Goal: Task Accomplishment & Management: Manage account settings

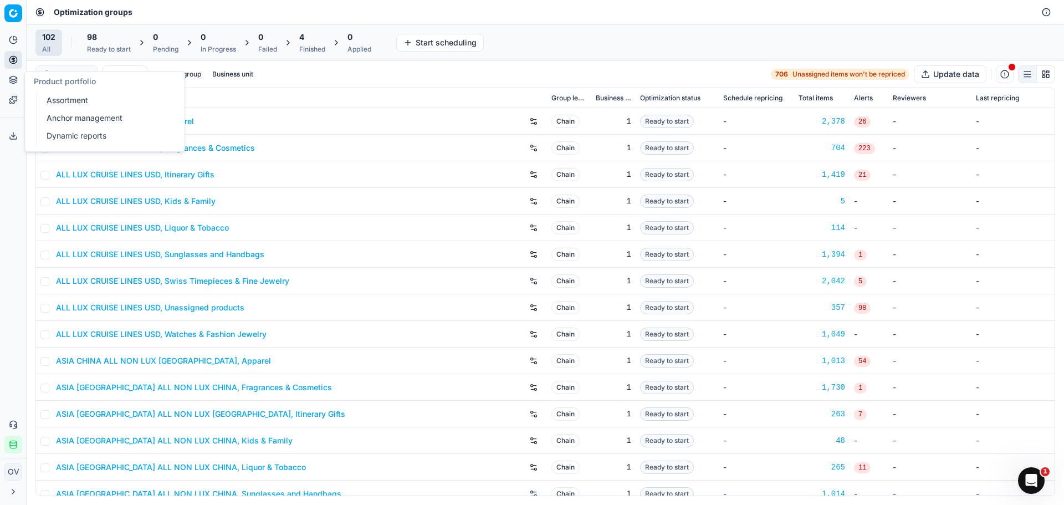
click at [60, 139] on link "Dynamic reports" at bounding box center [106, 136] width 129 height 16
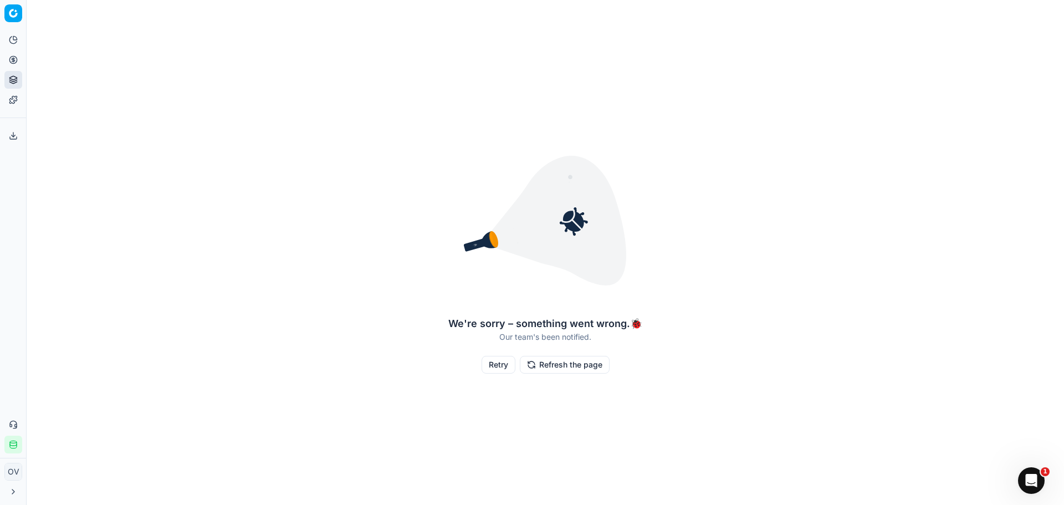
drag, startPoint x: 530, startPoint y: 277, endPoint x: 522, endPoint y: 384, distance: 107.3
click at [530, 277] on img at bounding box center [545, 220] width 177 height 177
click at [505, 369] on button "Retry" at bounding box center [499, 365] width 34 height 18
click at [546, 366] on button "Refresh the page" at bounding box center [565, 365] width 90 height 18
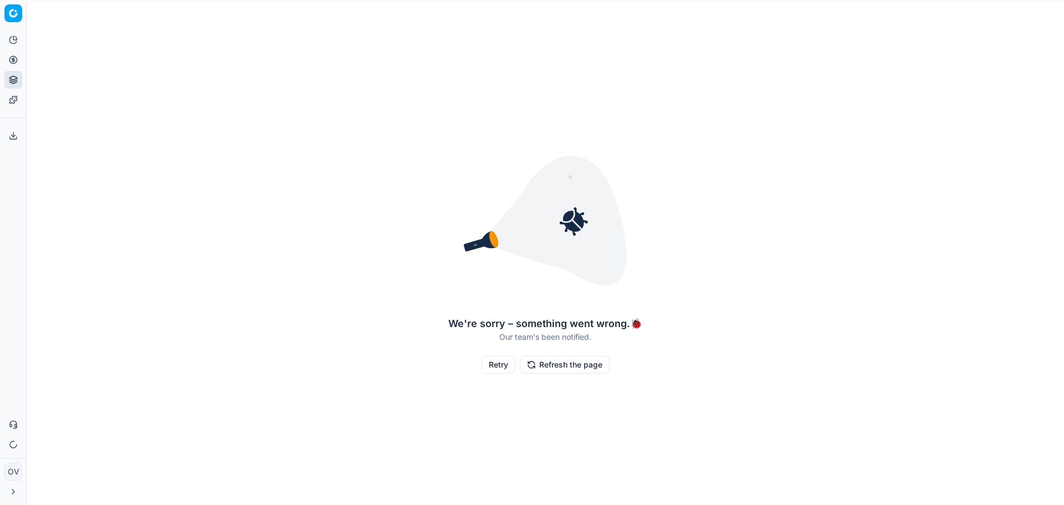
click at [546, 366] on button "Refresh the page" at bounding box center [565, 365] width 90 height 18
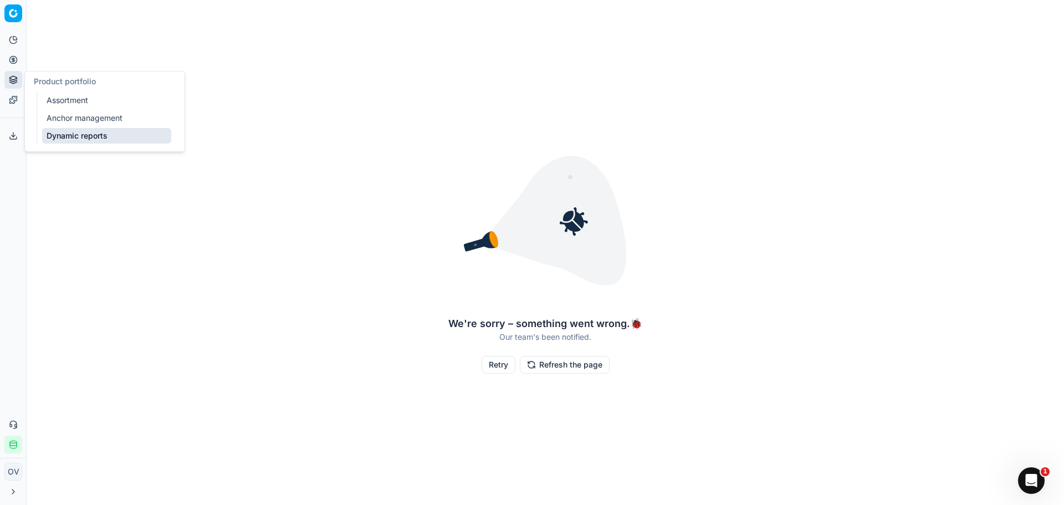
click at [12, 77] on icon at bounding box center [13, 79] width 9 height 9
click at [69, 100] on link "Assortment" at bounding box center [106, 101] width 129 height 16
click at [66, 79] on link "Optimization groups" at bounding box center [106, 81] width 129 height 16
click at [72, 96] on link "Pricing campaigns" at bounding box center [106, 98] width 129 height 16
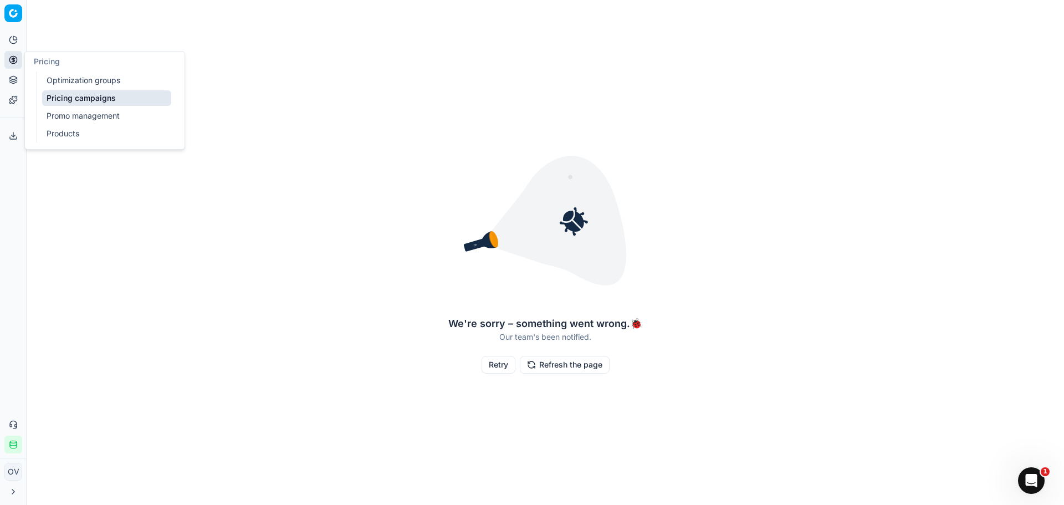
click at [98, 116] on link "Promo management" at bounding box center [106, 116] width 129 height 16
click at [78, 134] on link "Products" at bounding box center [106, 134] width 129 height 16
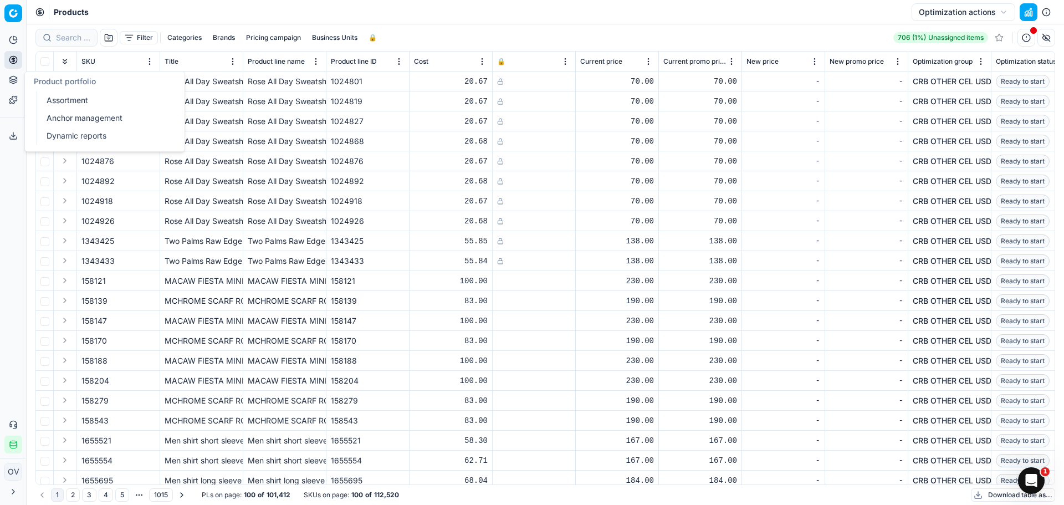
click at [64, 136] on link "Dynamic reports" at bounding box center [106, 136] width 129 height 16
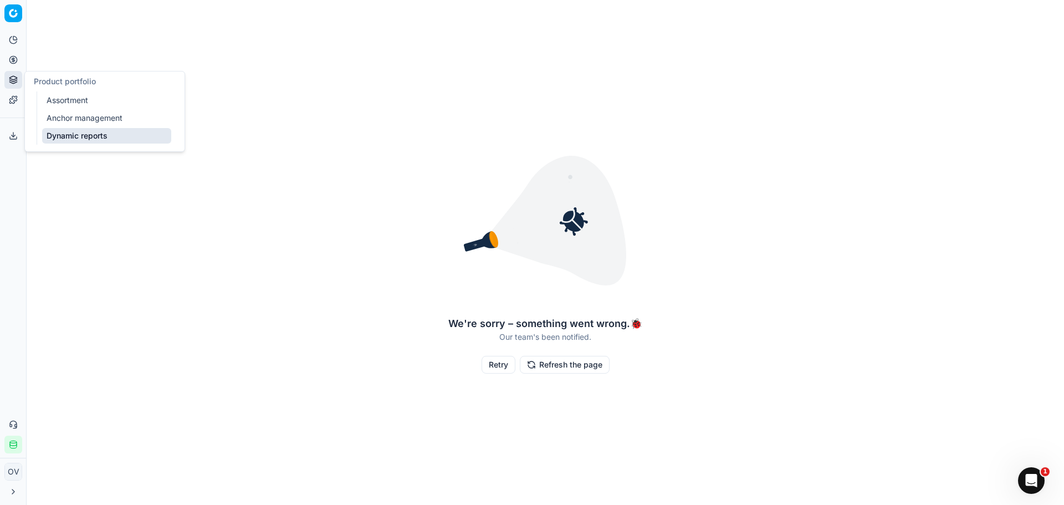
click at [8, 73] on button "Product portfolio" at bounding box center [13, 80] width 18 height 18
click at [63, 77] on link "Optimization groups" at bounding box center [106, 81] width 129 height 16
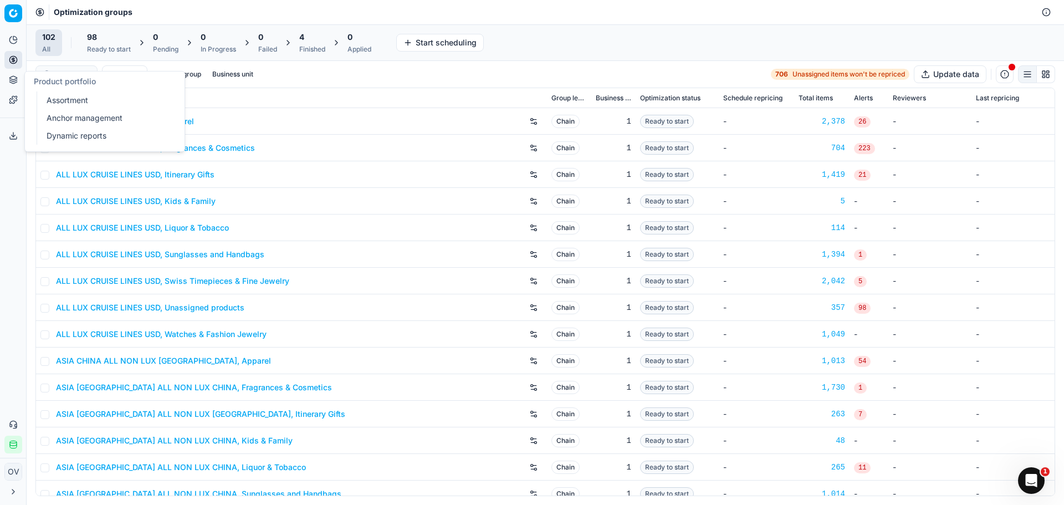
click at [48, 97] on link "Assortment" at bounding box center [106, 101] width 129 height 16
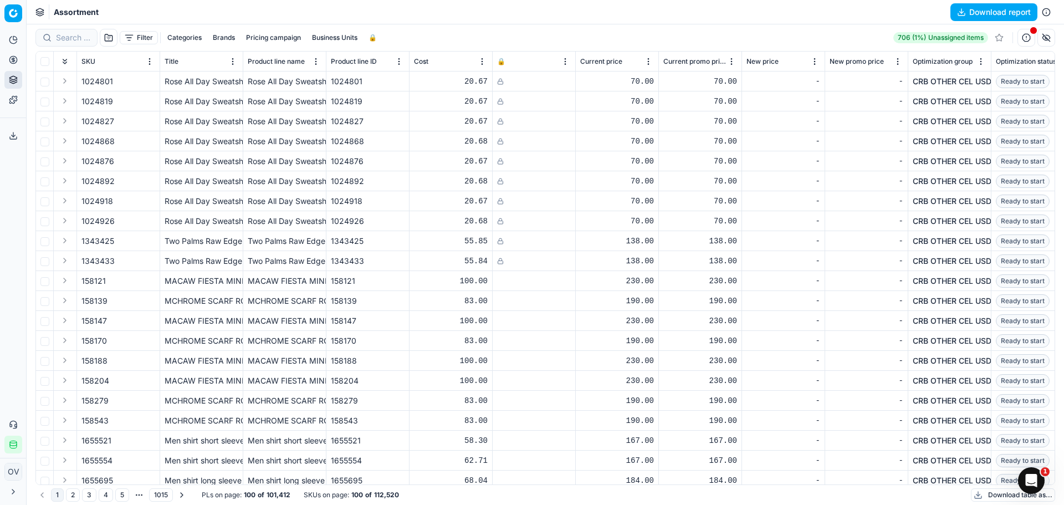
click at [494, 30] on div "Filter Categories Brands Pricing campaign Business Units 🔒 706 (1%) Unassigned …" at bounding box center [545, 38] width 1020 height 18
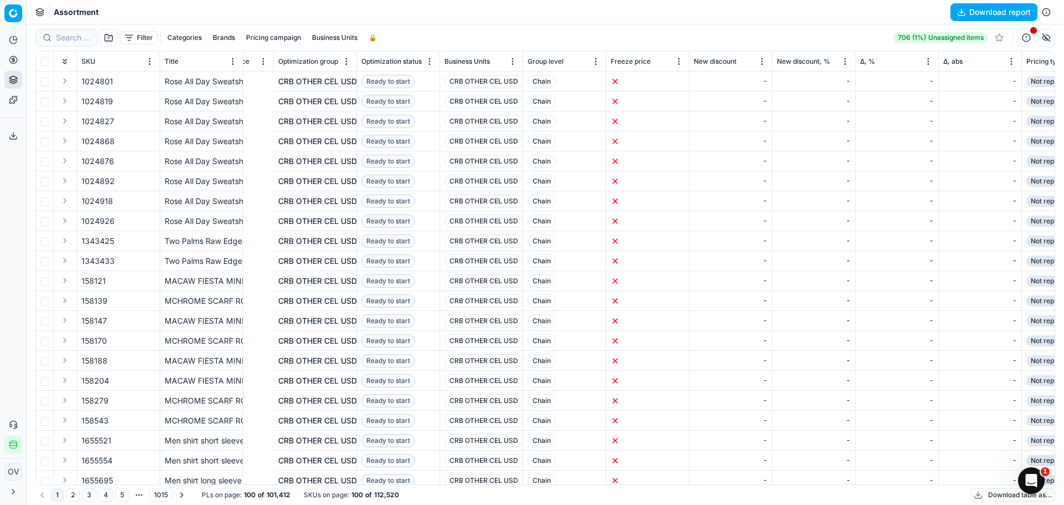
scroll to position [0, 1009]
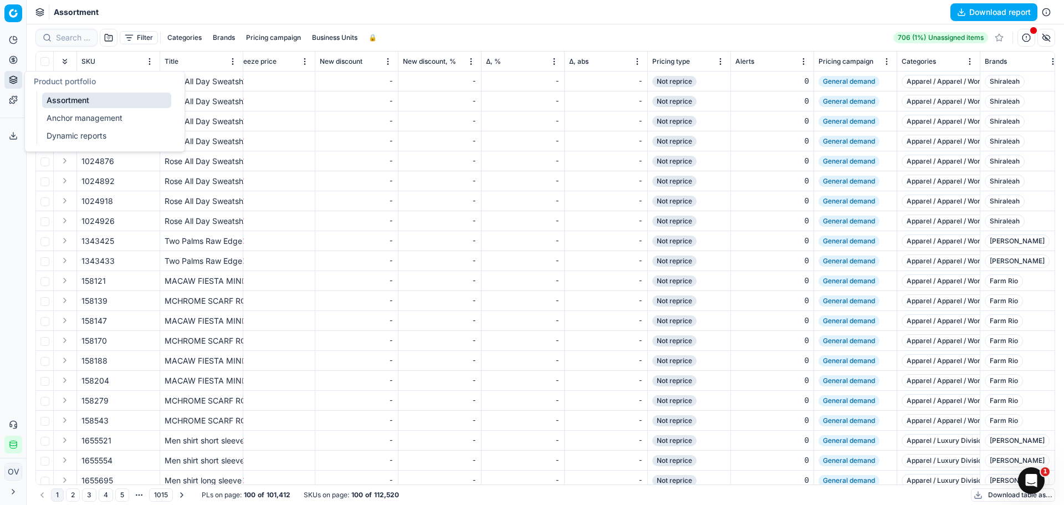
click at [82, 120] on link "Anchor management" at bounding box center [106, 118] width 129 height 16
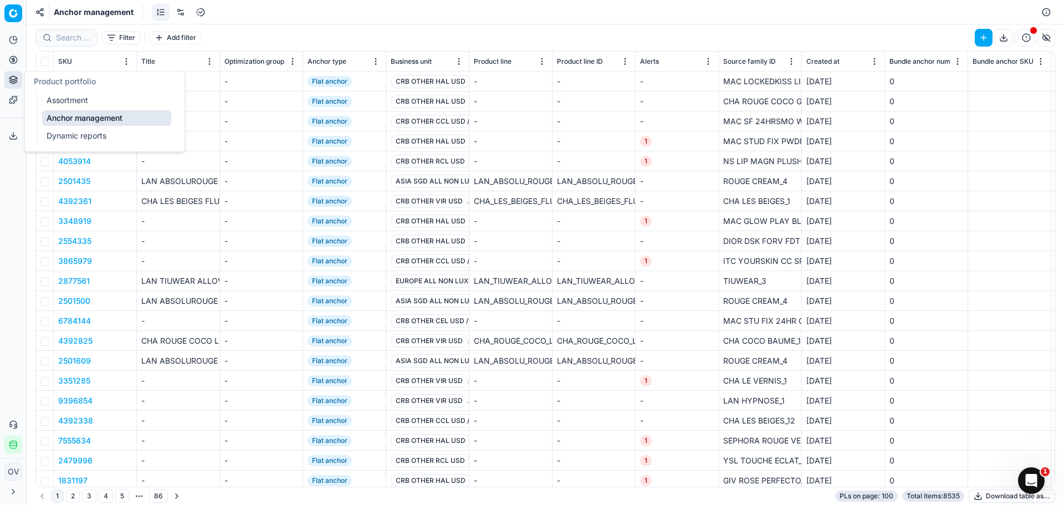
click at [84, 130] on link "Dynamic reports" at bounding box center [106, 136] width 129 height 16
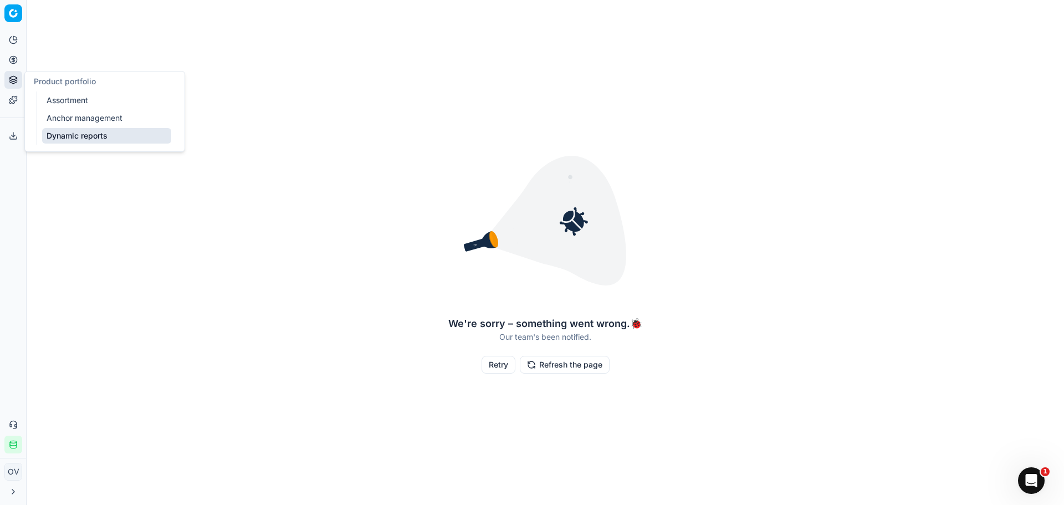
click at [84, 130] on link "Dynamic reports" at bounding box center [106, 136] width 129 height 16
click at [499, 362] on button "Retry" at bounding box center [499, 365] width 34 height 18
click at [110, 110] on ul "Assortment Anchor management Dynamic reports" at bounding box center [107, 117] width 141 height 53
click at [113, 106] on link "Assortment" at bounding box center [106, 101] width 129 height 16
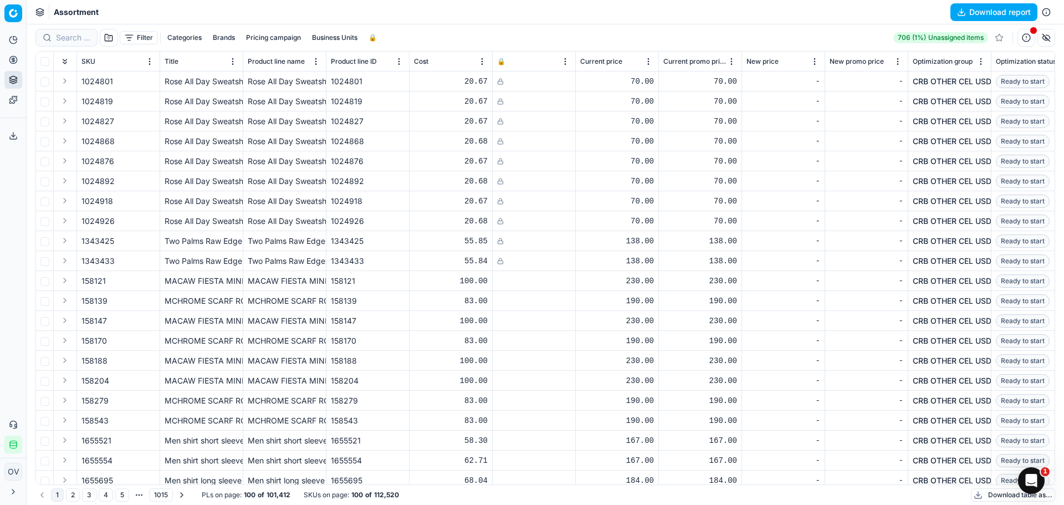
drag, startPoint x: 136, startPoint y: 40, endPoint x: 134, endPoint y: 47, distance: 6.5
click at [135, 44] on div "Filter Categories Brands Pricing campaign Business Units 🔒" at bounding box center [208, 38] width 346 height 18
click at [149, 37] on button "Filter" at bounding box center [139, 37] width 38 height 13
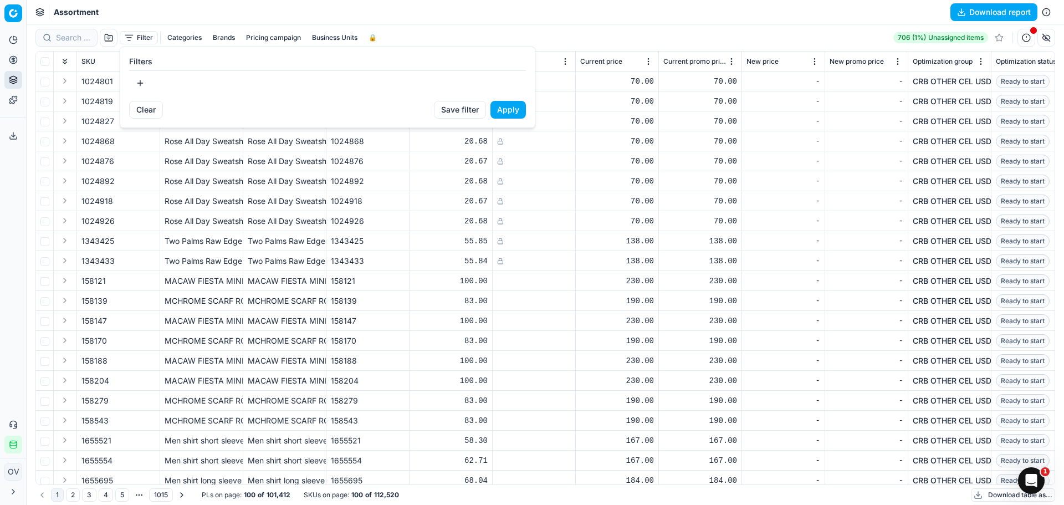
click at [137, 81] on button "button" at bounding box center [140, 83] width 22 height 18
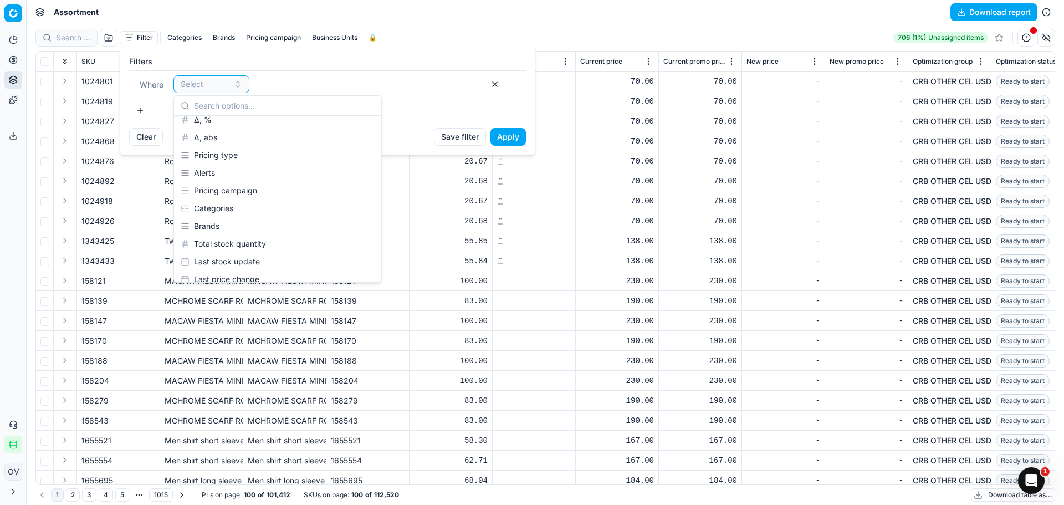
scroll to position [388, 0]
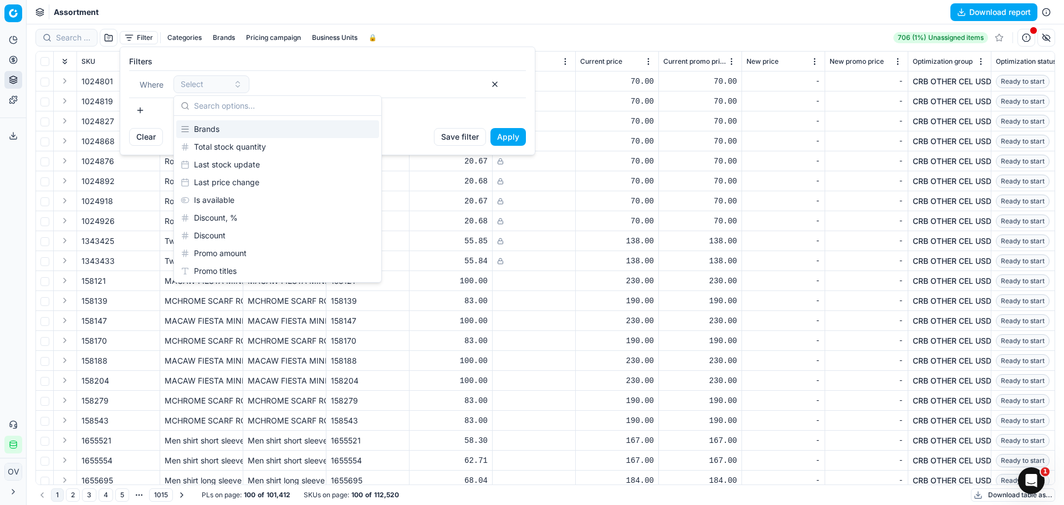
drag, startPoint x: 443, startPoint y: 118, endPoint x: 436, endPoint y: 118, distance: 7.2
click at [441, 118] on div at bounding box center [327, 110] width 397 height 18
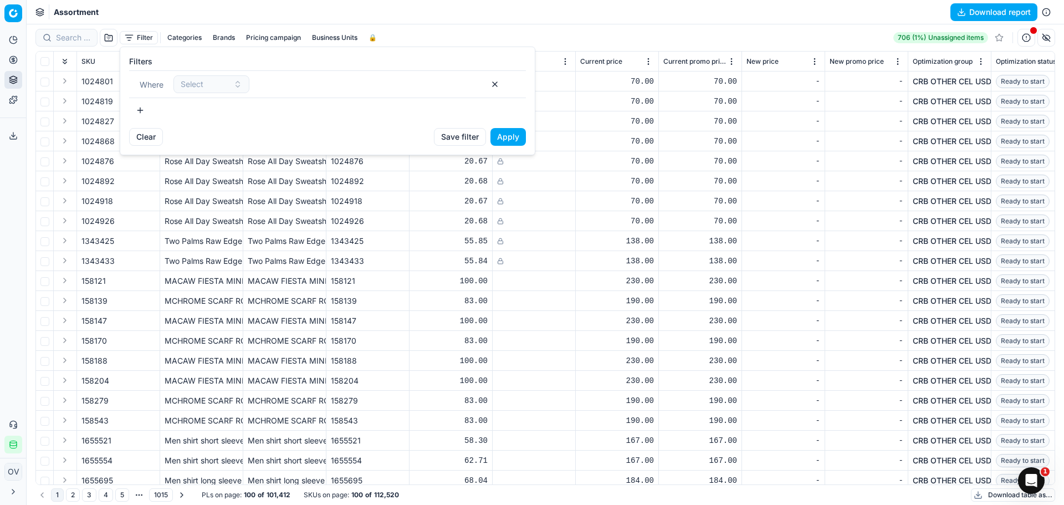
click at [730, 186] on html "Pricing platform Analytics Pricing Product portfolio Templates Export service 5…" at bounding box center [532, 252] width 1064 height 505
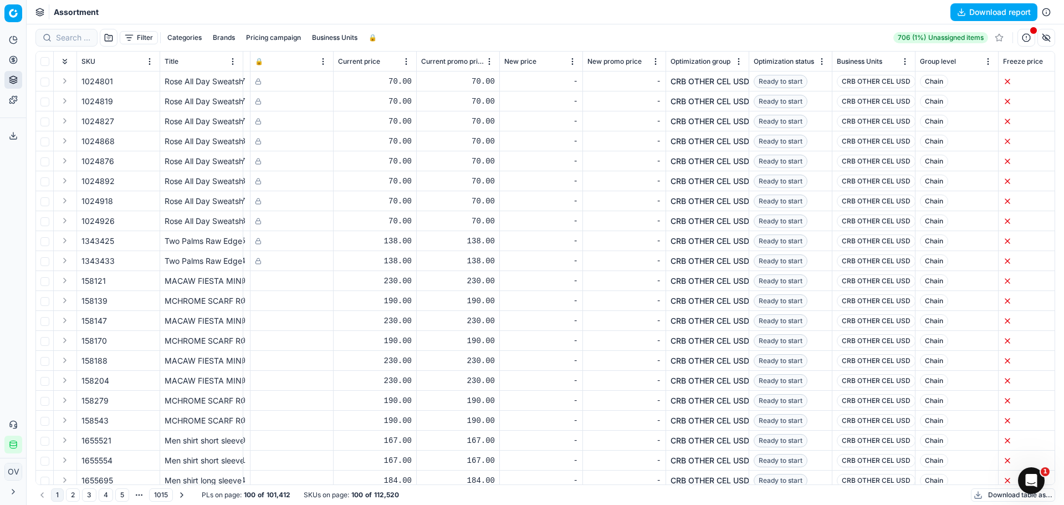
scroll to position [0, 330]
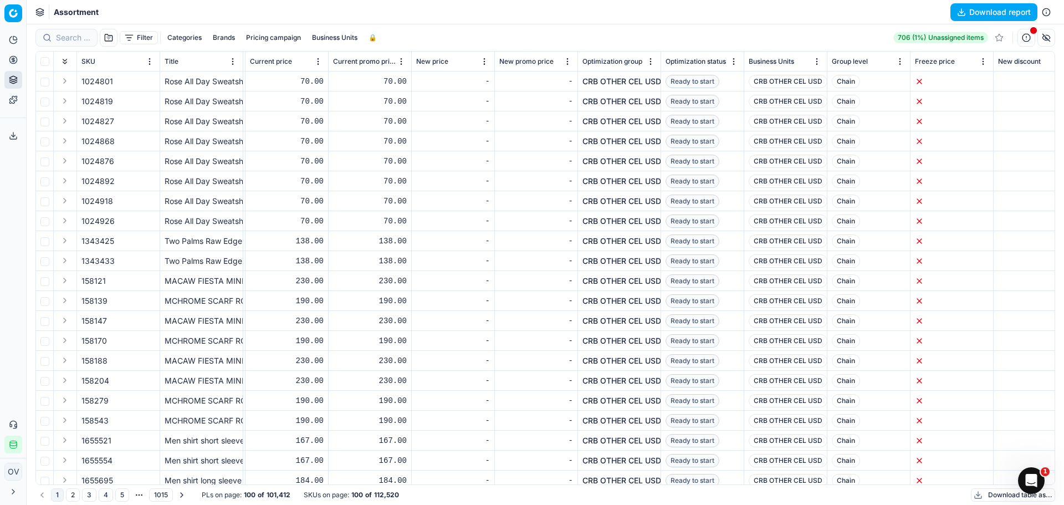
drag, startPoint x: 372, startPoint y: 32, endPoint x: 374, endPoint y: 38, distance: 6.3
click at [372, 32] on button "🔒" at bounding box center [372, 37] width 17 height 13
click at [319, 60] on input "False" at bounding box center [319, 62] width 9 height 9
radio input "true"
click at [431, 134] on button "Apply" at bounding box center [427, 133] width 27 height 13
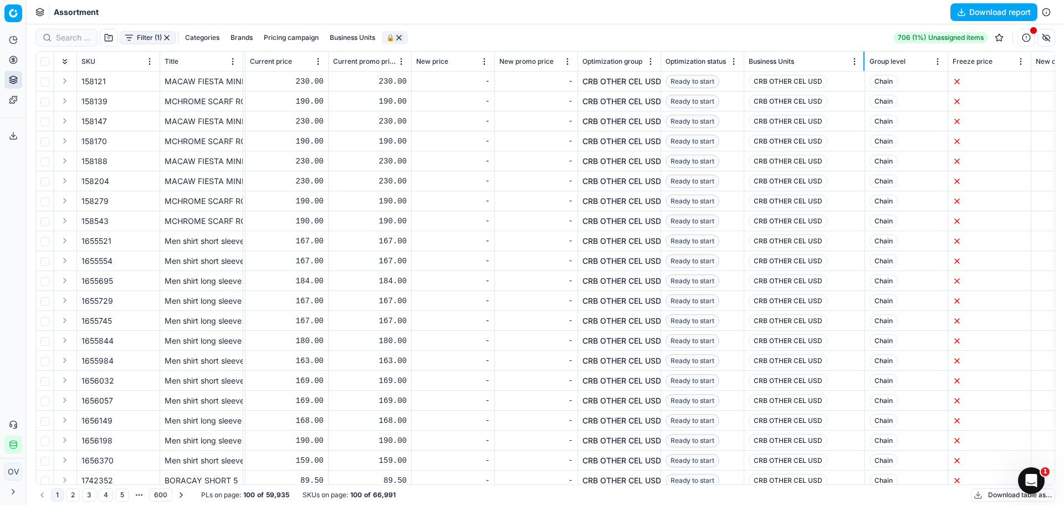
drag, startPoint x: 826, startPoint y: 62, endPoint x: 864, endPoint y: 64, distance: 37.8
click at [864, 64] on div at bounding box center [864, 61] width 1 height 19
click at [130, 30] on div "Filter (1) Categories Brands Pricing campaign Business Units 🔒" at bounding box center [221, 38] width 372 height 18
click at [130, 35] on button "Filter (1)" at bounding box center [148, 37] width 56 height 13
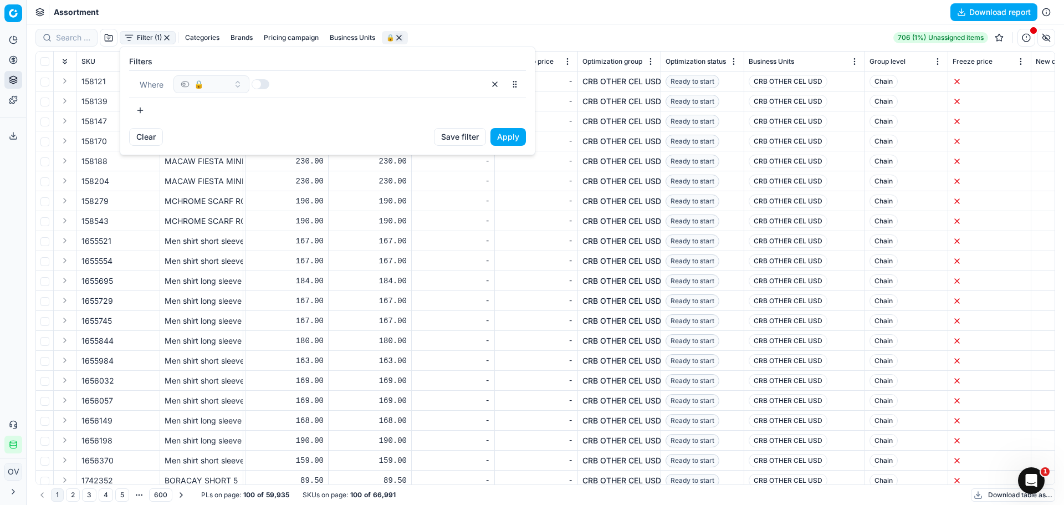
click at [140, 111] on button "button" at bounding box center [140, 110] width 22 height 18
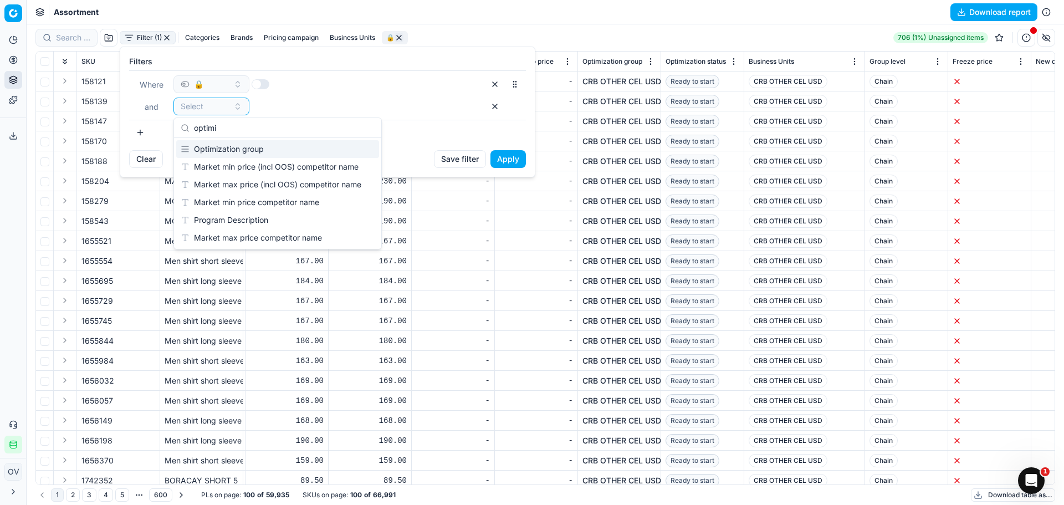
type input "optimi"
click at [294, 153] on div "Optimization group" at bounding box center [277, 149] width 203 height 18
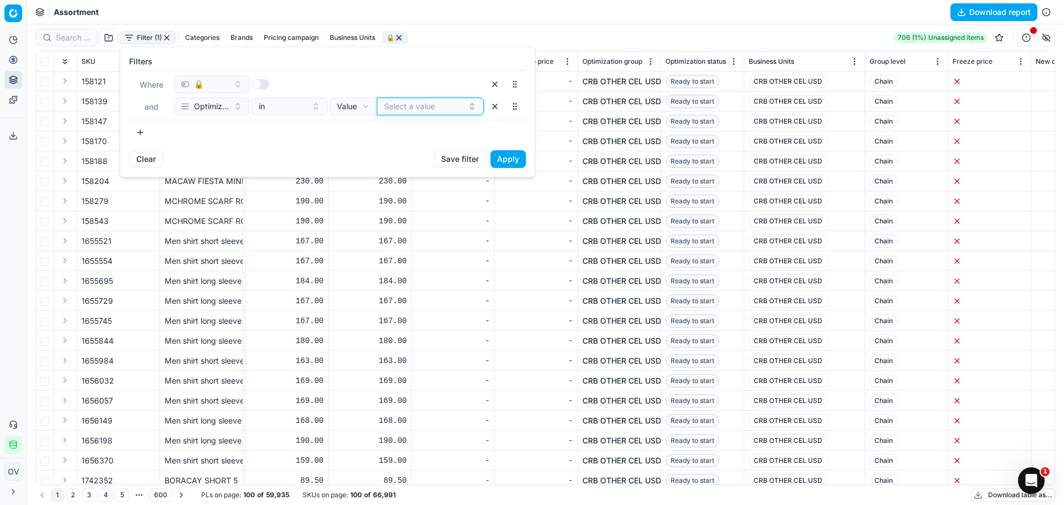
click at [404, 105] on button "Select a value" at bounding box center [430, 107] width 107 height 18
click at [376, 109] on html "Pricing platform Analytics Pricing Product portfolio Templates Export service 5…" at bounding box center [532, 252] width 1064 height 505
click at [412, 112] on html "Pricing platform Analytics Pricing Product portfolio Templates Export service 5…" at bounding box center [532, 252] width 1064 height 505
click at [308, 109] on button "in" at bounding box center [290, 107] width 76 height 18
click at [410, 103] on button "Select a value" at bounding box center [430, 107] width 107 height 18
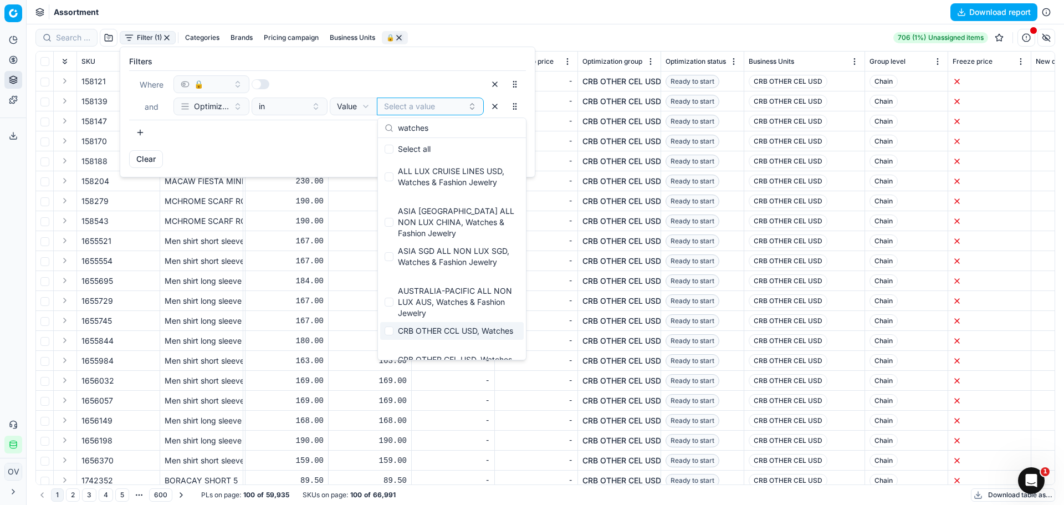
scroll to position [55, 0]
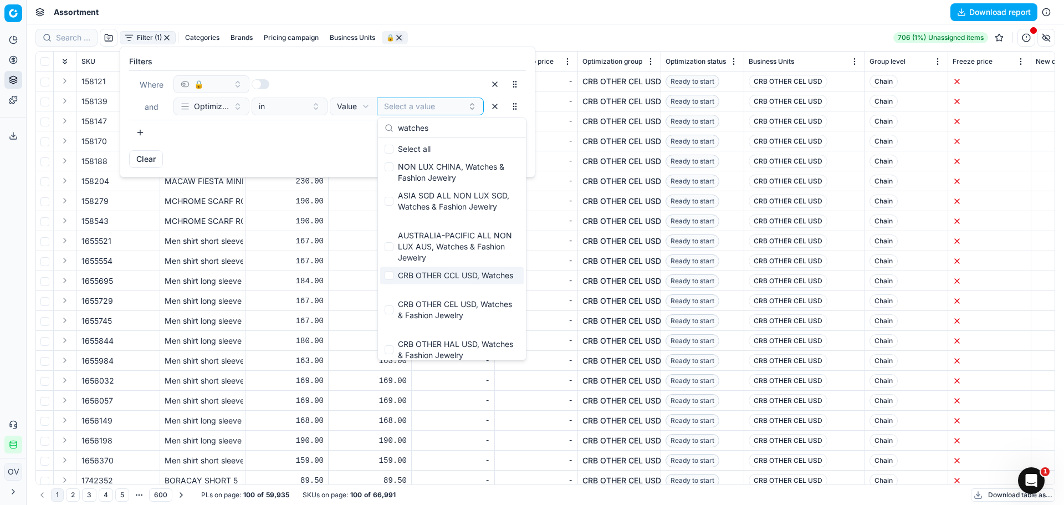
type input "watches"
click at [386, 280] on input "Suggestions" at bounding box center [389, 275] width 9 height 9
checkbox input "true"
click at [386, 313] on input "Suggestions" at bounding box center [389, 309] width 9 height 9
checkbox input "true"
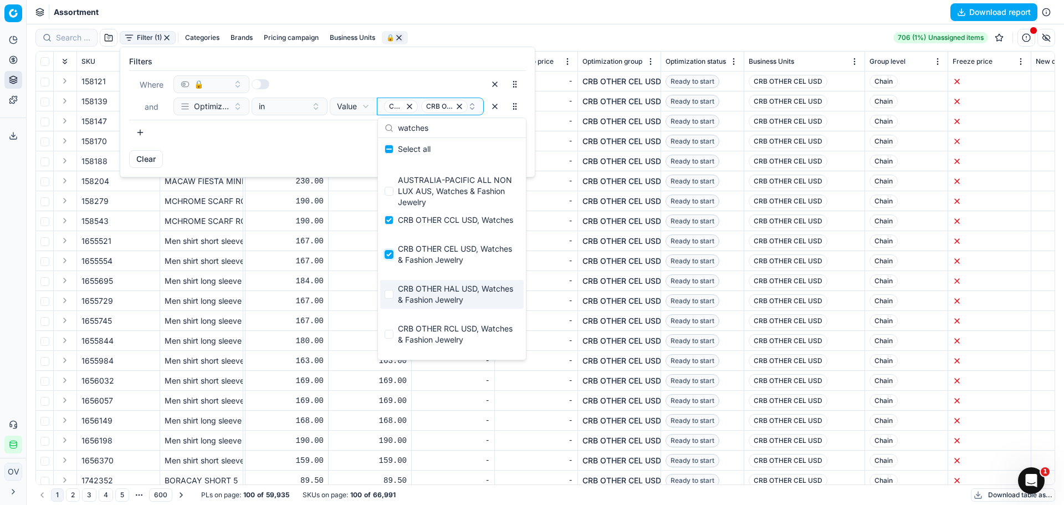
scroll to position [166, 0]
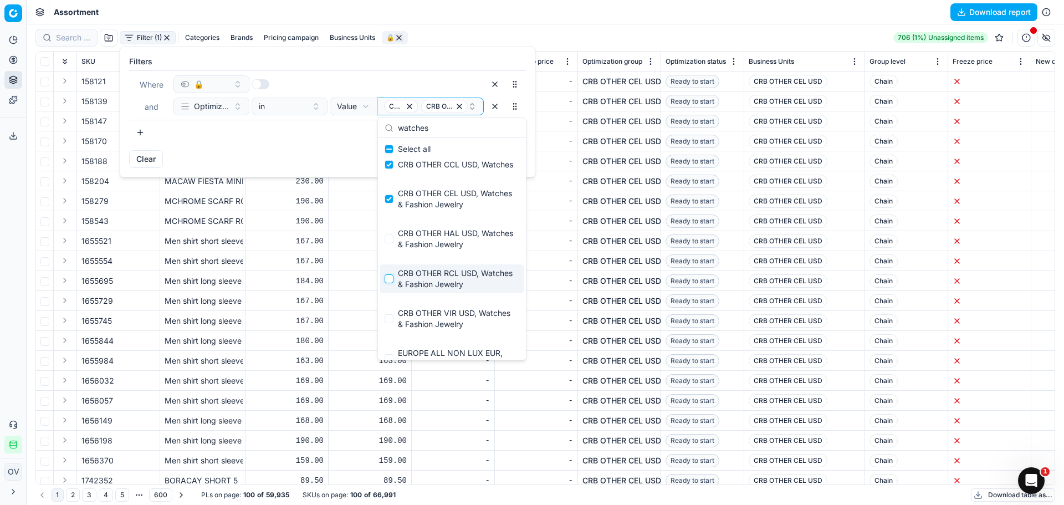
click at [388, 283] on input "Suggestions" at bounding box center [389, 278] width 9 height 9
checkbox input "true"
click at [386, 319] on div "CRB OTHER VIR USD, Watches & Fashion Jewelry" at bounding box center [452, 318] width 144 height 29
checkbox input "true"
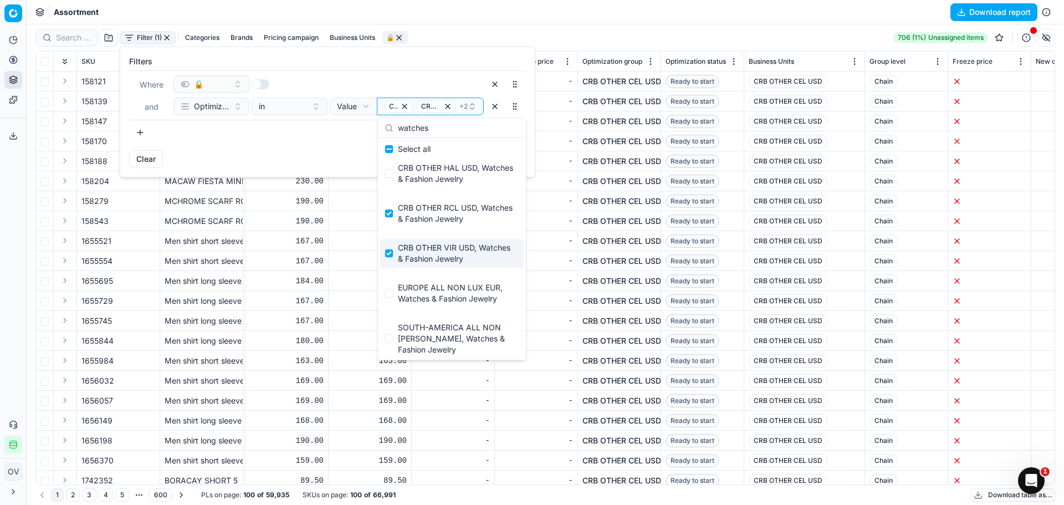
scroll to position [233, 0]
click at [338, 151] on div "Clear Save filter Apply" at bounding box center [327, 163] width 415 height 27
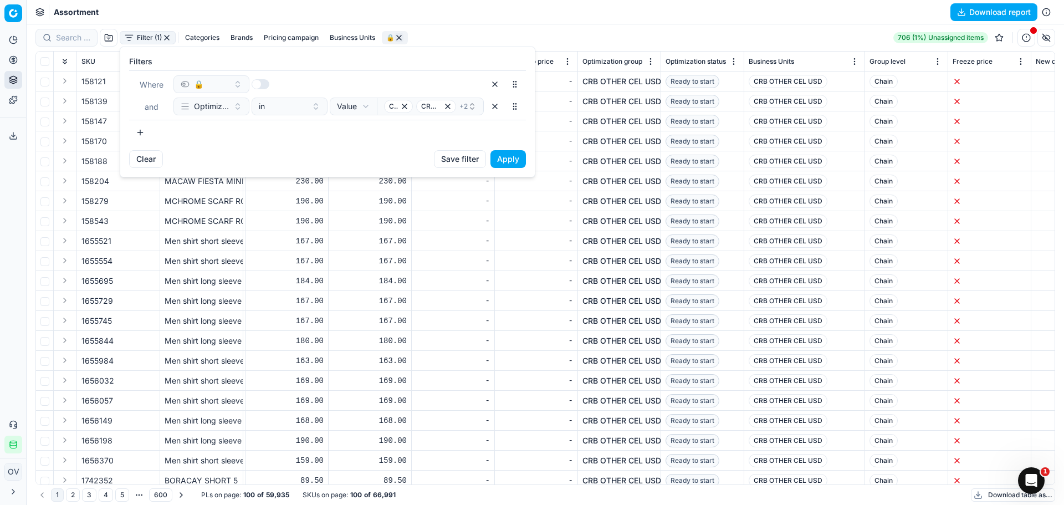
click at [502, 159] on button "Apply" at bounding box center [508, 159] width 35 height 18
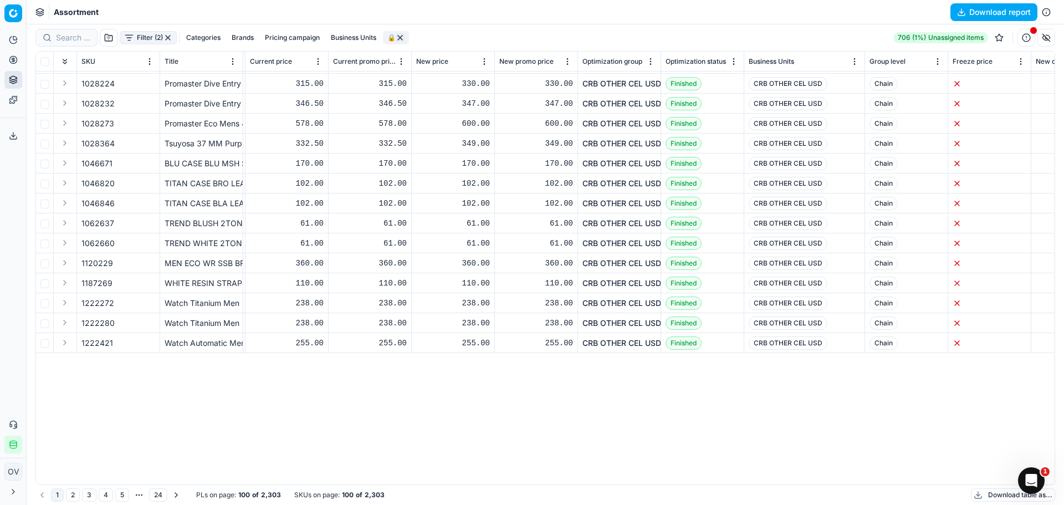
scroll to position [0, 330]
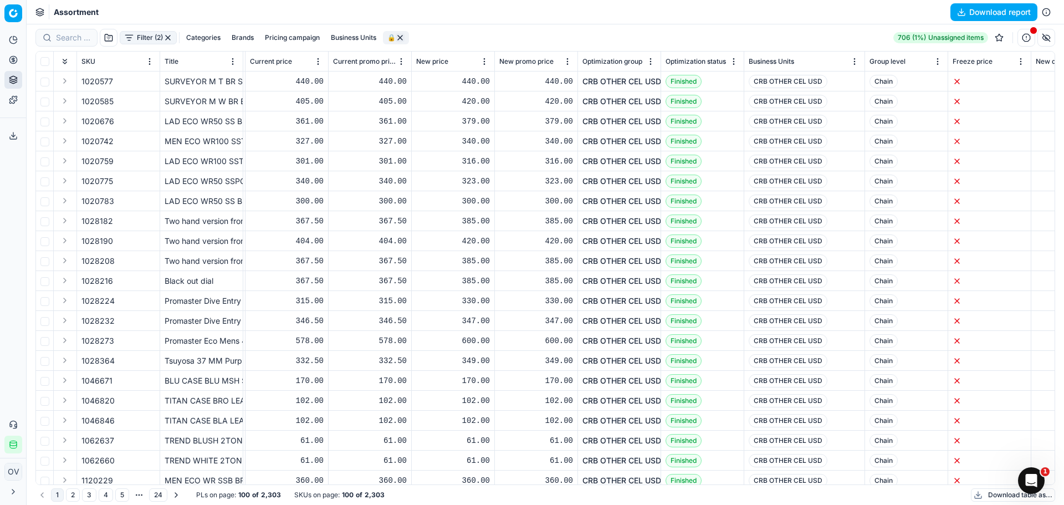
click at [132, 38] on button "Filter (2)" at bounding box center [148, 37] width 57 height 13
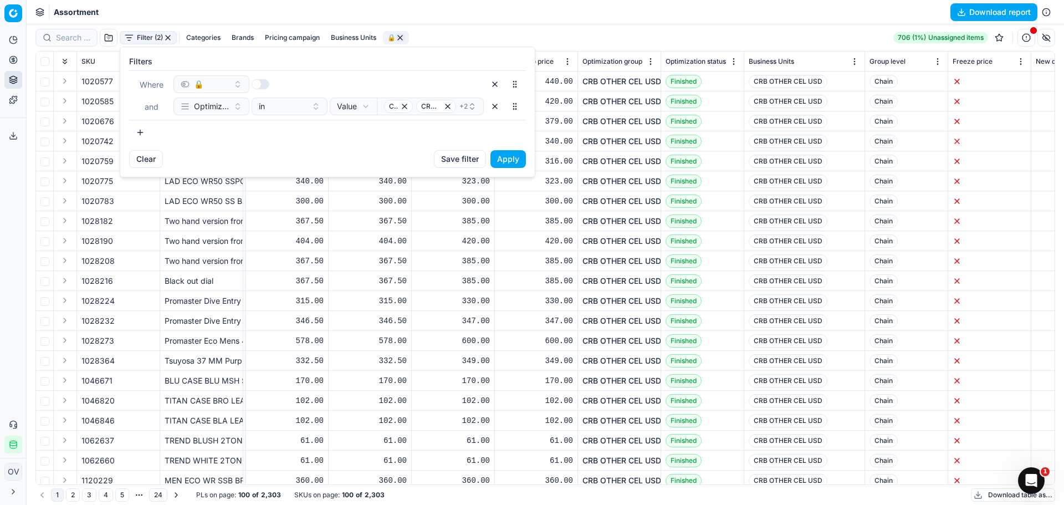
click at [144, 124] on button "button" at bounding box center [140, 133] width 22 height 18
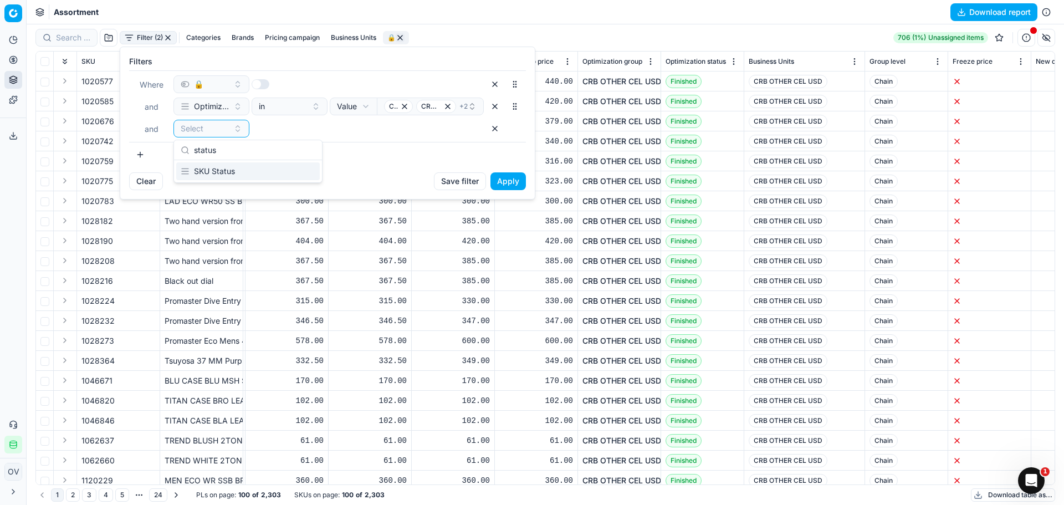
type input "status"
click at [405, 145] on div "Filters Where 🔒 and Optimization group in Value Field Value CRB OTHER CCL USD, …" at bounding box center [327, 110] width 397 height 108
click at [218, 34] on html "Pricing platform Analytics Pricing Product portfolio Templates Export service 5…" at bounding box center [532, 252] width 1064 height 505
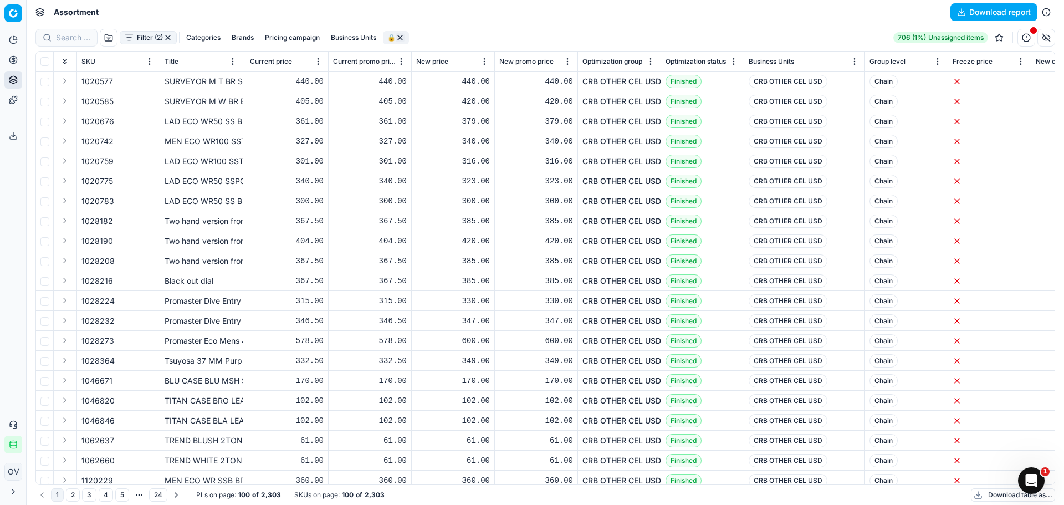
click at [218, 34] on button "Categories" at bounding box center [203, 37] width 43 height 13
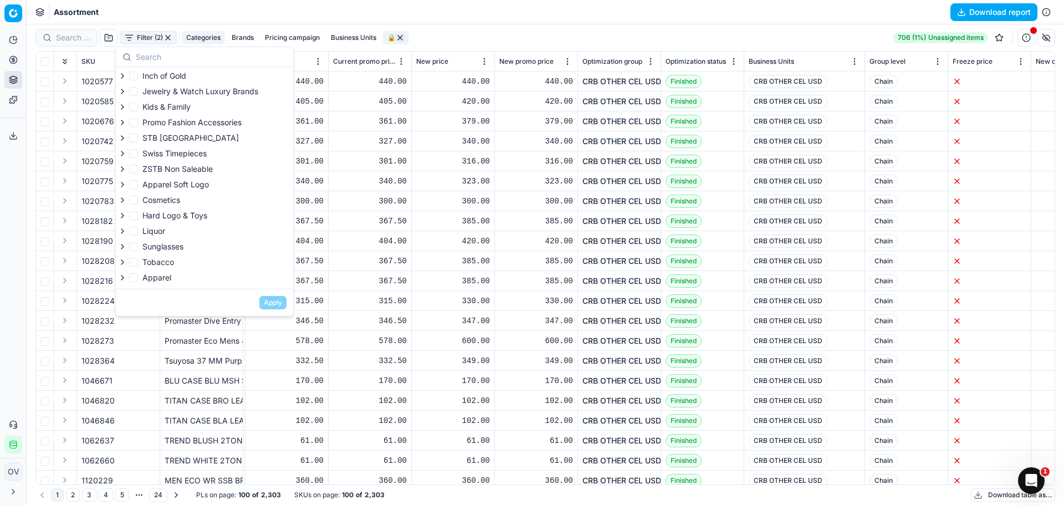
drag, startPoint x: 250, startPoint y: 38, endPoint x: 280, endPoint y: 43, distance: 30.3
click at [252, 39] on button "Brands" at bounding box center [242, 37] width 31 height 13
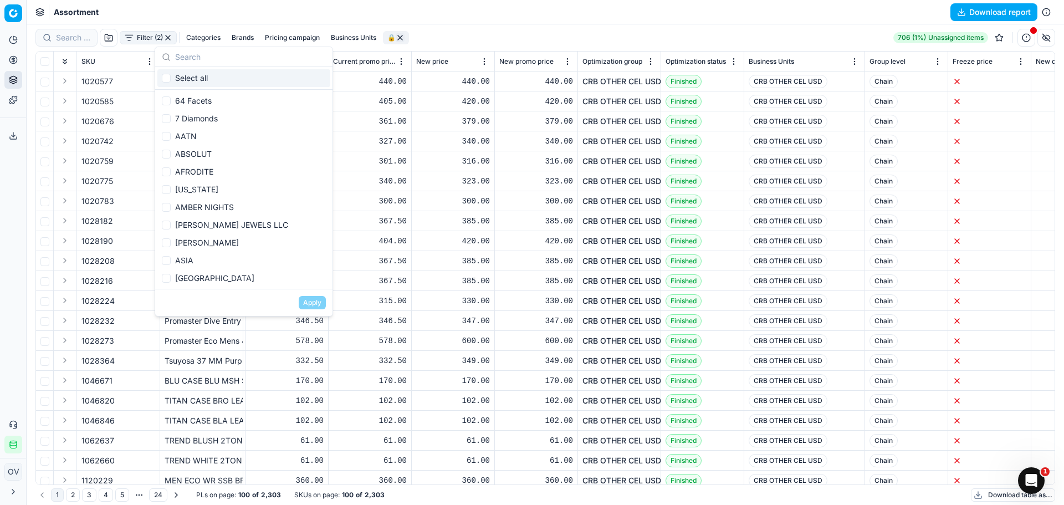
click at [299, 42] on button "Pricing campaign" at bounding box center [293, 37] width 64 height 13
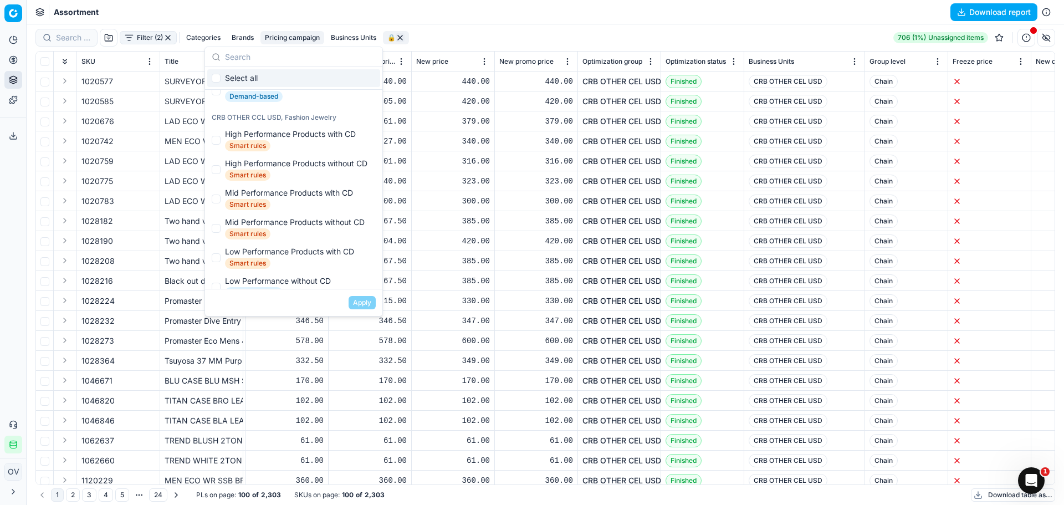
scroll to position [0, 0]
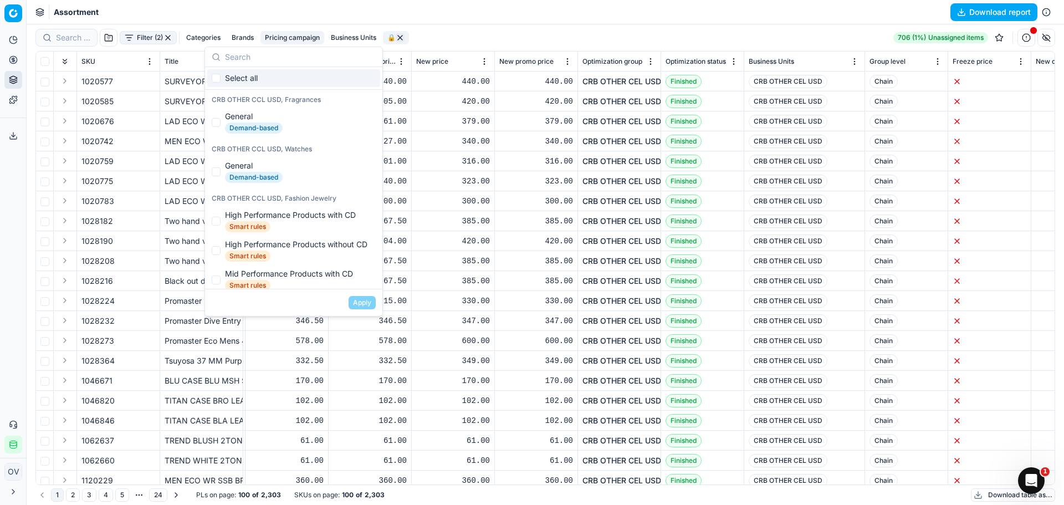
click at [346, 32] on button "Business Units" at bounding box center [353, 37] width 54 height 13
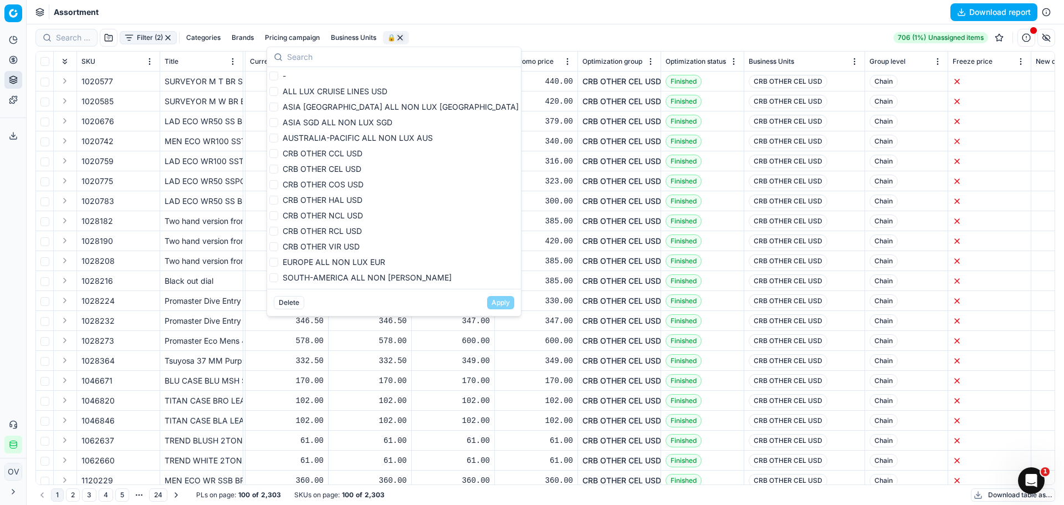
click at [483, 32] on div "Filter (2) Categories Brands Pricing campaign Business Units 🔒 706 (1%) Unassig…" at bounding box center [545, 38] width 1020 height 18
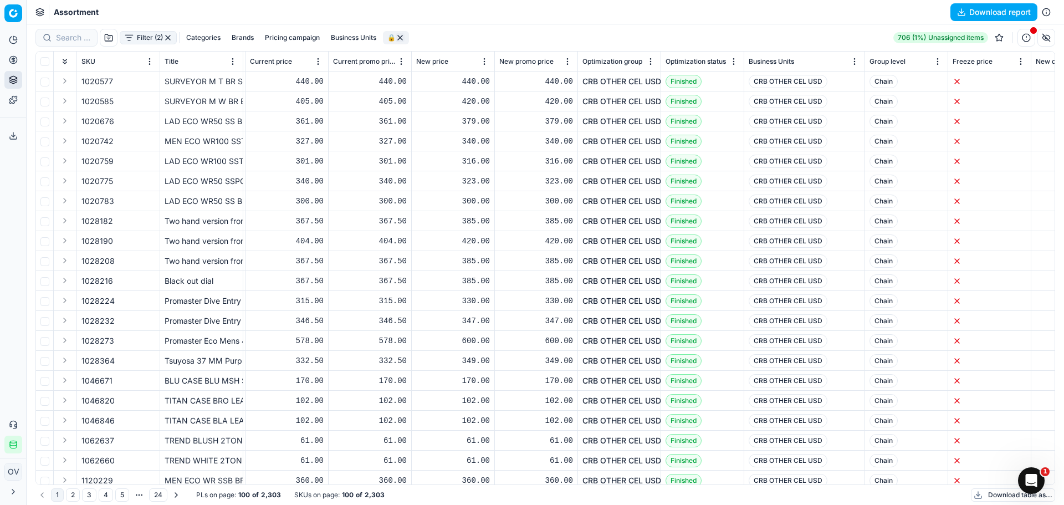
click at [135, 34] on button "Filter (2)" at bounding box center [148, 37] width 57 height 13
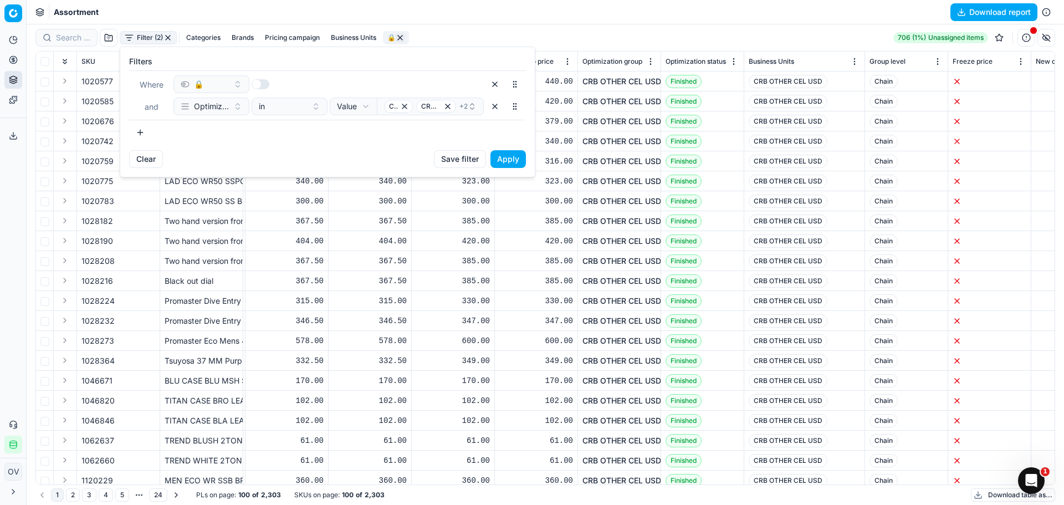
click at [138, 133] on button "button" at bounding box center [140, 133] width 22 height 18
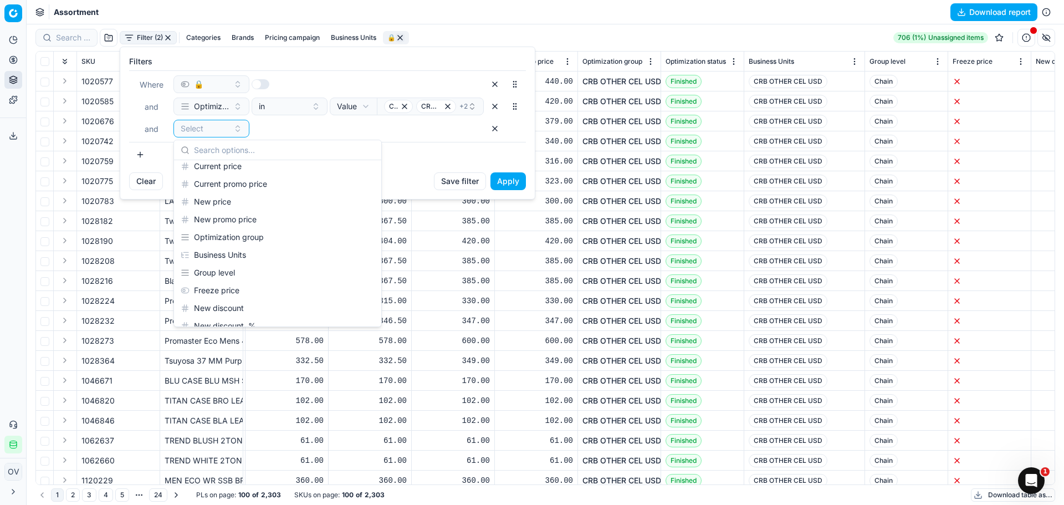
scroll to position [166, 0]
click at [204, 283] on div "Δ, %" at bounding box center [277, 289] width 203 height 18
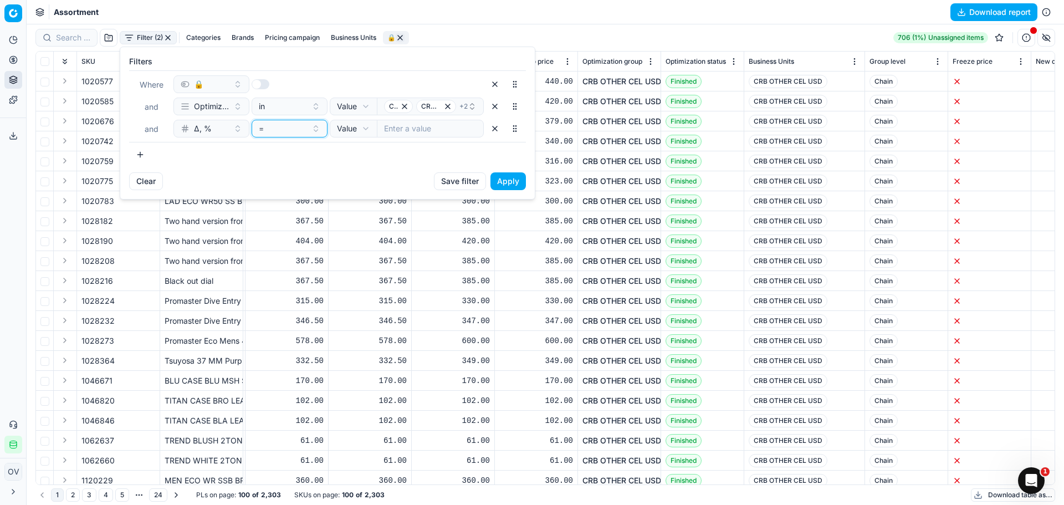
click at [289, 128] on div "=" at bounding box center [283, 128] width 48 height 11
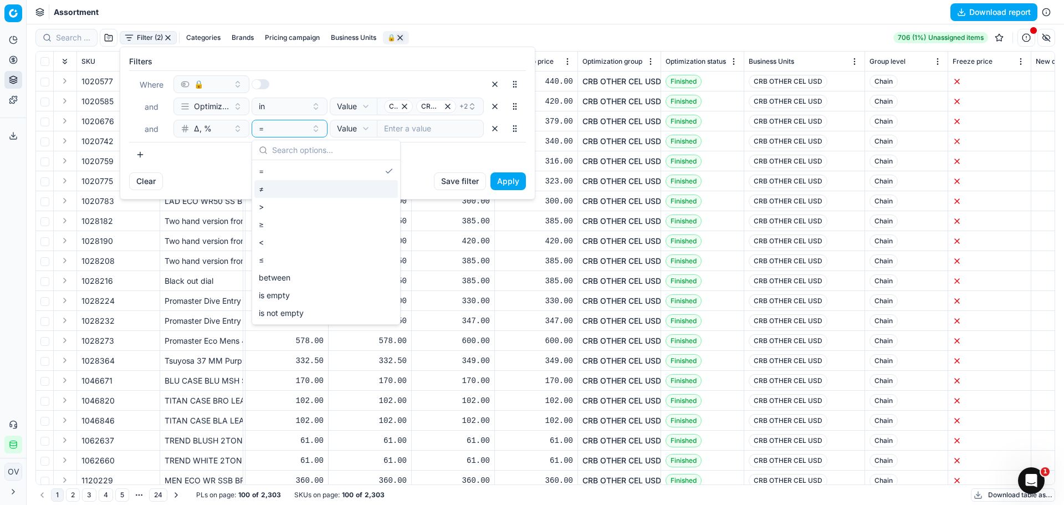
drag, startPoint x: 302, startPoint y: 191, endPoint x: 322, endPoint y: 185, distance: 21.2
click at [302, 191] on div "≠" at bounding box center [326, 189] width 144 height 18
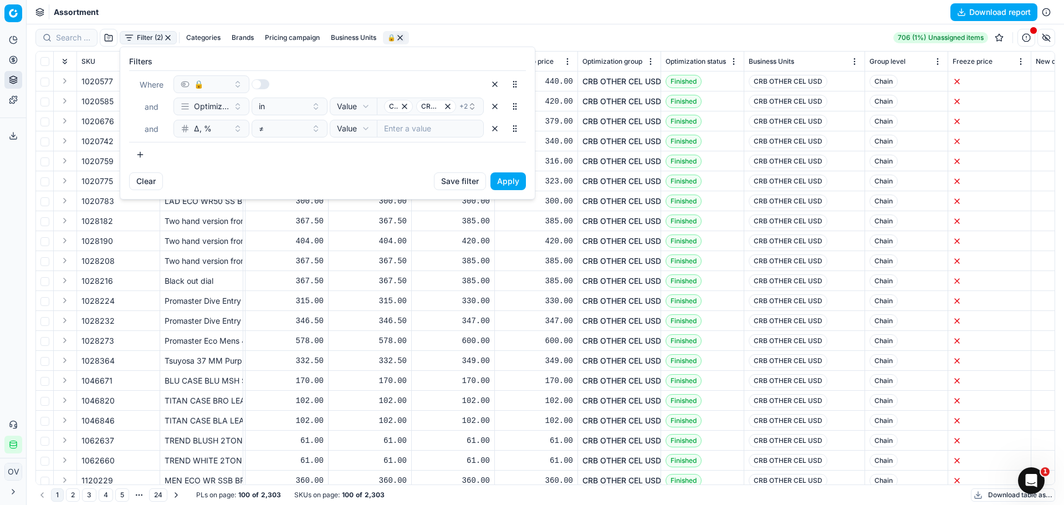
click at [422, 126] on input "number" at bounding box center [430, 129] width 107 height 18
type input "0"
click at [519, 189] on button "Apply" at bounding box center [508, 181] width 35 height 18
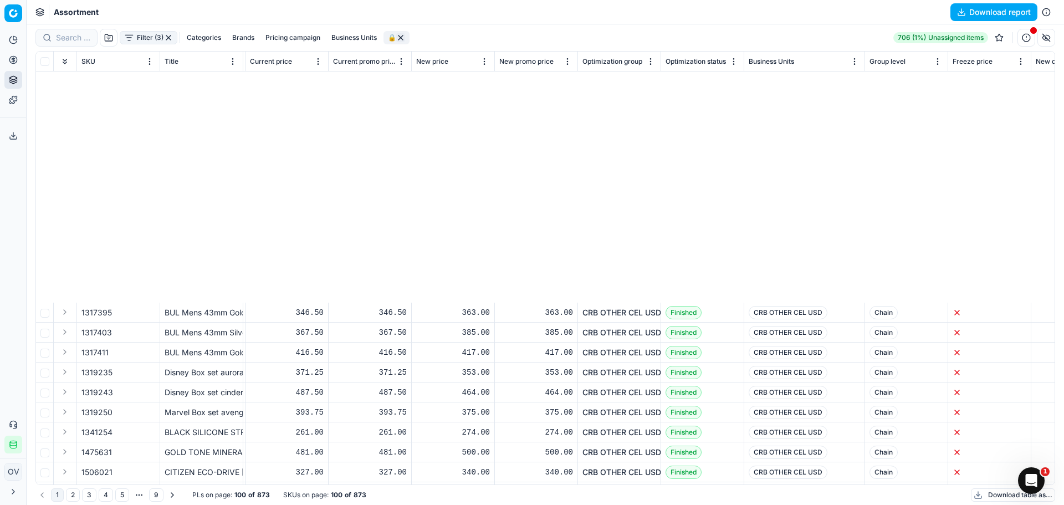
scroll to position [333, 330]
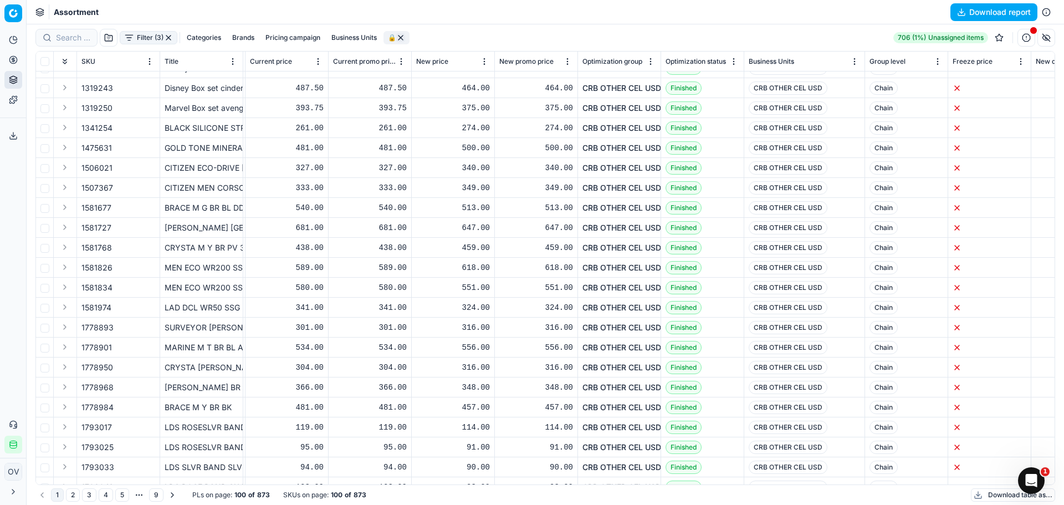
click at [695, 63] on span "Optimization status" at bounding box center [696, 61] width 60 height 9
click at [694, 63] on span "Optimization status" at bounding box center [692, 61] width 52 height 9
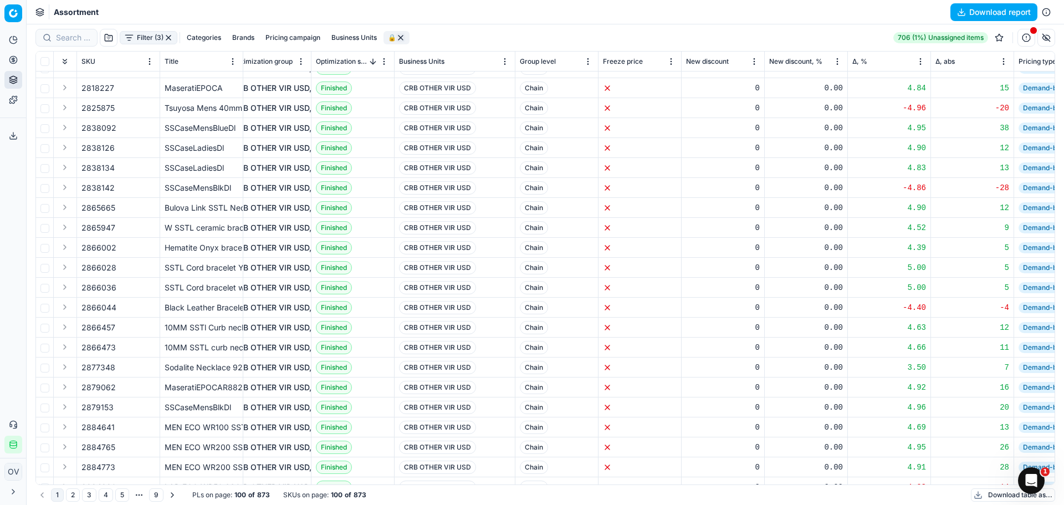
scroll to position [333, 330]
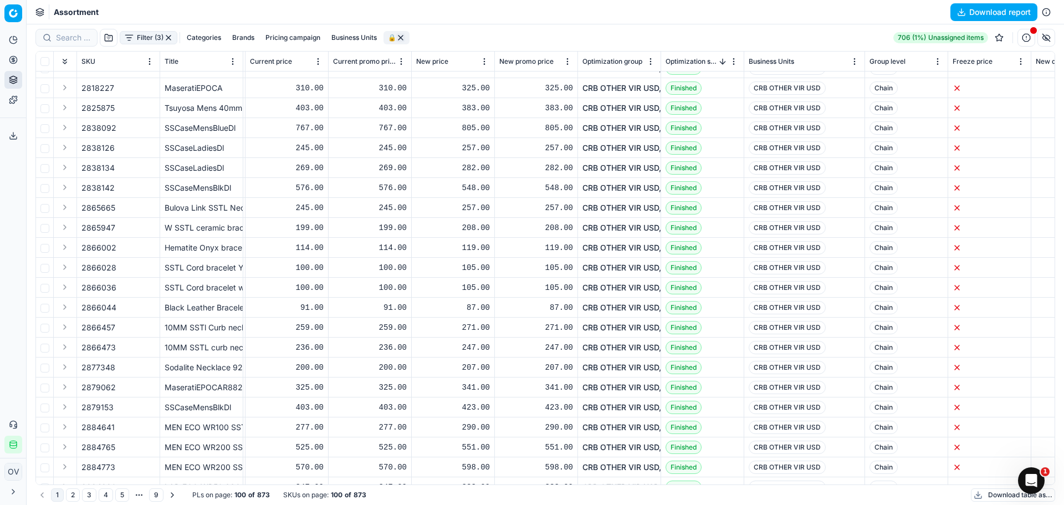
click at [1030, 34] on span "button" at bounding box center [1033, 30] width 7 height 7
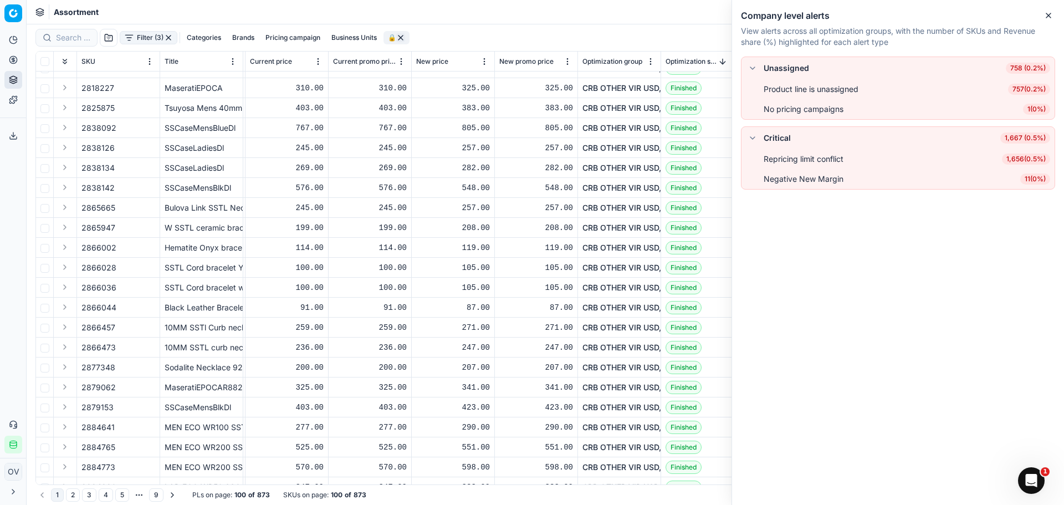
drag, startPoint x: 794, startPoint y: 155, endPoint x: 822, endPoint y: 188, distance: 44.1
click at [794, 158] on div "Repricing limit conflict" at bounding box center [804, 159] width 80 height 11
click at [1048, 16] on icon "button" at bounding box center [1048, 15] width 9 height 9
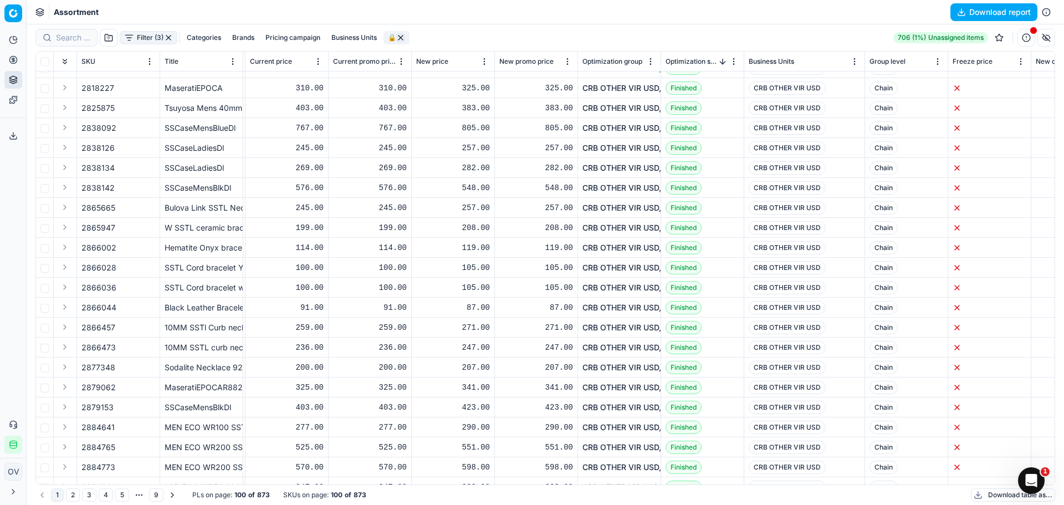
click at [161, 39] on button "Filter (3)" at bounding box center [149, 37] width 58 height 13
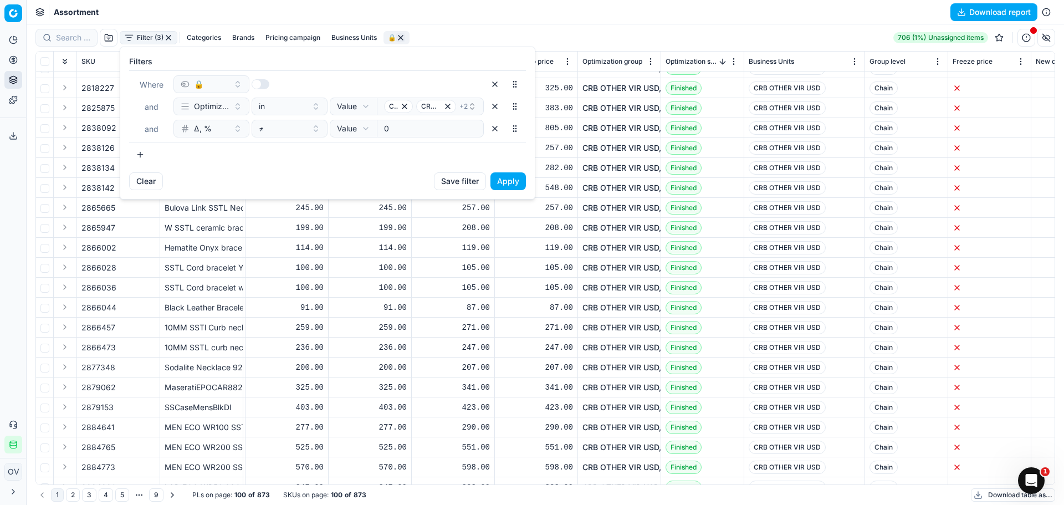
click at [196, 34] on html "Pricing platform Analytics Pricing Product portfolio Templates Export service 5…" at bounding box center [532, 252] width 1064 height 505
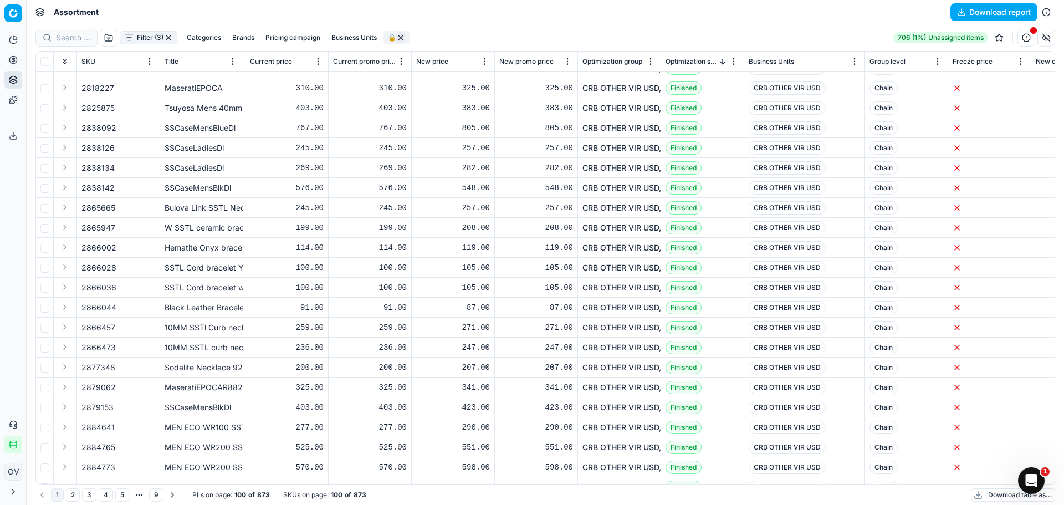
click at [198, 35] on button "Categories" at bounding box center [203, 37] width 43 height 13
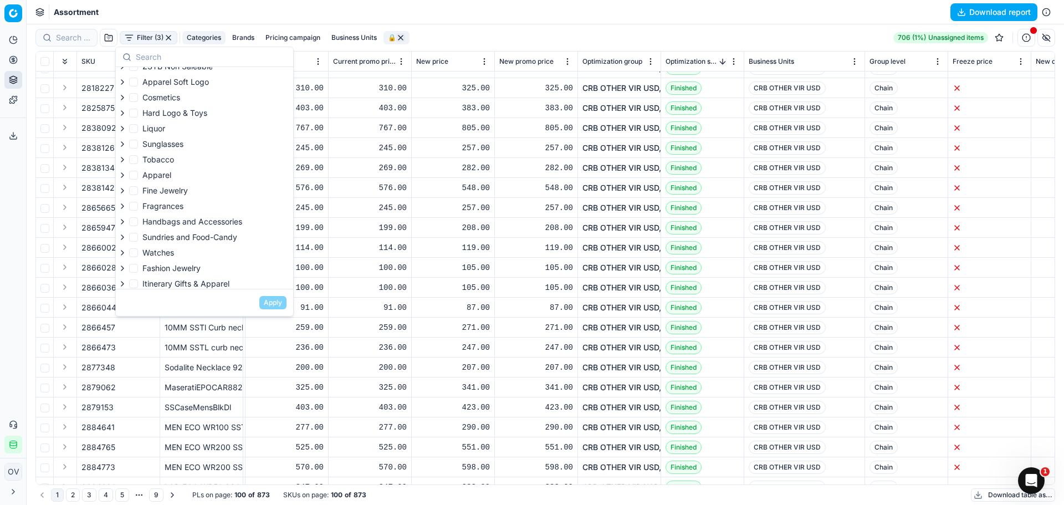
scroll to position [106, 0]
click at [165, 249] on span "Watches" at bounding box center [158, 248] width 32 height 9
click at [138, 249] on input "Watches" at bounding box center [133, 248] width 9 height 9
checkbox input "true"
click at [267, 303] on button "Apply" at bounding box center [272, 302] width 27 height 13
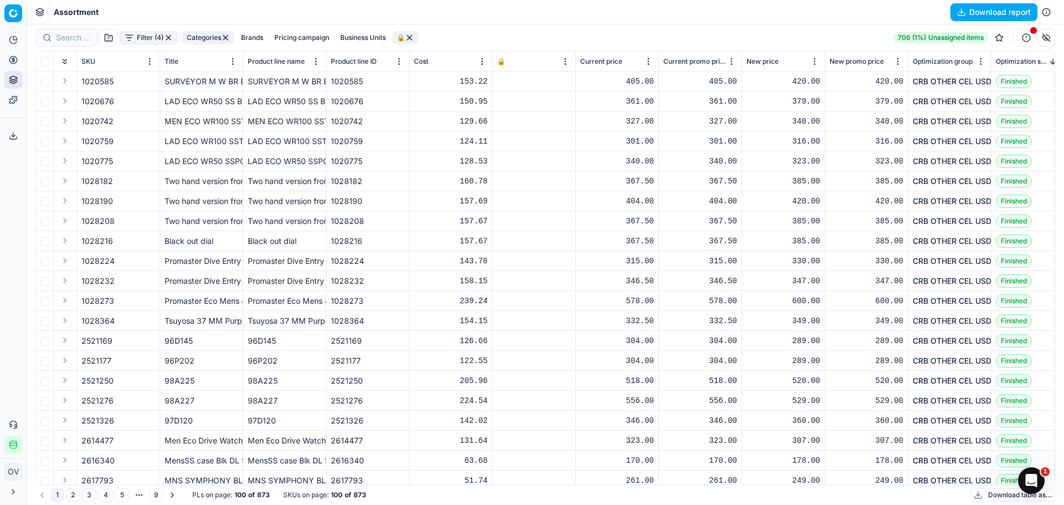
click at [348, 35] on button "Business Units" at bounding box center [363, 37] width 54 height 13
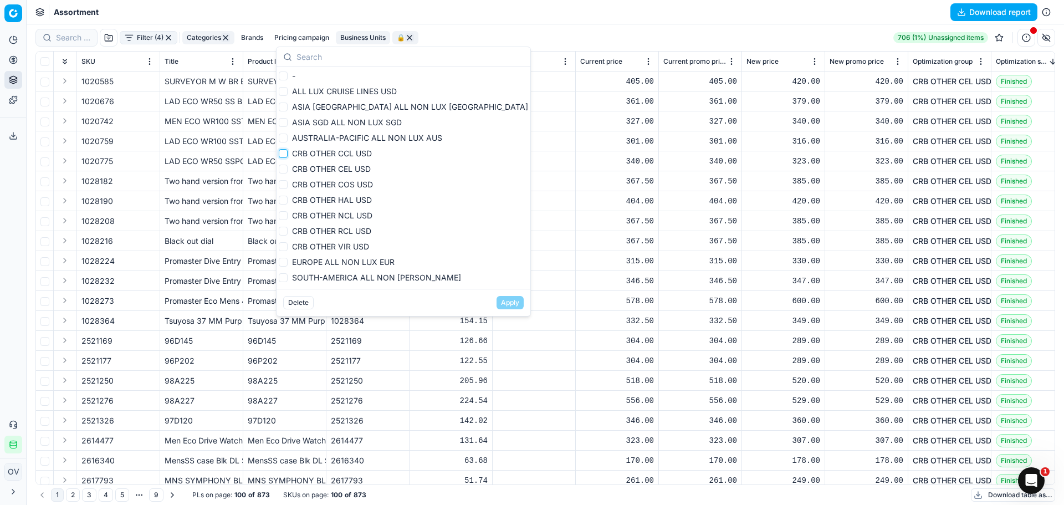
drag, startPoint x: 282, startPoint y: 154, endPoint x: 284, endPoint y: 160, distance: 6.0
click at [283, 155] on input "CRB OTHER CCL USD" at bounding box center [283, 153] width 9 height 9
checkbox input "true"
click at [283, 168] on input "CRB OTHER CEL USD" at bounding box center [283, 169] width 9 height 9
checkbox input "true"
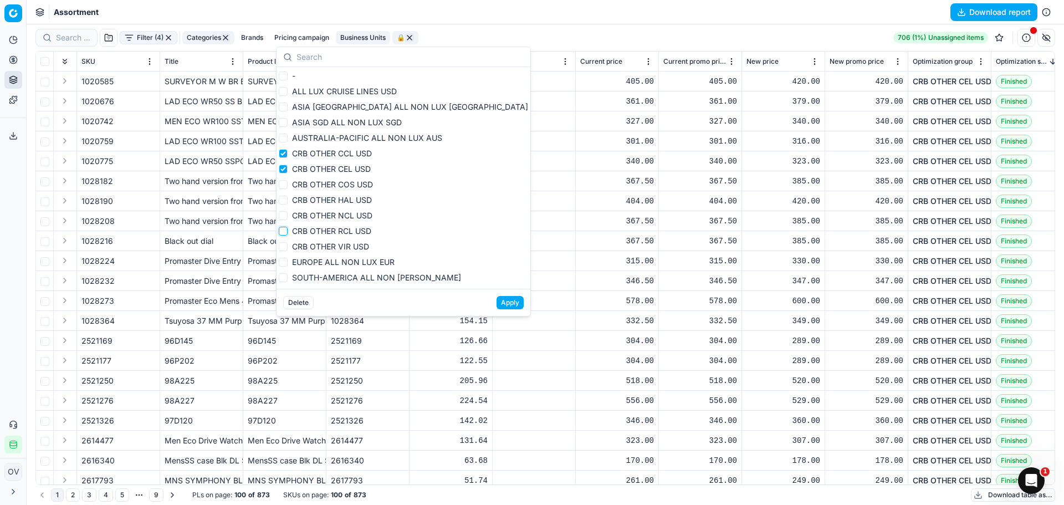
click at [280, 230] on input "CRB OTHER RCL USD" at bounding box center [283, 231] width 9 height 9
checkbox input "true"
click at [282, 244] on input "CRB OTHER VIR USD" at bounding box center [283, 246] width 9 height 9
checkbox input "true"
click at [497, 305] on button "Apply" at bounding box center [510, 302] width 27 height 13
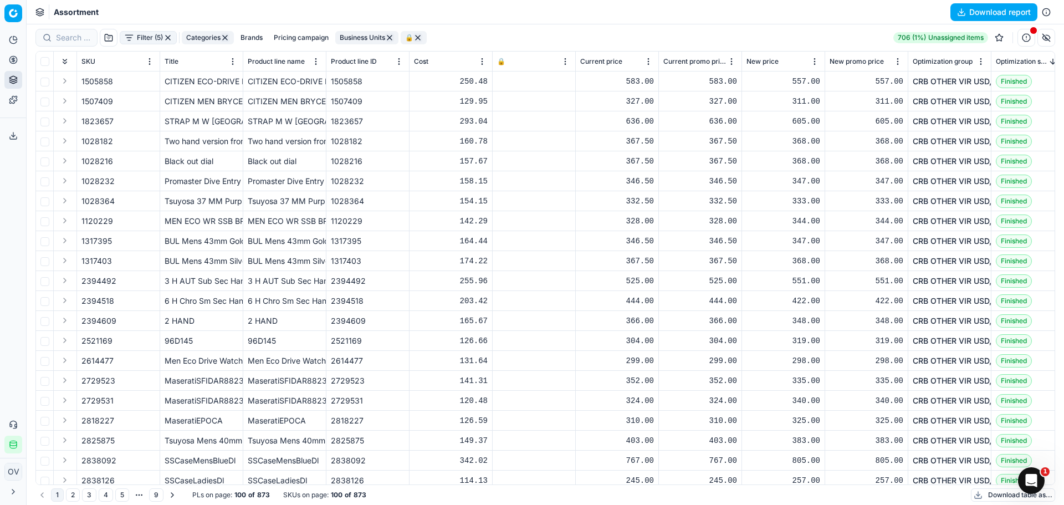
click at [1045, 11] on button "button" at bounding box center [1047, 12] width 18 height 18
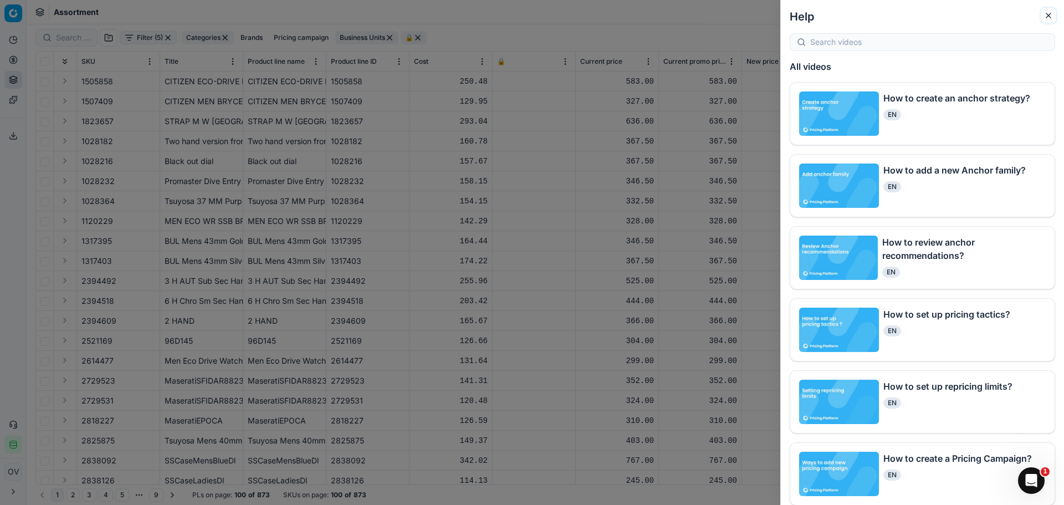
click at [1047, 18] on icon "button" at bounding box center [1048, 15] width 9 height 9
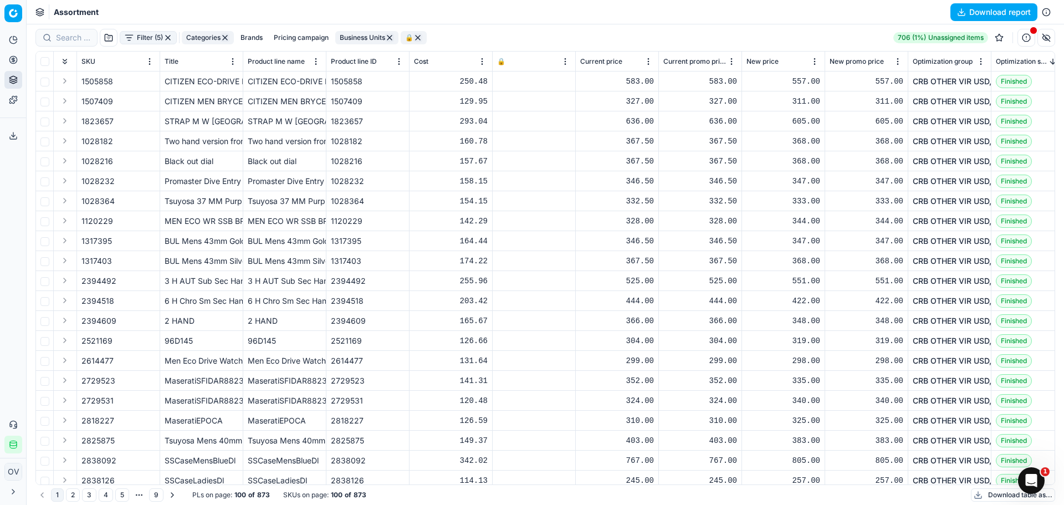
click at [137, 24] on div "Assortment Download report" at bounding box center [546, 12] width 1038 height 24
click at [137, 31] on button "Filter (5)" at bounding box center [148, 37] width 57 height 13
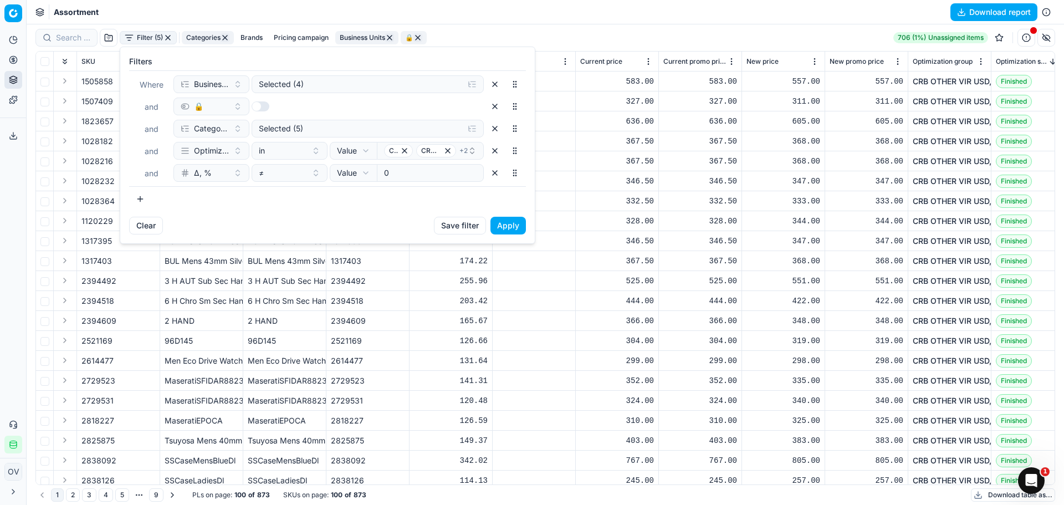
click at [147, 197] on button "button" at bounding box center [140, 199] width 22 height 18
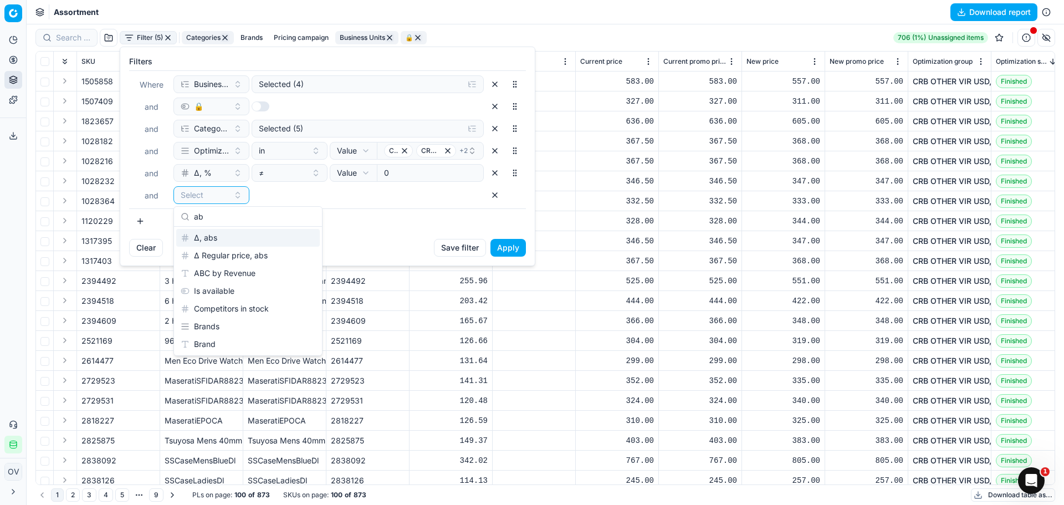
type input "ab"
click at [252, 238] on div "Δ, abs" at bounding box center [248, 238] width 144 height 18
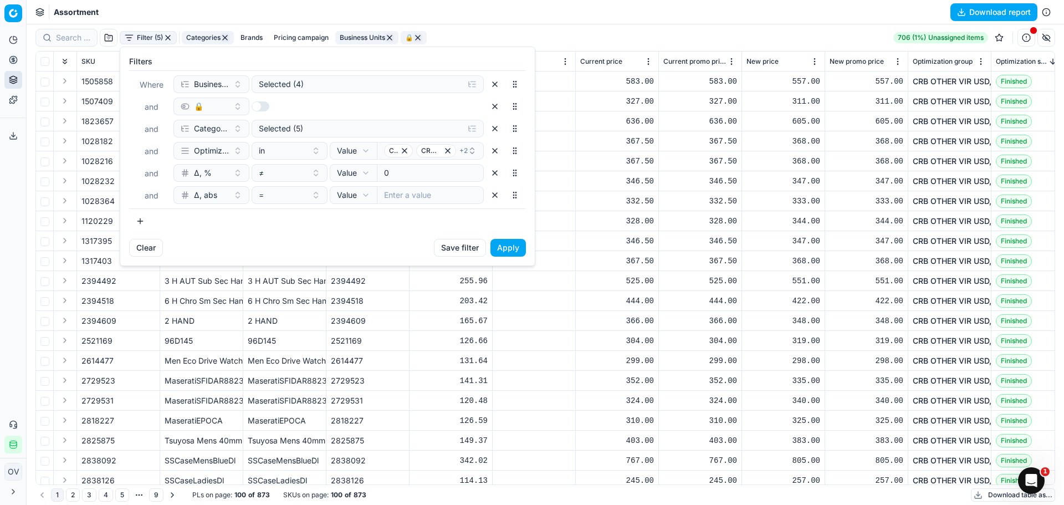
click at [427, 204] on div "Where Business Units Selected (4) and 🔒 and Categories Selected (5) and Optimiz…" at bounding box center [327, 139] width 397 height 139
click at [508, 314] on html "Pricing platform Analytics Pricing Product portfolio Templates Export service 5…" at bounding box center [532, 252] width 1064 height 505
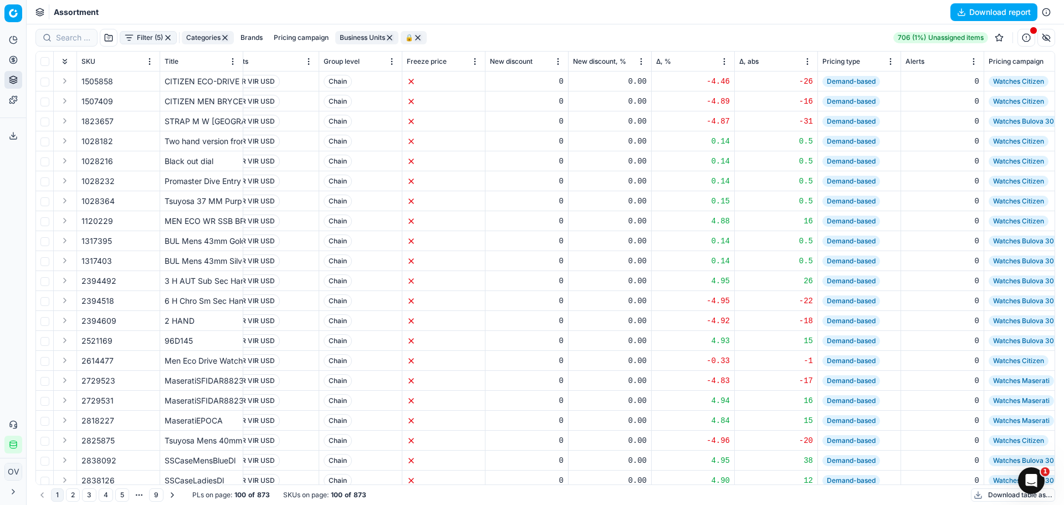
scroll to position [0, 894]
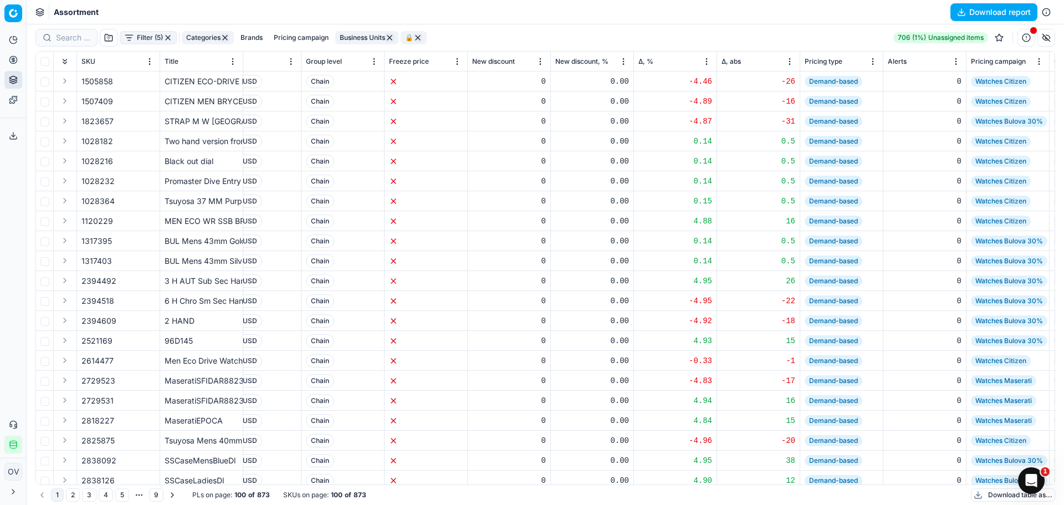
click at [751, 60] on div "Δ, abs" at bounding box center [759, 61] width 74 height 11
click at [734, 58] on span "Δ, abs" at bounding box center [731, 61] width 19 height 9
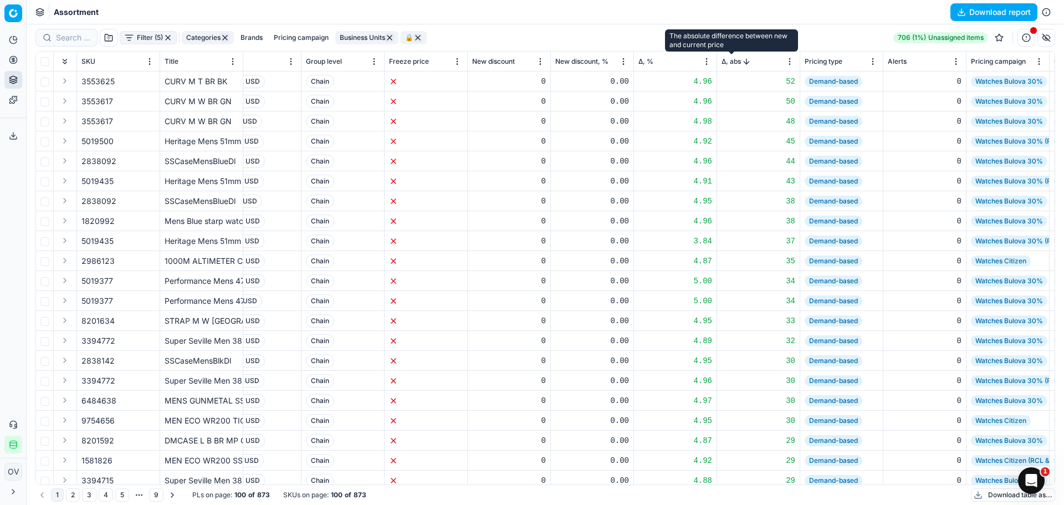
click at [734, 58] on span "Δ, abs" at bounding box center [731, 61] width 19 height 9
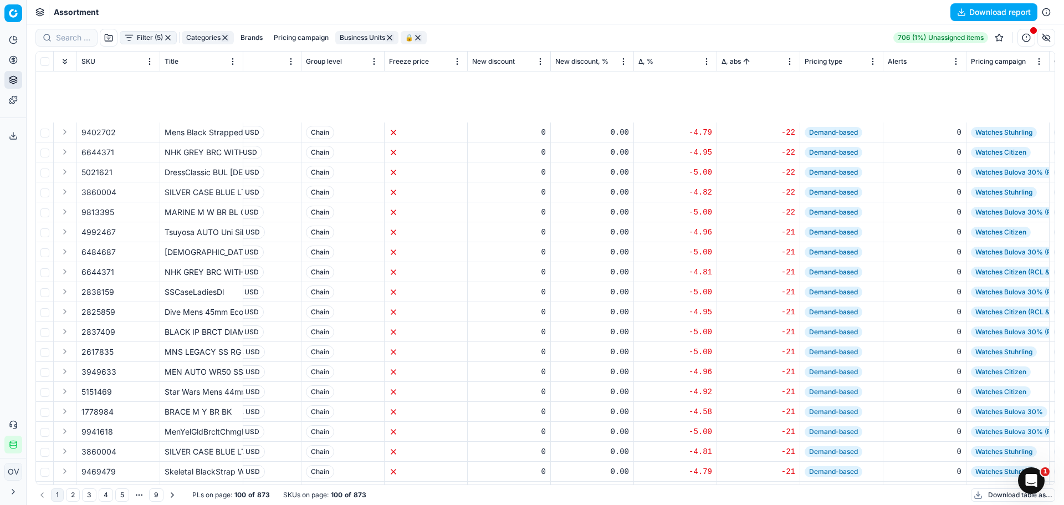
scroll to position [1591, 894]
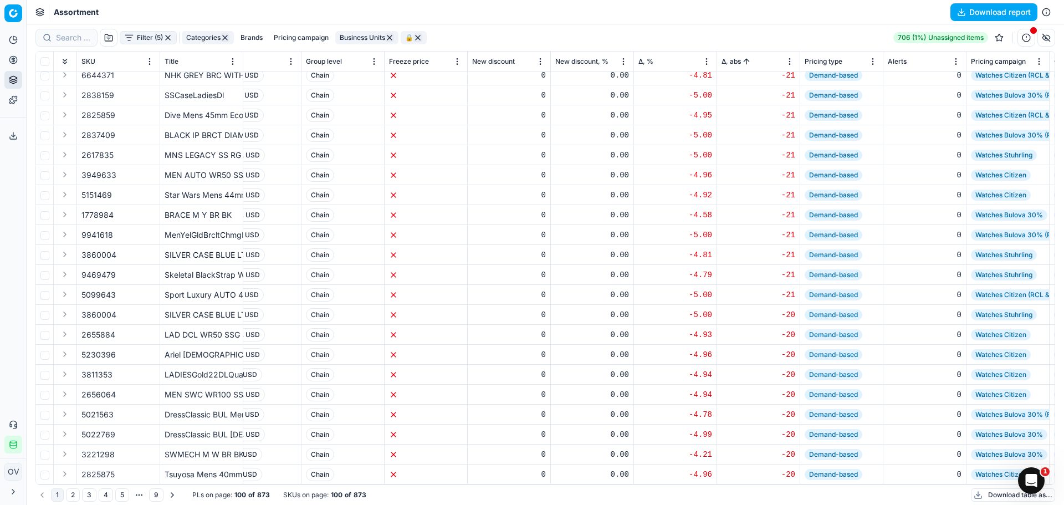
click at [109, 499] on button "4" at bounding box center [106, 494] width 14 height 13
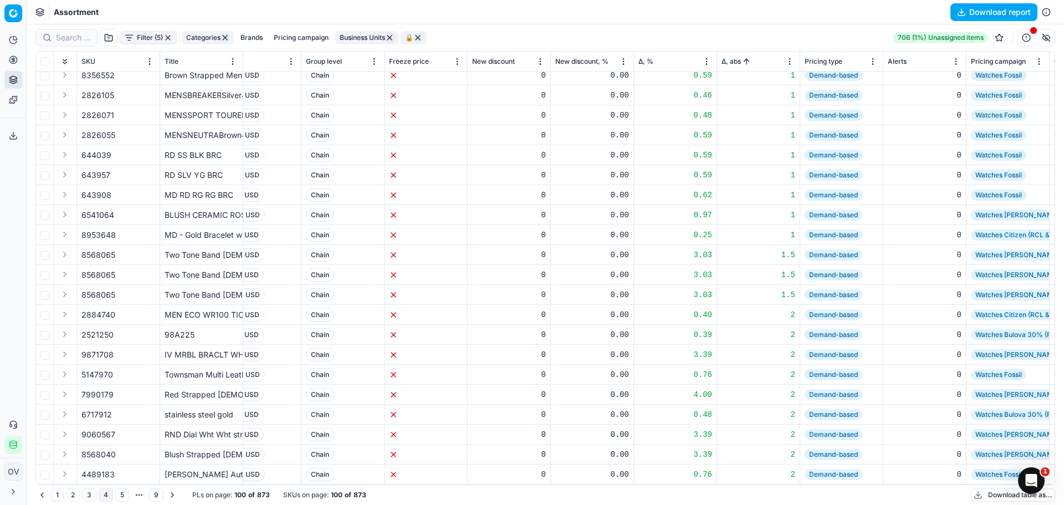
click at [89, 498] on button "3" at bounding box center [89, 494] width 14 height 13
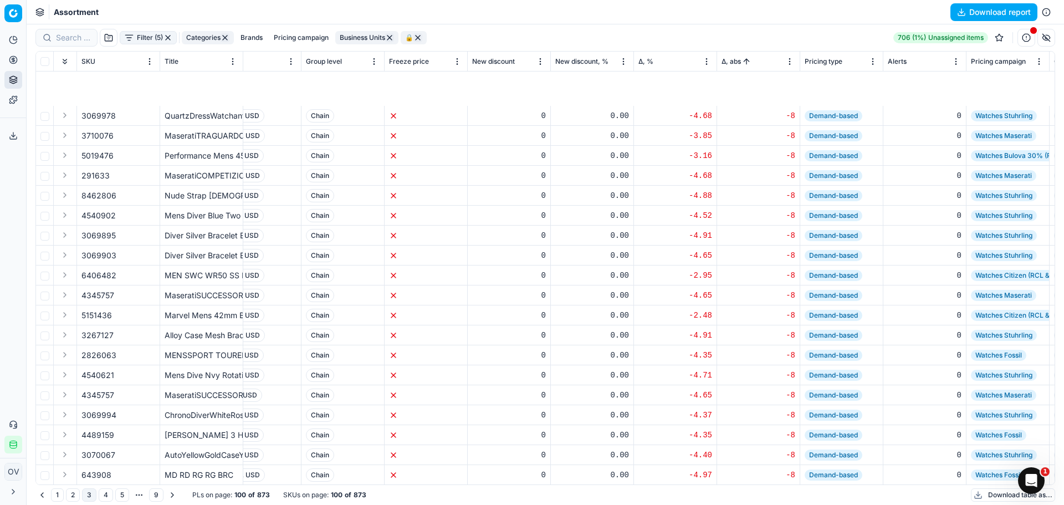
scroll to position [1591, 894]
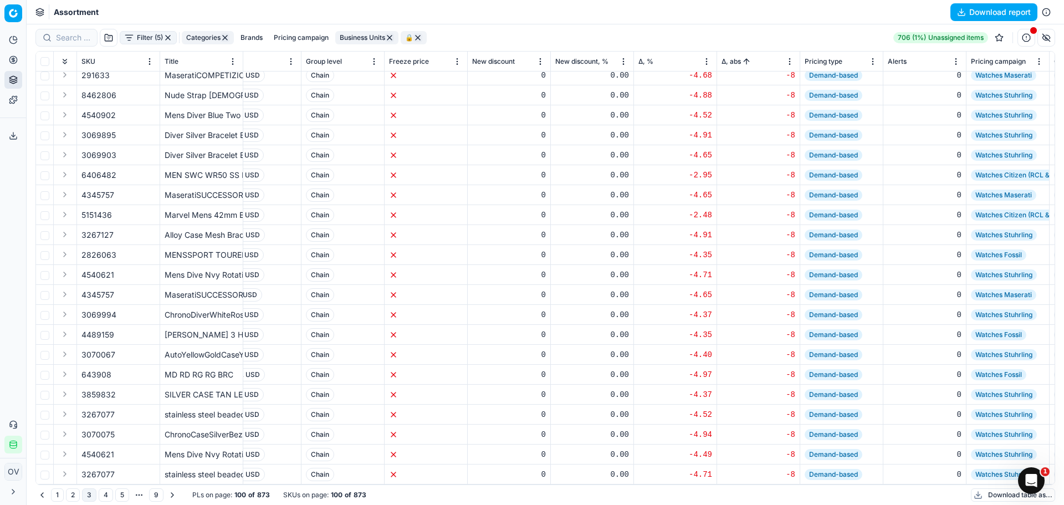
click at [105, 496] on button "4" at bounding box center [106, 494] width 14 height 13
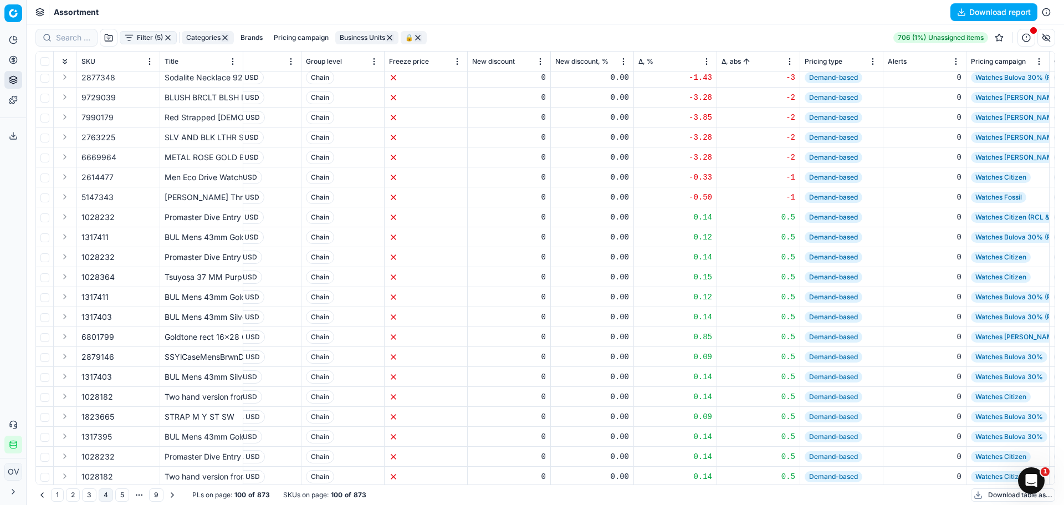
scroll to position [926, 894]
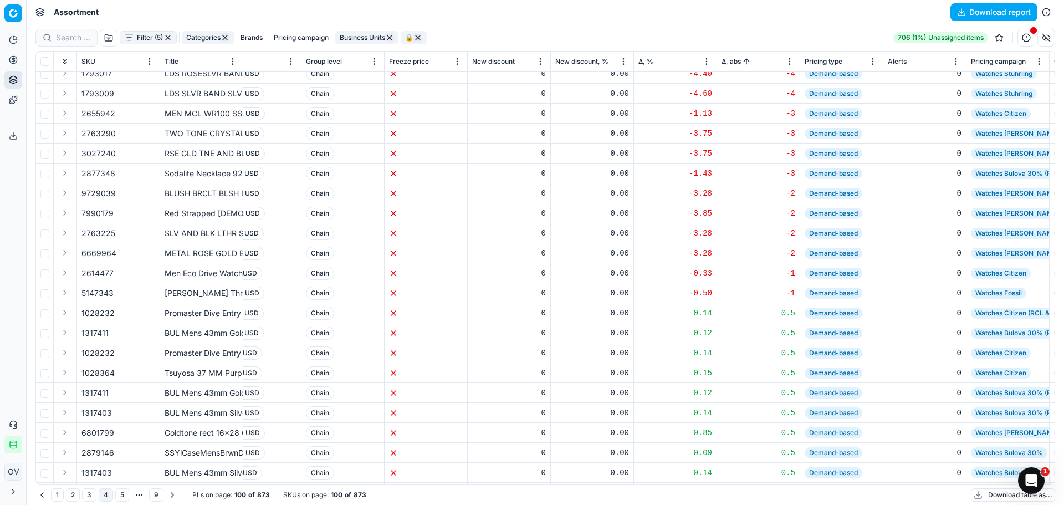
click at [149, 38] on button "Filter (5)" at bounding box center [148, 37] width 57 height 13
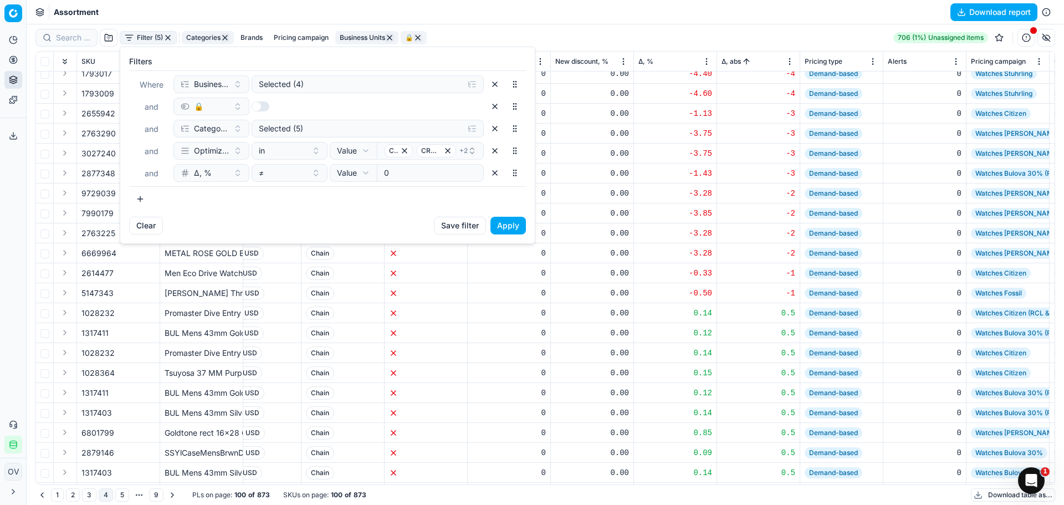
click at [501, 86] on button "button" at bounding box center [495, 84] width 18 height 18
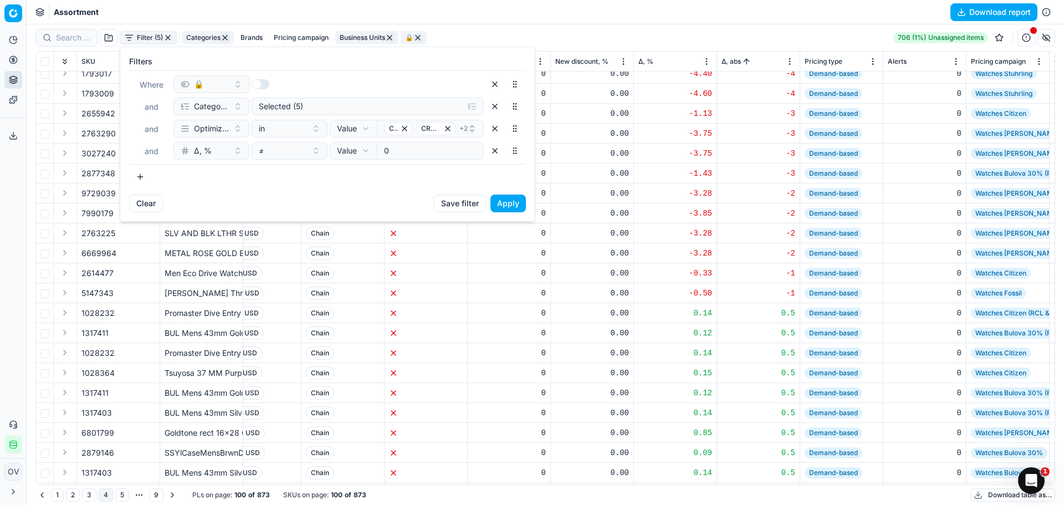
click at [507, 202] on button "Apply" at bounding box center [508, 204] width 35 height 18
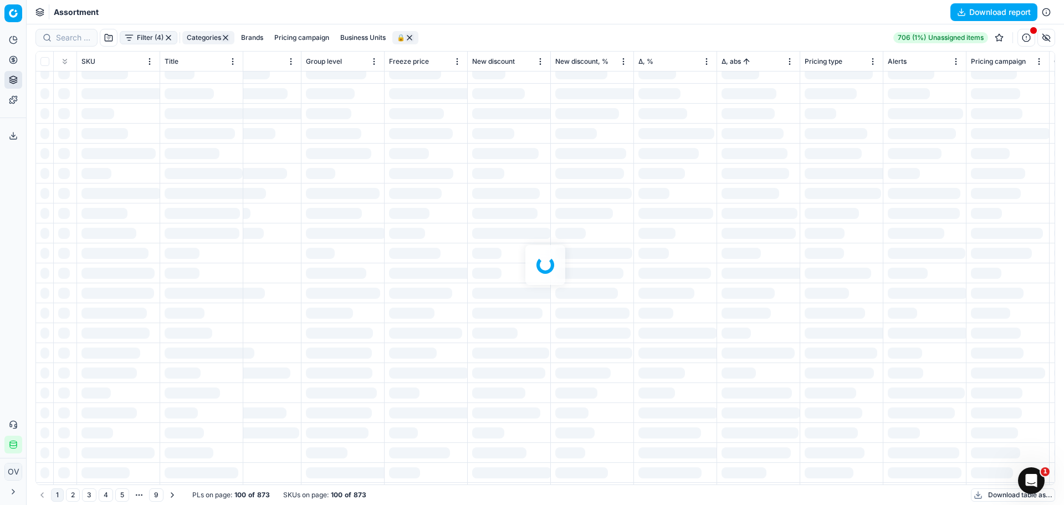
click at [573, 35] on div at bounding box center [546, 264] width 1038 height 481
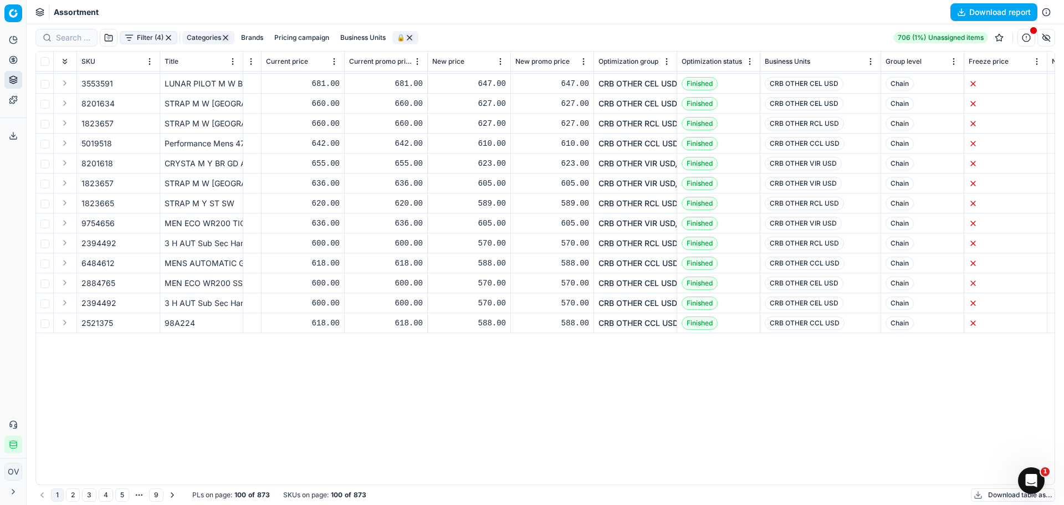
scroll to position [39, 314]
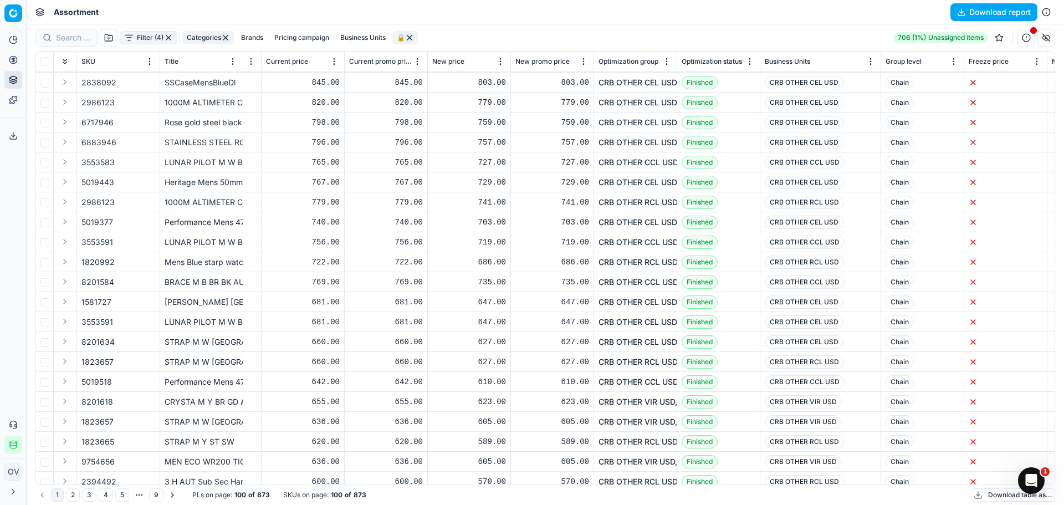
click at [713, 58] on span "Optimization status" at bounding box center [712, 61] width 60 height 9
click at [713, 58] on span "Optimization status" at bounding box center [708, 61] width 52 height 9
click at [196, 42] on button "Categories" at bounding box center [208, 37] width 52 height 13
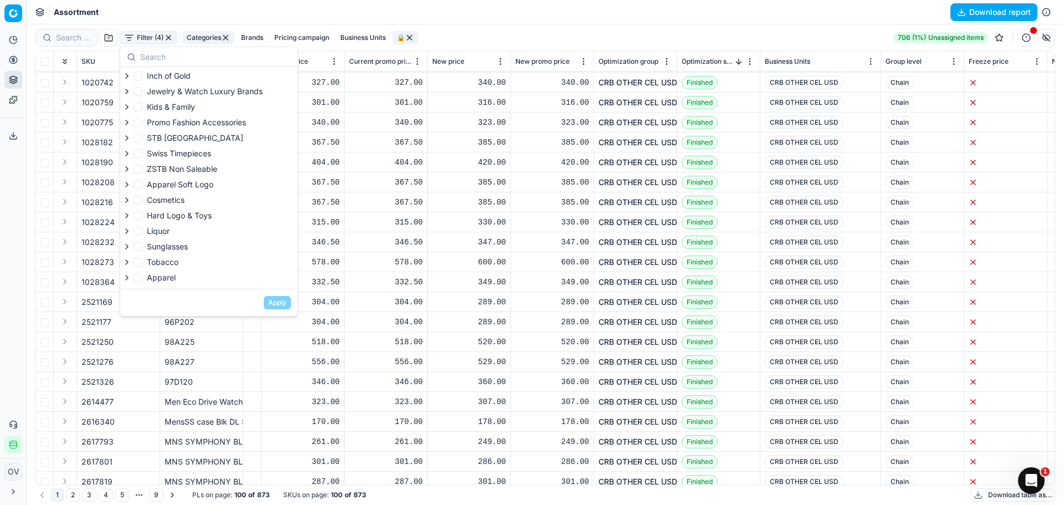
scroll to position [106, 0]
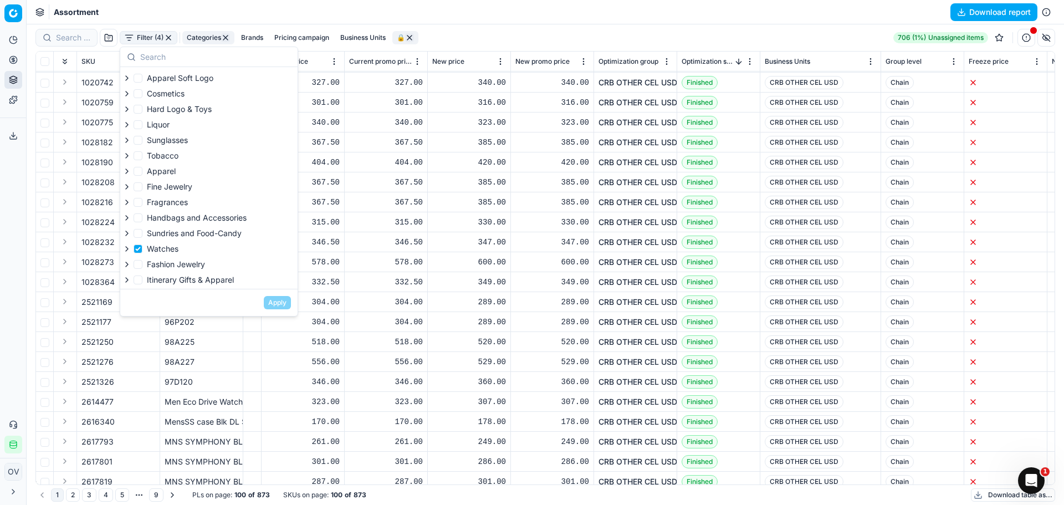
click at [621, 27] on div "Filter (4) Categories Brands Pricing campaign Business Units 🔒 706 (1%) Unassig…" at bounding box center [545, 37] width 1020 height 27
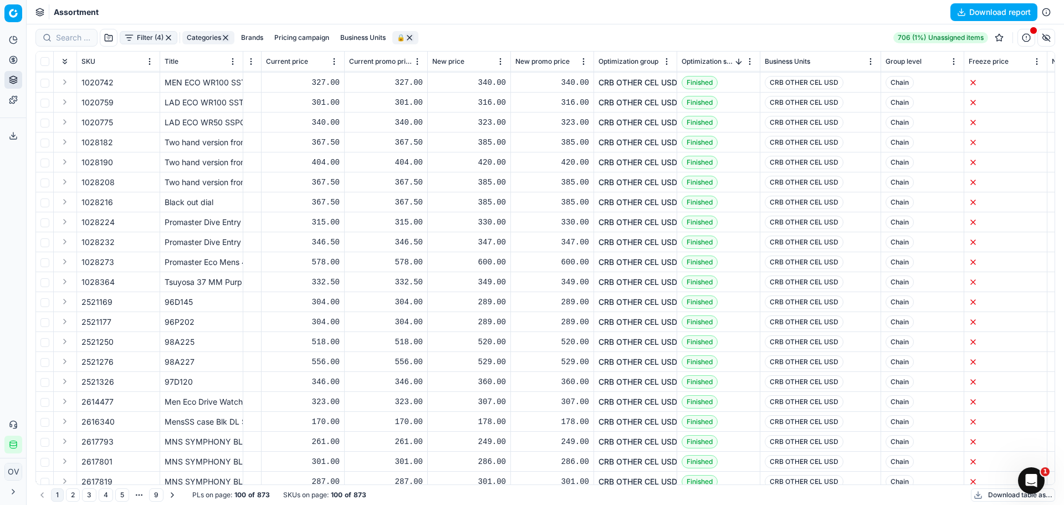
click at [127, 34] on button "Filter (4)" at bounding box center [149, 37] width 58 height 13
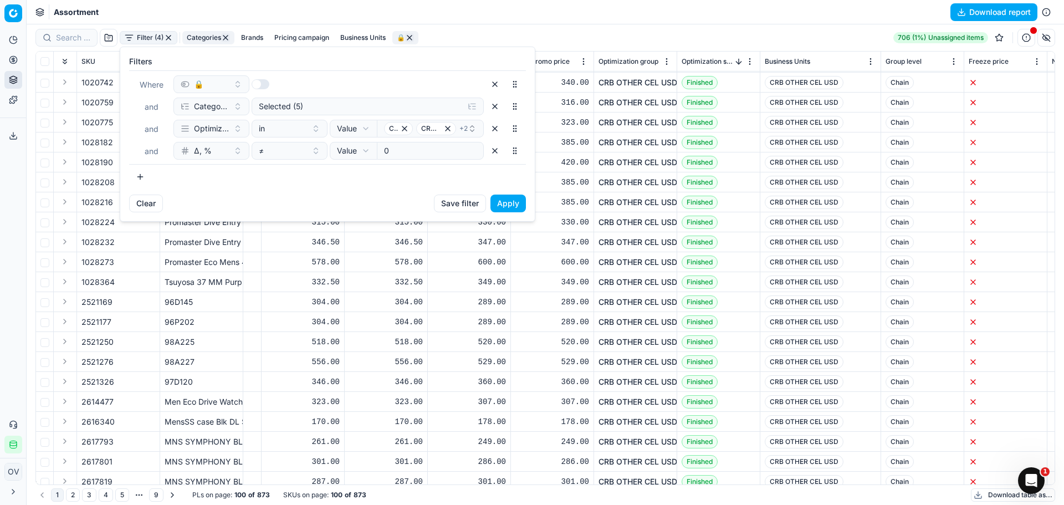
click at [141, 172] on button "button" at bounding box center [140, 177] width 22 height 18
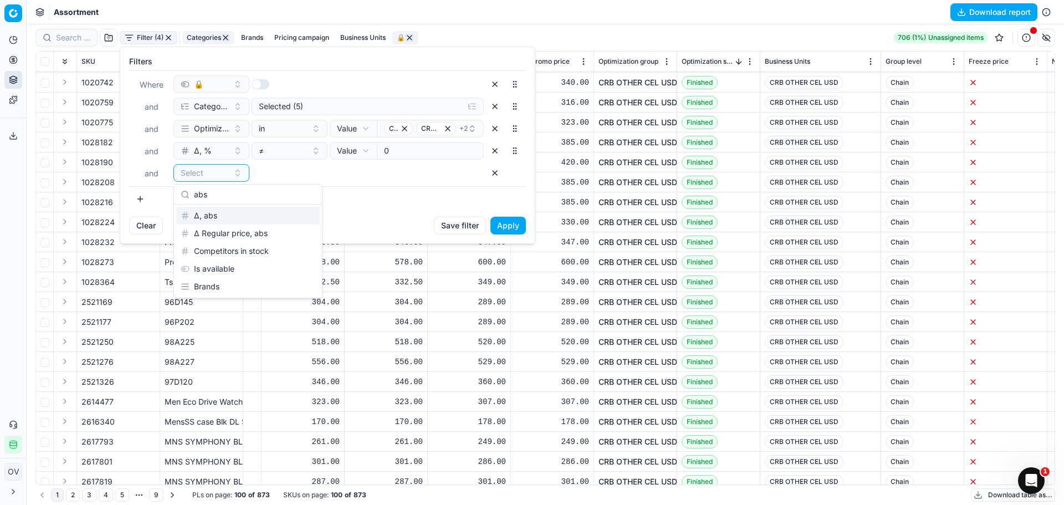
type input "abs"
click at [259, 215] on div "Δ, abs" at bounding box center [248, 216] width 144 height 18
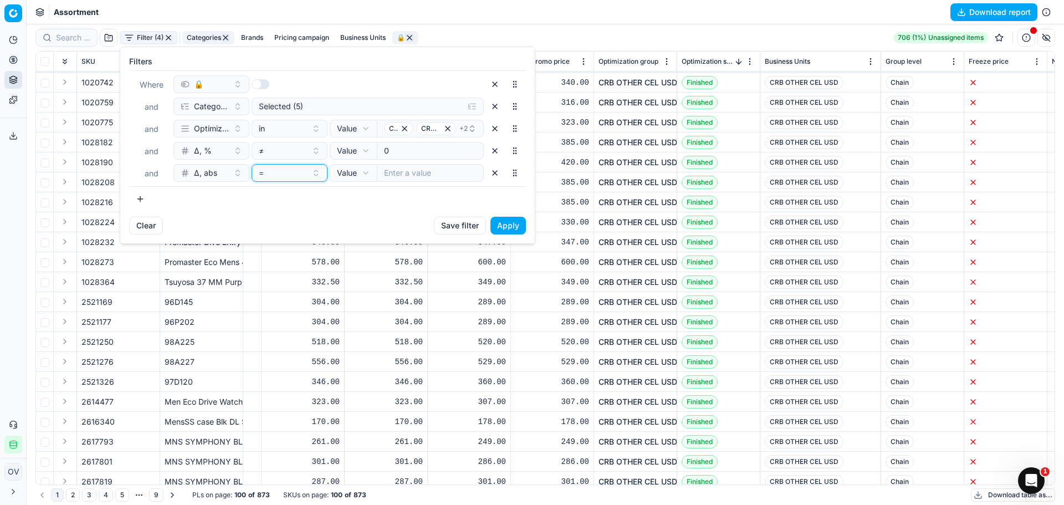
click at [296, 172] on div "=" at bounding box center [283, 172] width 48 height 11
drag, startPoint x: 310, startPoint y: 238, endPoint x: 381, endPoint y: 198, distance: 80.9
click at [313, 237] on div "≠" at bounding box center [326, 233] width 144 height 18
click at [433, 178] on input "number" at bounding box center [430, 173] width 107 height 18
type input "0"
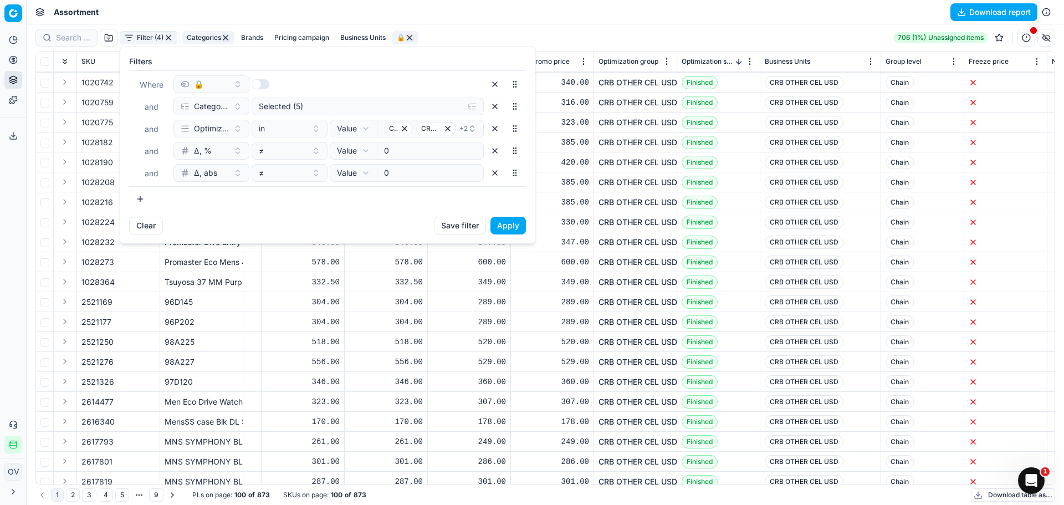
click at [499, 228] on button "Apply" at bounding box center [508, 226] width 35 height 18
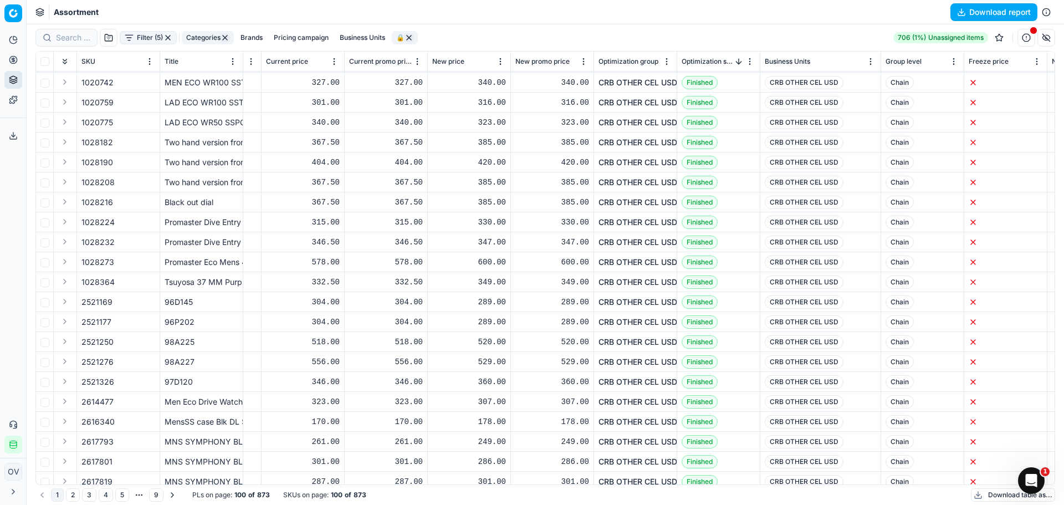
click at [987, 15] on button "Download report" at bounding box center [994, 12] width 87 height 18
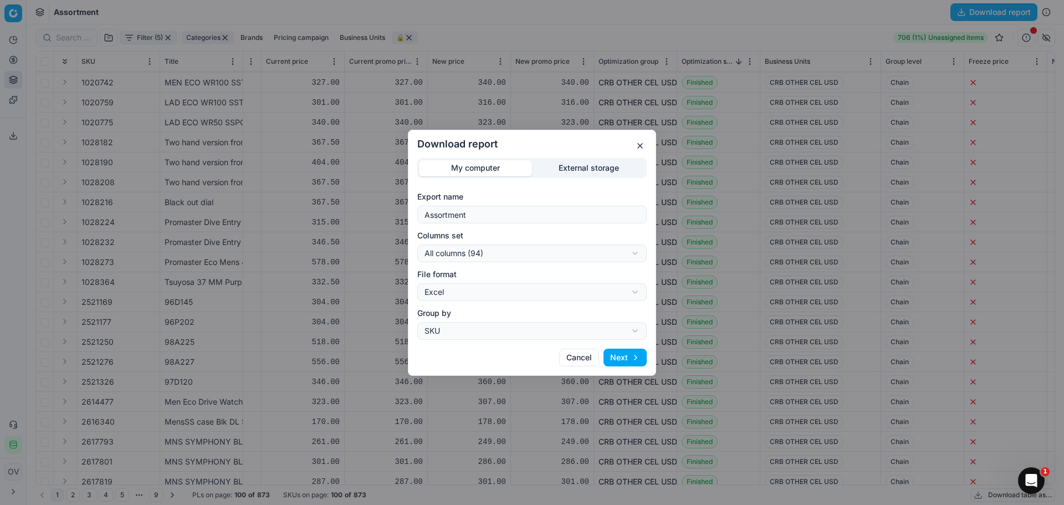
click at [463, 168] on button "My computer" at bounding box center [475, 168] width 113 height 16
click at [622, 360] on button "Next" at bounding box center [625, 358] width 43 height 18
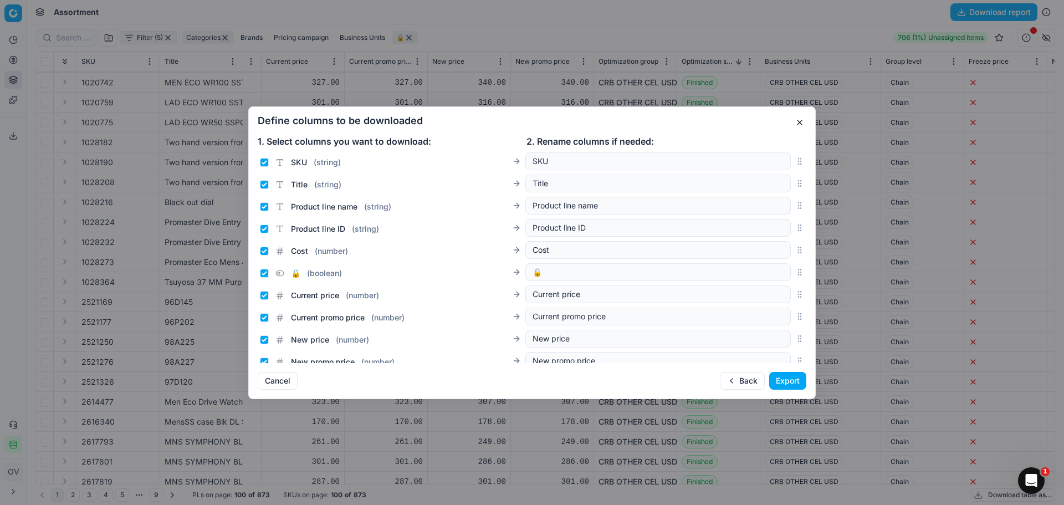
click at [788, 386] on button "Export" at bounding box center [787, 381] width 37 height 18
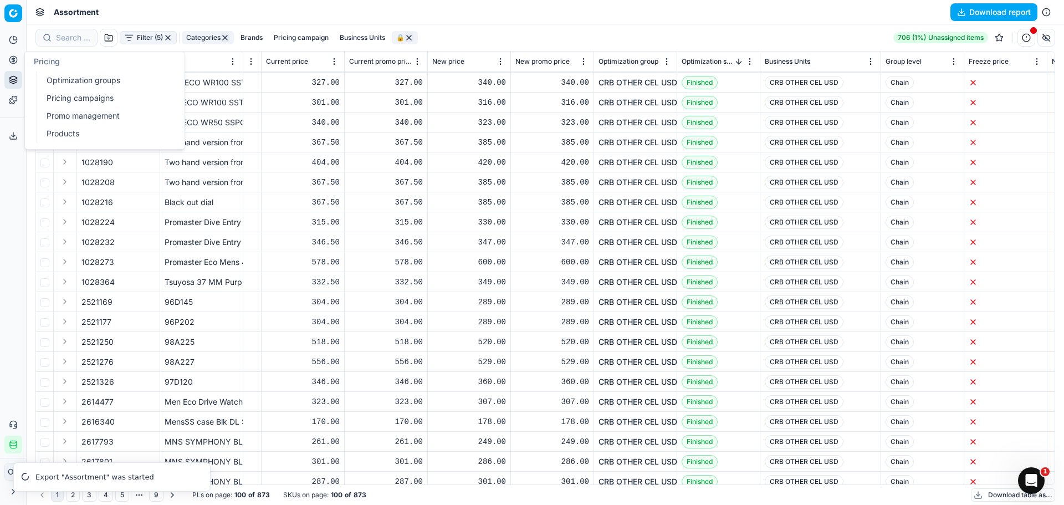
click at [64, 79] on link "Optimization groups" at bounding box center [106, 81] width 129 height 16
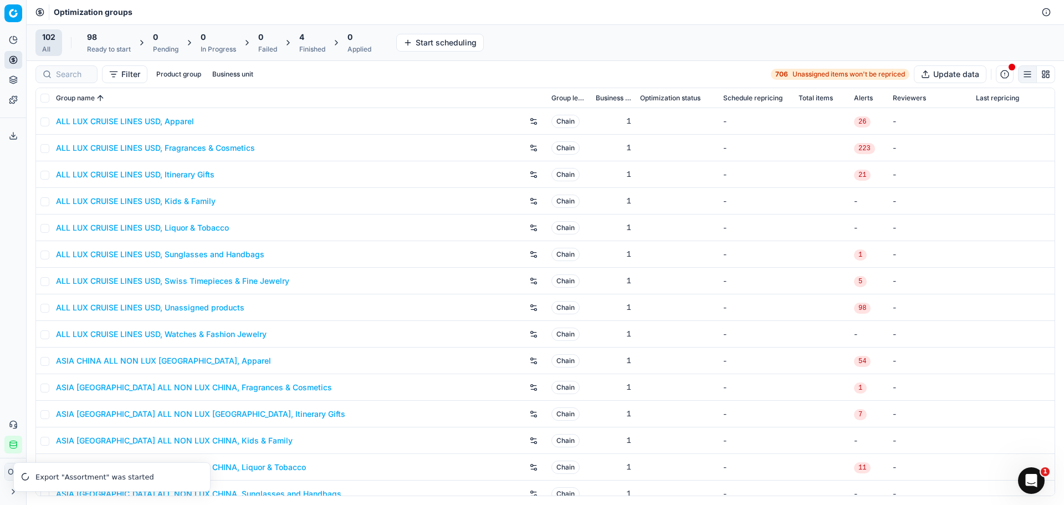
click at [323, 41] on div "4" at bounding box center [312, 37] width 26 height 11
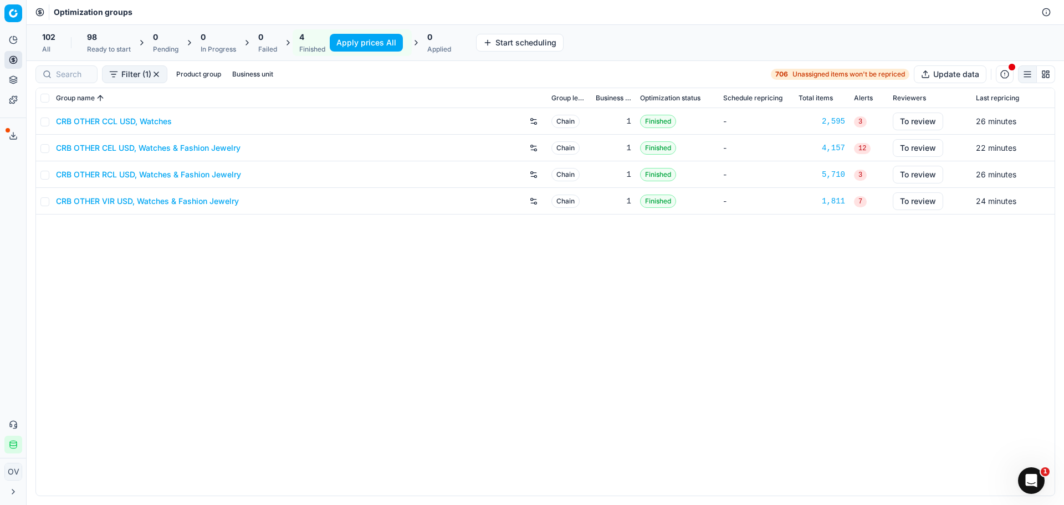
click at [860, 150] on span "12" at bounding box center [862, 148] width 17 height 11
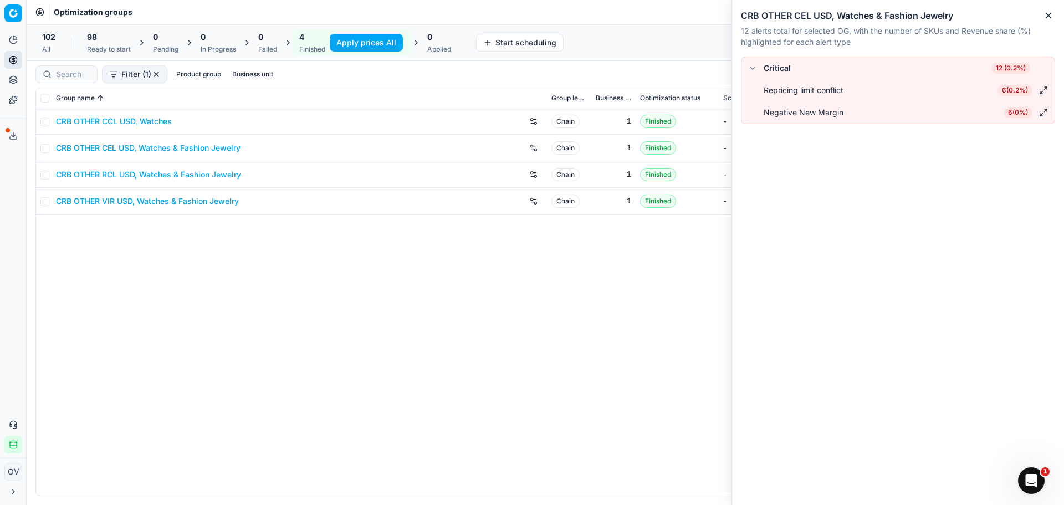
click at [1046, 14] on icon "button" at bounding box center [1048, 15] width 9 height 9
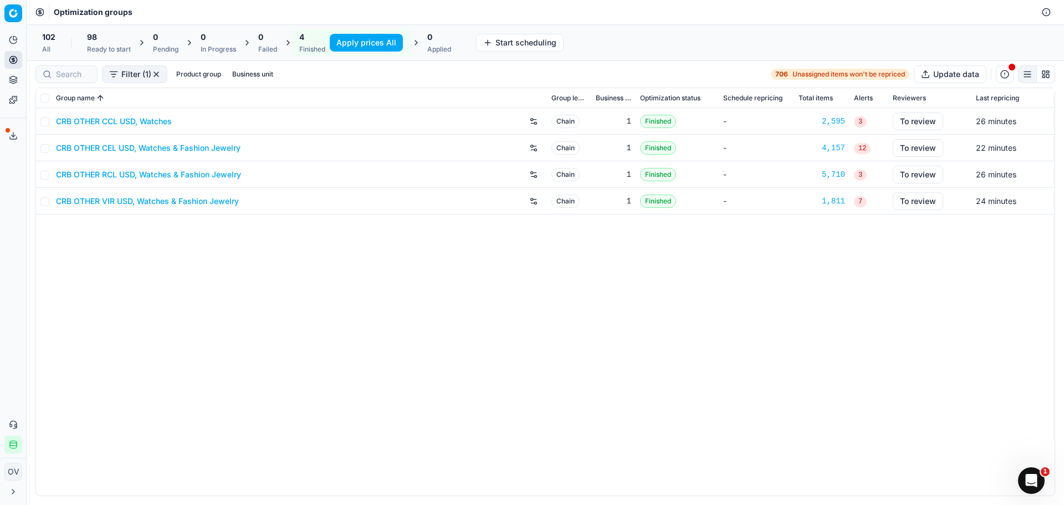
click at [829, 120] on div "2,595" at bounding box center [822, 121] width 47 height 11
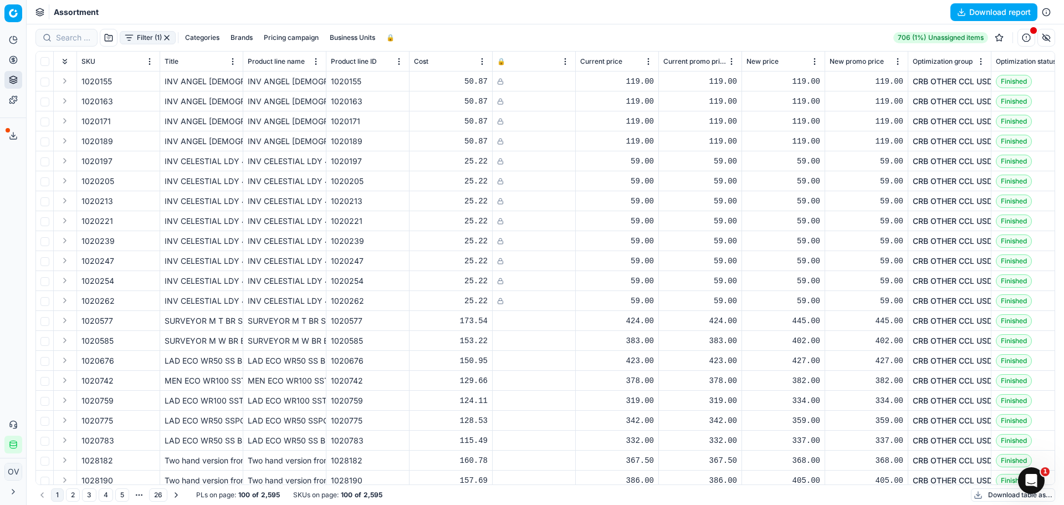
click at [10, 134] on icon at bounding box center [13, 135] width 9 height 9
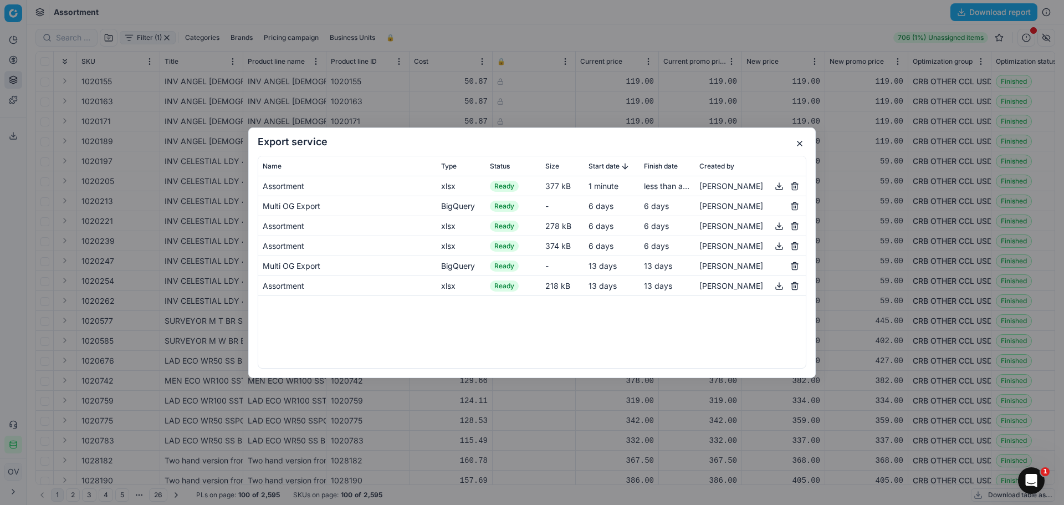
click at [779, 186] on button "button" at bounding box center [779, 185] width 13 height 13
click at [800, 142] on button "button" at bounding box center [799, 143] width 13 height 13
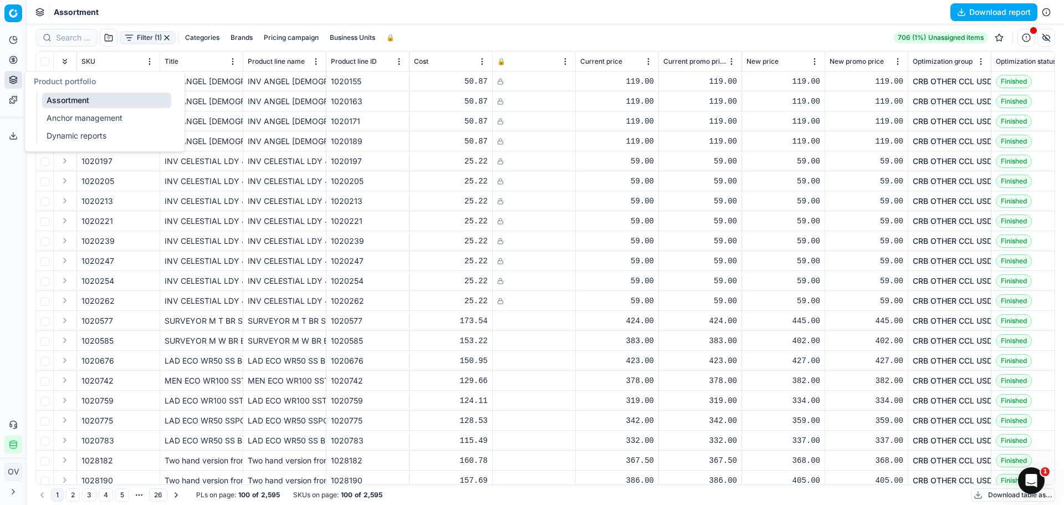
click at [67, 135] on link "Dynamic reports" at bounding box center [106, 136] width 129 height 16
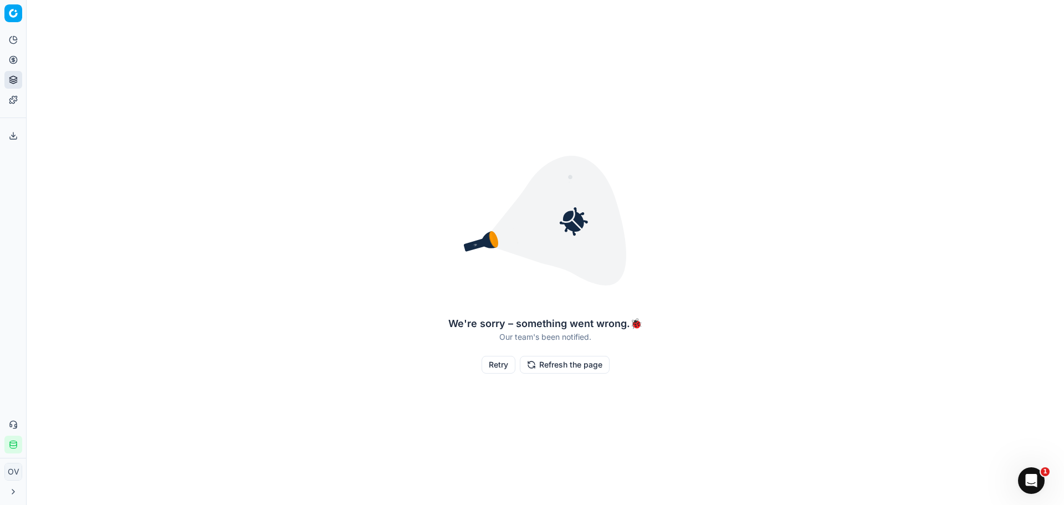
click at [503, 340] on div "Our team's been notified." at bounding box center [545, 336] width 194 height 11
click at [511, 367] on button "Retry" at bounding box center [499, 365] width 34 height 18
click at [533, 362] on button "Refresh the page" at bounding box center [565, 365] width 90 height 18
click at [727, 210] on div "We're sorry – something went wrong. 🐞 Our team's been notified. Retry Refresh t…" at bounding box center [546, 252] width 1038 height 496
click at [69, 79] on link "Optimization groups" at bounding box center [106, 81] width 129 height 16
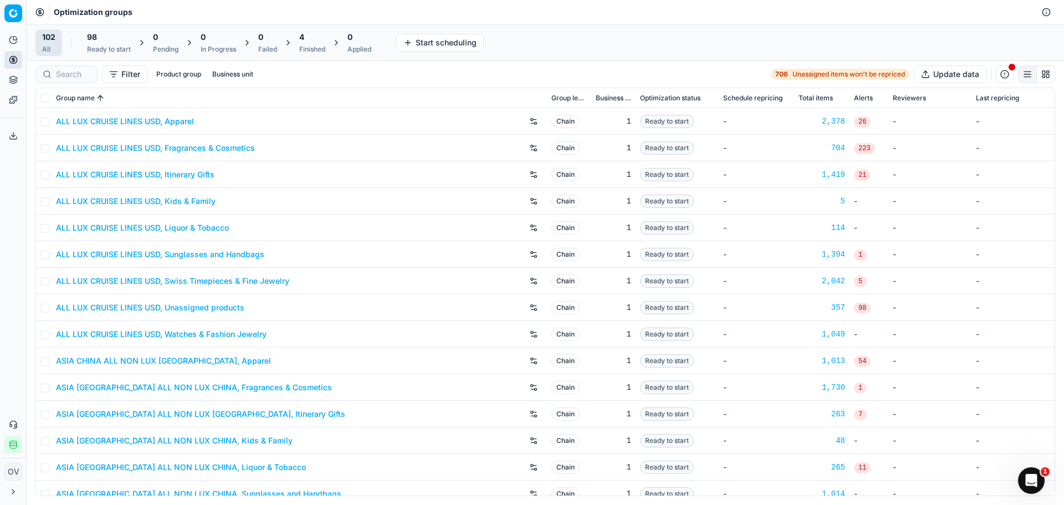
click at [310, 50] on div "Finished" at bounding box center [312, 49] width 26 height 9
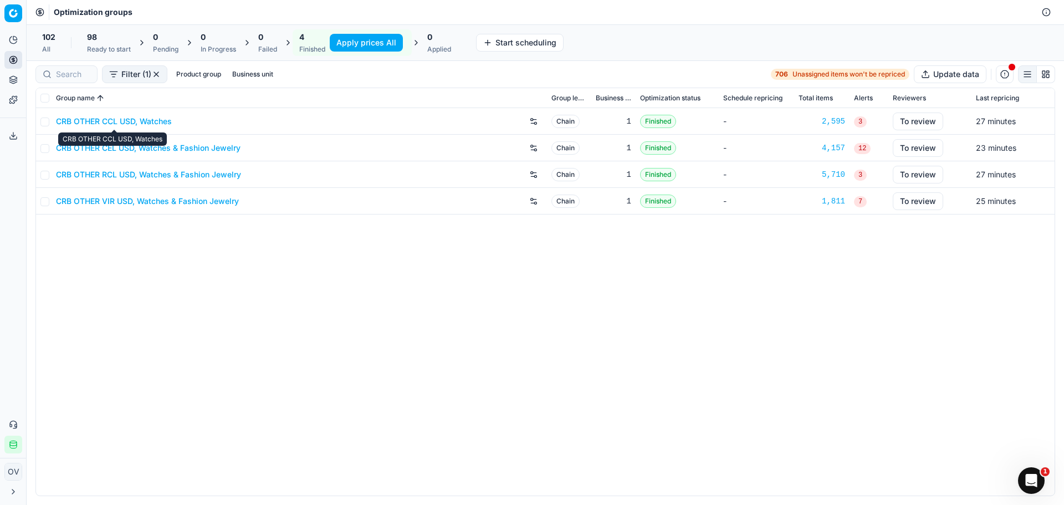
click at [162, 121] on link "CRB OTHER CCL USD, Watches" at bounding box center [114, 121] width 116 height 11
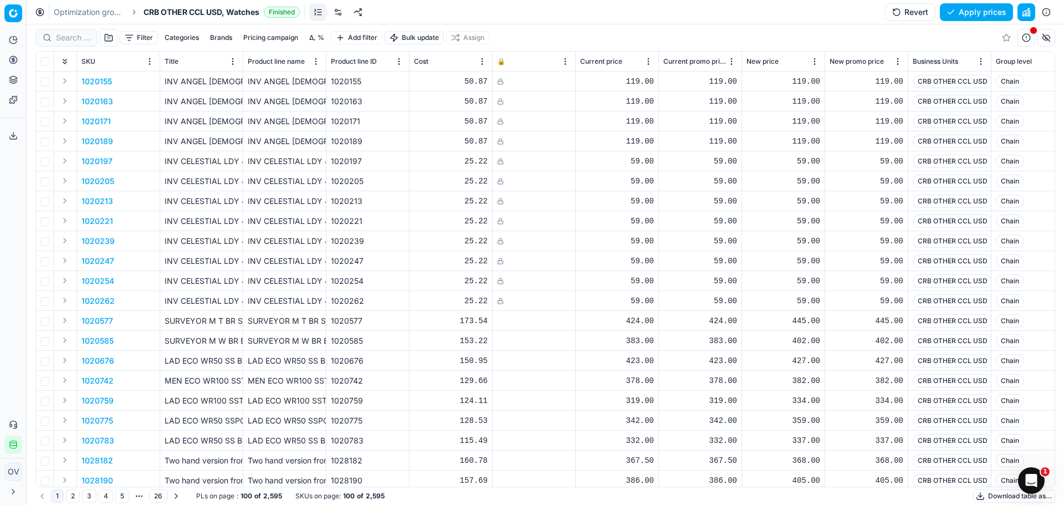
click at [321, 42] on button "Δ, %" at bounding box center [317, 37] width 24 height 13
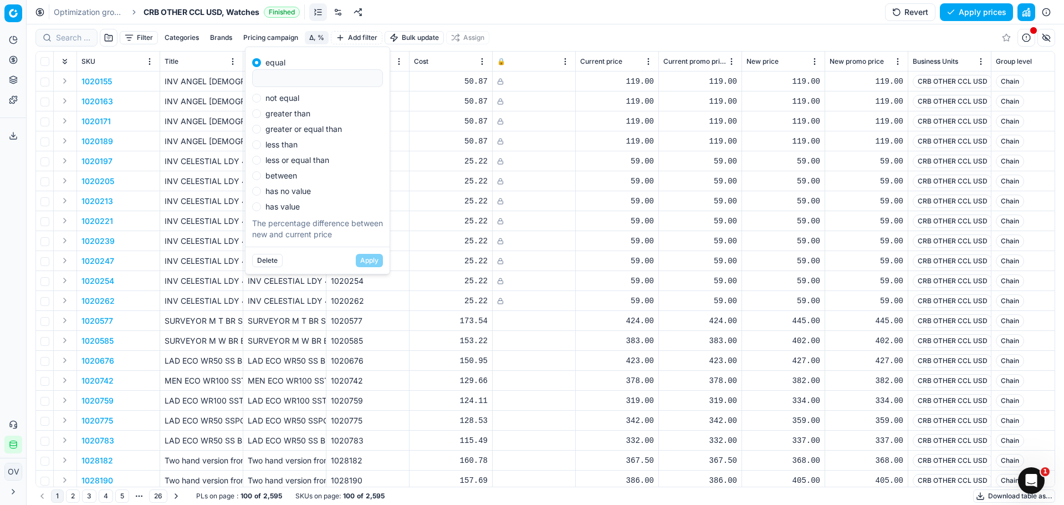
click at [284, 100] on label "not equal" at bounding box center [282, 98] width 34 height 8
click at [261, 100] on input "not equal" at bounding box center [256, 98] width 9 height 9
radio input "true"
type input "0"
click at [361, 254] on button "Apply" at bounding box center [369, 260] width 27 height 13
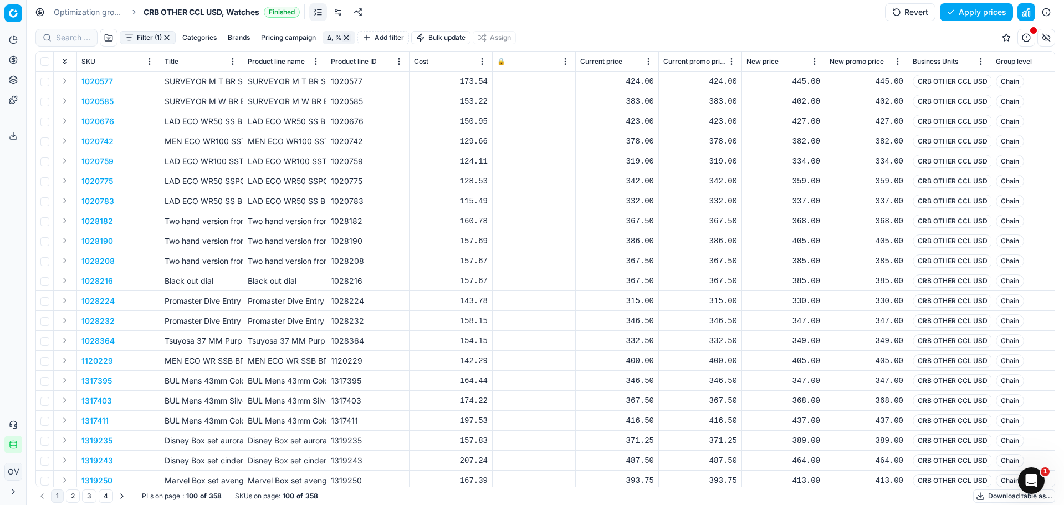
click at [132, 40] on button "Filter (1)" at bounding box center [148, 37] width 56 height 13
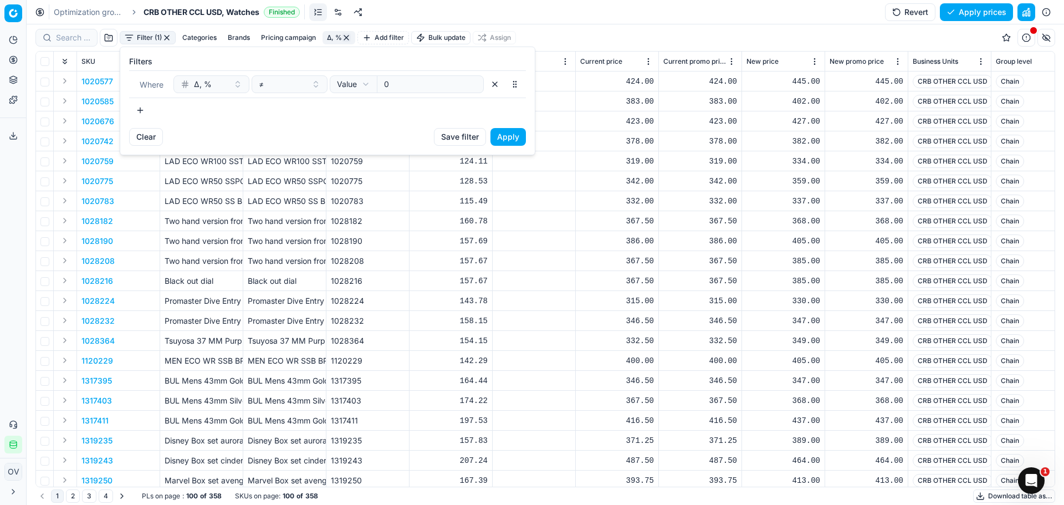
click at [155, 106] on div at bounding box center [327, 110] width 397 height 18
click at [145, 109] on button "button" at bounding box center [140, 110] width 22 height 18
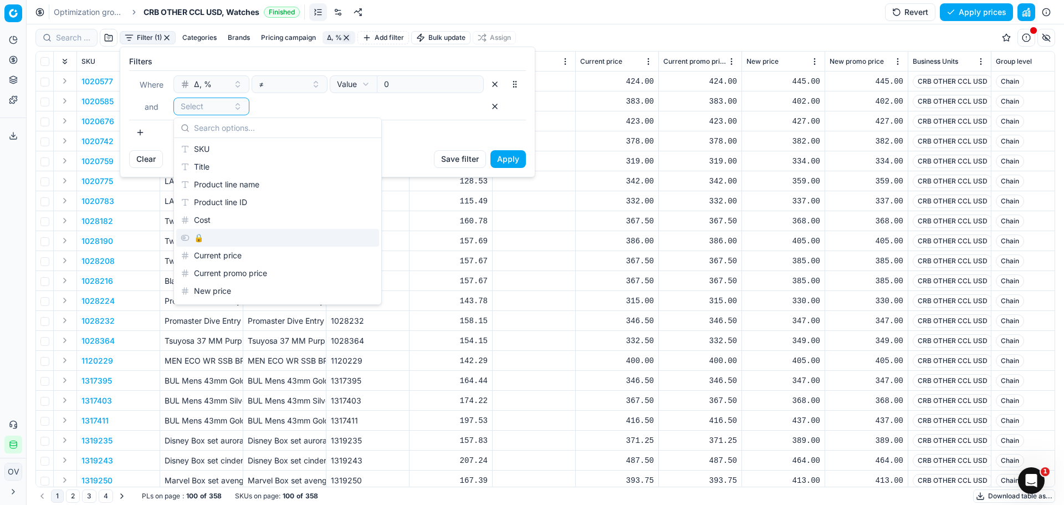
click at [211, 233] on div "🔒" at bounding box center [277, 238] width 203 height 18
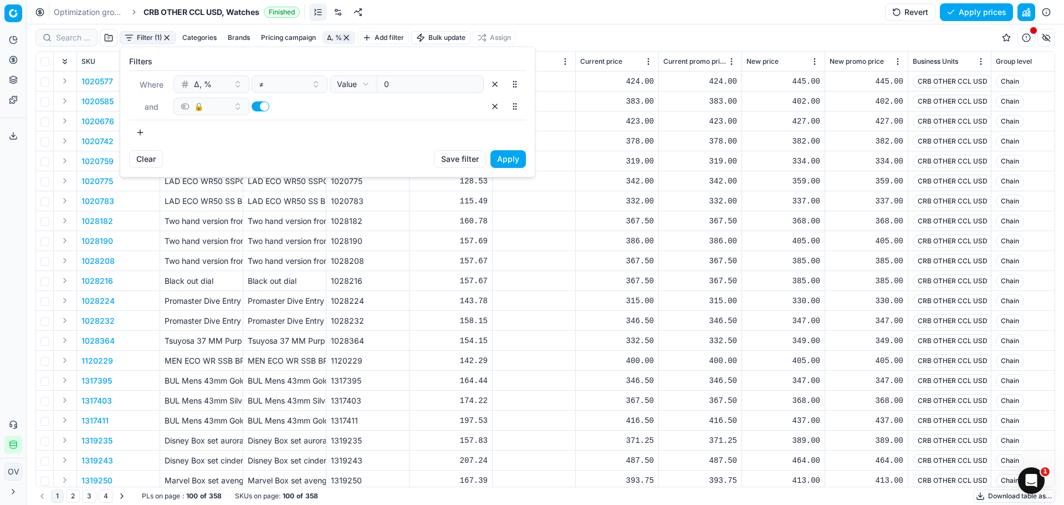
click at [262, 105] on button "button" at bounding box center [261, 106] width 18 height 10
checkbox input "false"
click at [502, 155] on button "Apply" at bounding box center [508, 159] width 35 height 18
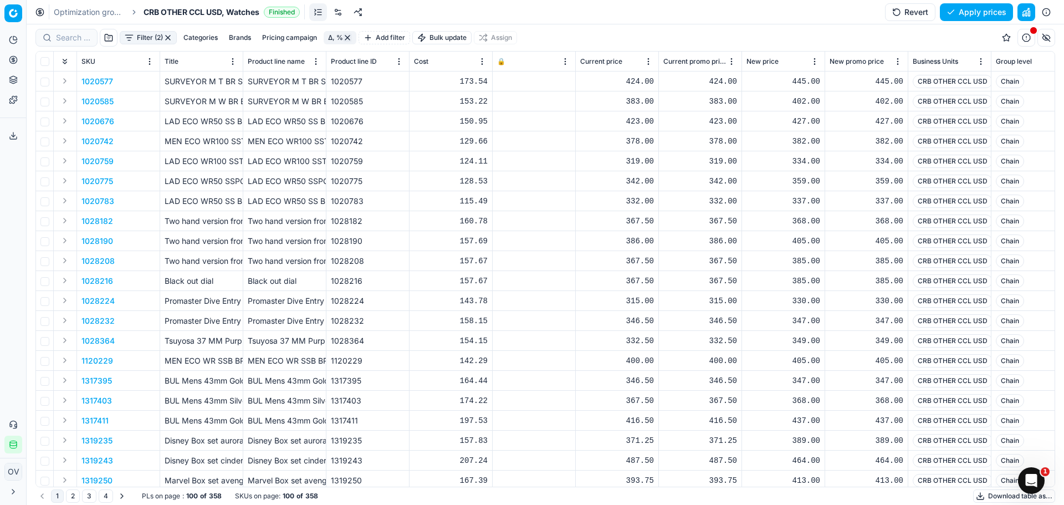
drag, startPoint x: 87, startPoint y: 8, endPoint x: 309, endPoint y: 55, distance: 226.7
click at [87, 8] on link "Optimization groups" at bounding box center [89, 12] width 71 height 11
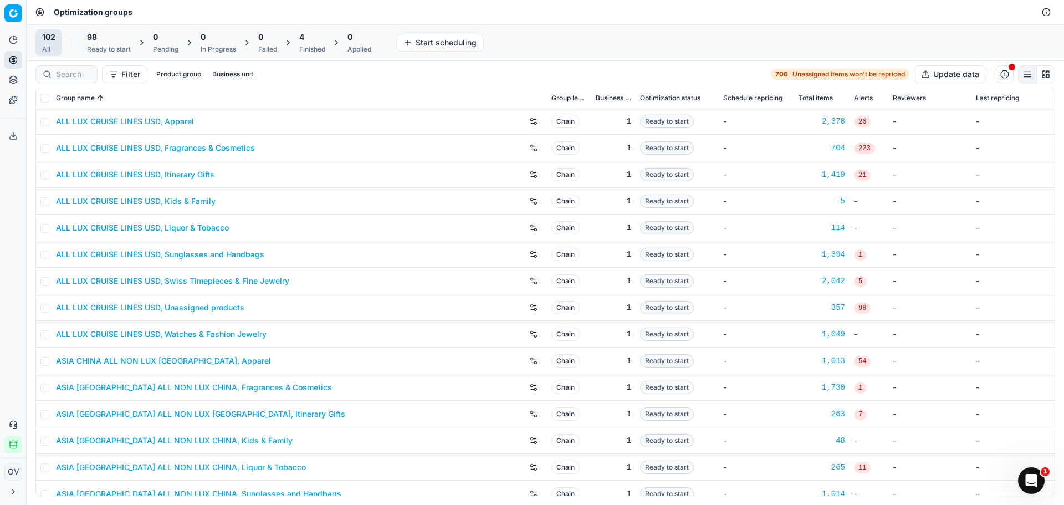
click at [315, 40] on div "4" at bounding box center [312, 37] width 26 height 11
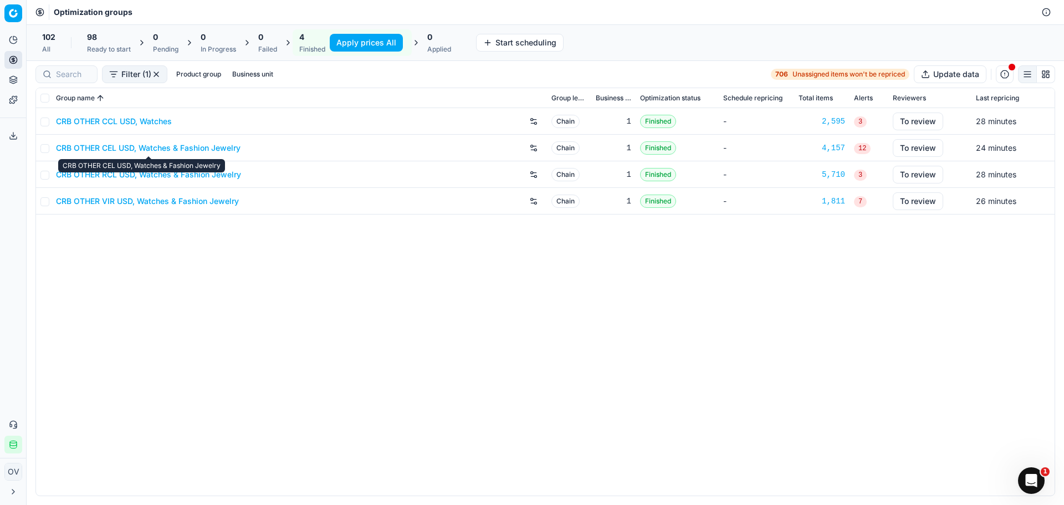
click at [159, 144] on link "CRB OTHER CEL USD, Watches & Fashion Jewelry" at bounding box center [148, 147] width 185 height 11
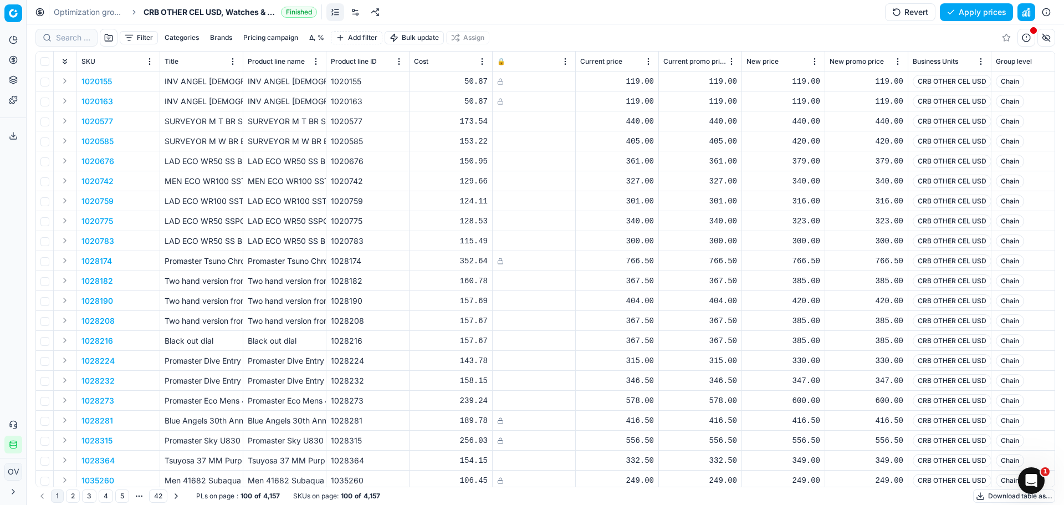
click at [316, 36] on button "Δ, %" at bounding box center [317, 37] width 24 height 13
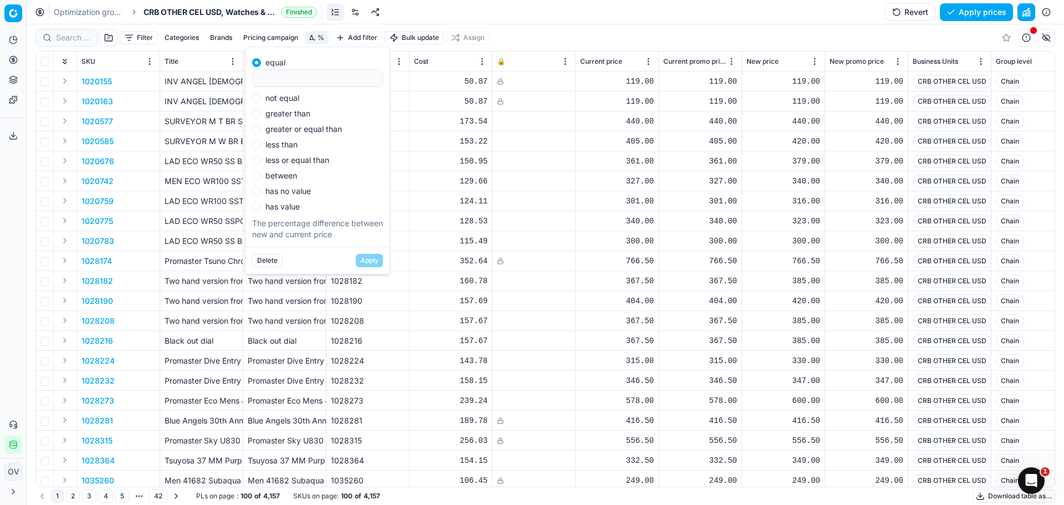
click at [286, 101] on label "not equal" at bounding box center [282, 98] width 34 height 8
click at [261, 101] on input "not equal" at bounding box center [256, 98] width 9 height 9
radio input "true"
type input "0"
click at [361, 263] on button "Apply" at bounding box center [369, 260] width 27 height 13
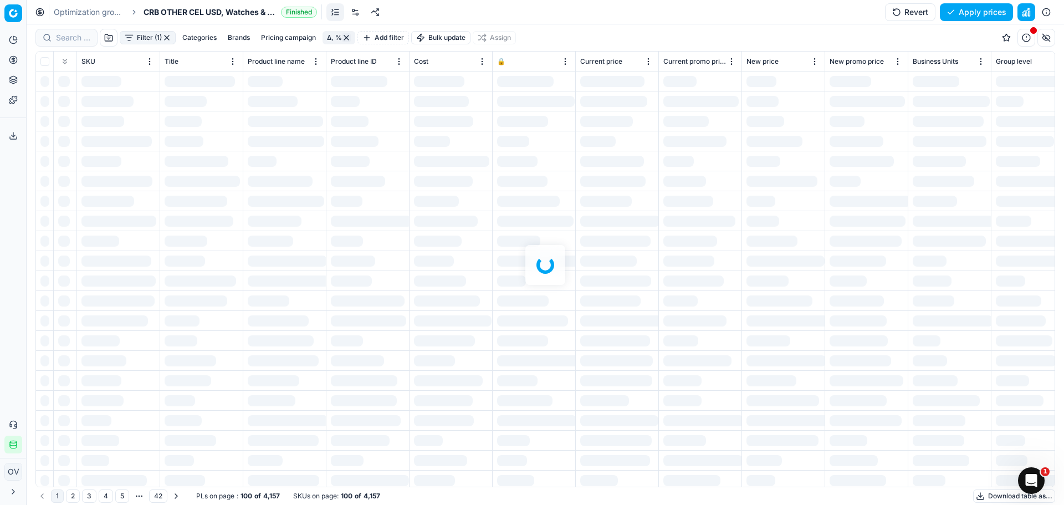
click at [108, 40] on div at bounding box center [546, 264] width 1038 height 481
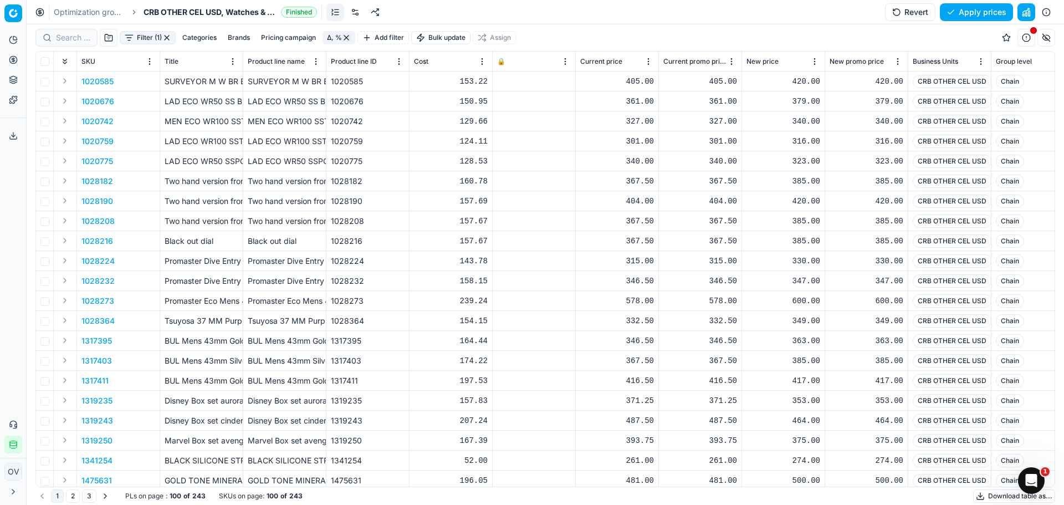
click at [116, 40] on button "button" at bounding box center [109, 38] width 18 height 18
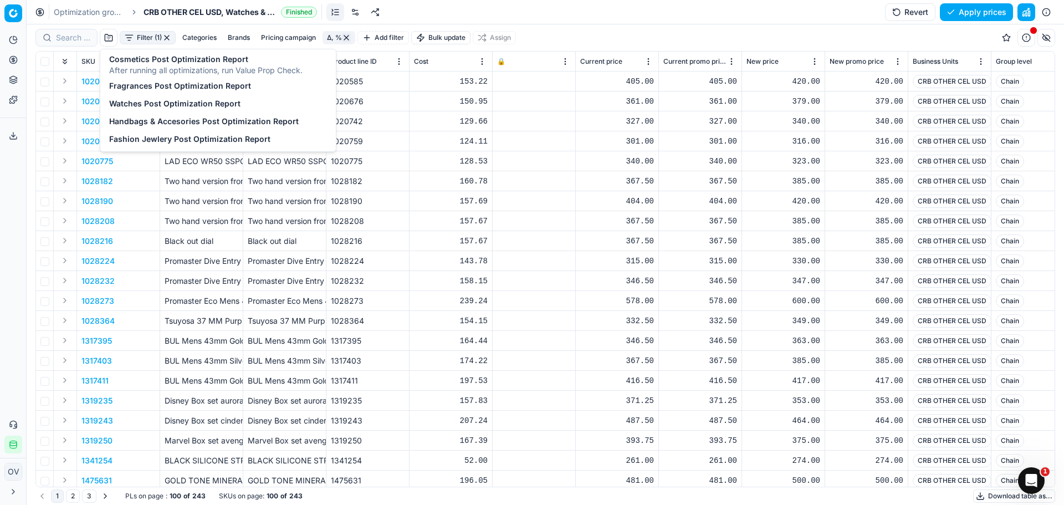
click at [134, 37] on button "Filter (1)" at bounding box center [148, 37] width 56 height 13
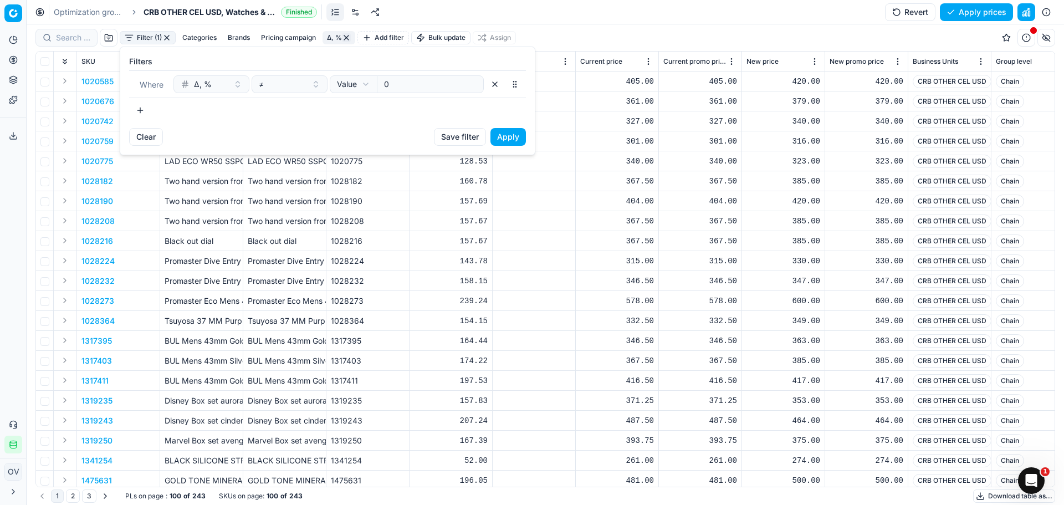
click at [129, 113] on div "Filters Where Δ, % ≠ Value Field Value 0 To pick up a sortable item, press spac…" at bounding box center [327, 87] width 415 height 81
click at [137, 113] on button "button" at bounding box center [140, 110] width 22 height 18
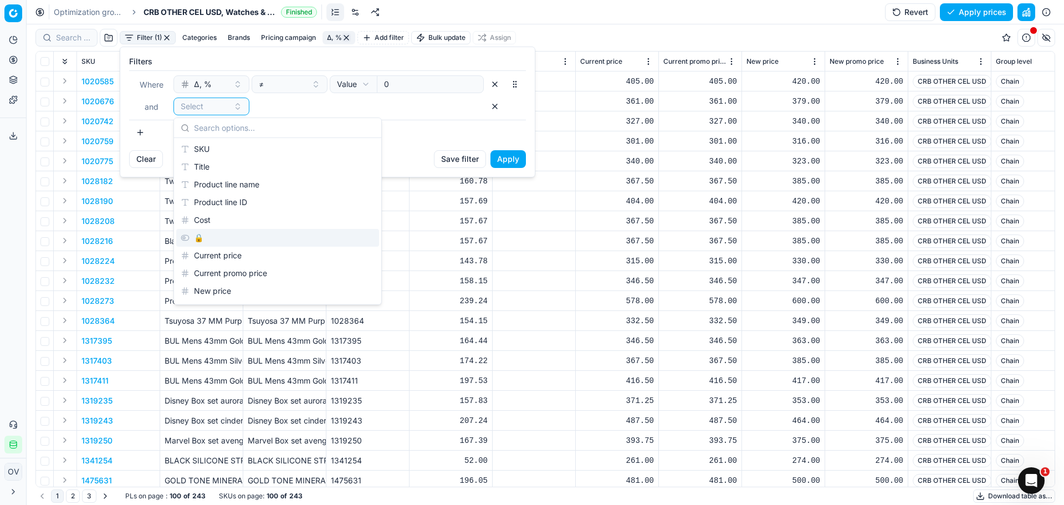
click at [202, 240] on div "🔒" at bounding box center [277, 238] width 203 height 18
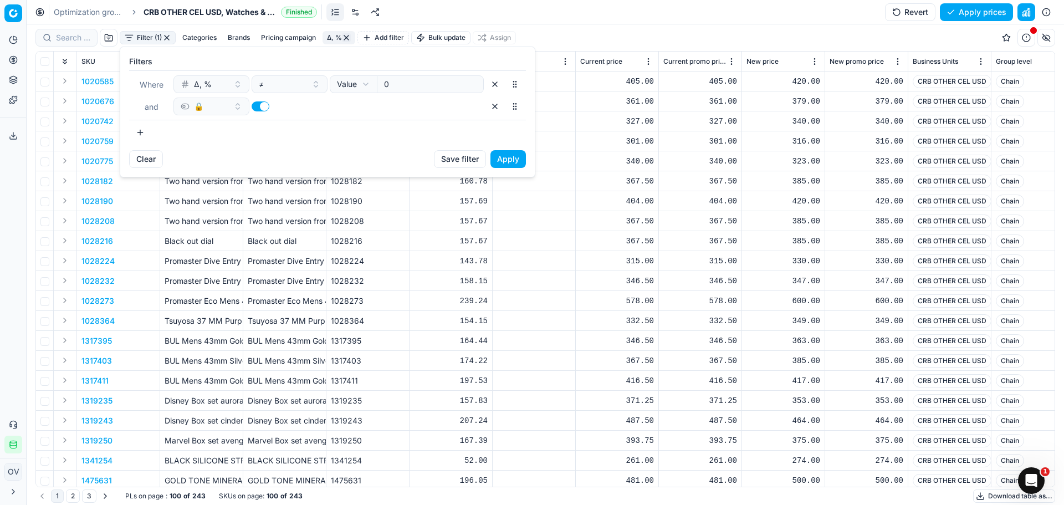
drag, startPoint x: 258, startPoint y: 107, endPoint x: 445, endPoint y: 144, distance: 190.9
click at [264, 109] on button "button" at bounding box center [261, 106] width 18 height 10
checkbox input "false"
click at [504, 153] on button "Apply" at bounding box center [508, 159] width 35 height 18
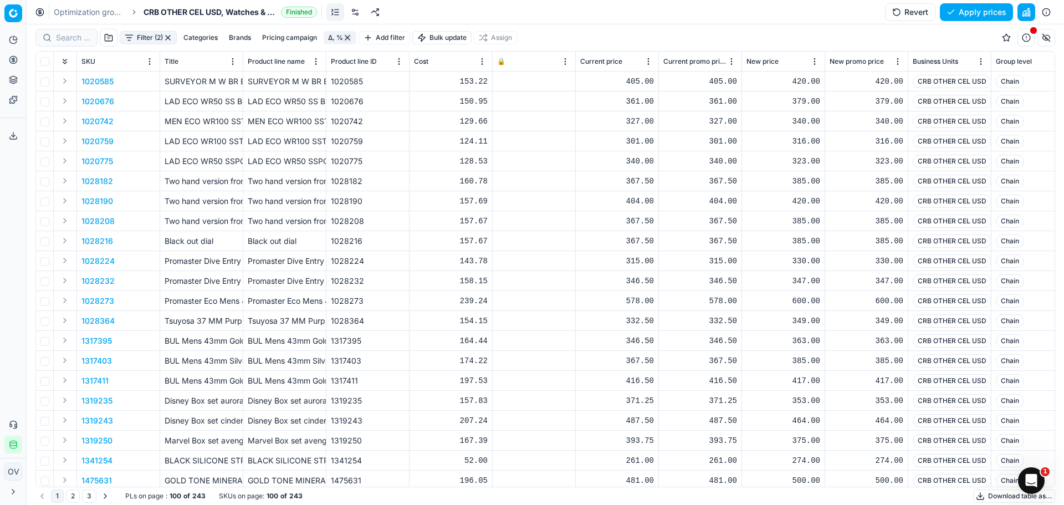
click at [81, 17] on link "Optimization groups" at bounding box center [89, 12] width 71 height 11
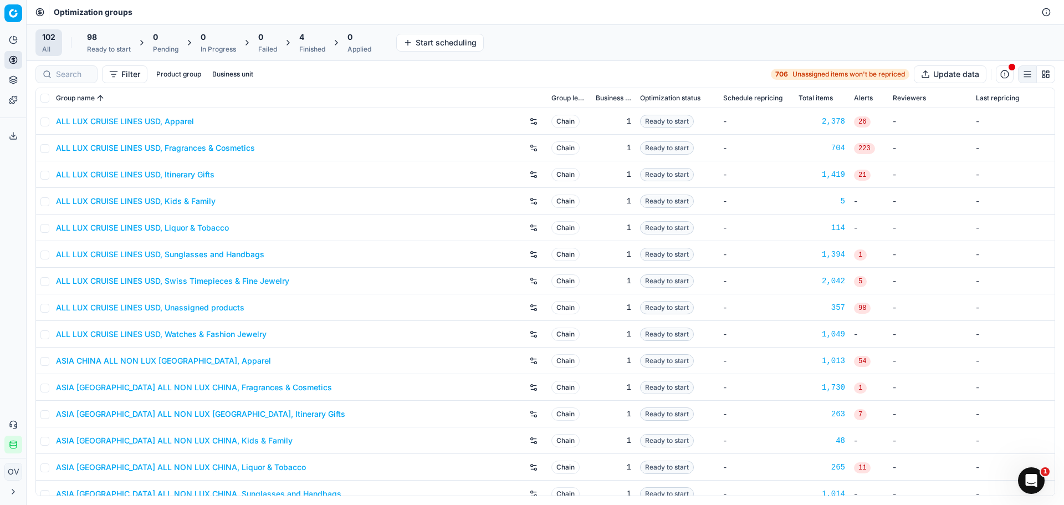
click at [313, 47] on div "Finished" at bounding box center [312, 49] width 26 height 9
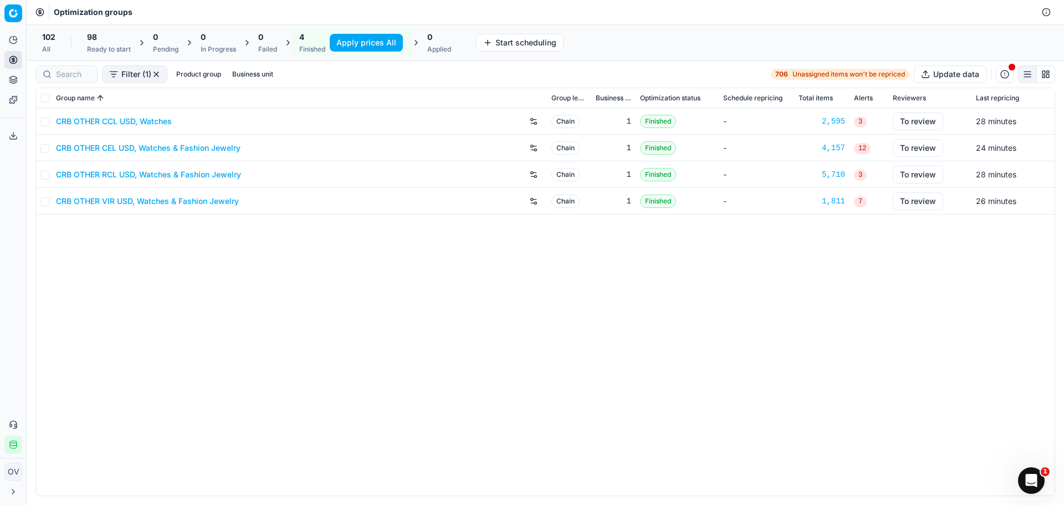
click at [190, 178] on link "CRB OTHER RCL USD, Watches & Fashion Jewelry" at bounding box center [148, 174] width 185 height 11
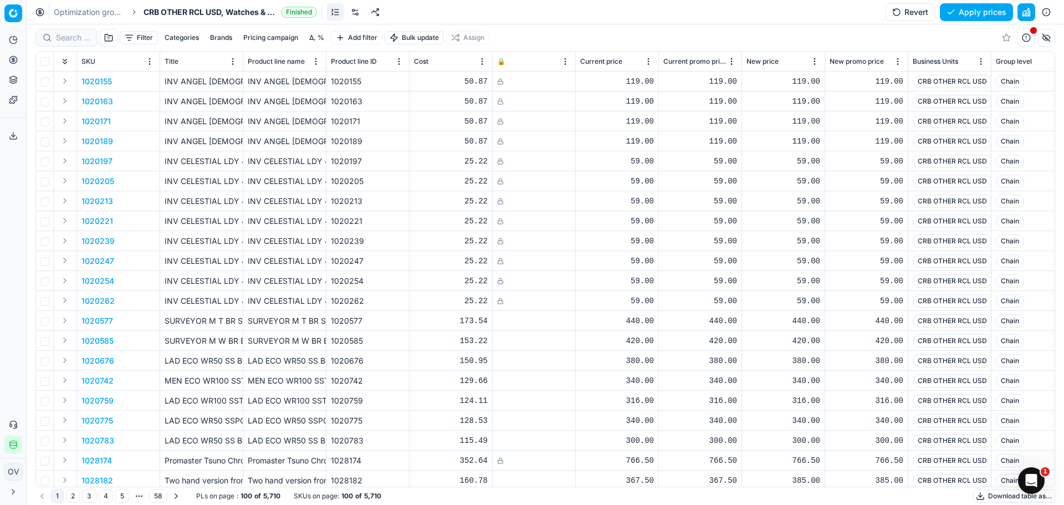
click at [319, 35] on button "Δ, %" at bounding box center [317, 37] width 24 height 13
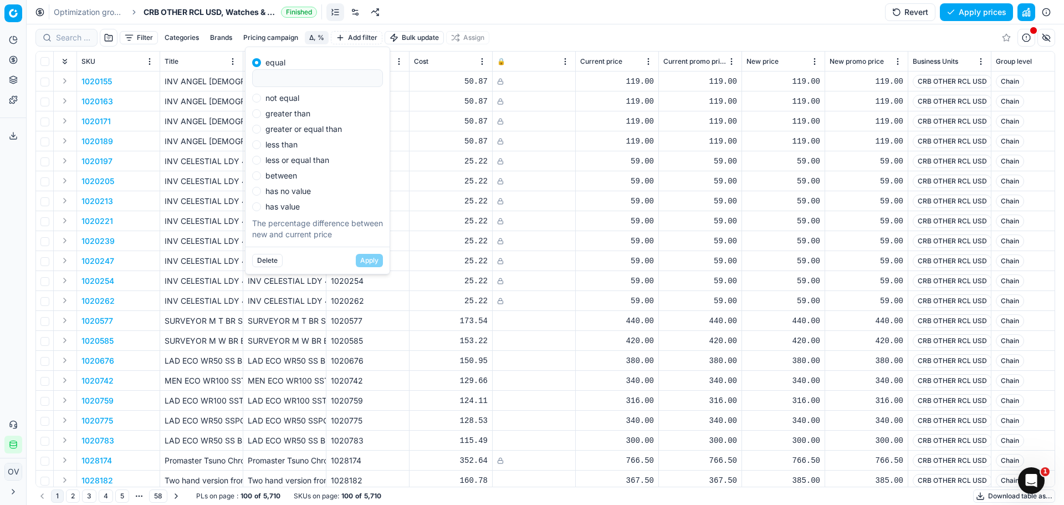
click at [274, 99] on label "not equal" at bounding box center [282, 98] width 34 height 8
click at [261, 99] on input "not equal" at bounding box center [256, 98] width 9 height 9
radio input "true"
type input "0"
click at [365, 257] on button "Apply" at bounding box center [369, 260] width 27 height 13
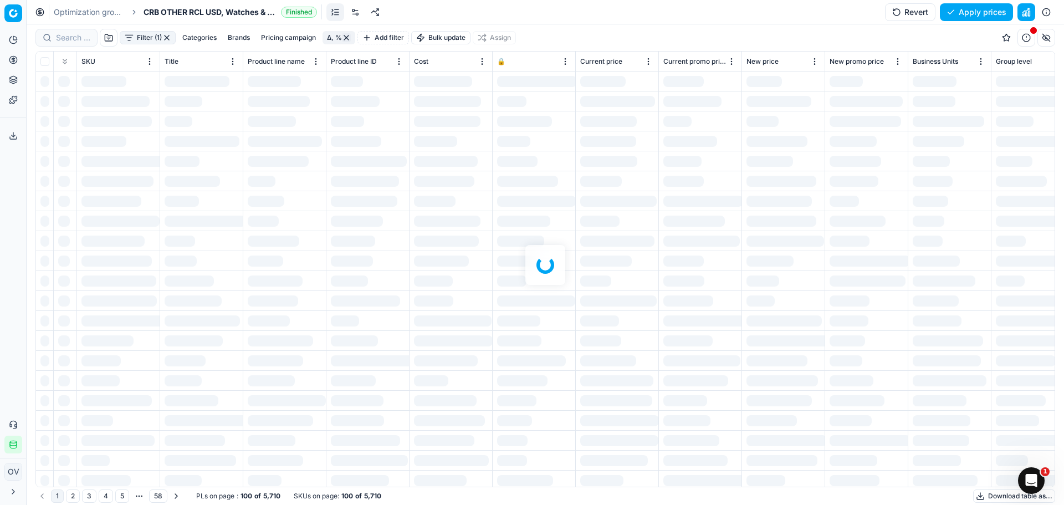
click at [144, 38] on div at bounding box center [546, 264] width 1038 height 481
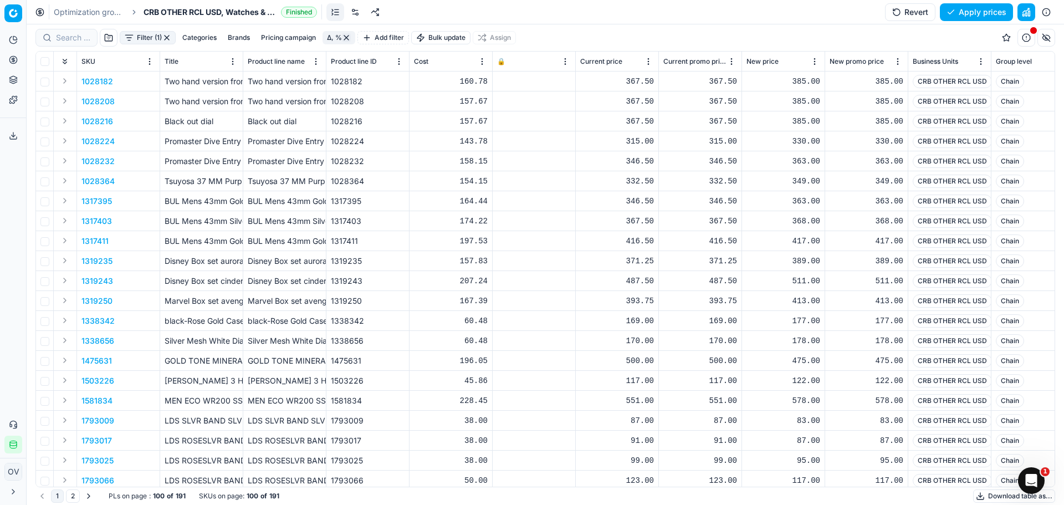
click at [131, 37] on button "Filter (1)" at bounding box center [148, 37] width 56 height 13
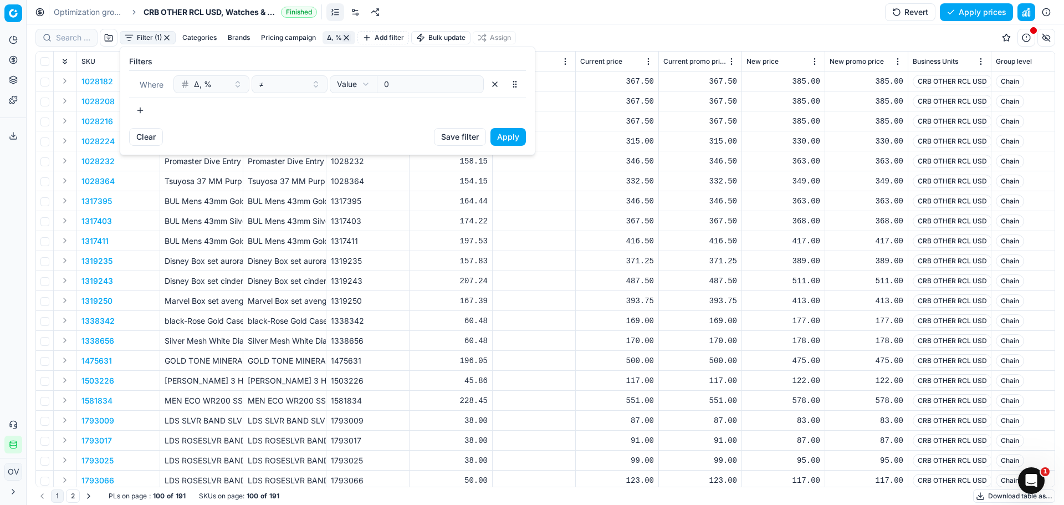
click at [146, 111] on button "button" at bounding box center [140, 110] width 22 height 18
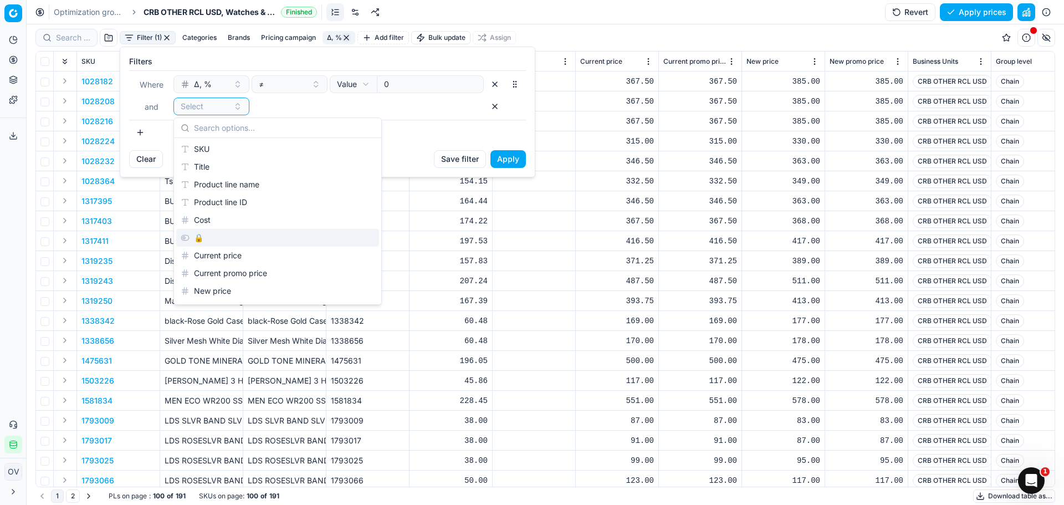
click at [201, 234] on div "🔒" at bounding box center [277, 238] width 203 height 18
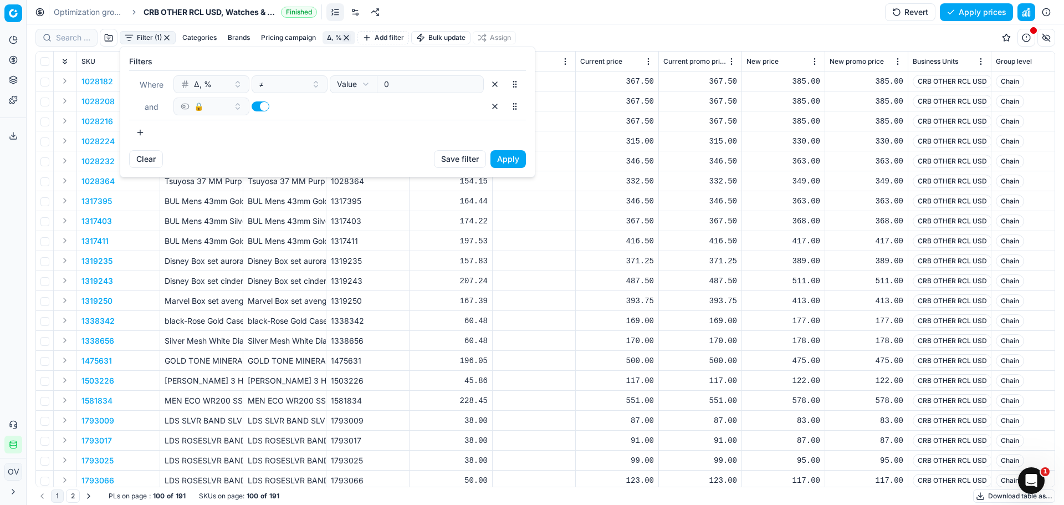
click at [263, 103] on button "button" at bounding box center [261, 106] width 18 height 10
checkbox input "false"
click at [502, 157] on button "Apply" at bounding box center [508, 159] width 35 height 18
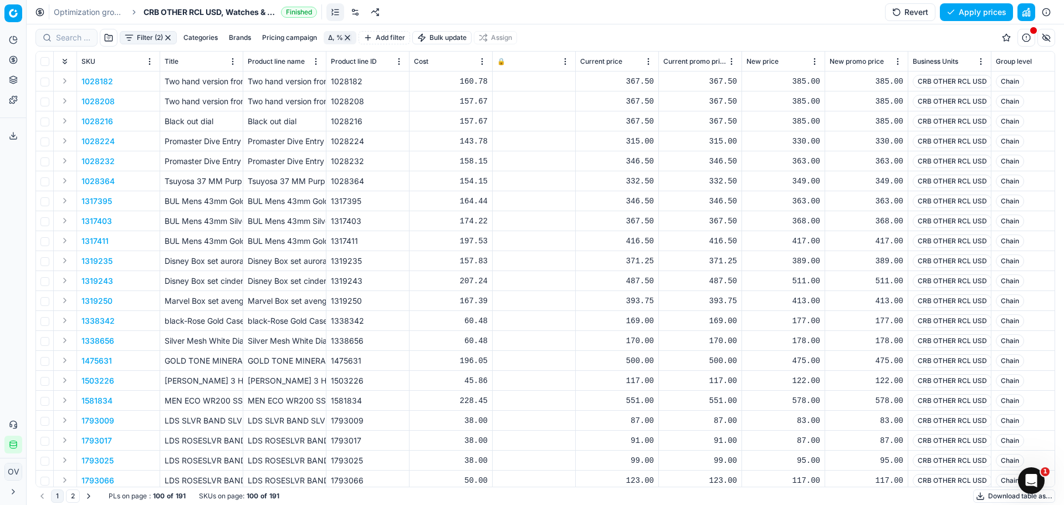
drag, startPoint x: 99, startPoint y: 14, endPoint x: 91, endPoint y: 29, distance: 16.1
click at [99, 14] on link "Optimization groups" at bounding box center [89, 12] width 71 height 11
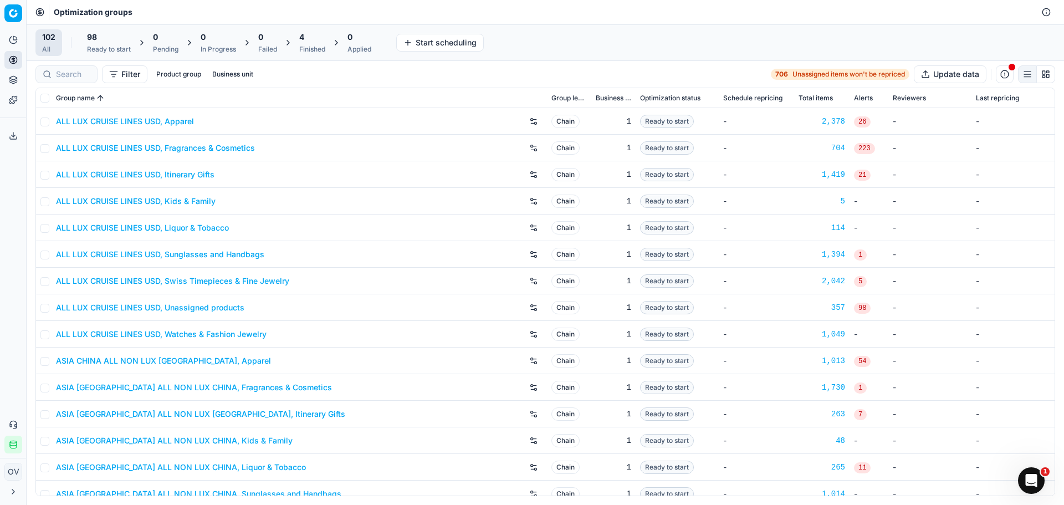
click at [300, 40] on div "4 Finished" at bounding box center [312, 42] width 39 height 27
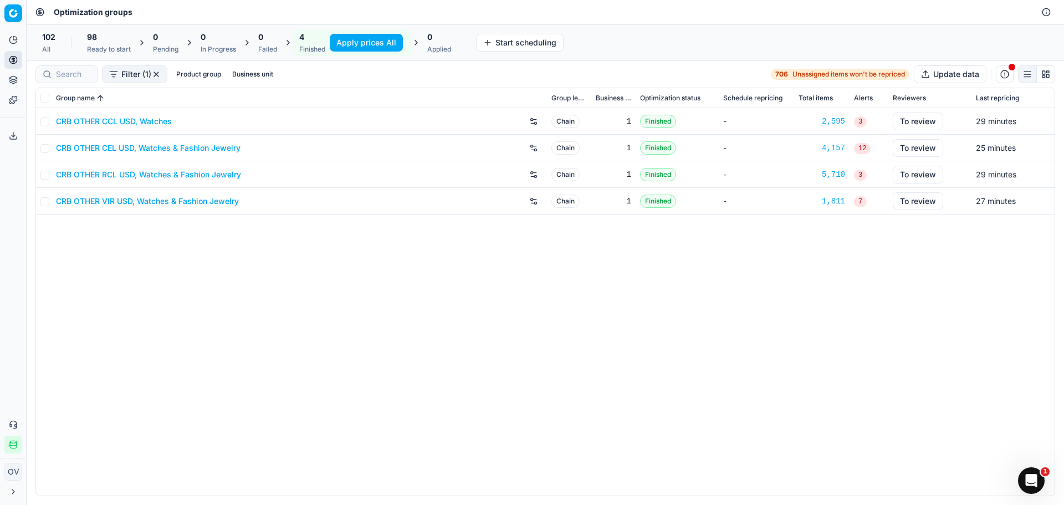
click at [192, 200] on link "CRB OTHER VIR USD, Watches & Fashion Jewelry" at bounding box center [147, 201] width 183 height 11
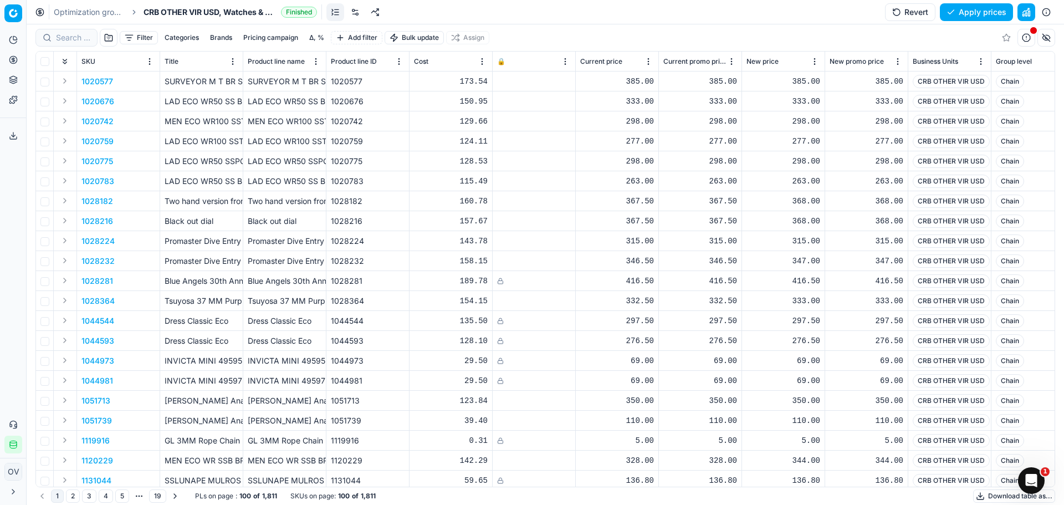
click at [314, 40] on button "Δ, %" at bounding box center [317, 37] width 24 height 13
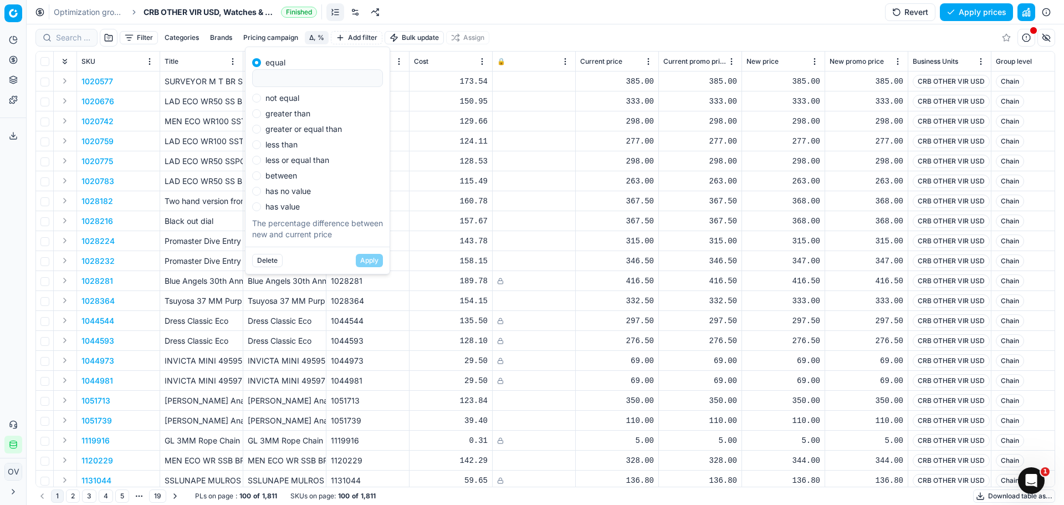
click at [290, 100] on label "not equal" at bounding box center [282, 98] width 34 height 8
click at [261, 100] on input "not equal" at bounding box center [256, 98] width 9 height 9
radio input "true"
type input "0"
click at [362, 259] on button "Apply" at bounding box center [369, 260] width 27 height 13
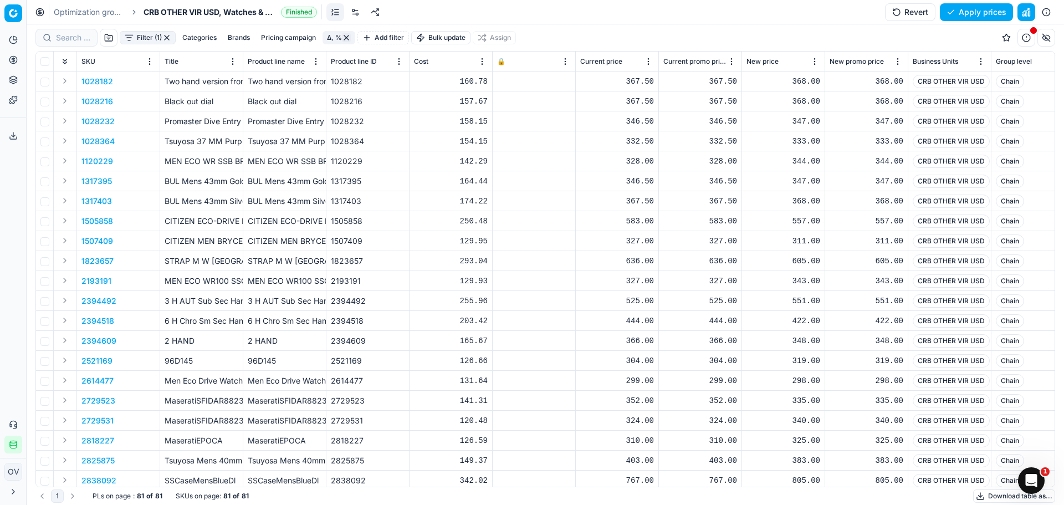
click at [144, 39] on button "Filter (1)" at bounding box center [148, 37] width 56 height 13
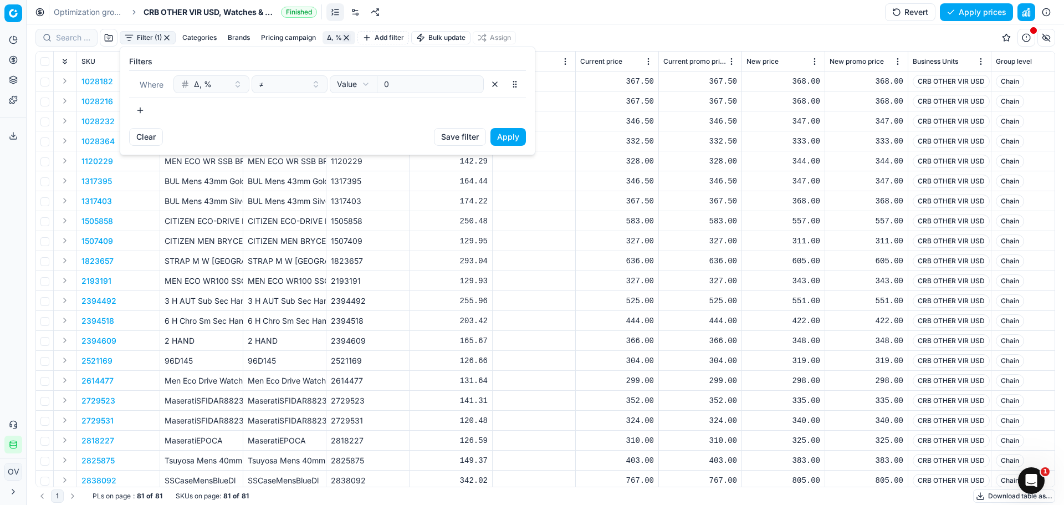
click at [136, 105] on button "button" at bounding box center [140, 110] width 22 height 18
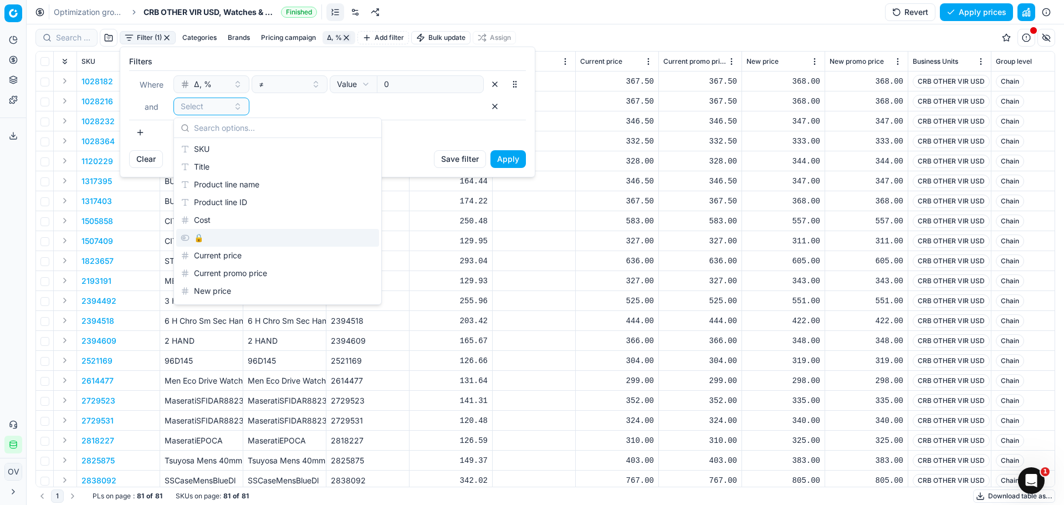
click at [217, 233] on div "🔒" at bounding box center [277, 238] width 203 height 18
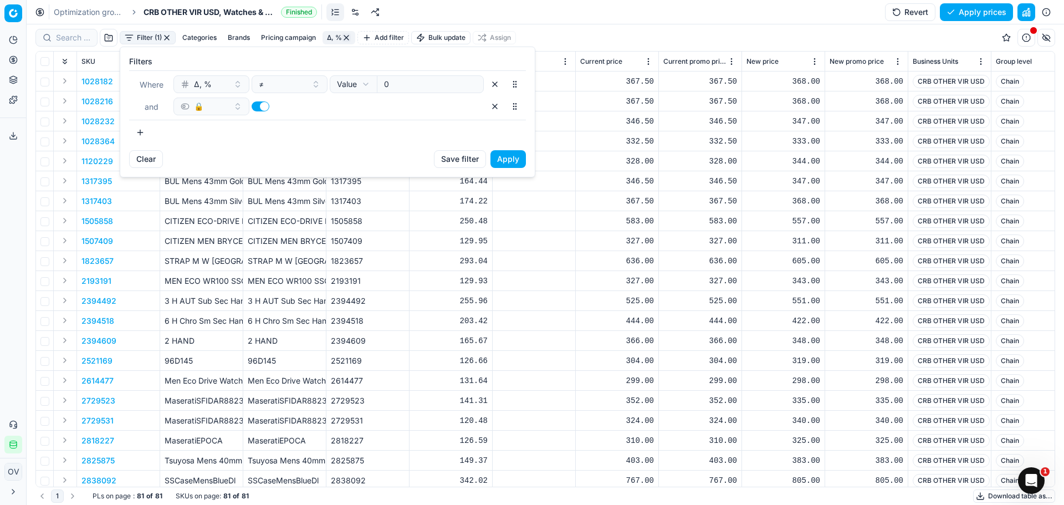
click at [241, 99] on button "🔒" at bounding box center [211, 107] width 76 height 18
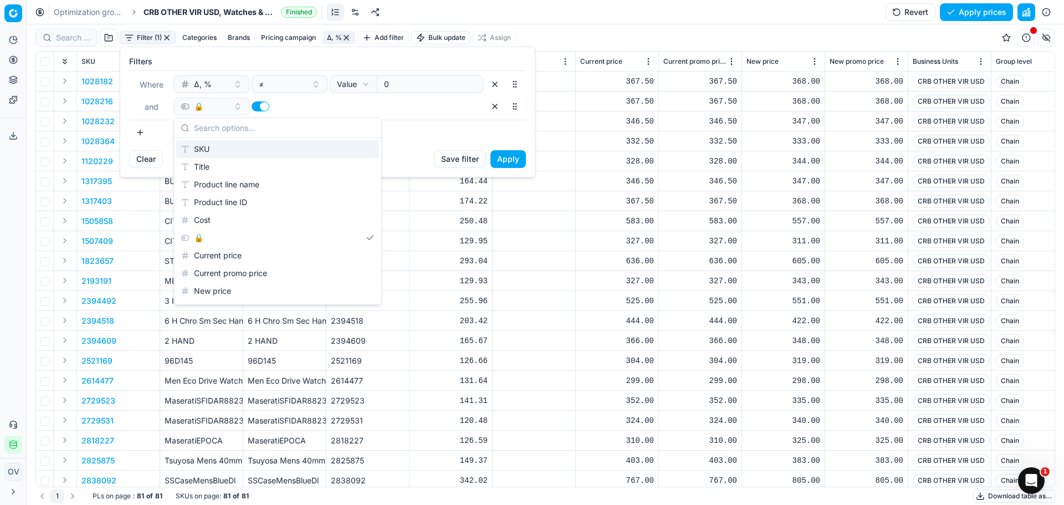
click at [254, 104] on button "button" at bounding box center [261, 106] width 18 height 10
checkbox input "false"
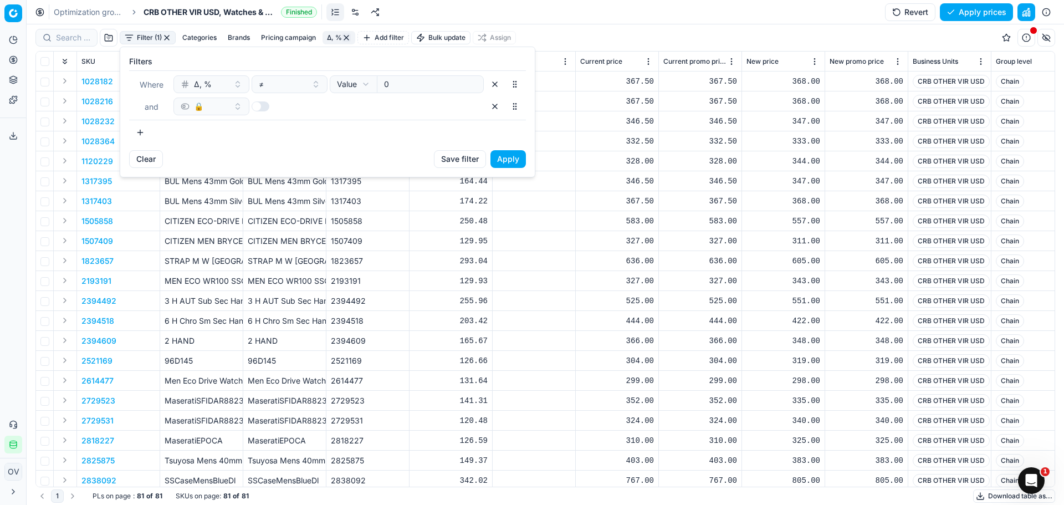
click at [504, 152] on button "Apply" at bounding box center [508, 159] width 35 height 18
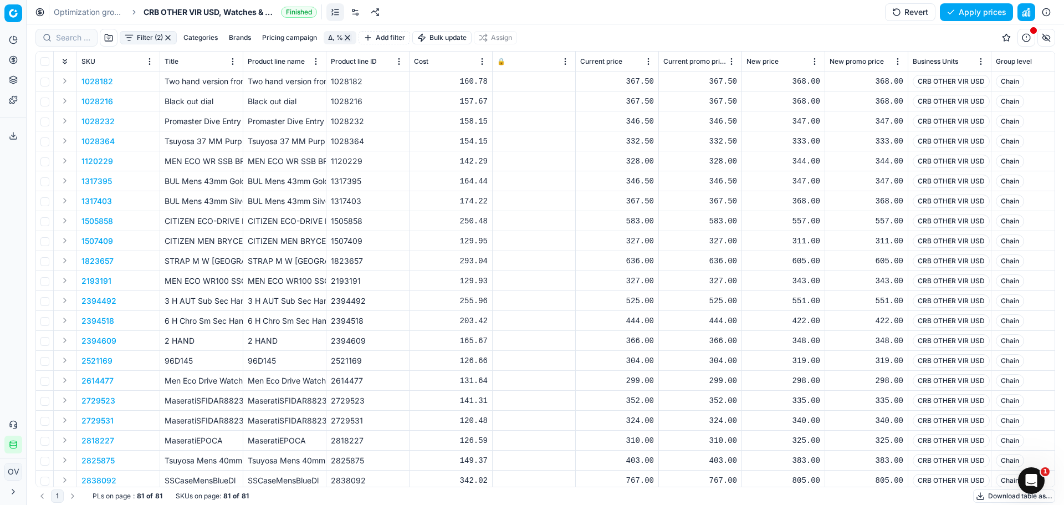
click at [90, 13] on link "Optimization groups" at bounding box center [89, 12] width 71 height 11
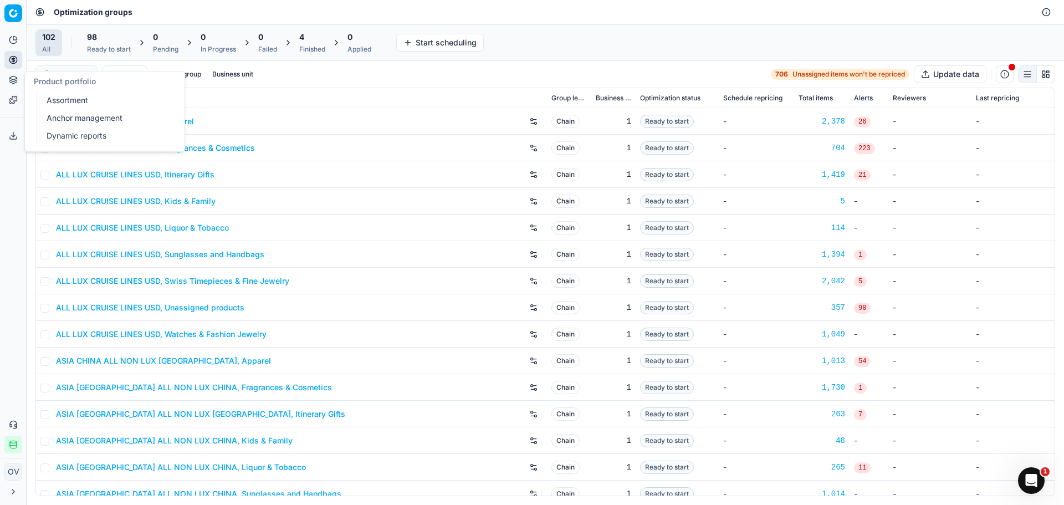
click at [65, 99] on link "Assortment" at bounding box center [106, 101] width 129 height 16
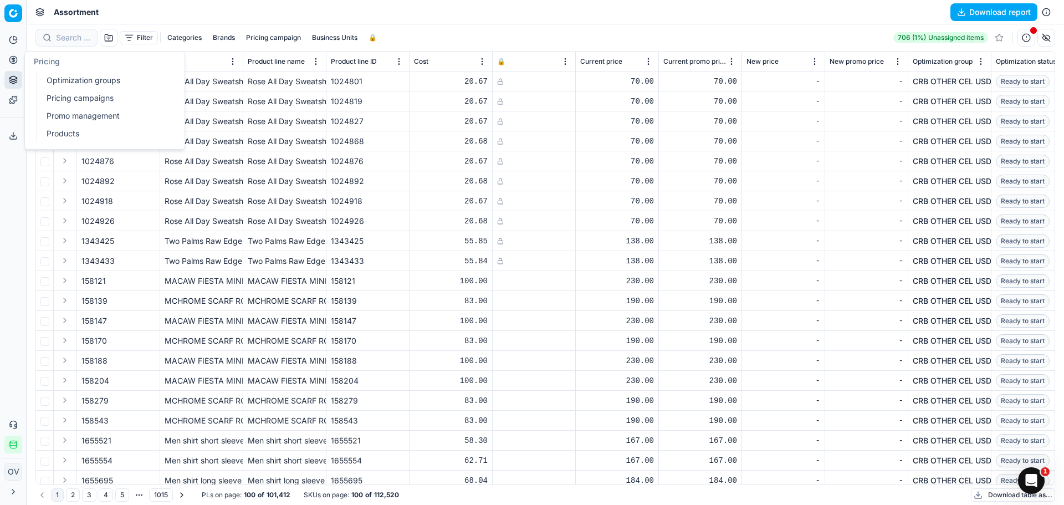
drag, startPoint x: 60, startPoint y: 81, endPoint x: 84, endPoint y: 79, distance: 23.9
click at [60, 81] on link "Optimization groups" at bounding box center [106, 81] width 129 height 16
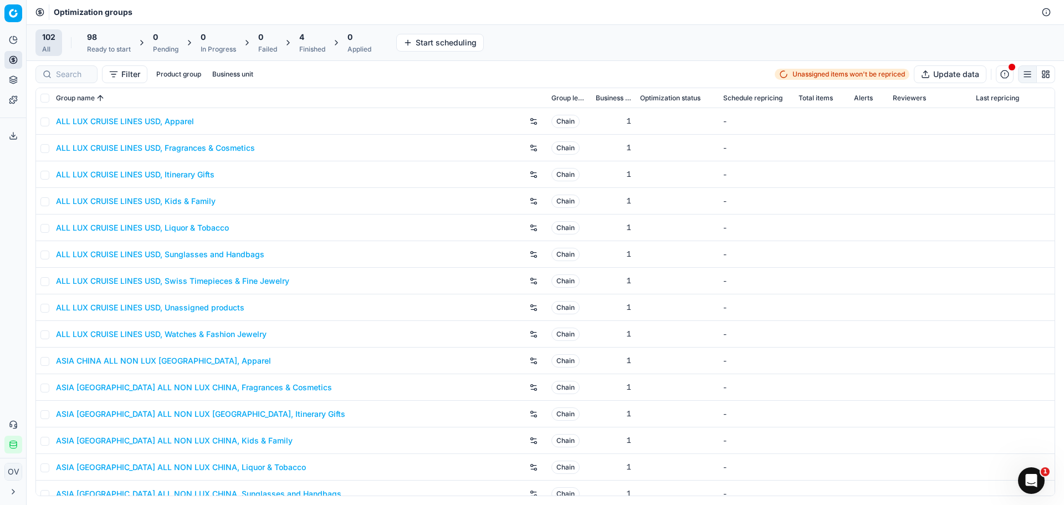
click at [315, 43] on div "4 Finished" at bounding box center [312, 43] width 26 height 22
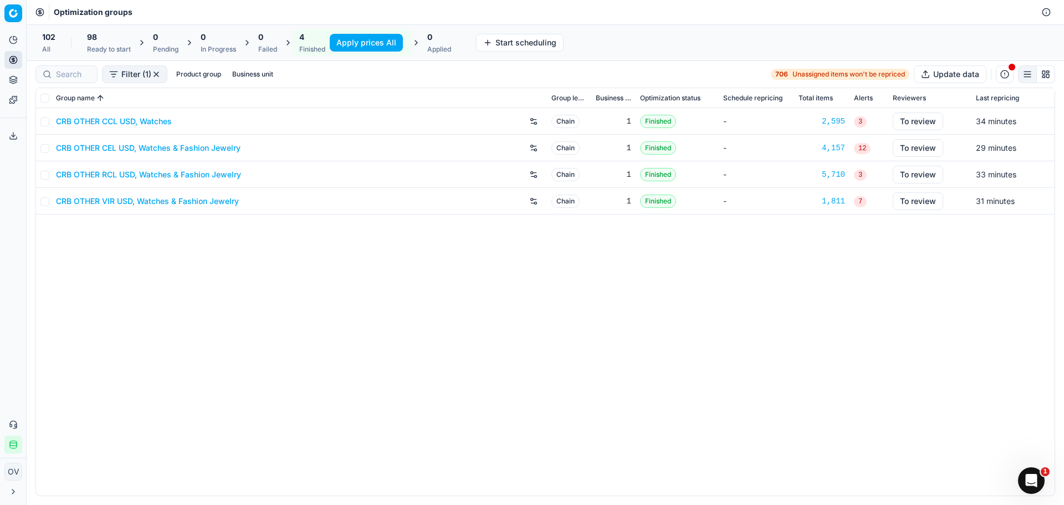
click at [120, 117] on link "CRB OTHER CCL USD, Watches" at bounding box center [114, 121] width 116 height 11
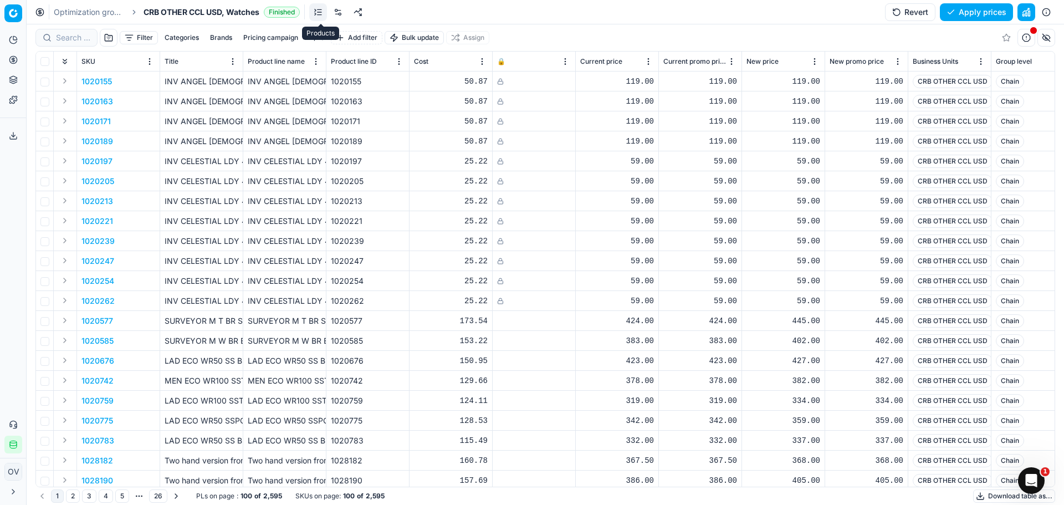
drag, startPoint x: 336, startPoint y: 9, endPoint x: 384, endPoint y: 23, distance: 49.6
click at [336, 9] on link at bounding box center [338, 12] width 18 height 18
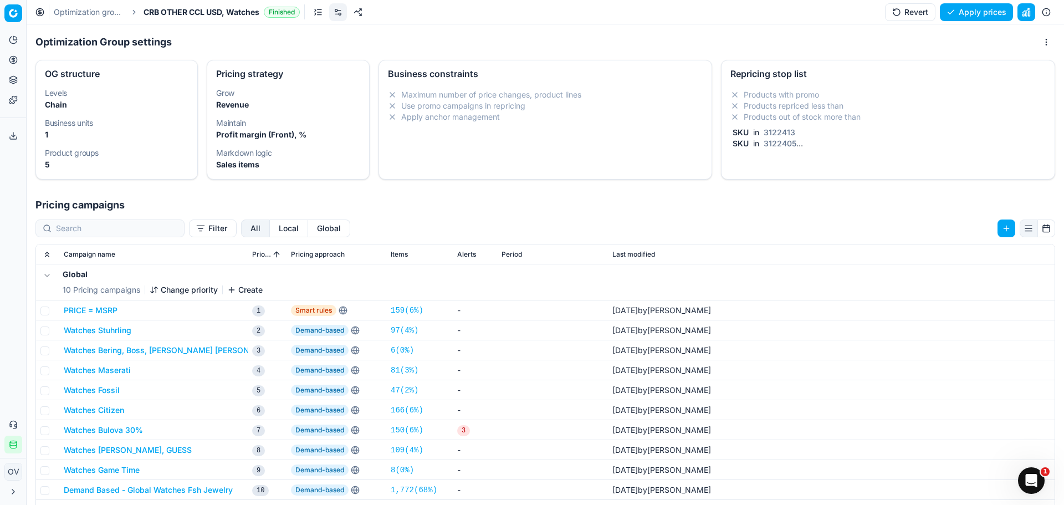
click at [771, 86] on div "Products with promo Products repriced less than Products out of stock more than…" at bounding box center [888, 121] width 333 height 73
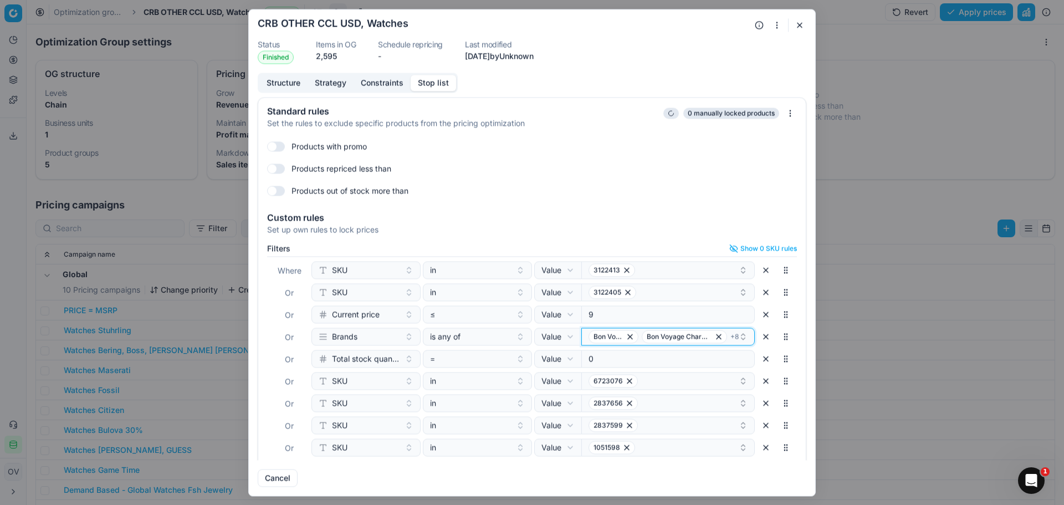
click at [739, 336] on icon "button" at bounding box center [743, 336] width 9 height 9
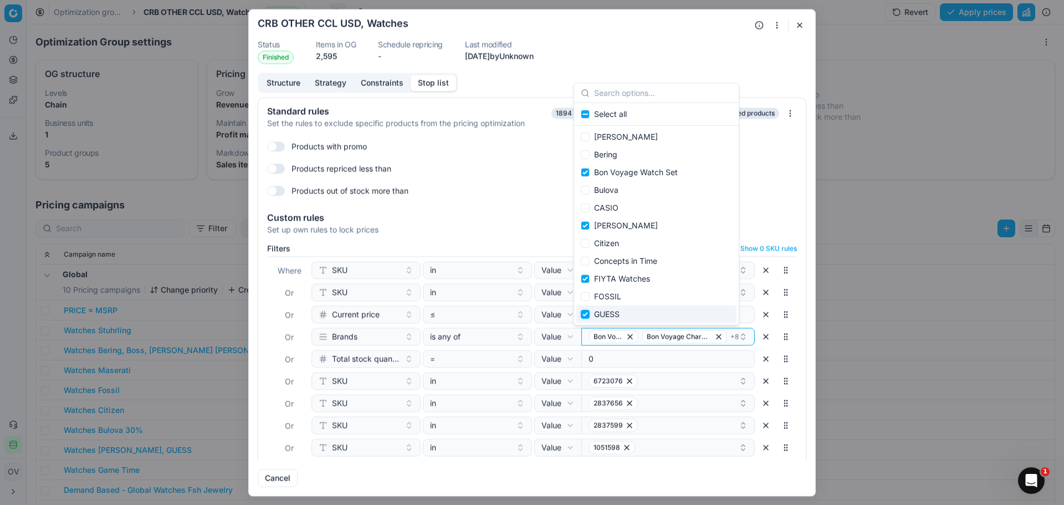
click at [589, 311] on input "Suggestions" at bounding box center [585, 314] width 9 height 9
checkbox input "false"
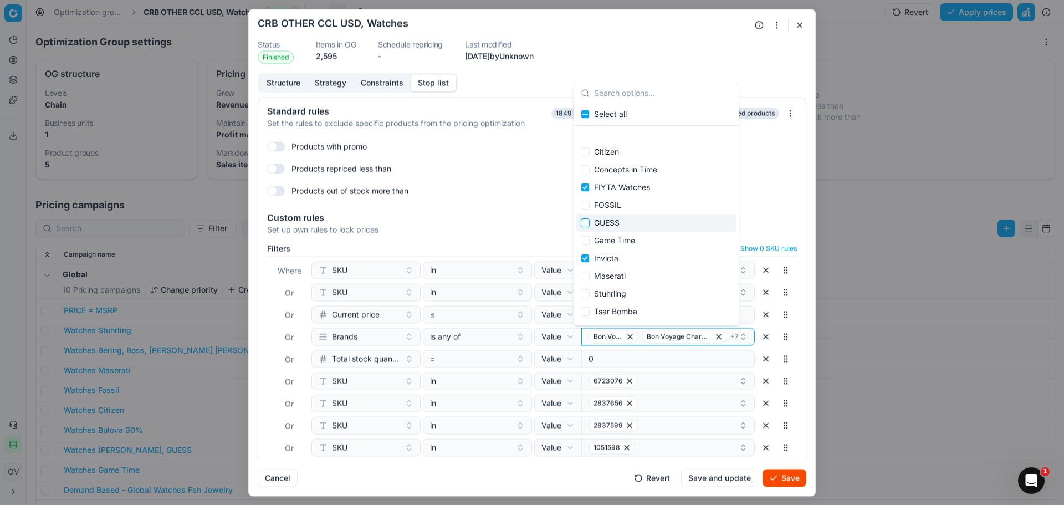
scroll to position [107, 0]
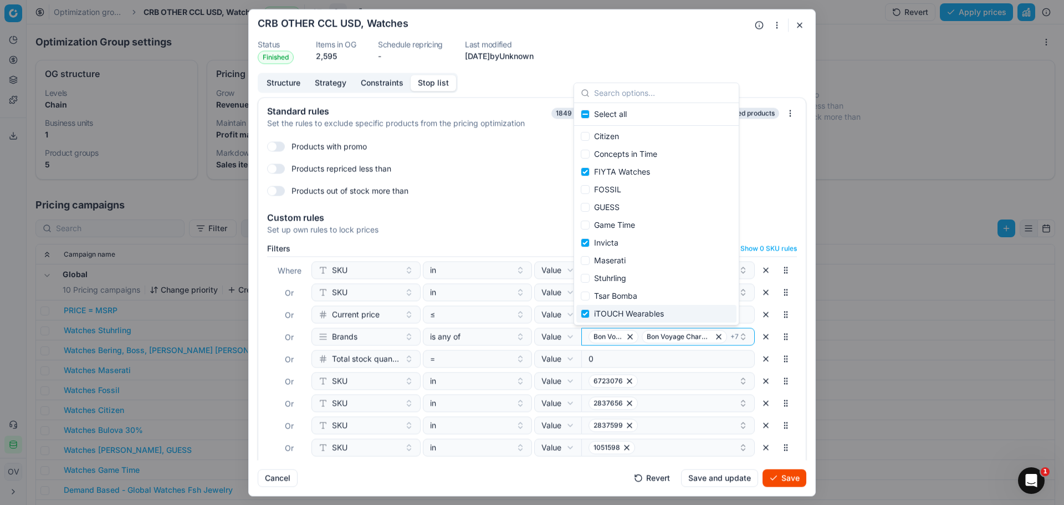
click at [773, 481] on button "Save" at bounding box center [785, 478] width 44 height 18
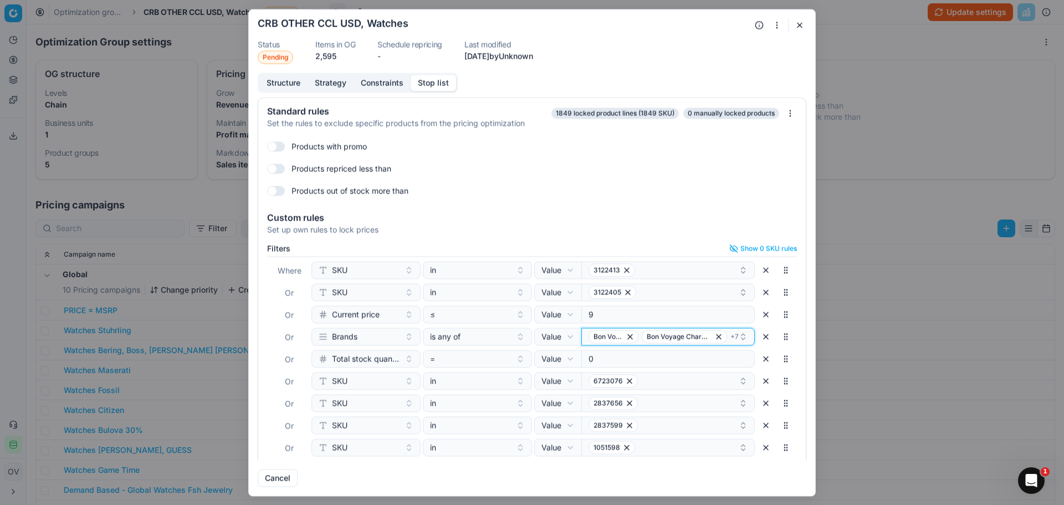
click at [731, 334] on span "+ 7" at bounding box center [735, 336] width 8 height 9
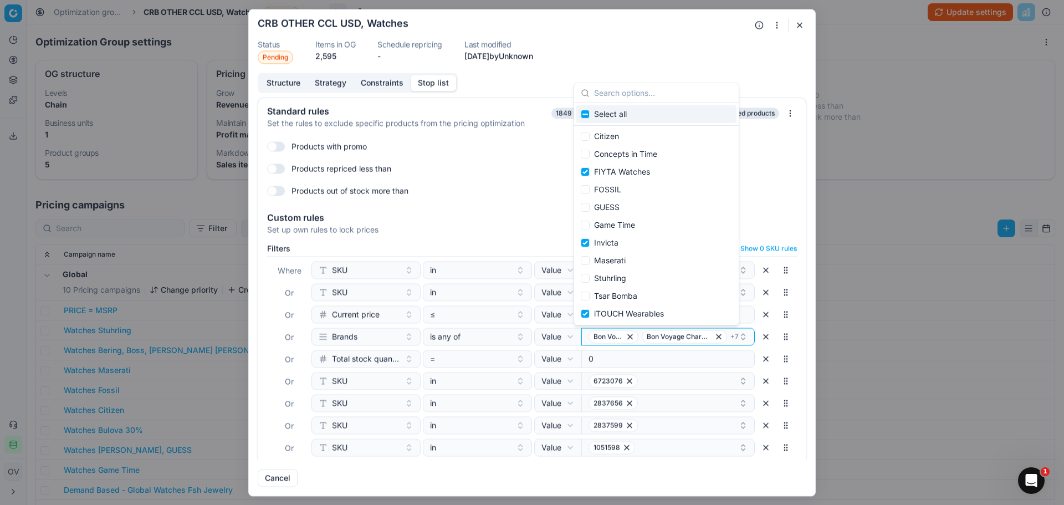
drag, startPoint x: 787, startPoint y: 50, endPoint x: 794, endPoint y: 37, distance: 15.4
click at [787, 50] on dl "Status Pending Items in OG 2,595 Schedule repricing - Last modified 3 months ag…" at bounding box center [532, 51] width 549 height 23
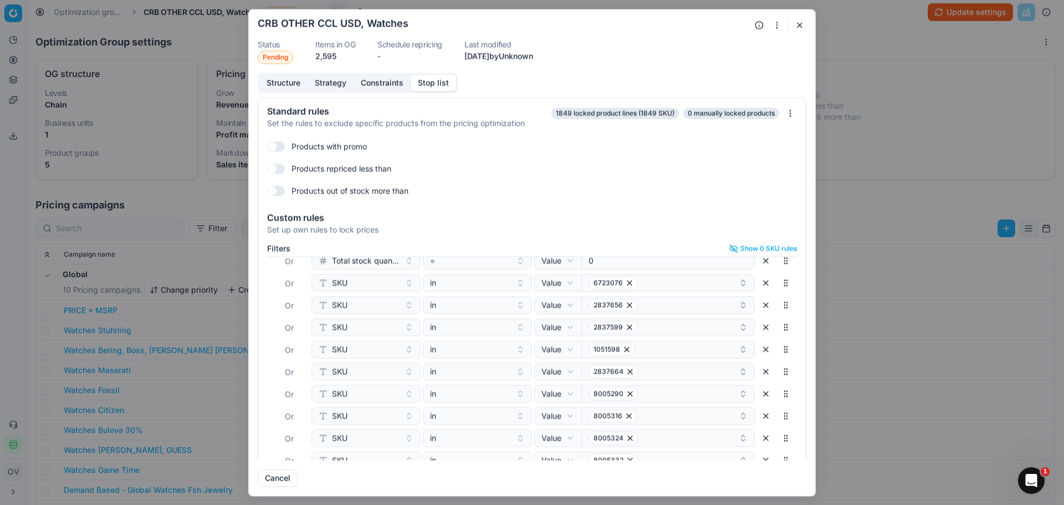
scroll to position [183, 0]
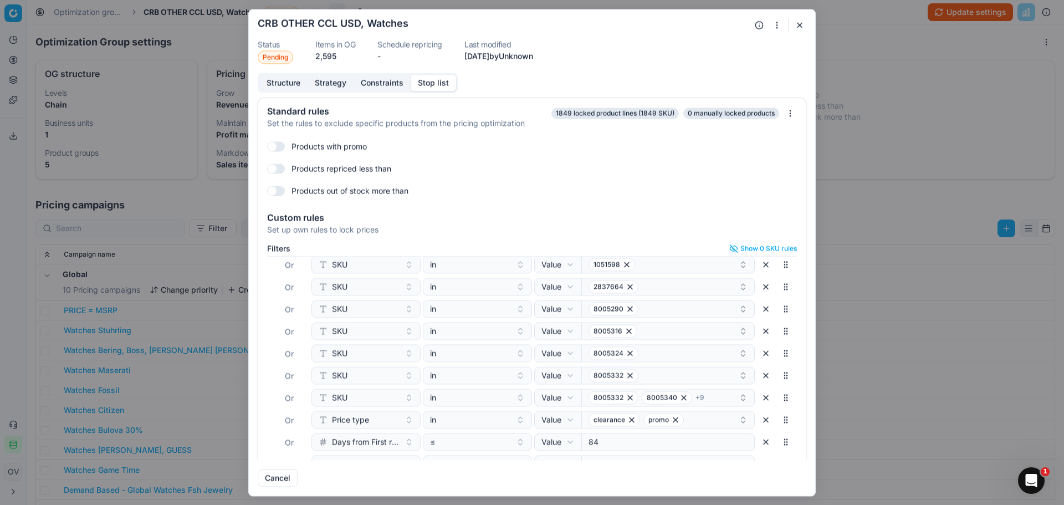
click at [802, 25] on button "button" at bounding box center [799, 24] width 13 height 13
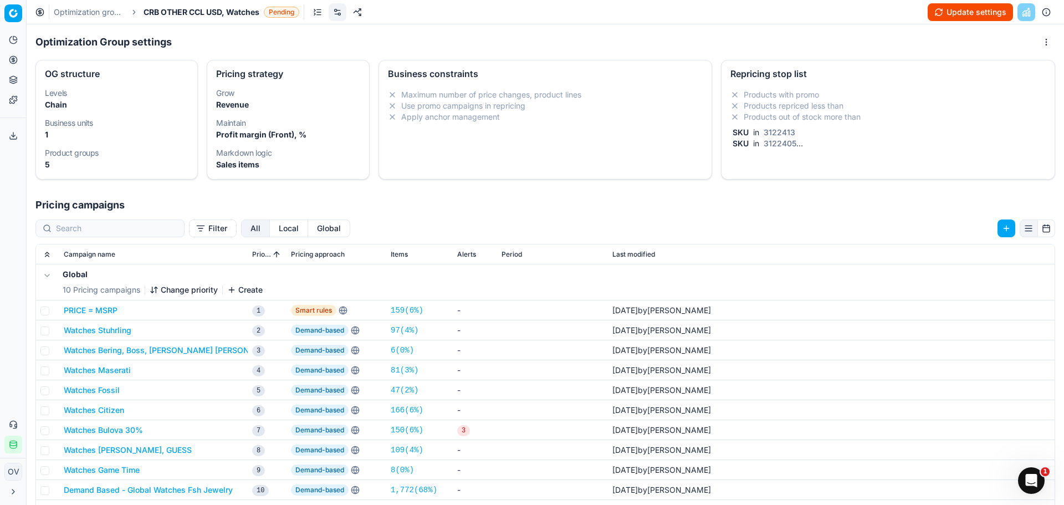
click at [966, 8] on button "Update settings" at bounding box center [970, 12] width 85 height 18
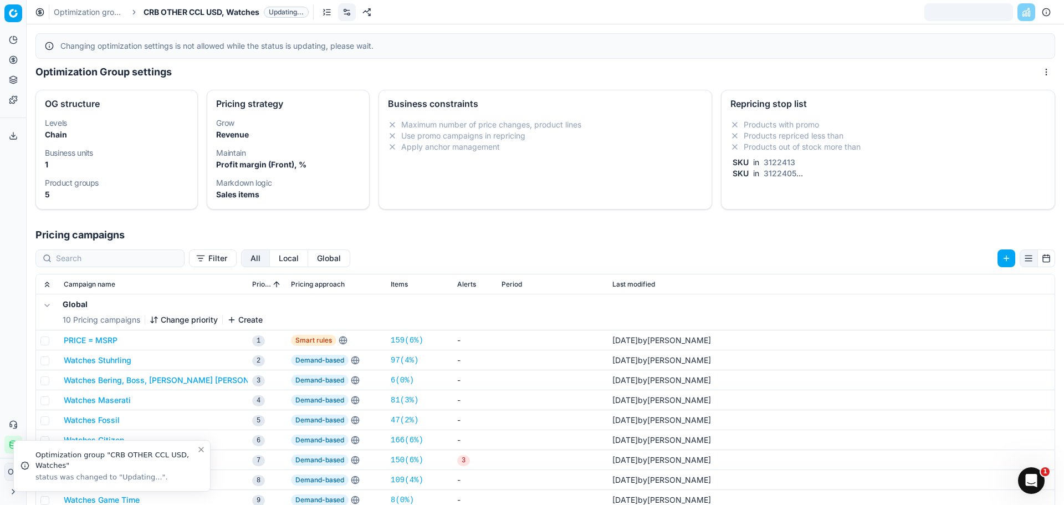
click at [108, 10] on link "Optimization groups" at bounding box center [89, 12] width 71 height 11
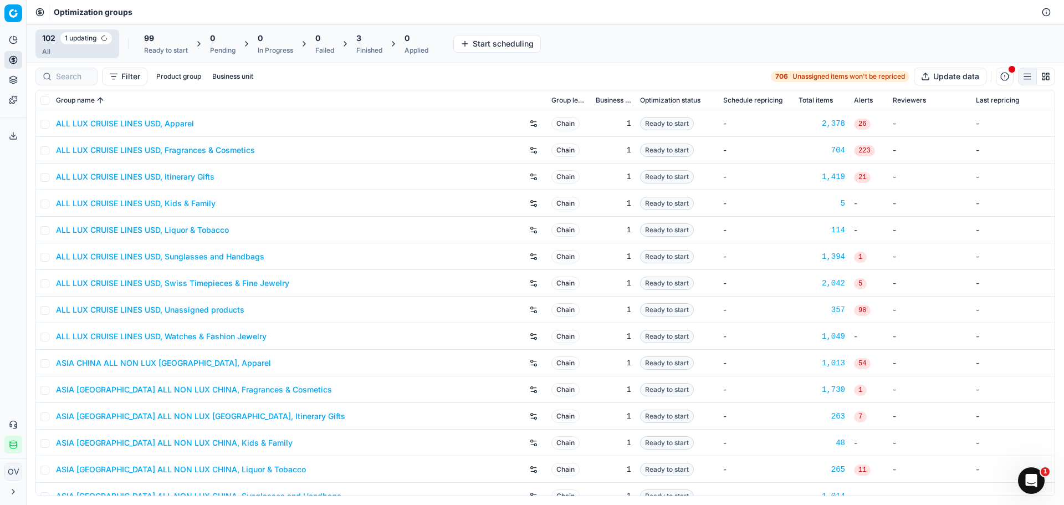
click at [372, 44] on div "3 Finished" at bounding box center [369, 44] width 26 height 22
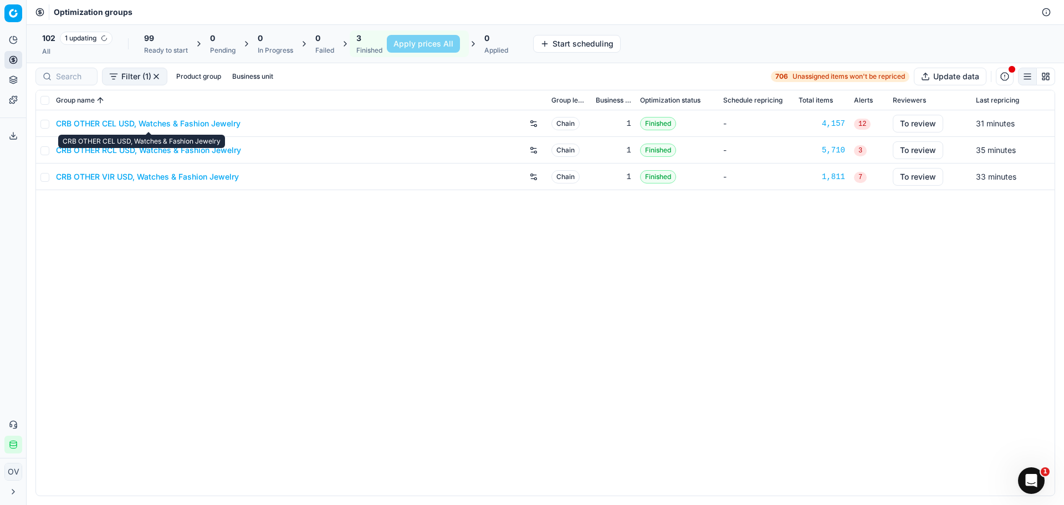
click at [167, 36] on div "99" at bounding box center [166, 38] width 44 height 11
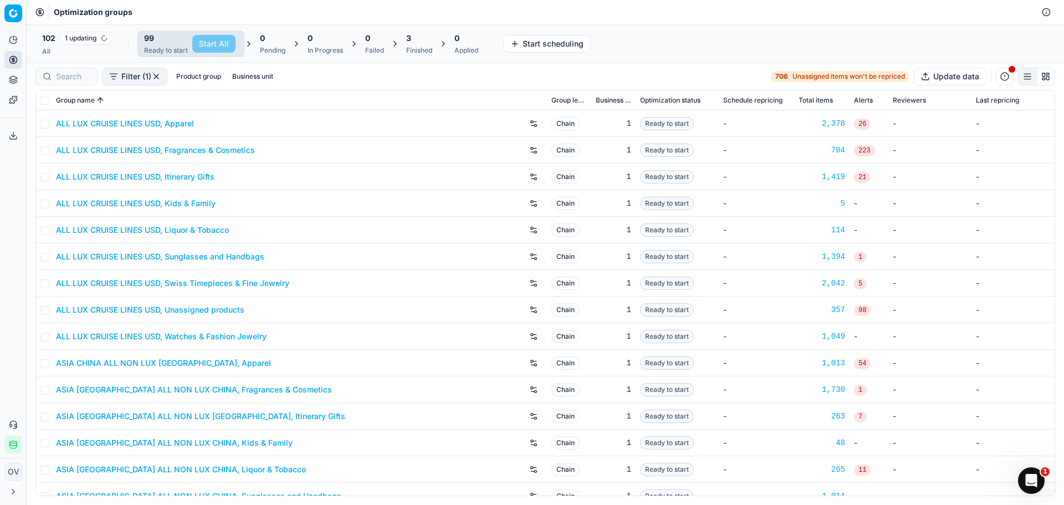
click at [88, 42] on span "1 updating" at bounding box center [86, 38] width 53 height 13
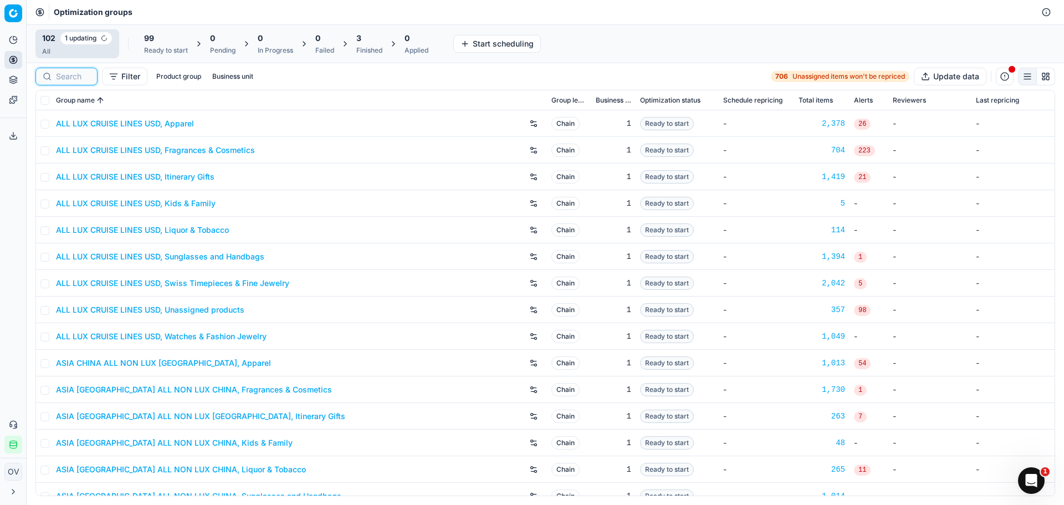
click at [87, 81] on input at bounding box center [73, 76] width 34 height 11
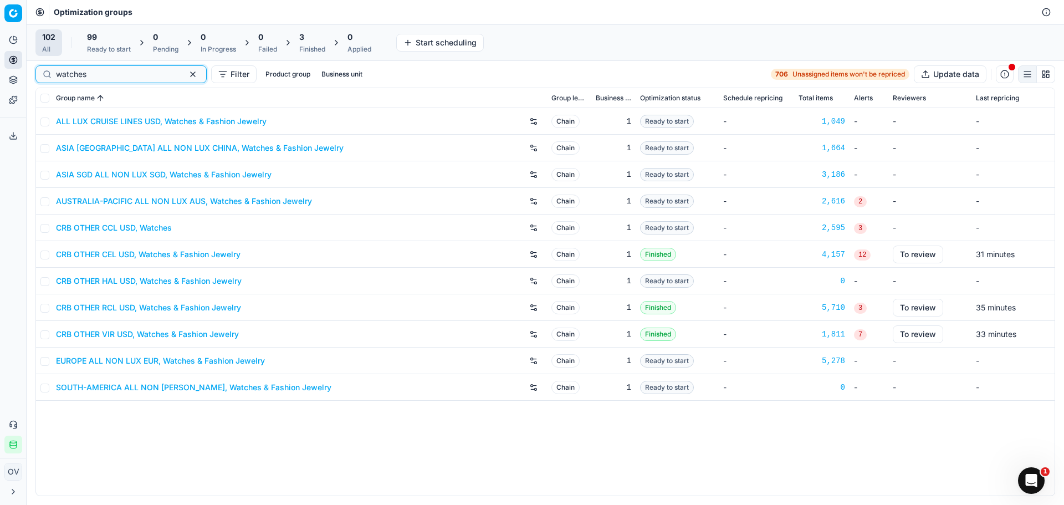
type input "watches"
click at [147, 219] on div "CRB OTHER CCL USD, Watches" at bounding box center [299, 228] width 487 height 18
click at [147, 223] on link "CRB OTHER CCL USD, Watches" at bounding box center [114, 227] width 116 height 11
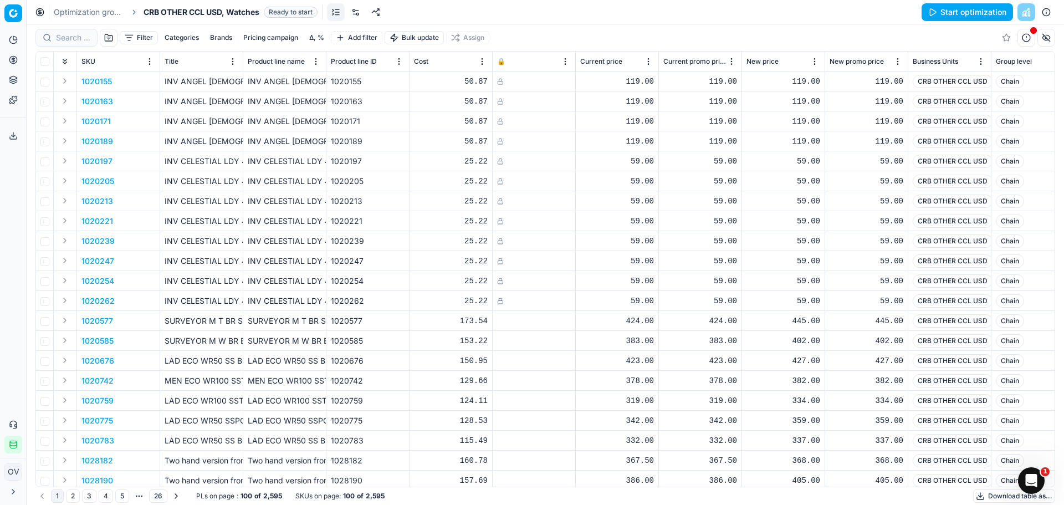
click at [359, 13] on link at bounding box center [356, 12] width 18 height 18
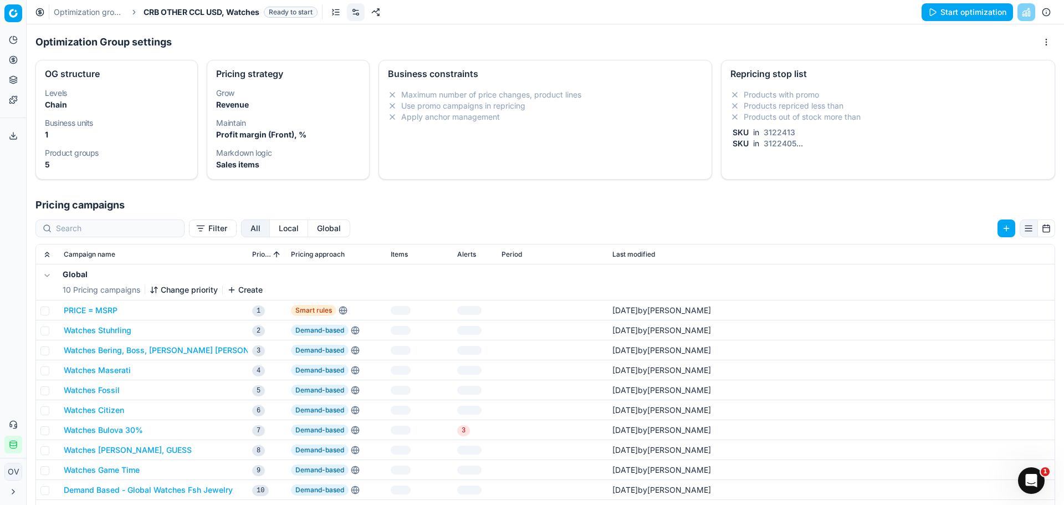
click at [782, 154] on div "Products with promo Products repriced less than Products out of stock more than…" at bounding box center [888, 121] width 333 height 73
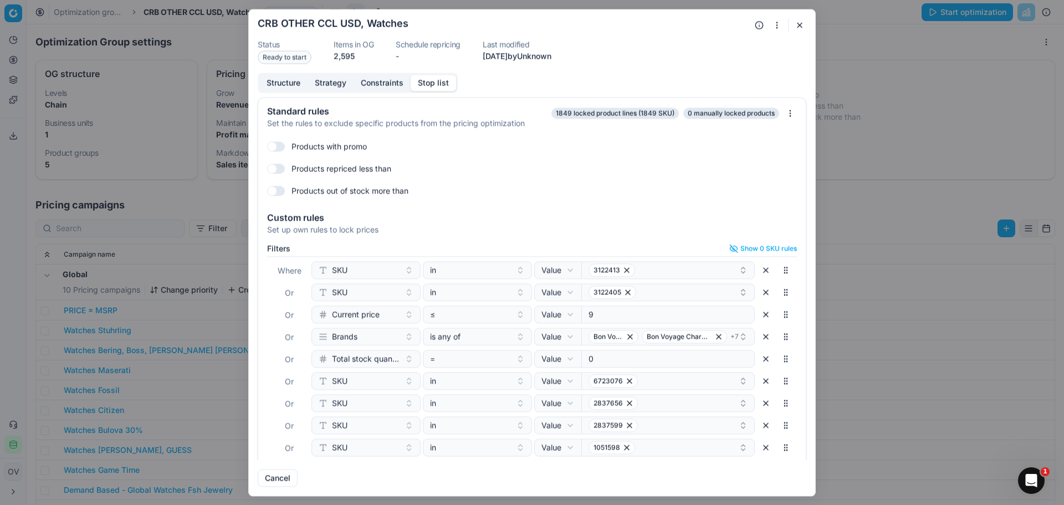
click at [803, 18] on form "Oprimization group is saving... CRB OTHER CCL USD, Watches Status Ready to star…" at bounding box center [532, 252] width 566 height 486
click at [798, 24] on button "button" at bounding box center [799, 24] width 13 height 13
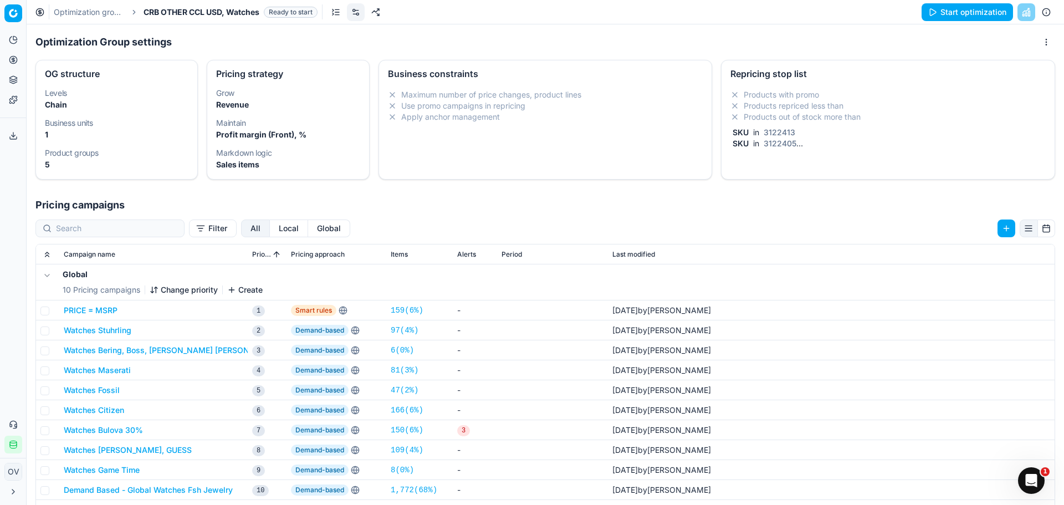
click at [927, 16] on button "Start optimization" at bounding box center [967, 12] width 91 height 18
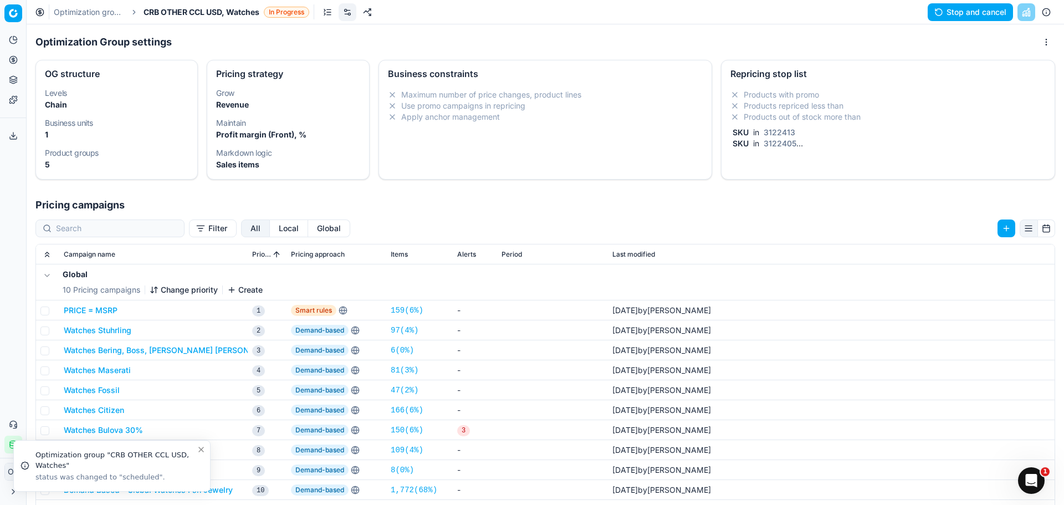
click at [106, 11] on link "Optimization groups" at bounding box center [89, 12] width 71 height 11
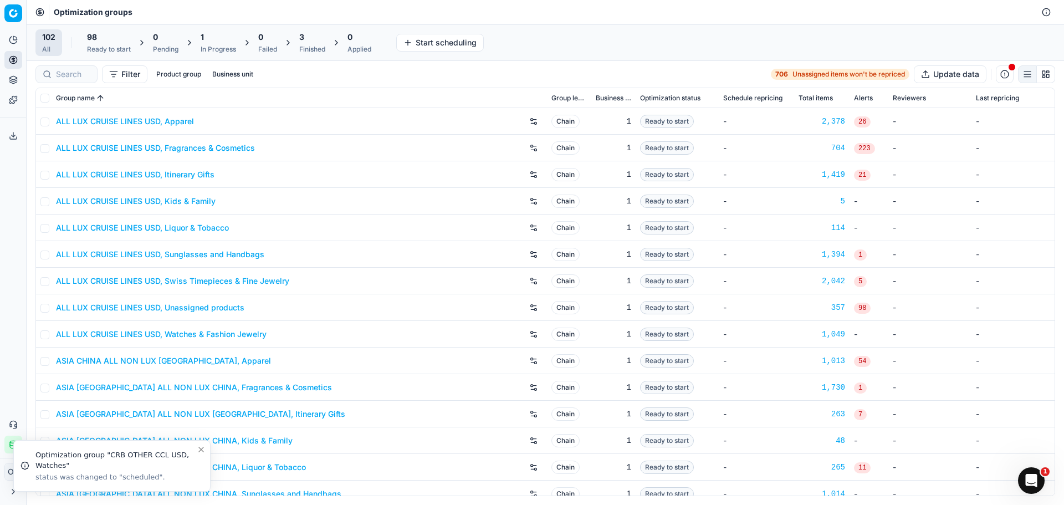
click at [304, 43] on div "3 Finished" at bounding box center [312, 43] width 26 height 22
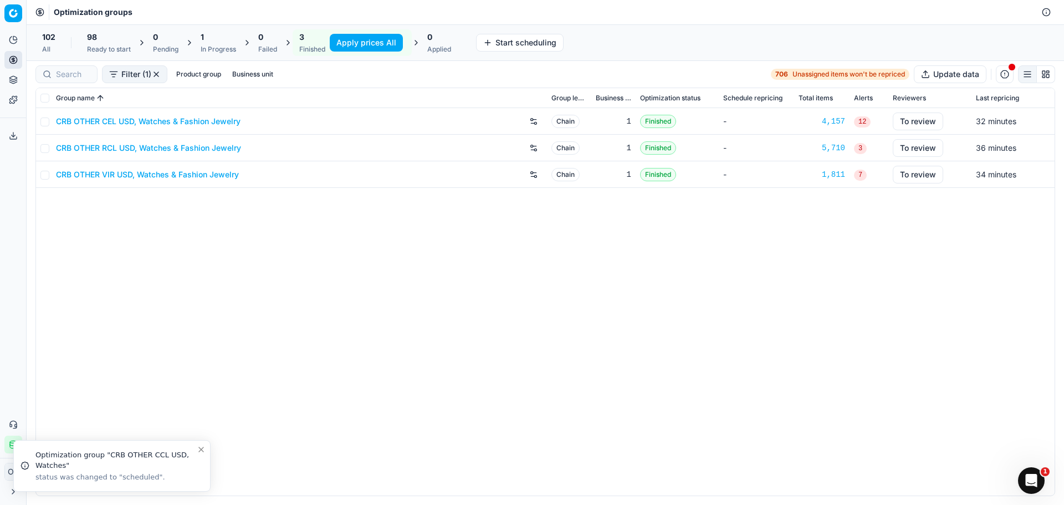
click at [162, 120] on link "CRB OTHER CEL USD, Watches & Fashion Jewelry" at bounding box center [148, 121] width 185 height 11
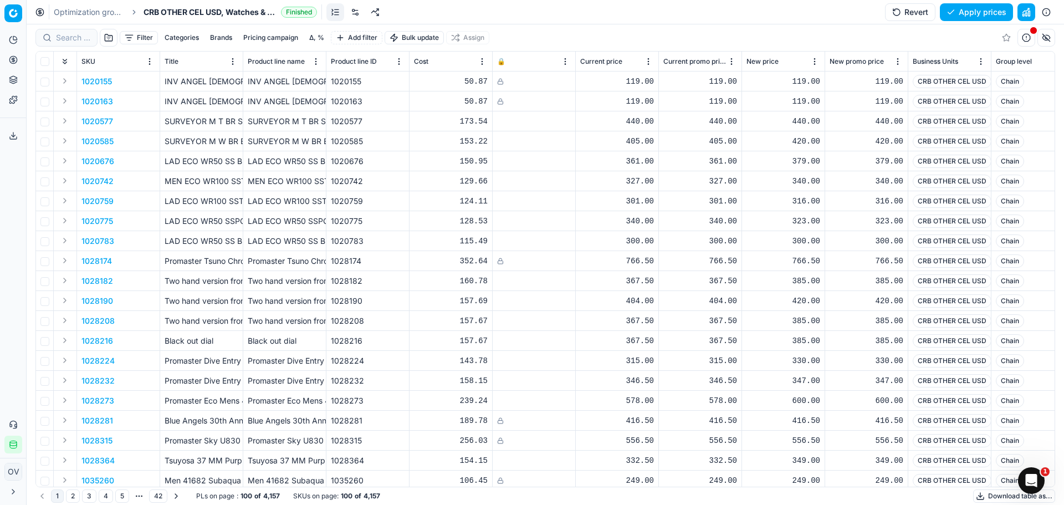
click at [361, 8] on link at bounding box center [355, 12] width 18 height 18
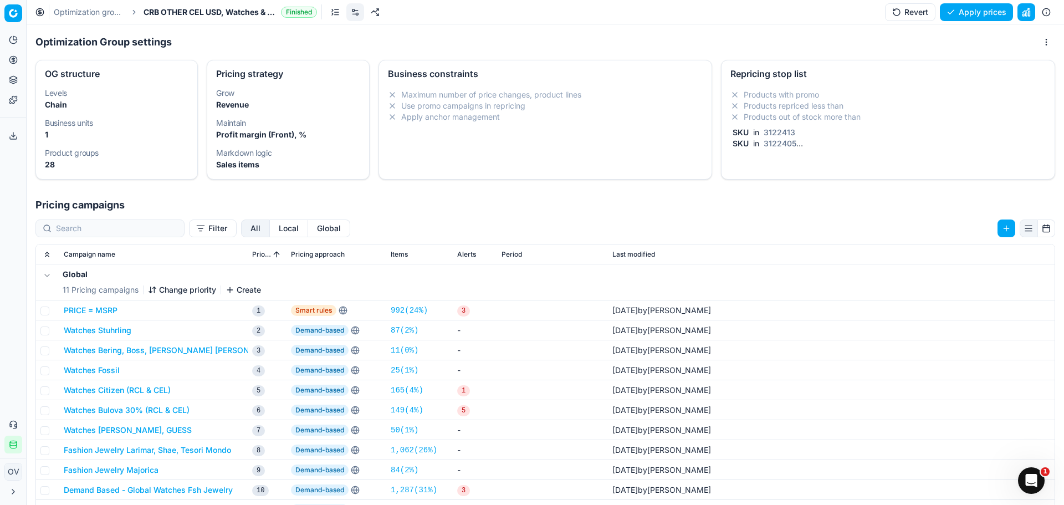
click at [772, 110] on li "Products repriced less than" at bounding box center [888, 105] width 315 height 11
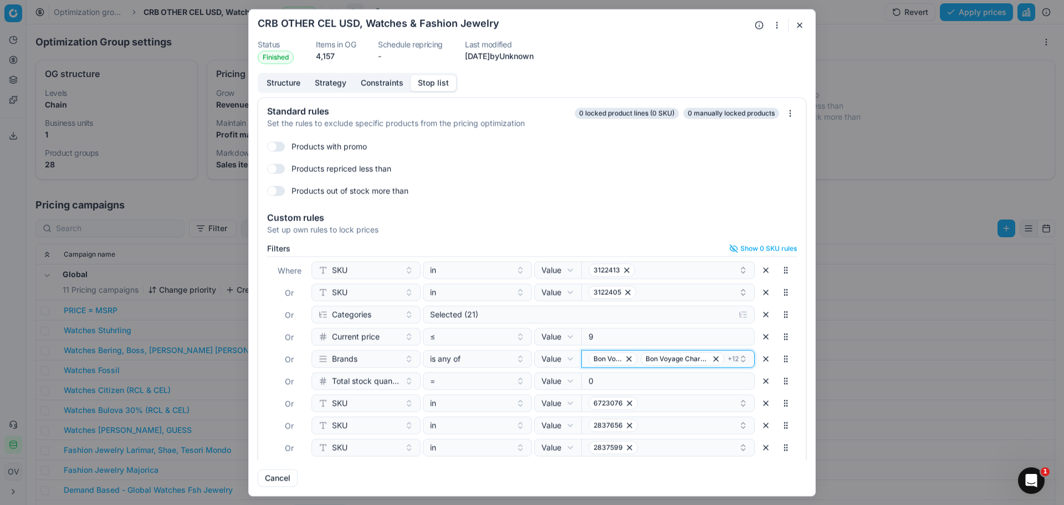
click at [728, 361] on span "+ 12" at bounding box center [733, 358] width 11 height 9
type input "gues"
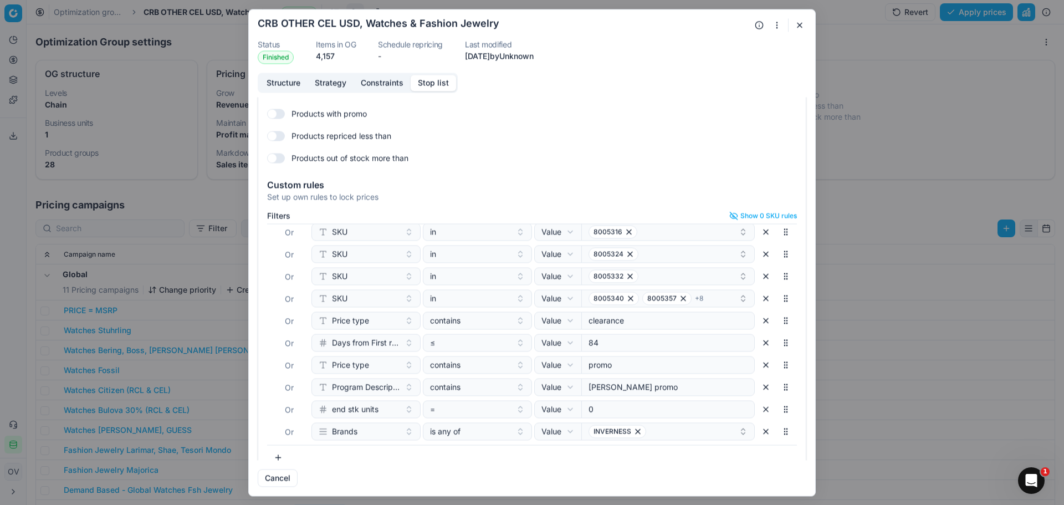
scroll to position [48, 0]
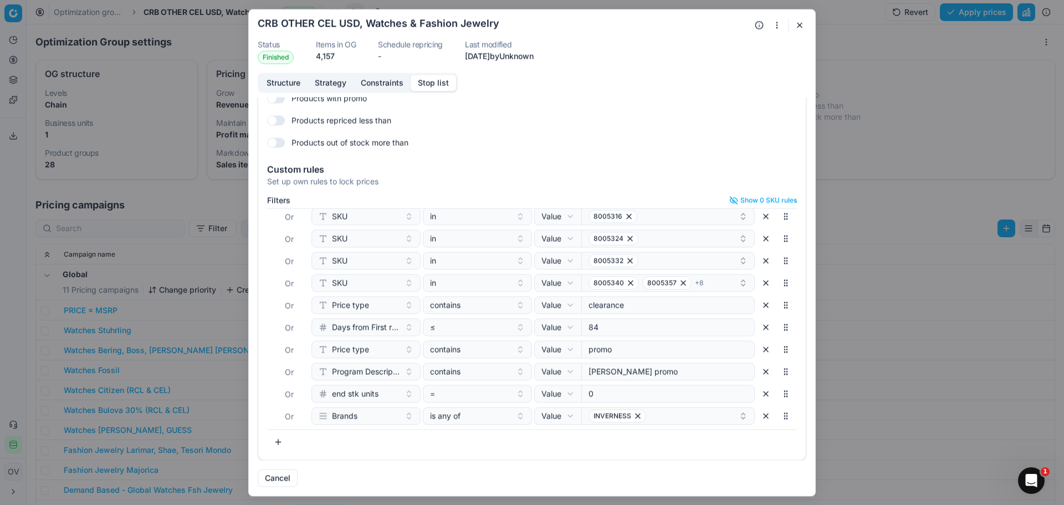
click at [803, 25] on button "button" at bounding box center [799, 24] width 13 height 13
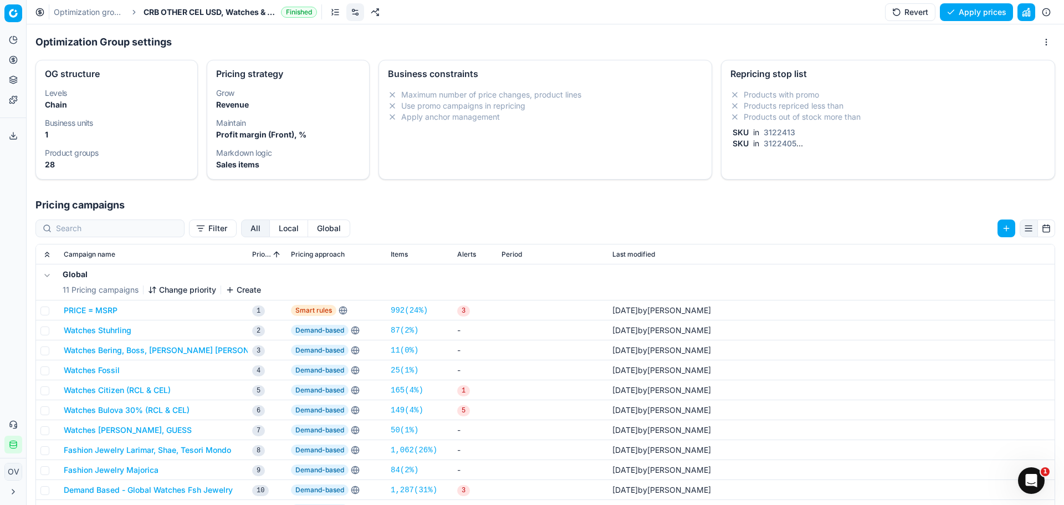
click at [110, 16] on link "Optimization groups" at bounding box center [89, 12] width 71 height 11
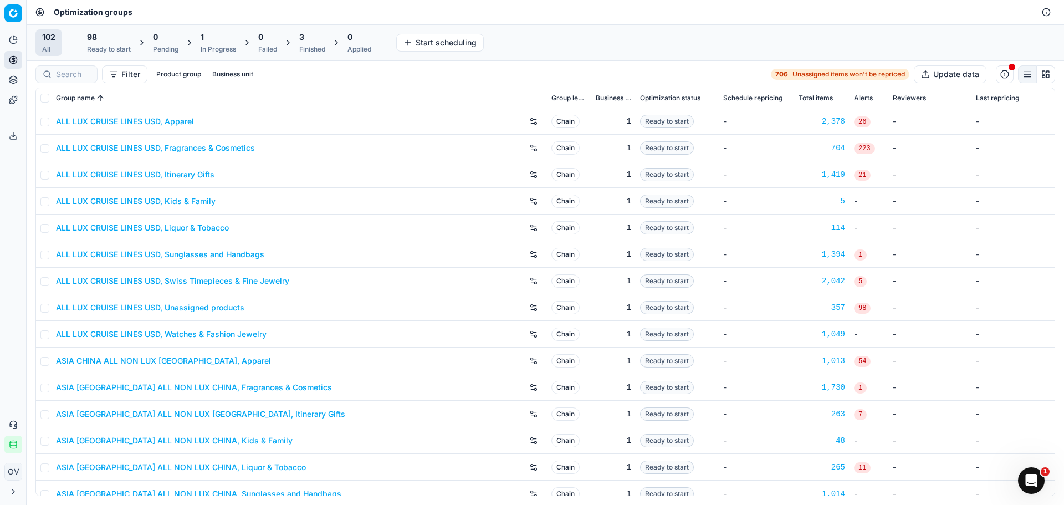
click at [311, 46] on div "Finished" at bounding box center [312, 49] width 26 height 9
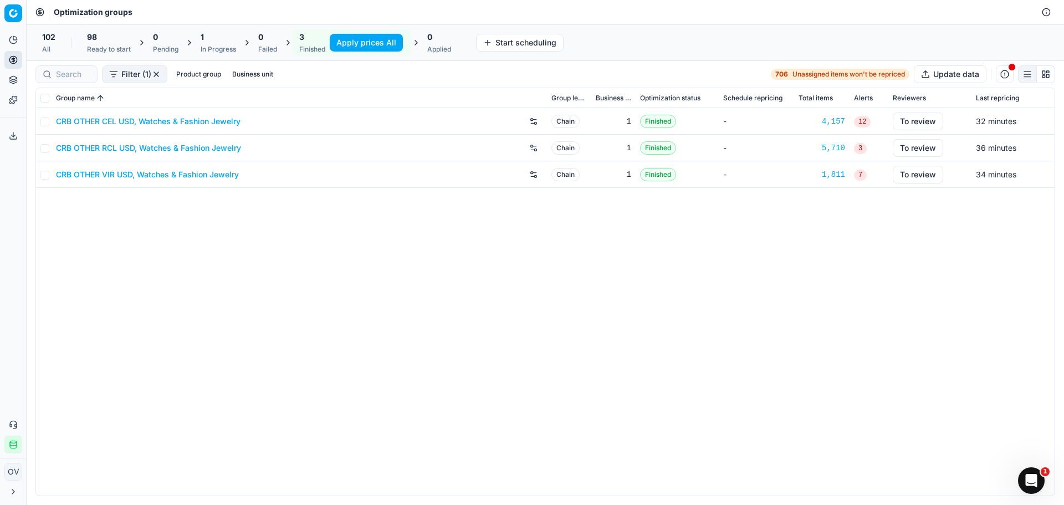
click at [176, 147] on link "CRB OTHER RCL USD, Watches & Fashion Jewelry" at bounding box center [148, 147] width 185 height 11
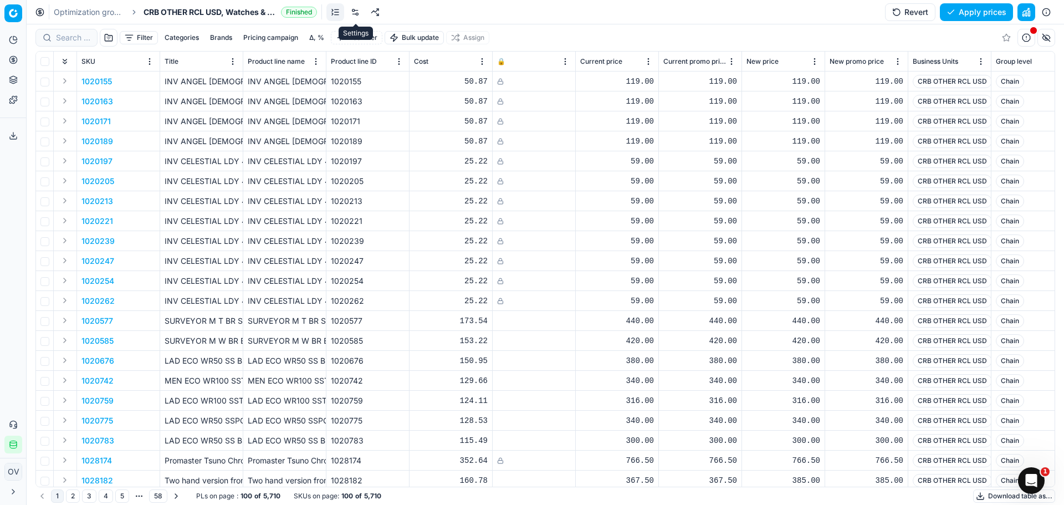
click at [355, 12] on link at bounding box center [355, 12] width 18 height 18
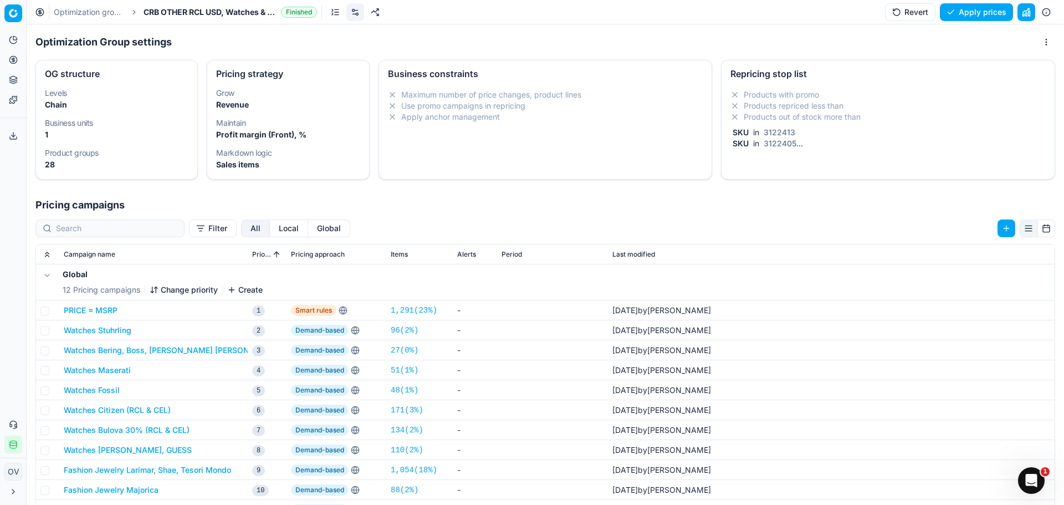
click at [733, 107] on icon at bounding box center [735, 106] width 4 height 4
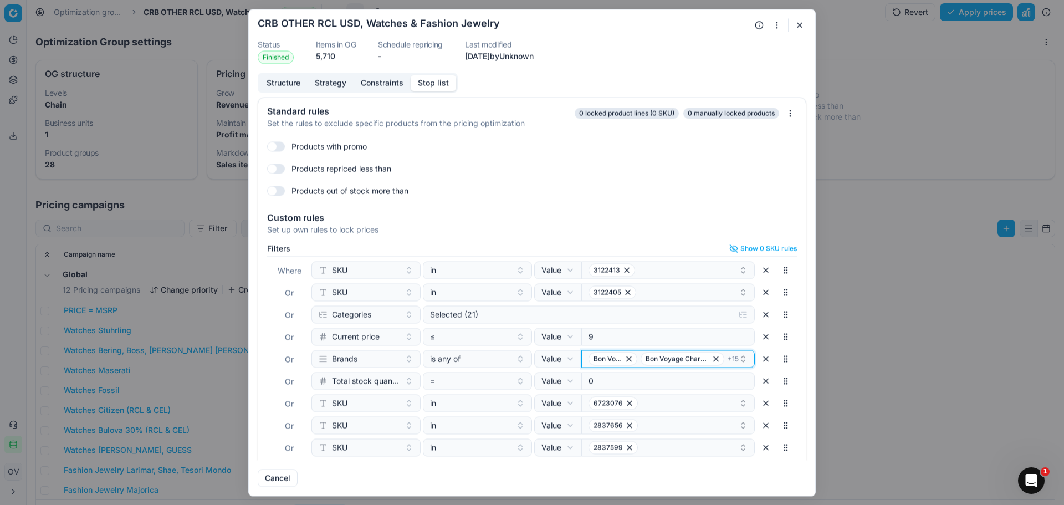
click at [728, 363] on span "+ 15" at bounding box center [733, 358] width 11 height 9
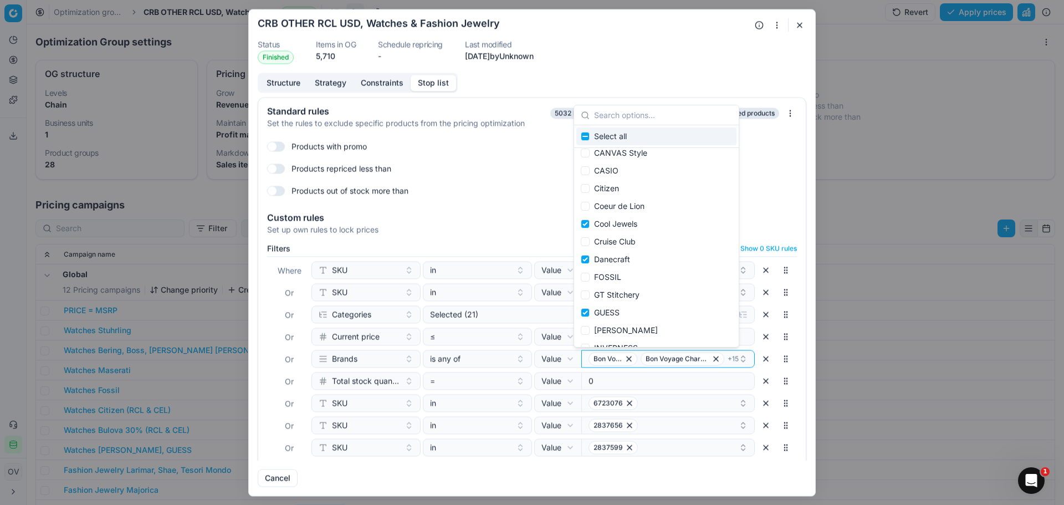
scroll to position [166, 0]
click at [587, 310] on input "Suggestions" at bounding box center [585, 312] width 9 height 9
checkbox input "false"
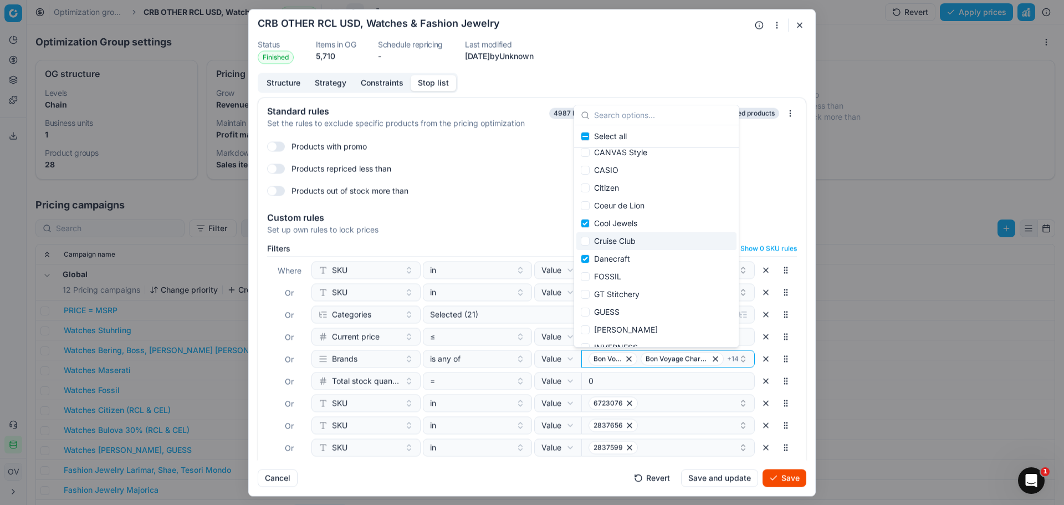
click at [786, 484] on button "Save" at bounding box center [785, 478] width 44 height 18
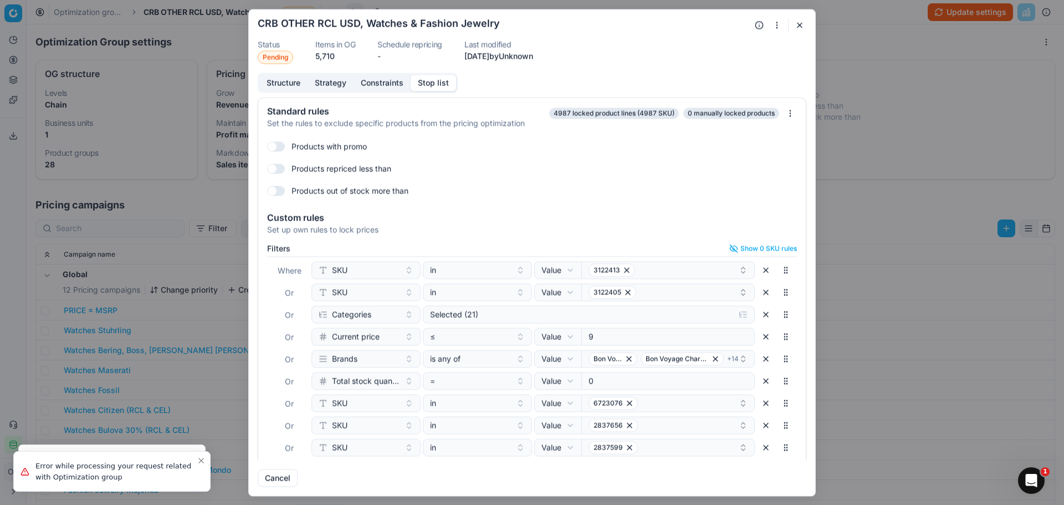
click at [803, 25] on button "button" at bounding box center [799, 24] width 13 height 13
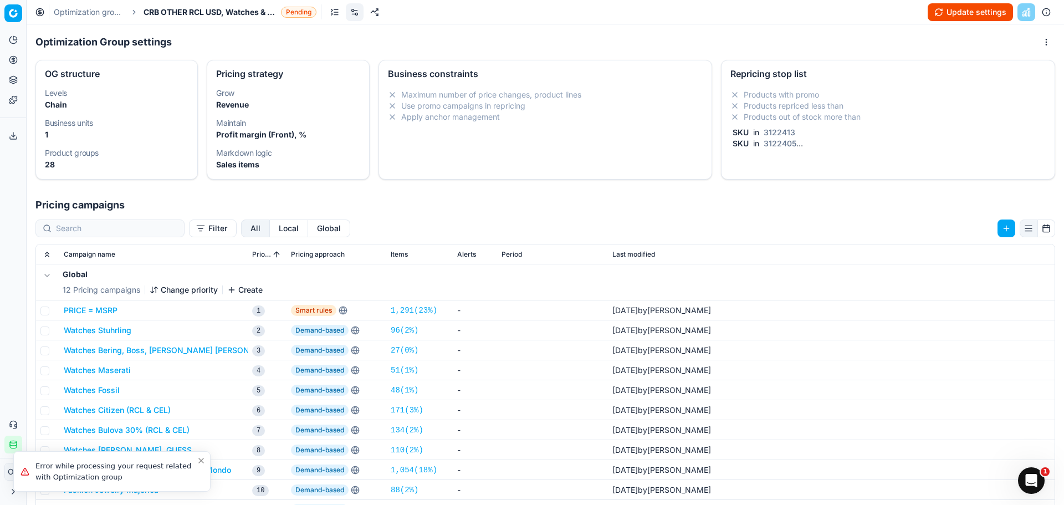
click at [931, 13] on button "Update settings" at bounding box center [970, 12] width 85 height 18
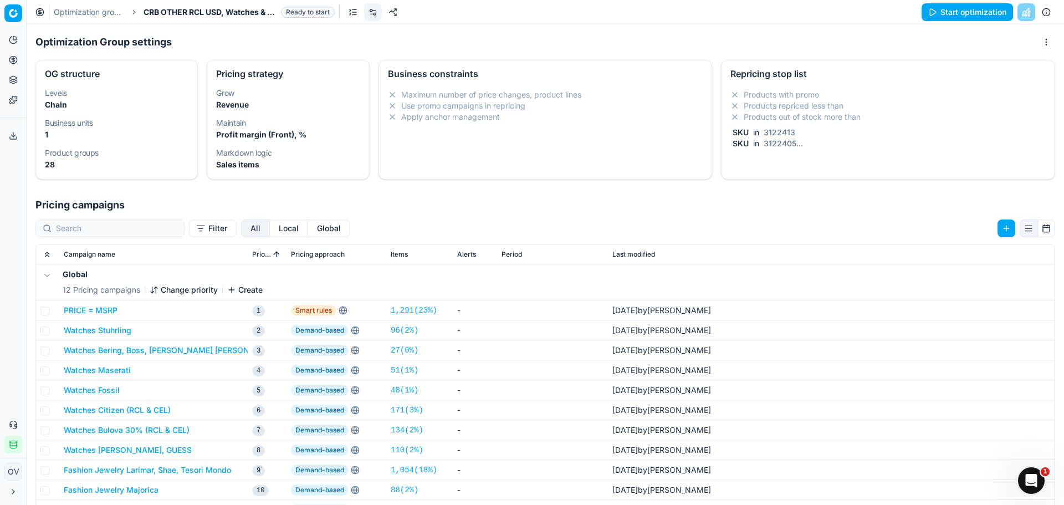
click at [943, 18] on button "Start optimization" at bounding box center [967, 12] width 91 height 18
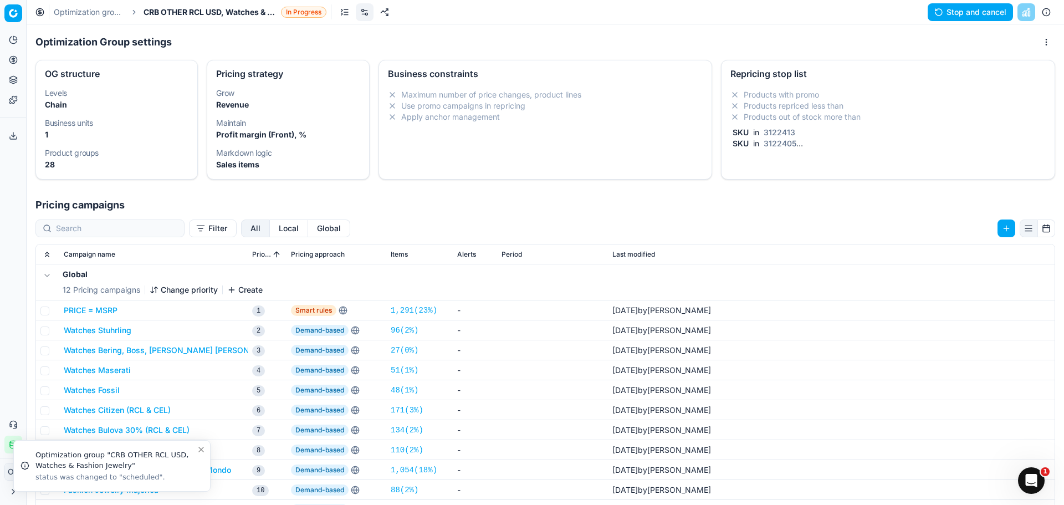
click at [105, 8] on link "Optimization groups" at bounding box center [89, 12] width 71 height 11
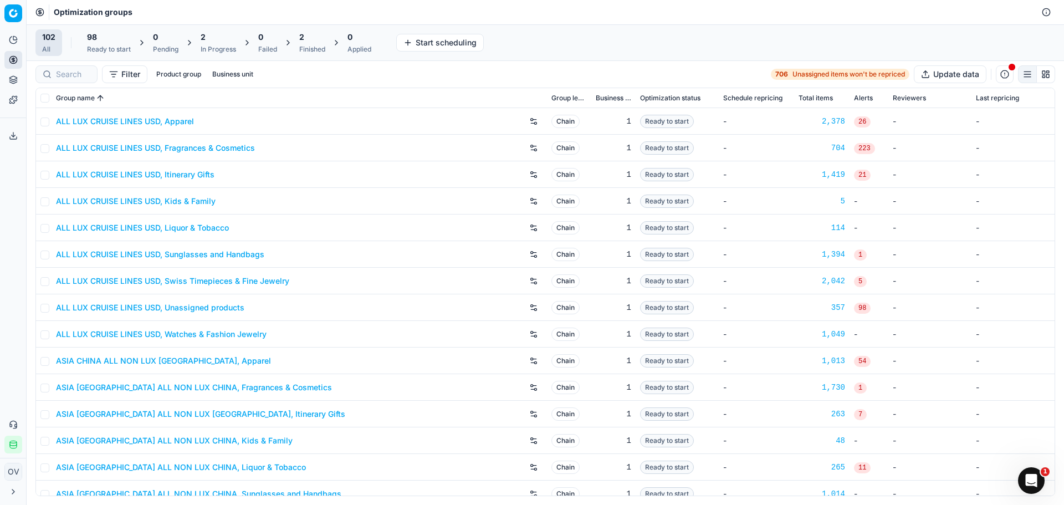
click at [309, 33] on div "2" at bounding box center [312, 37] width 26 height 11
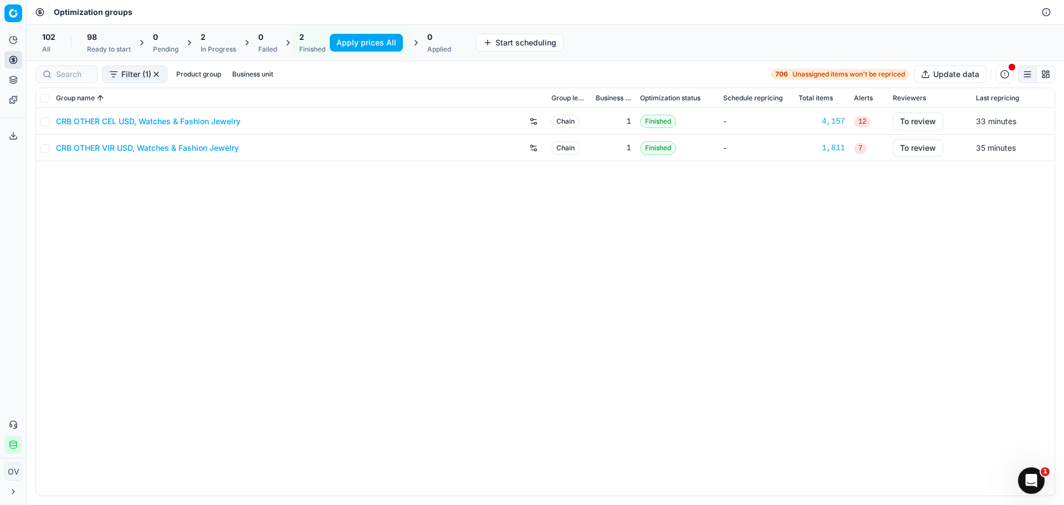
click at [175, 149] on link "CRB OTHER VIR USD, Watches & Fashion Jewelry" at bounding box center [147, 147] width 183 height 11
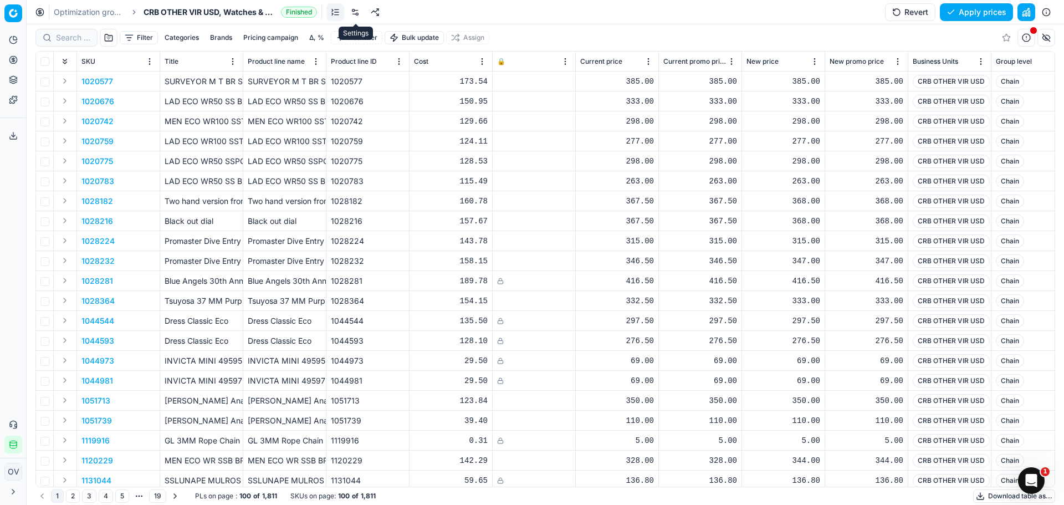
click at [358, 14] on link at bounding box center [355, 12] width 18 height 18
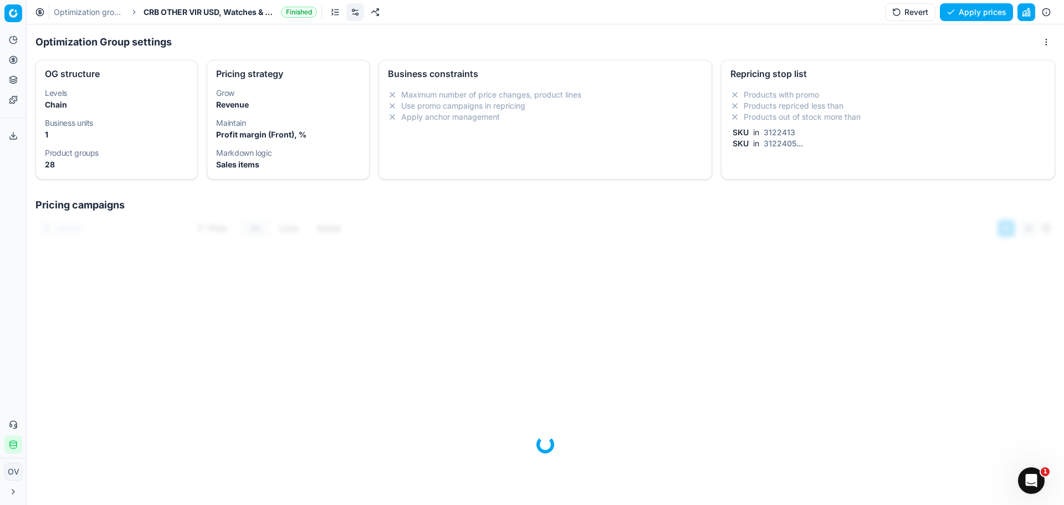
click at [763, 131] on span "3122413" at bounding box center [780, 131] width 36 height 9
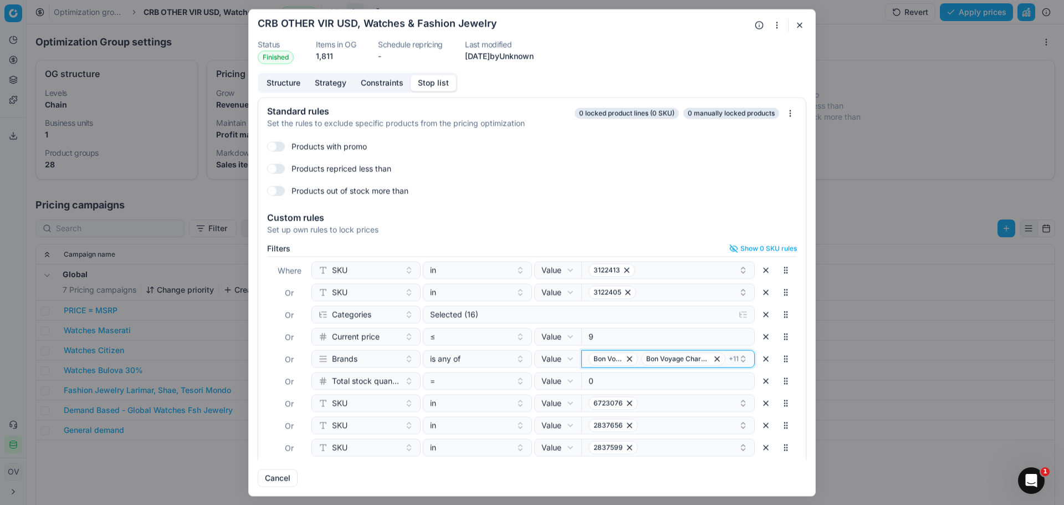
click at [739, 358] on icon "button" at bounding box center [743, 358] width 9 height 9
type input "guess"
click at [797, 25] on button "button" at bounding box center [799, 24] width 13 height 13
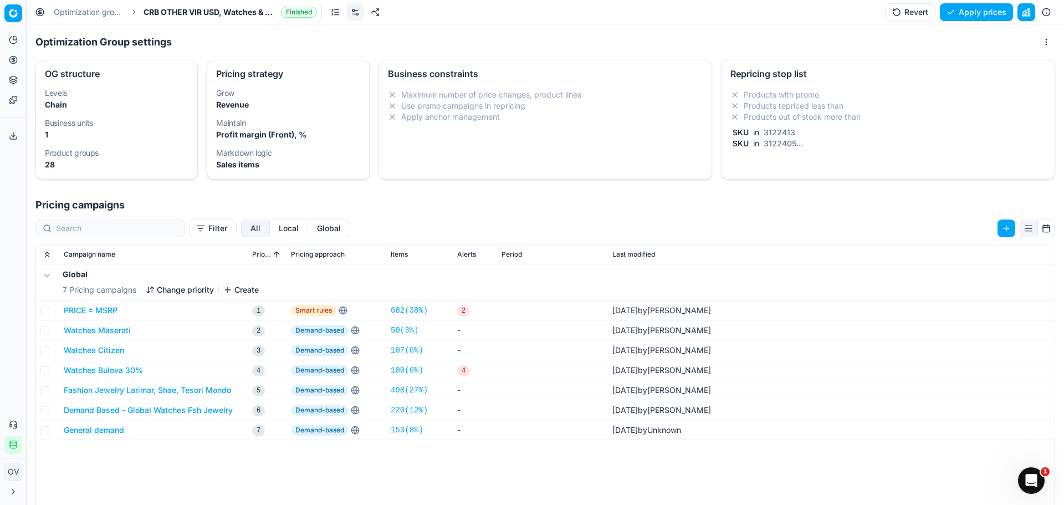
click at [112, 22] on div "Optimization groups CRB OTHER VIR USD, Watches & Fashion Jewelry Finished Rever…" at bounding box center [546, 12] width 1038 height 24
click at [89, 9] on link "Optimization groups" at bounding box center [89, 12] width 71 height 11
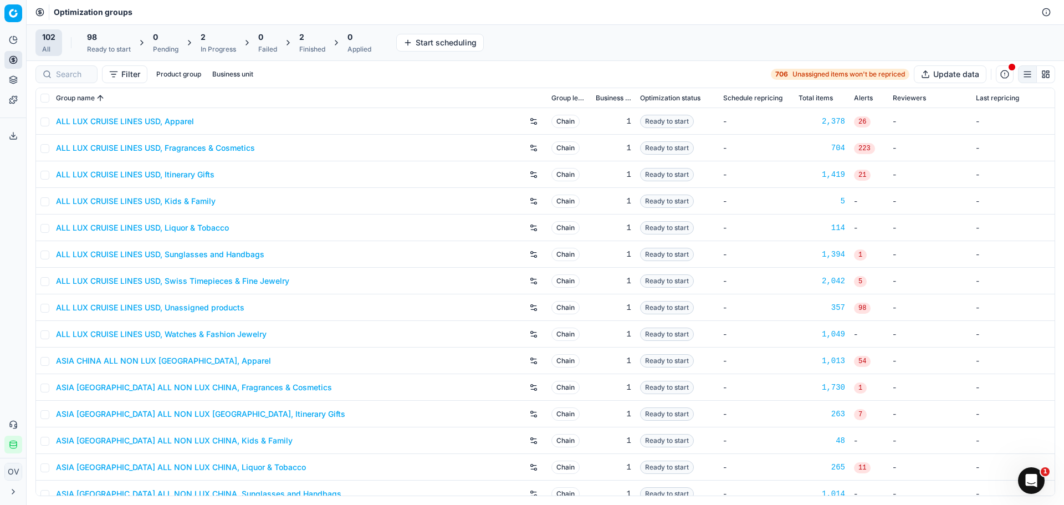
click at [197, 43] on div "2 In Progress" at bounding box center [218, 42] width 49 height 27
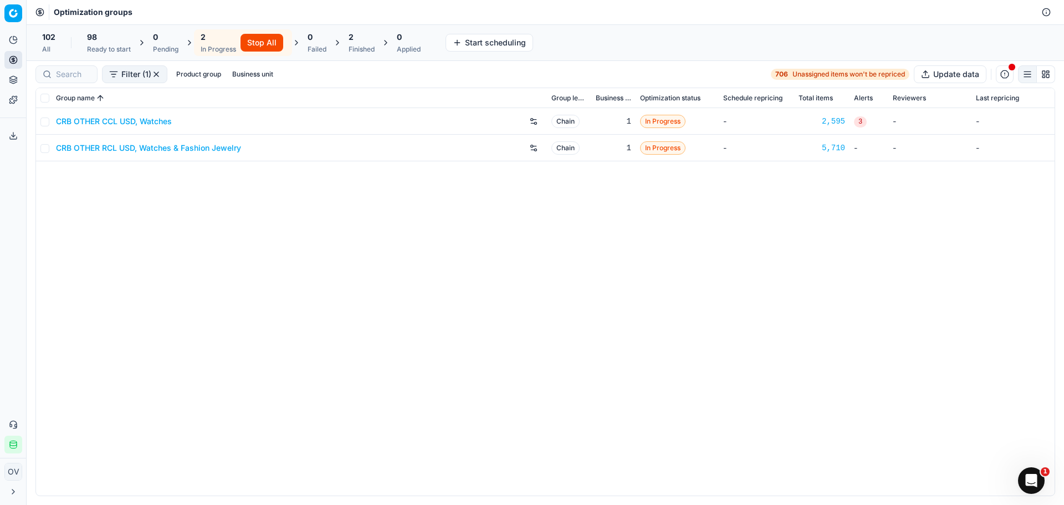
click at [677, 291] on div "CRB OTHER CCL USD, Watches Chain 1 In Progress - 2,595 3 - - CRB OTHER RCL USD,…" at bounding box center [545, 301] width 1019 height 387
click at [356, 43] on div "2 Finished" at bounding box center [362, 43] width 26 height 22
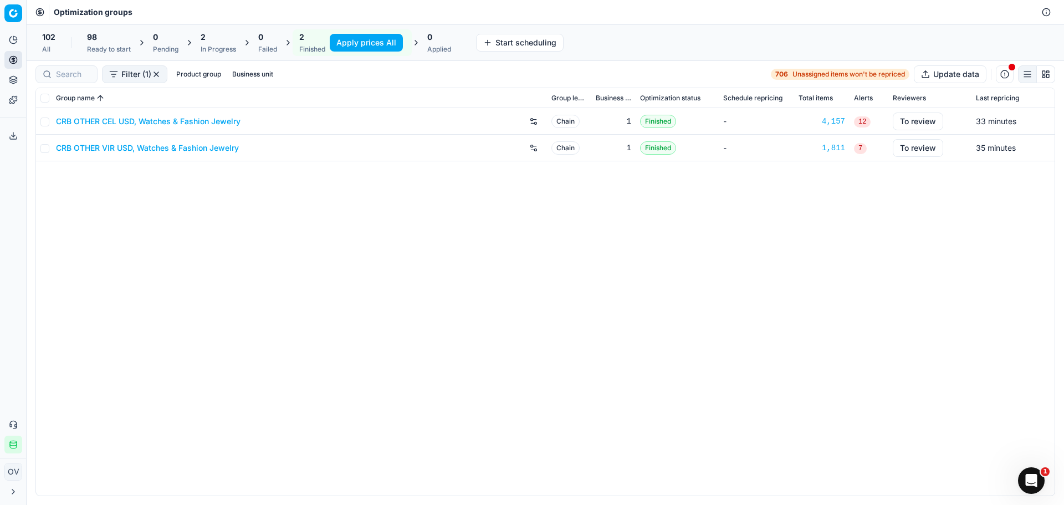
click at [273, 241] on div "CRB OTHER CEL USD, Watches & Fashion Jewelry Chain 1 Finished - 4,157 12 To rev…" at bounding box center [545, 301] width 1019 height 387
drag, startPoint x: 211, startPoint y: 47, endPoint x: 218, endPoint y: 49, distance: 7.0
click at [211, 47] on div "In Progress" at bounding box center [218, 49] width 35 height 9
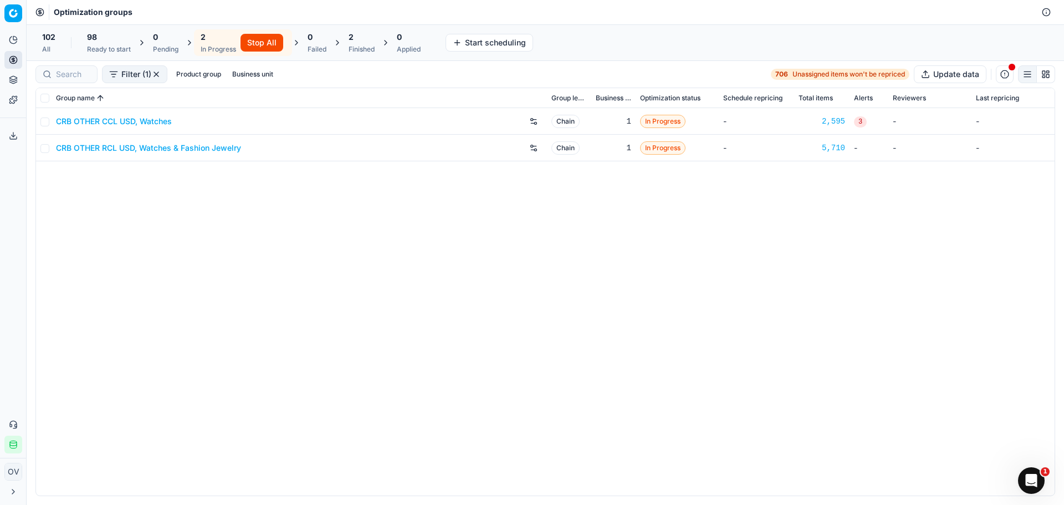
click at [344, 48] on div "2 Finished" at bounding box center [361, 42] width 39 height 27
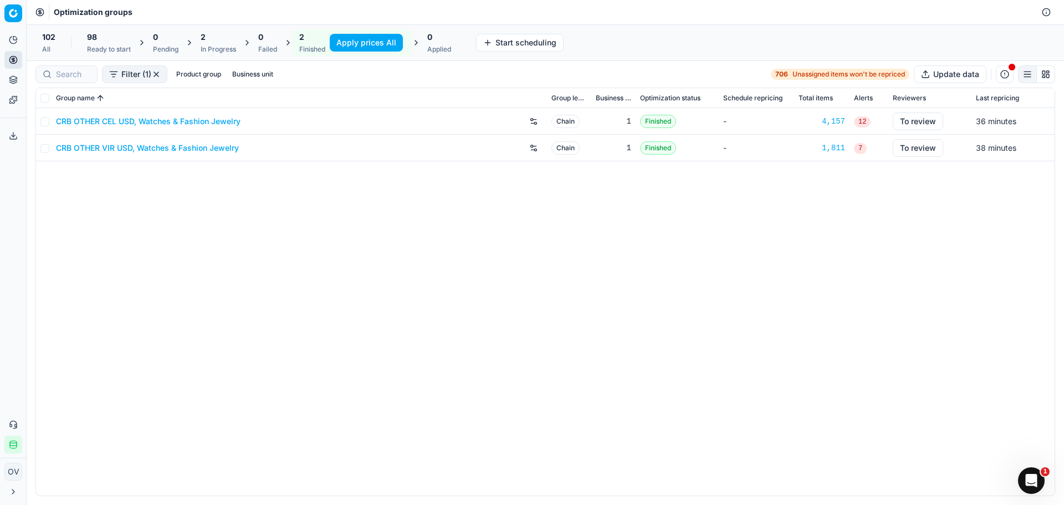
click at [252, 277] on div "CRB OTHER CEL USD, Watches & Fashion Jewelry Chain 1 Finished - 4,157 12 To rev…" at bounding box center [545, 301] width 1019 height 387
drag, startPoint x: 228, startPoint y: 33, endPoint x: 218, endPoint y: 42, distance: 13.8
click at [228, 33] on div "2" at bounding box center [218, 37] width 35 height 11
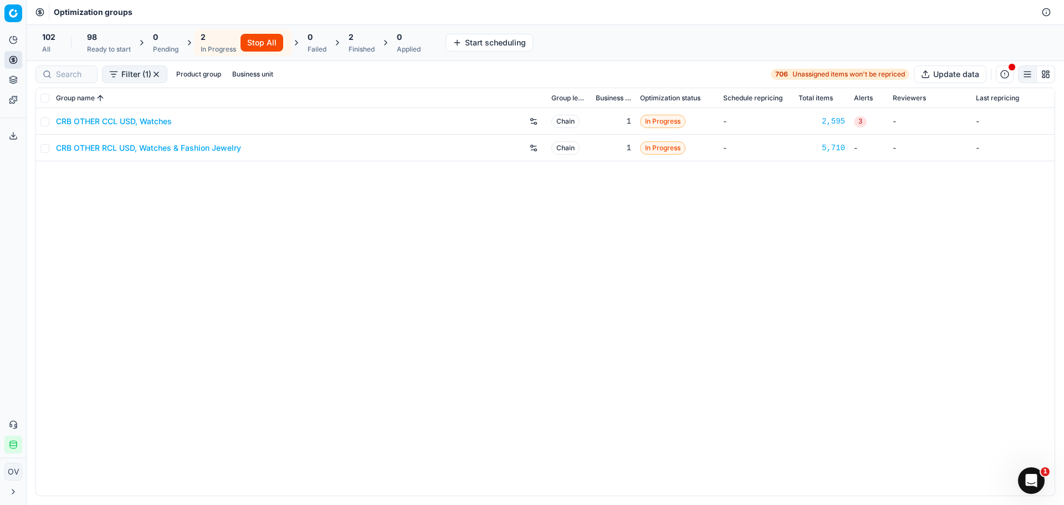
click at [309, 273] on div "CRB OTHER CCL USD, Watches Chain 1 In Progress - 2,595 3 - - CRB OTHER RCL USD,…" at bounding box center [545, 301] width 1019 height 387
click at [357, 50] on div "Finished" at bounding box center [362, 49] width 26 height 9
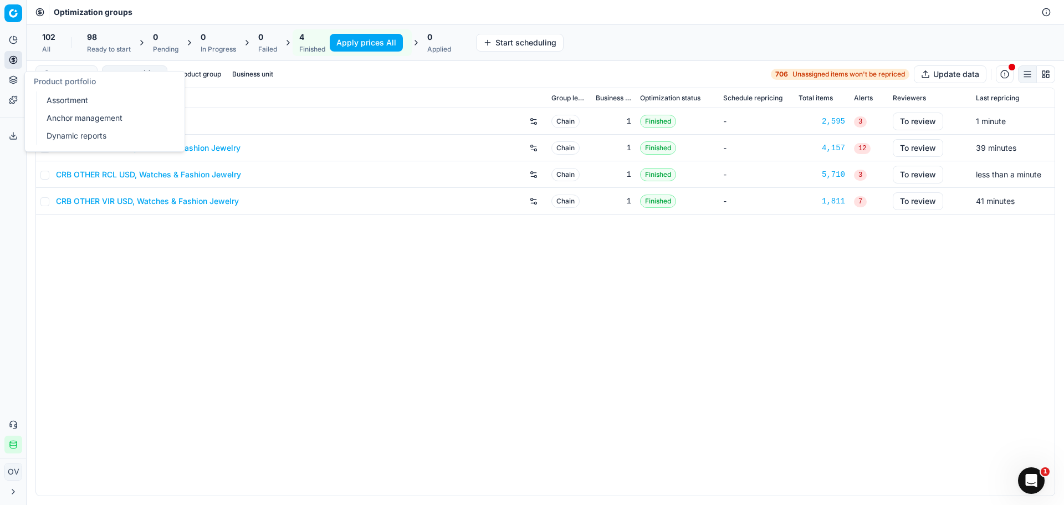
click at [14, 76] on icon at bounding box center [13, 79] width 9 height 9
click at [96, 103] on link "Assortment" at bounding box center [106, 101] width 129 height 16
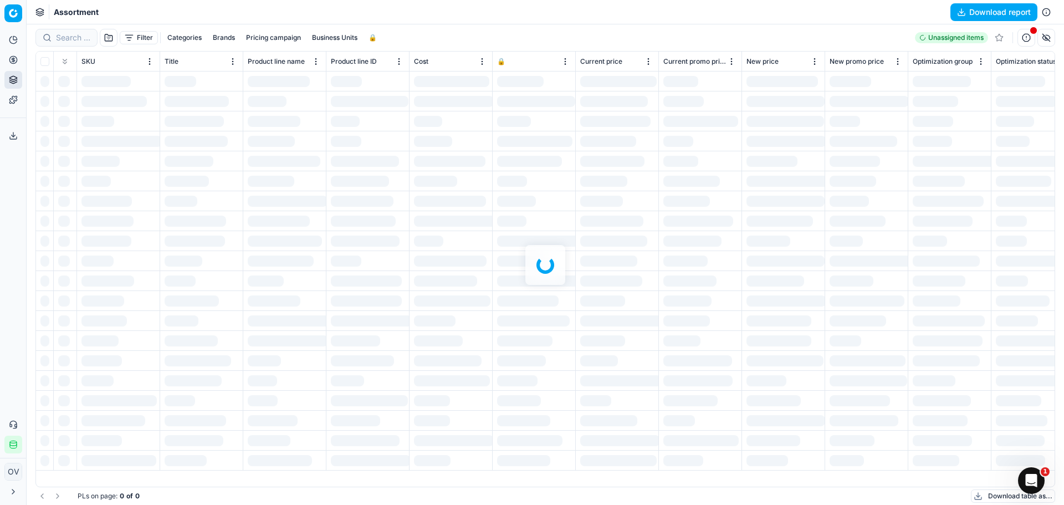
click at [523, 25] on div at bounding box center [546, 264] width 1038 height 481
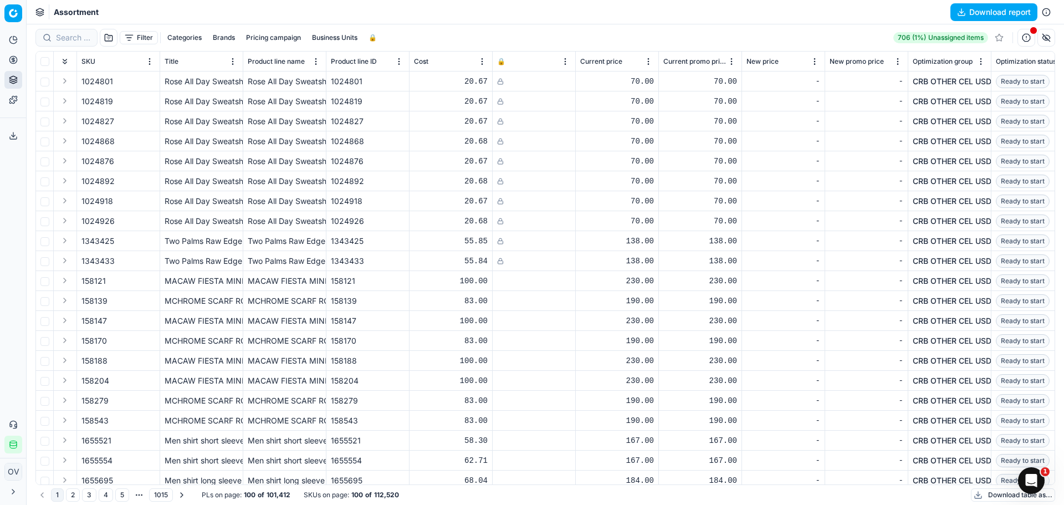
click at [190, 42] on button "Categories" at bounding box center [184, 37] width 43 height 13
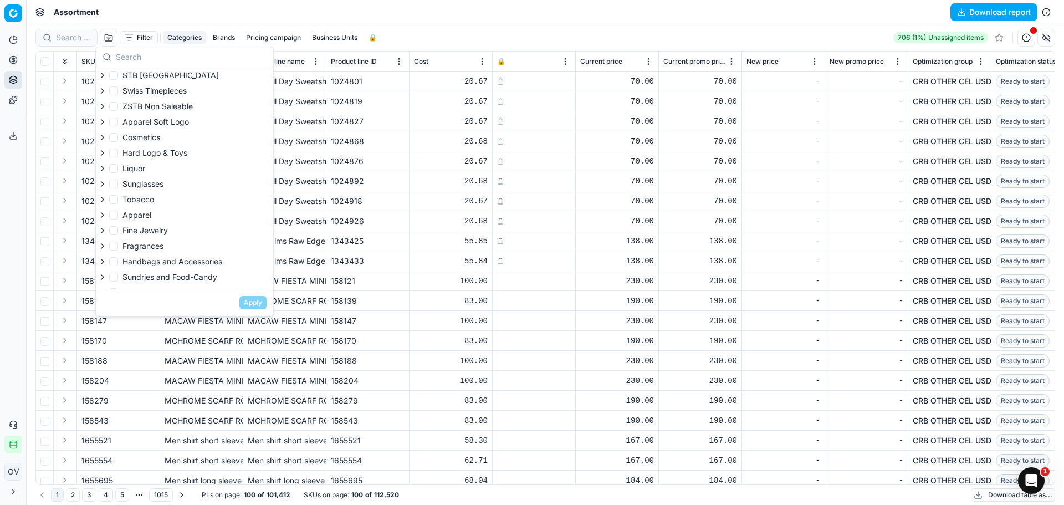
scroll to position [106, 0]
click at [442, 30] on div "Filter Categories Brands Pricing campaign Business Units 🔒 706 (1%) Unassigned …" at bounding box center [545, 38] width 1020 height 18
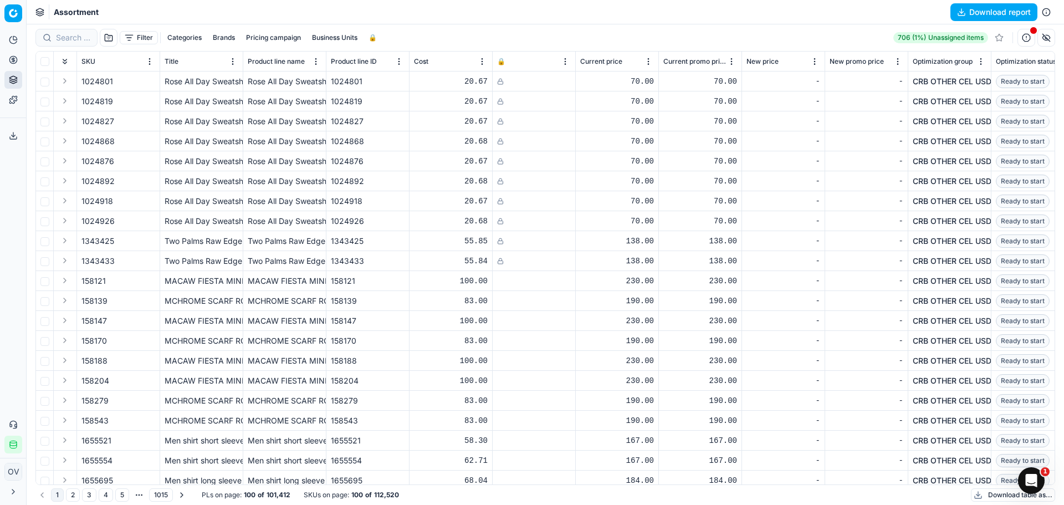
click at [183, 35] on button "Categories" at bounding box center [184, 37] width 43 height 13
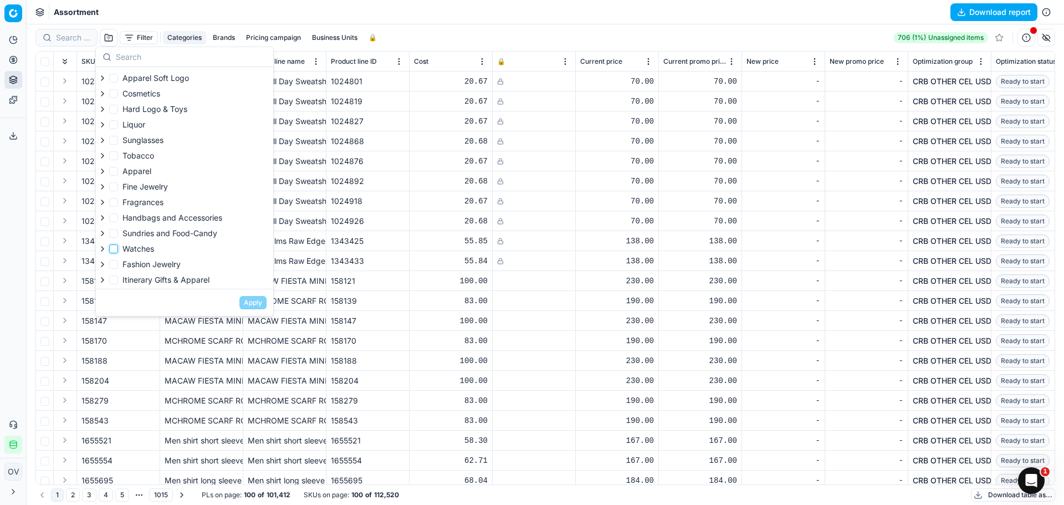
click at [117, 252] on input "Watches" at bounding box center [113, 248] width 9 height 9
checkbox input "true"
click at [251, 304] on button "Apply" at bounding box center [252, 302] width 27 height 13
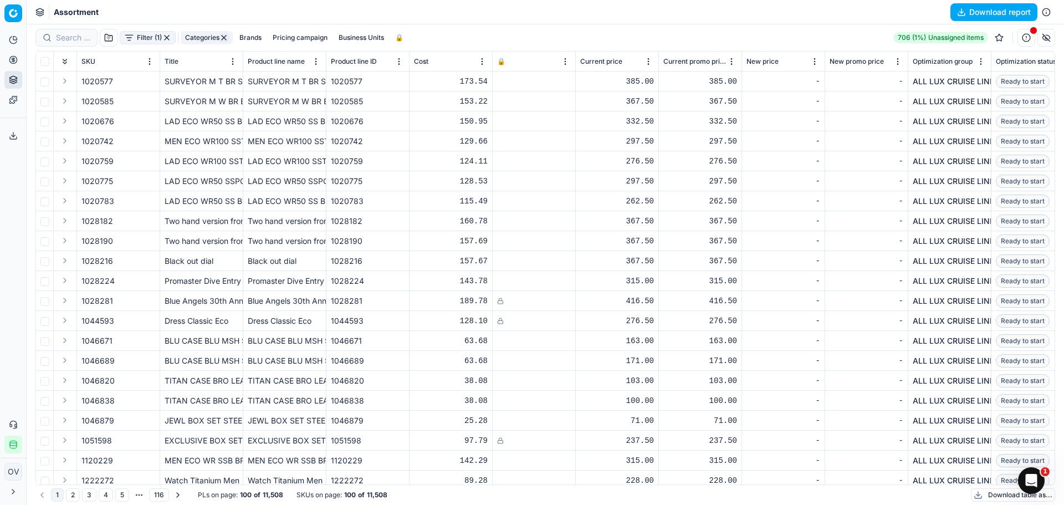
click at [136, 36] on button "Filter (1)" at bounding box center [148, 37] width 56 height 13
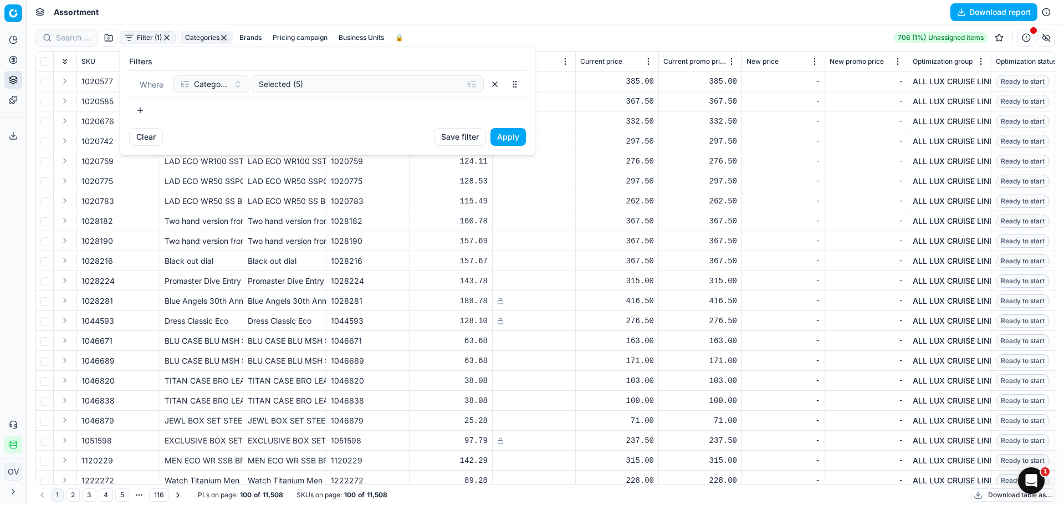
click at [315, 16] on html "Pricing platform Analytics Pricing Product portfolio Templates Export service 6…" at bounding box center [532, 252] width 1064 height 505
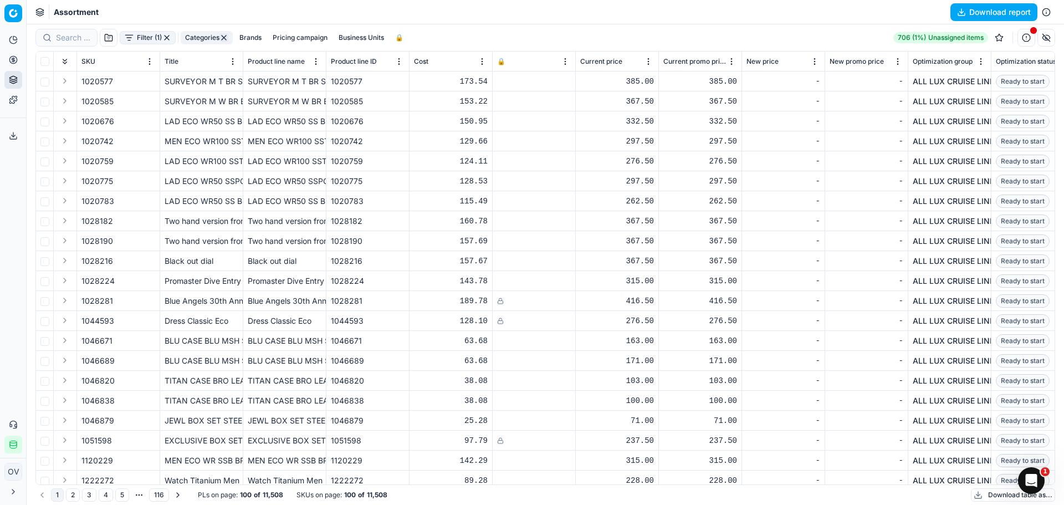
click at [307, 31] on button "Pricing campaign" at bounding box center [300, 37] width 64 height 13
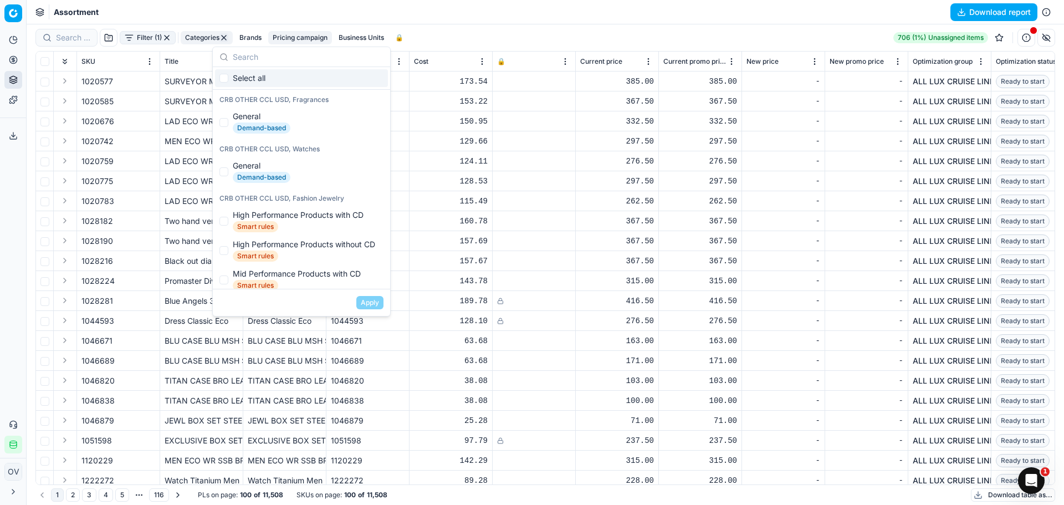
click at [315, 33] on button "Pricing campaign" at bounding box center [300, 37] width 64 height 13
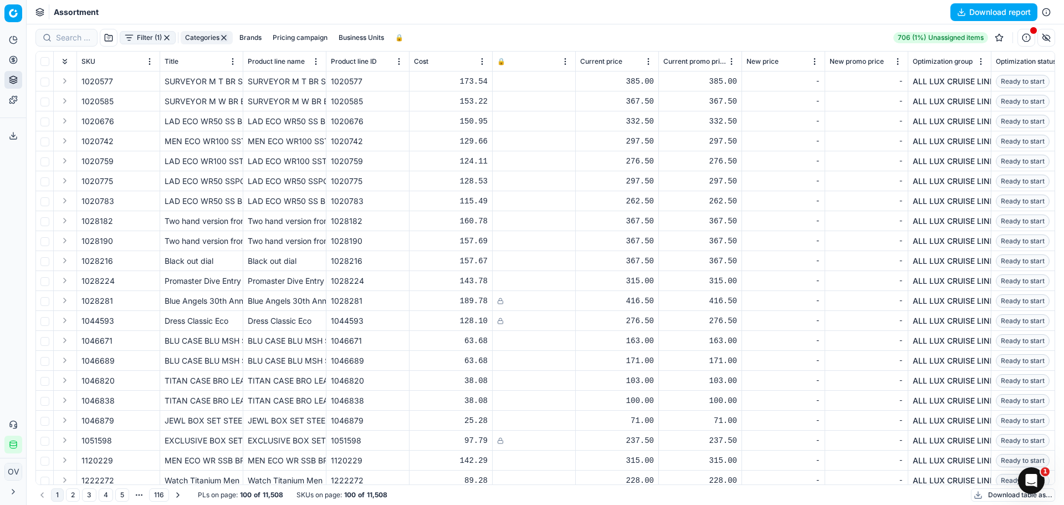
click at [371, 36] on button "Business Units" at bounding box center [361, 37] width 54 height 13
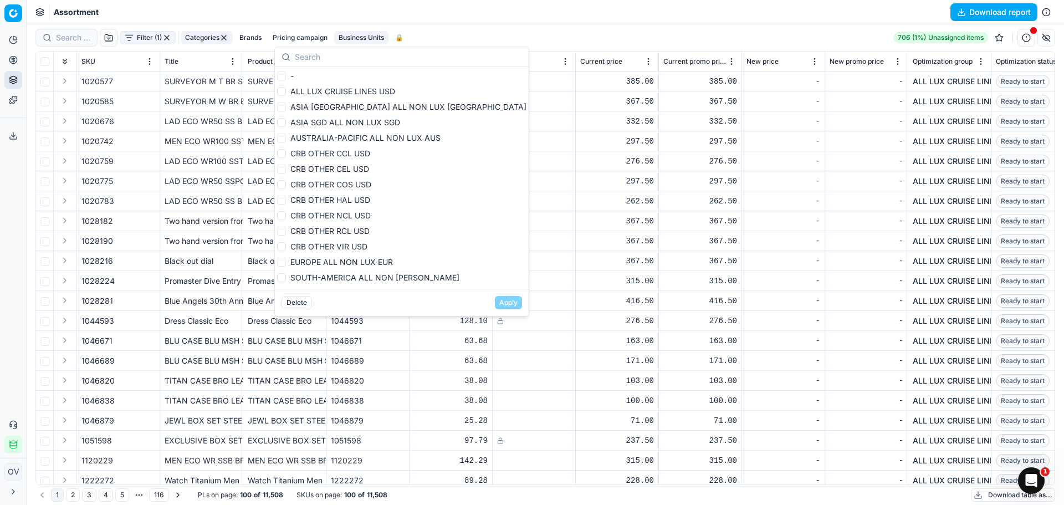
click at [286, 155] on label "CRB OTHER CCL USD" at bounding box center [323, 153] width 93 height 11
click at [286, 155] on input "CRB OTHER CCL USD" at bounding box center [281, 153] width 9 height 9
checkbox input "true"
click at [284, 167] on input "CRB OTHER CEL USD" at bounding box center [281, 169] width 9 height 9
checkbox input "true"
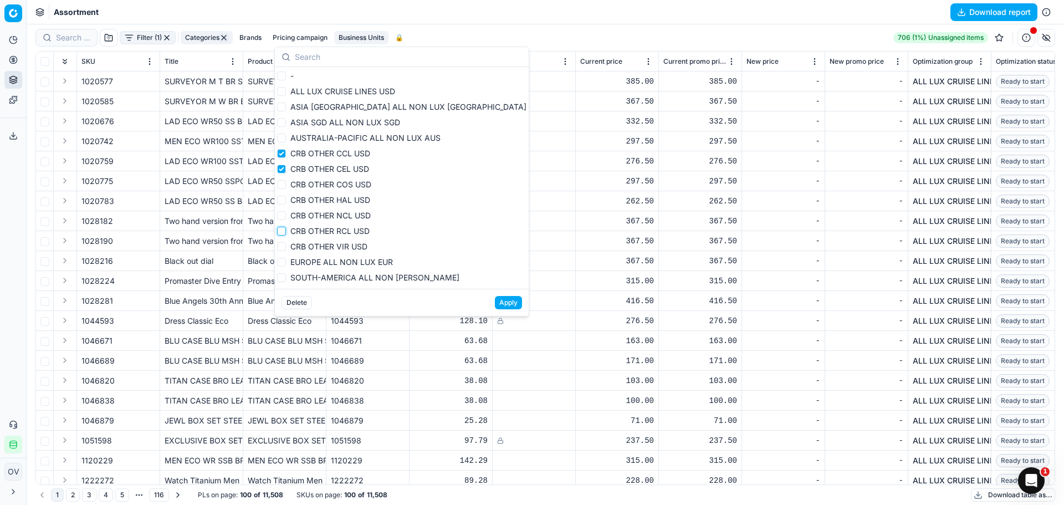
click at [284, 230] on input "CRB OTHER RCL USD" at bounding box center [281, 231] width 9 height 9
checkbox input "true"
click at [283, 248] on input "CRB OTHER VIR USD" at bounding box center [281, 246] width 9 height 9
checkbox input "true"
click at [495, 299] on button "Apply" at bounding box center [508, 302] width 27 height 13
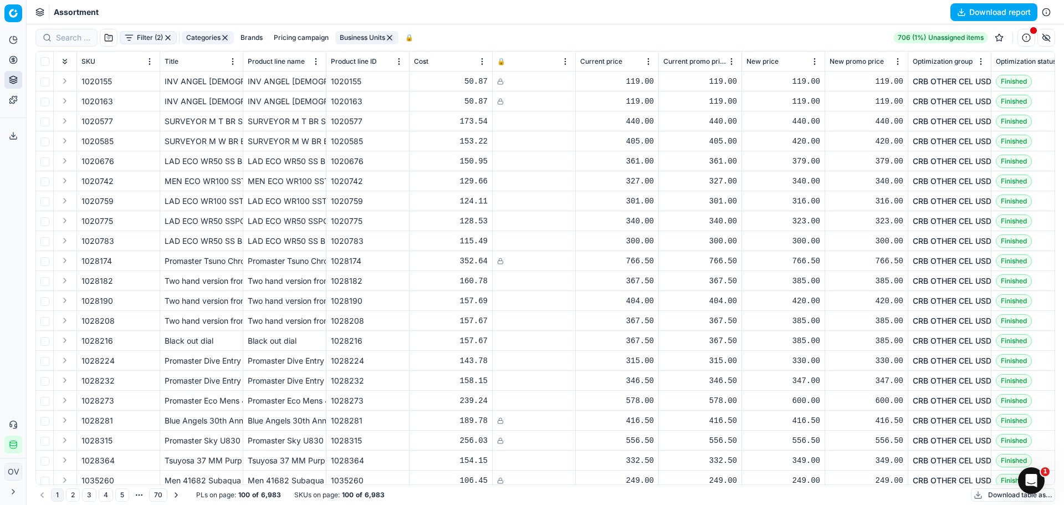
click at [1007, 66] on div "Optimization status" at bounding box center [1033, 61] width 74 height 11
click at [1010, 60] on span "Optimization status" at bounding box center [1026, 61] width 60 height 9
click at [1013, 64] on span "Optimization status" at bounding box center [1022, 61] width 52 height 9
click at [125, 38] on button "Filter (2)" at bounding box center [148, 37] width 57 height 13
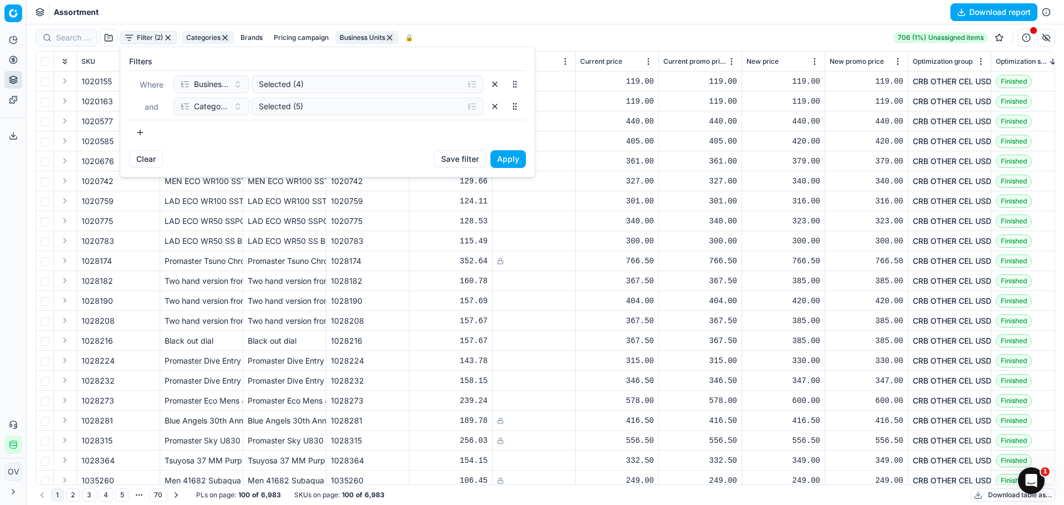
click at [141, 131] on button "button" at bounding box center [140, 133] width 22 height 18
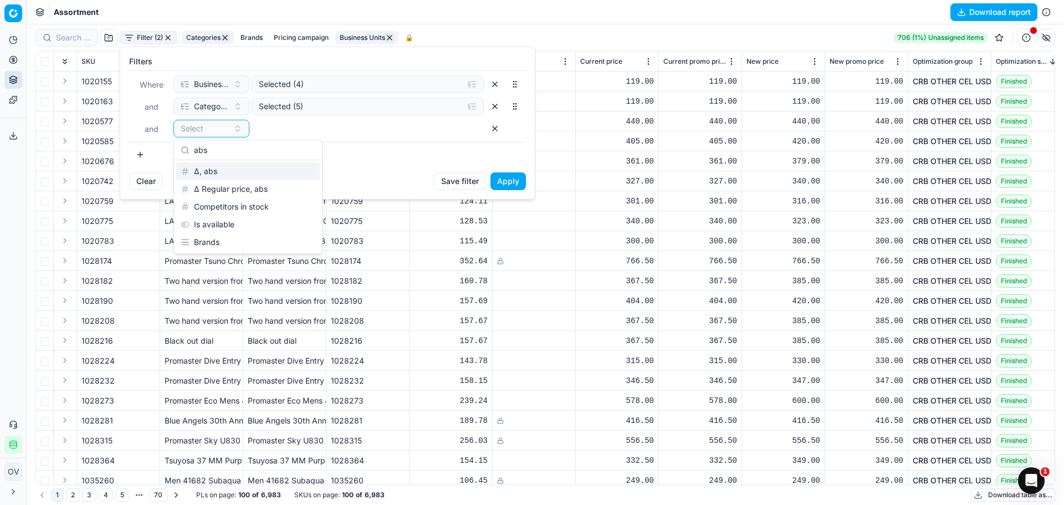
type input "abs"
click at [234, 167] on div "Δ, abs" at bounding box center [248, 171] width 144 height 18
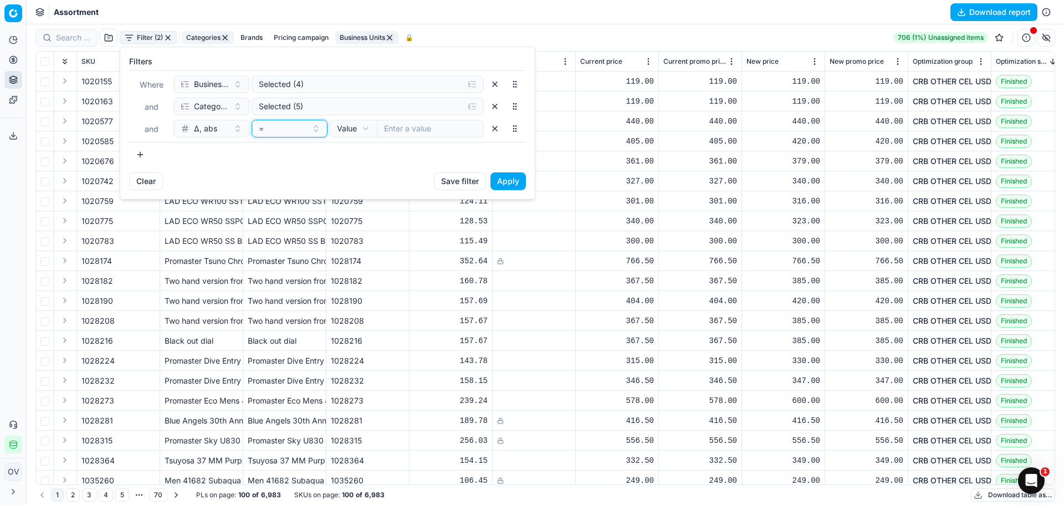
click at [310, 130] on button "=" at bounding box center [290, 129] width 76 height 18
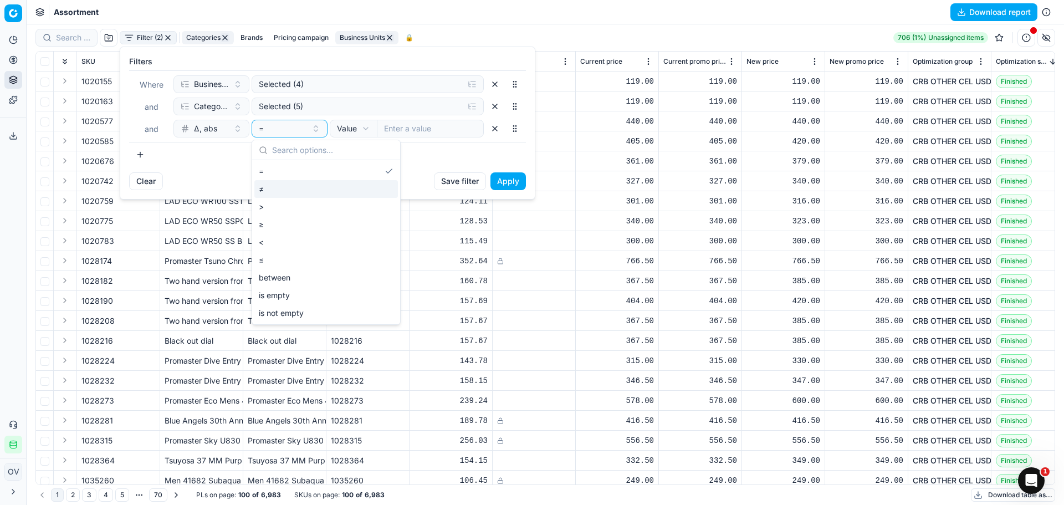
click at [283, 188] on div "≠" at bounding box center [326, 189] width 144 height 18
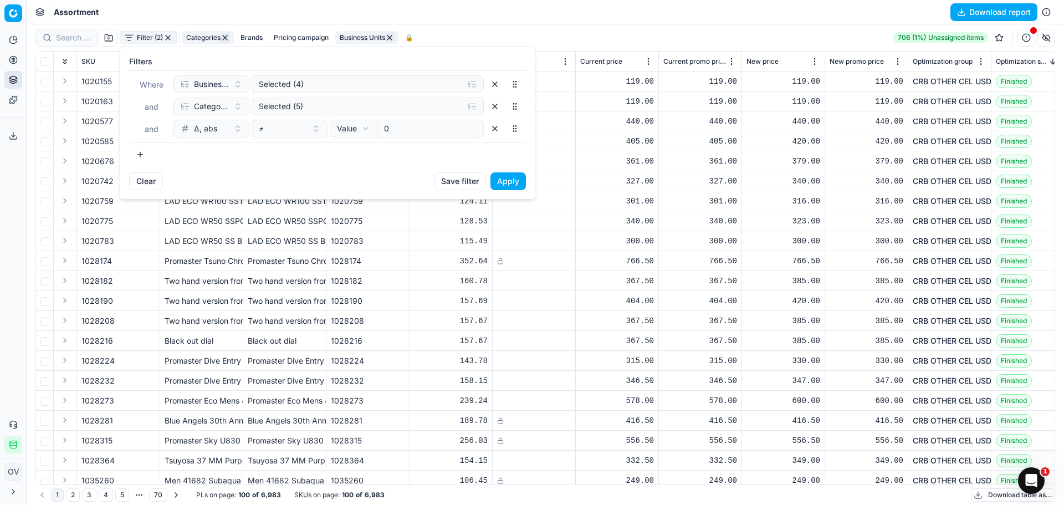
type input "0"
click at [526, 179] on div "Clear Save filter Apply" at bounding box center [327, 185] width 415 height 27
click at [520, 179] on button "Apply" at bounding box center [508, 181] width 35 height 18
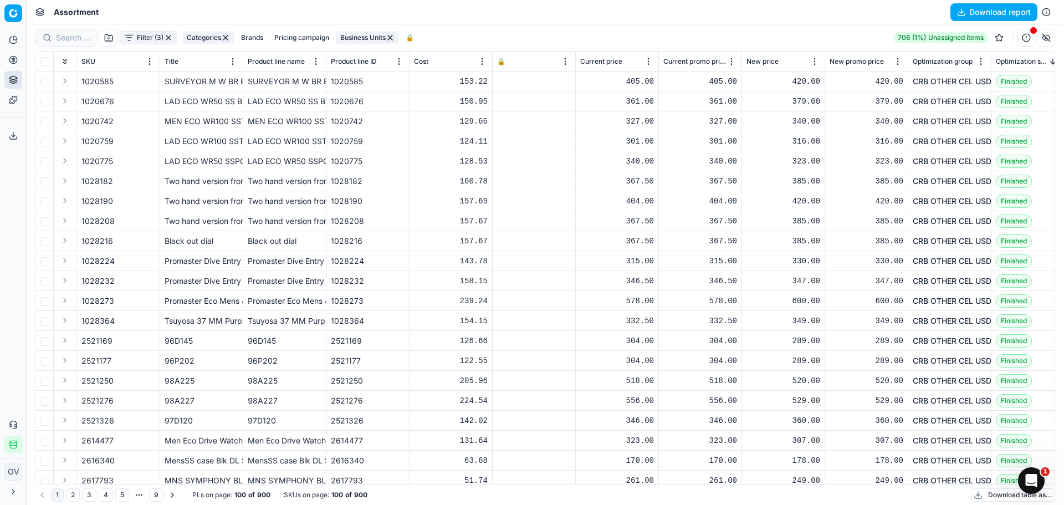
click at [134, 38] on button "Filter (3)" at bounding box center [149, 37] width 58 height 13
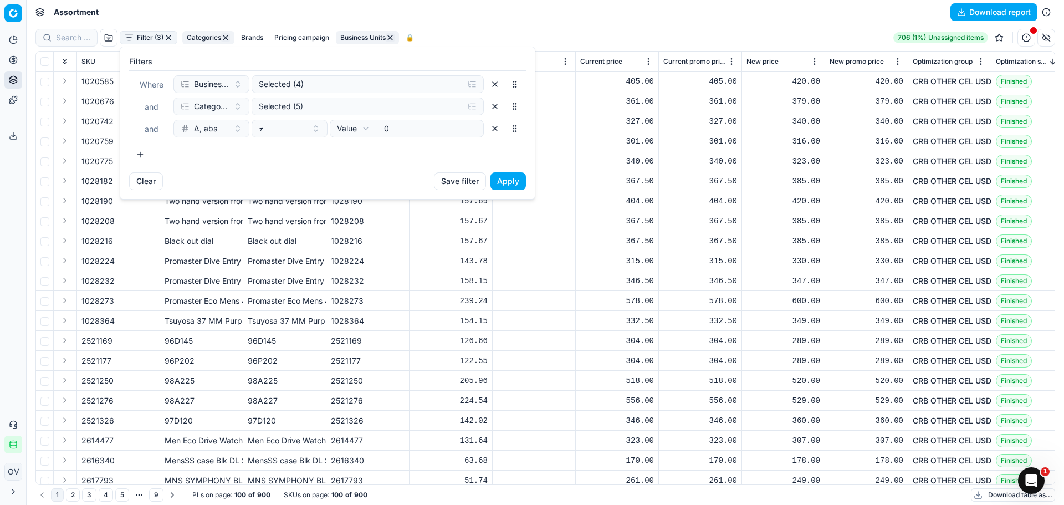
click at [134, 38] on html "Pricing platform Analytics Pricing Product portfolio Templates Export service 6…" at bounding box center [532, 252] width 1064 height 505
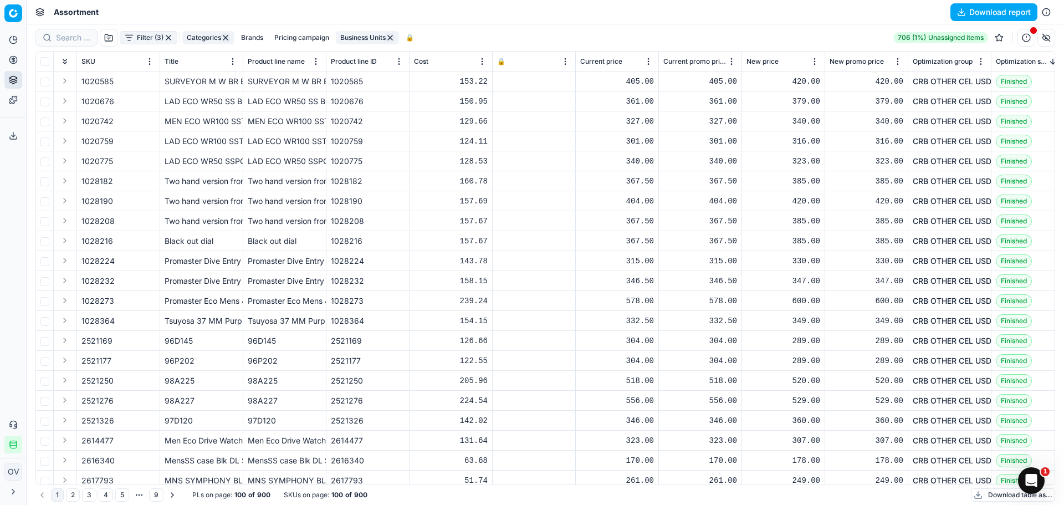
click at [123, 33] on button "Filter (3)" at bounding box center [149, 37] width 58 height 13
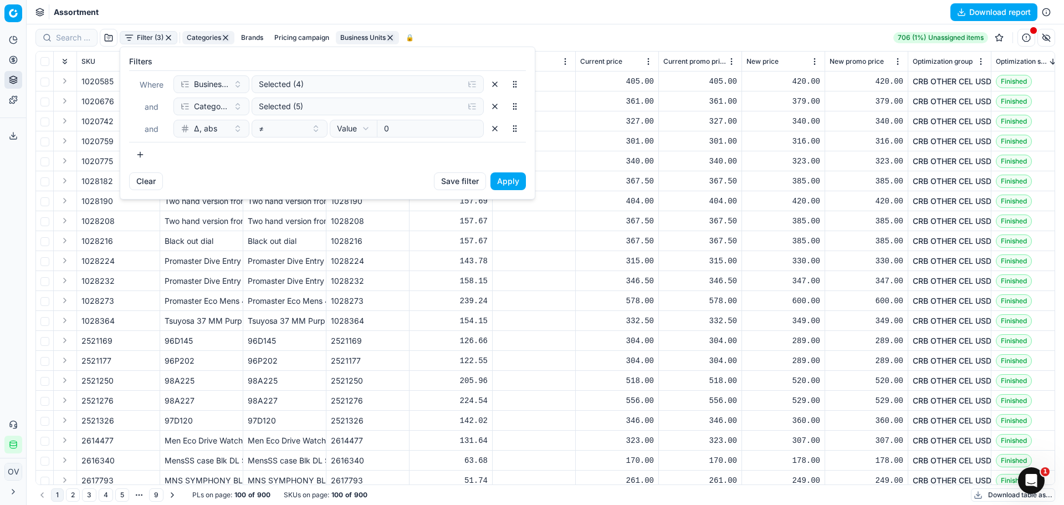
click at [145, 154] on button "button" at bounding box center [140, 155] width 22 height 18
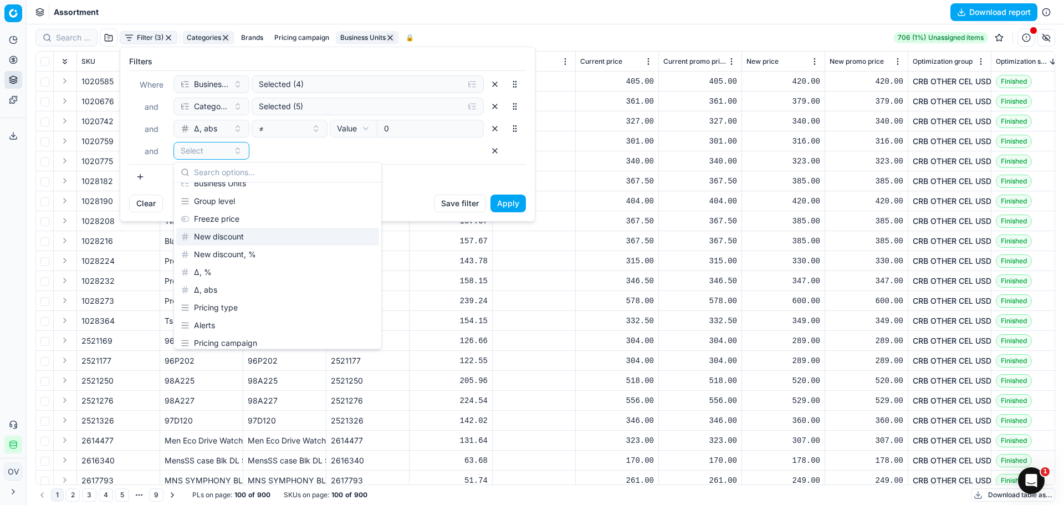
scroll to position [222, 0]
click at [257, 249] on div "Δ, %" at bounding box center [277, 256] width 203 height 18
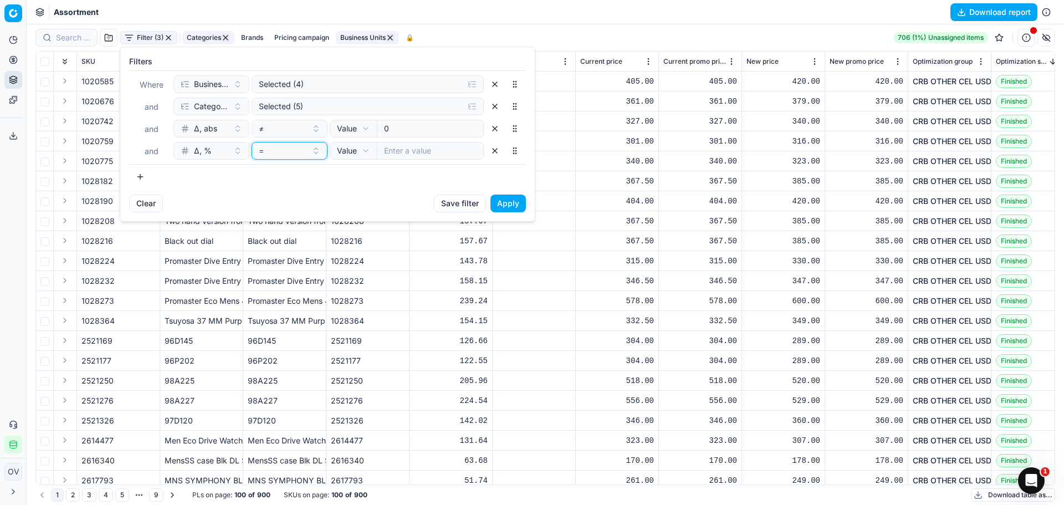
click at [279, 144] on button "=" at bounding box center [290, 151] width 76 height 18
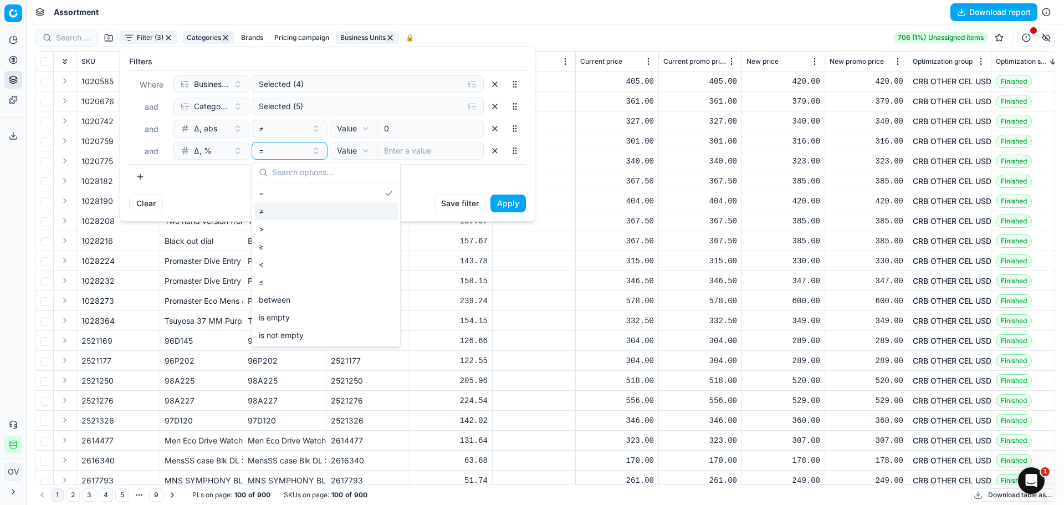
click at [279, 212] on div "≠" at bounding box center [326, 211] width 144 height 18
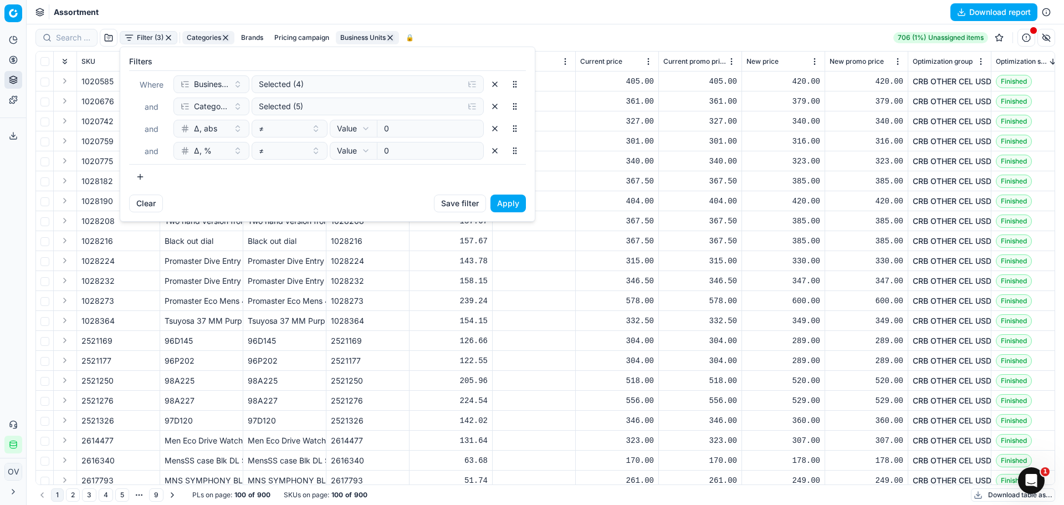
type input "0"
drag, startPoint x: 507, startPoint y: 201, endPoint x: 611, endPoint y: 256, distance: 117.5
click at [507, 201] on button "Apply" at bounding box center [508, 204] width 35 height 18
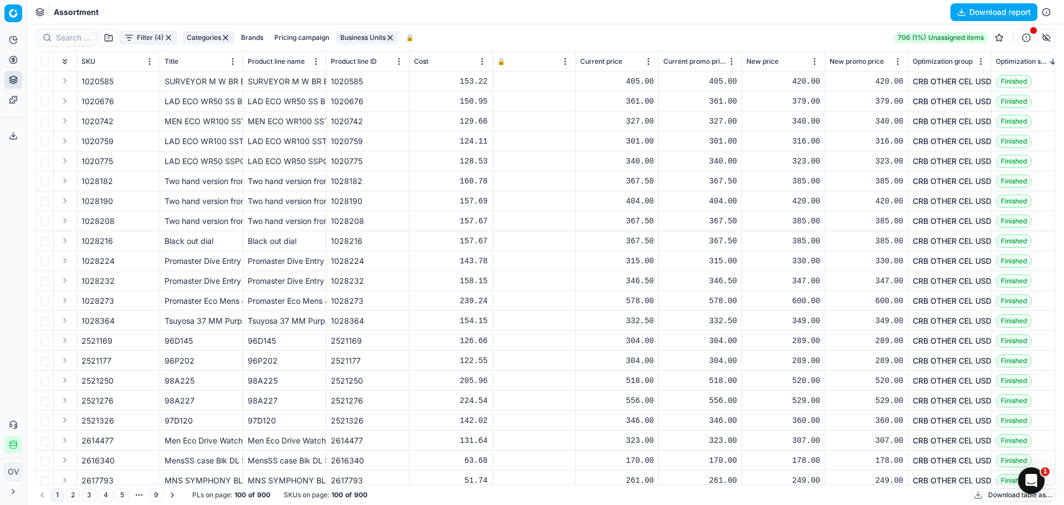
click at [956, 13] on button "Download report" at bounding box center [994, 12] width 87 height 18
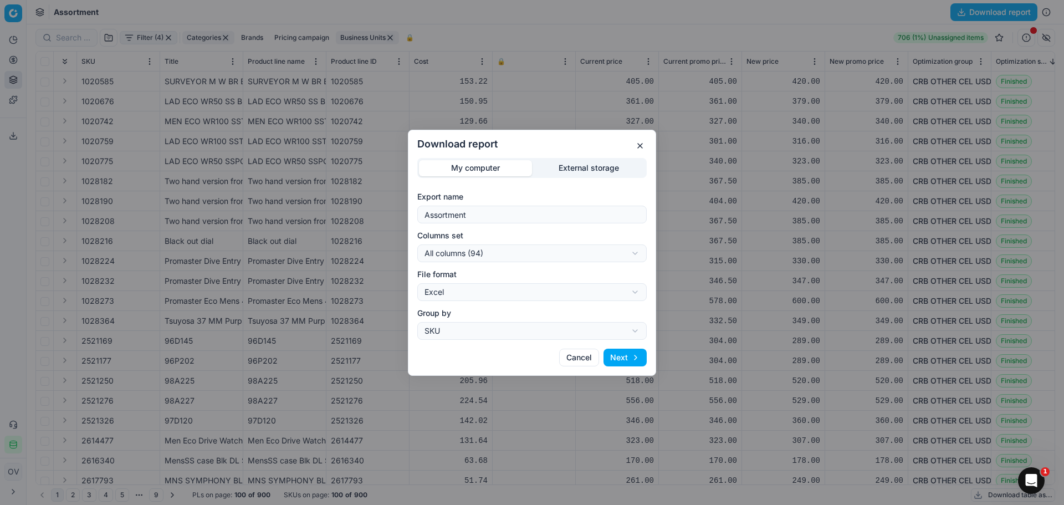
click at [620, 358] on button "Next" at bounding box center [625, 358] width 43 height 18
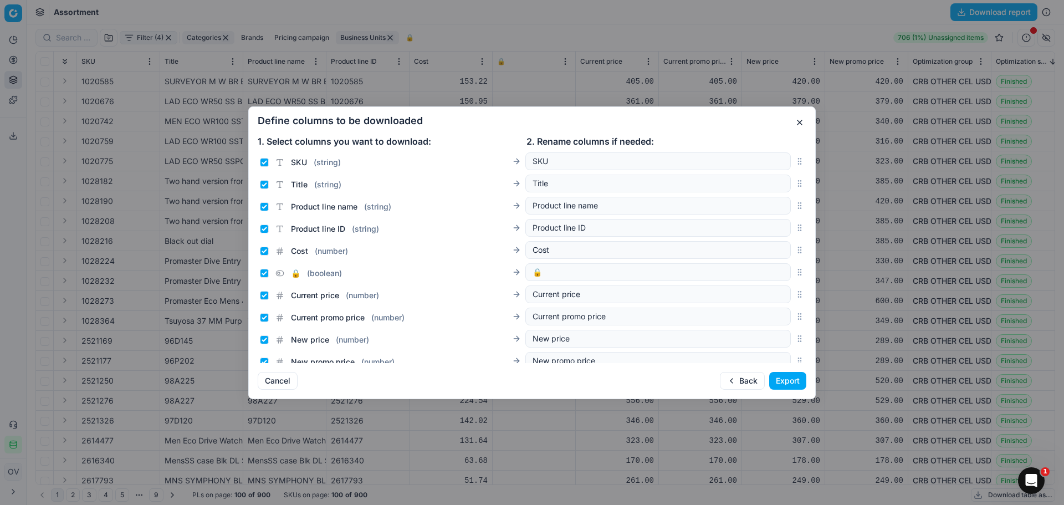
click at [792, 387] on button "Export" at bounding box center [787, 381] width 37 height 18
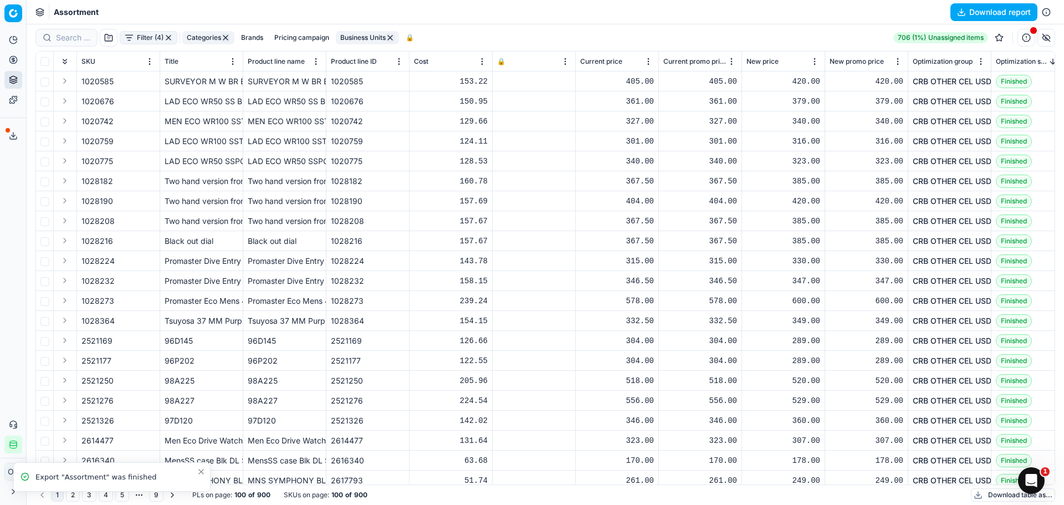
click at [13, 137] on icon at bounding box center [13, 135] width 9 height 9
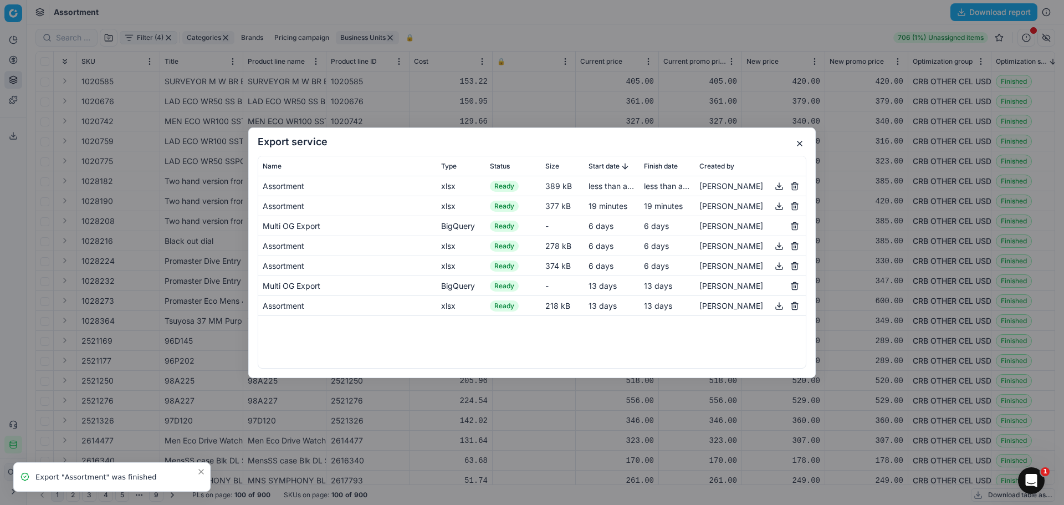
click at [779, 188] on button "button" at bounding box center [779, 185] width 13 height 13
click at [801, 145] on button "button" at bounding box center [799, 143] width 13 height 13
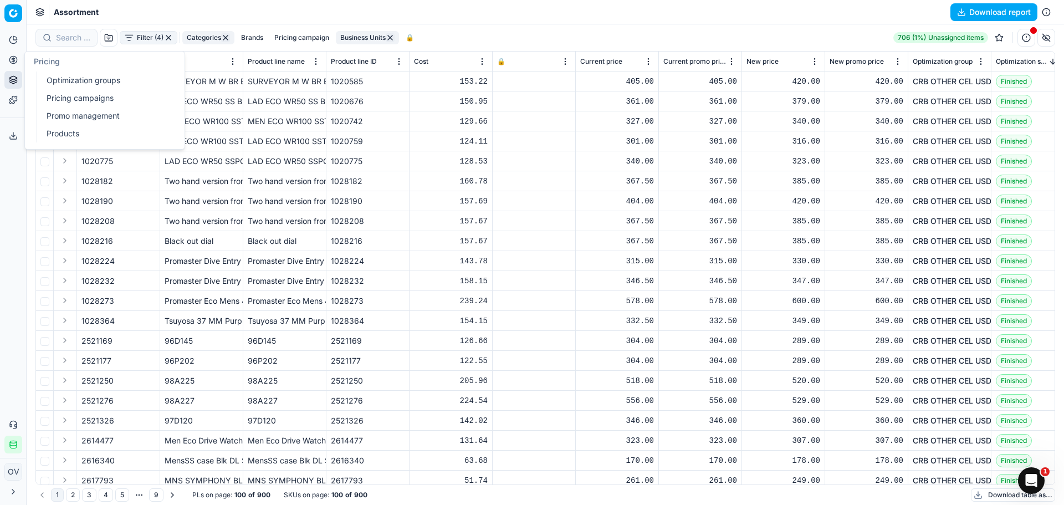
drag, startPoint x: 62, startPoint y: 75, endPoint x: 249, endPoint y: 67, distance: 188.1
click at [62, 75] on link "Optimization groups" at bounding box center [106, 81] width 129 height 16
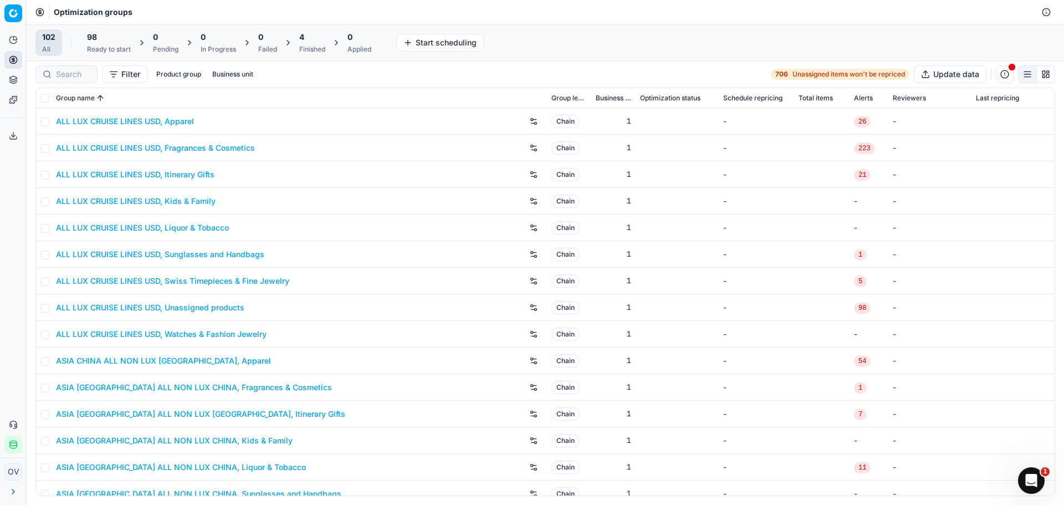
click at [315, 44] on div "4 Finished" at bounding box center [312, 43] width 26 height 22
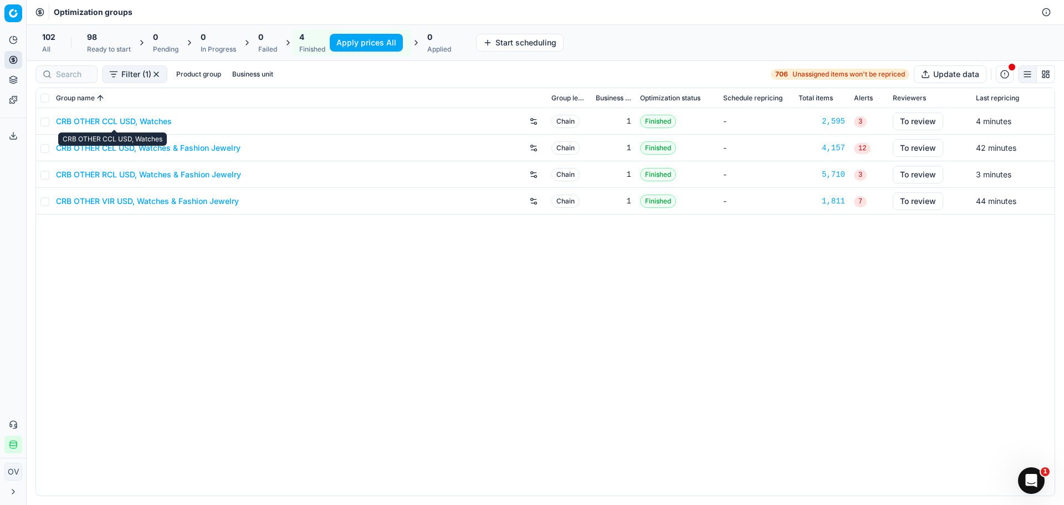
click at [118, 120] on link "CRB OTHER CCL USD, Watches" at bounding box center [114, 121] width 116 height 11
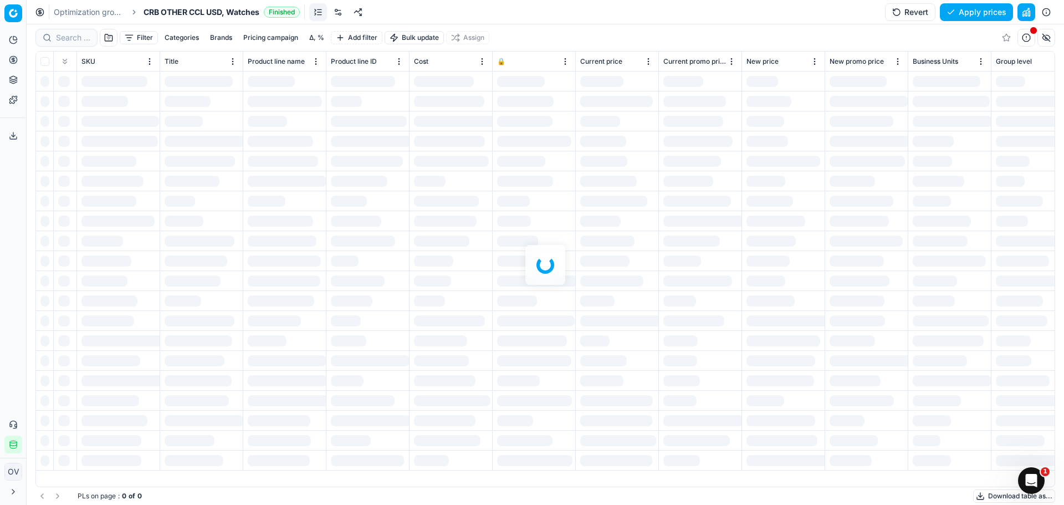
click at [305, 32] on div "Filter Categories Brands Pricing campaign Δ, % Add filter Bulk update Assign" at bounding box center [545, 37] width 1020 height 27
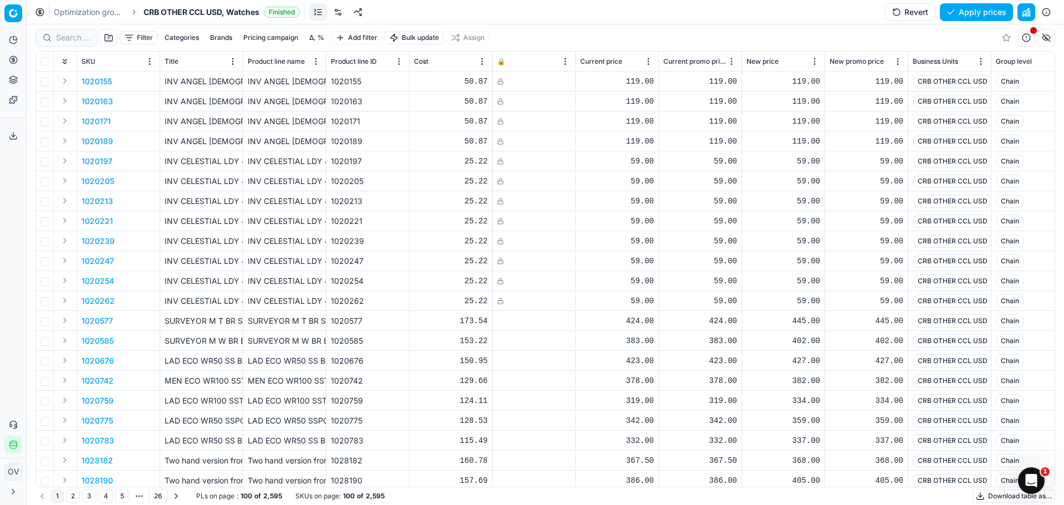
click at [313, 34] on button "Δ, %" at bounding box center [317, 37] width 24 height 13
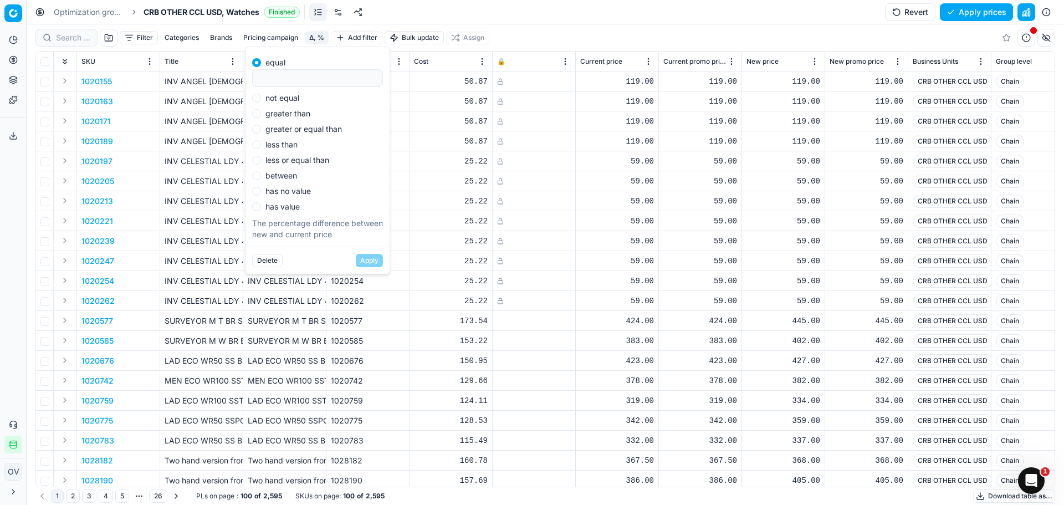
click at [275, 95] on label "not equal" at bounding box center [282, 98] width 34 height 8
click at [261, 95] on input "not equal" at bounding box center [256, 98] width 9 height 9
radio input "true"
type input "0"
click at [364, 254] on button "Apply" at bounding box center [369, 260] width 27 height 13
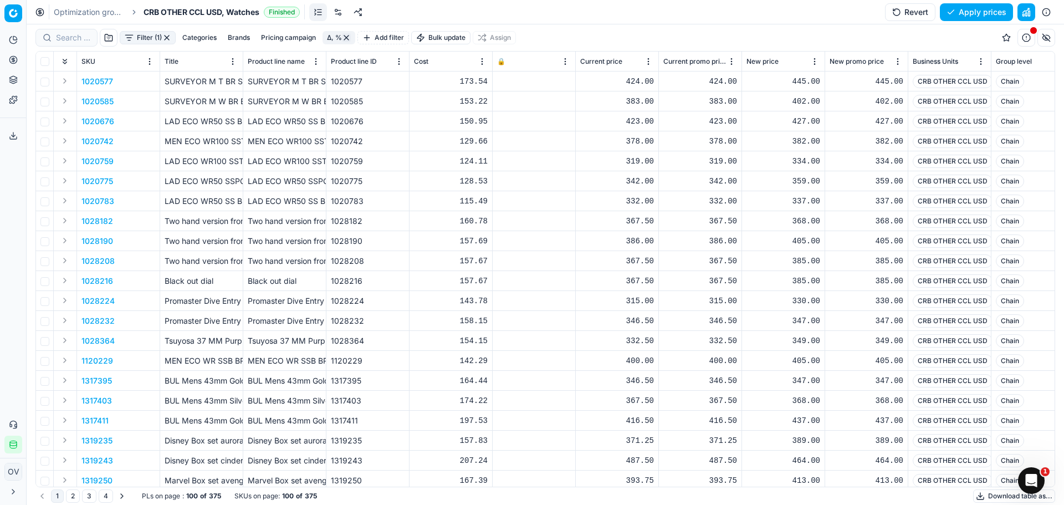
click at [106, 32] on button "button" at bounding box center [109, 38] width 18 height 18
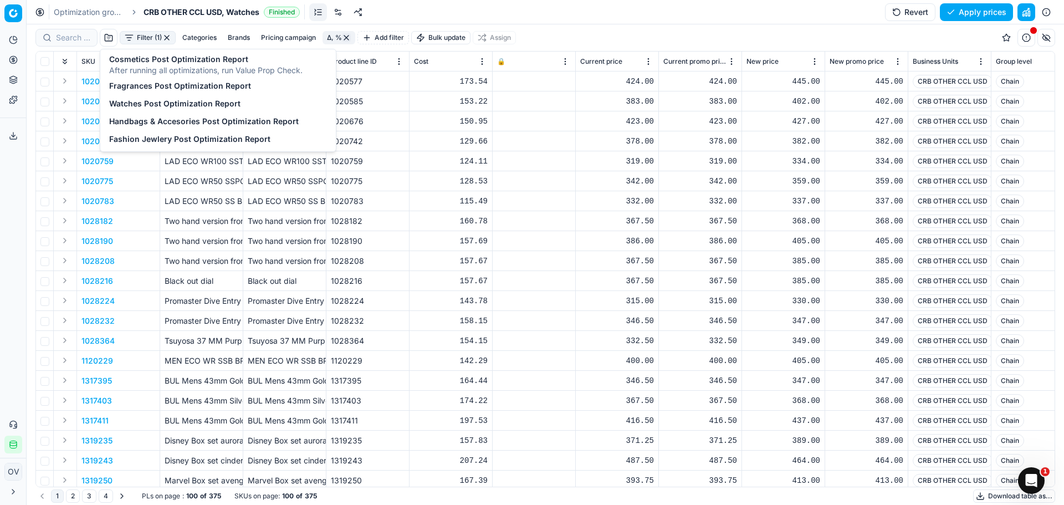
click at [138, 37] on button "Filter (1)" at bounding box center [148, 37] width 56 height 13
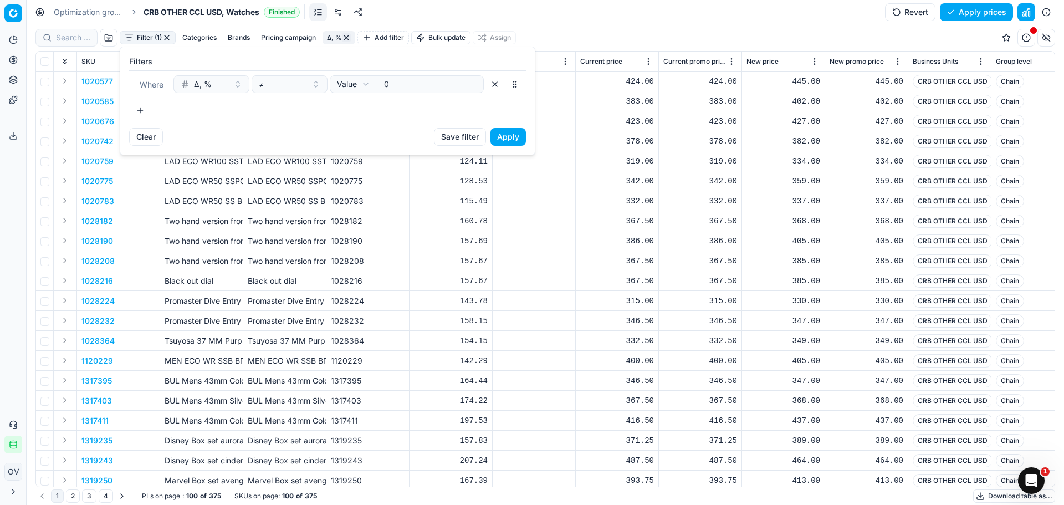
click at [143, 120] on div "Filters Where Δ, % ≠ Value Field Value 0 To pick up a sortable item, press spac…" at bounding box center [327, 87] width 415 height 81
click at [141, 115] on button "button" at bounding box center [140, 110] width 22 height 18
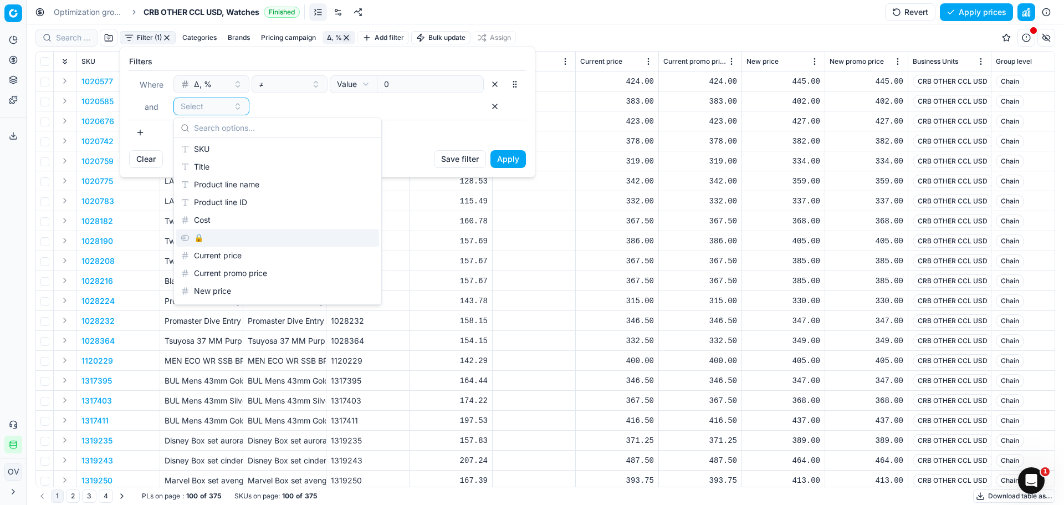
click at [195, 237] on div "🔒" at bounding box center [277, 238] width 203 height 18
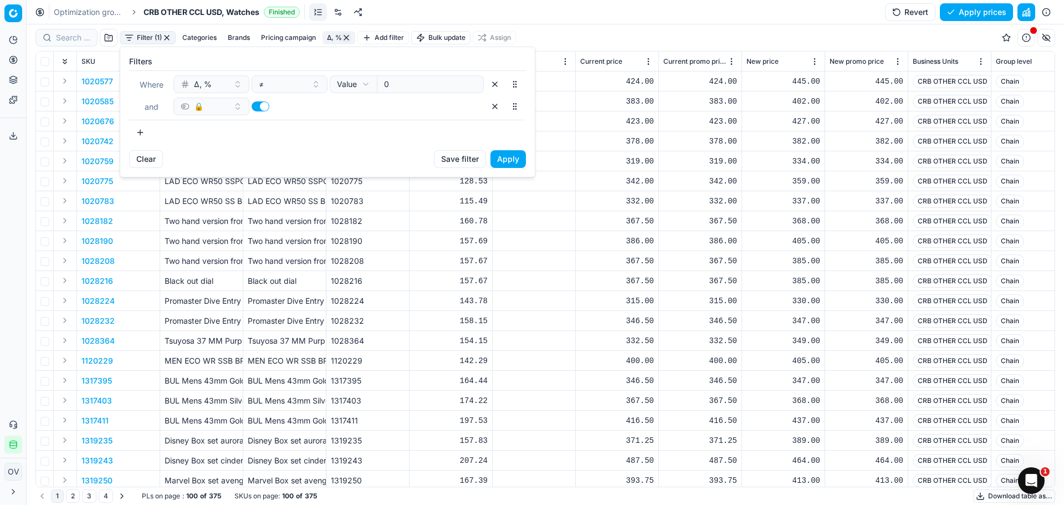
click at [267, 106] on button "button" at bounding box center [261, 106] width 18 height 10
checkbox input "false"
click at [514, 159] on button "Apply" at bounding box center [508, 159] width 35 height 18
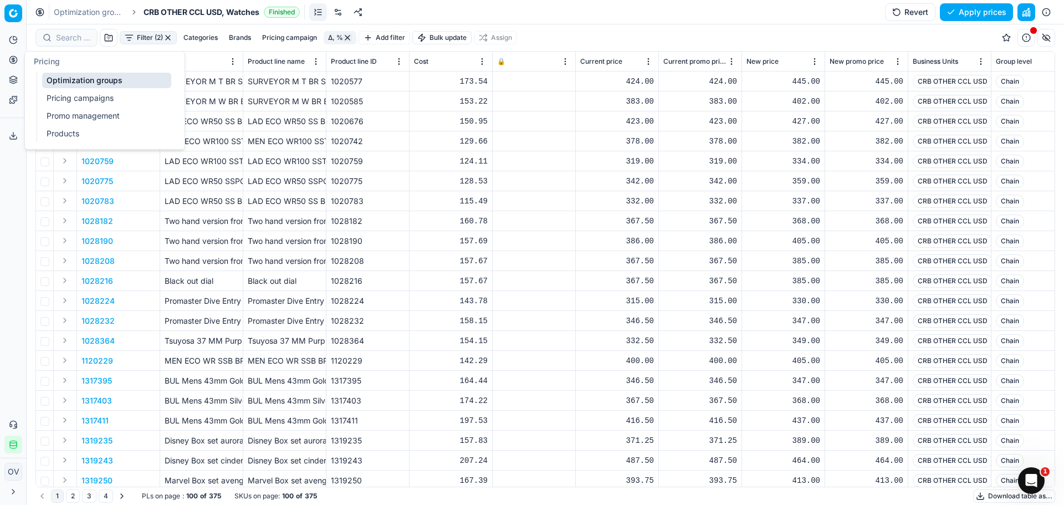
click at [81, 84] on link "Optimization groups" at bounding box center [106, 81] width 129 height 16
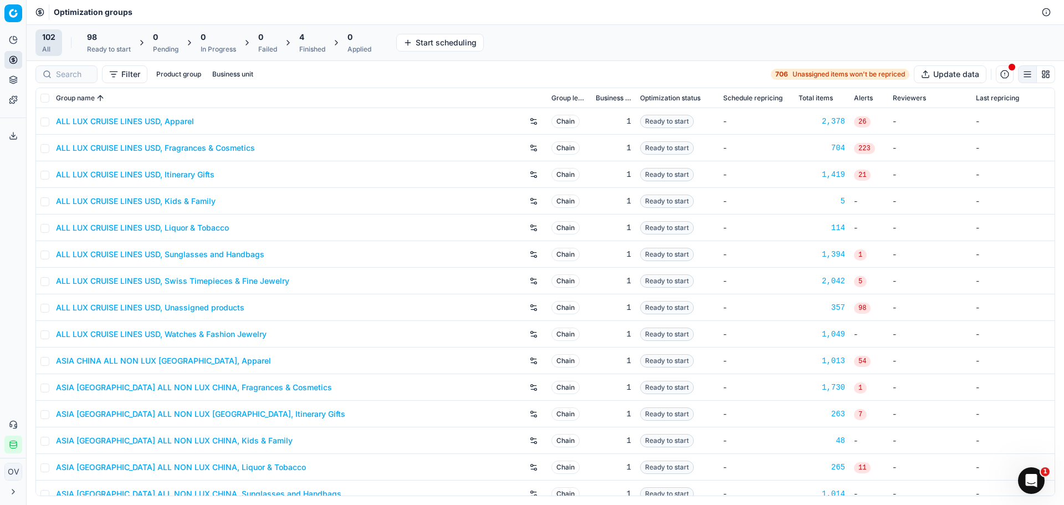
click at [312, 46] on div "Finished" at bounding box center [312, 49] width 26 height 9
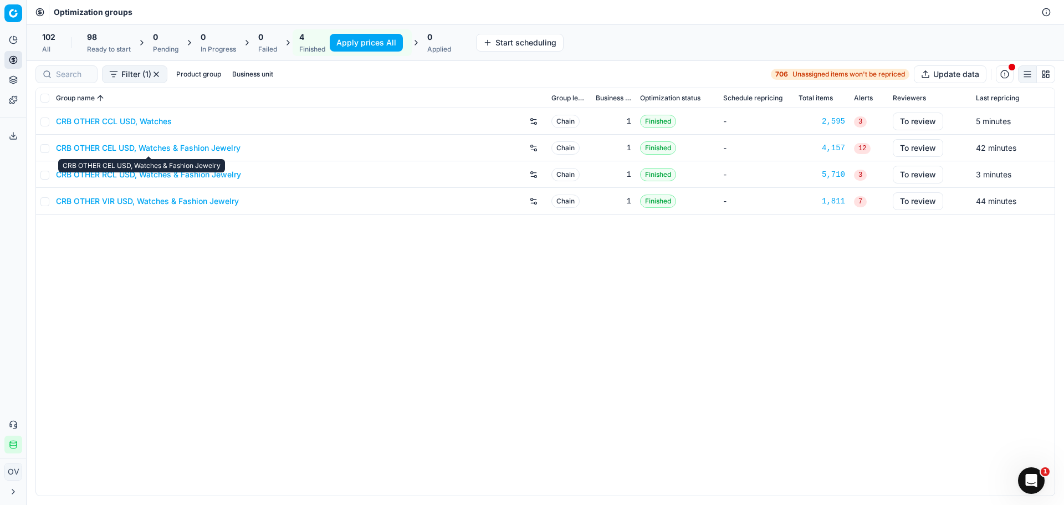
click at [208, 147] on link "CRB OTHER CEL USD, Watches & Fashion Jewelry" at bounding box center [148, 147] width 185 height 11
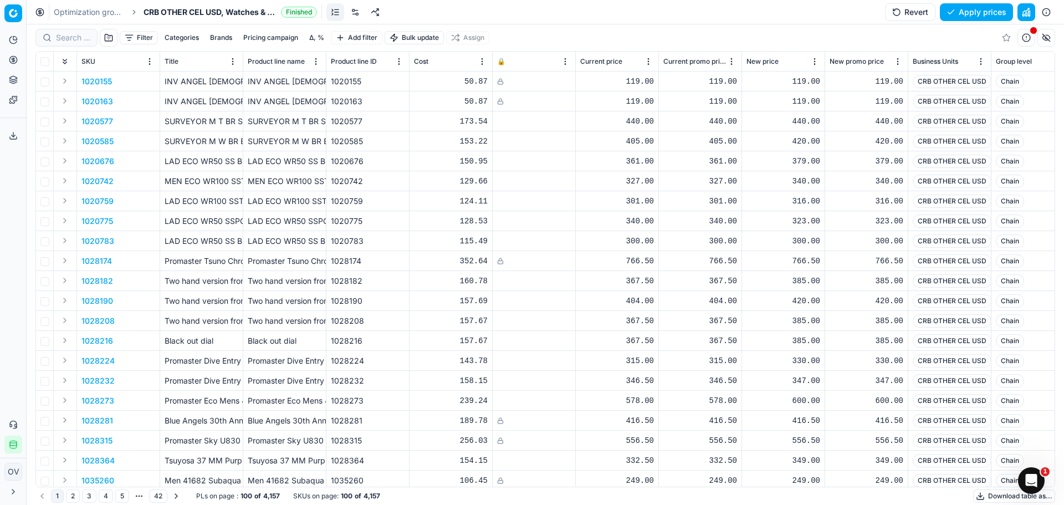
click at [317, 39] on button "Δ, %" at bounding box center [317, 37] width 24 height 13
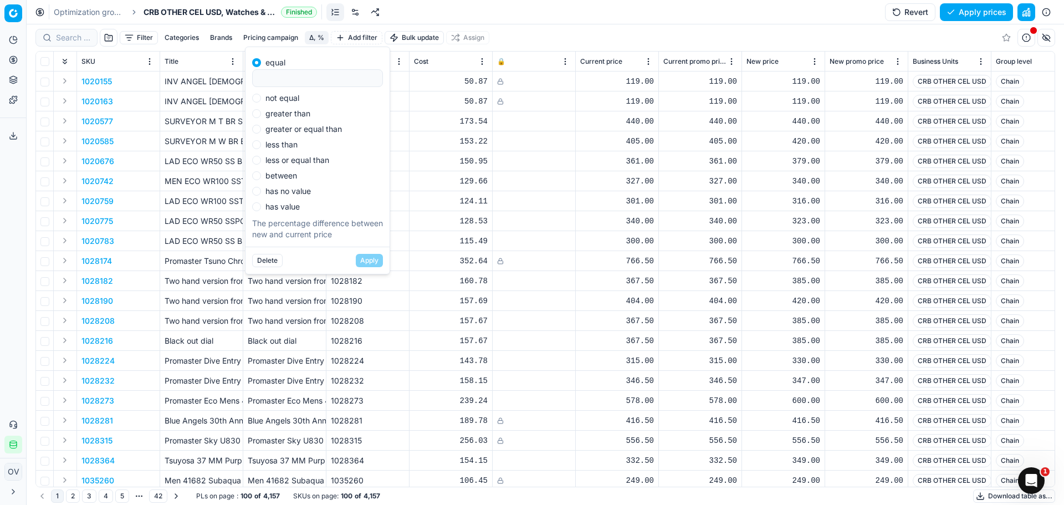
click at [284, 114] on label "greater than" at bounding box center [287, 114] width 45 height 8
click at [261, 114] on input "greater than" at bounding box center [256, 113] width 9 height 9
radio input "true"
click at [279, 78] on label "not equal" at bounding box center [282, 78] width 34 height 8
click at [261, 78] on input "not equal" at bounding box center [256, 78] width 9 height 9
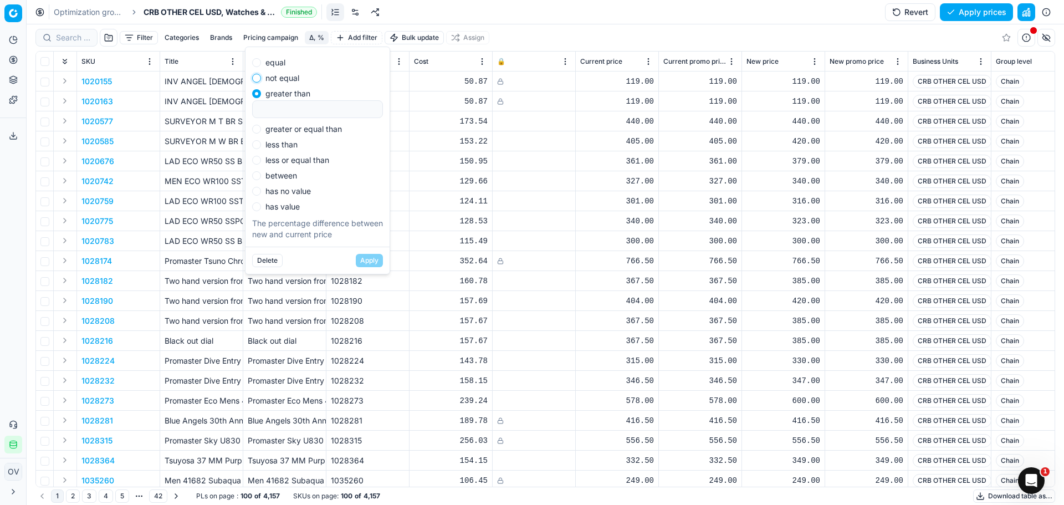
radio input "true"
type input "0"
click at [370, 262] on button "Apply" at bounding box center [369, 260] width 27 height 13
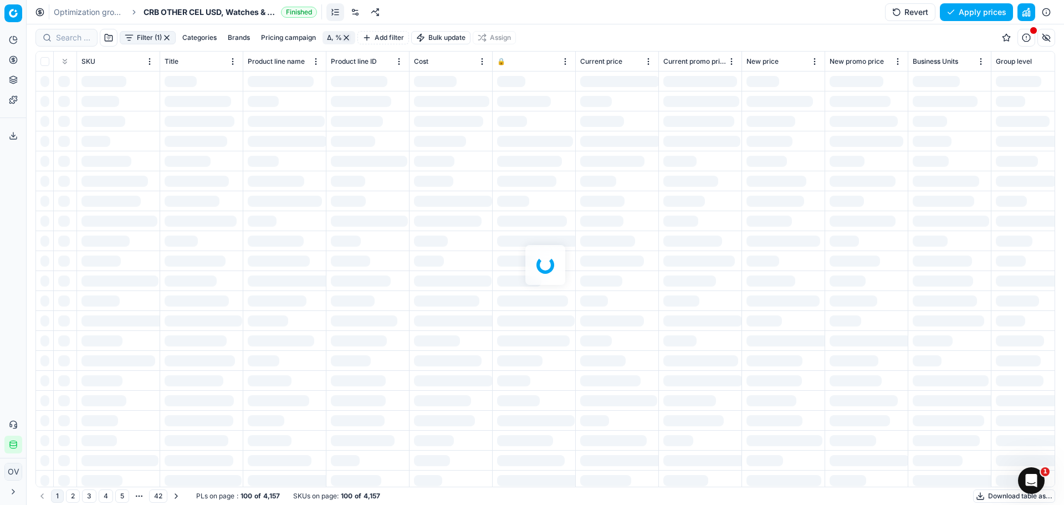
click at [130, 43] on div at bounding box center [546, 264] width 1038 height 481
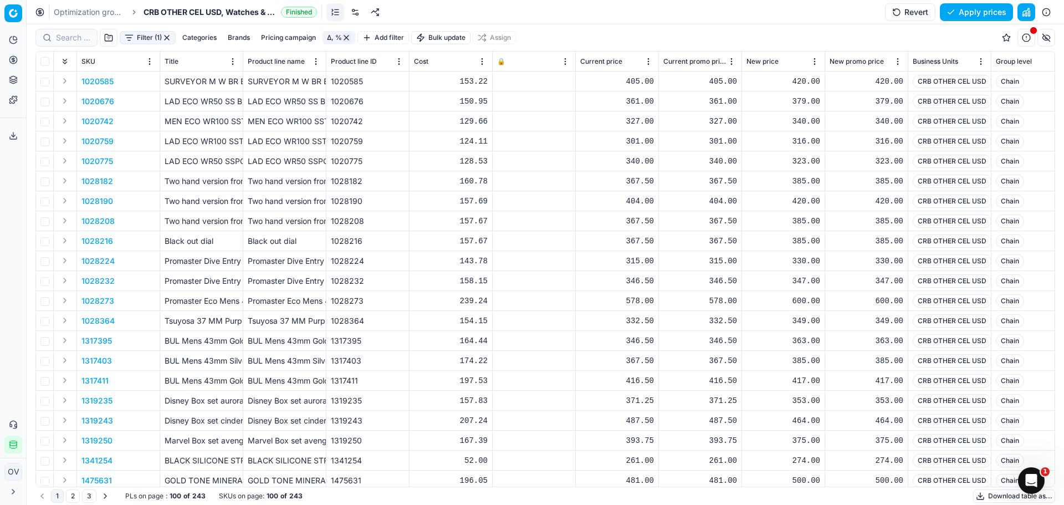
click at [134, 37] on button "Filter (1)" at bounding box center [148, 37] width 56 height 13
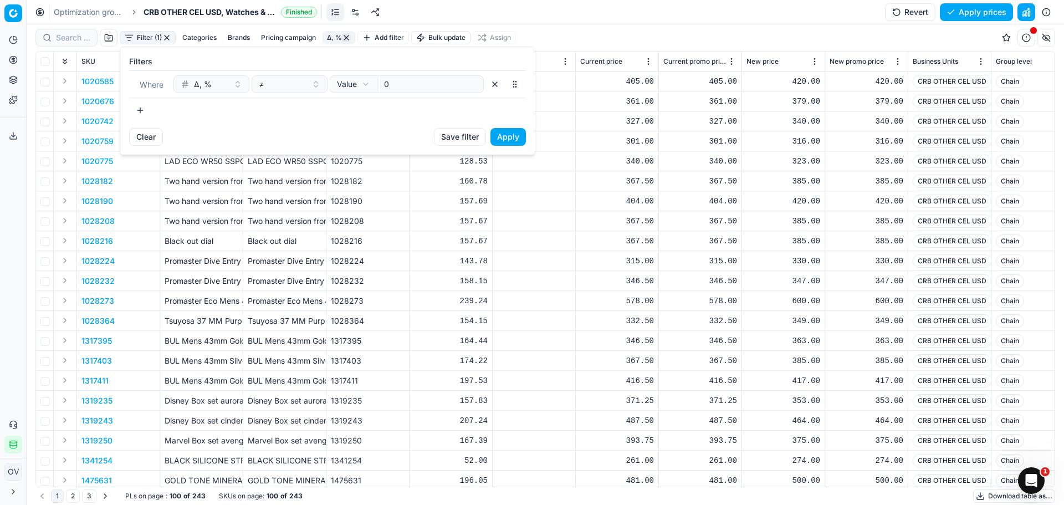
click at [136, 108] on button "button" at bounding box center [140, 110] width 22 height 18
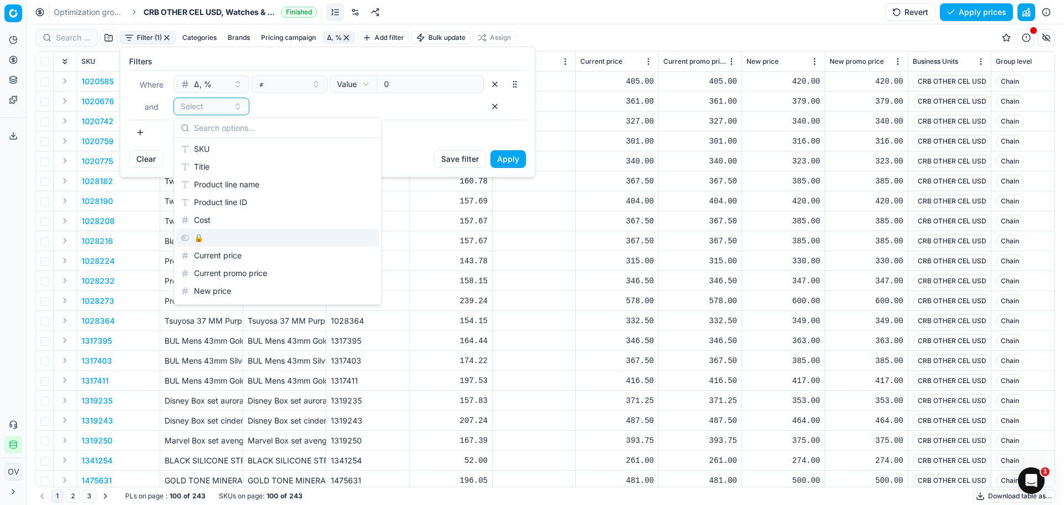
click at [205, 233] on div "🔒" at bounding box center [277, 238] width 203 height 18
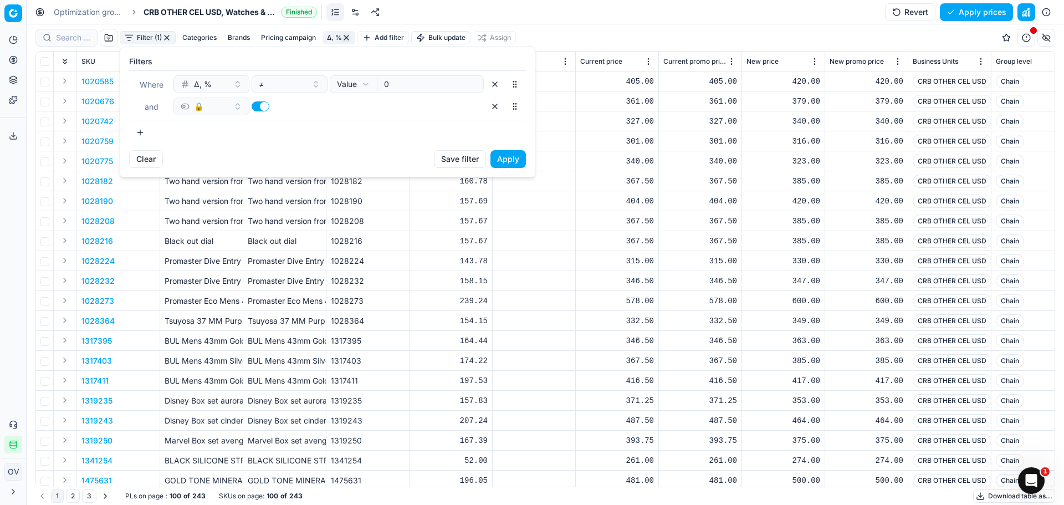
click at [262, 103] on button "button" at bounding box center [261, 106] width 18 height 10
checkbox input "false"
click at [509, 155] on button "Apply" at bounding box center [508, 159] width 35 height 18
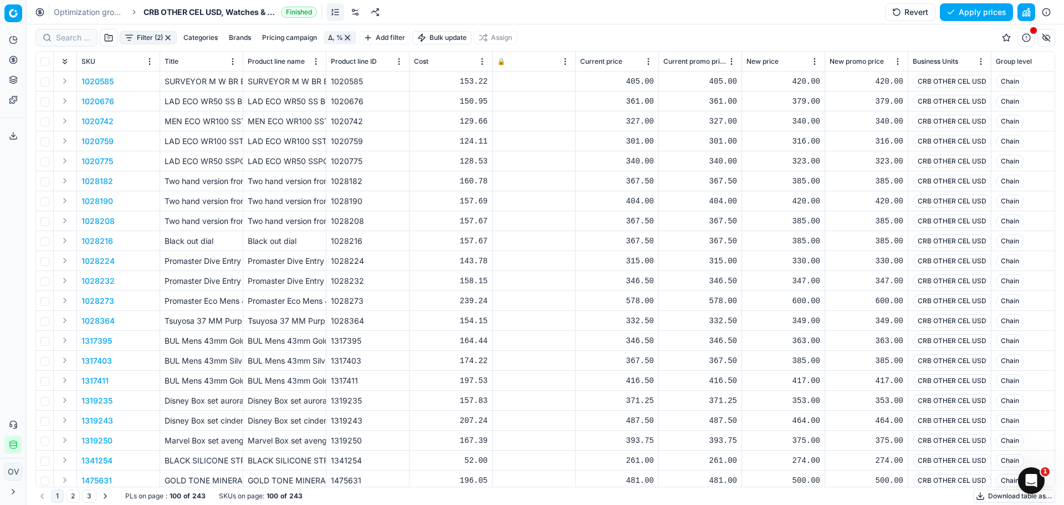
click at [83, 11] on link "Optimization groups" at bounding box center [89, 12] width 71 height 11
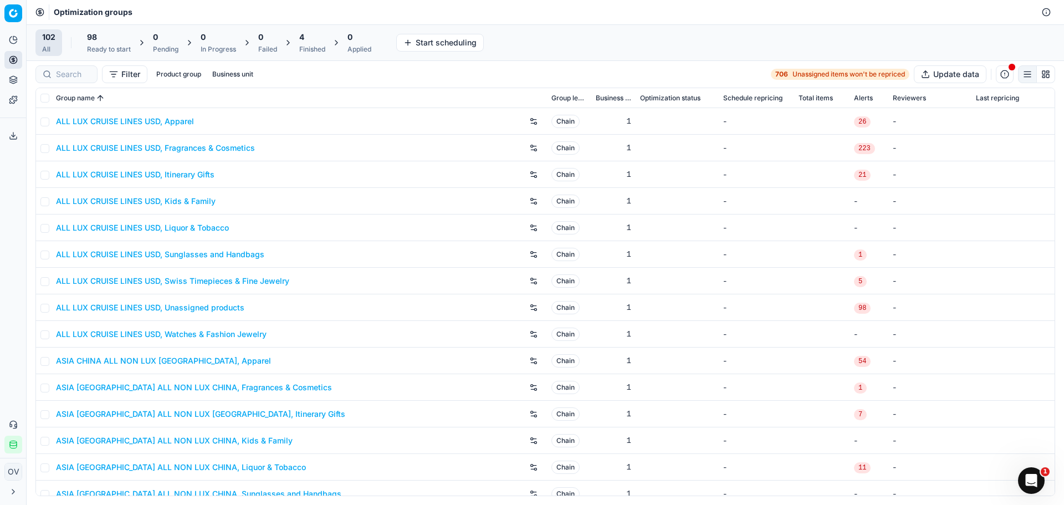
click at [309, 38] on div "4" at bounding box center [312, 37] width 26 height 11
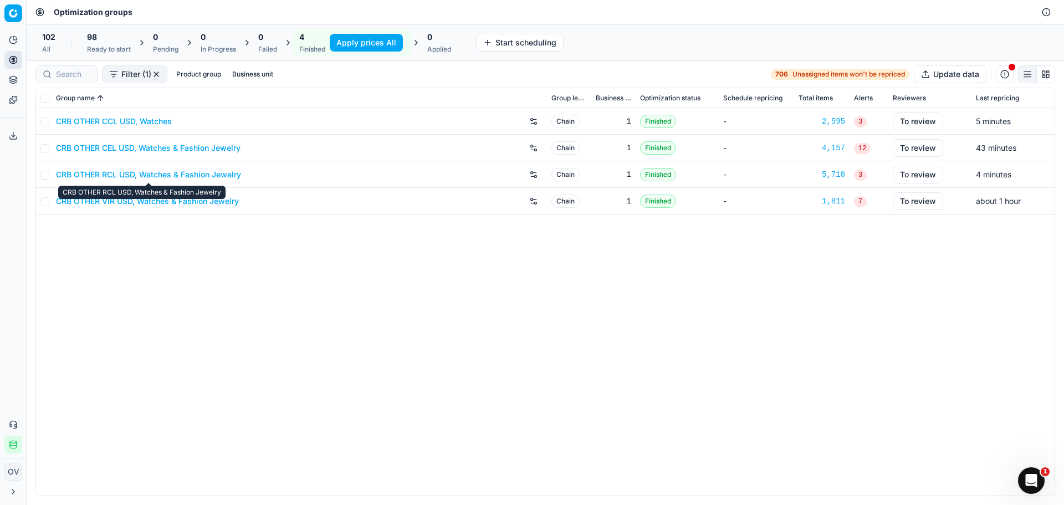
click at [182, 176] on link "CRB OTHER RCL USD, Watches & Fashion Jewelry" at bounding box center [148, 174] width 185 height 11
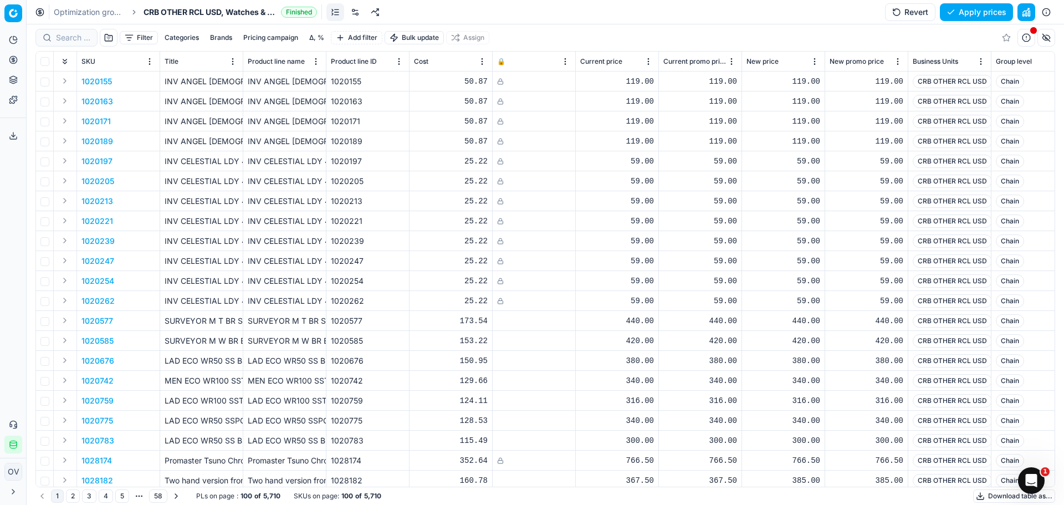
click at [319, 35] on button "Δ, %" at bounding box center [317, 37] width 24 height 13
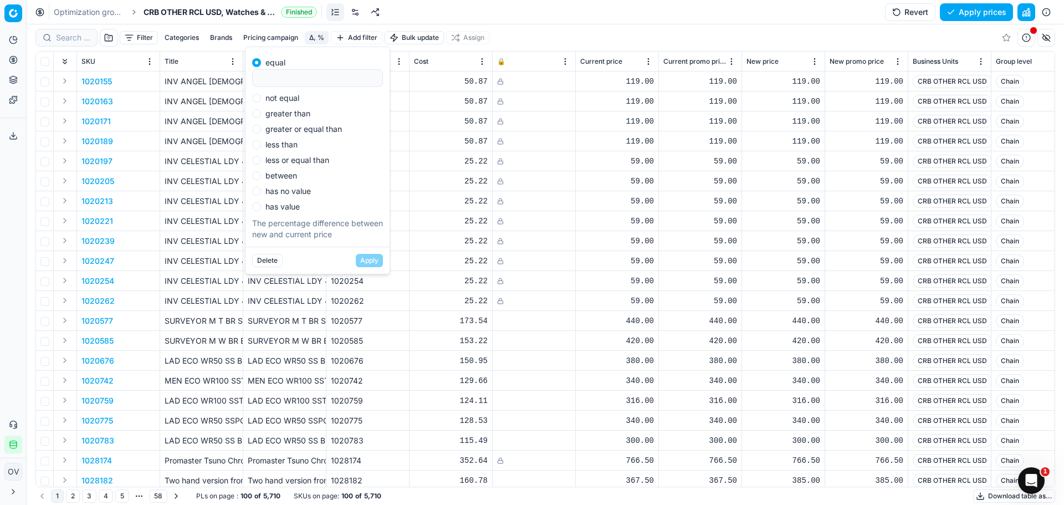
click at [291, 96] on label "not equal" at bounding box center [282, 98] width 34 height 8
click at [261, 96] on input "not equal" at bounding box center [256, 98] width 9 height 9
radio input "true"
type input "0"
click at [370, 260] on button "Apply" at bounding box center [369, 260] width 27 height 13
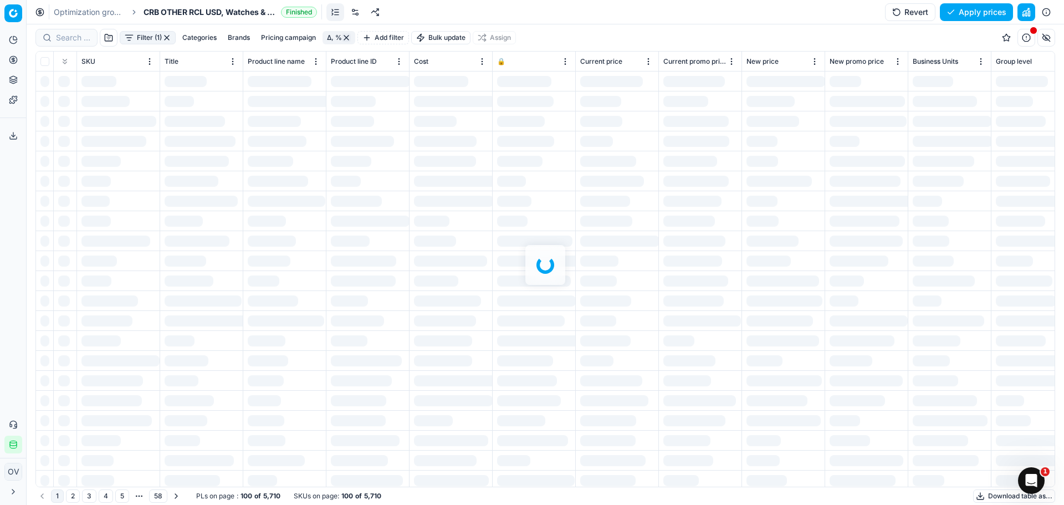
click at [110, 34] on div at bounding box center [546, 264] width 1038 height 481
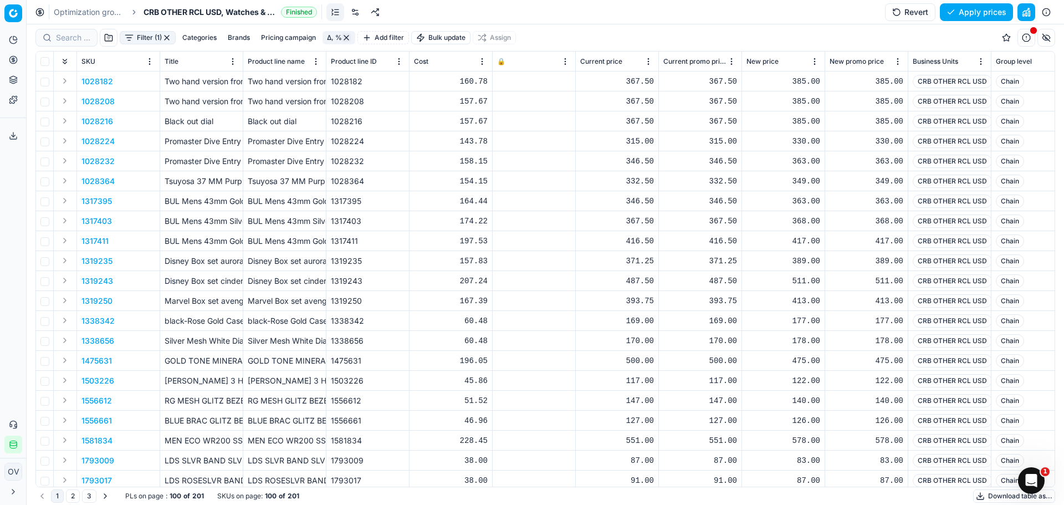
click at [110, 37] on button "button" at bounding box center [109, 38] width 18 height 18
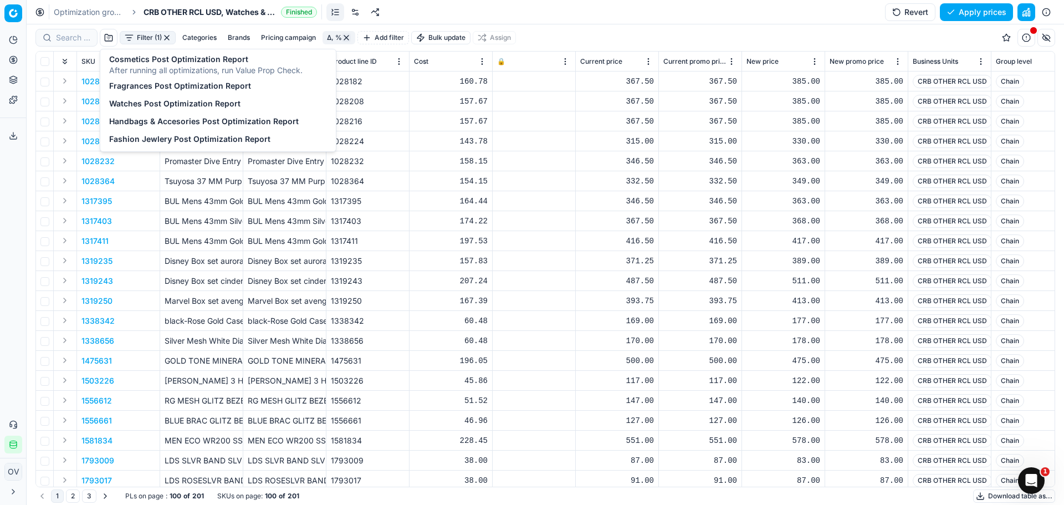
click at [139, 38] on button "Filter (1)" at bounding box center [148, 37] width 56 height 13
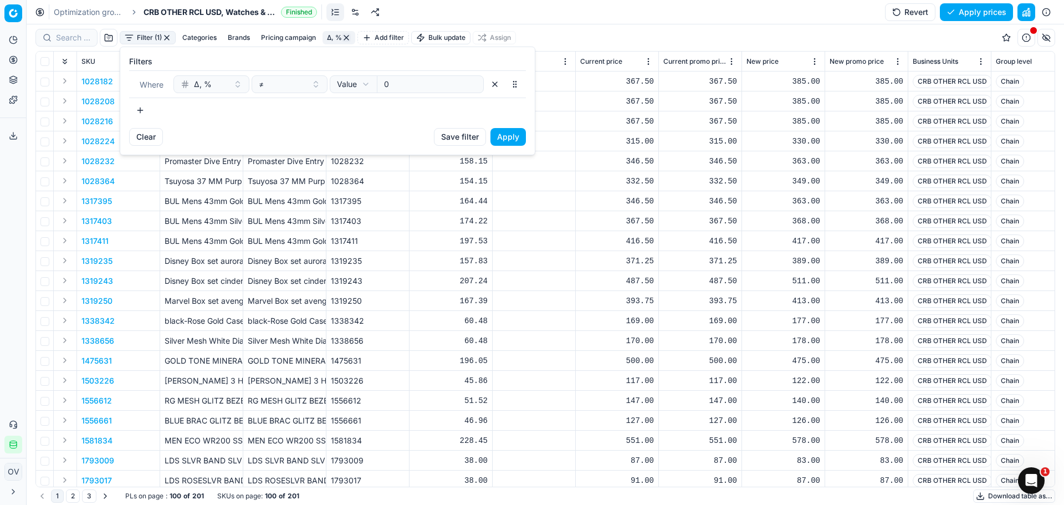
click at [144, 116] on button "button" at bounding box center [140, 110] width 22 height 18
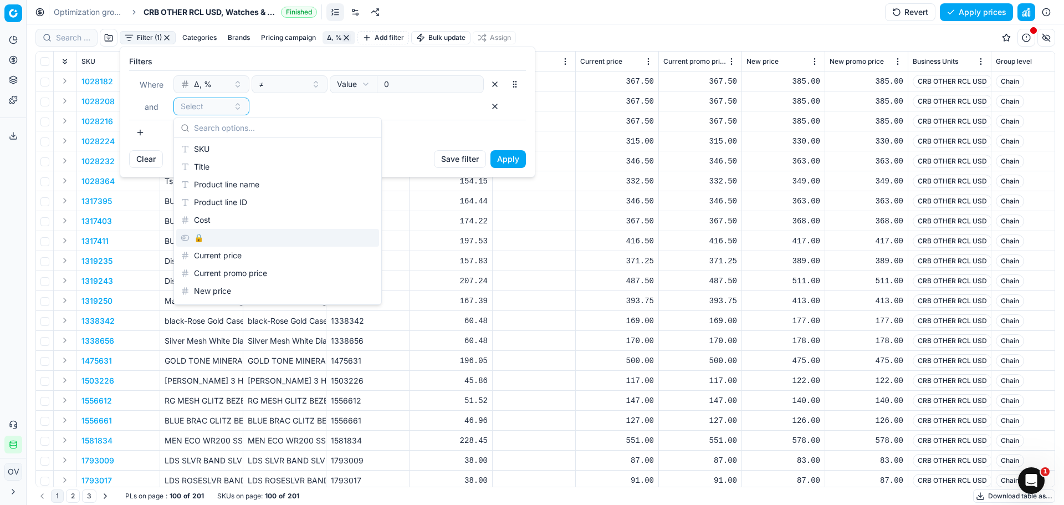
click at [234, 238] on div "🔒" at bounding box center [277, 238] width 203 height 18
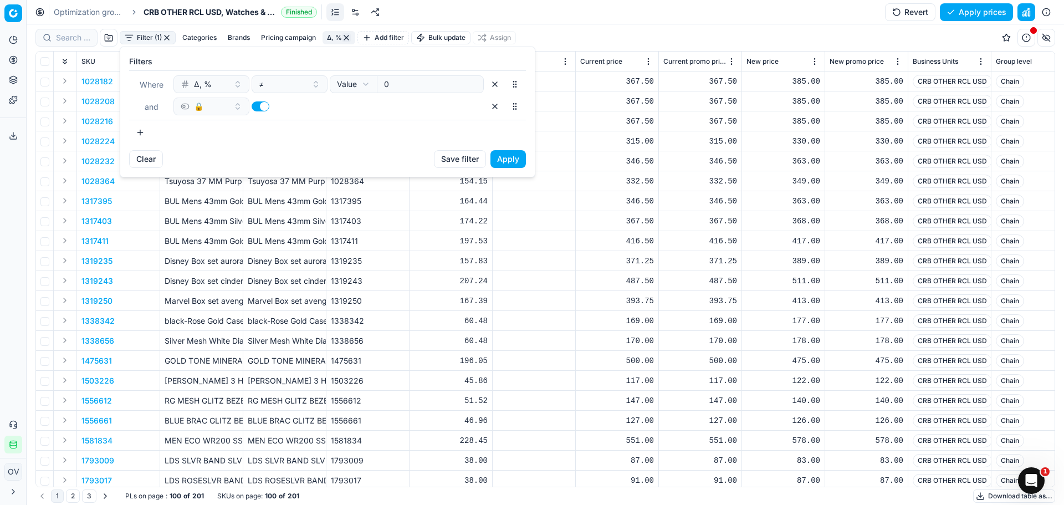
click at [265, 109] on button "button" at bounding box center [261, 106] width 18 height 10
checkbox input "false"
click at [503, 156] on button "Apply" at bounding box center [508, 159] width 35 height 18
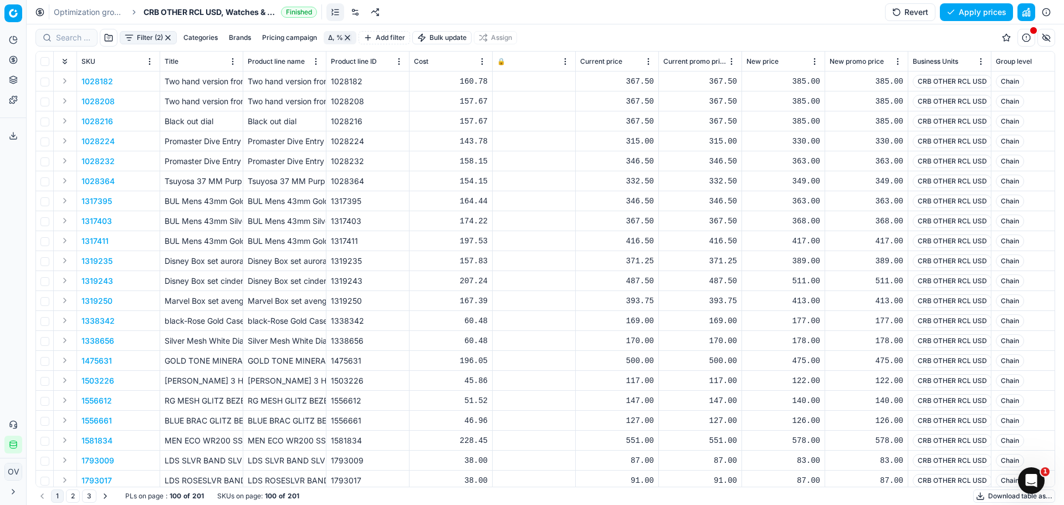
drag, startPoint x: 77, startPoint y: 14, endPoint x: 144, endPoint y: 31, distance: 68.7
click at [77, 14] on link "Optimization groups" at bounding box center [89, 12] width 71 height 11
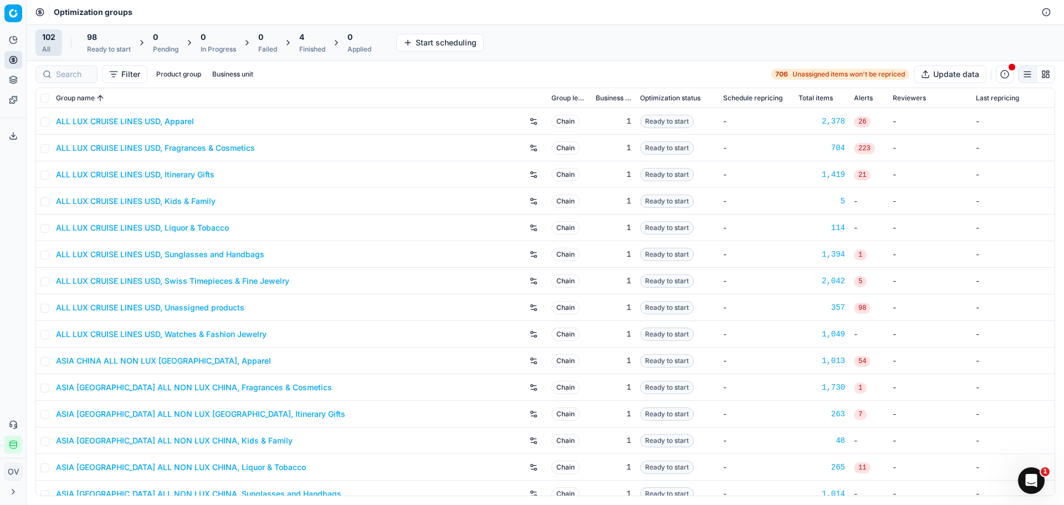
click at [309, 53] on div "Finished" at bounding box center [312, 49] width 26 height 9
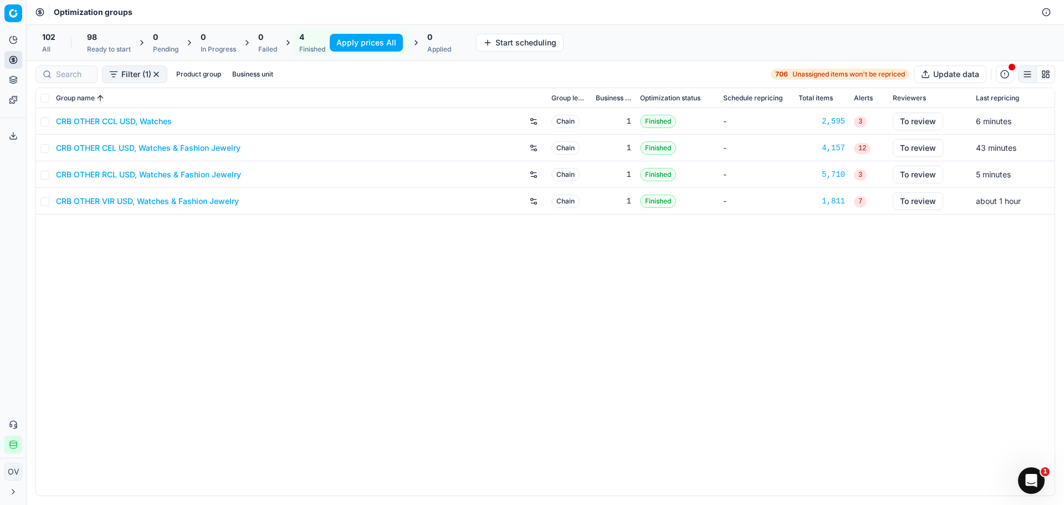
click at [128, 206] on link "CRB OTHER VIR USD, Watches & Fashion Jewelry" at bounding box center [147, 201] width 183 height 11
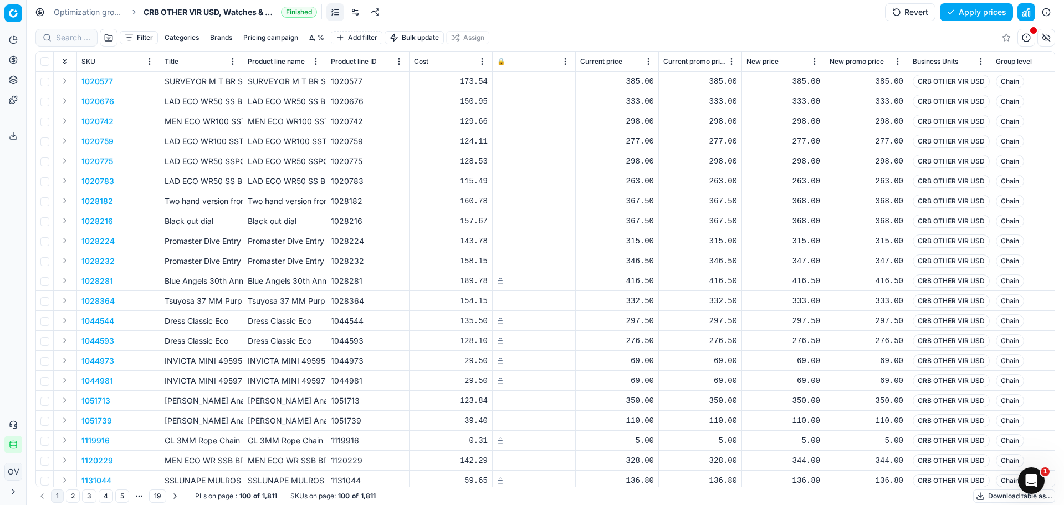
click at [313, 35] on button "Δ, %" at bounding box center [317, 37] width 24 height 13
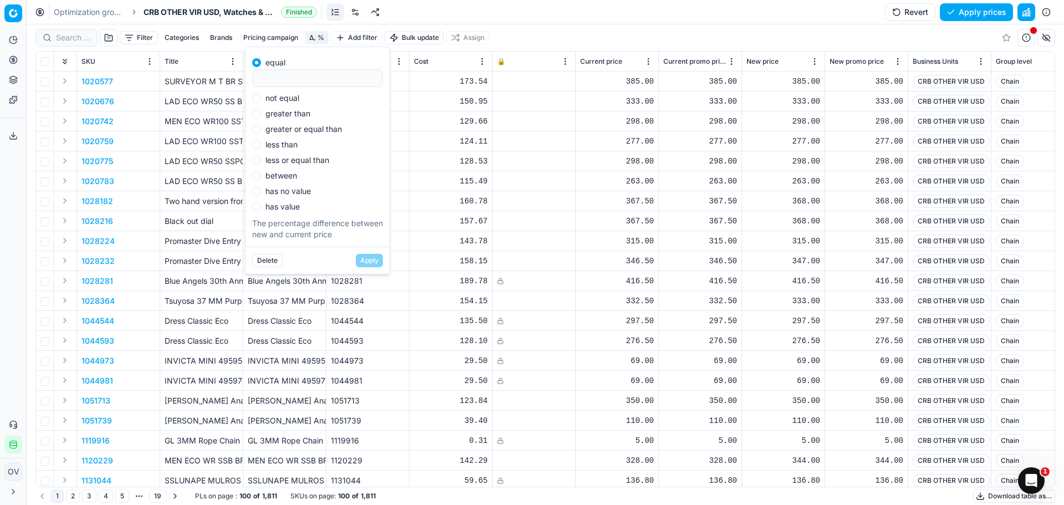
click at [279, 100] on label "not equal" at bounding box center [282, 98] width 34 height 8
click at [261, 100] on input "not equal" at bounding box center [256, 98] width 9 height 9
radio input "true"
type input "0"
click at [371, 258] on button "Apply" at bounding box center [369, 260] width 27 height 13
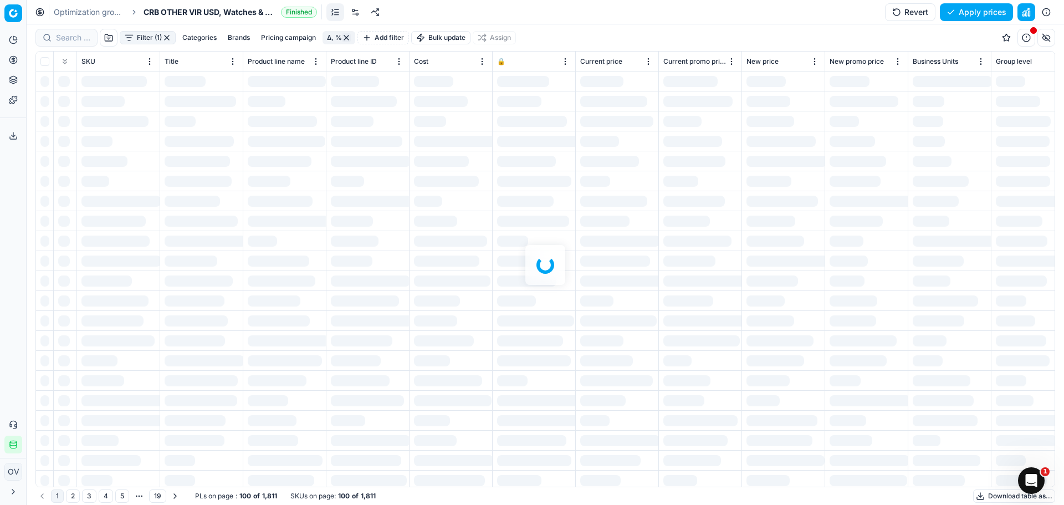
click at [133, 39] on button "Filter (1)" at bounding box center [148, 37] width 56 height 13
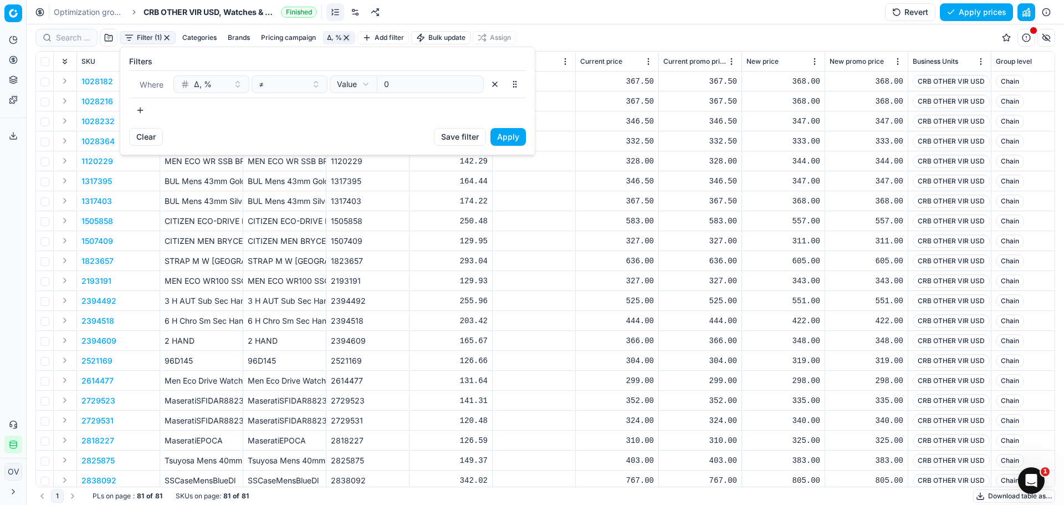
click at [144, 112] on button "button" at bounding box center [140, 110] width 22 height 18
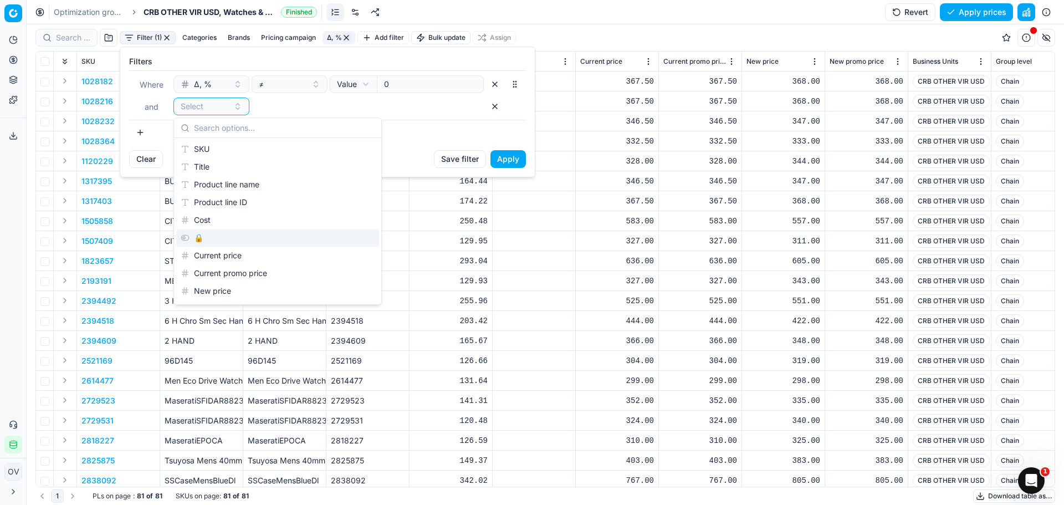
click at [215, 231] on div "🔒" at bounding box center [277, 238] width 203 height 18
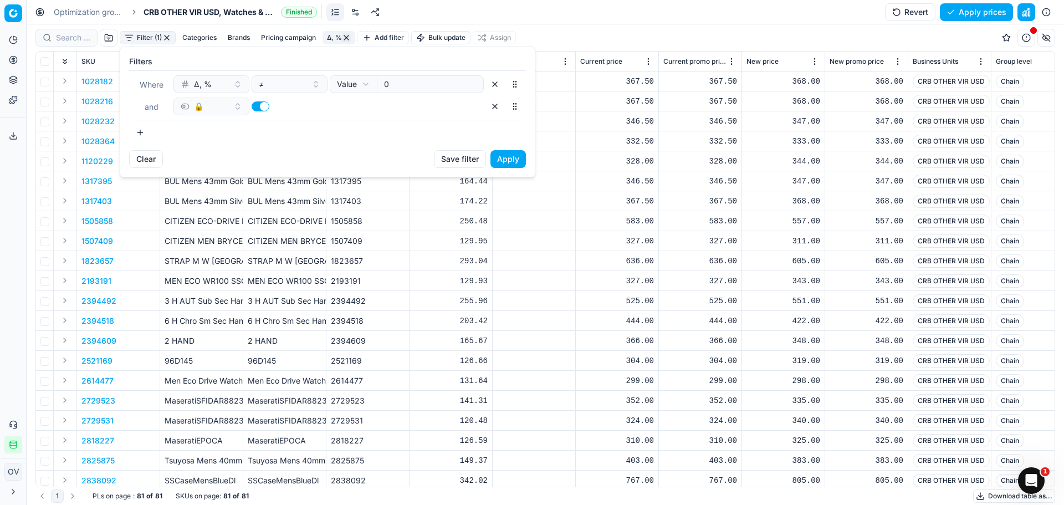
click at [256, 103] on button "button" at bounding box center [261, 106] width 18 height 10
checkbox input "false"
click at [493, 155] on button "Apply" at bounding box center [508, 159] width 35 height 18
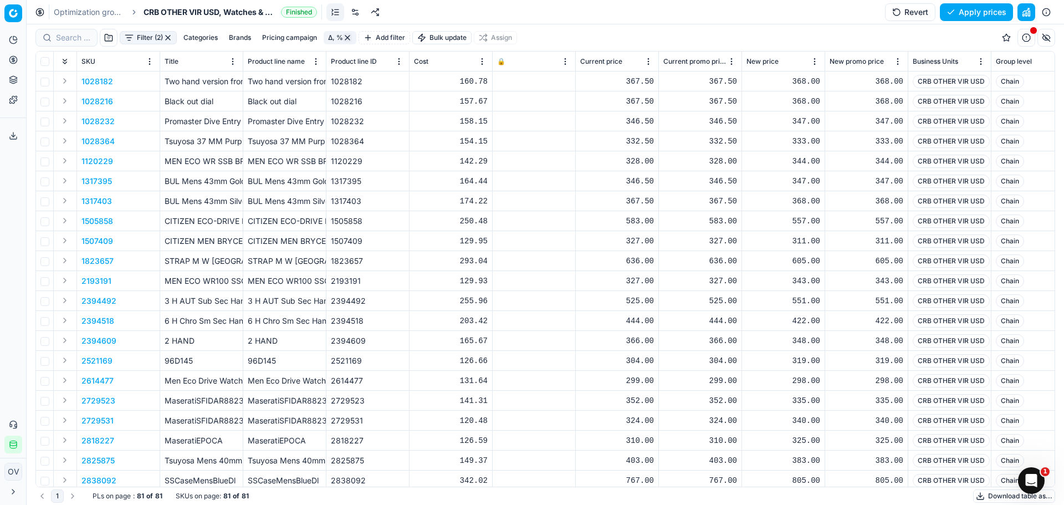
click at [95, 13] on link "Optimization groups" at bounding box center [89, 12] width 71 height 11
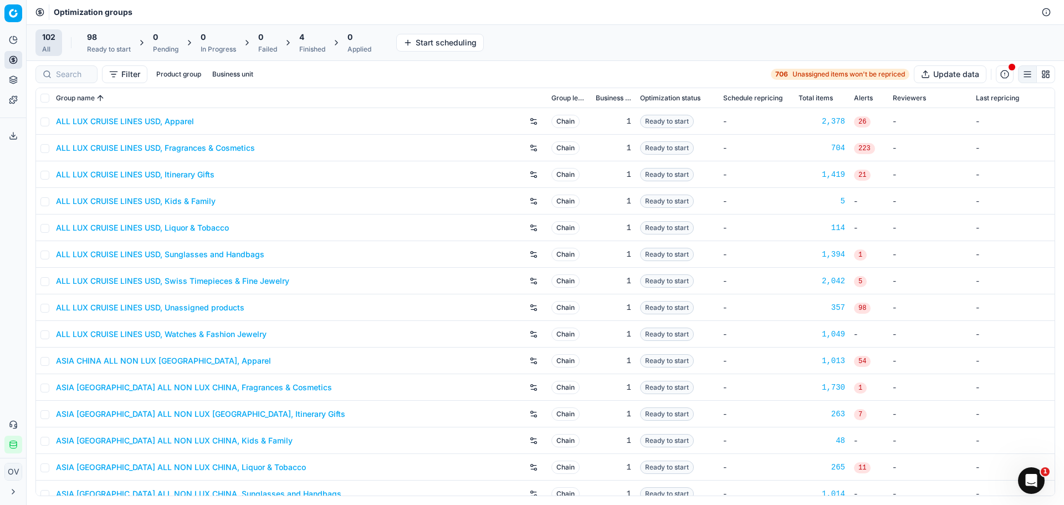
drag, startPoint x: 315, startPoint y: 52, endPoint x: 304, endPoint y: 60, distance: 13.9
click at [310, 52] on div "Finished" at bounding box center [312, 49] width 26 height 9
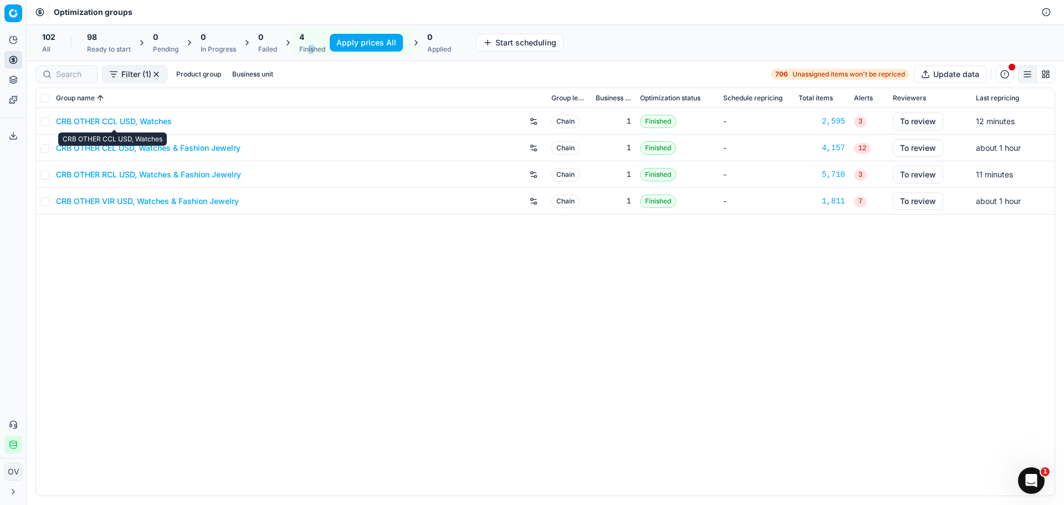
click at [146, 122] on link "CRB OTHER CCL USD, Watches" at bounding box center [114, 121] width 116 height 11
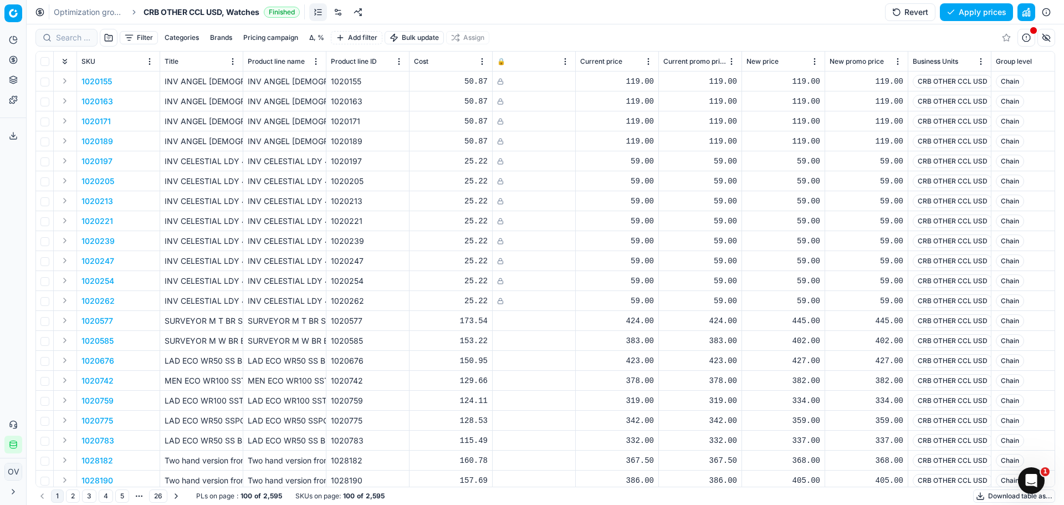
click at [222, 37] on button "Brands" at bounding box center [221, 37] width 31 height 13
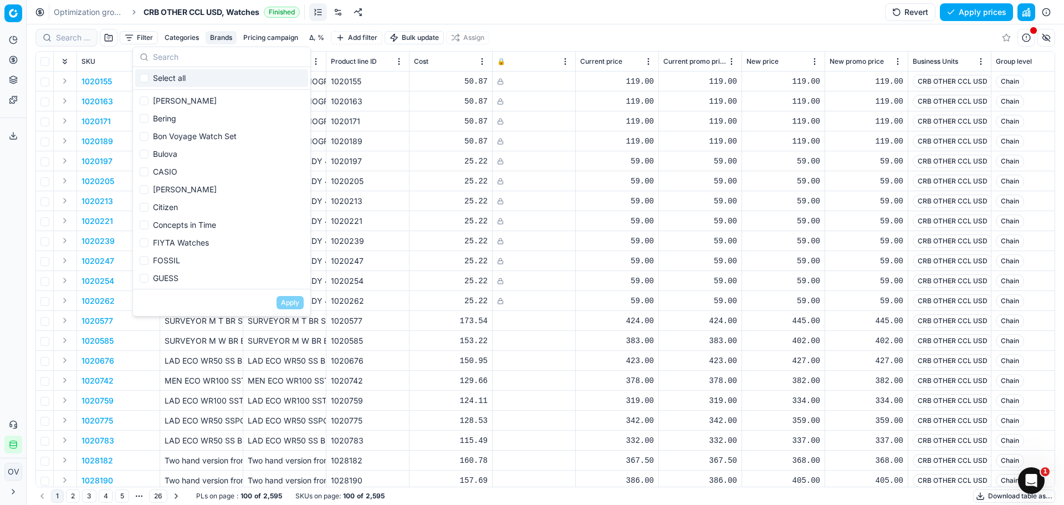
click at [223, 37] on button "Brands" at bounding box center [221, 37] width 31 height 13
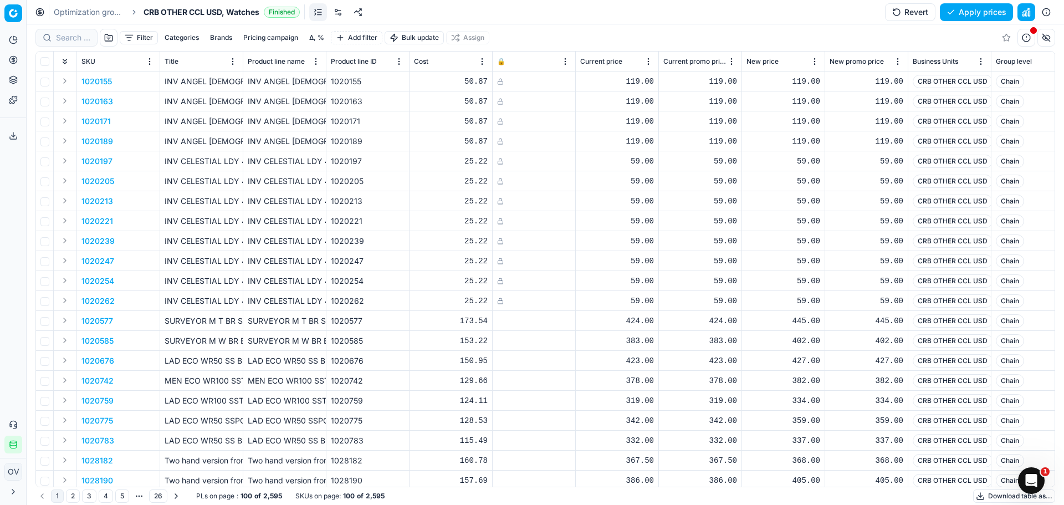
click at [343, 14] on link at bounding box center [338, 12] width 18 height 18
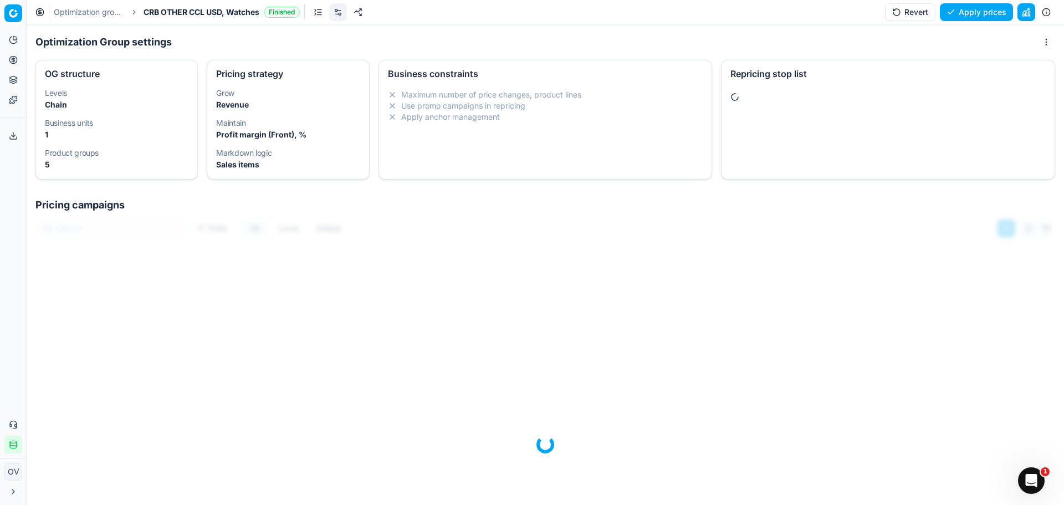
click at [767, 138] on div "Repricing stop list" at bounding box center [888, 120] width 334 height 120
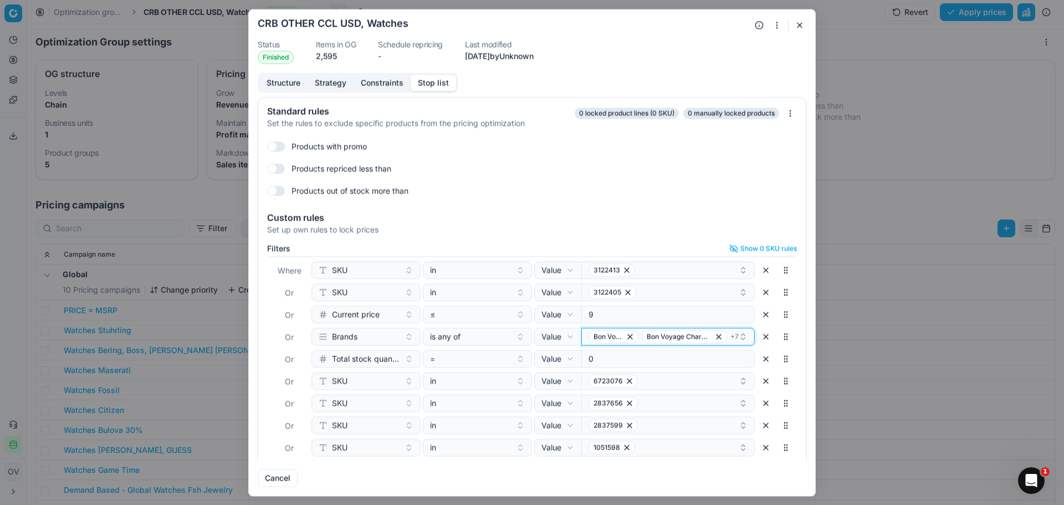
click at [731, 334] on span "+ 7" at bounding box center [735, 336] width 8 height 9
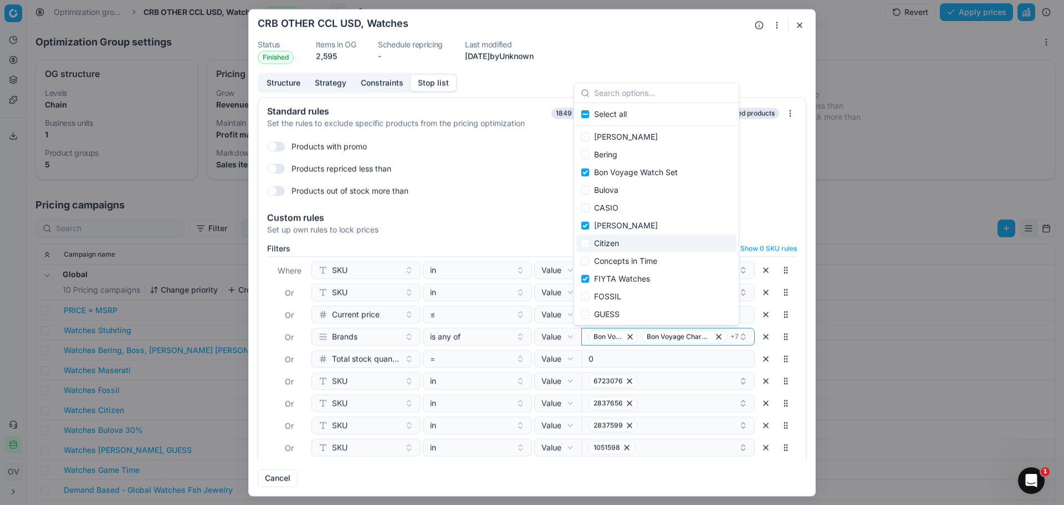
click at [798, 27] on button "button" at bounding box center [799, 24] width 13 height 13
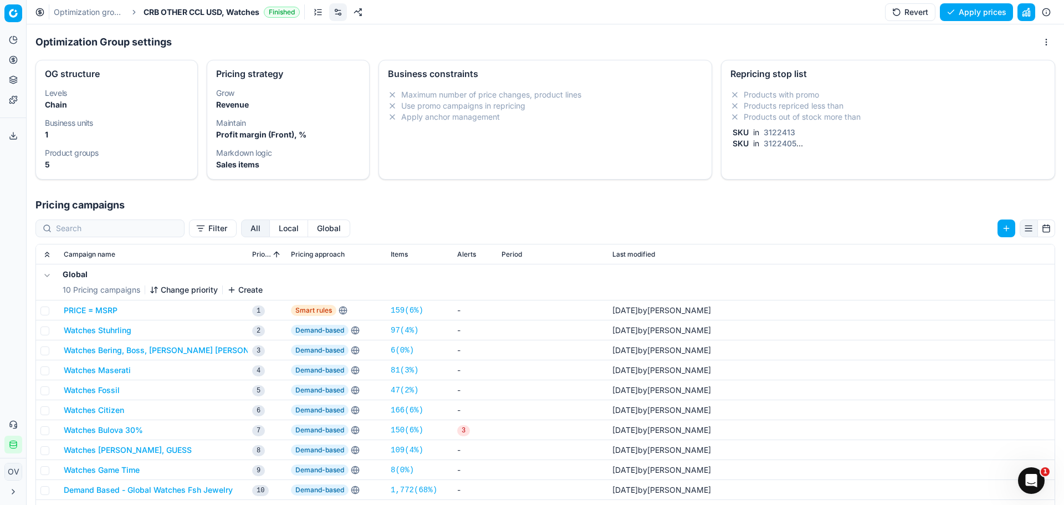
click at [83, 15] on link "Optimization groups" at bounding box center [89, 12] width 71 height 11
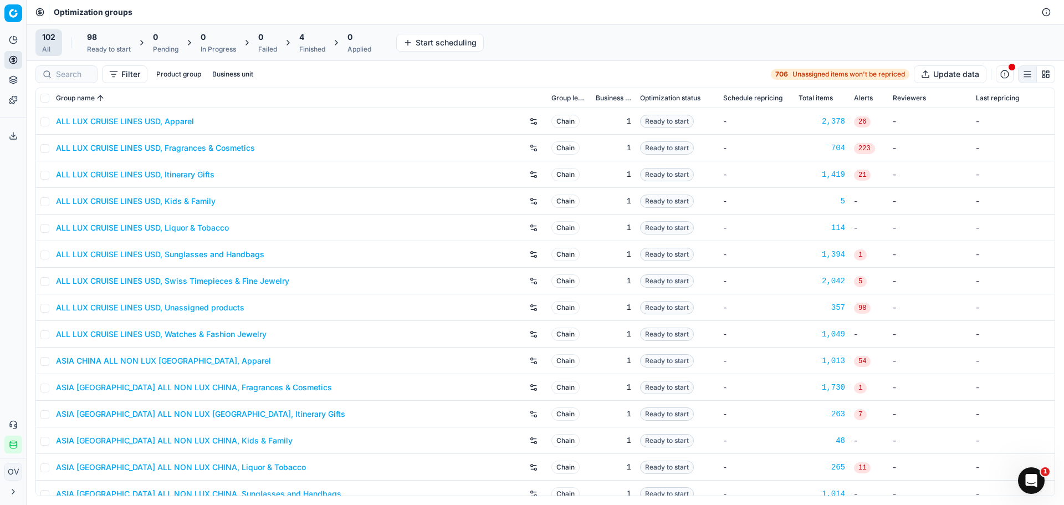
click at [303, 35] on span "4" at bounding box center [301, 37] width 5 height 11
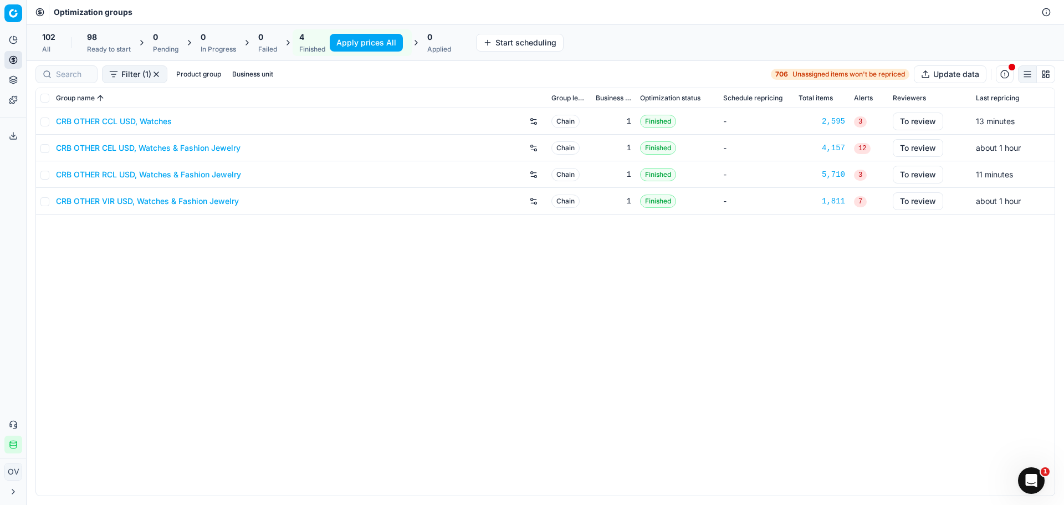
click at [169, 144] on link "CRB OTHER CEL USD, Watches & Fashion Jewelry" at bounding box center [148, 147] width 185 height 11
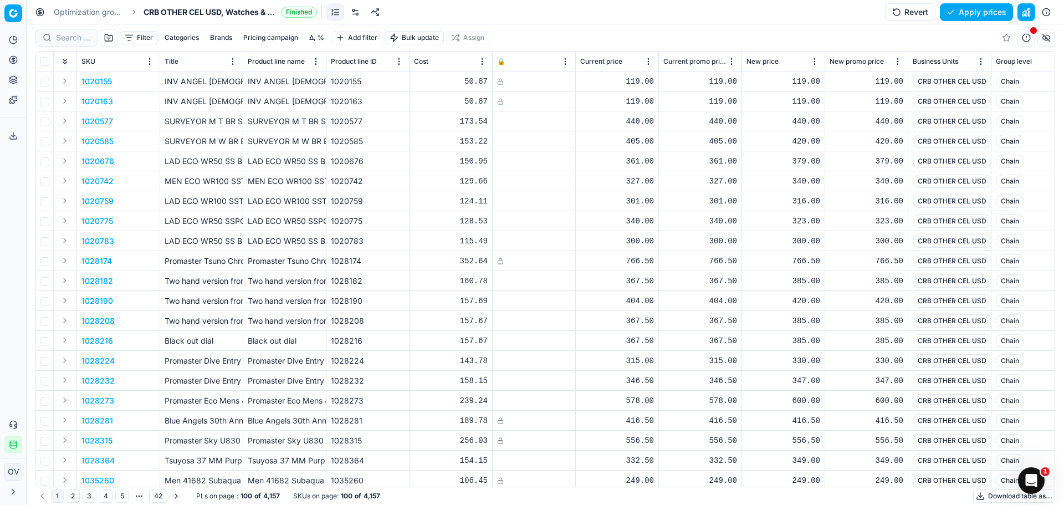
click at [360, 9] on link at bounding box center [355, 12] width 18 height 18
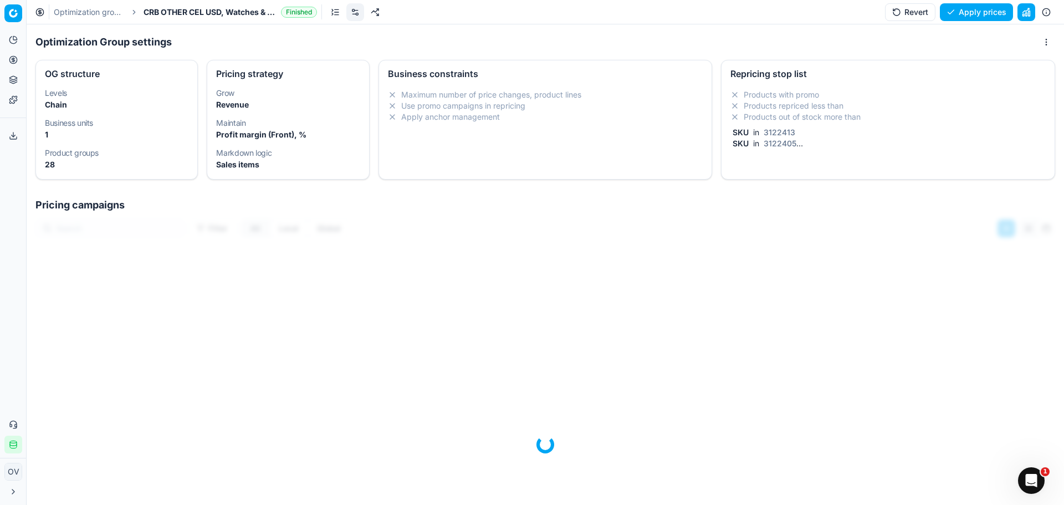
click at [764, 159] on div "Repricing stop list Products with promo Products repriced less than Products ou…" at bounding box center [888, 120] width 334 height 120
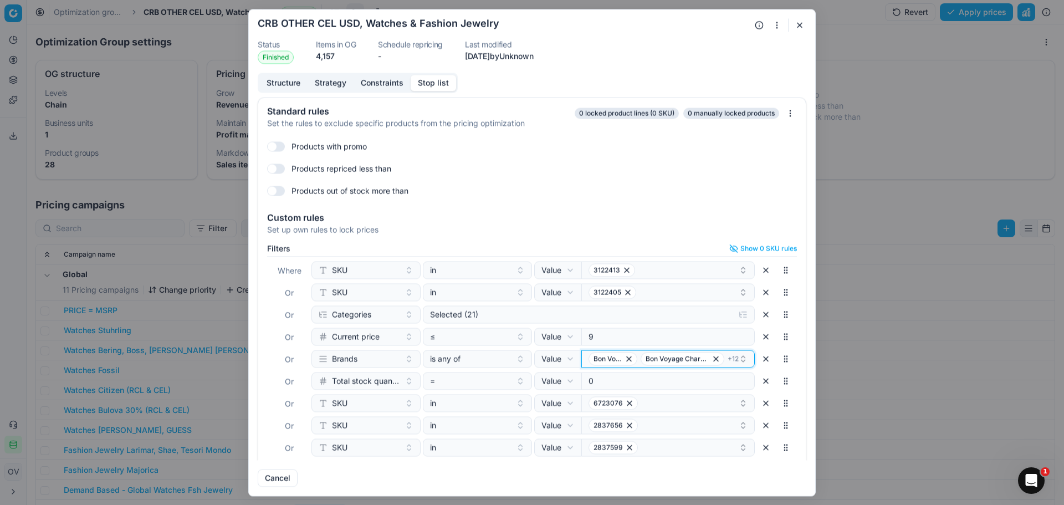
click at [739, 359] on icon "button" at bounding box center [743, 358] width 9 height 9
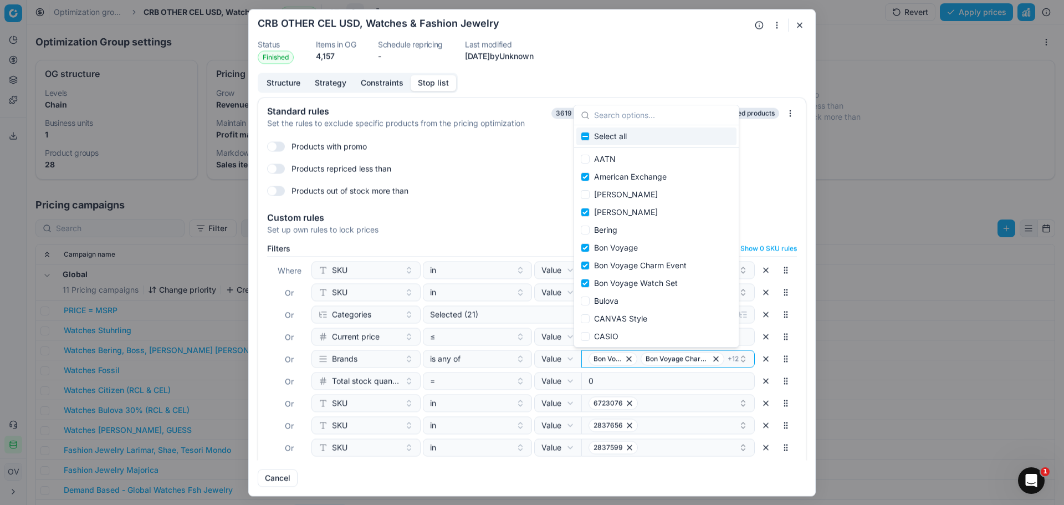
click at [803, 22] on button "button" at bounding box center [799, 24] width 13 height 13
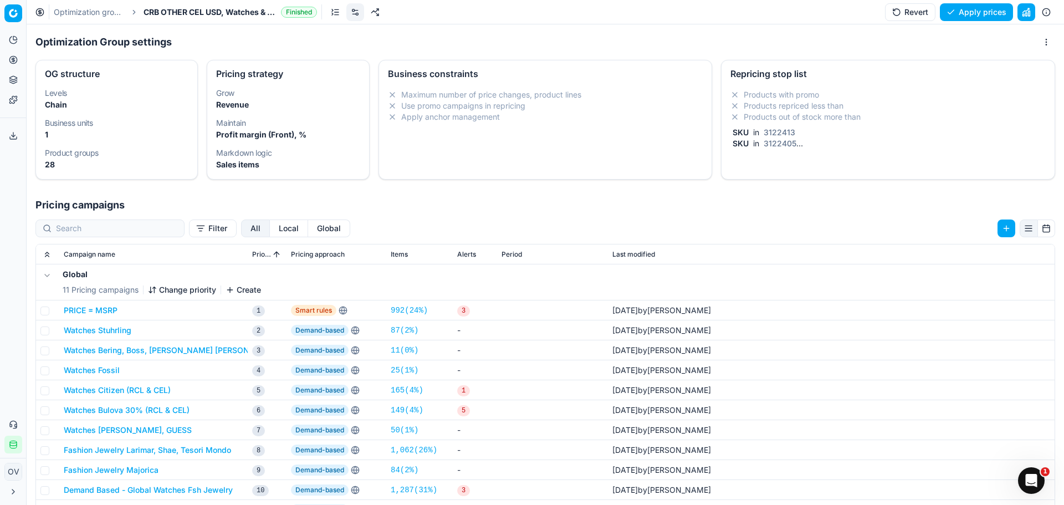
click at [63, 7] on link "Optimization groups" at bounding box center [89, 12] width 71 height 11
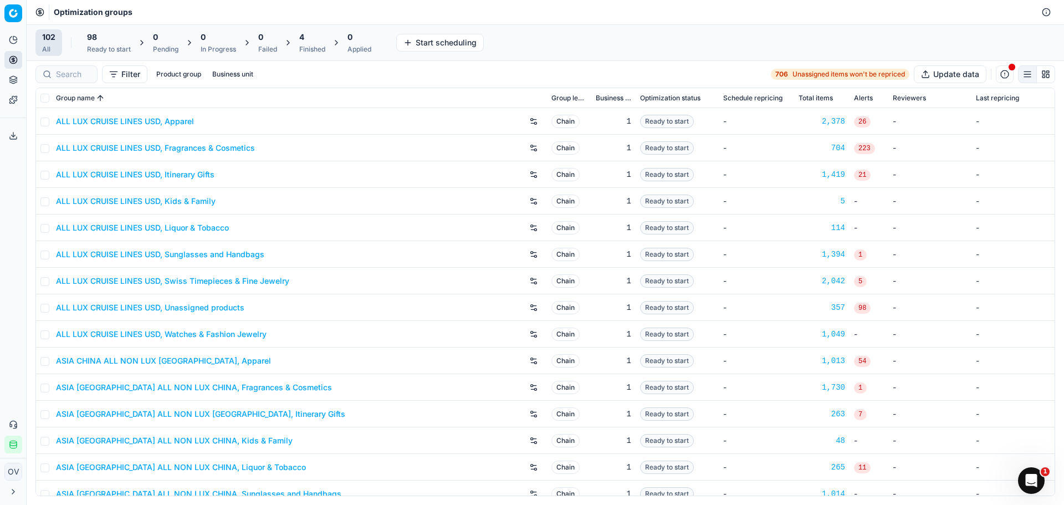
click at [308, 37] on div "4" at bounding box center [312, 37] width 26 height 11
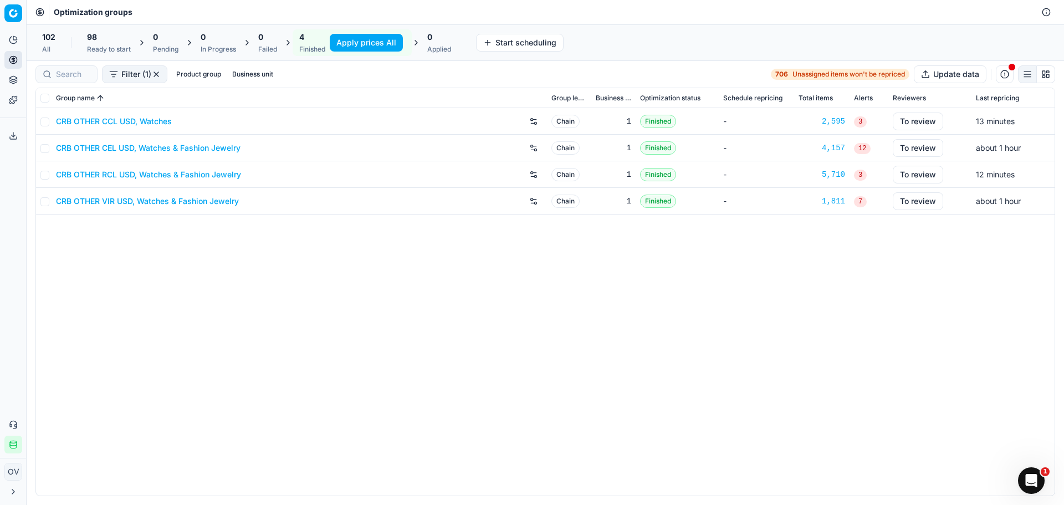
click at [151, 174] on link "CRB OTHER RCL USD, Watches & Fashion Jewelry" at bounding box center [148, 174] width 185 height 11
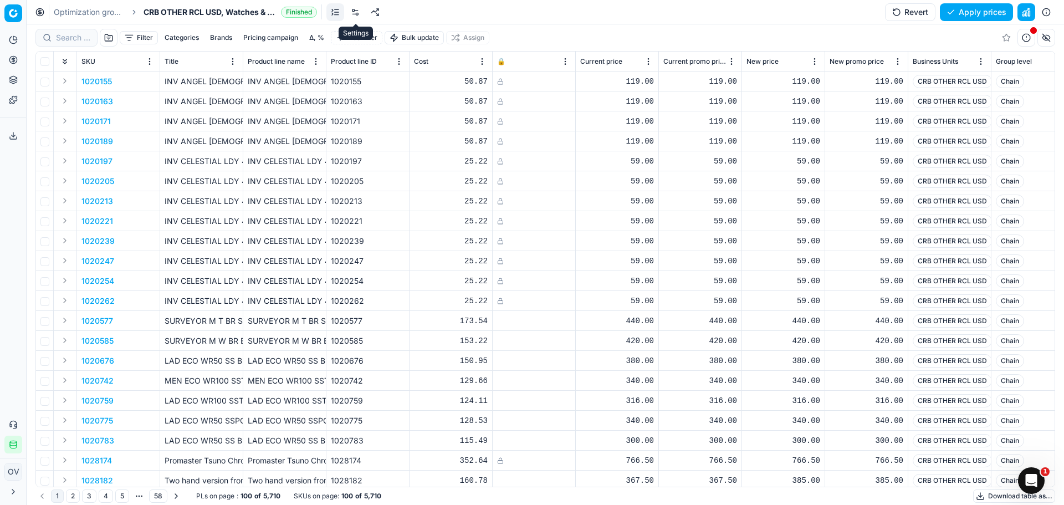
click at [362, 11] on link at bounding box center [355, 12] width 18 height 18
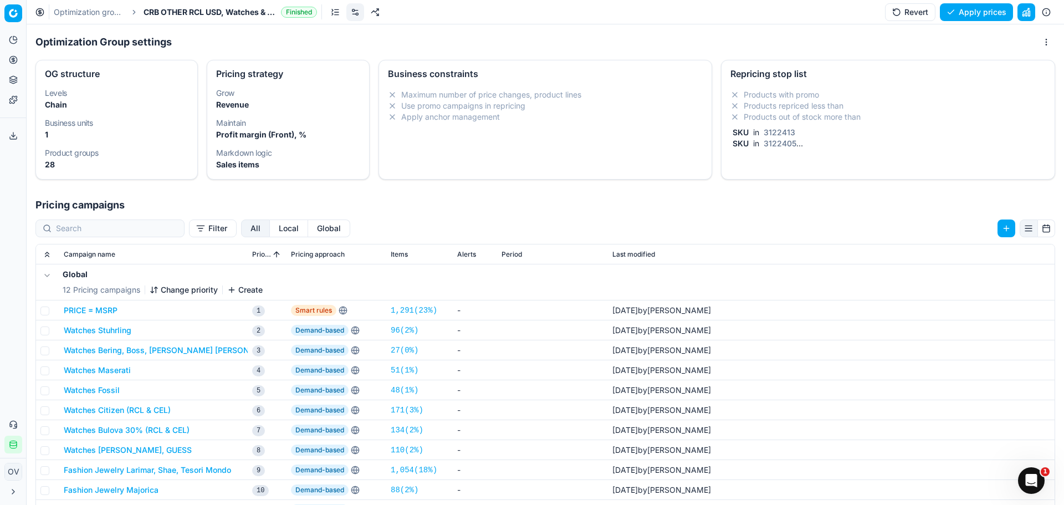
click at [768, 165] on div "Repricing stop list Products with promo Products repriced less than Products ou…" at bounding box center [888, 120] width 334 height 120
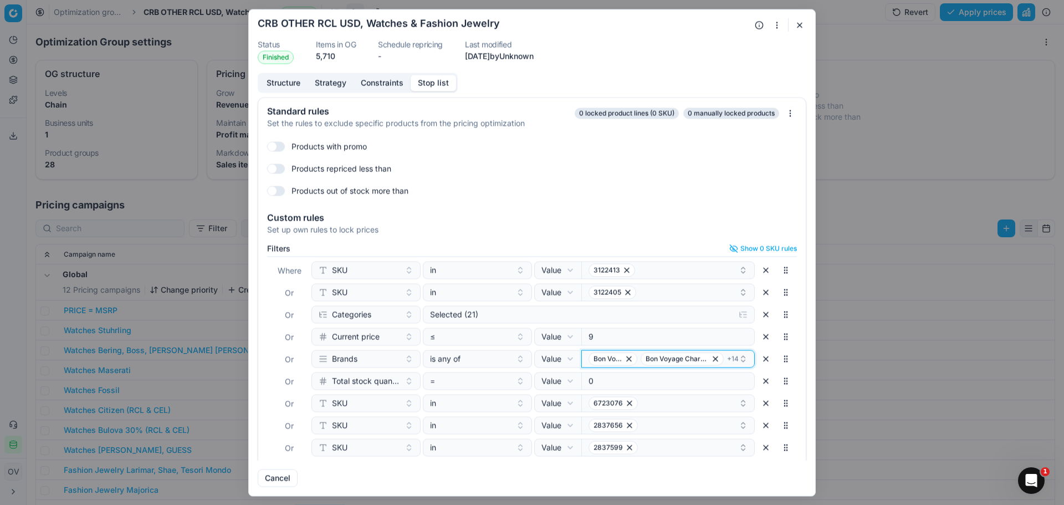
click at [739, 359] on icon "button" at bounding box center [743, 358] width 9 height 9
click at [799, 19] on button "button" at bounding box center [799, 24] width 13 height 13
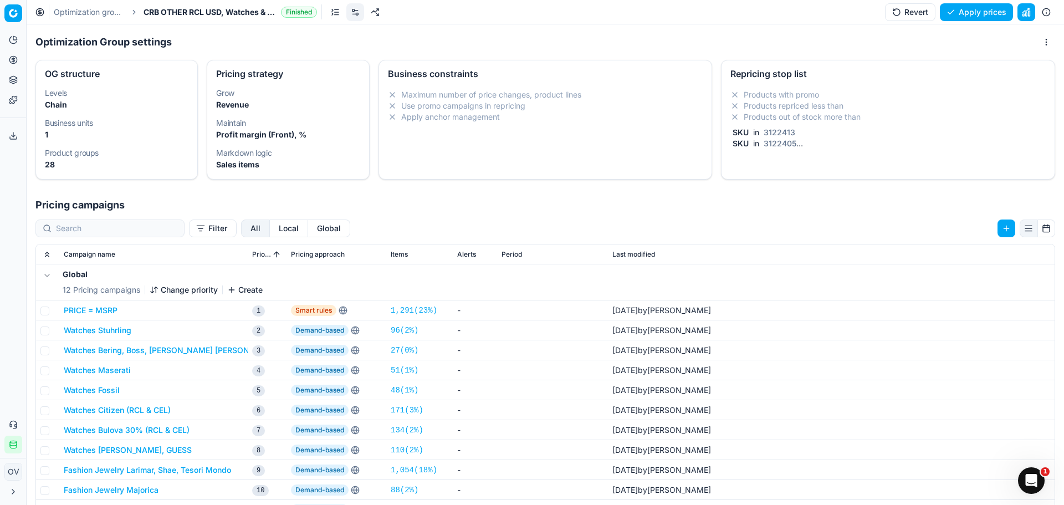
click at [95, 15] on link "Optimization groups" at bounding box center [89, 12] width 71 height 11
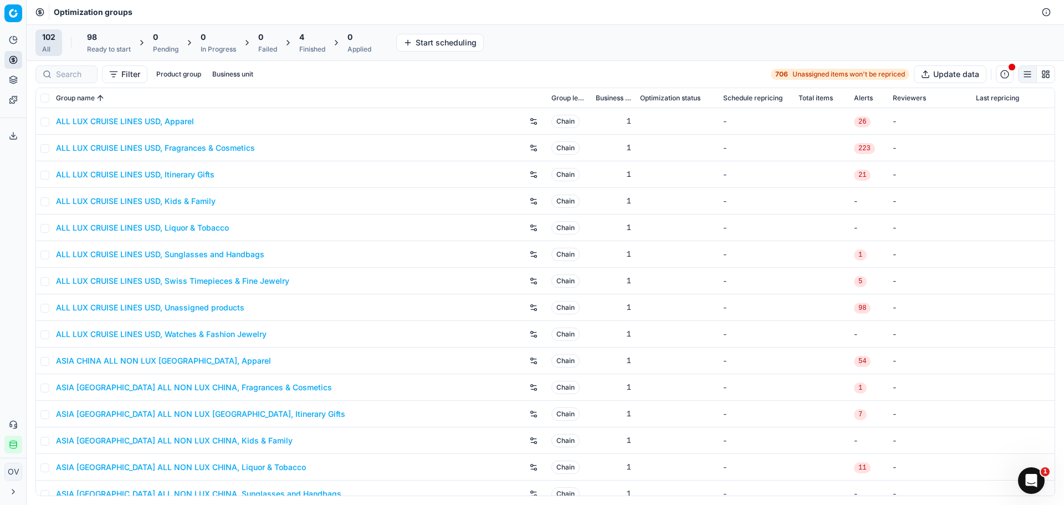
click at [307, 38] on div "4" at bounding box center [312, 37] width 26 height 11
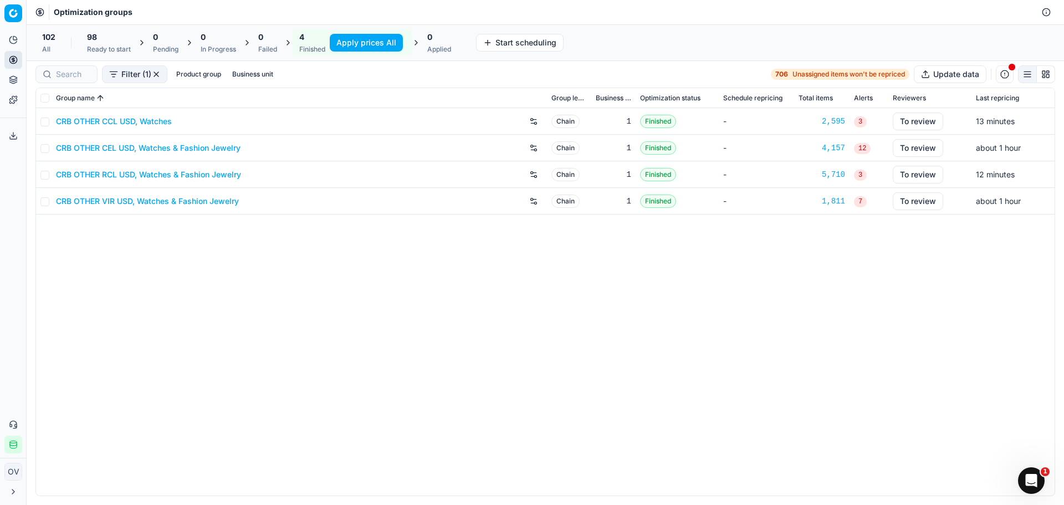
click at [198, 198] on link "CRB OTHER VIR USD, Watches & Fashion Jewelry" at bounding box center [147, 201] width 183 height 11
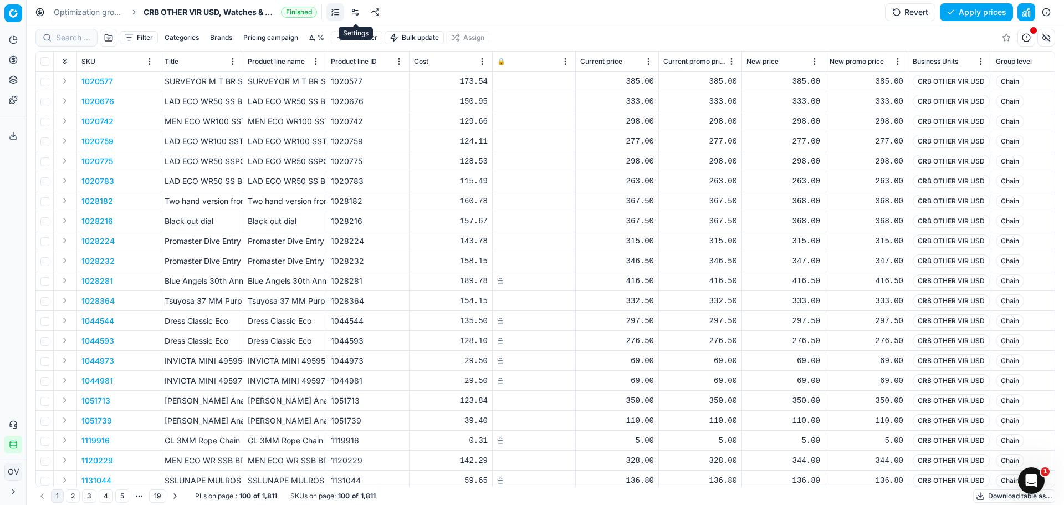
click at [358, 14] on link at bounding box center [355, 12] width 18 height 18
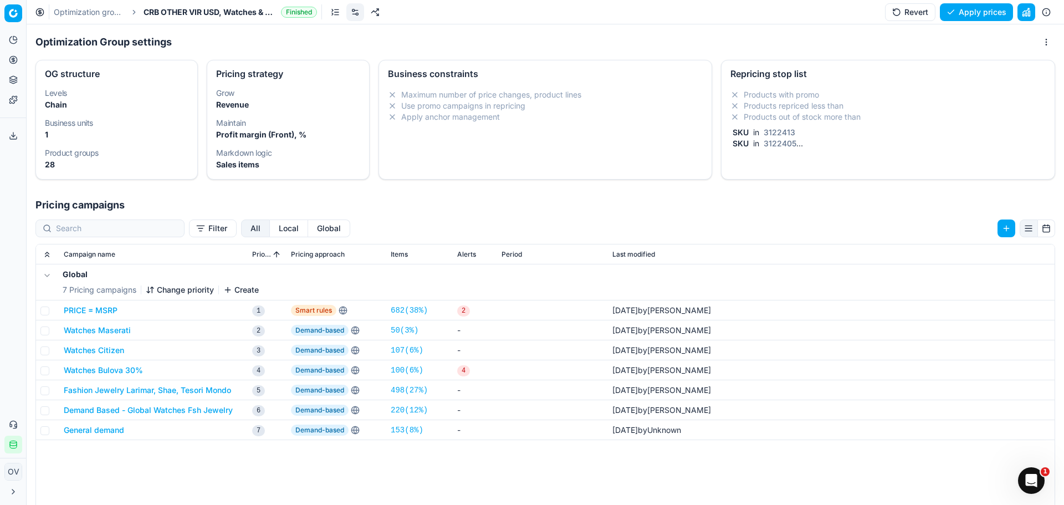
click at [780, 164] on div "Repricing stop list Products with promo Products repriced less than Products ou…" at bounding box center [888, 120] width 334 height 120
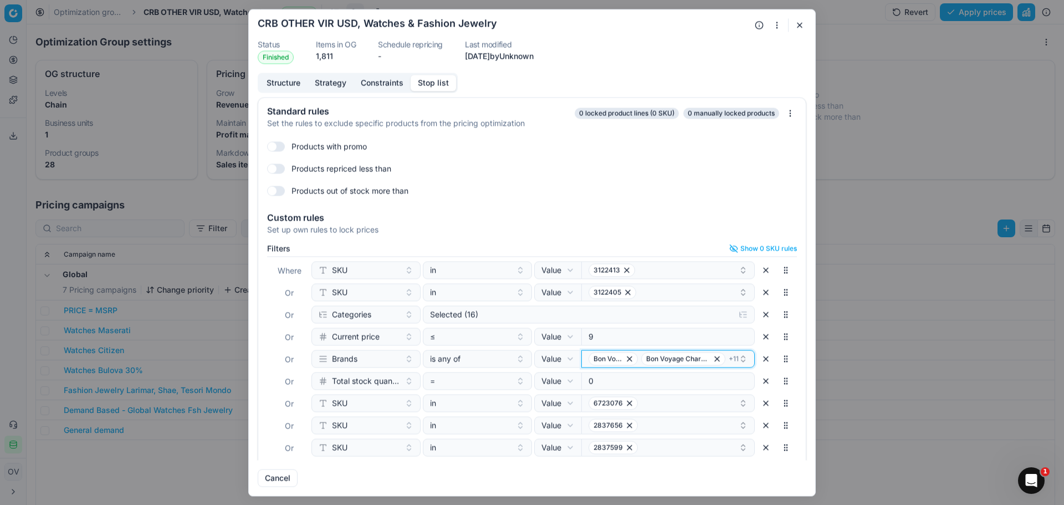
click at [729, 358] on span "+ 11" at bounding box center [734, 358] width 10 height 9
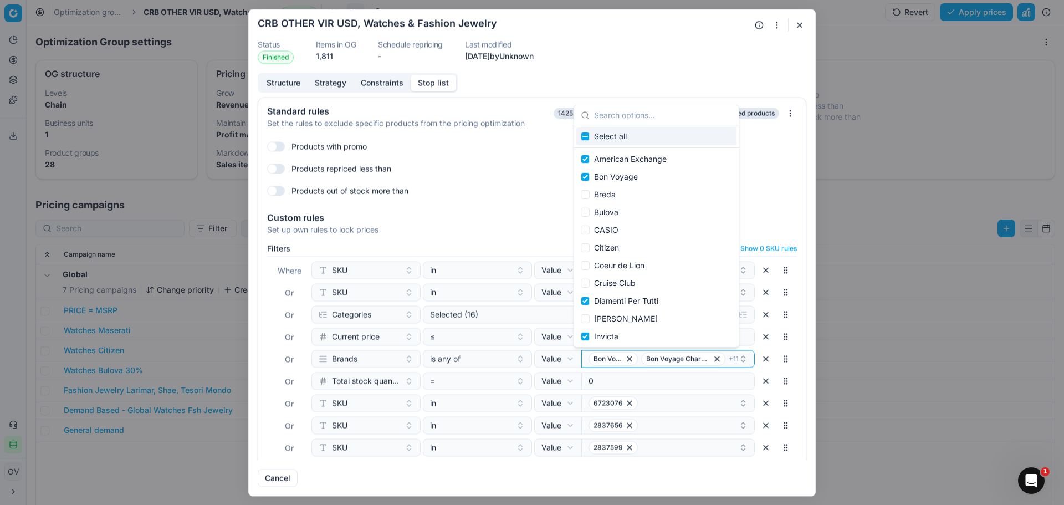
click at [804, 24] on button "button" at bounding box center [799, 24] width 13 height 13
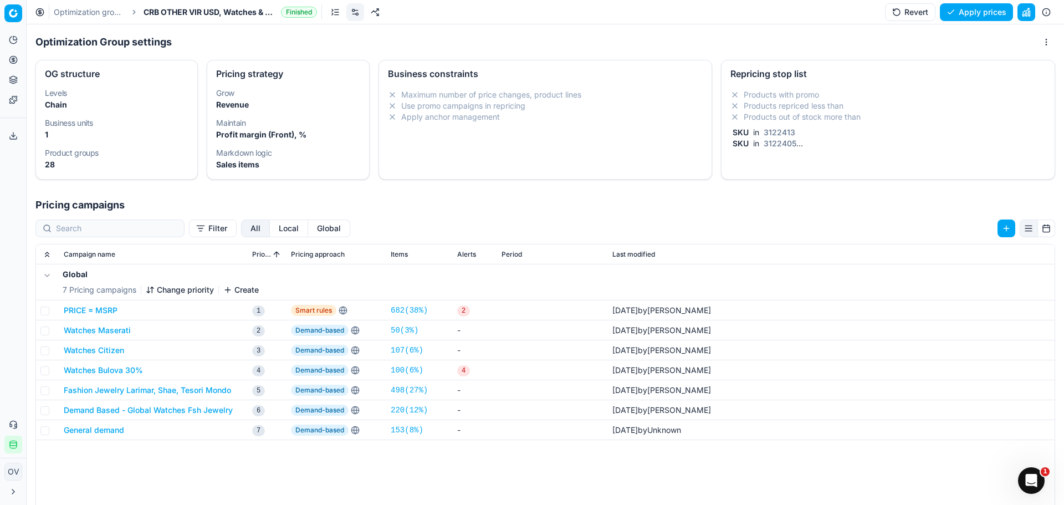
click at [86, 9] on link "Optimization groups" at bounding box center [89, 12] width 71 height 11
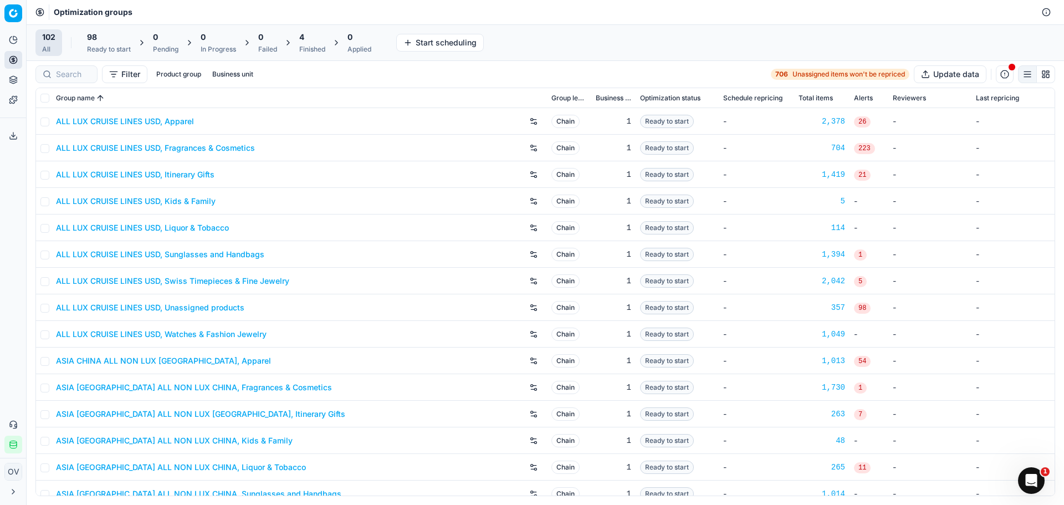
click at [305, 49] on div "Finished" at bounding box center [312, 49] width 26 height 9
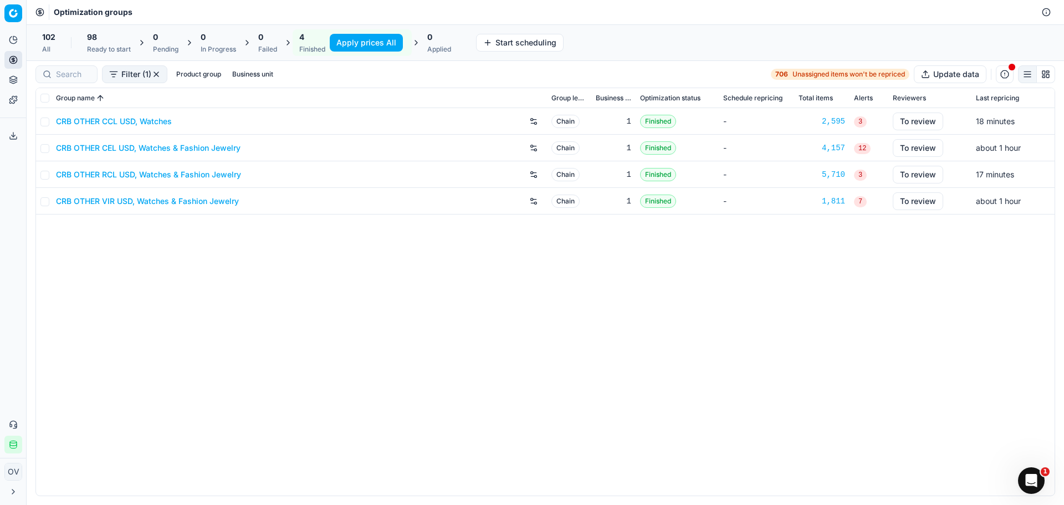
click at [381, 48] on button "Apply prices All" at bounding box center [366, 43] width 73 height 18
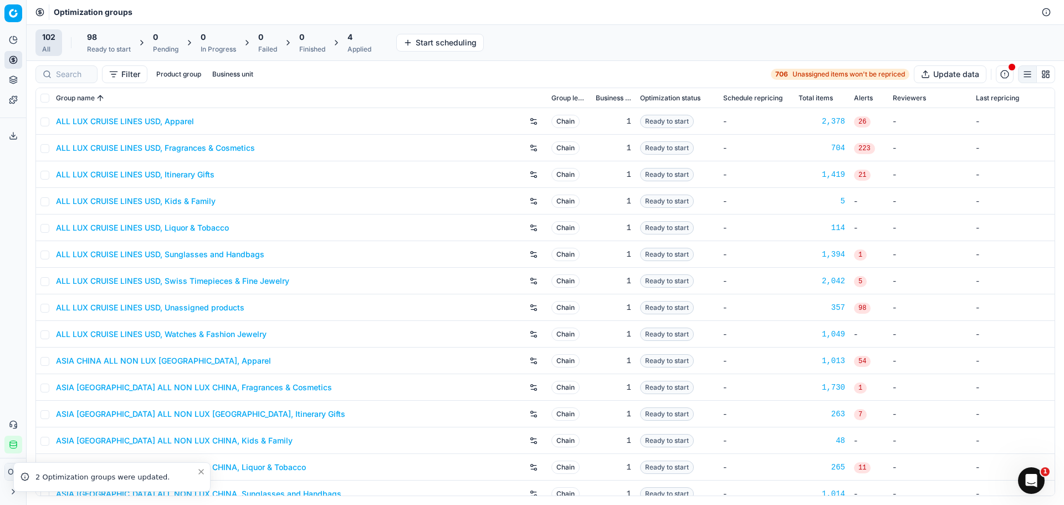
click at [355, 44] on div "4 Applied" at bounding box center [360, 43] width 24 height 22
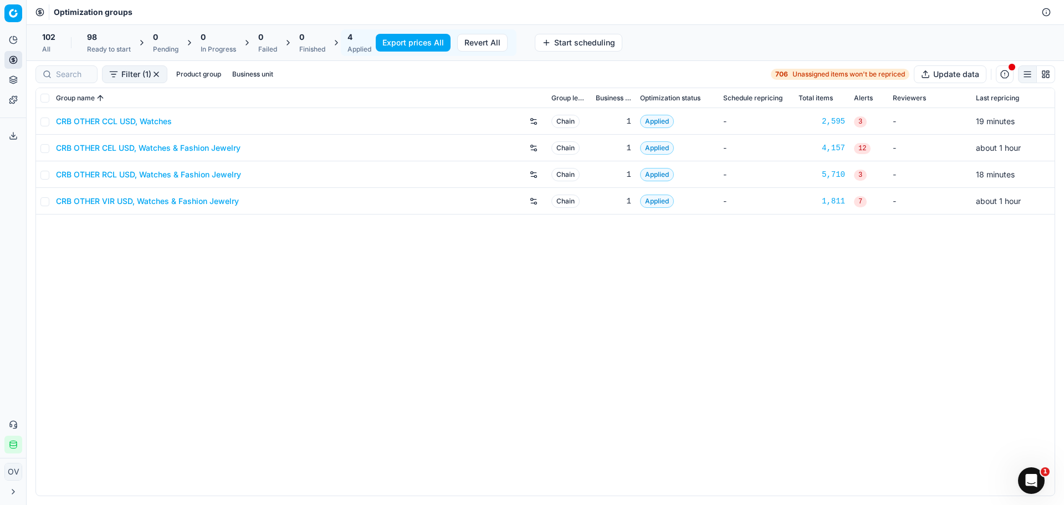
drag, startPoint x: 423, startPoint y: 46, endPoint x: 489, endPoint y: 297, distance: 259.7
click at [489, 297] on div "Command Palette Search for a command to run... Optimization groups 102 All 98 R…" at bounding box center [546, 252] width 1038 height 505
click at [489, 297] on div "CRB OTHER CCL USD, Watches Chain 1 Applied - 2,595 3 - 19 minutes CRB OTHER CEL…" at bounding box center [545, 301] width 1019 height 387
click at [415, 42] on button "Export prices All" at bounding box center [413, 43] width 75 height 18
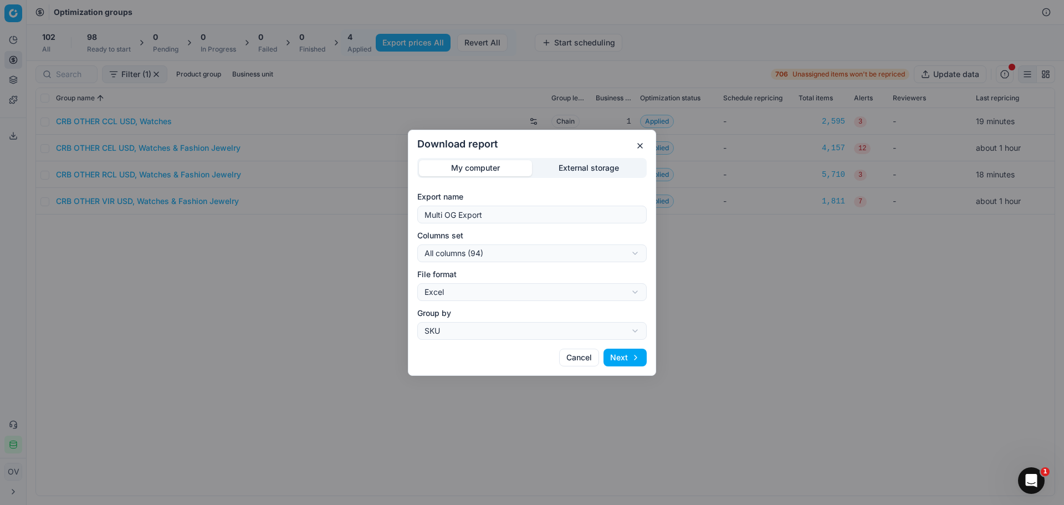
click at [599, 167] on div "Download report My computer External storage Export name Multi OG Export Column…" at bounding box center [532, 252] width 1064 height 505
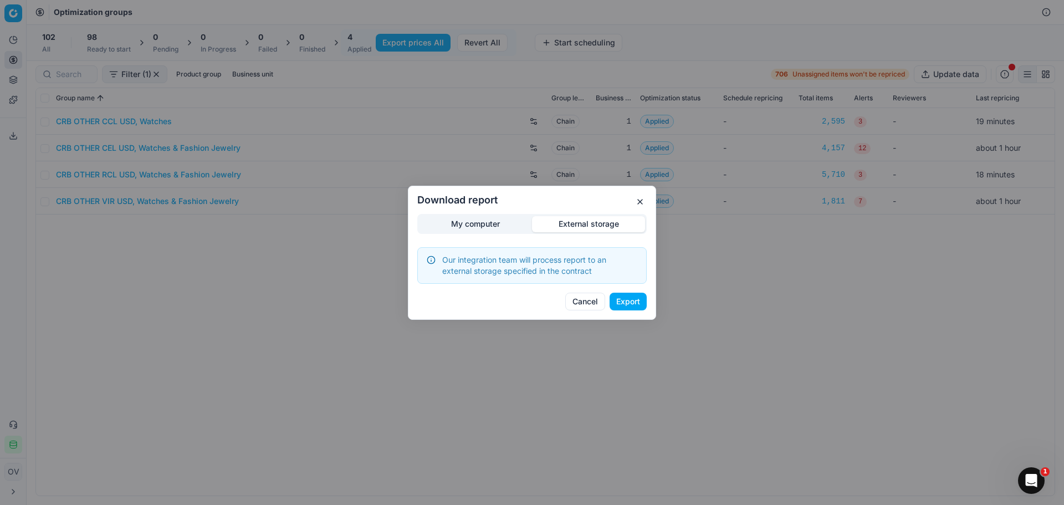
click at [588, 226] on button "External storage" at bounding box center [588, 224] width 113 height 16
click at [502, 223] on div "My computer External storage Our integration team will process report to an ext…" at bounding box center [531, 249] width 229 height 70
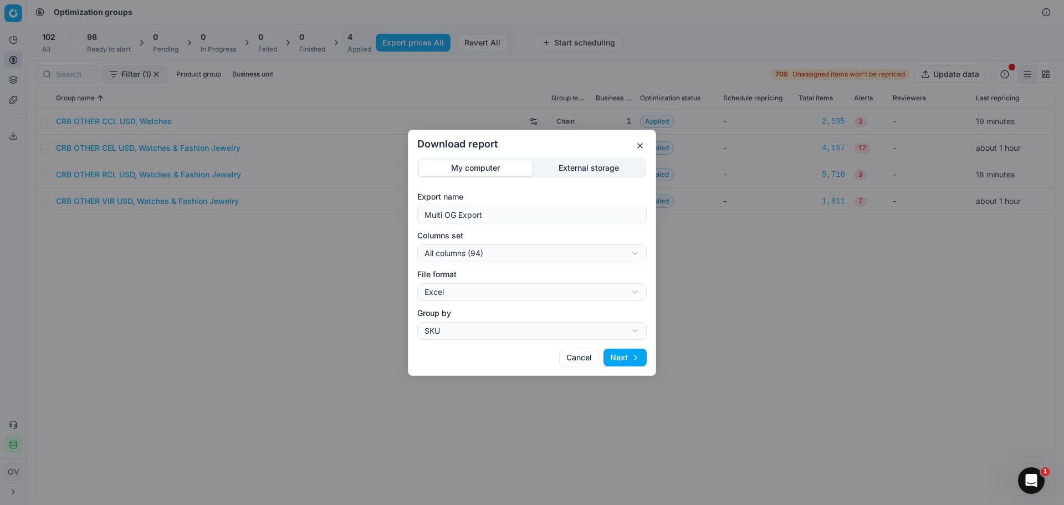
click at [581, 168] on div "Download report My computer External storage Export name Multi OG Export Column…" at bounding box center [532, 252] width 1064 height 505
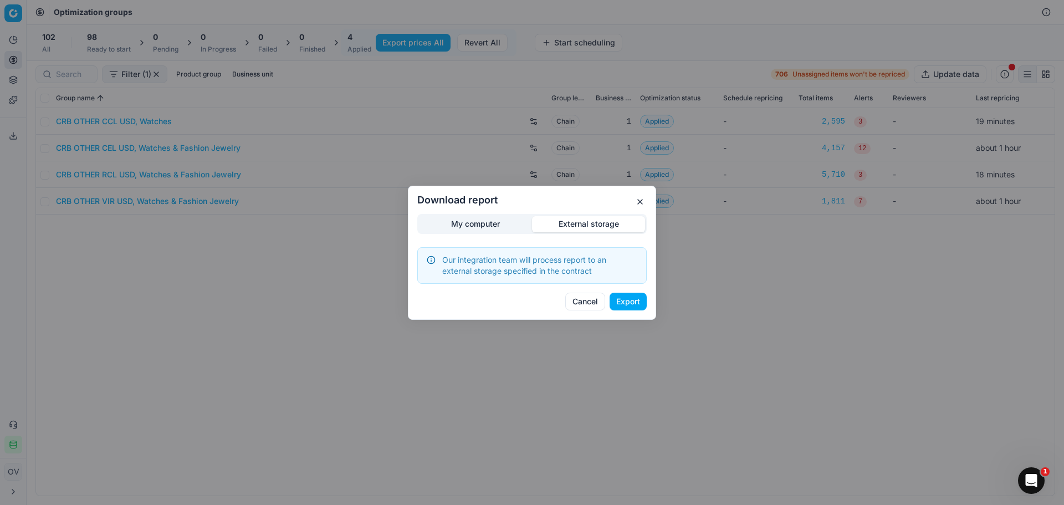
click at [639, 301] on button "Export" at bounding box center [628, 302] width 37 height 18
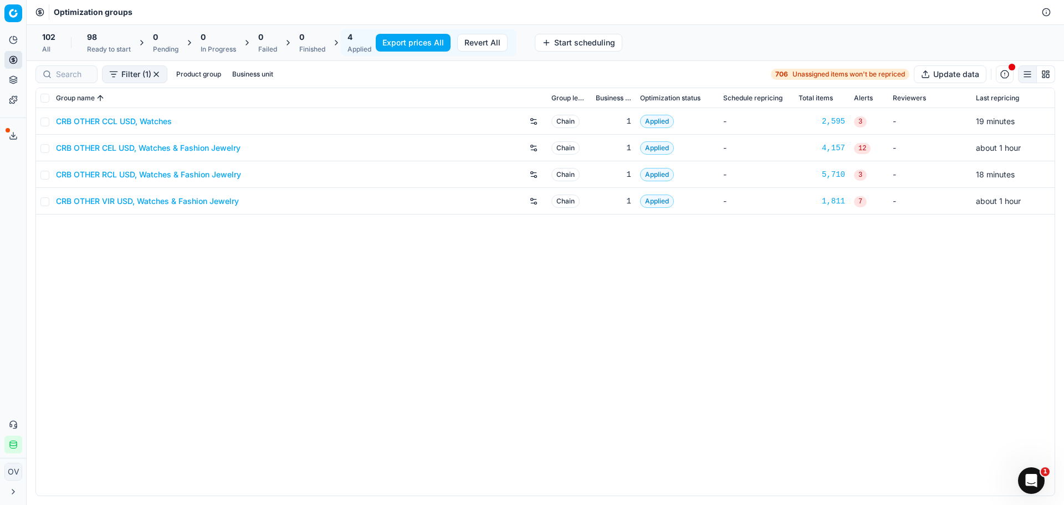
click at [15, 136] on icon at bounding box center [13, 135] width 9 height 9
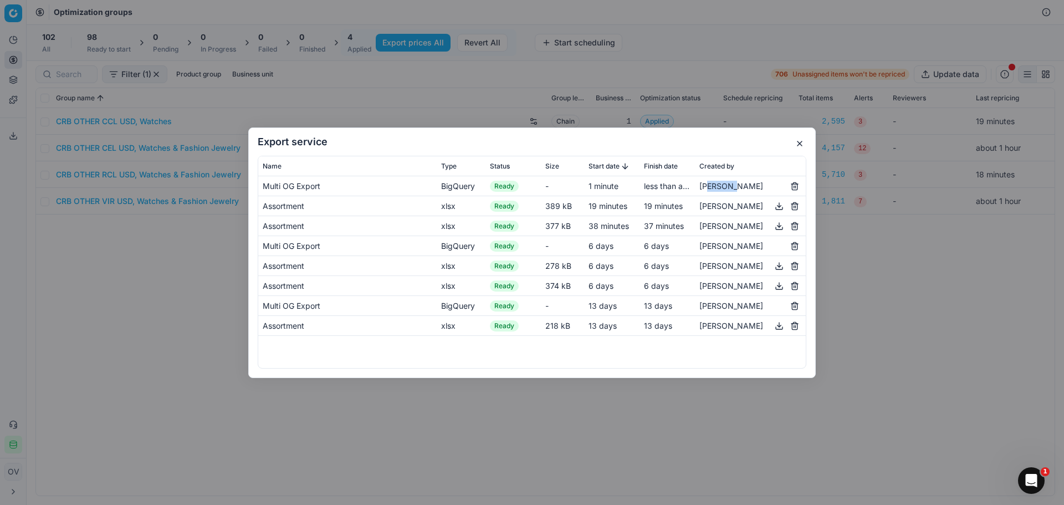
drag, startPoint x: 712, startPoint y: 184, endPoint x: 738, endPoint y: 182, distance: 26.1
click at [737, 182] on div "[PERSON_NAME]" at bounding box center [750, 185] width 102 height 13
click at [799, 139] on button "button" at bounding box center [799, 143] width 13 height 13
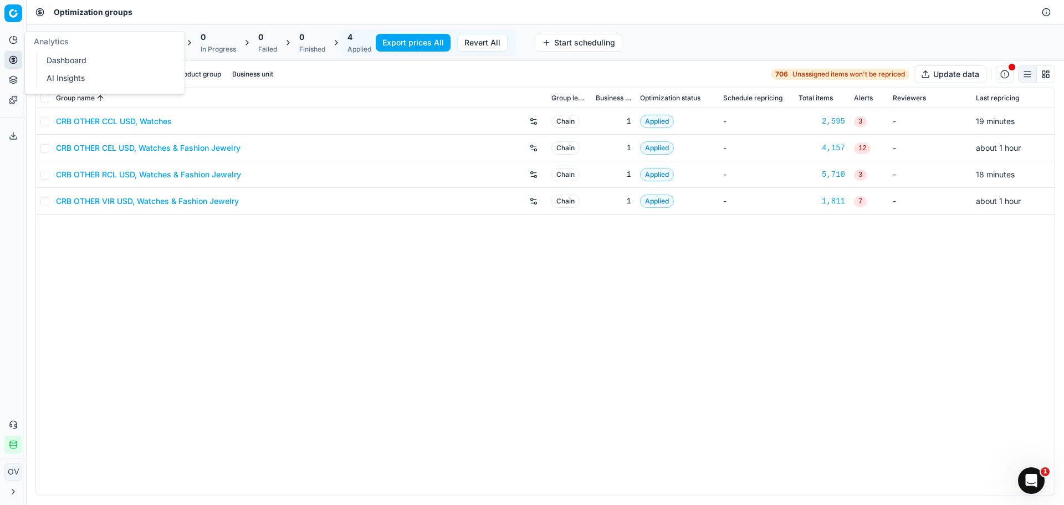
click at [13, 44] on button "Analytics" at bounding box center [13, 40] width 18 height 18
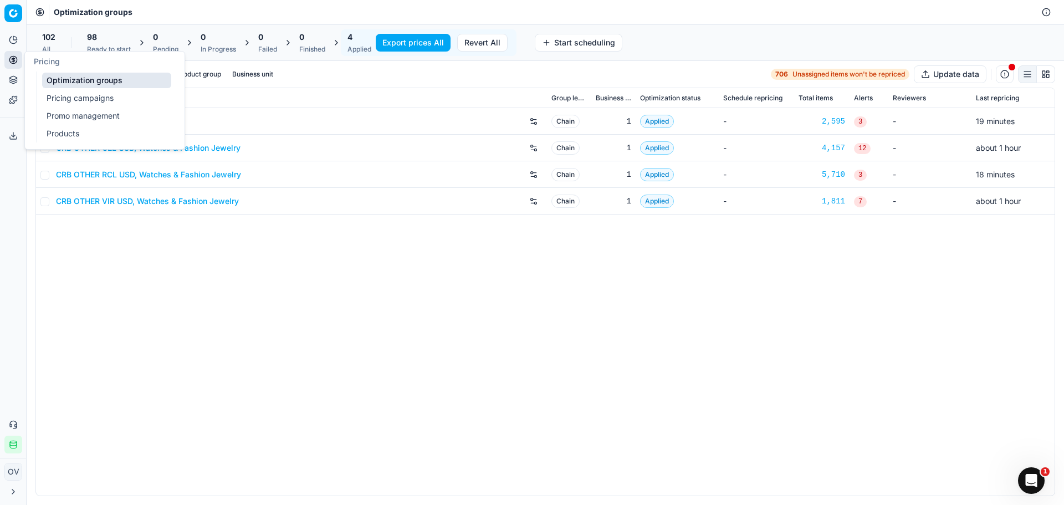
click at [373, 343] on div "CRB OTHER CCL USD, Watches Chain 1 Applied - 2,595 3 - 19 minutes CRB OTHER CEL…" at bounding box center [545, 301] width 1019 height 387
click at [355, 309] on div "CRB OTHER CCL USD, Watches Chain 1 Applied - 2,595 3 - 19 minutes CRB OTHER CEL…" at bounding box center [545, 301] width 1019 height 387
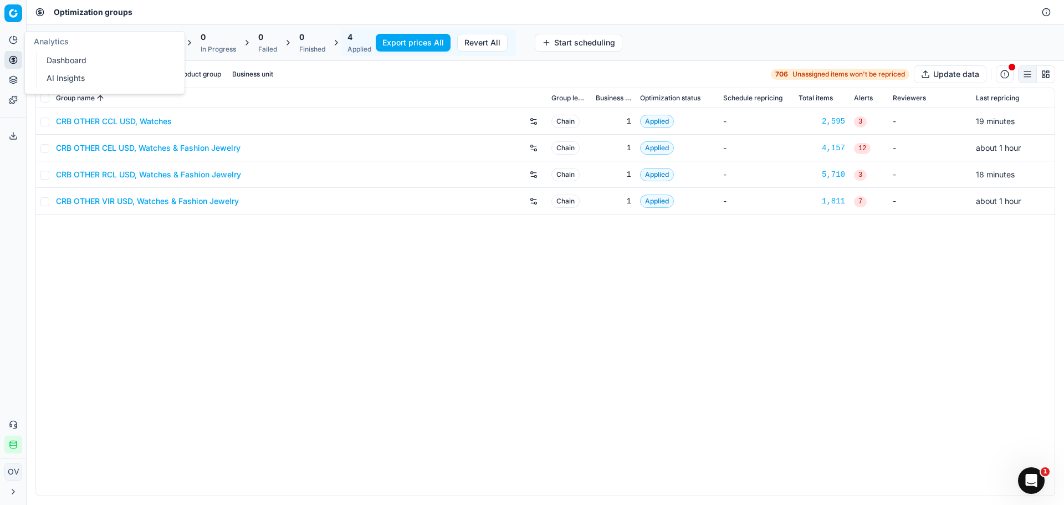
click at [47, 59] on link "Dashboard" at bounding box center [106, 61] width 129 height 16
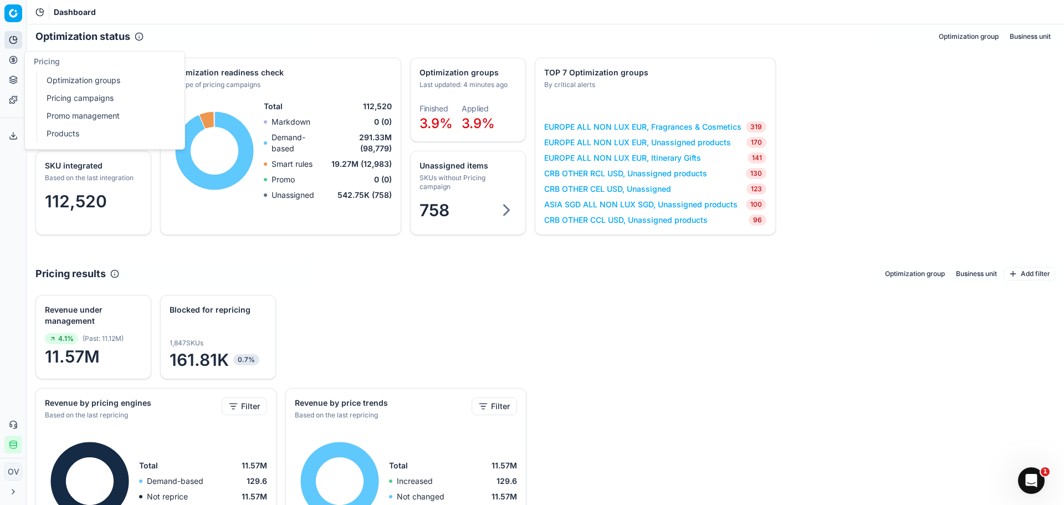
click at [70, 77] on link "Optimization groups" at bounding box center [106, 81] width 129 height 16
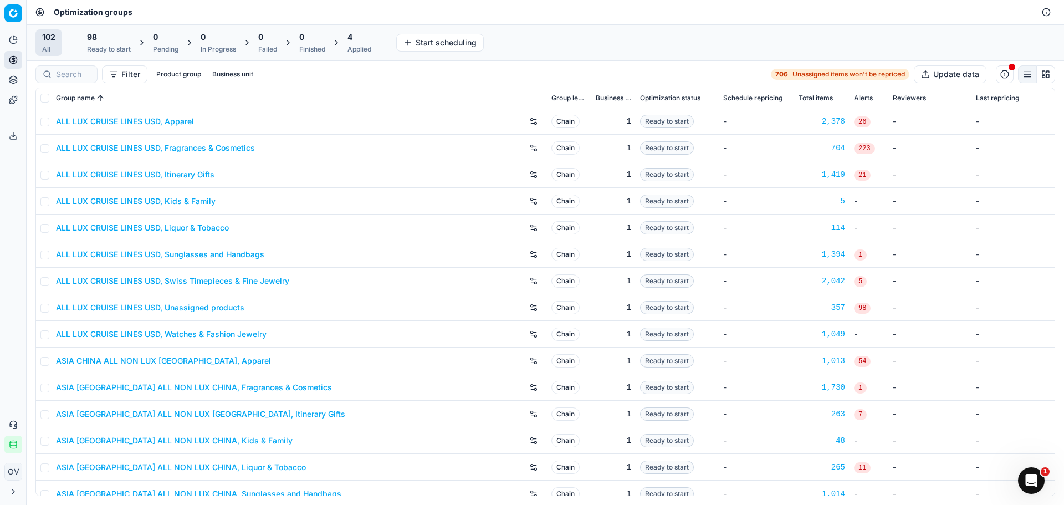
click at [355, 44] on div "4 Applied" at bounding box center [360, 43] width 24 height 22
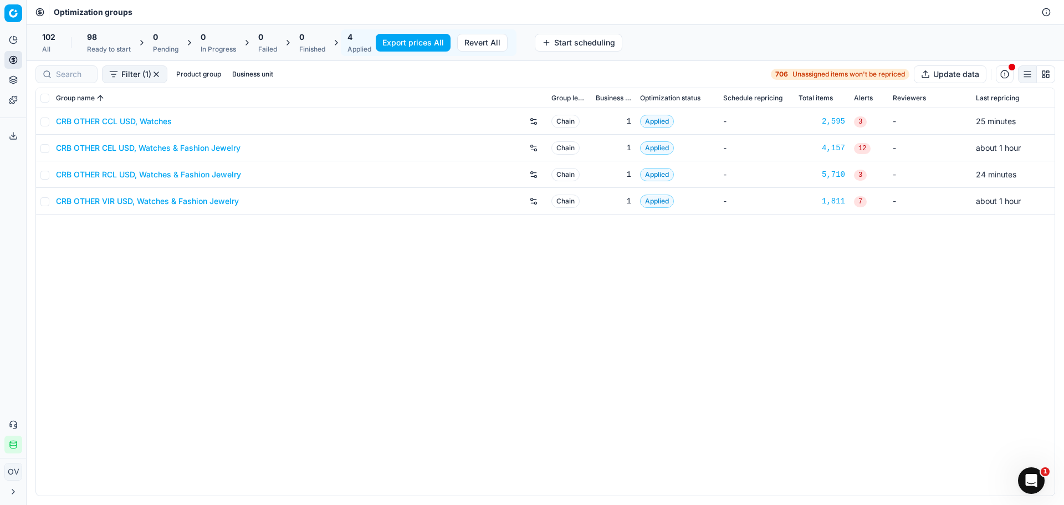
click at [18, 49] on ul "Analytics Pricing Product portfolio Templates" at bounding box center [12, 70] width 17 height 78
click at [18, 44] on button "Analytics" at bounding box center [13, 40] width 18 height 18
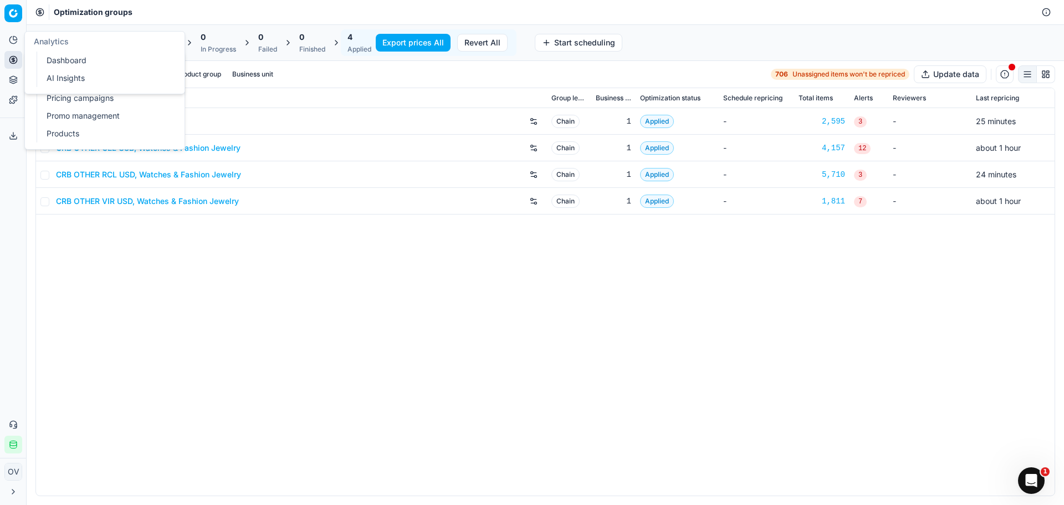
click at [13, 43] on icon at bounding box center [13, 39] width 9 height 9
click at [60, 79] on link "Optimization groups" at bounding box center [106, 81] width 129 height 16
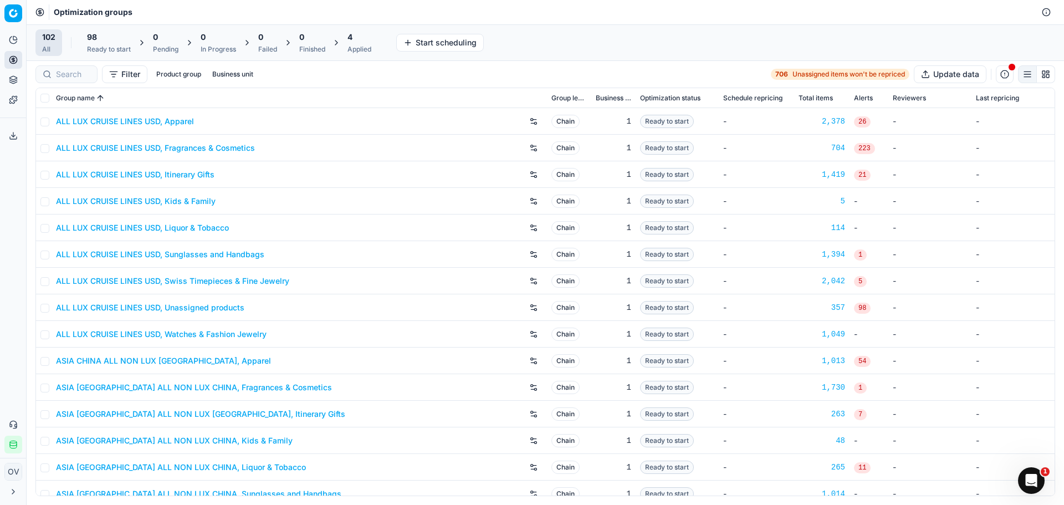
click at [557, 47] on div "102 All 98 Ready to start 0 Pending 0 In Progress 0 Failed 0 Finished 4 Applied…" at bounding box center [545, 42] width 1020 height 27
click at [106, 48] on div "Ready to start" at bounding box center [109, 49] width 44 height 9
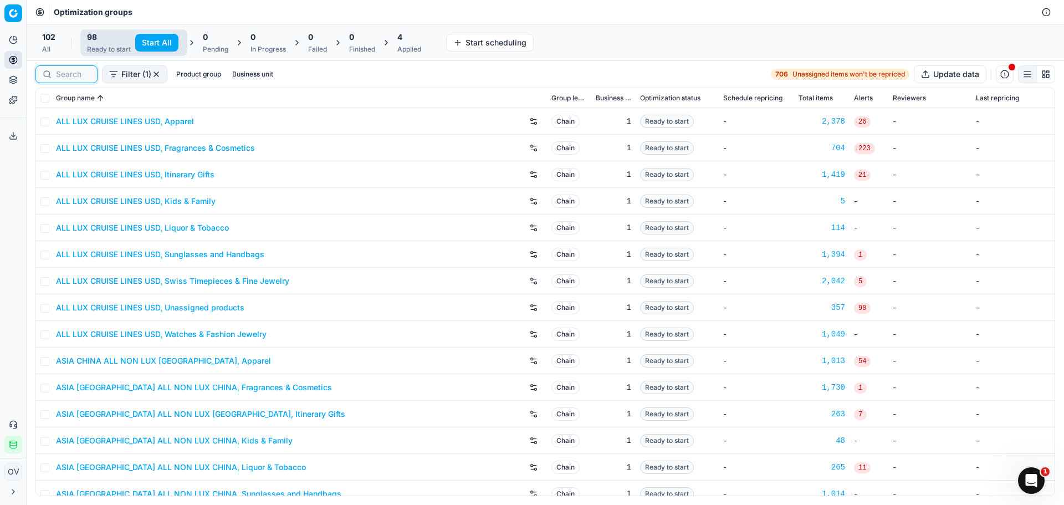
click at [63, 74] on input at bounding box center [73, 74] width 34 height 11
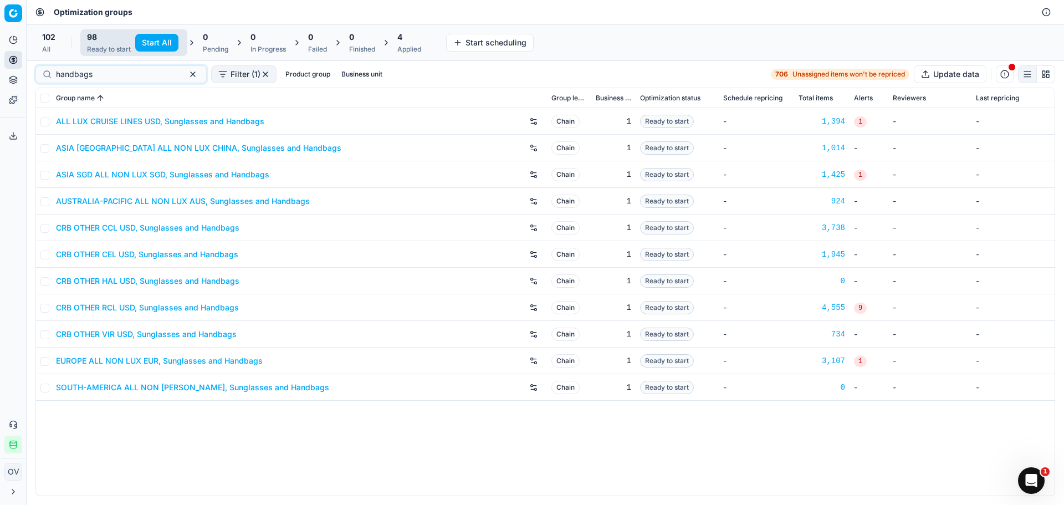
type input "handbags"
click at [417, 455] on div "ALL LUX CRUISE LINES USD, Sunglasses and Handbags Chain 1 Ready to start - 1,39…" at bounding box center [545, 301] width 1019 height 387
click at [136, 249] on link "CRB OTHER CEL USD, Sunglasses and Handbags" at bounding box center [147, 254] width 182 height 11
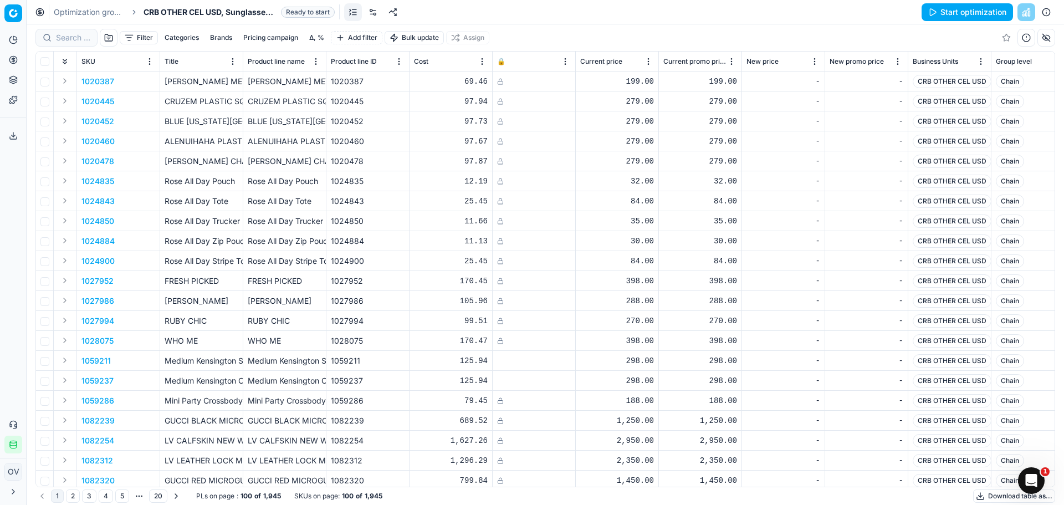
click at [376, 9] on link at bounding box center [373, 12] width 18 height 18
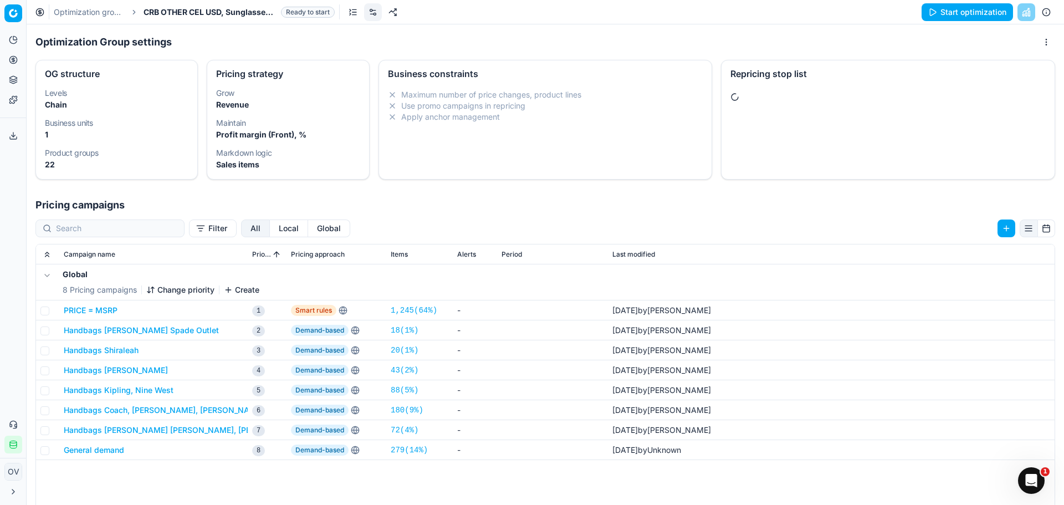
click at [795, 78] on div "Repricing stop list" at bounding box center [888, 73] width 315 height 9
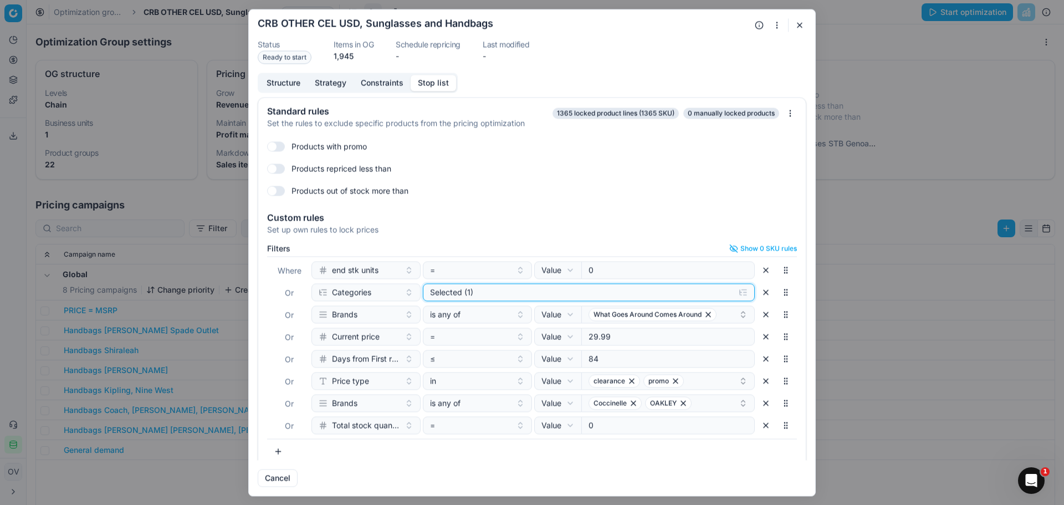
click at [507, 289] on div "Selected (1)" at bounding box center [580, 292] width 300 height 11
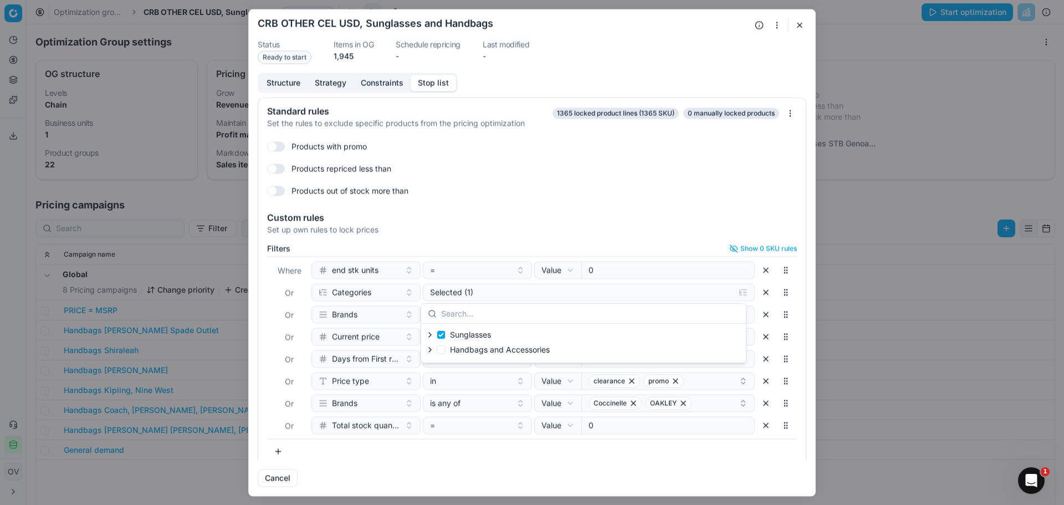
click at [603, 479] on div "Cancel" at bounding box center [532, 473] width 549 height 27
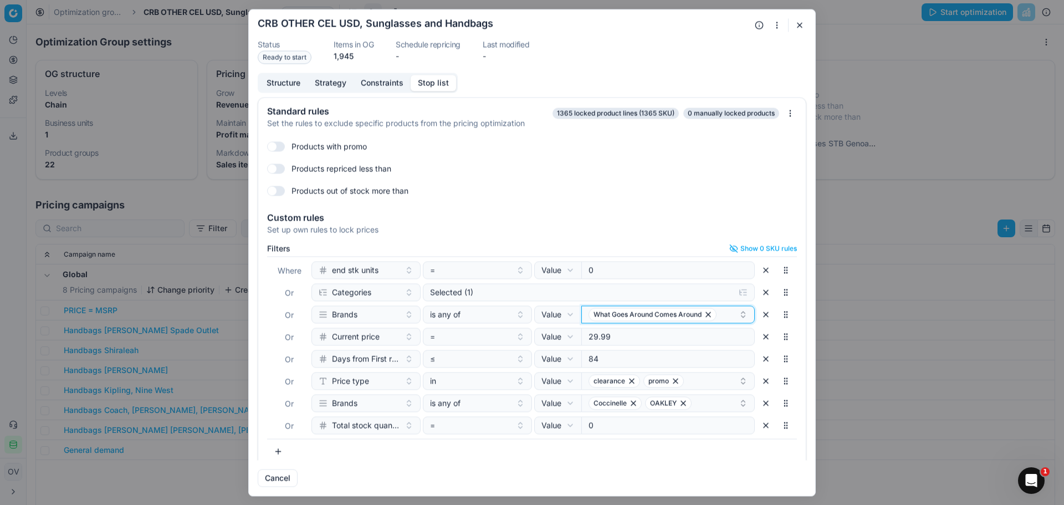
click at [739, 314] on icon "button" at bounding box center [743, 314] width 9 height 9
type input "c"
type input "g"
type input "c"
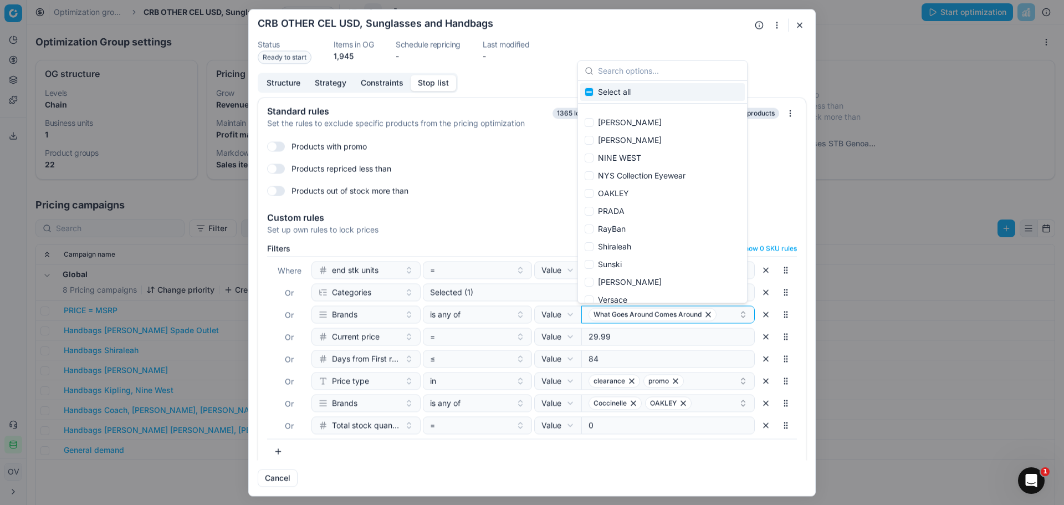
scroll to position [222, 0]
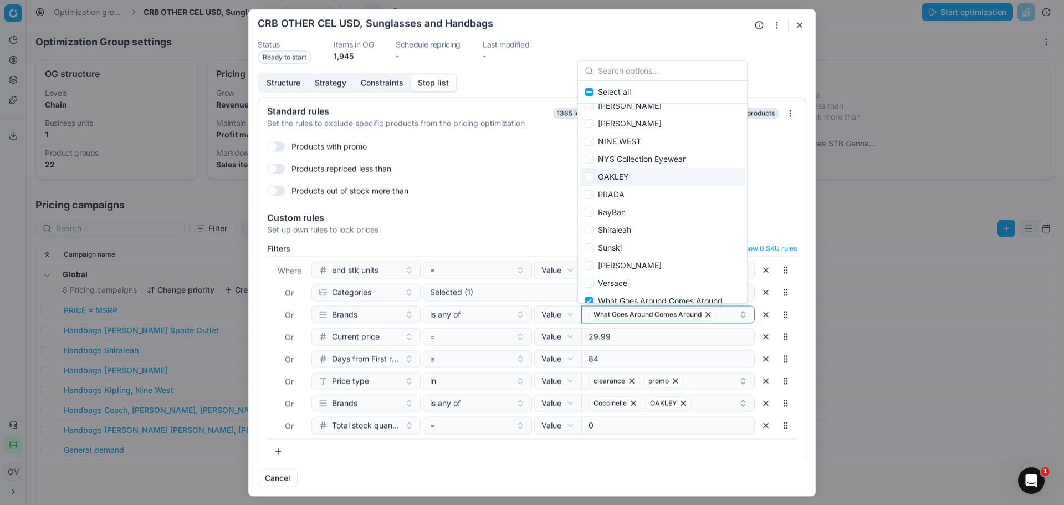
click at [635, 178] on div "OAKLEY" at bounding box center [662, 177] width 165 height 18
checkbox input "true"
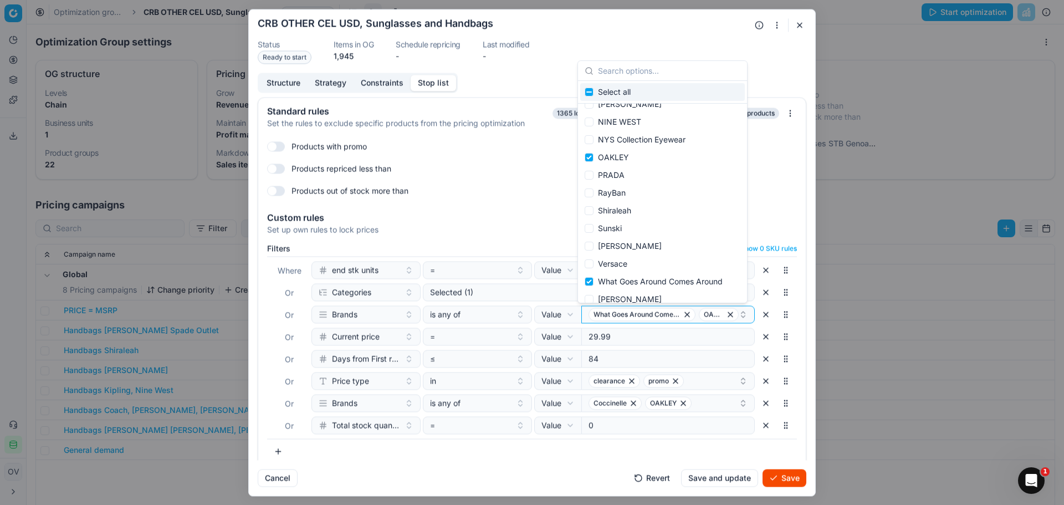
scroll to position [249, 0]
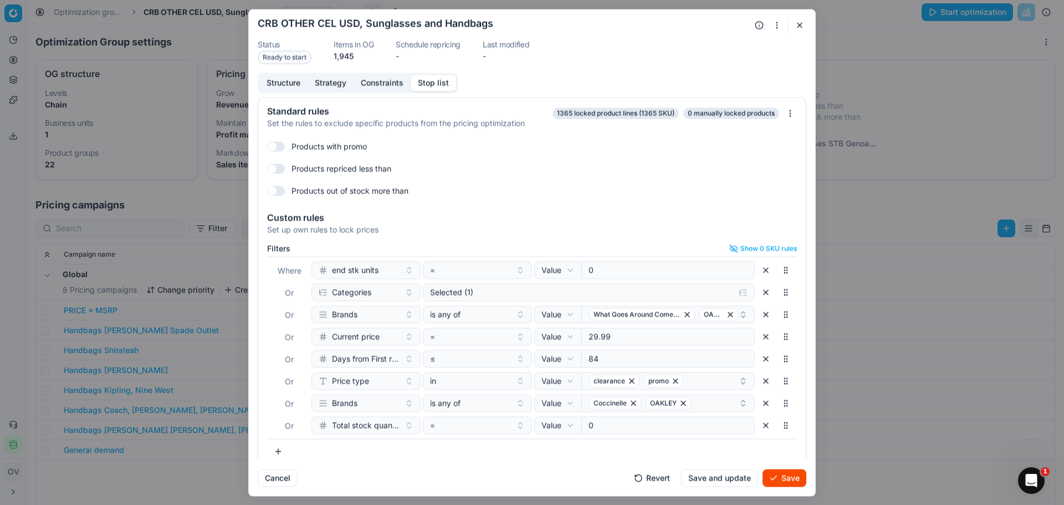
click at [534, 194] on div "Products out of stock more than" at bounding box center [532, 191] width 530 height 18
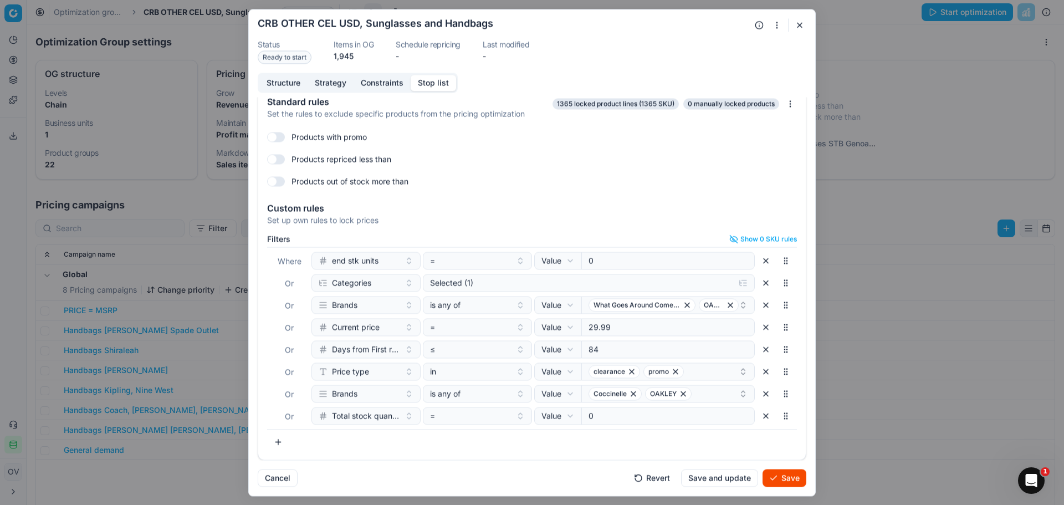
scroll to position [0, 0]
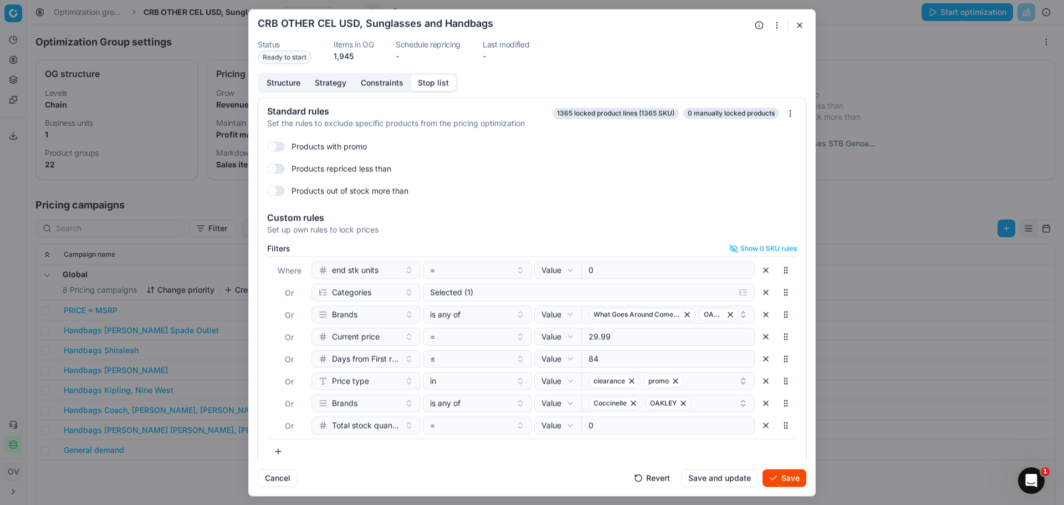
drag, startPoint x: 780, startPoint y: 473, endPoint x: 822, endPoint y: 445, distance: 50.3
click at [780, 473] on button "Save" at bounding box center [785, 478] width 44 height 18
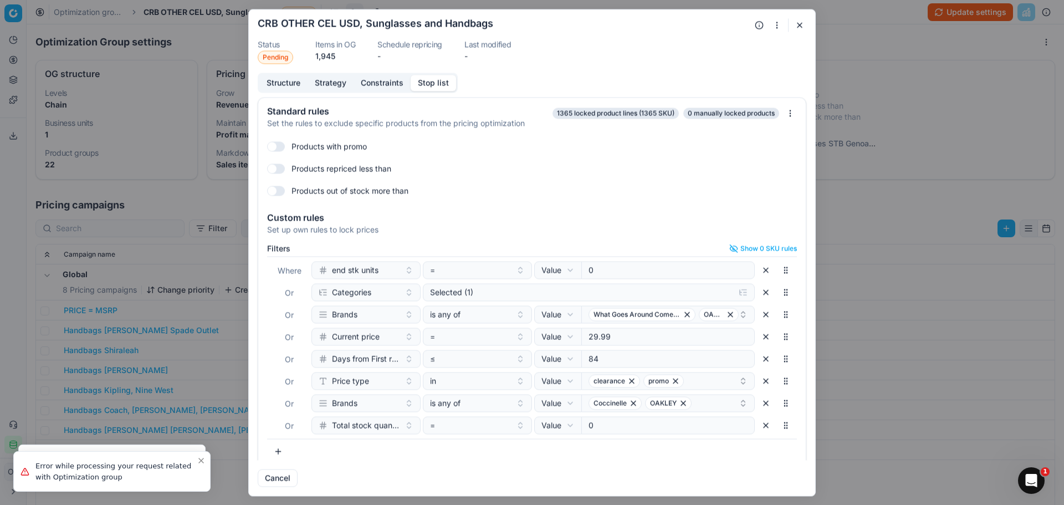
click at [798, 21] on button "button" at bounding box center [799, 24] width 13 height 13
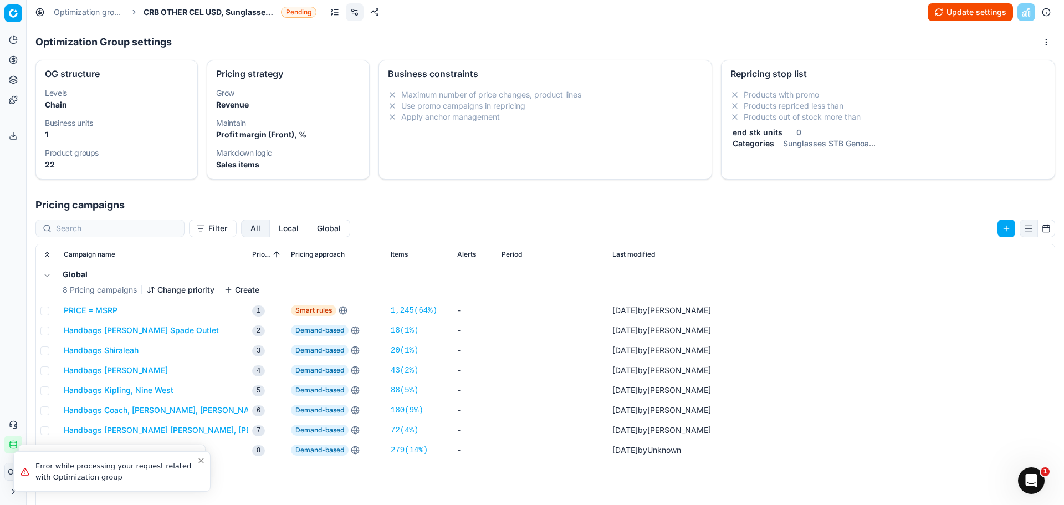
click at [992, 3] on button "Update settings" at bounding box center [970, 12] width 85 height 18
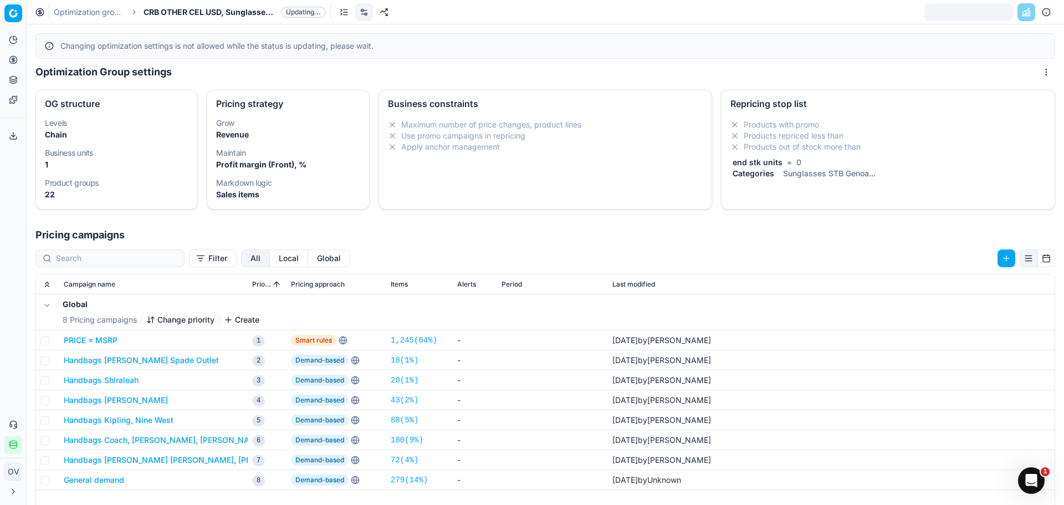
click at [87, 7] on link "Optimization groups" at bounding box center [89, 12] width 71 height 11
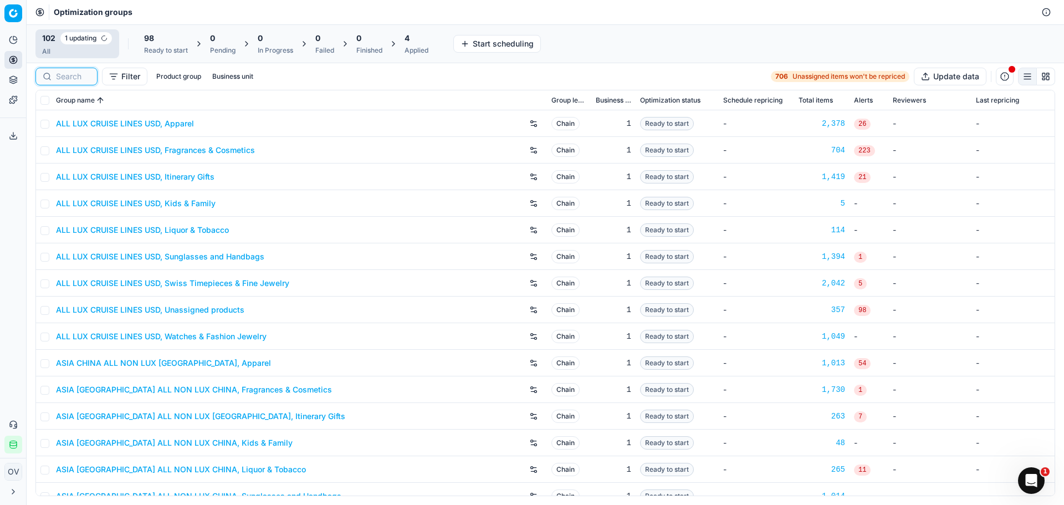
click at [68, 72] on input at bounding box center [73, 76] width 34 height 11
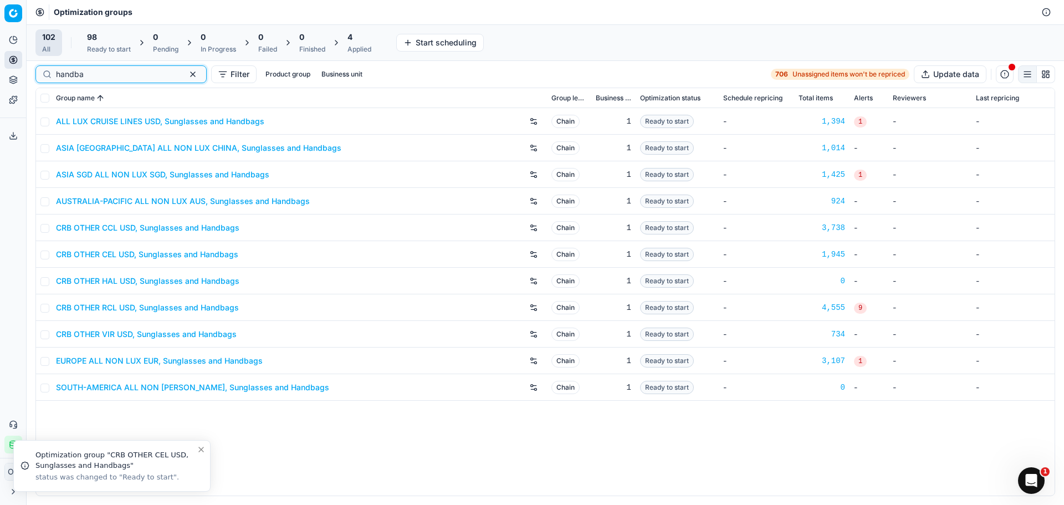
type input "handba"
click at [153, 249] on link "CRB OTHER CEL USD, Sunglasses and Handbags" at bounding box center [147, 254] width 182 height 11
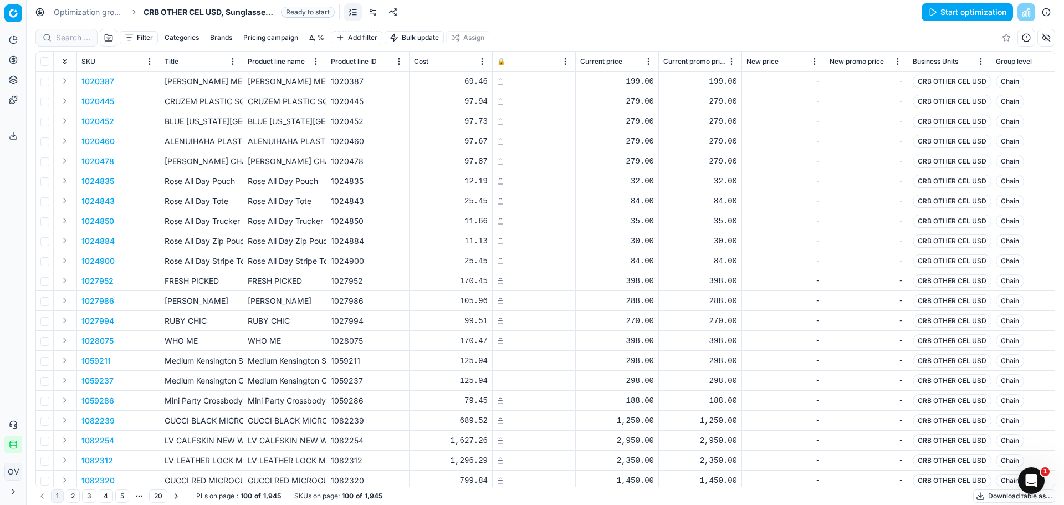
click at [944, 14] on button "Start optimization" at bounding box center [967, 12] width 91 height 18
click at [106, 16] on link "Optimization groups" at bounding box center [89, 12] width 71 height 11
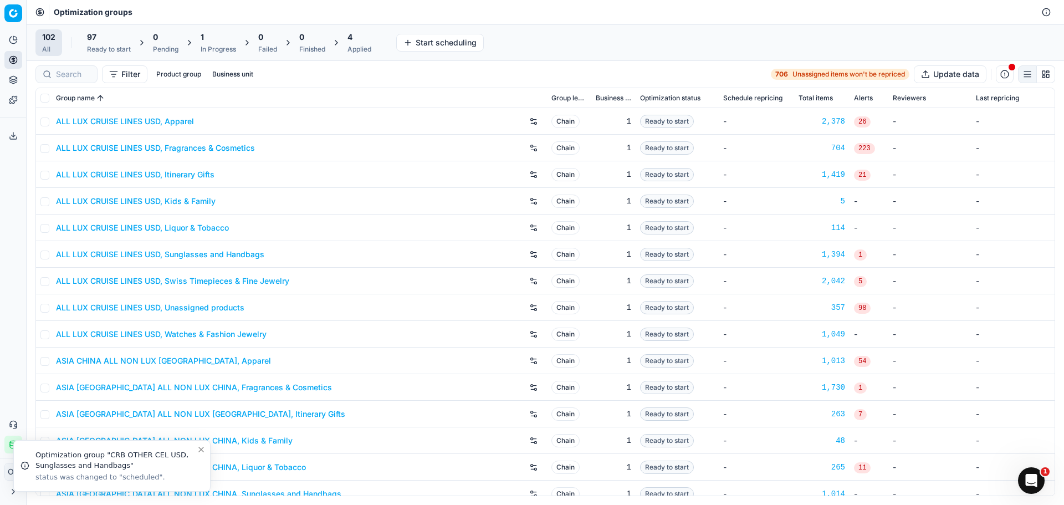
click at [83, 80] on div at bounding box center [66, 74] width 62 height 18
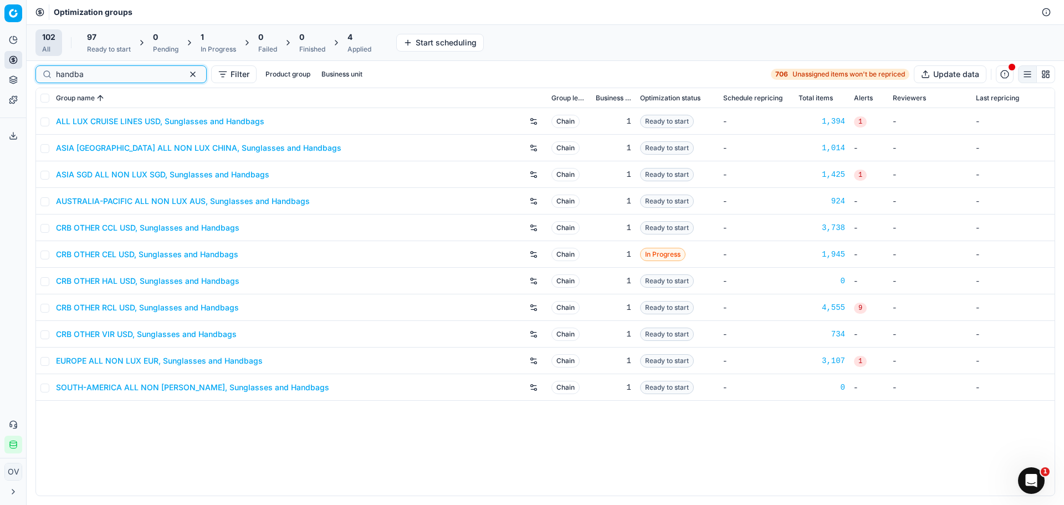
type input "handba"
click at [144, 334] on link "CRB OTHER VIR USD, Sunglasses and Handbags" at bounding box center [146, 334] width 181 height 11
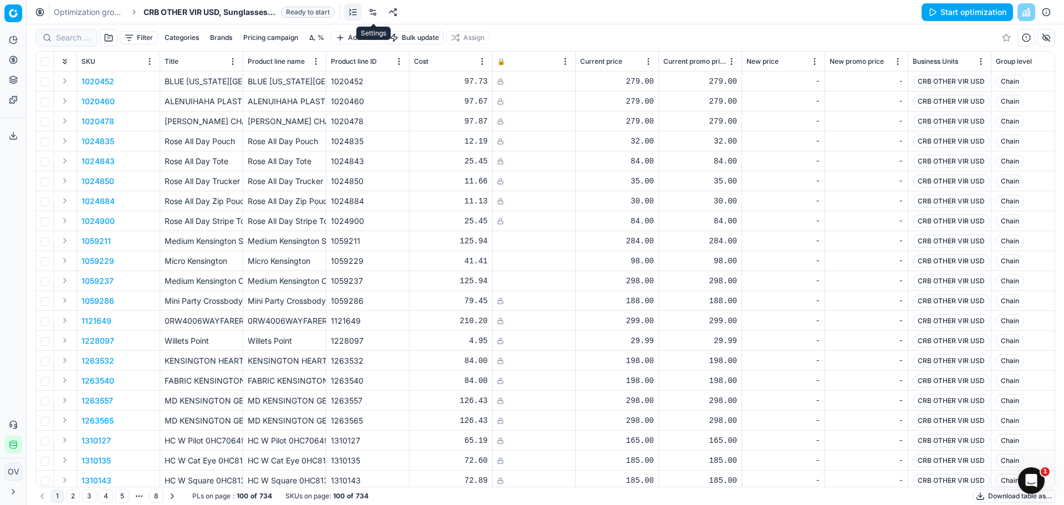
click at [372, 8] on link at bounding box center [373, 12] width 18 height 18
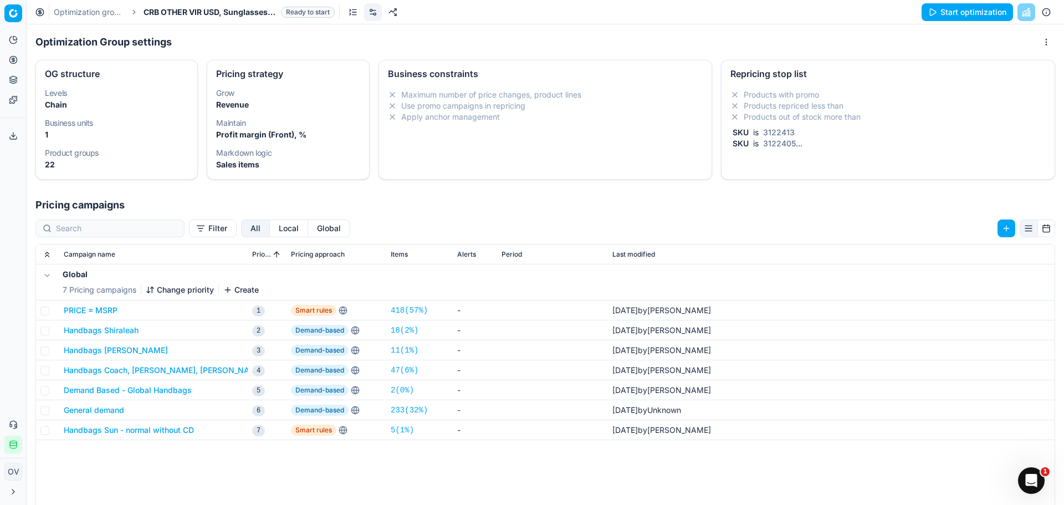
click at [861, 135] on div "SKU is 3122413" at bounding box center [886, 132] width 311 height 11
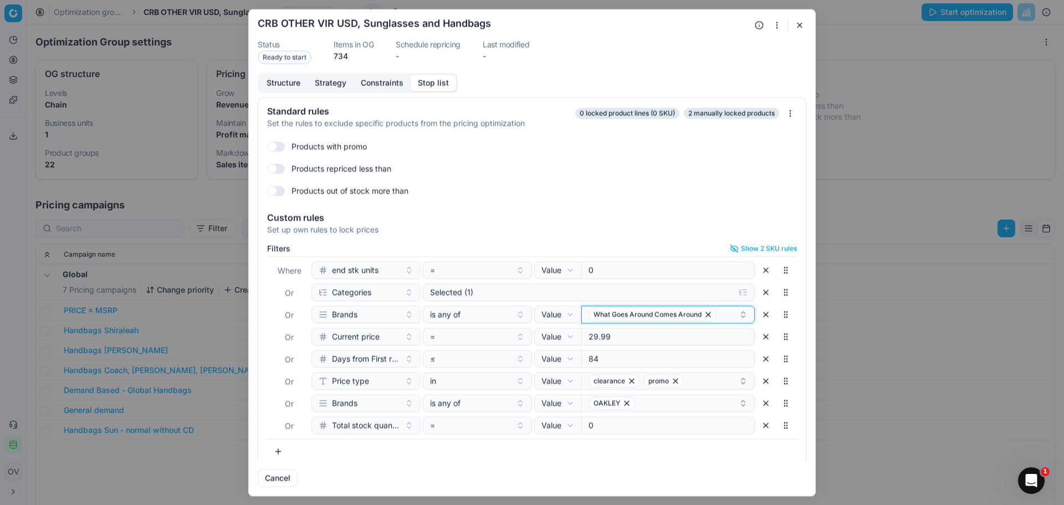
click at [739, 311] on icon "button" at bounding box center [743, 314] width 9 height 9
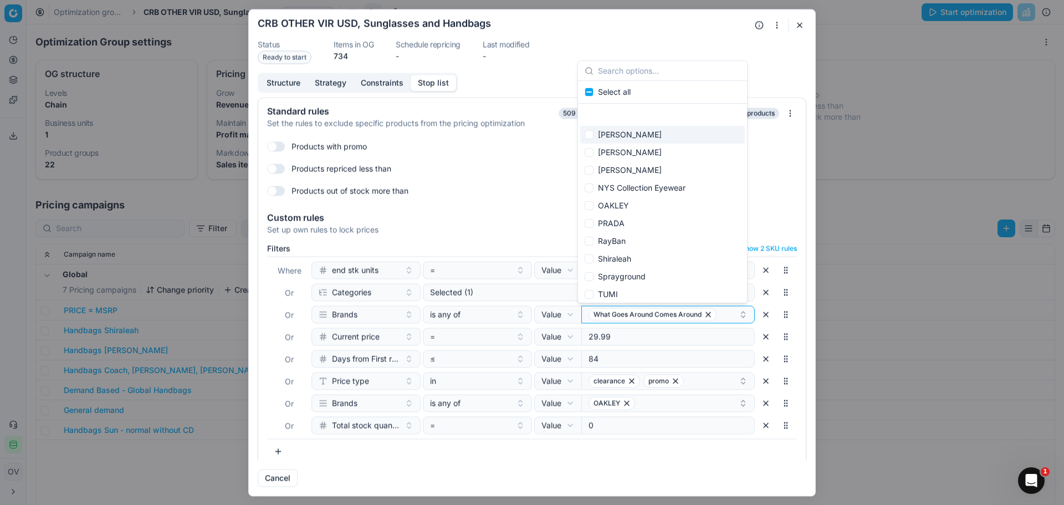
scroll to position [166, 0]
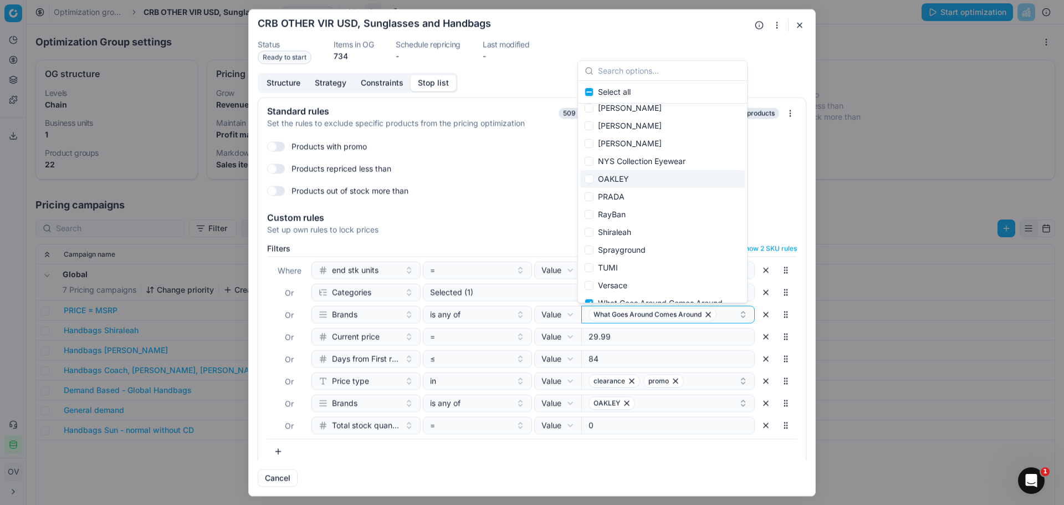
click at [614, 178] on span "OAKLEY" at bounding box center [613, 178] width 31 height 11
checkbox input "true"
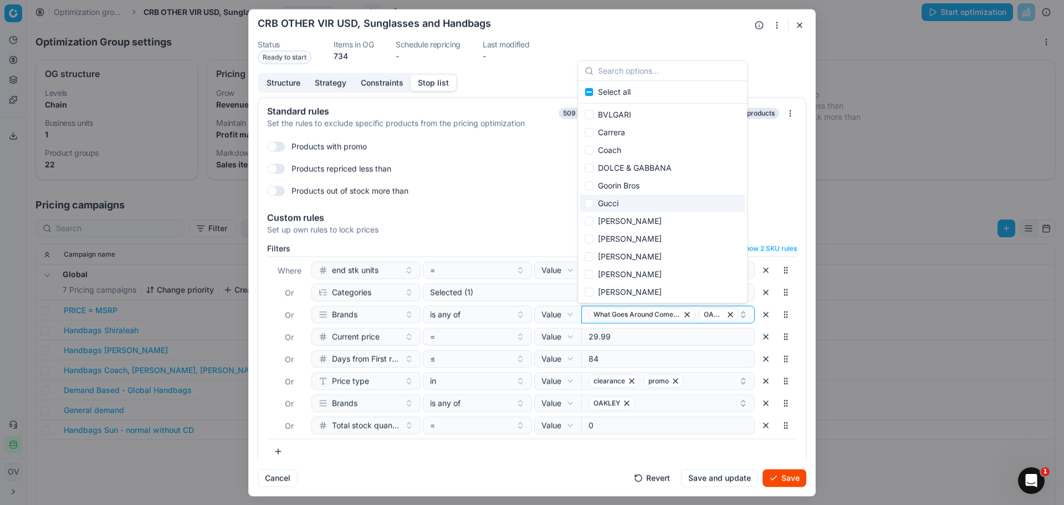
click at [777, 198] on div "Products out of stock more than" at bounding box center [532, 191] width 530 height 18
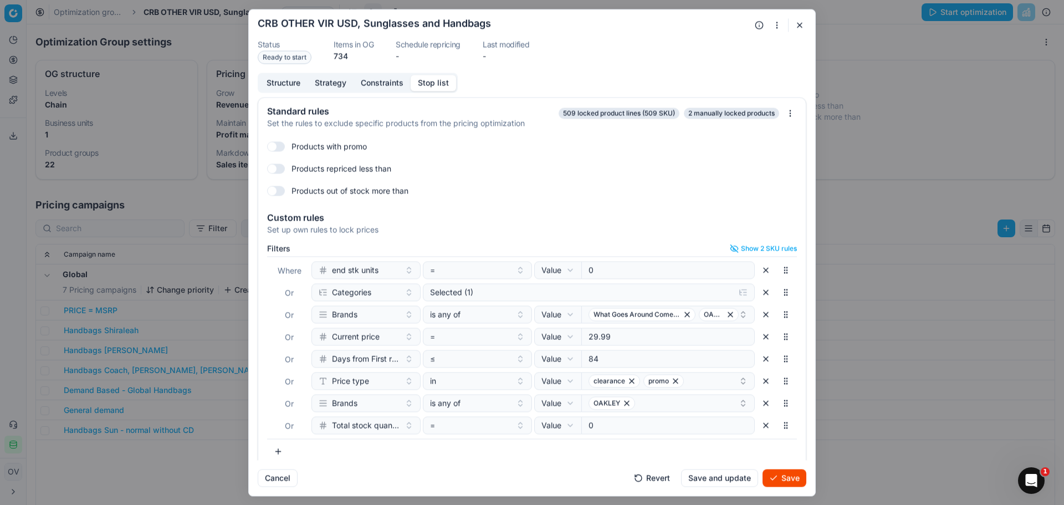
click at [789, 481] on button "Save" at bounding box center [785, 478] width 44 height 18
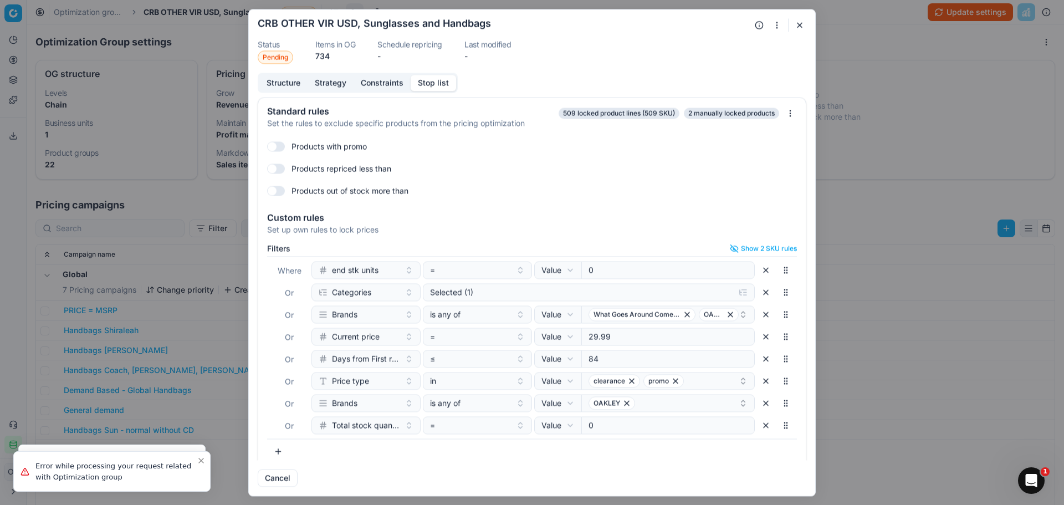
scroll to position [9, 0]
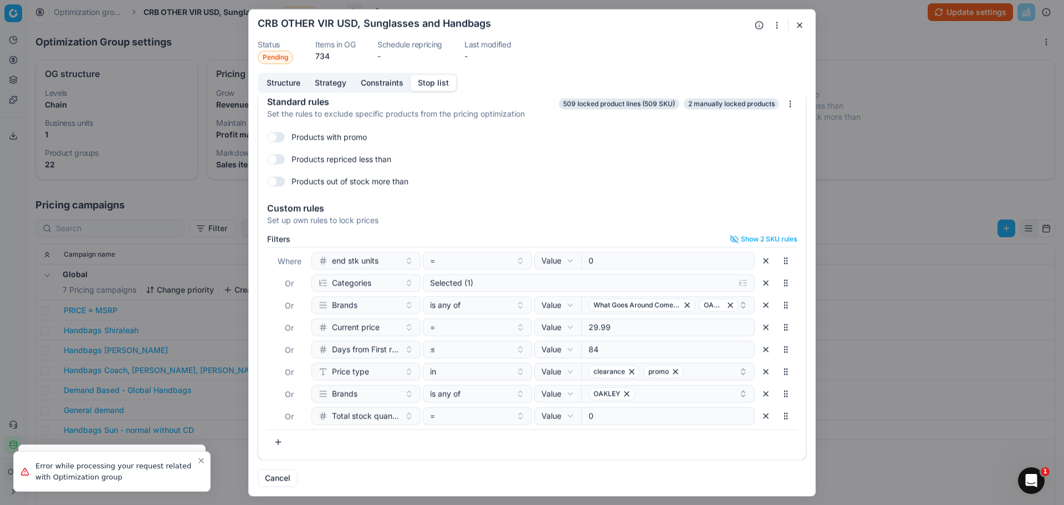
click at [796, 25] on button "button" at bounding box center [799, 24] width 13 height 13
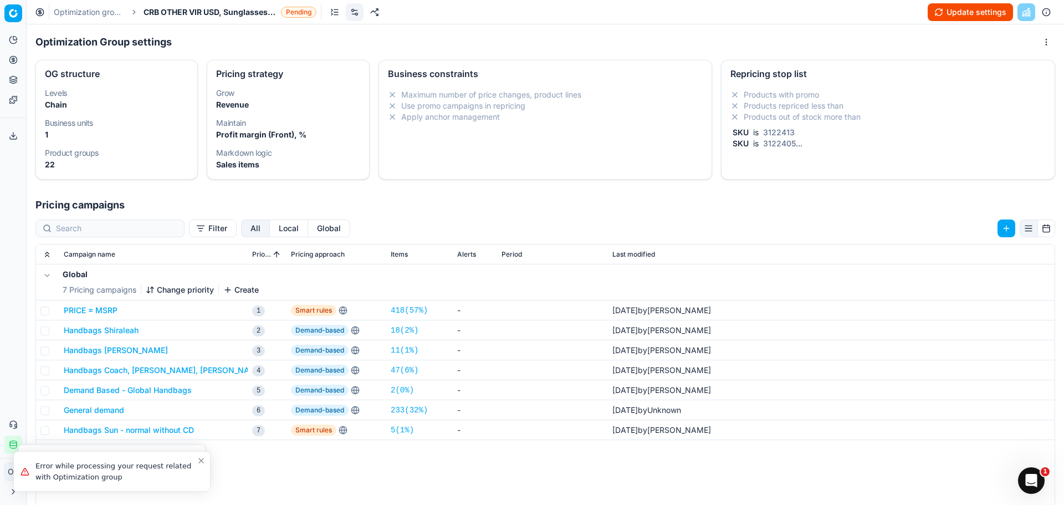
click at [943, 16] on button "Update settings" at bounding box center [970, 12] width 85 height 18
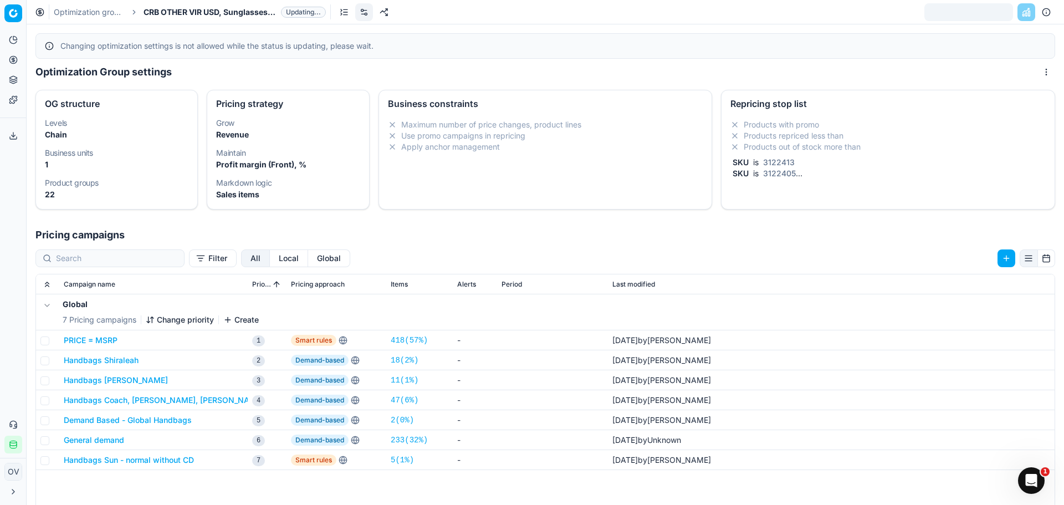
click at [528, 67] on div "Optimization Group settings" at bounding box center [545, 72] width 1020 height 18
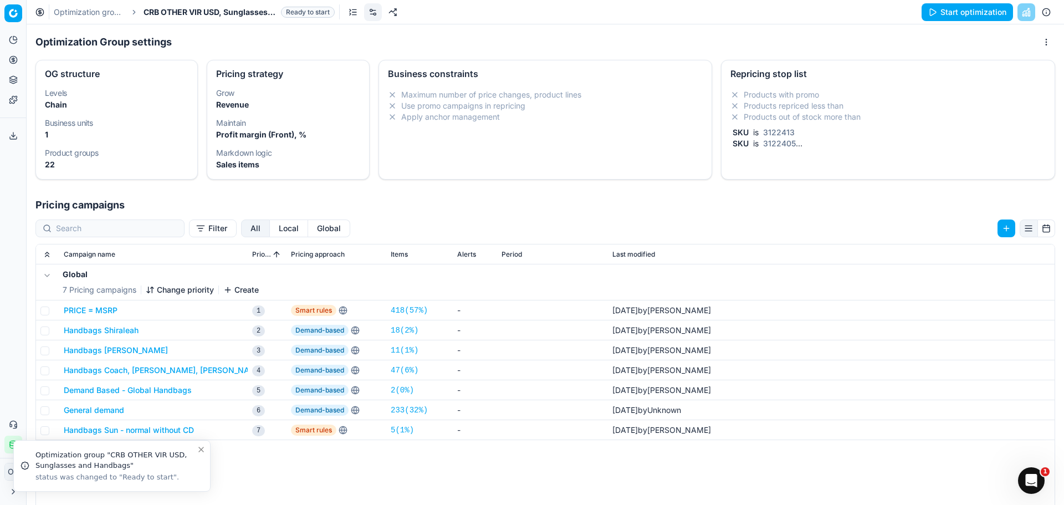
click at [964, 17] on button "Start optimization" at bounding box center [967, 12] width 91 height 18
click at [100, 13] on link "Optimization groups" at bounding box center [89, 12] width 71 height 11
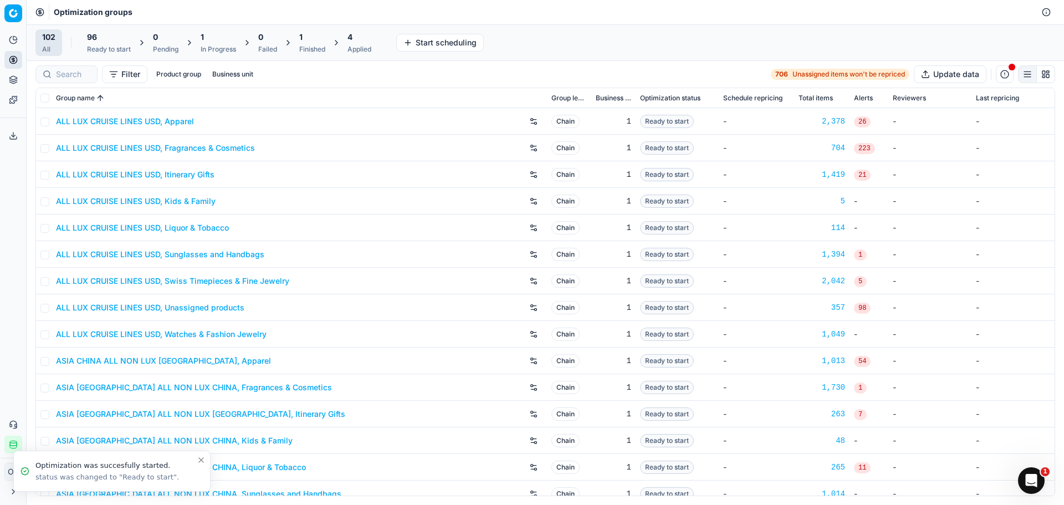
click at [214, 43] on div "1 In Progress" at bounding box center [218, 43] width 35 height 22
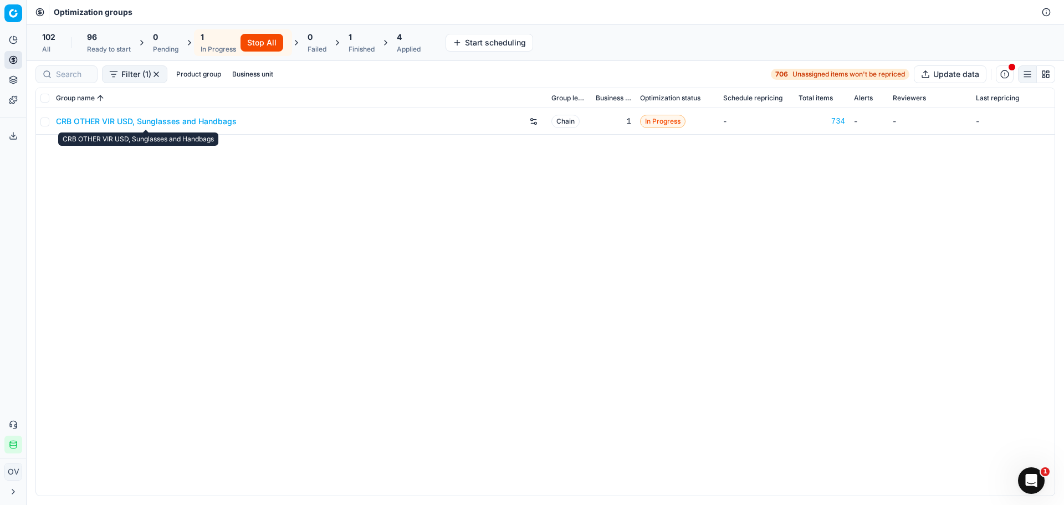
click at [176, 119] on link "CRB OTHER VIR USD, Sunglasses and Handbags" at bounding box center [146, 121] width 181 height 11
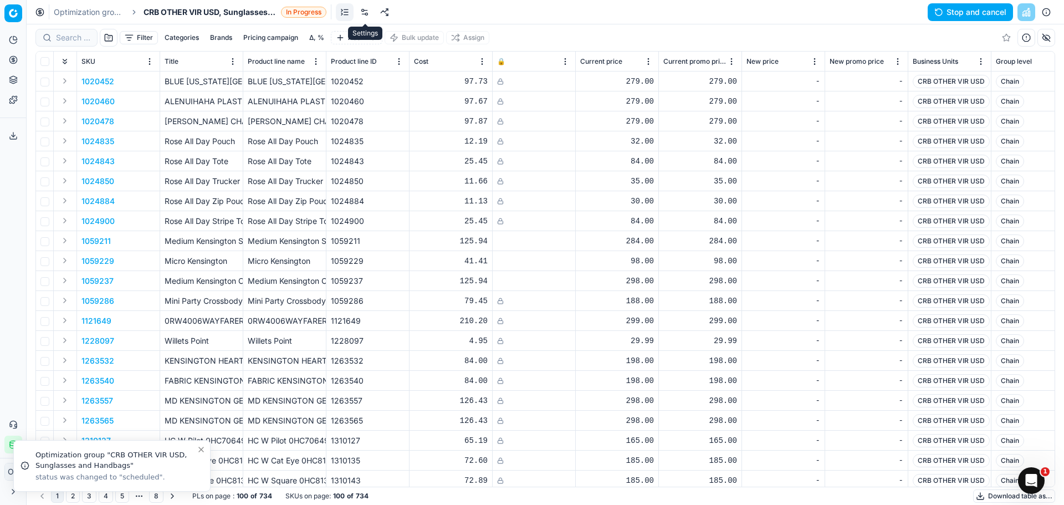
click at [370, 10] on link at bounding box center [365, 12] width 18 height 18
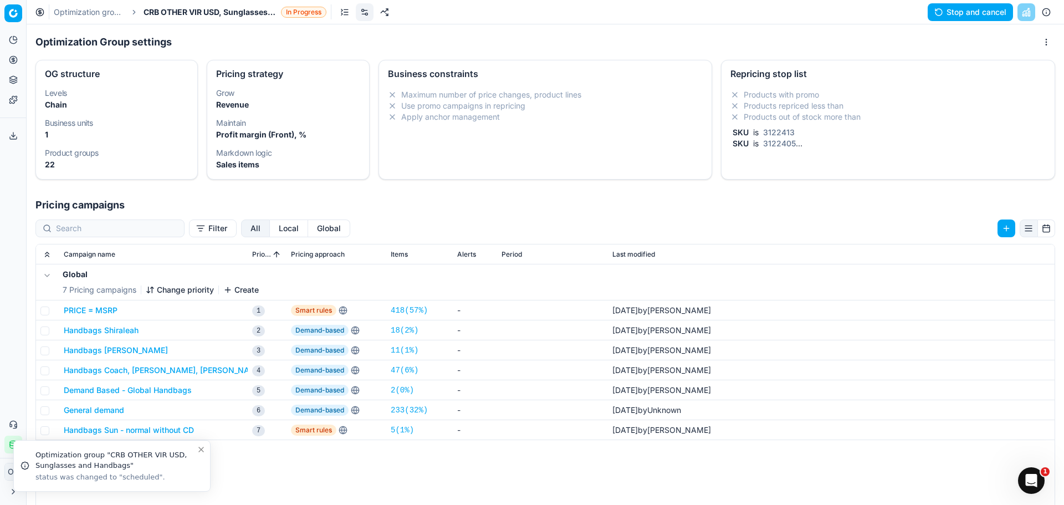
click at [743, 95] on li "Products with promo" at bounding box center [888, 94] width 315 height 11
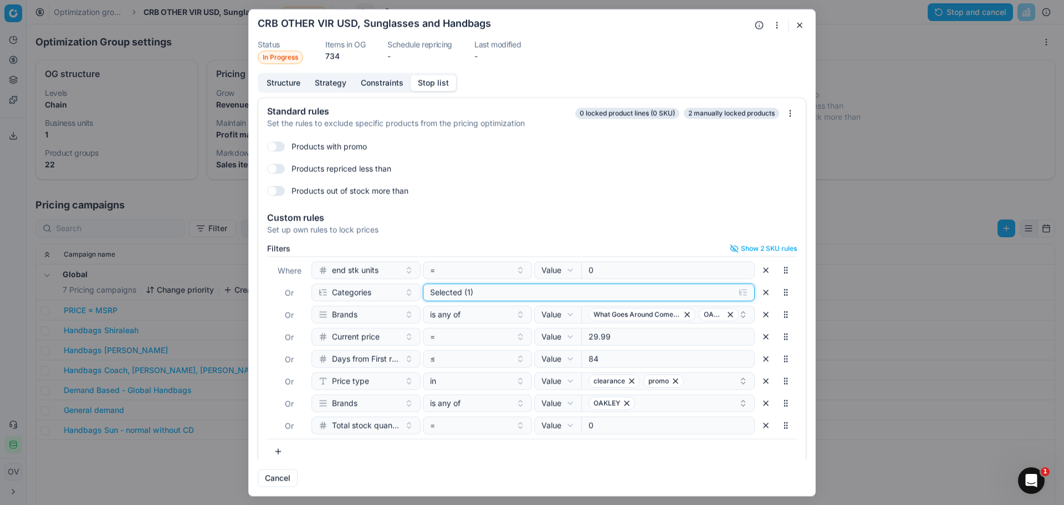
click at [517, 297] on div "Selected (1)" at bounding box center [580, 292] width 300 height 11
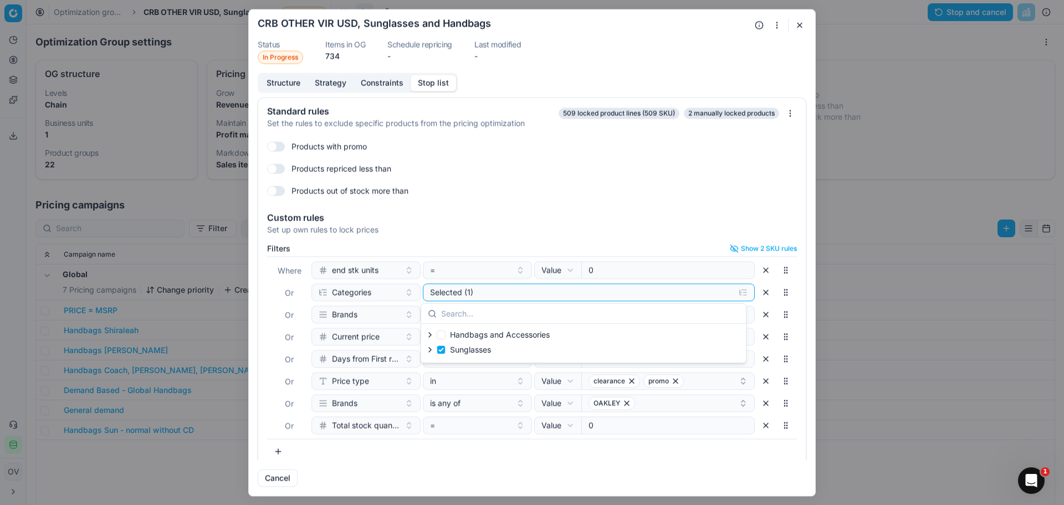
click at [120, 27] on div "Oprimization group is saving... CRB OTHER VIR USD, Sunglasses and Handbags Stat…" at bounding box center [532, 252] width 1064 height 505
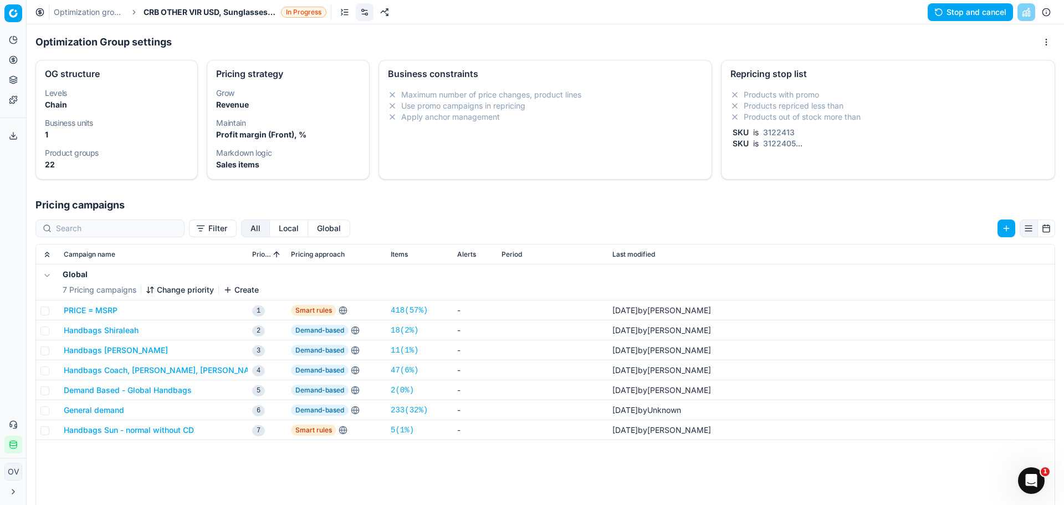
click at [93, 13] on link "Optimization groups" at bounding box center [89, 12] width 71 height 11
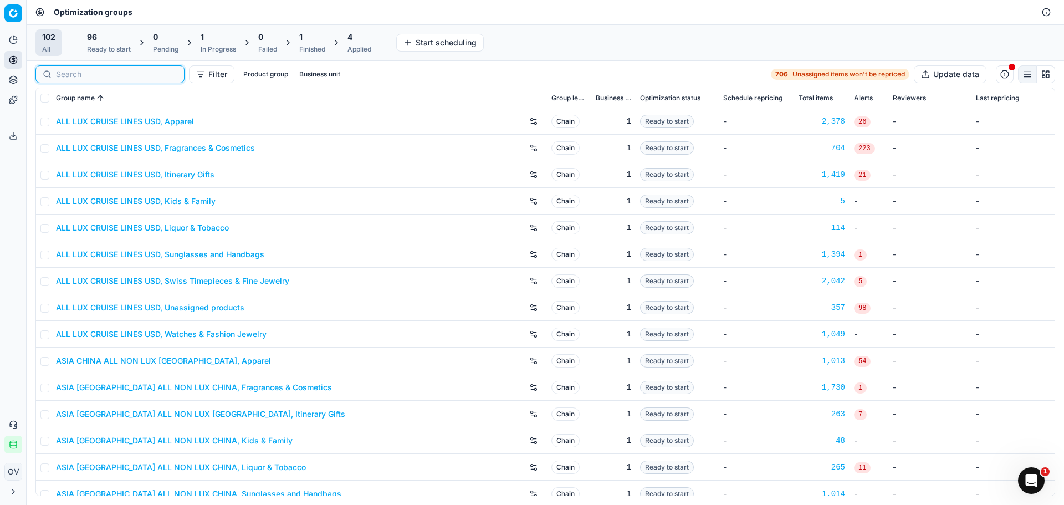
click at [69, 72] on input at bounding box center [116, 74] width 121 height 11
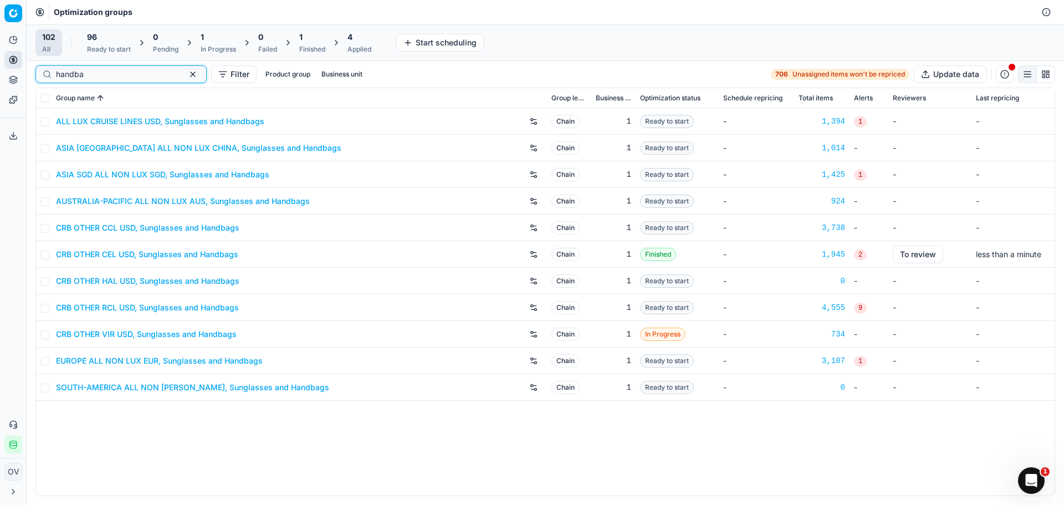
type input "handba"
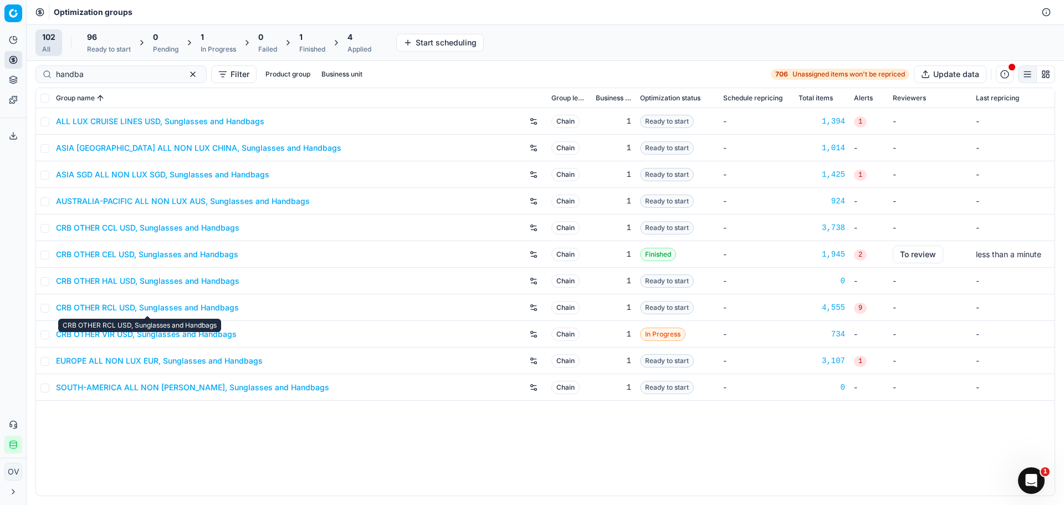
click at [180, 306] on link "CRB OTHER RCL USD, Sunglasses and Handbags" at bounding box center [147, 307] width 183 height 11
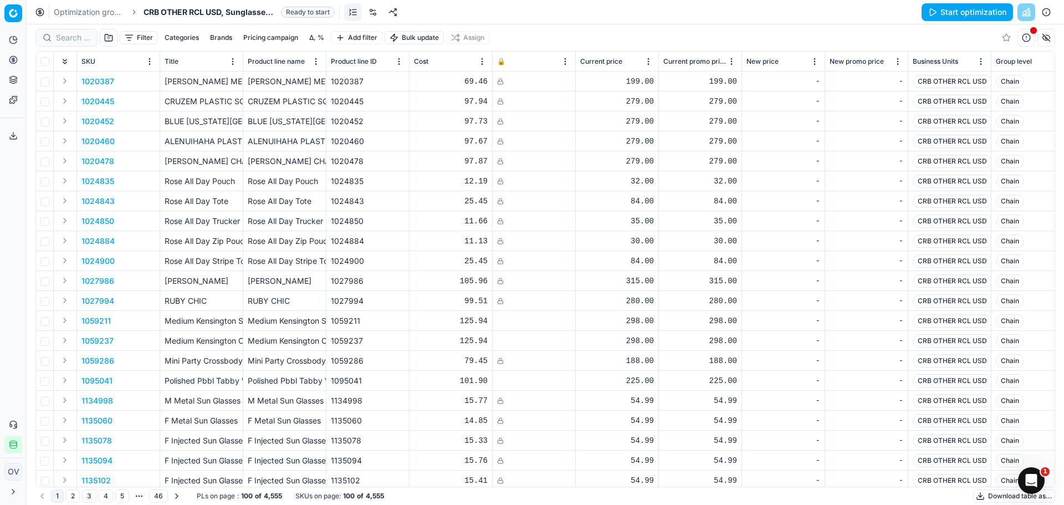
click at [377, 17] on link at bounding box center [373, 12] width 18 height 18
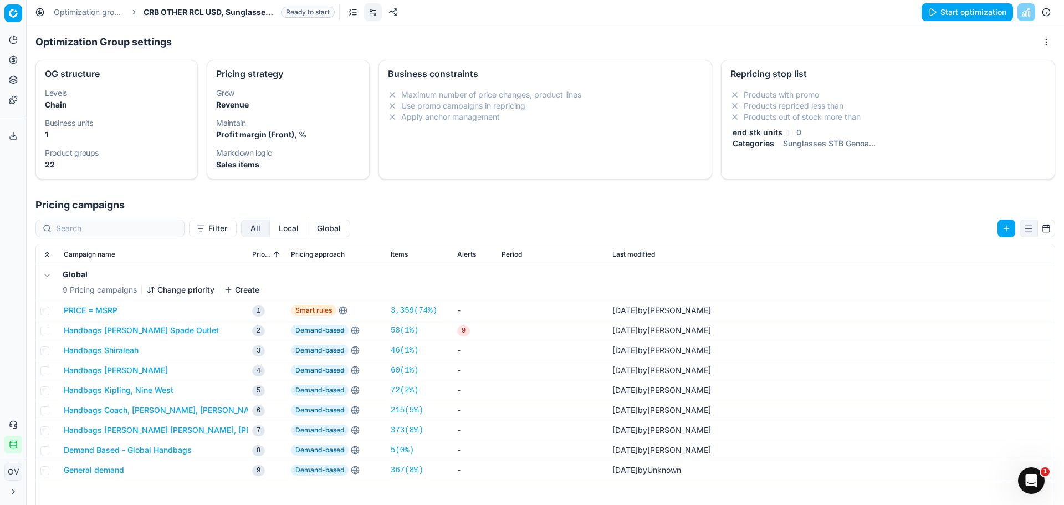
click at [794, 113] on li "Products out of stock more than" at bounding box center [888, 116] width 315 height 11
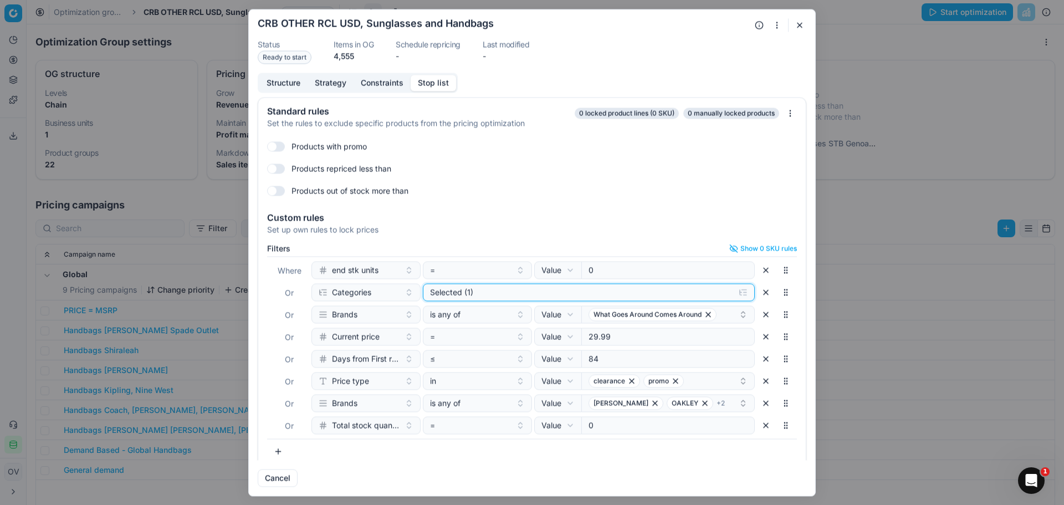
click at [552, 293] on div "Selected (1)" at bounding box center [580, 292] width 300 height 11
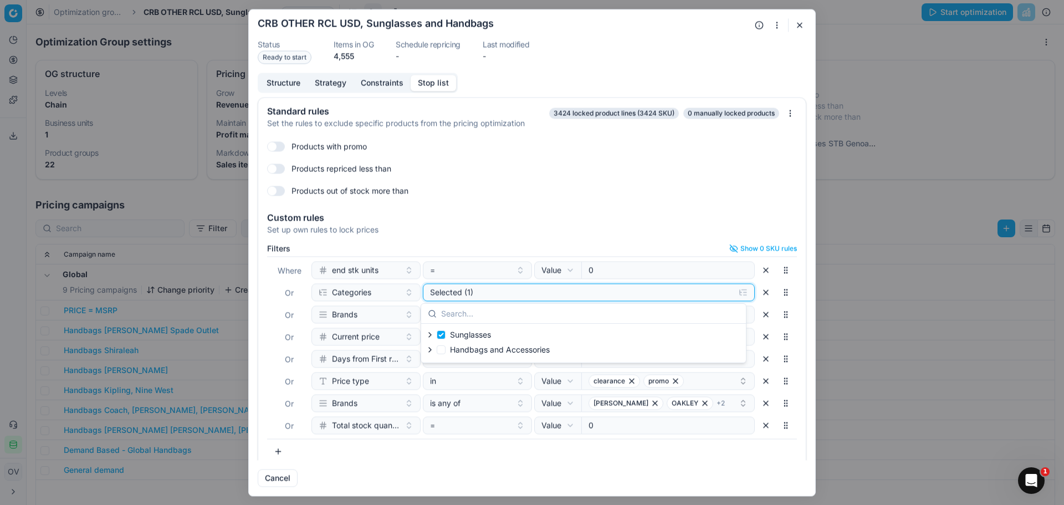
click at [553, 292] on div "Selected (1)" at bounding box center [580, 292] width 300 height 11
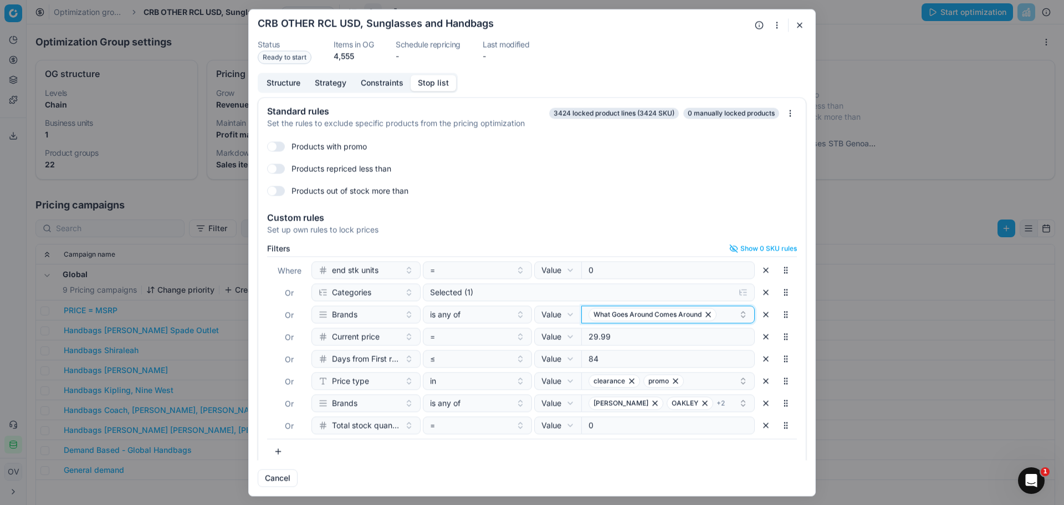
click at [742, 313] on icon "button" at bounding box center [744, 313] width 4 height 2
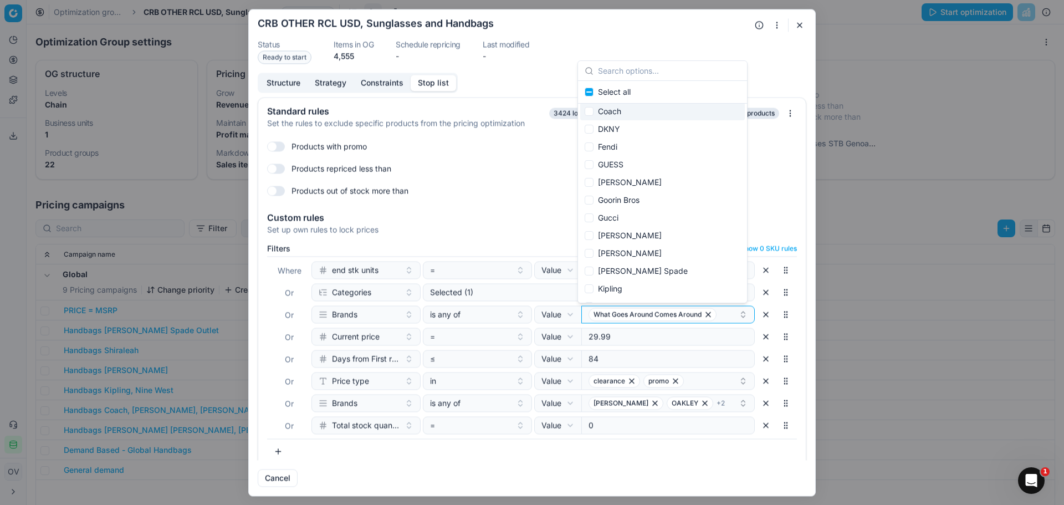
scroll to position [55, 0]
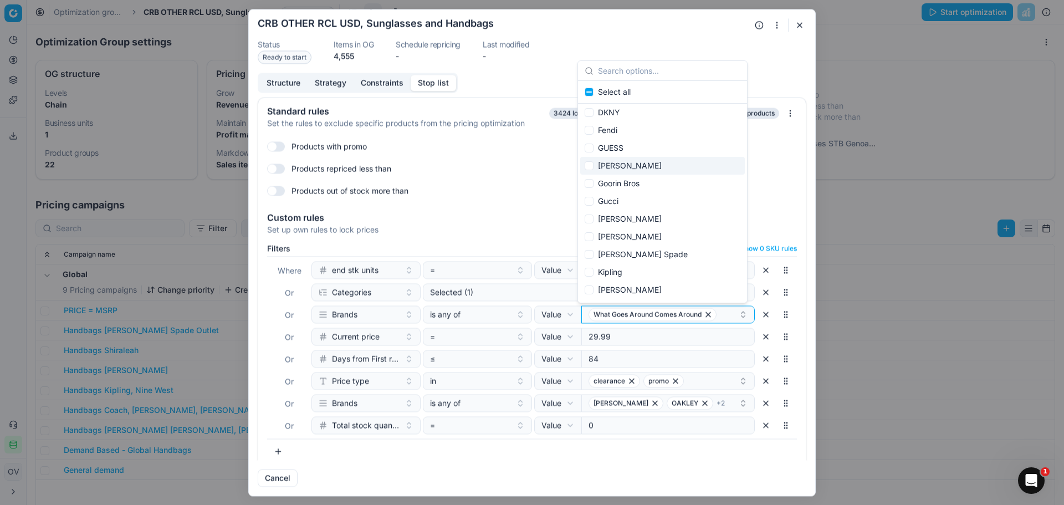
click at [661, 168] on div "Gianni Chiarini" at bounding box center [662, 166] width 165 height 18
checkbox input "true"
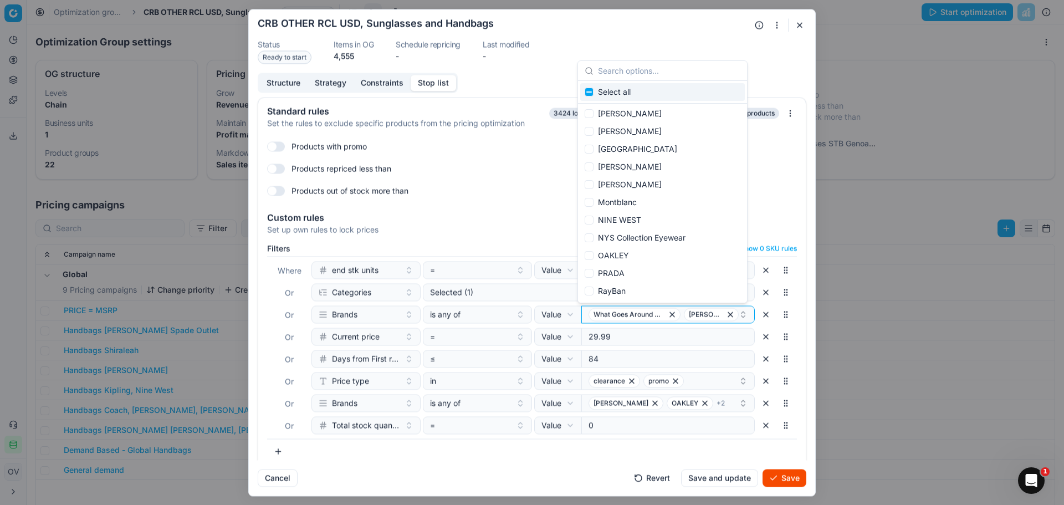
scroll to position [277, 0]
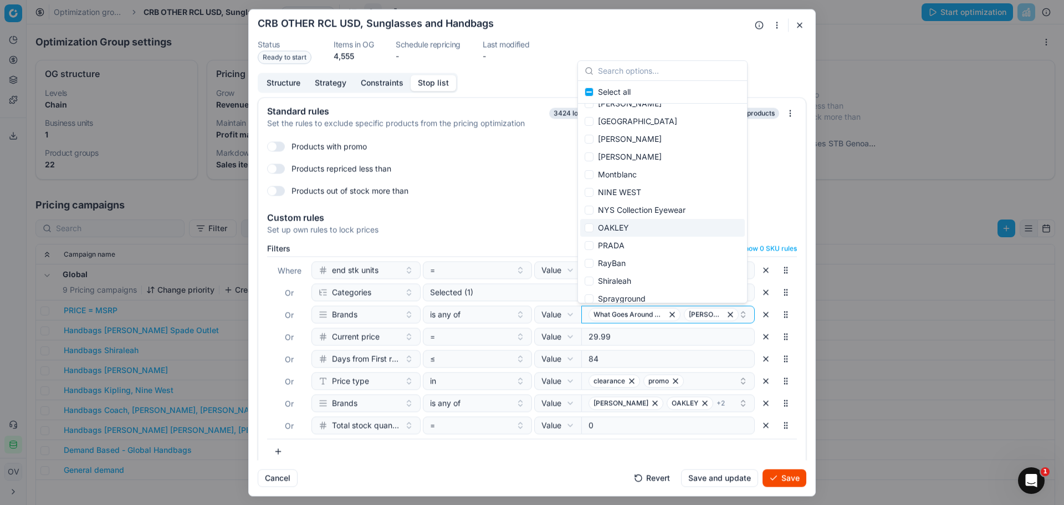
click at [645, 227] on div "OAKLEY" at bounding box center [662, 228] width 165 height 18
checkbox input "true"
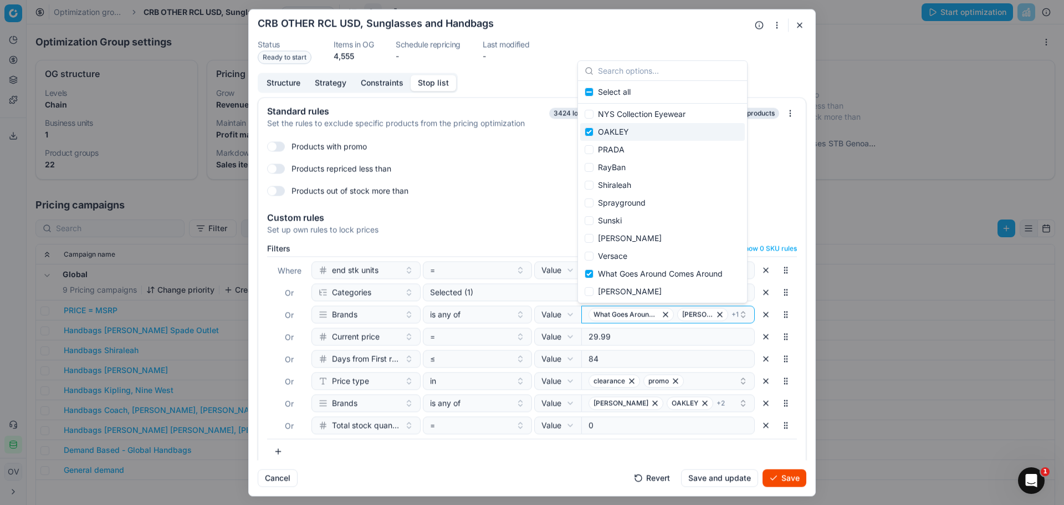
scroll to position [0, 0]
click at [773, 476] on button "Save" at bounding box center [785, 478] width 44 height 18
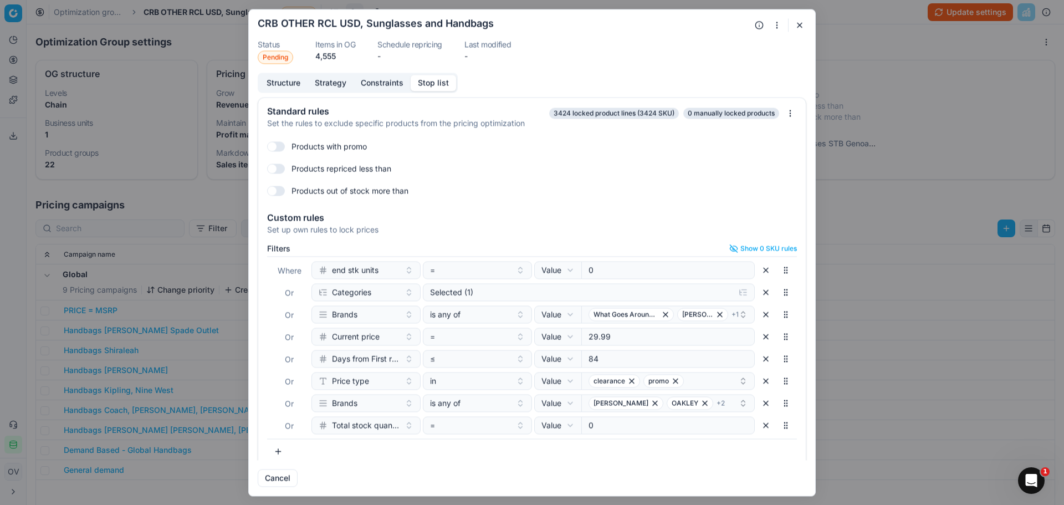
click at [798, 27] on button "button" at bounding box center [799, 24] width 13 height 13
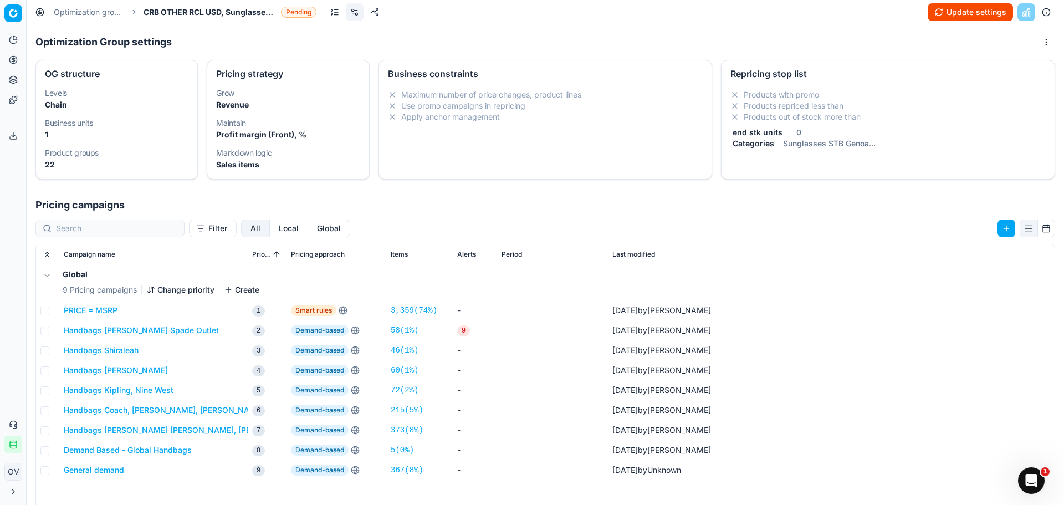
click at [974, 9] on button "Update settings" at bounding box center [970, 12] width 85 height 18
click at [796, 109] on li "Products repriced less than" at bounding box center [888, 105] width 315 height 11
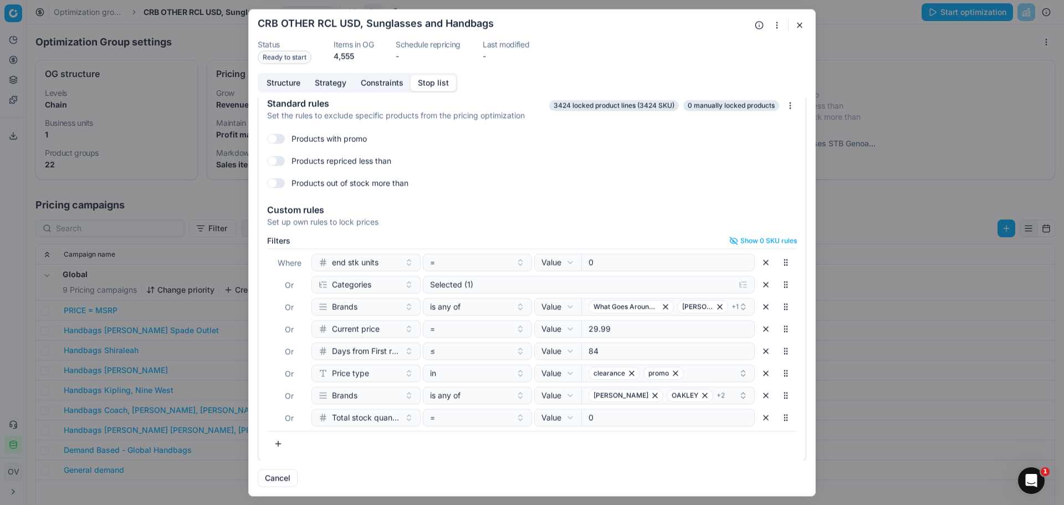
scroll to position [9, 0]
click at [801, 23] on button "button" at bounding box center [799, 24] width 13 height 13
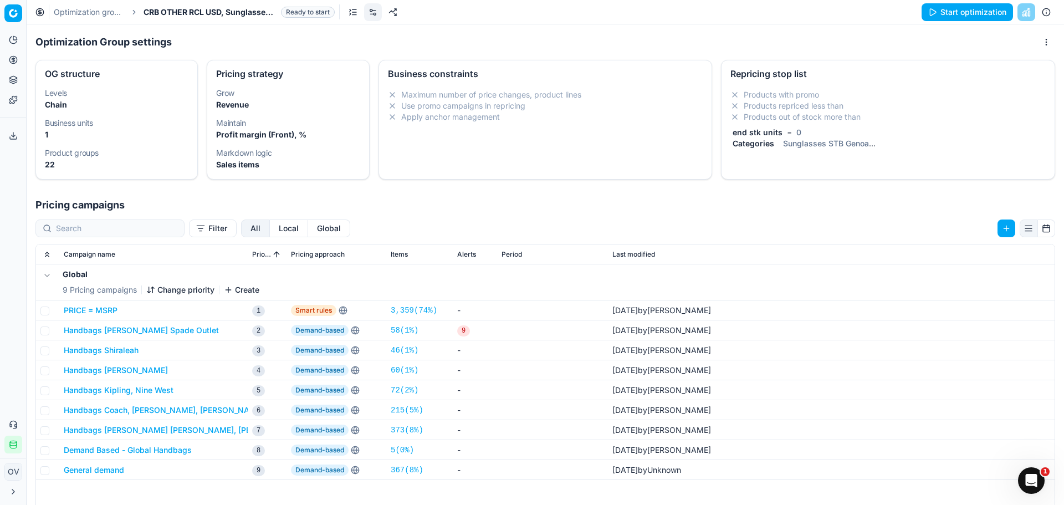
click at [946, 12] on button "Start optimization" at bounding box center [967, 12] width 91 height 18
click at [94, 8] on link "Optimization groups" at bounding box center [89, 12] width 71 height 11
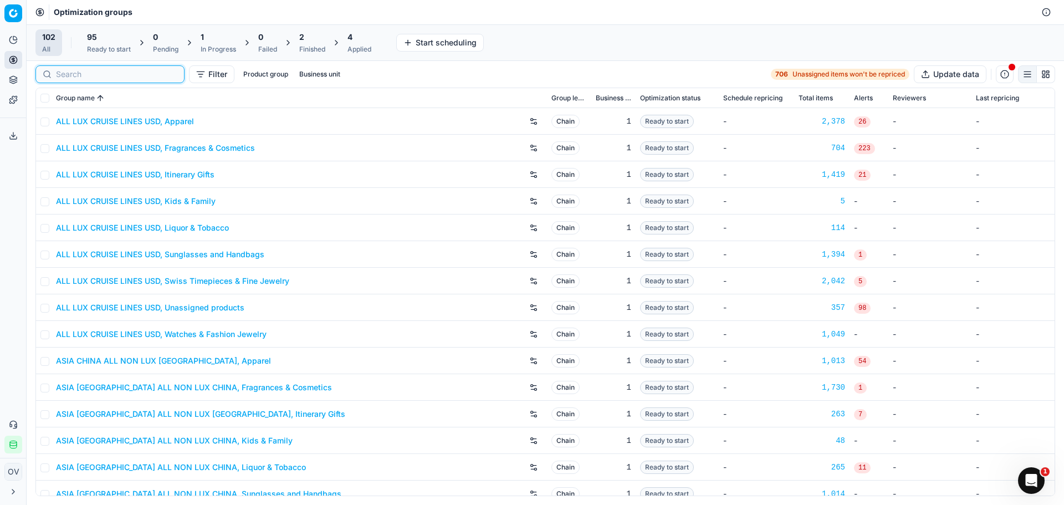
click at [67, 73] on input at bounding box center [116, 74] width 121 height 11
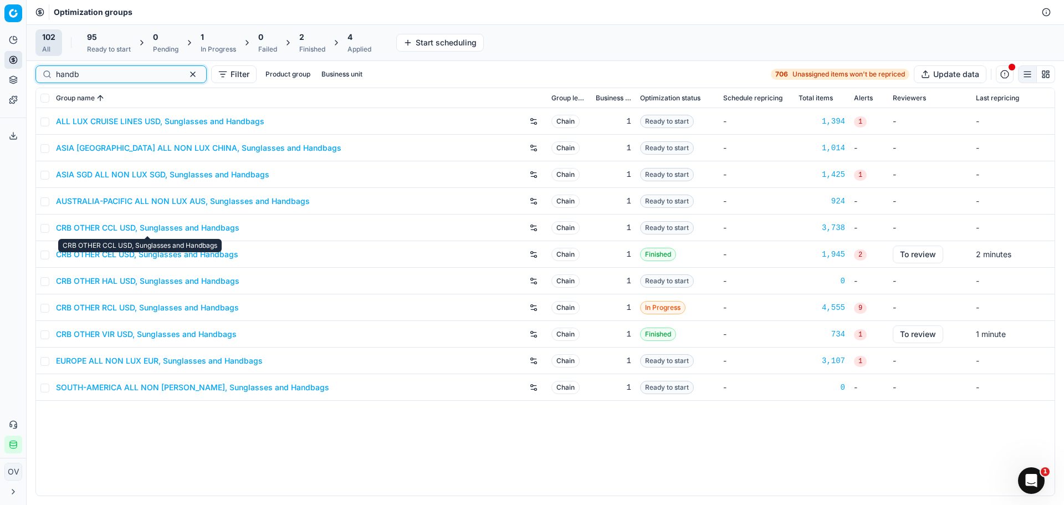
type input "handb"
click at [205, 228] on link "CRB OTHER CCL USD, Sunglasses and Handbags" at bounding box center [147, 227] width 183 height 11
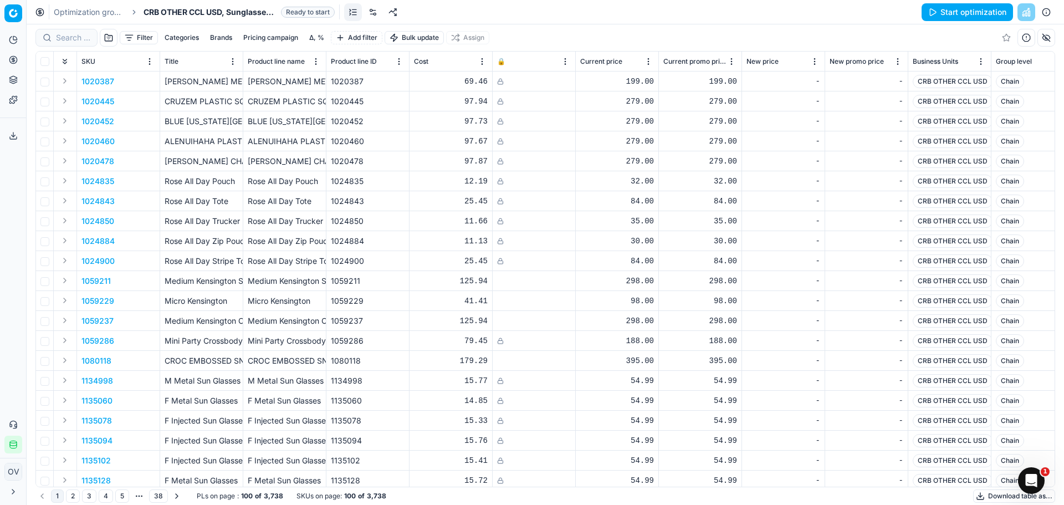
click at [374, 11] on link at bounding box center [373, 12] width 18 height 18
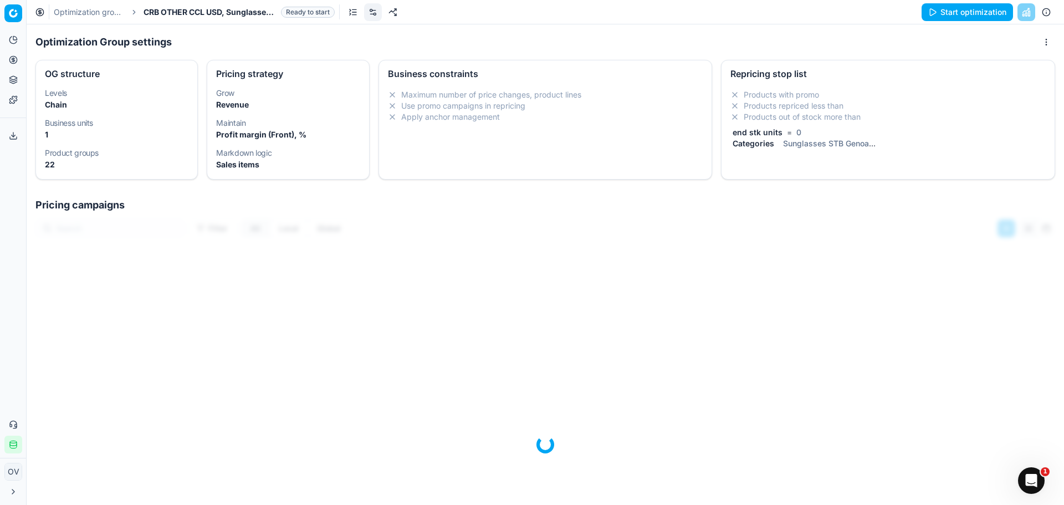
click at [748, 115] on li "Products out of stock more than" at bounding box center [888, 116] width 315 height 11
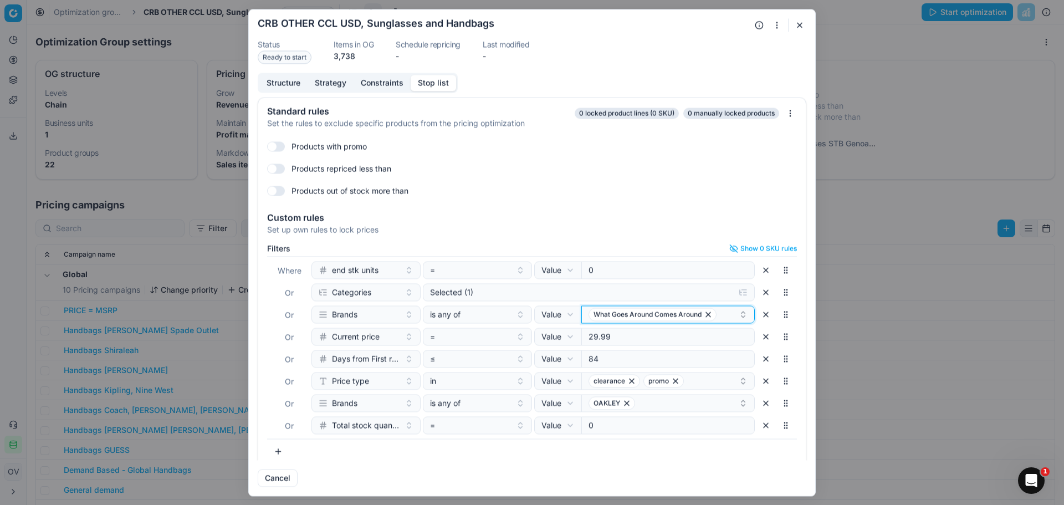
click at [739, 316] on icon "button" at bounding box center [743, 314] width 9 height 9
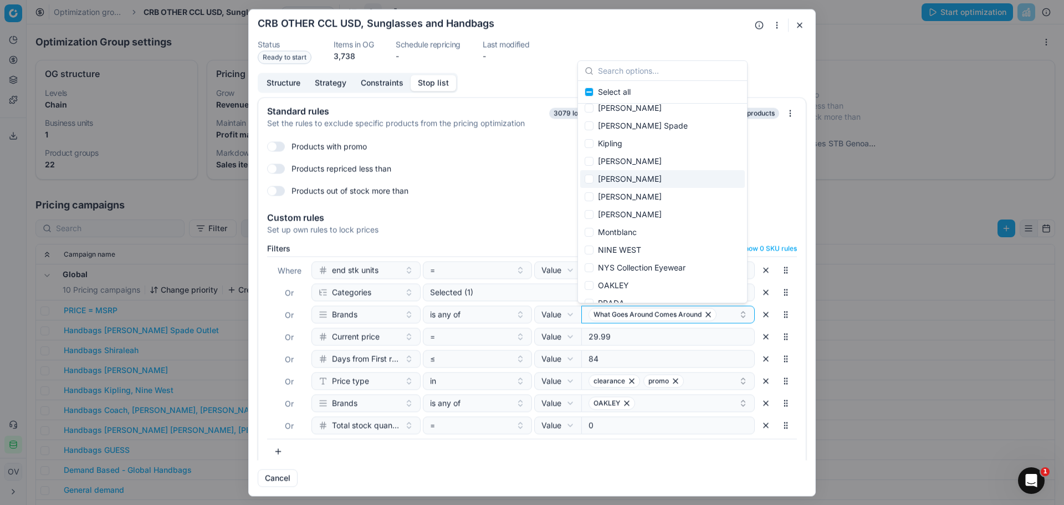
scroll to position [222, 0]
click at [684, 231] on div "OAKLEY" at bounding box center [662, 230] width 165 height 18
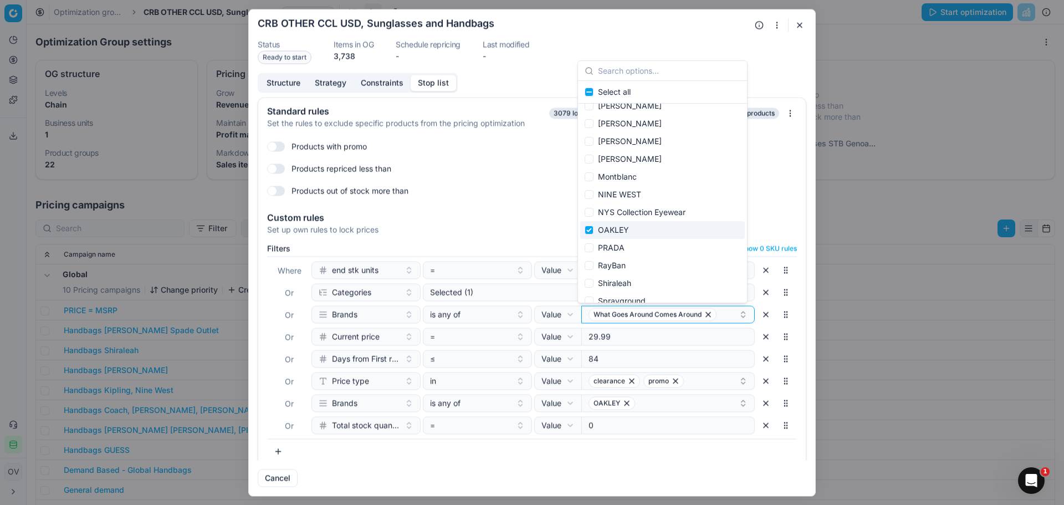
checkbox input "true"
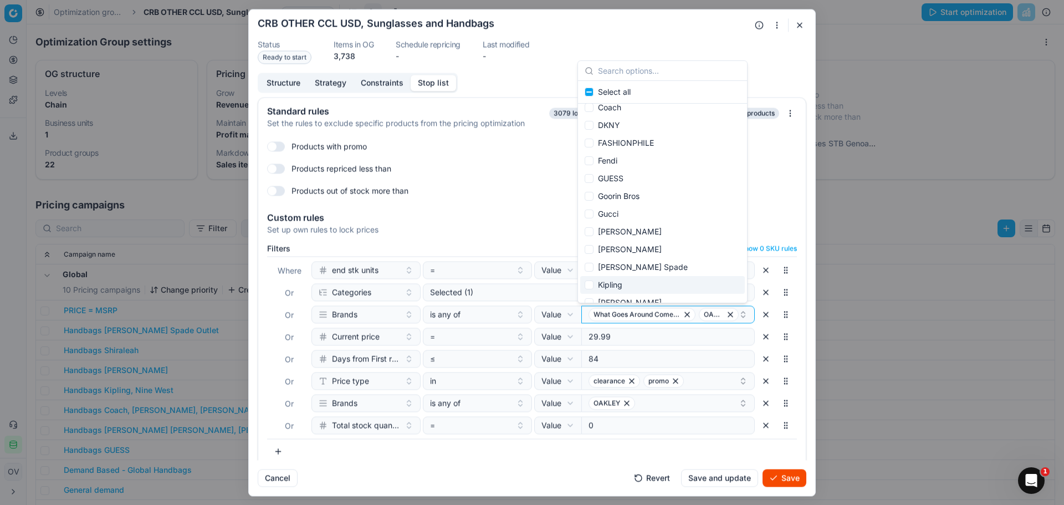
scroll to position [0, 0]
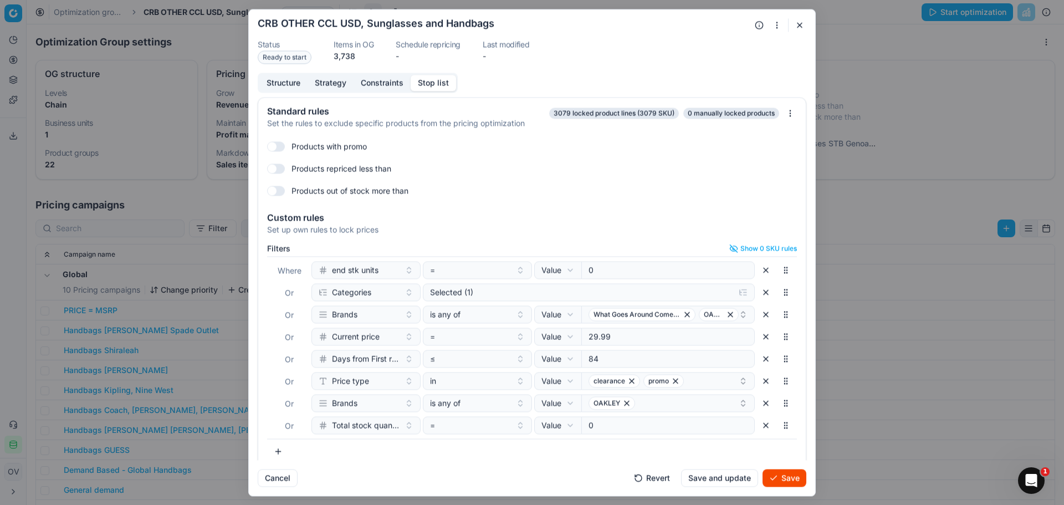
click at [794, 197] on div "Products with promo Products repriced less than Products out of stock more than" at bounding box center [532, 168] width 548 height 71
click at [785, 481] on button "Save" at bounding box center [785, 478] width 44 height 18
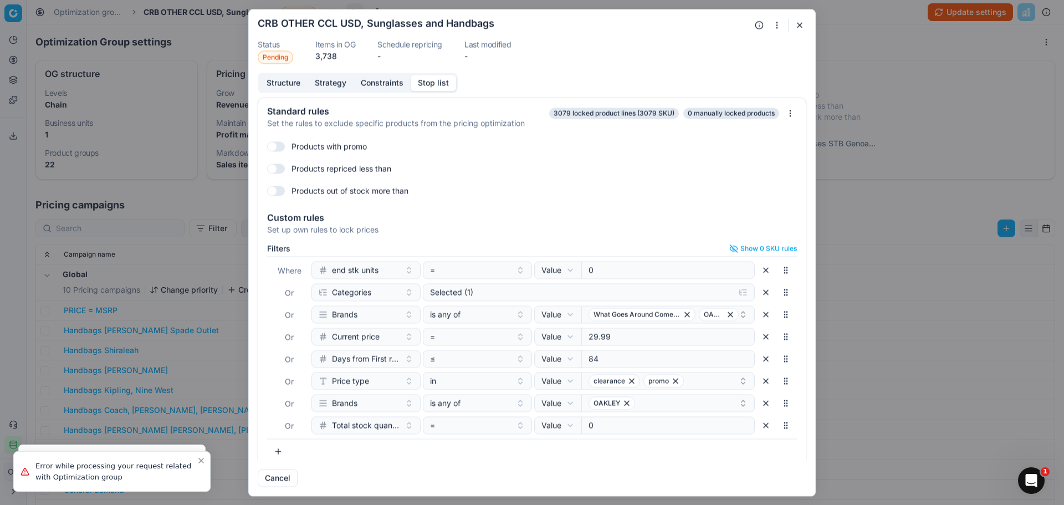
click at [804, 25] on button "button" at bounding box center [799, 24] width 13 height 13
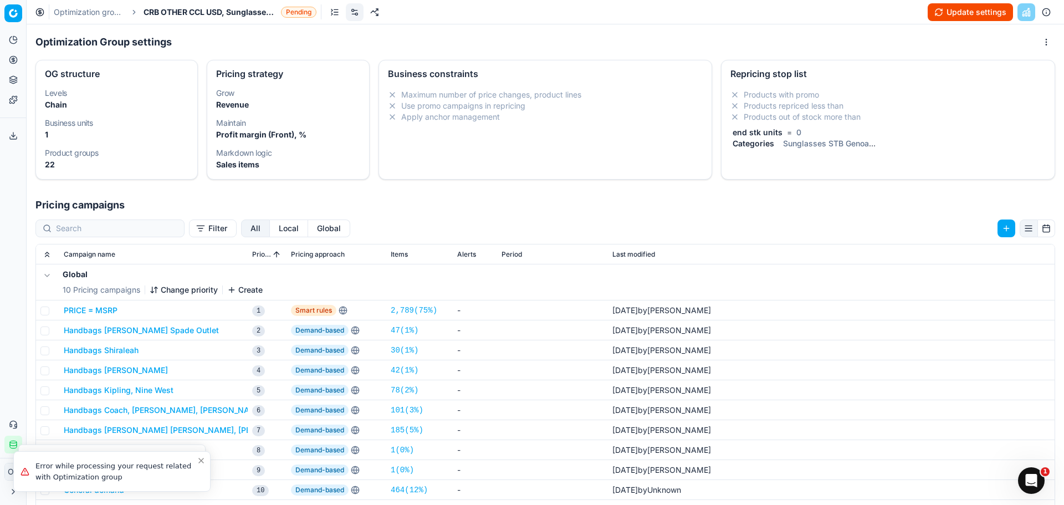
click at [967, 19] on button "Update settings" at bounding box center [970, 12] width 85 height 18
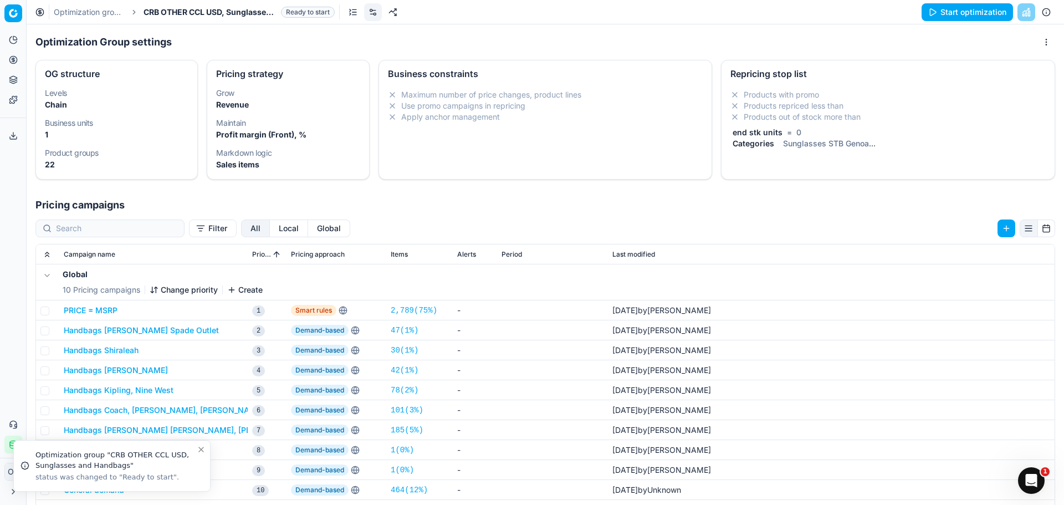
click at [947, 16] on button "Start optimization" at bounding box center [967, 12] width 91 height 18
click at [104, 15] on link "Optimization groups" at bounding box center [89, 12] width 71 height 11
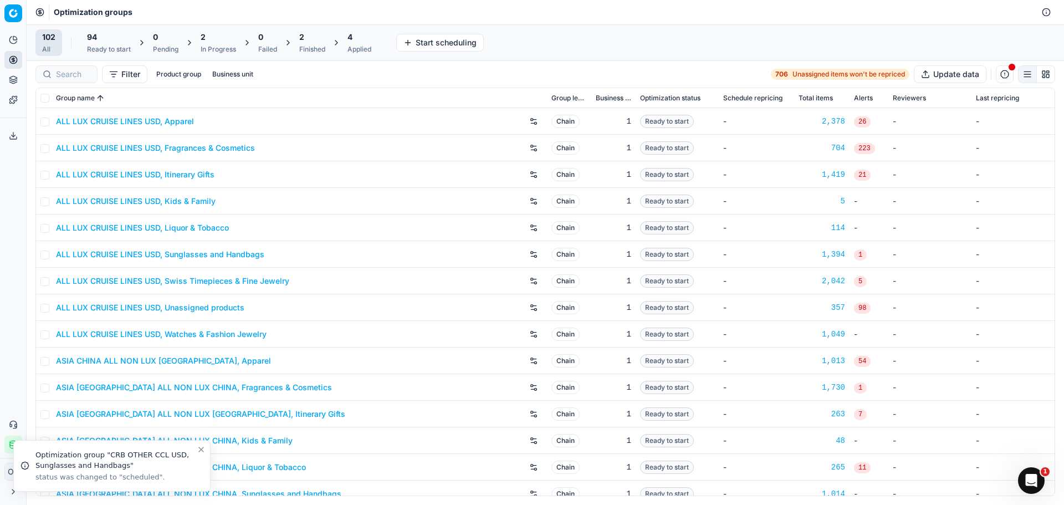
click at [319, 49] on div "Finished" at bounding box center [312, 49] width 26 height 9
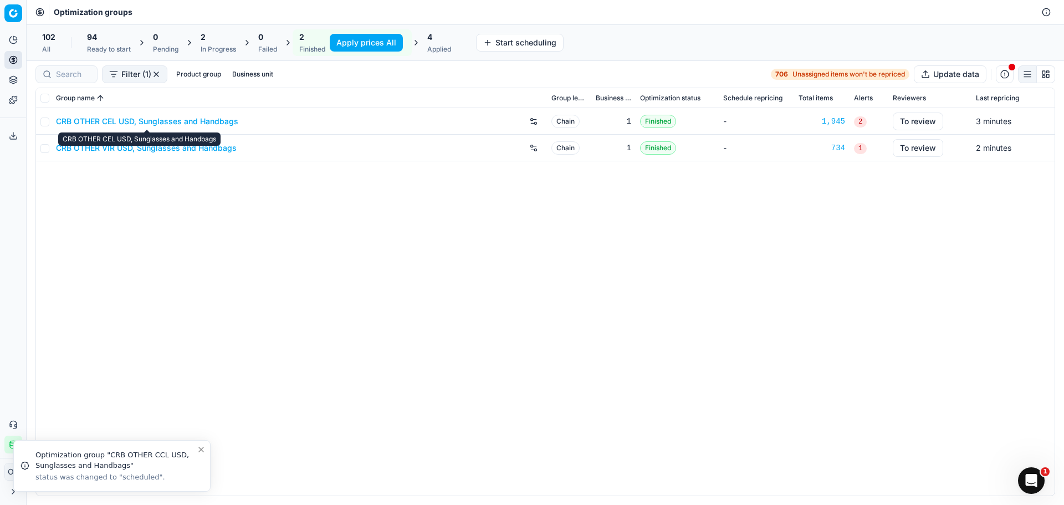
click at [161, 118] on link "CRB OTHER CEL USD, Sunglasses and Handbags" at bounding box center [147, 121] width 182 height 11
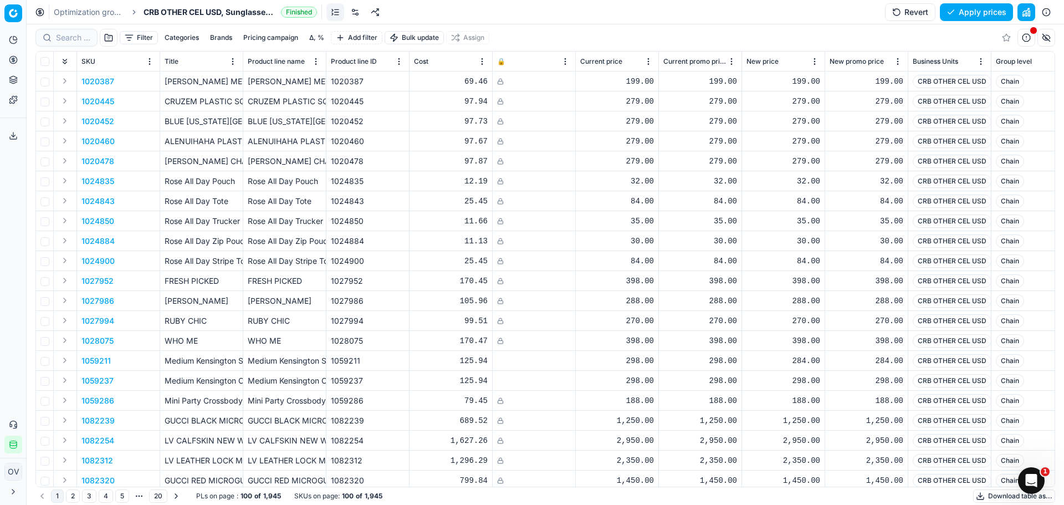
click at [353, 17] on link at bounding box center [355, 12] width 18 height 18
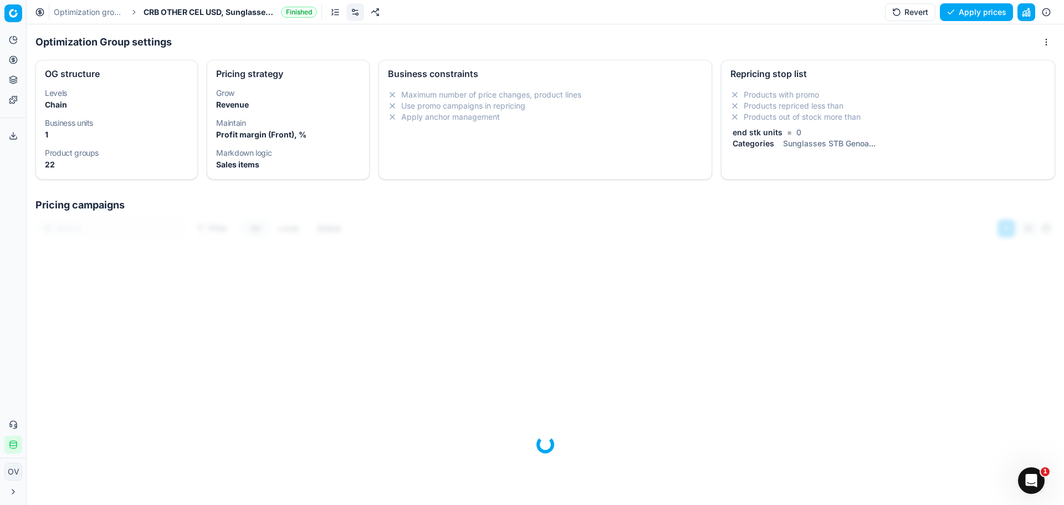
click at [849, 111] on li "Products repriced less than" at bounding box center [888, 105] width 315 height 11
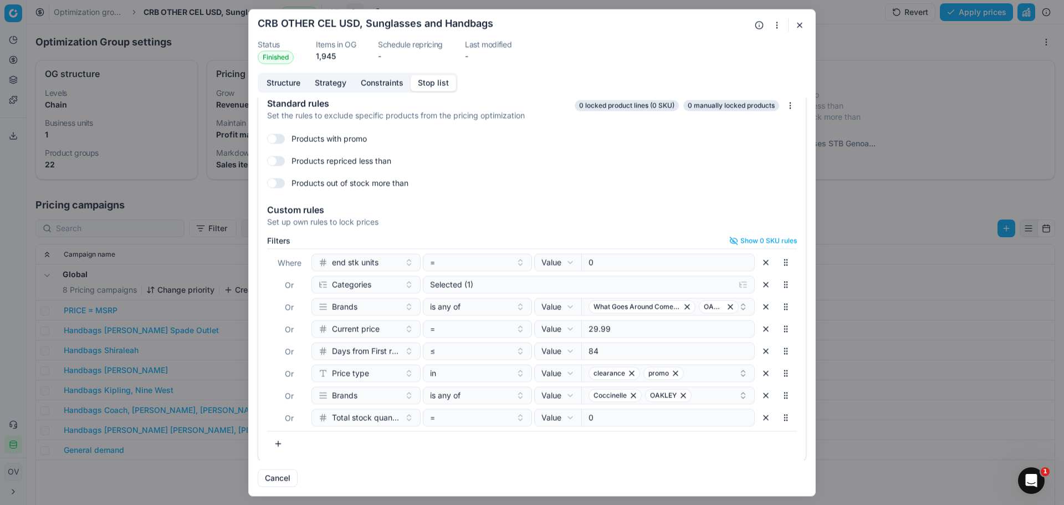
scroll to position [9, 0]
click at [739, 307] on icon "button" at bounding box center [743, 304] width 9 height 9
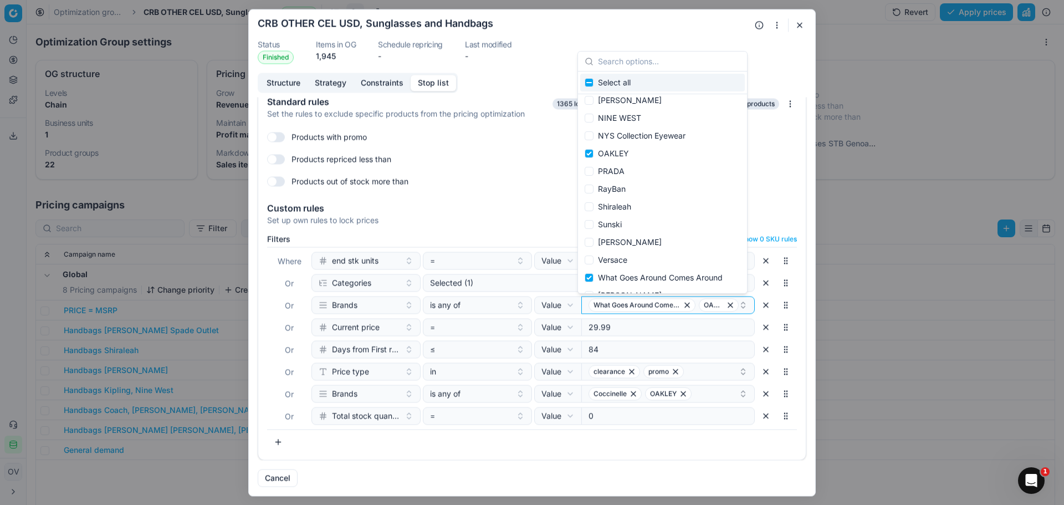
scroll to position [249, 0]
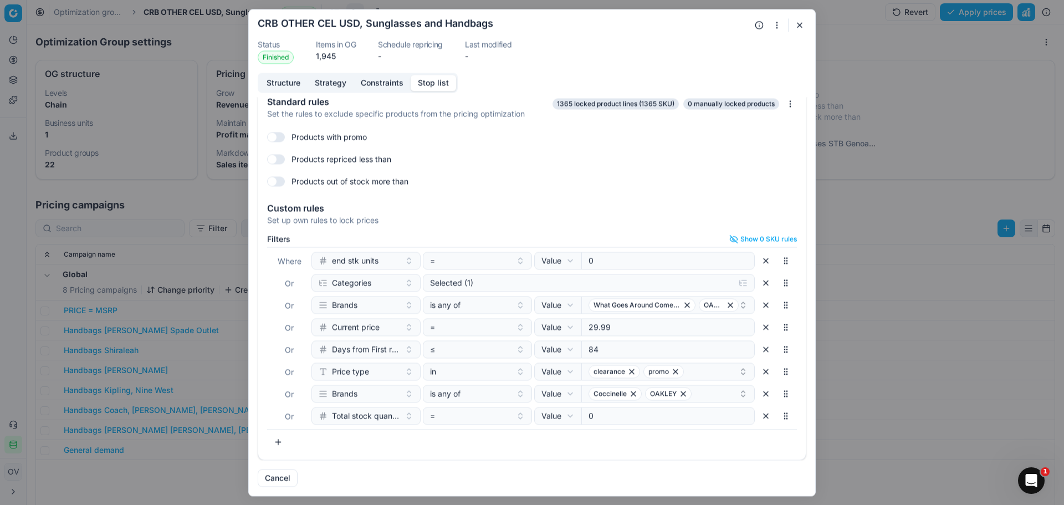
click at [800, 24] on button "button" at bounding box center [799, 24] width 13 height 13
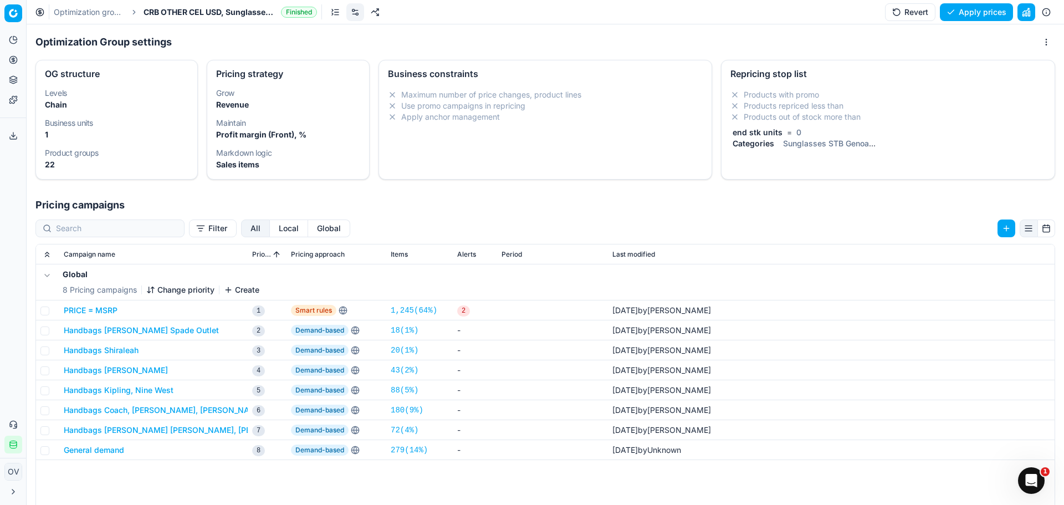
click at [102, 14] on link "Optimization groups" at bounding box center [89, 12] width 71 height 11
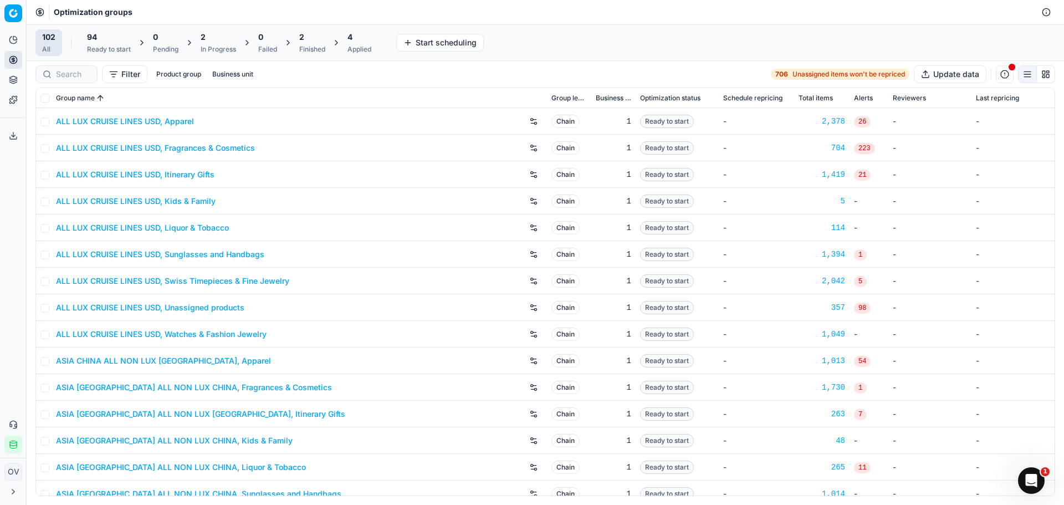
click at [292, 41] on icon at bounding box center [288, 42] width 9 height 9
click at [304, 40] on span "2" at bounding box center [301, 37] width 5 height 11
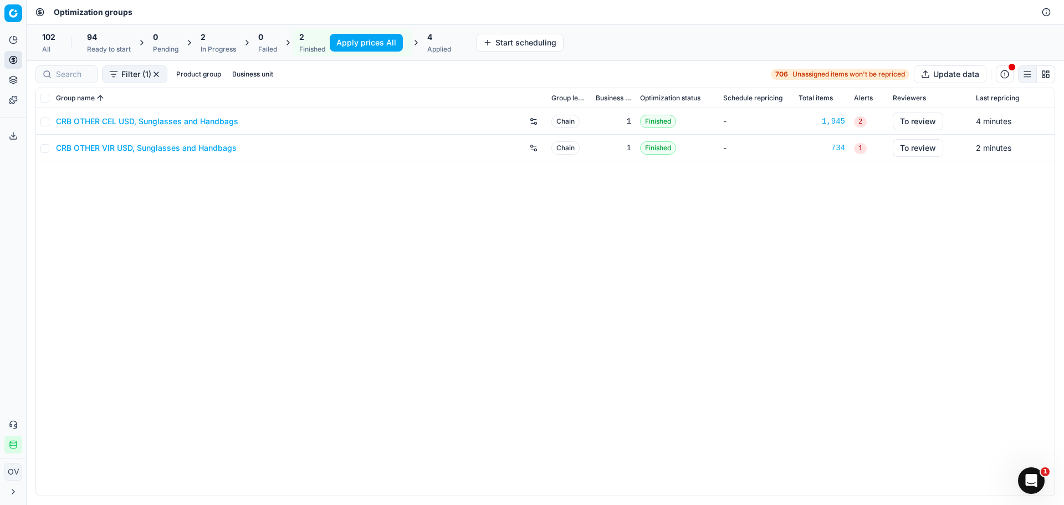
click at [150, 149] on link "CRB OTHER VIR USD, Sunglasses and Handbags" at bounding box center [146, 147] width 181 height 11
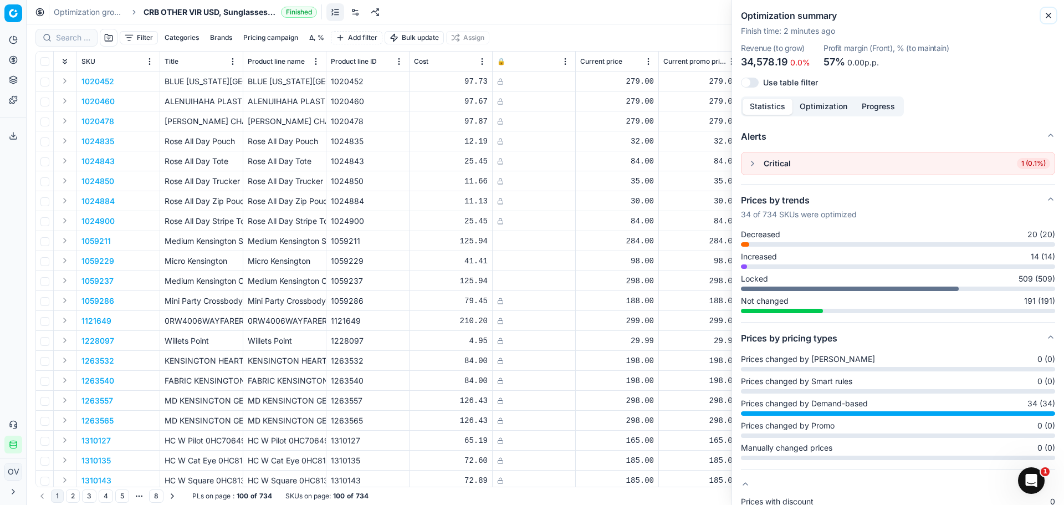
click at [1054, 17] on button "Close" at bounding box center [1048, 15] width 13 height 13
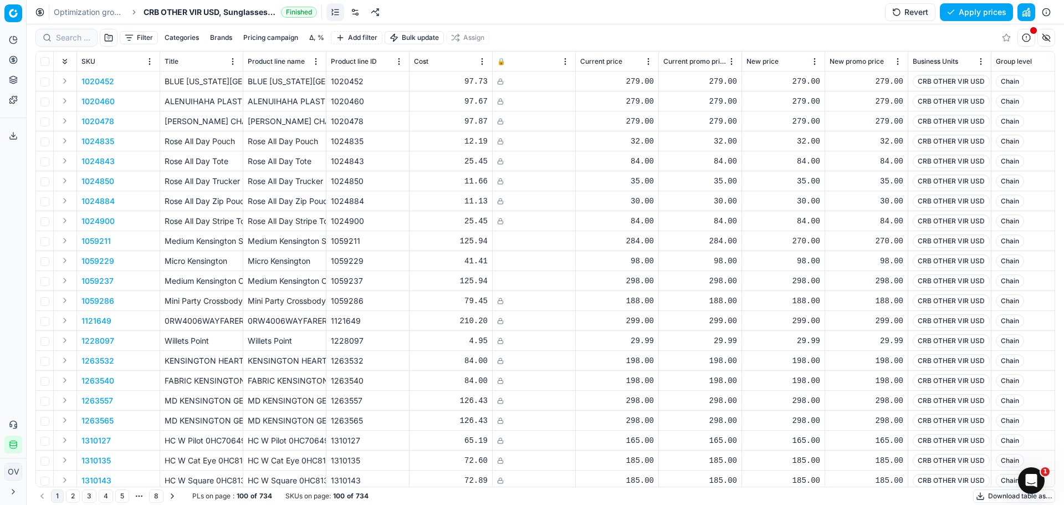
click at [356, 14] on link at bounding box center [355, 12] width 18 height 18
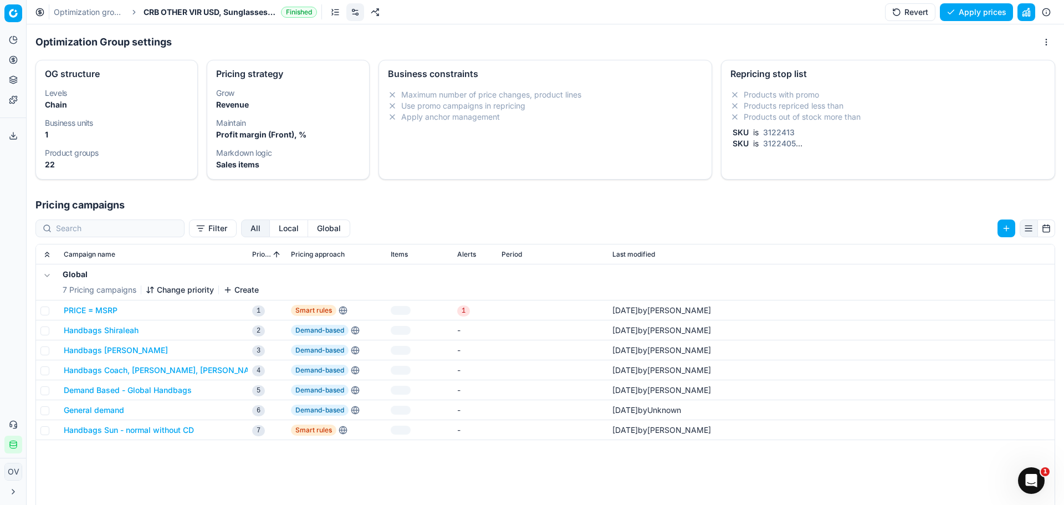
click at [767, 131] on span "3122413" at bounding box center [779, 131] width 36 height 9
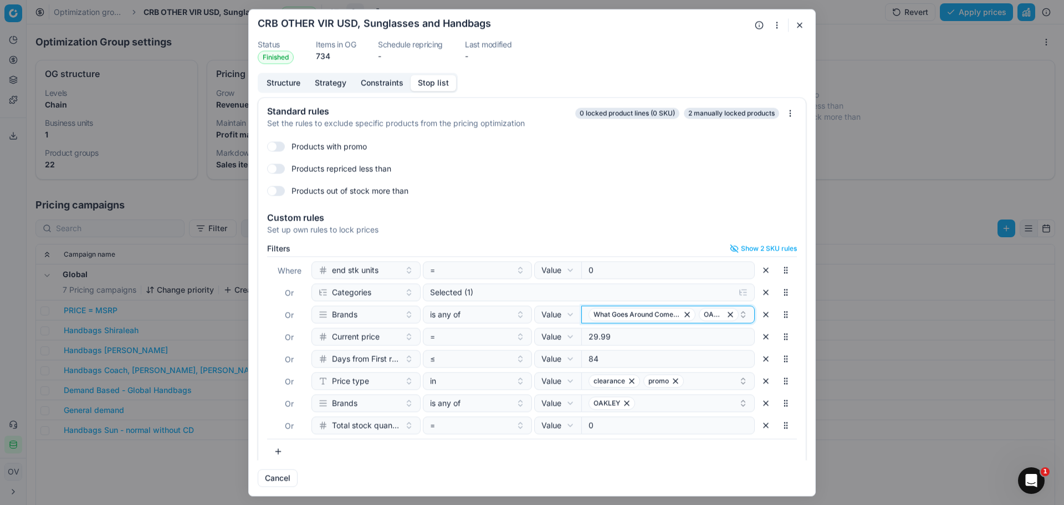
click at [739, 313] on icon "button" at bounding box center [743, 314] width 9 height 9
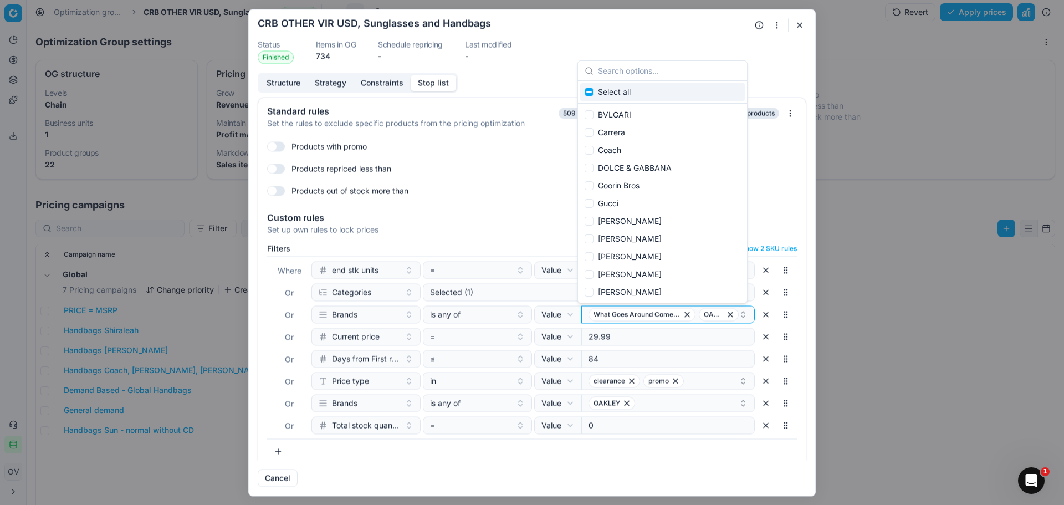
click at [800, 22] on button "button" at bounding box center [799, 24] width 13 height 13
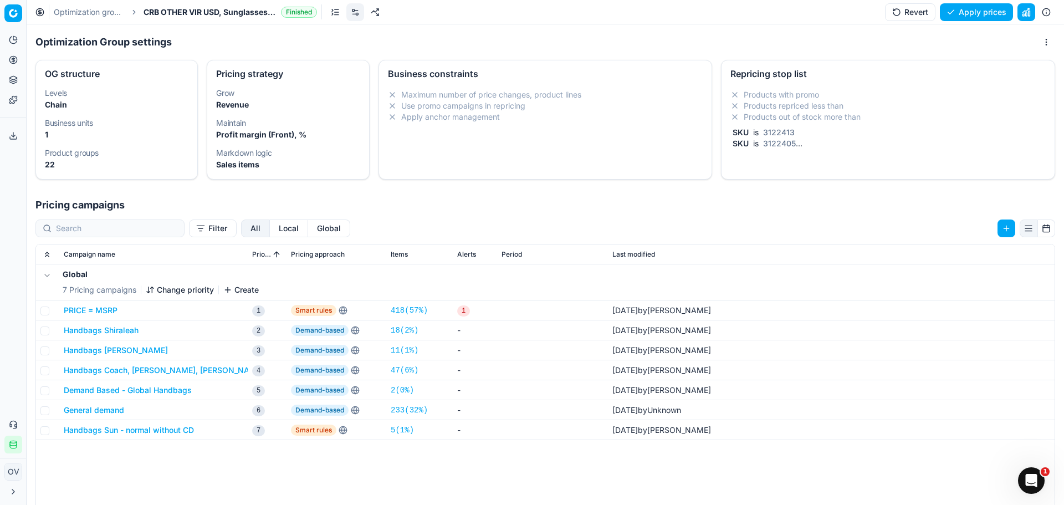
click at [103, 13] on link "Optimization groups" at bounding box center [89, 12] width 71 height 11
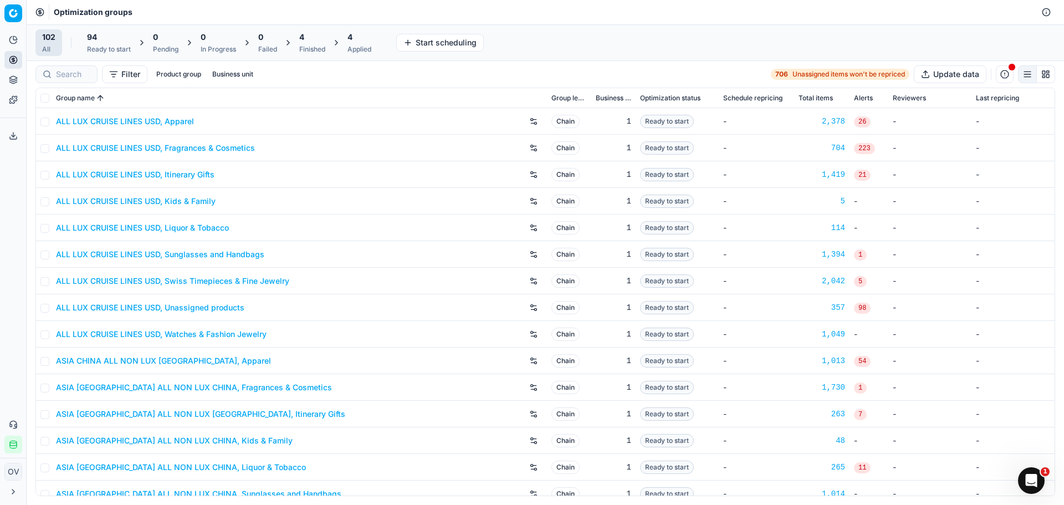
click at [314, 38] on div "4" at bounding box center [312, 37] width 26 height 11
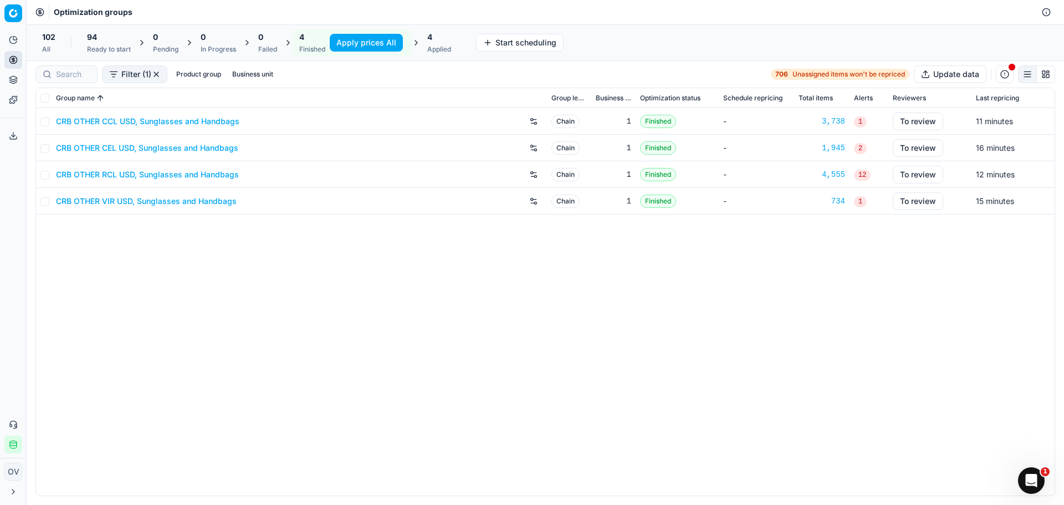
click at [336, 284] on div "CRB OTHER CCL USD, Sunglasses and Handbags Chain 1 Finished - 3,738 1 To review…" at bounding box center [545, 301] width 1019 height 387
click at [178, 116] on link "CRB OTHER CCL USD, Sunglasses and Handbags" at bounding box center [147, 121] width 183 height 11
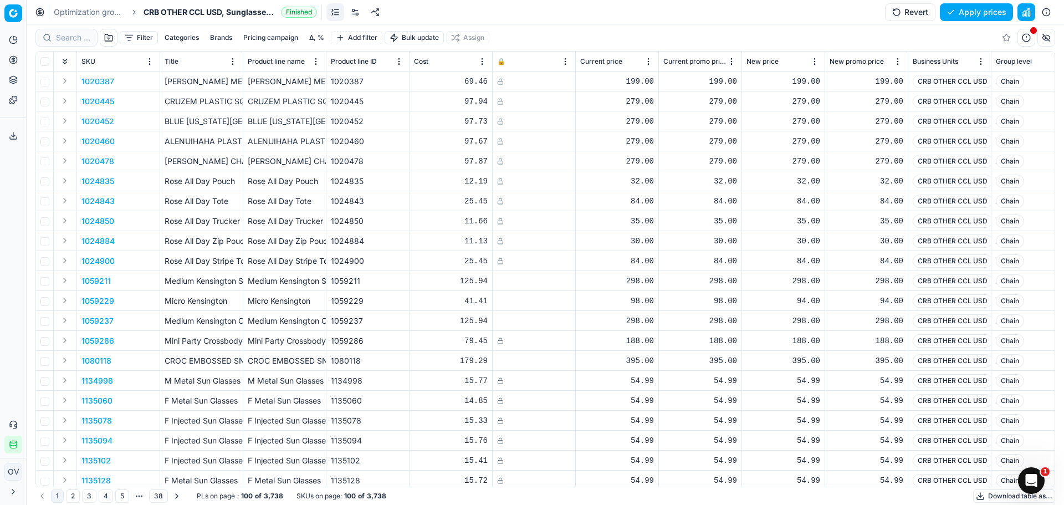
click at [322, 34] on button "Δ, %" at bounding box center [317, 37] width 24 height 13
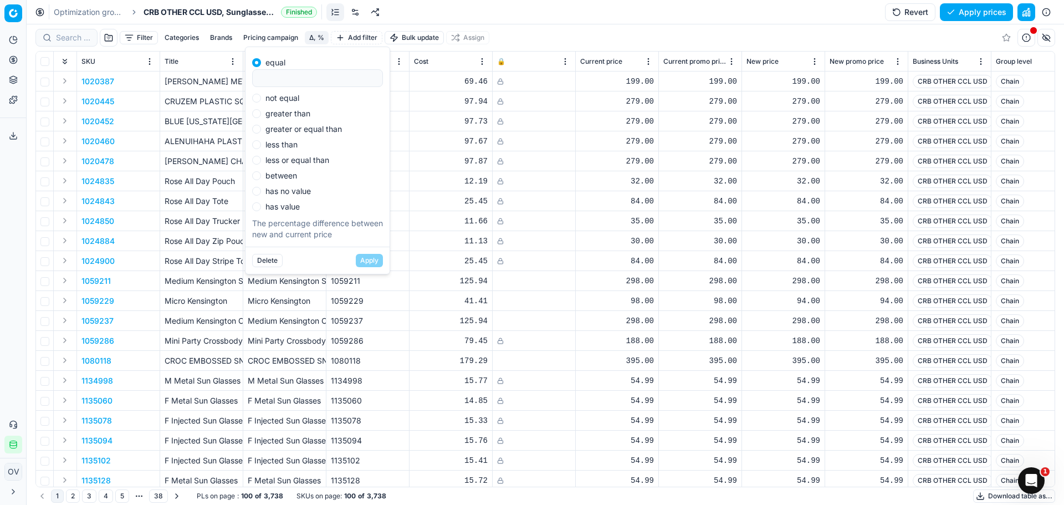
click at [288, 98] on label "not equal" at bounding box center [282, 98] width 34 height 8
click at [261, 98] on input "not equal" at bounding box center [256, 98] width 9 height 9
radio input "true"
type input "0"
click at [358, 263] on button "Apply" at bounding box center [369, 260] width 27 height 13
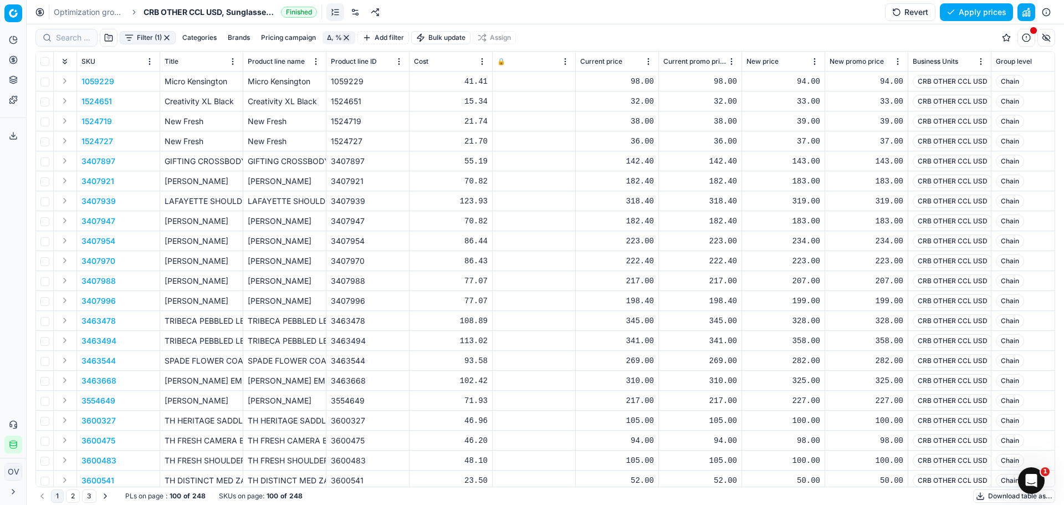
click at [131, 37] on button "Filter (1)" at bounding box center [148, 37] width 56 height 13
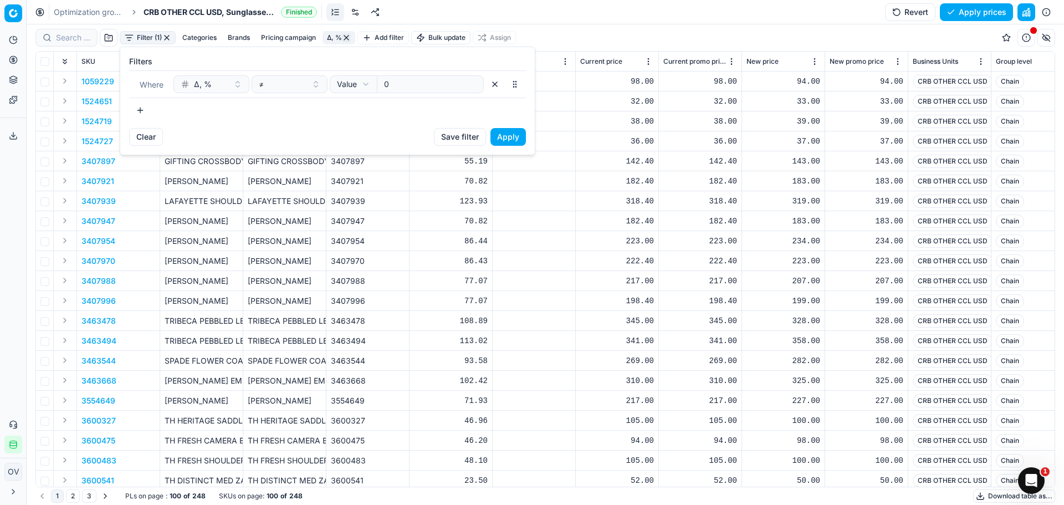
click at [142, 115] on button "button" at bounding box center [140, 110] width 22 height 18
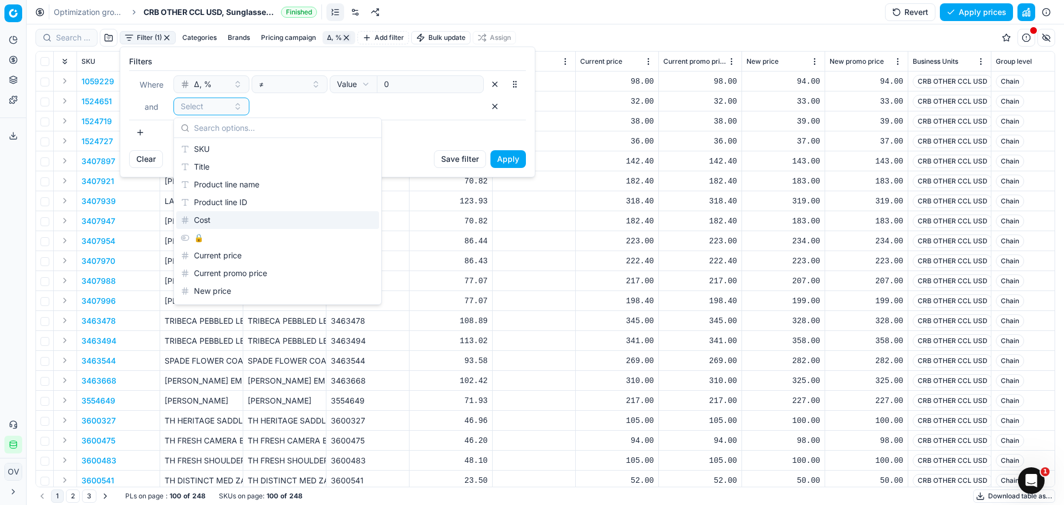
click at [201, 235] on div "🔒" at bounding box center [277, 238] width 203 height 18
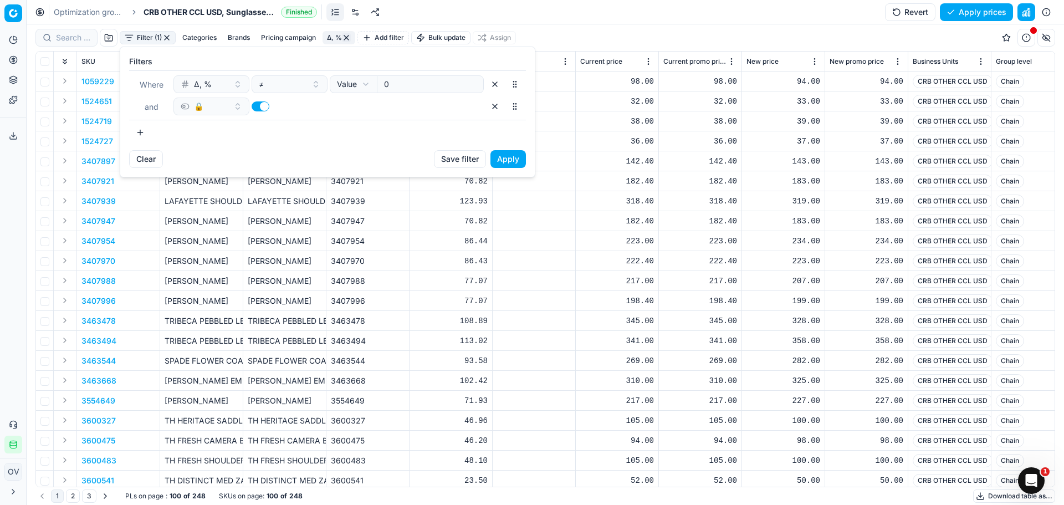
click at [262, 108] on button "button" at bounding box center [261, 106] width 18 height 10
checkbox input "false"
click at [507, 159] on button "Apply" at bounding box center [508, 159] width 35 height 18
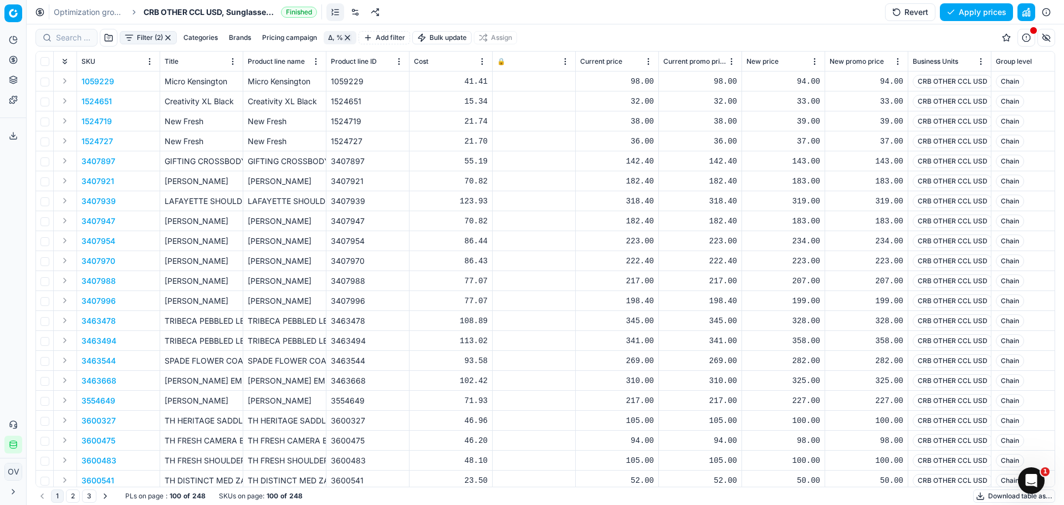
click at [736, 29] on div "Filter (2) Categories Brands Pricing campaign Δ, % Add filter Bulk update Assign" at bounding box center [545, 37] width 1020 height 27
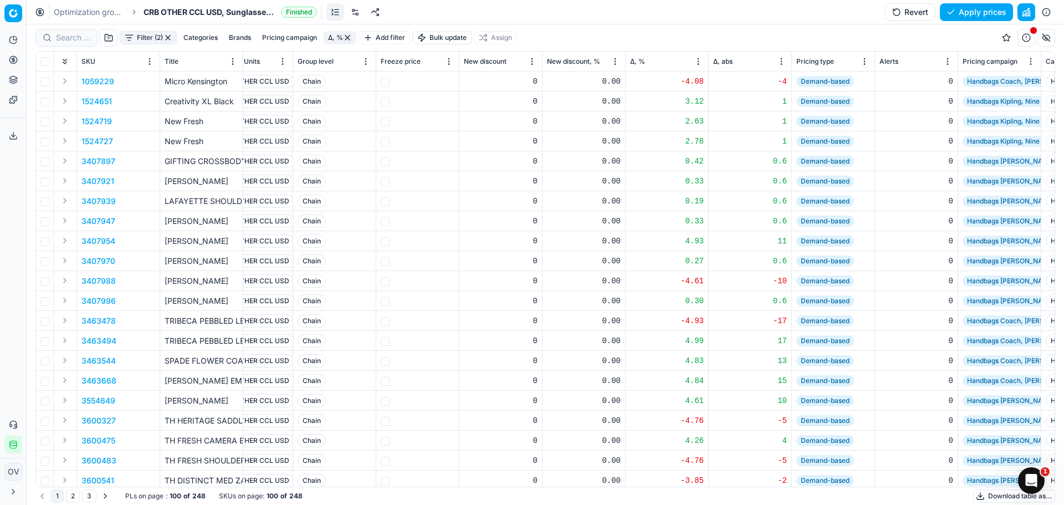
scroll to position [0, 789]
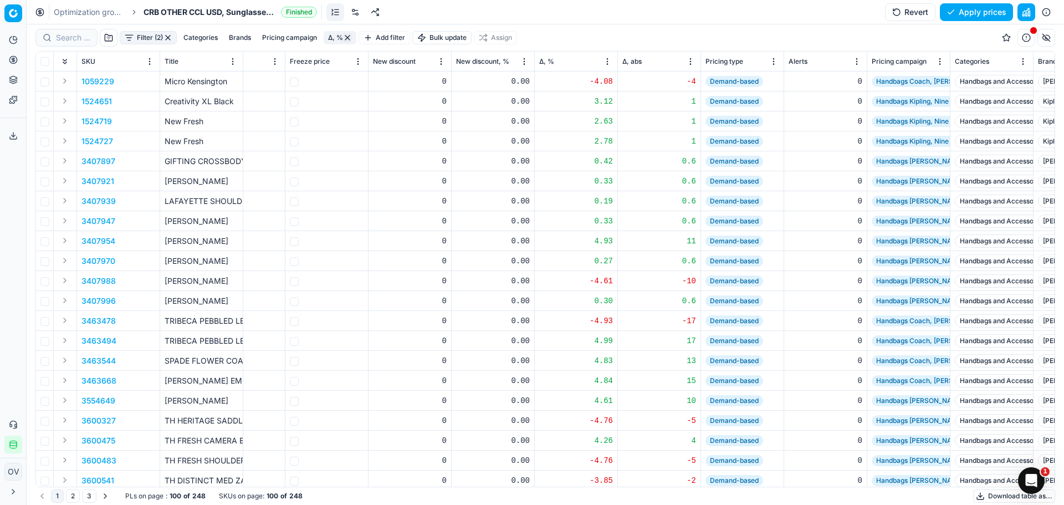
click at [554, 59] on span "Δ, %" at bounding box center [546, 61] width 15 height 9
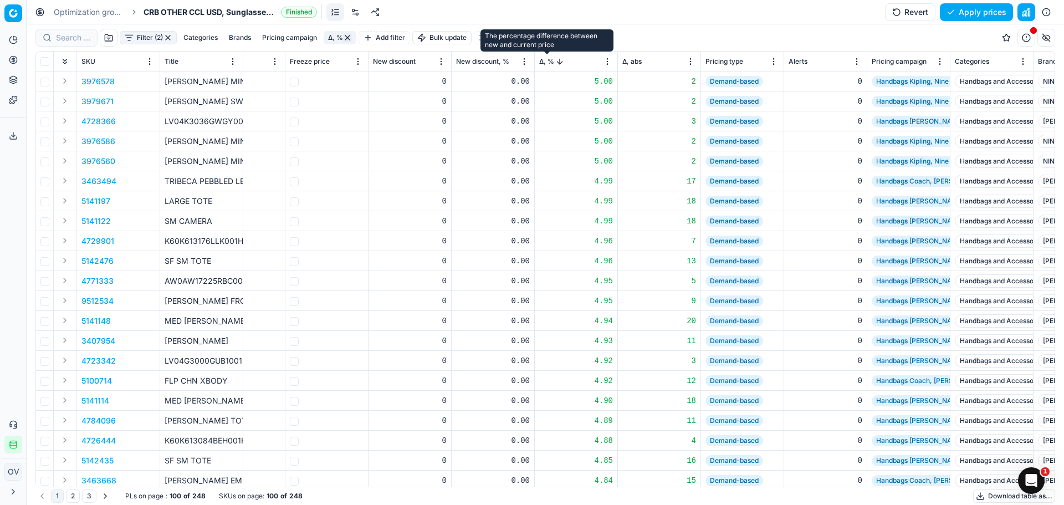
click at [551, 60] on span "Δ, %" at bounding box center [546, 61] width 15 height 9
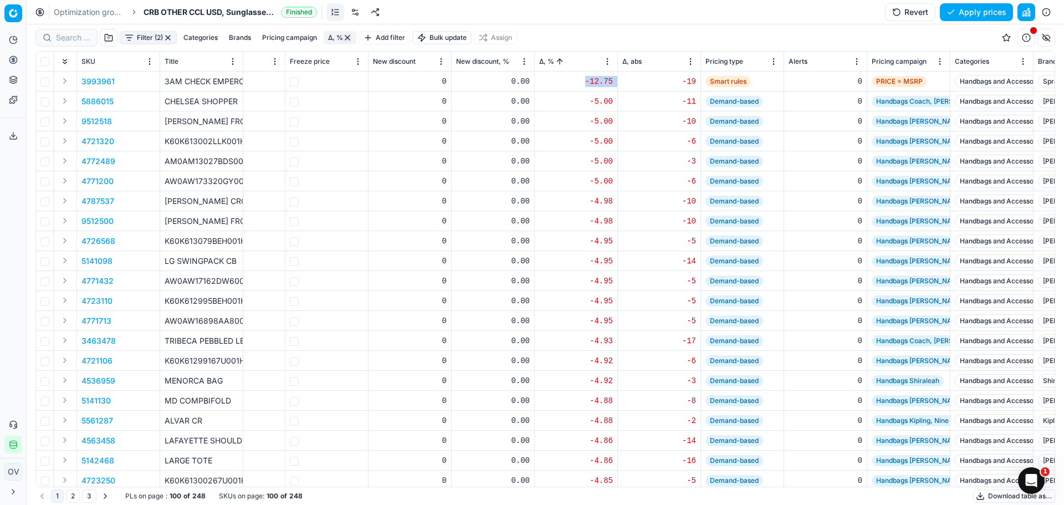
drag, startPoint x: 569, startPoint y: 80, endPoint x: 620, endPoint y: 89, distance: 51.3
drag, startPoint x: 581, startPoint y: 101, endPoint x: 624, endPoint y: 109, distance: 43.8
click at [604, 104] on div "-5.00" at bounding box center [576, 101] width 74 height 11
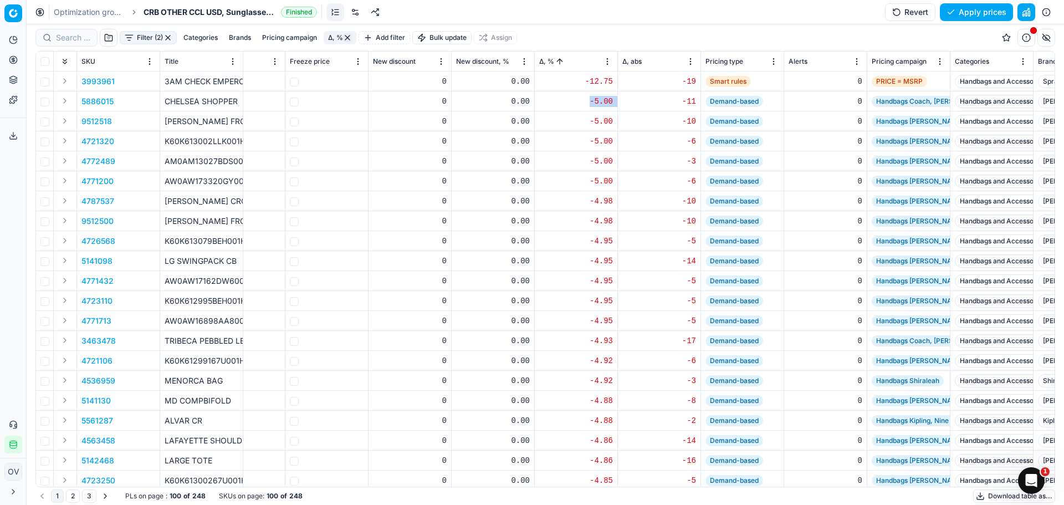
drag, startPoint x: 589, startPoint y: 102, endPoint x: 623, endPoint y: 103, distance: 34.4
click at [594, 103] on div "-5.00" at bounding box center [576, 101] width 74 height 11
drag, startPoint x: 590, startPoint y: 103, endPoint x: 620, endPoint y: 103, distance: 29.9
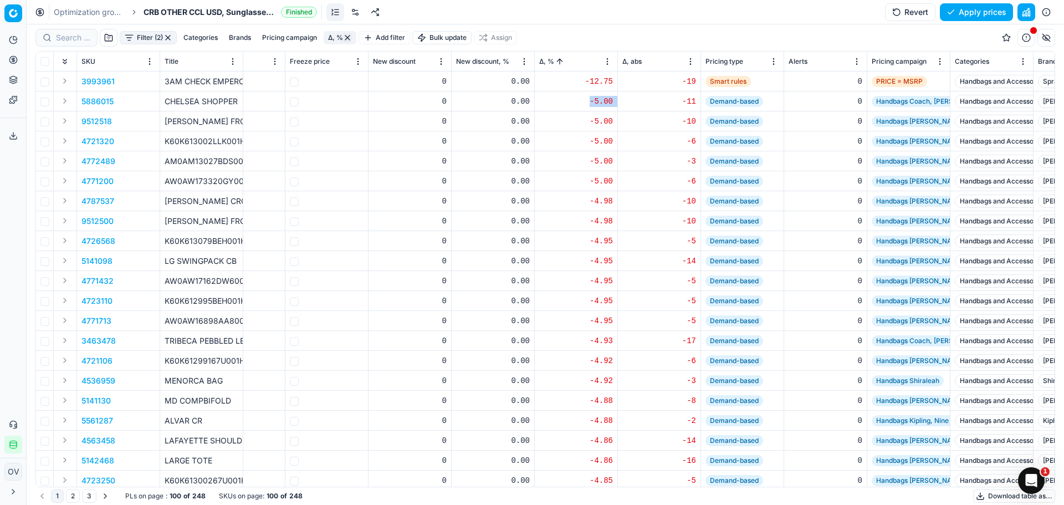
click at [598, 103] on div "-5.00" at bounding box center [576, 101] width 74 height 11
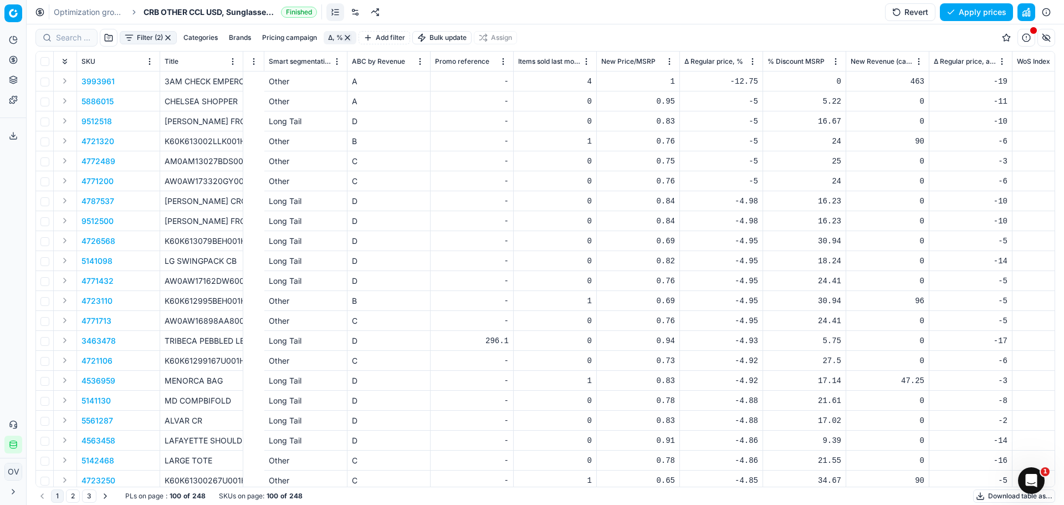
scroll to position [0, 3053]
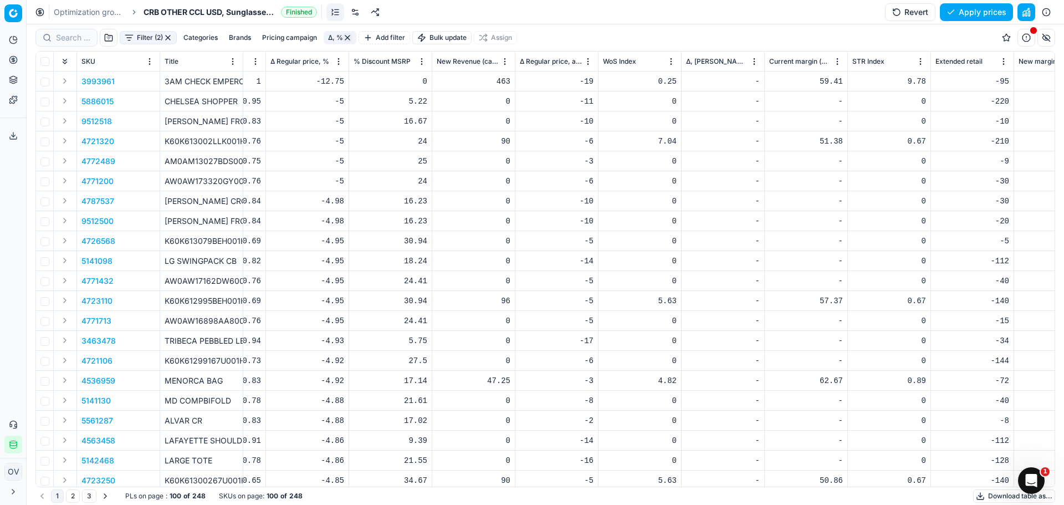
click at [386, 58] on span "% Discount MSRP" at bounding box center [382, 61] width 57 height 9
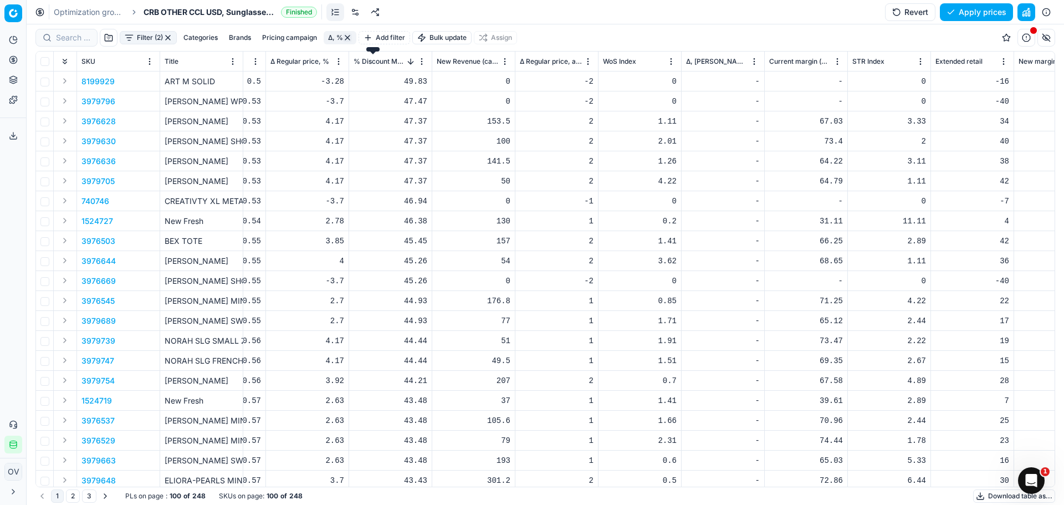
click at [386, 58] on span "% Discount MSRP" at bounding box center [380, 61] width 52 height 9
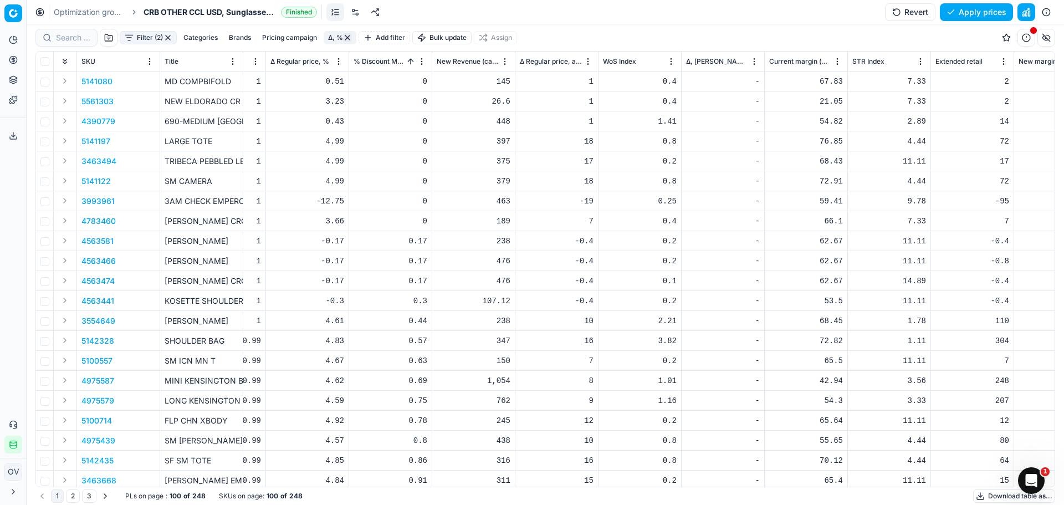
click at [499, 486] on div "SKU Title Product line name Product line ID Cost 🔒 Current price Current promo …" at bounding box center [545, 269] width 1020 height 436
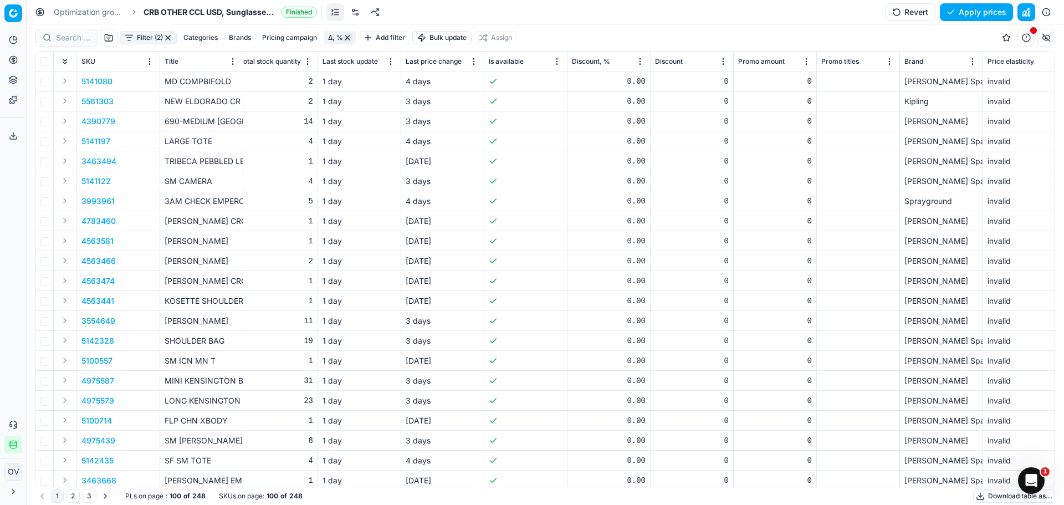
scroll to position [0, 1695]
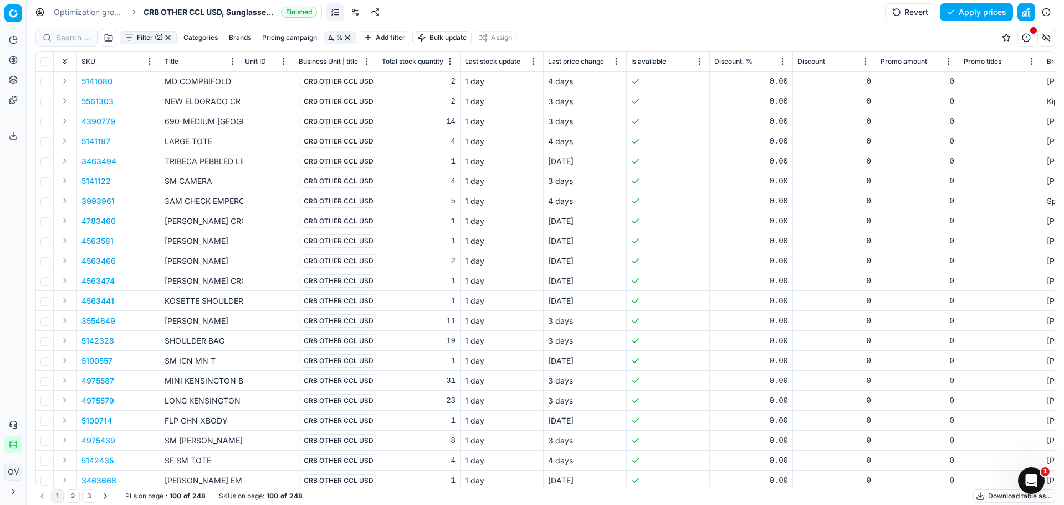
click at [101, 12] on link "Optimization groups" at bounding box center [89, 12] width 71 height 11
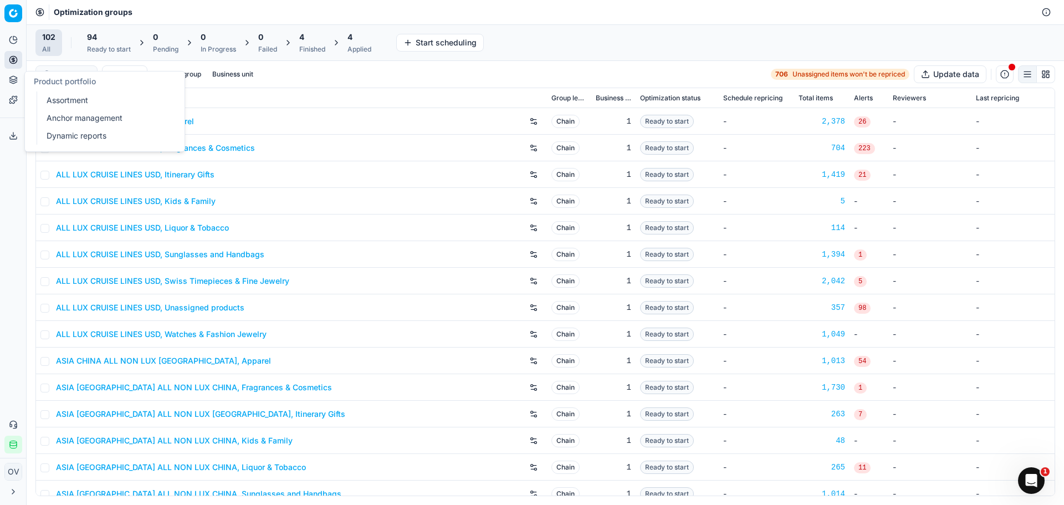
click at [84, 132] on link "Dynamic reports" at bounding box center [106, 136] width 129 height 16
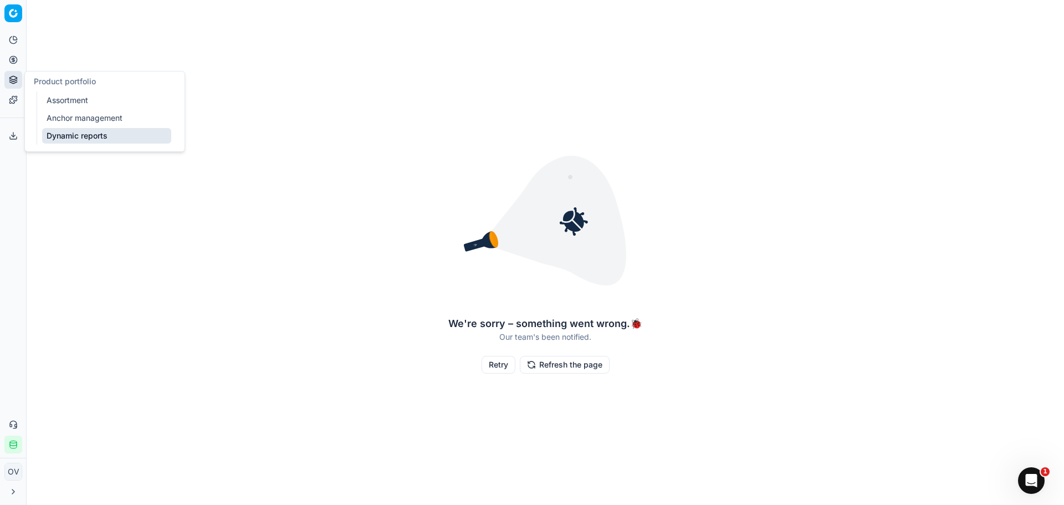
click at [92, 109] on ul "Assortment Anchor management Dynamic reports" at bounding box center [107, 117] width 141 height 53
click at [93, 106] on link "Assortment" at bounding box center [106, 101] width 129 height 16
click at [557, 369] on button "Refresh the page" at bounding box center [565, 365] width 90 height 18
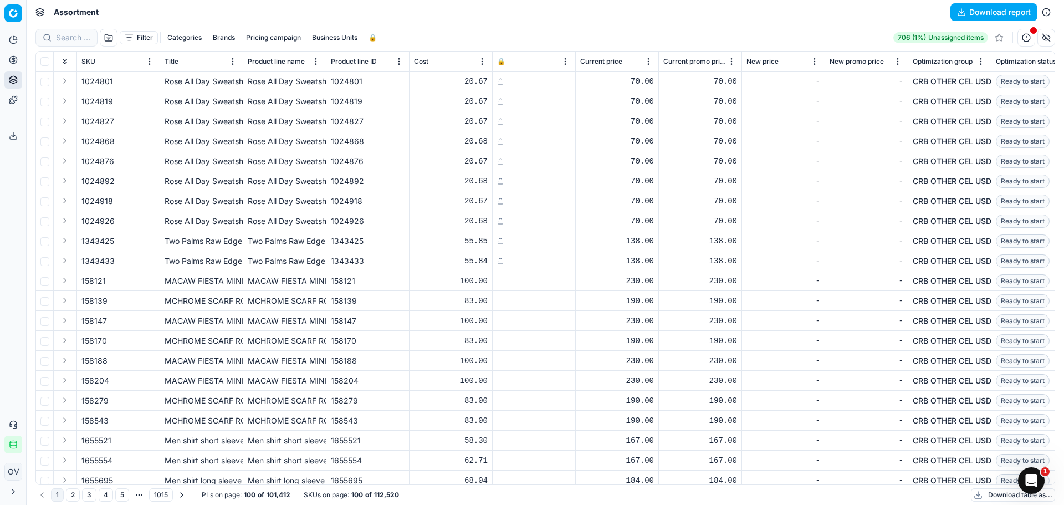
click at [202, 39] on button "Categories" at bounding box center [184, 37] width 43 height 13
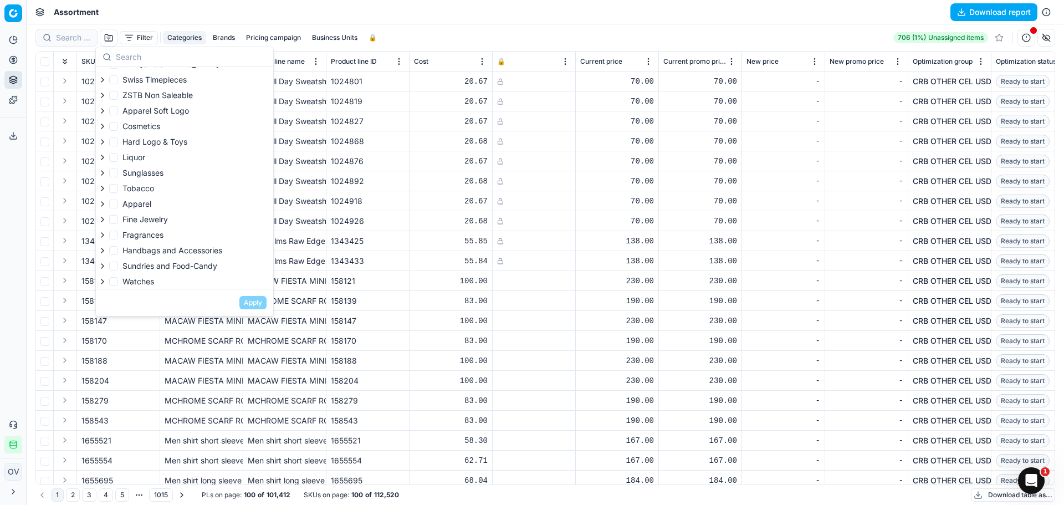
scroll to position [106, 0]
click at [117, 220] on input "Handbags and Accessories" at bounding box center [113, 217] width 9 height 9
checkbox input "true"
click at [258, 307] on button "Apply" at bounding box center [252, 302] width 27 height 13
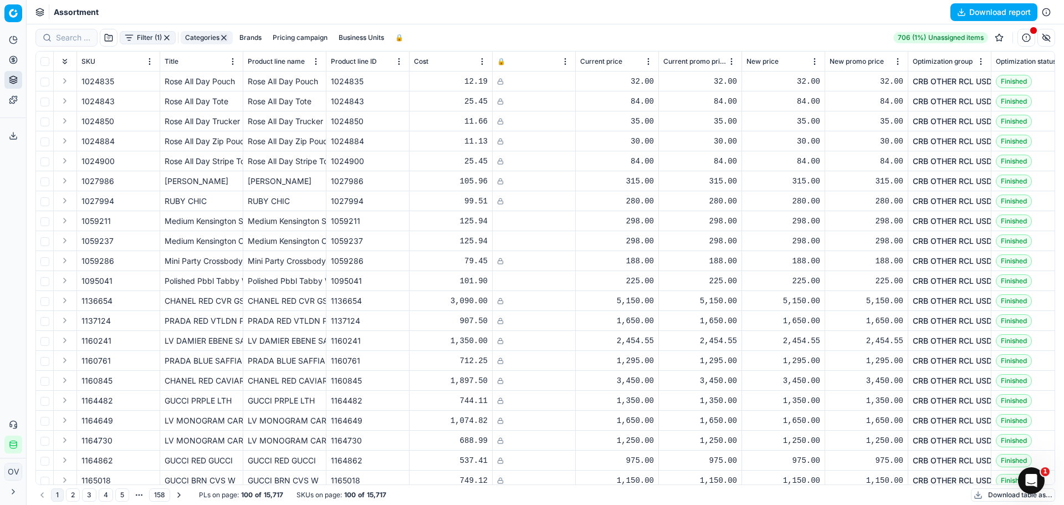
click at [354, 39] on button "Business Units" at bounding box center [361, 37] width 54 height 13
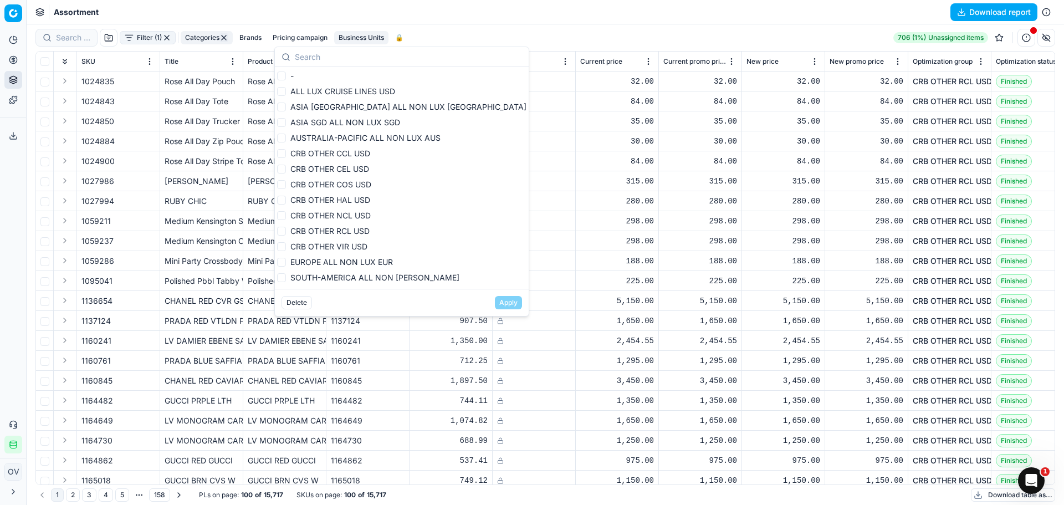
click at [294, 158] on span "CRB OTHER CCL USD" at bounding box center [330, 153] width 80 height 11
click at [286, 158] on input "CRB OTHER CCL USD" at bounding box center [281, 153] width 9 height 9
checkbox input "true"
click at [289, 165] on label "CRB OTHER CEL USD" at bounding box center [323, 169] width 92 height 11
click at [286, 165] on input "CRB OTHER CEL USD" at bounding box center [281, 169] width 9 height 9
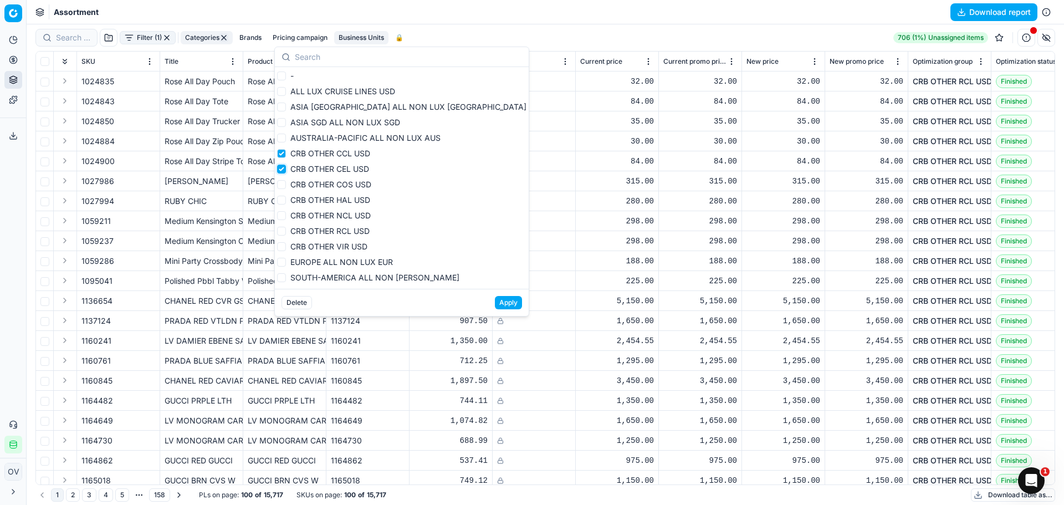
checkbox input "true"
click at [317, 245] on span "CRB OTHER VIR USD" at bounding box center [328, 246] width 77 height 9
click at [286, 245] on input "CRB OTHER VIR USD" at bounding box center [281, 246] width 9 height 9
checkbox input "true"
click at [323, 231] on span "CRB OTHER RCL USD" at bounding box center [329, 230] width 79 height 9
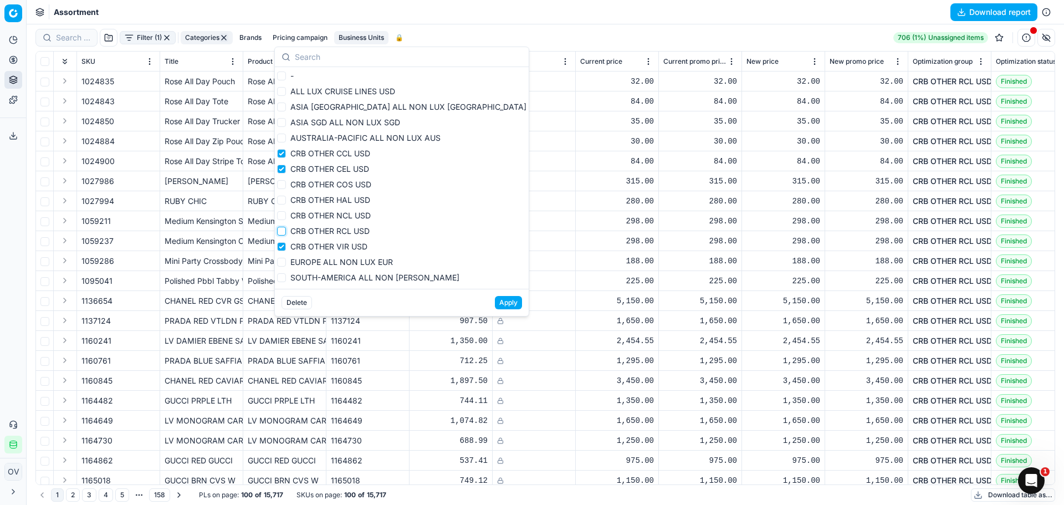
click at [286, 231] on input "CRB OTHER RCL USD" at bounding box center [281, 231] width 9 height 9
checkbox input "true"
click at [495, 299] on button "Apply" at bounding box center [508, 302] width 27 height 13
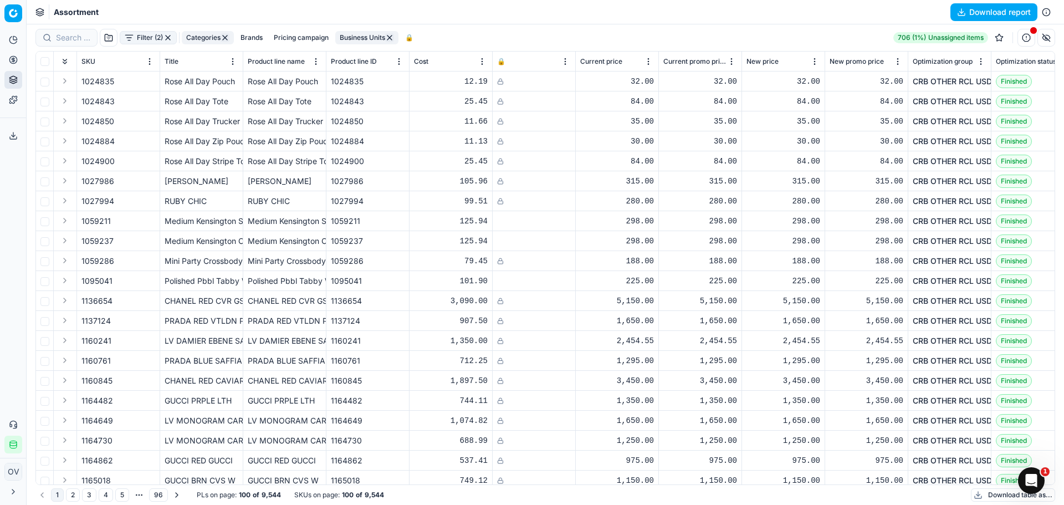
click at [114, 38] on button "button" at bounding box center [109, 38] width 18 height 18
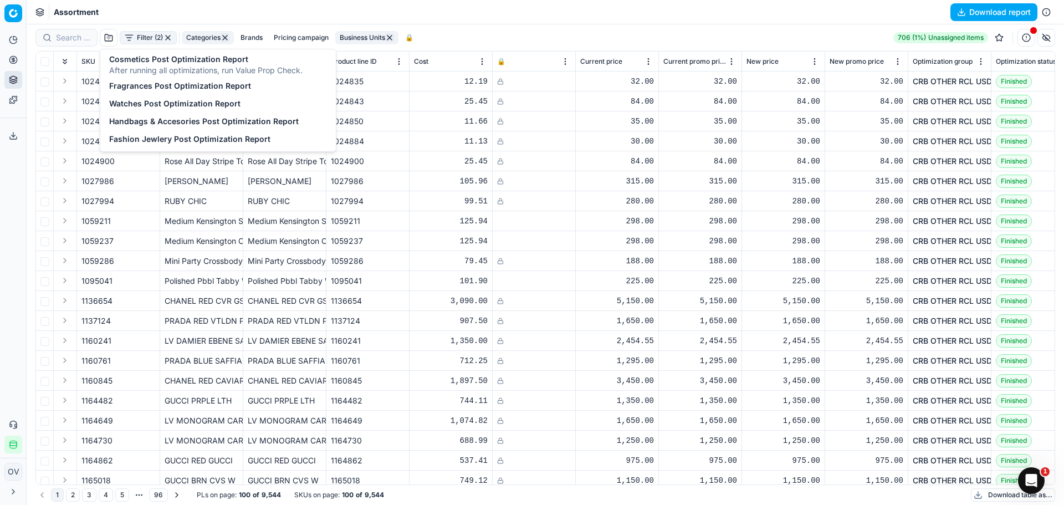
click at [111, 39] on button "button" at bounding box center [109, 38] width 18 height 18
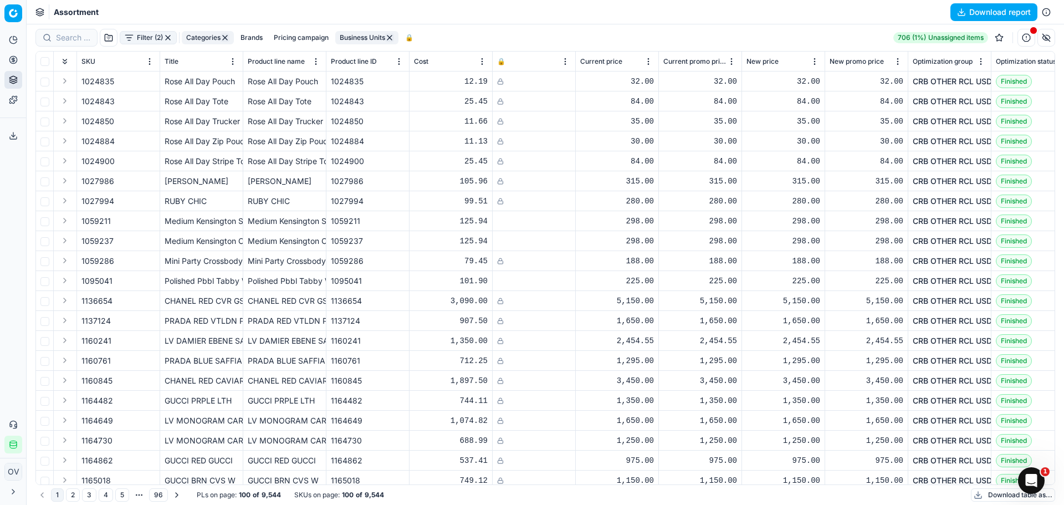
click at [152, 38] on button "Filter (2)" at bounding box center [148, 37] width 57 height 13
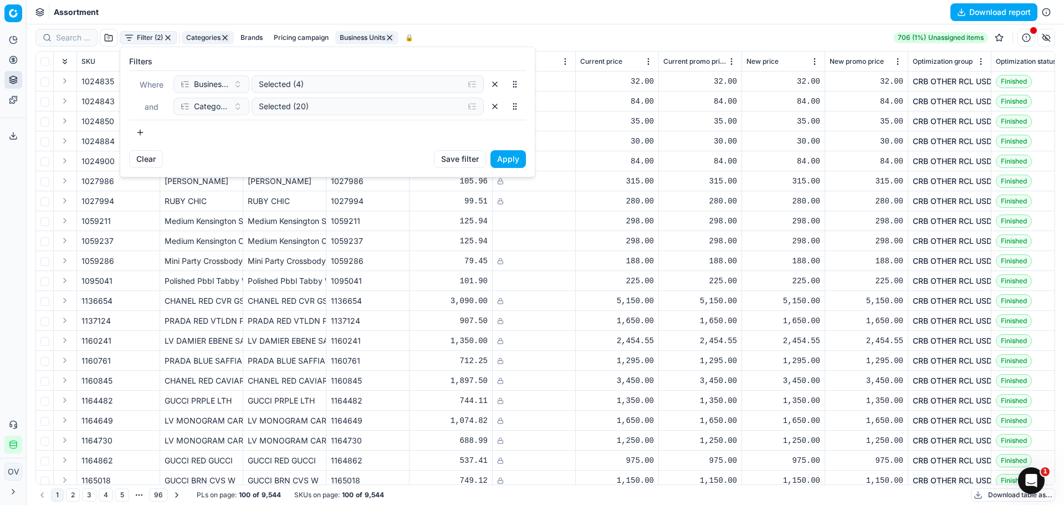
drag, startPoint x: 140, startPoint y: 136, endPoint x: 161, endPoint y: 139, distance: 21.8
click at [141, 136] on button "button" at bounding box center [140, 133] width 22 height 18
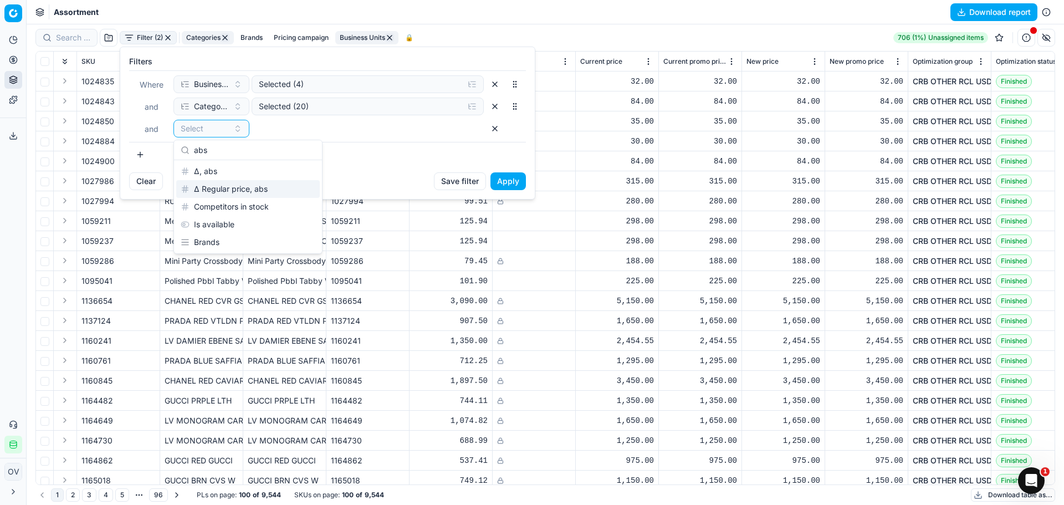
type input "abs"
click at [242, 173] on div "Δ, abs" at bounding box center [248, 171] width 144 height 18
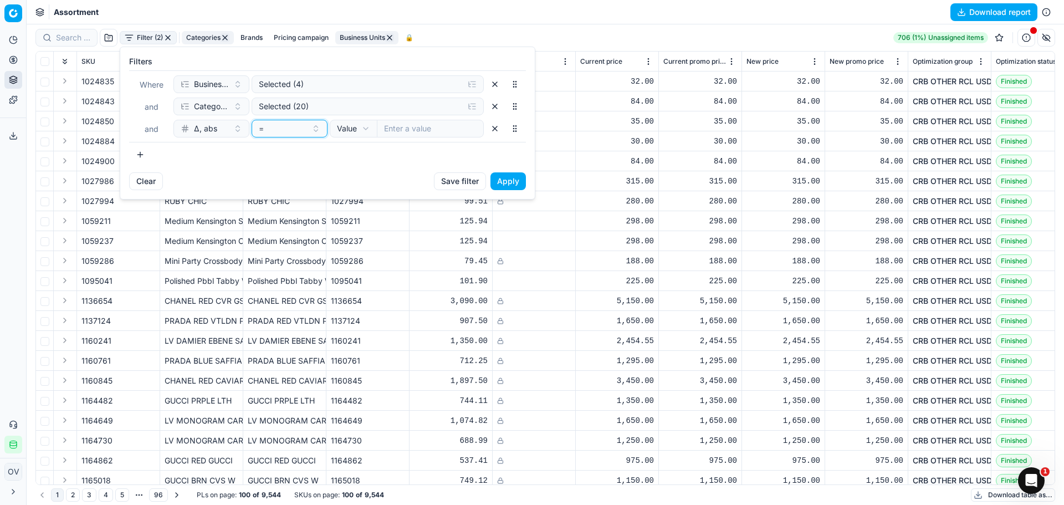
click at [304, 131] on div "=" at bounding box center [283, 128] width 48 height 11
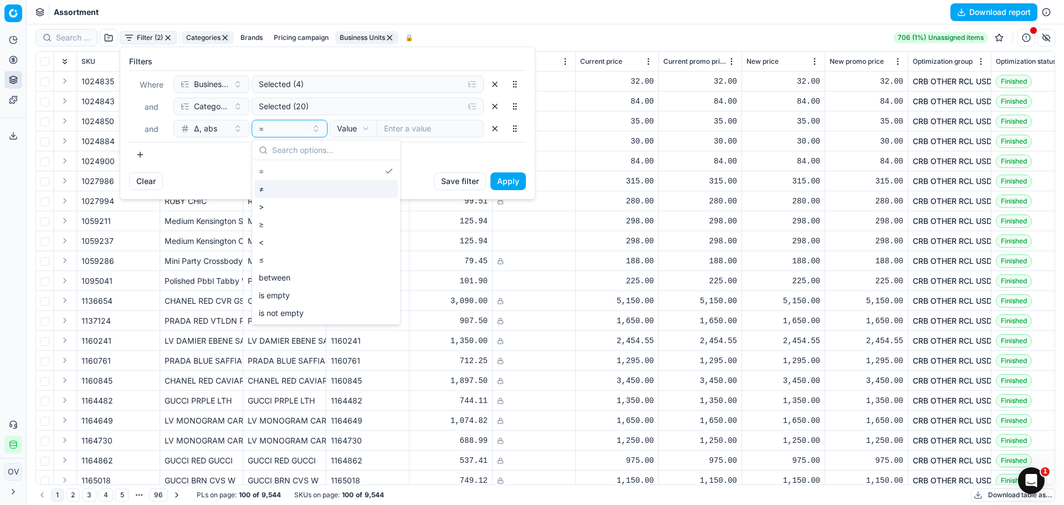
click at [280, 182] on div "≠" at bounding box center [326, 189] width 144 height 18
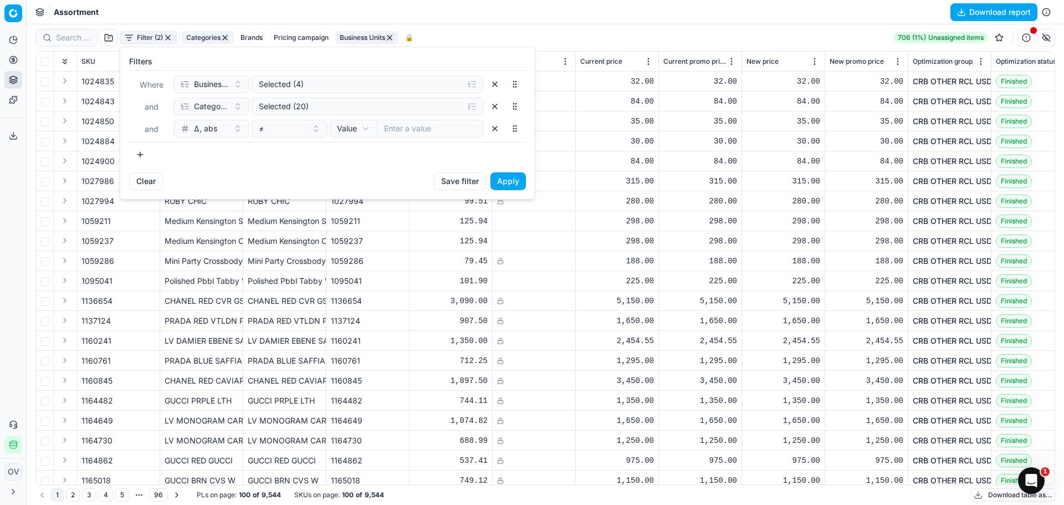
click at [426, 137] on div "Where Business Units Selected (4) and Categories Selected (20) and Δ, abs ≠ Val…" at bounding box center [327, 106] width 397 height 72
type input "0"
click at [503, 185] on button "Apply" at bounding box center [508, 181] width 35 height 18
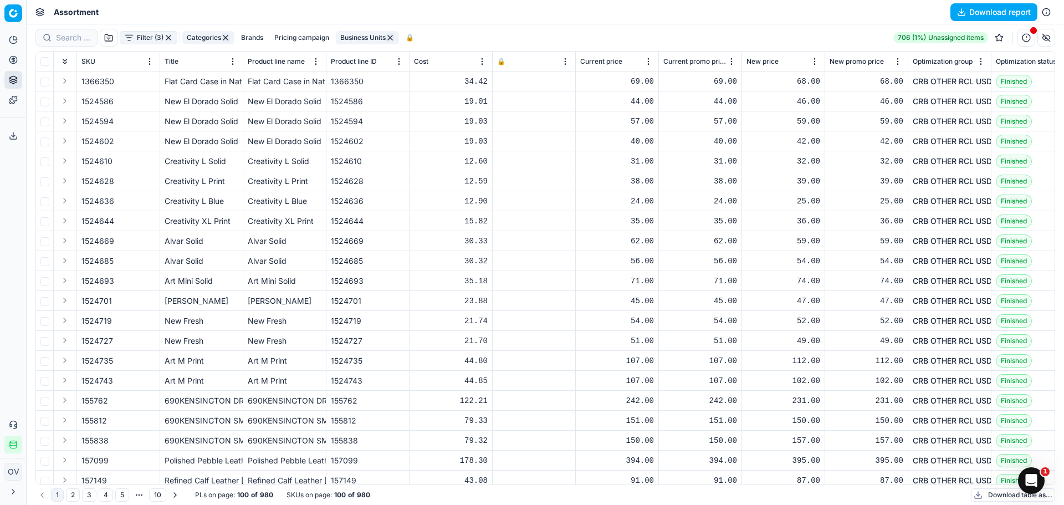
click at [597, 19] on div "Assortment Download report" at bounding box center [546, 12] width 1038 height 24
click at [126, 35] on button "Filter (3)" at bounding box center [149, 37] width 58 height 13
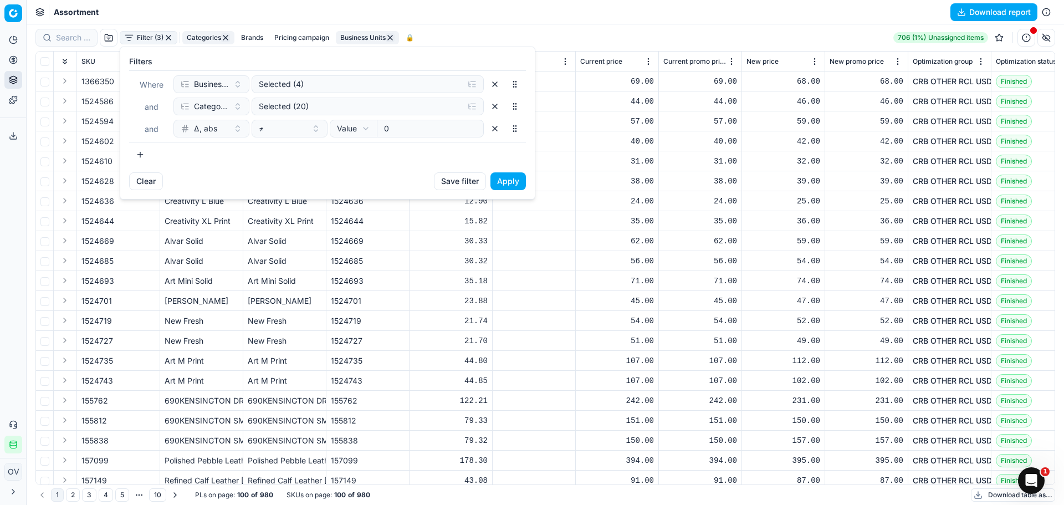
click at [138, 156] on button "button" at bounding box center [140, 155] width 22 height 18
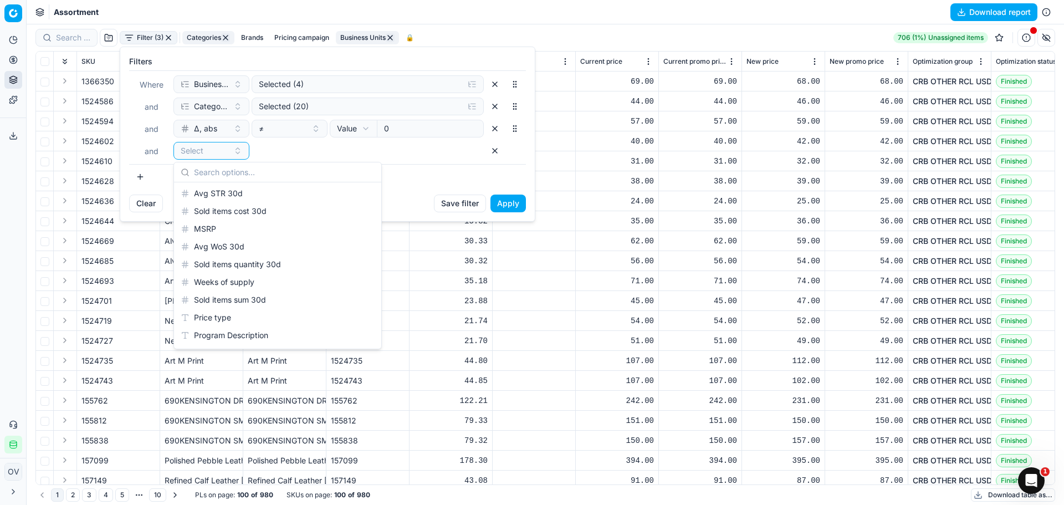
scroll to position [1452, 0]
click at [719, 15] on html "Pricing platform Analytics Pricing Product portfolio Templates Export service 8…" at bounding box center [532, 252] width 1064 height 505
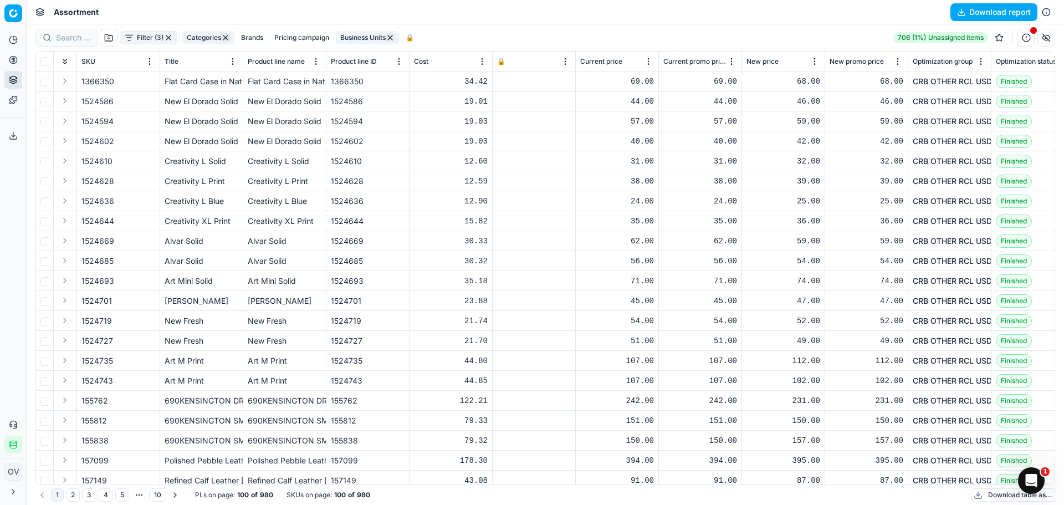
click at [1023, 61] on span "Optimization status" at bounding box center [1026, 61] width 60 height 9
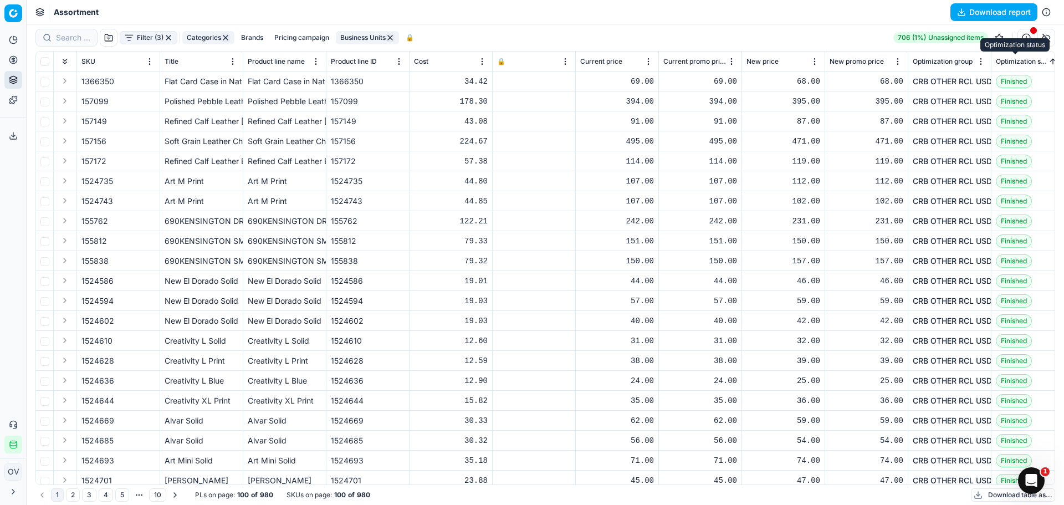
click at [1023, 61] on span "Optimization status" at bounding box center [1022, 61] width 52 height 9
click at [986, 16] on button "Download report" at bounding box center [994, 12] width 87 height 18
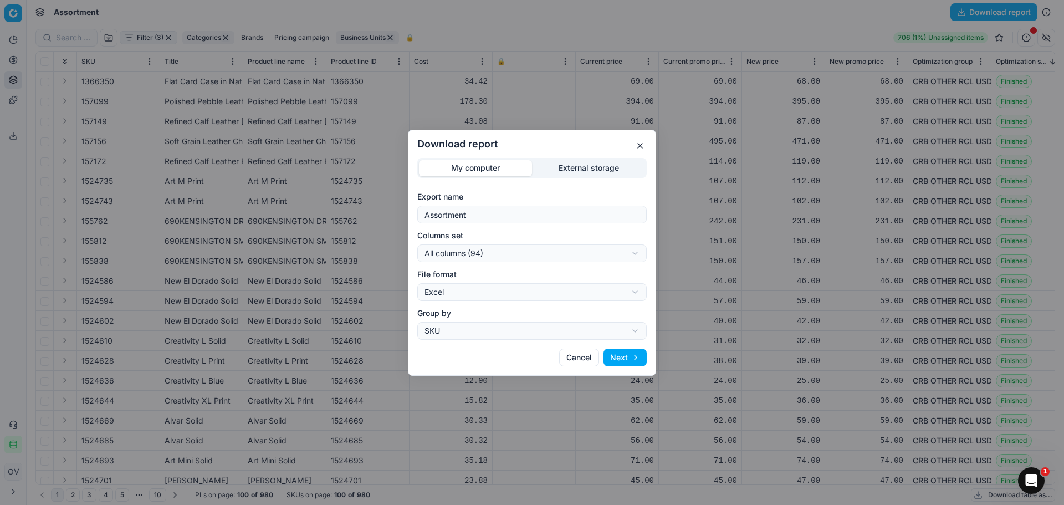
click at [616, 356] on button "Next" at bounding box center [625, 358] width 43 height 18
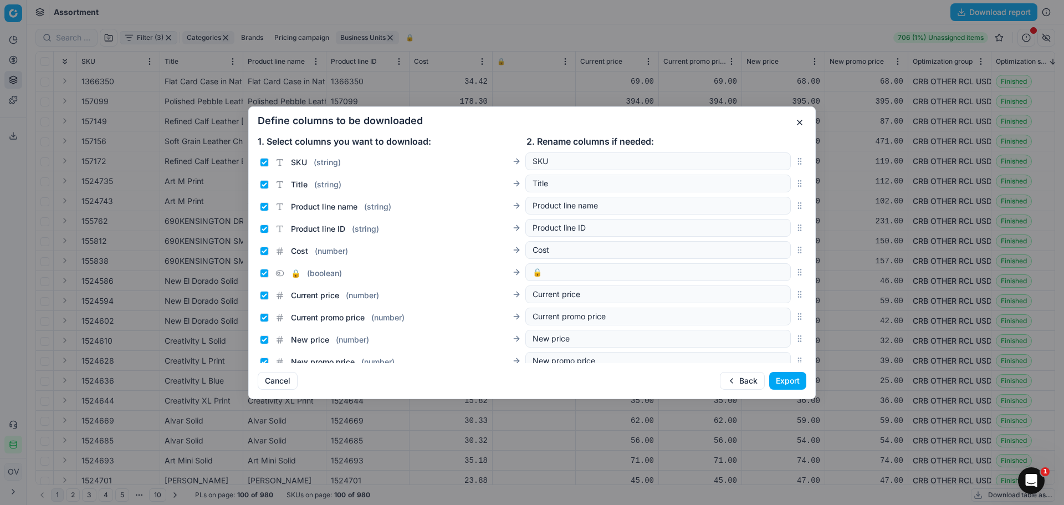
click at [806, 387] on div "Define columns to be downloaded 1. Select columns you want to download: 2. Rena…" at bounding box center [532, 252] width 568 height 293
click at [802, 382] on button "Export" at bounding box center [787, 381] width 37 height 18
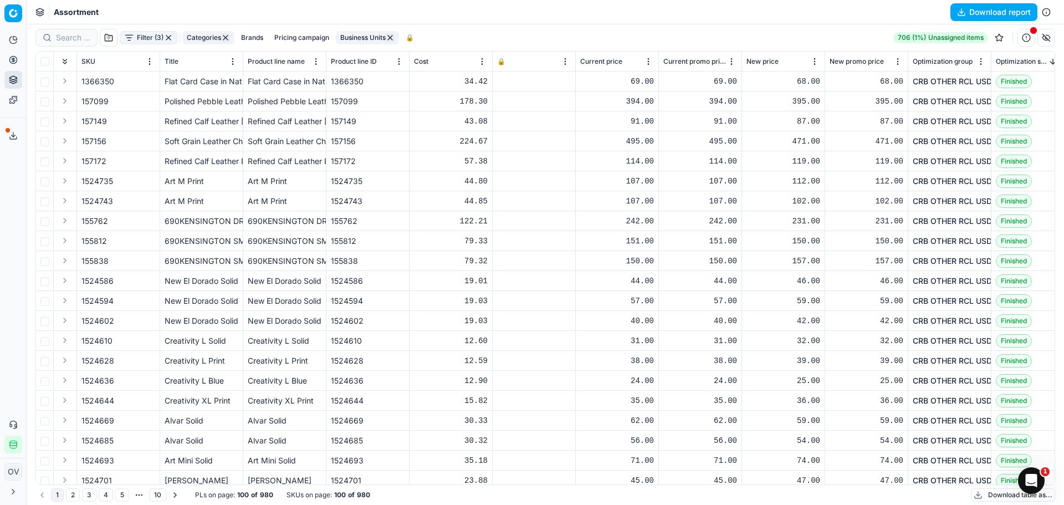
click at [12, 133] on icon at bounding box center [13, 135] width 9 height 9
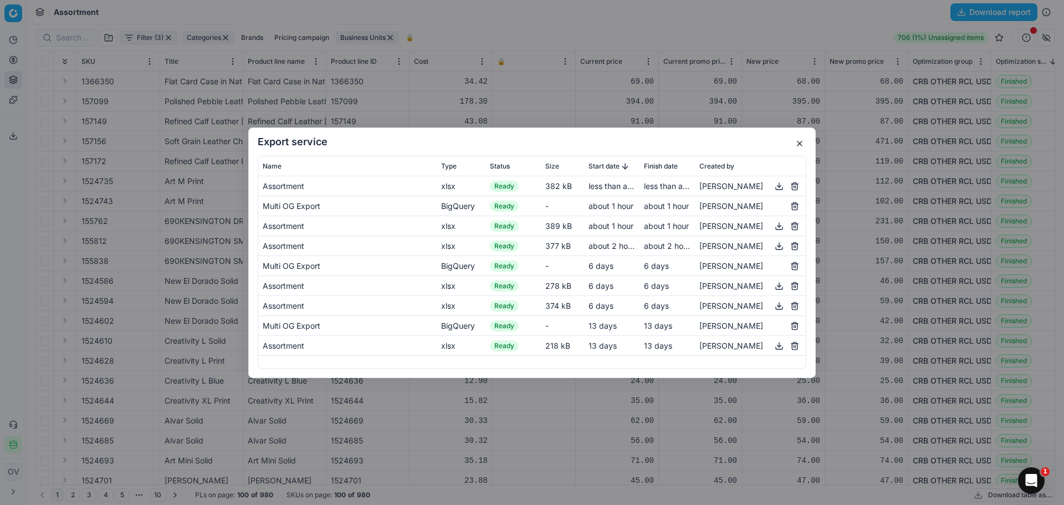
click at [781, 184] on button "button" at bounding box center [779, 185] width 13 height 13
drag, startPoint x: 798, startPoint y: 137, endPoint x: 800, endPoint y: 143, distance: 6.3
click at [799, 139] on button "button" at bounding box center [799, 143] width 13 height 13
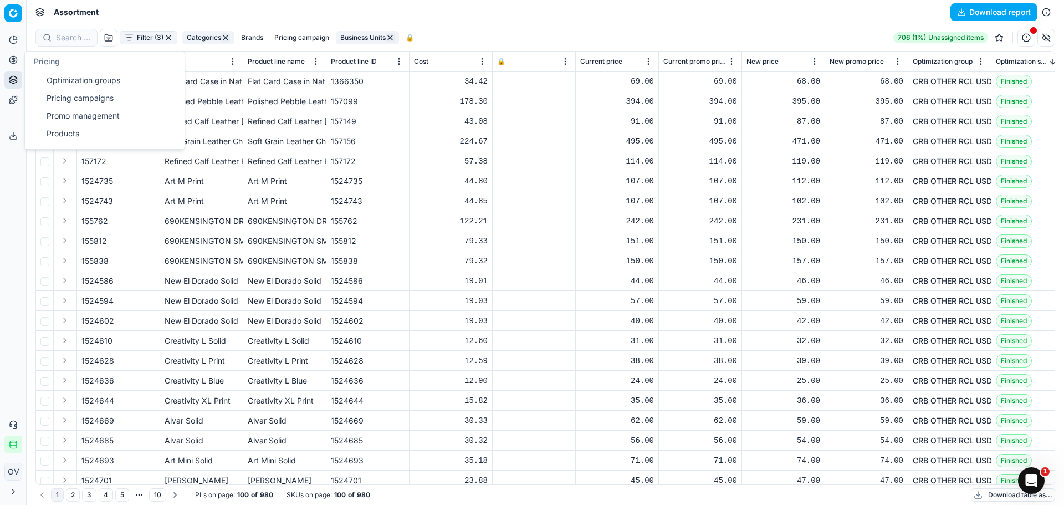
click at [66, 78] on link "Optimization groups" at bounding box center [106, 81] width 129 height 16
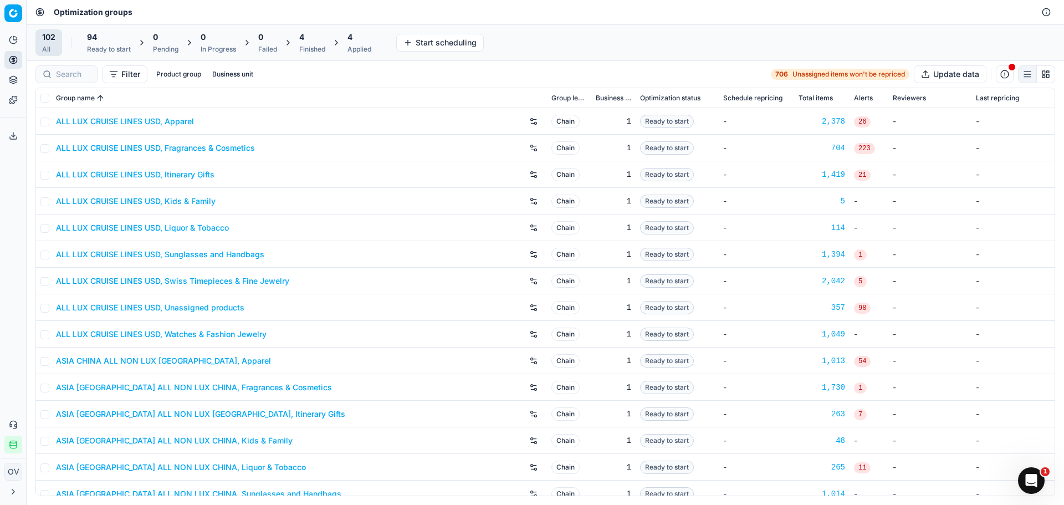
click at [308, 45] on div "Finished" at bounding box center [312, 49] width 26 height 9
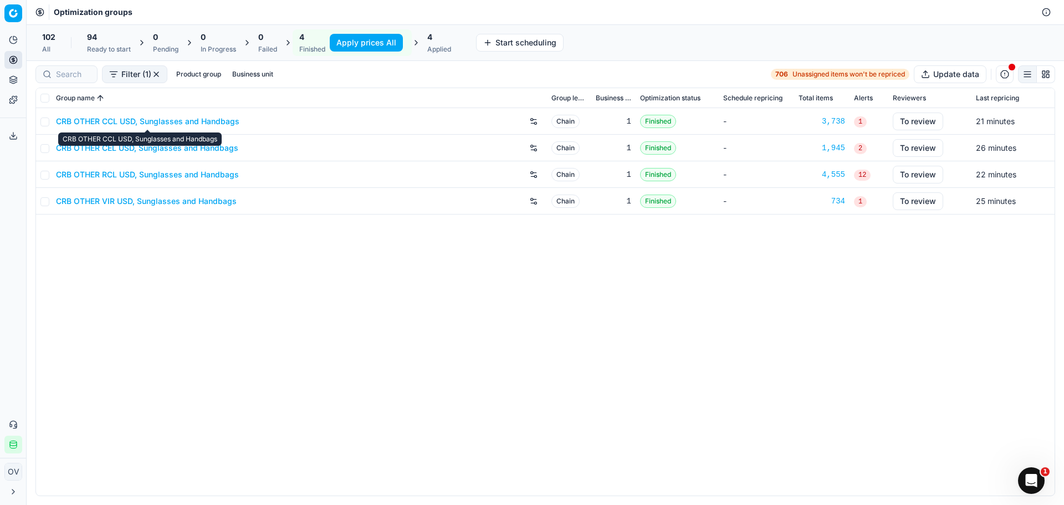
click at [196, 121] on link "CRB OTHER CCL USD, Sunglasses and Handbags" at bounding box center [147, 121] width 183 height 11
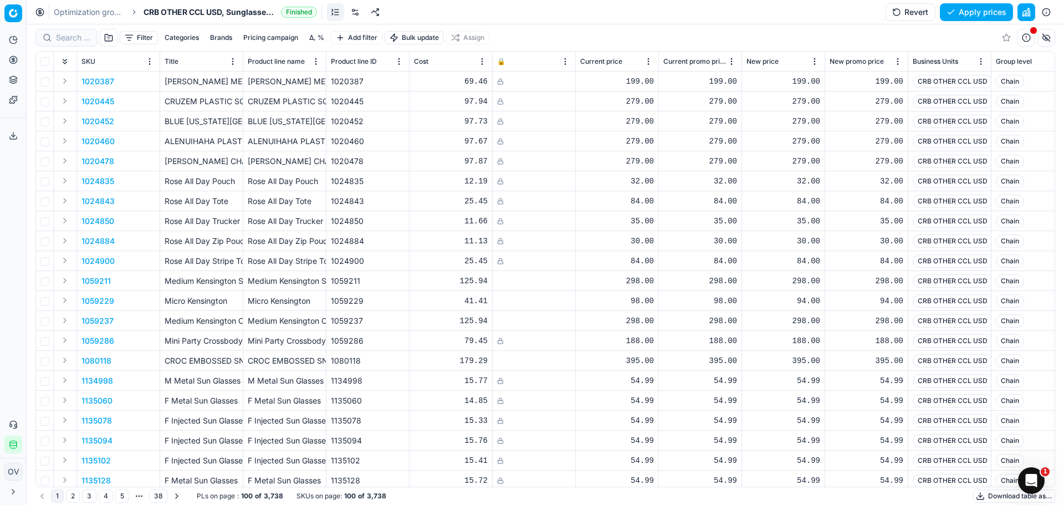
click at [315, 39] on button "Δ, %" at bounding box center [317, 37] width 24 height 13
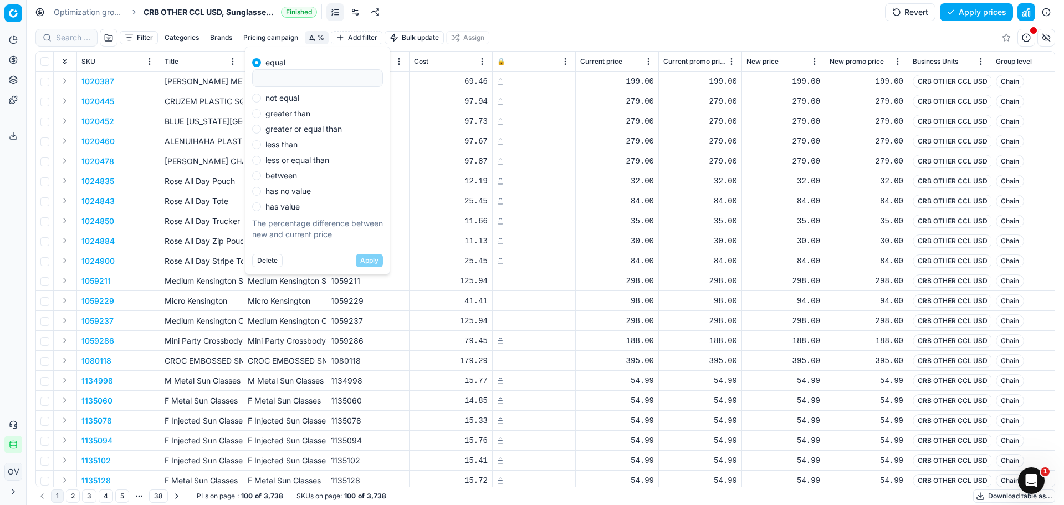
click at [288, 101] on label "not equal" at bounding box center [282, 98] width 34 height 8
click at [261, 101] on input "not equal" at bounding box center [256, 98] width 9 height 9
radio input "true"
type input "0"
click at [380, 256] on button "Apply" at bounding box center [369, 260] width 27 height 13
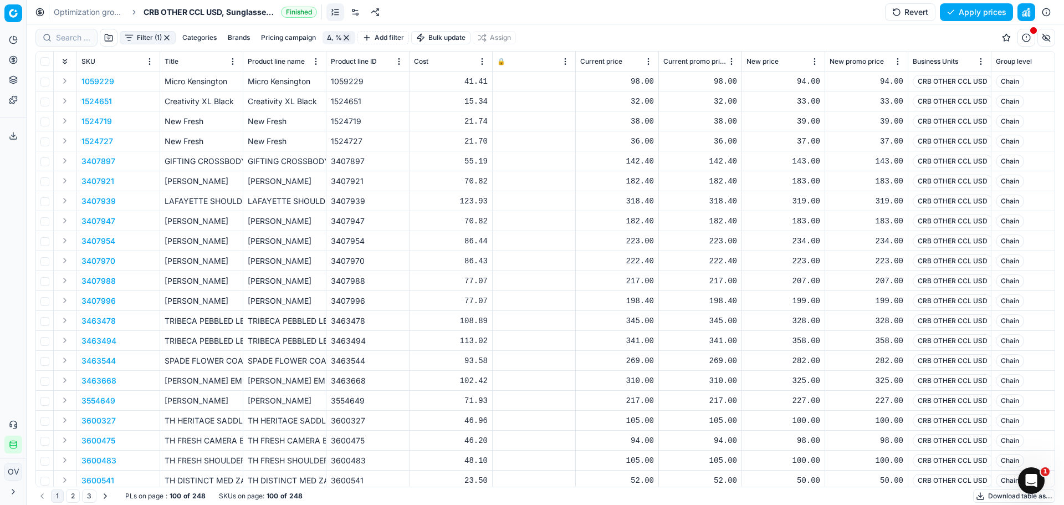
click at [130, 39] on button "Filter (1)" at bounding box center [148, 37] width 56 height 13
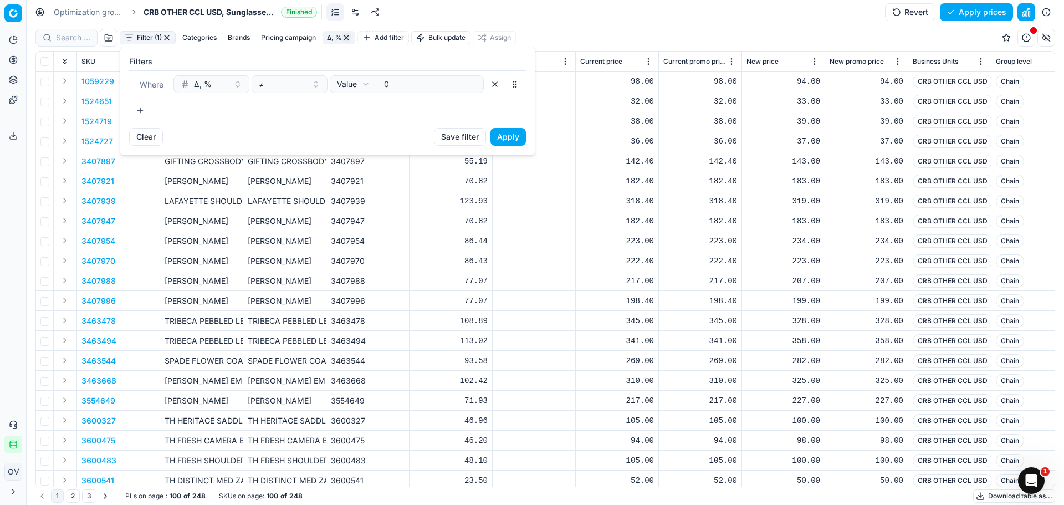
drag, startPoint x: 136, startPoint y: 109, endPoint x: 141, endPoint y: 114, distance: 6.7
click at [141, 114] on button "button" at bounding box center [140, 110] width 22 height 18
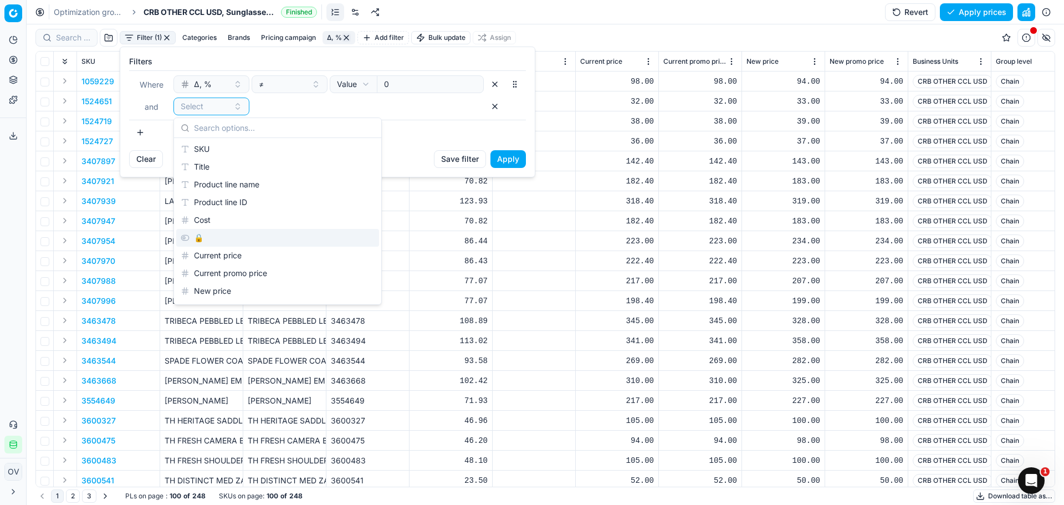
click at [206, 237] on div "🔒" at bounding box center [277, 238] width 203 height 18
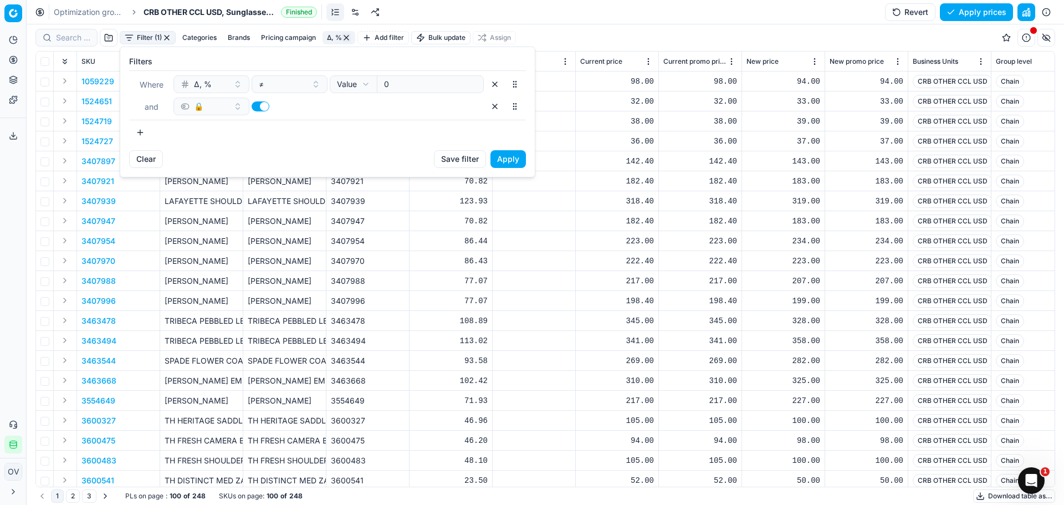
drag, startPoint x: 261, startPoint y: 104, endPoint x: 399, endPoint y: 140, distance: 142.6
click at [261, 103] on button "button" at bounding box center [261, 106] width 18 height 10
checkbox input "false"
click at [494, 155] on button "Apply" at bounding box center [508, 159] width 35 height 18
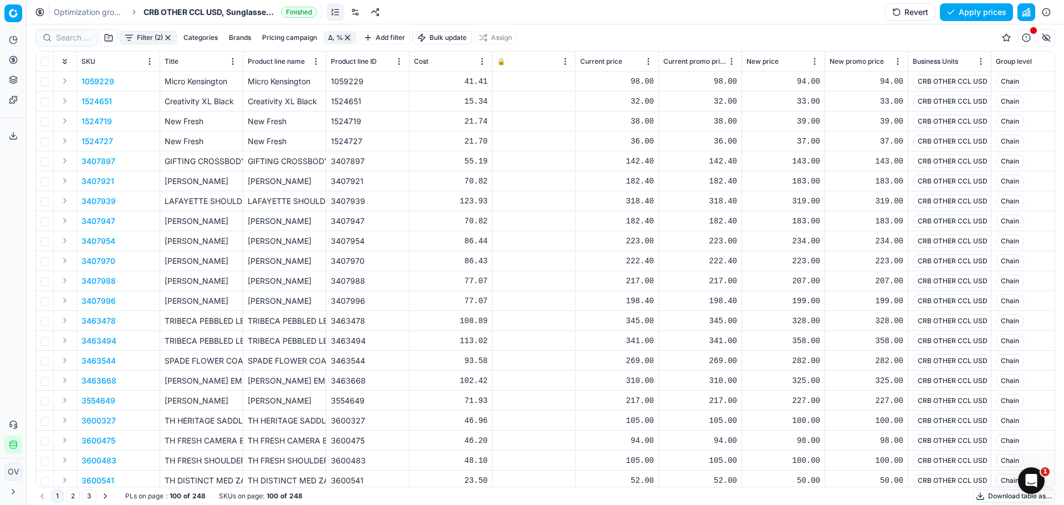
drag, startPoint x: 100, startPoint y: 13, endPoint x: 154, endPoint y: 52, distance: 66.3
click at [100, 12] on link "Optimization groups" at bounding box center [89, 12] width 71 height 11
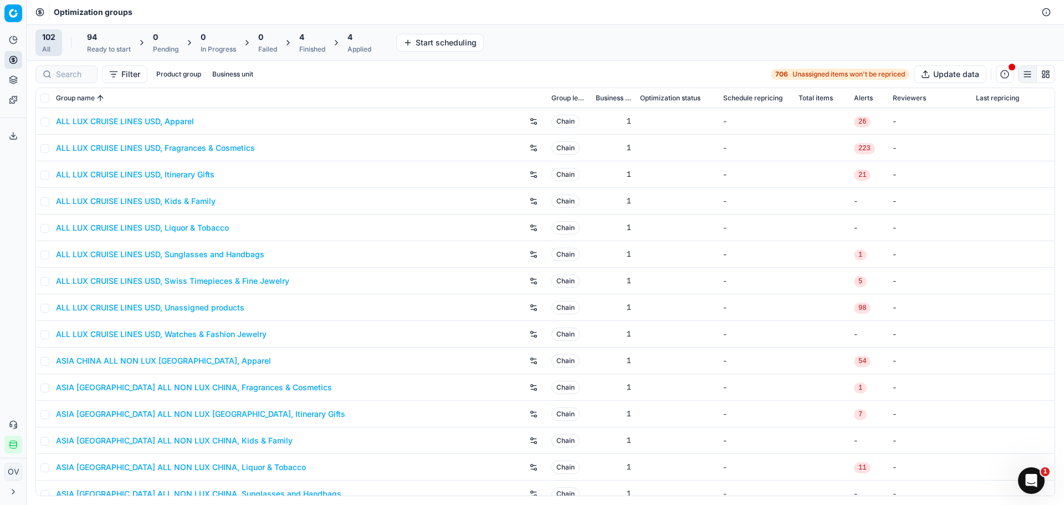
click at [302, 38] on span "4" at bounding box center [301, 37] width 5 height 11
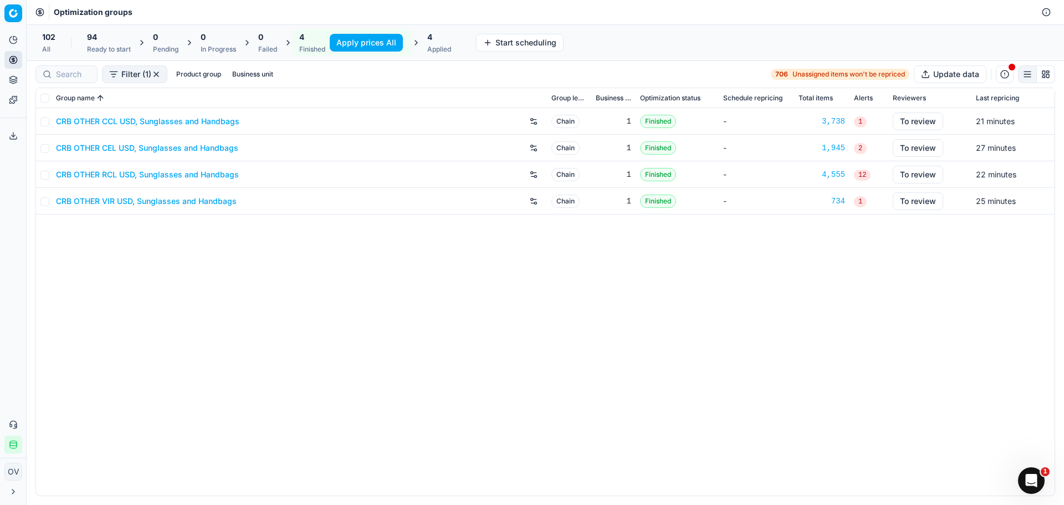
click at [141, 141] on div "CRB OTHER CEL USD, Sunglasses and Handbags" at bounding box center [299, 148] width 487 height 18
click at [142, 145] on link "CRB OTHER CEL USD, Sunglasses and Handbags" at bounding box center [147, 147] width 182 height 11
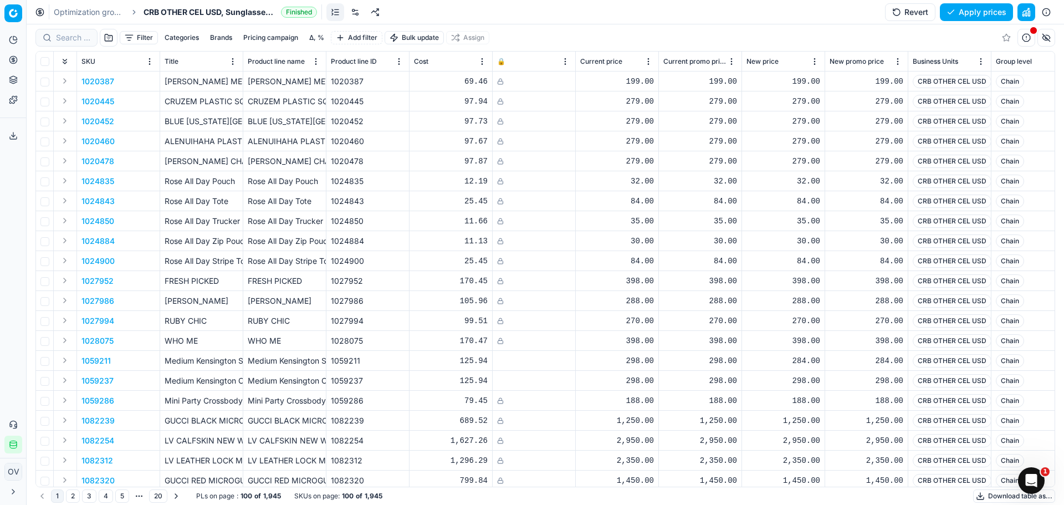
click at [321, 32] on button "Δ, %" at bounding box center [317, 37] width 24 height 13
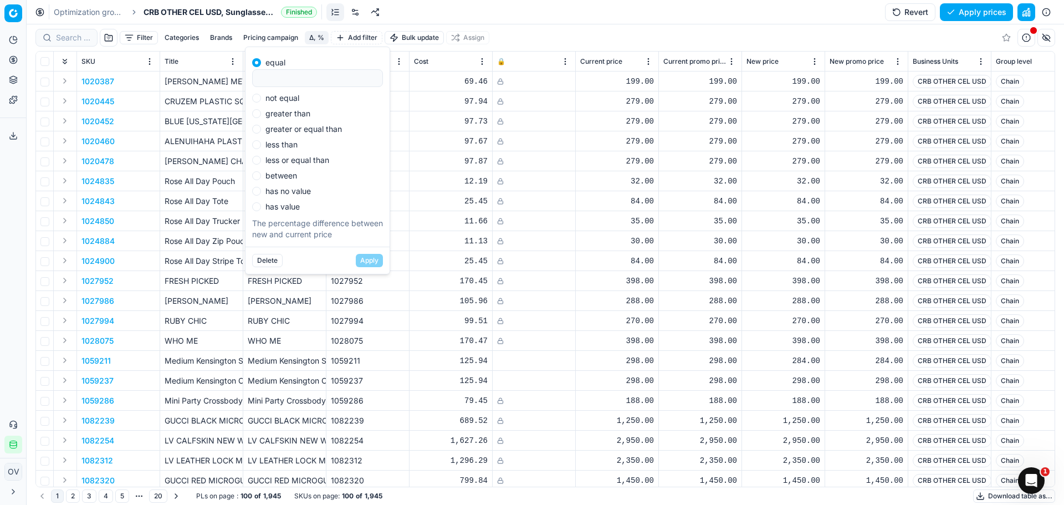
click at [295, 101] on label "not equal" at bounding box center [282, 98] width 34 height 8
click at [261, 101] on input "not equal" at bounding box center [256, 98] width 9 height 9
radio input "true"
type input "0"
click at [382, 262] on button "Apply" at bounding box center [369, 260] width 27 height 13
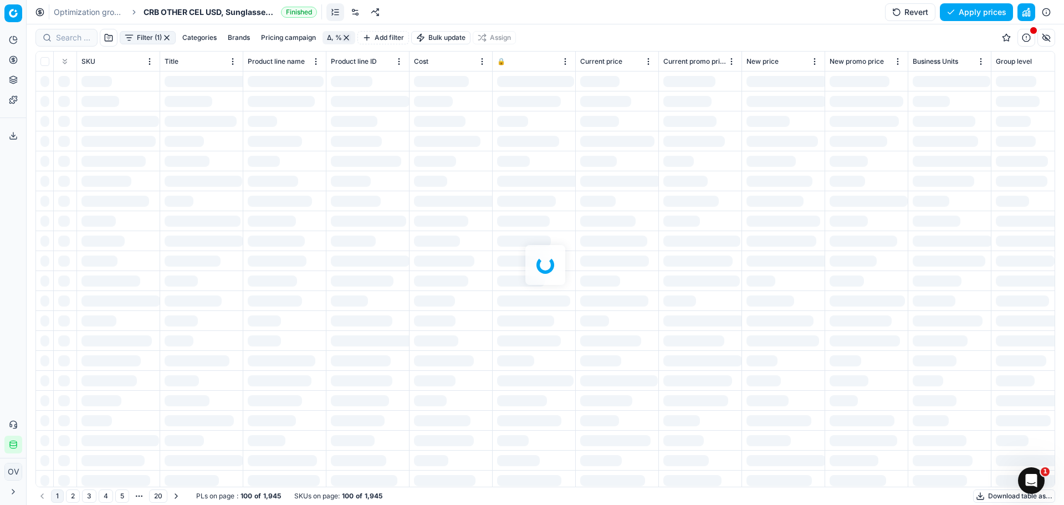
click at [141, 40] on div at bounding box center [546, 264] width 1038 height 481
click at [134, 38] on button "Filter (1)" at bounding box center [148, 37] width 56 height 13
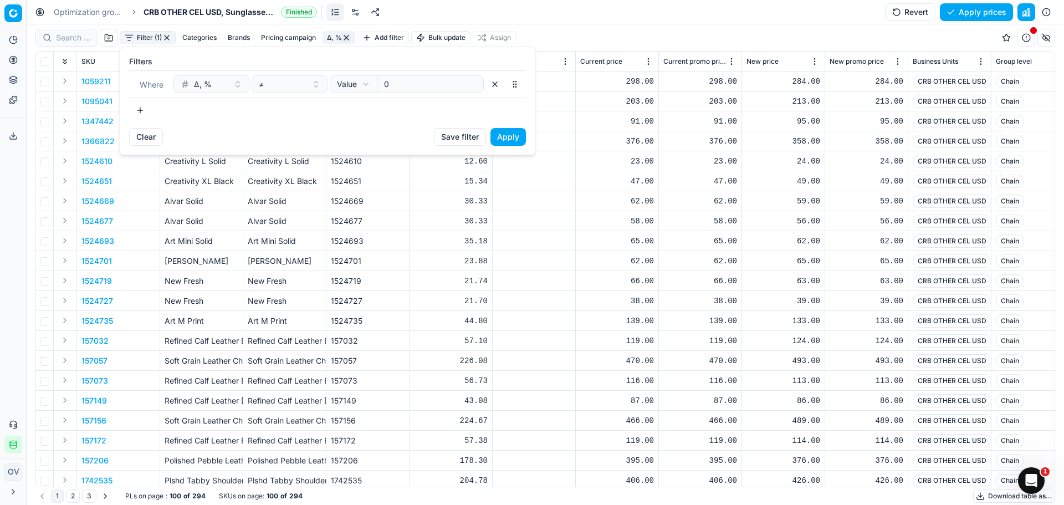
click at [147, 112] on button "button" at bounding box center [140, 110] width 22 height 18
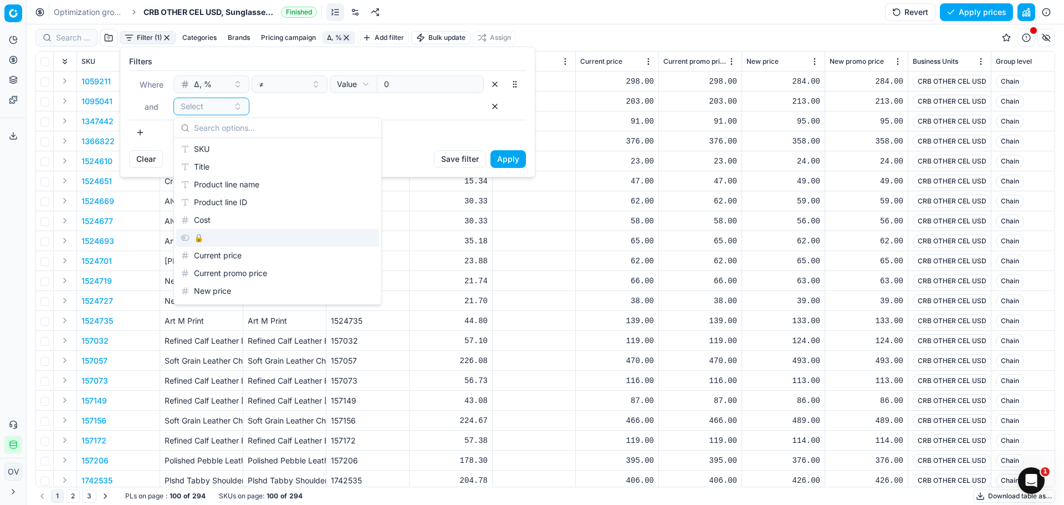
click at [212, 235] on div "🔒" at bounding box center [277, 238] width 203 height 18
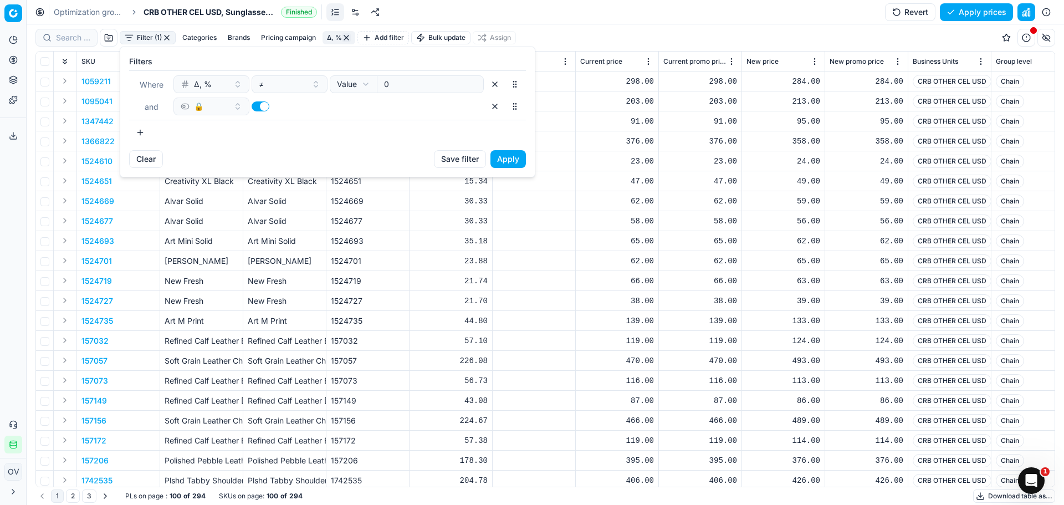
drag, startPoint x: 258, startPoint y: 105, endPoint x: 414, endPoint y: 150, distance: 162.6
click at [258, 105] on button "button" at bounding box center [261, 106] width 18 height 10
checkbox input "false"
click at [504, 160] on button "Apply" at bounding box center [508, 159] width 35 height 18
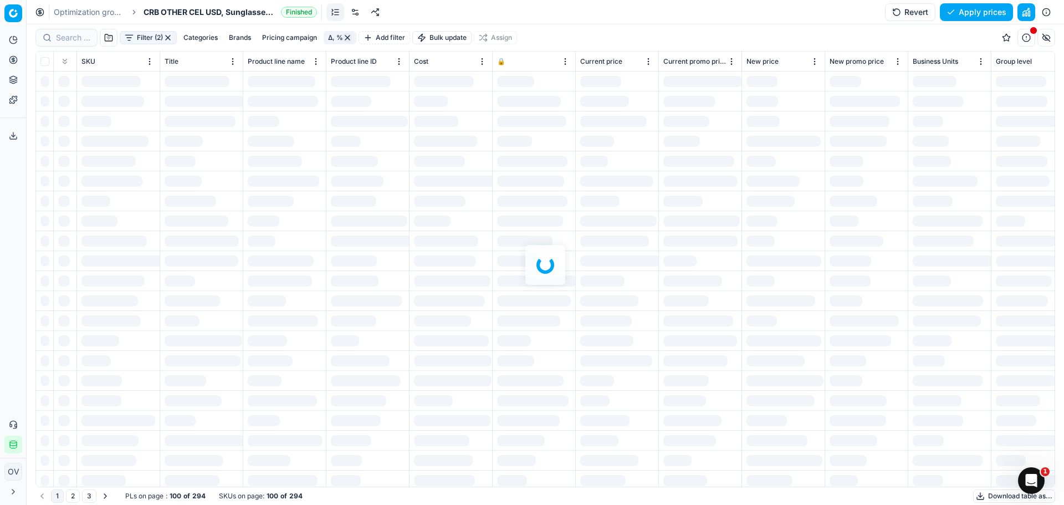
click at [617, 37] on div at bounding box center [546, 264] width 1038 height 481
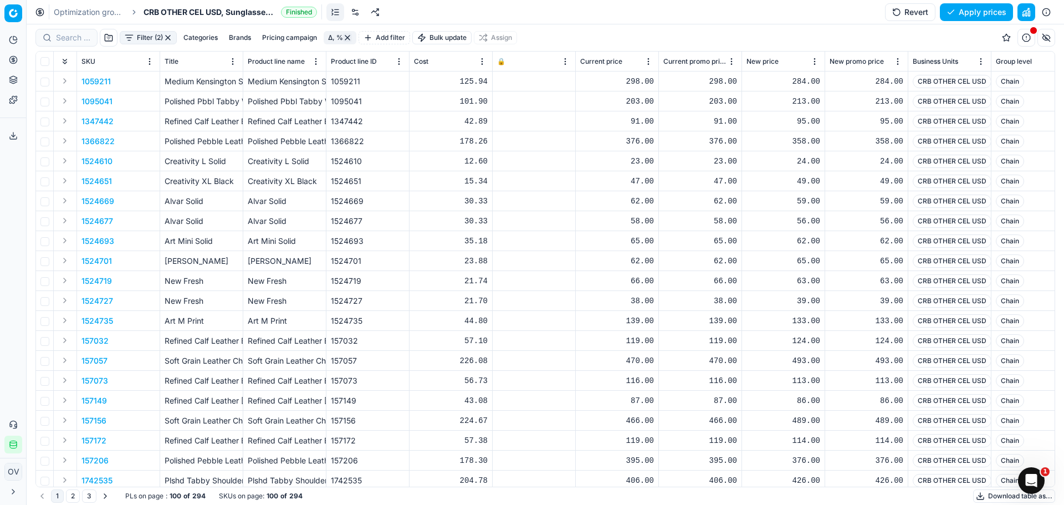
drag, startPoint x: 69, startPoint y: 14, endPoint x: 104, endPoint y: 52, distance: 51.4
click at [69, 14] on link "Optimization groups" at bounding box center [89, 12] width 71 height 11
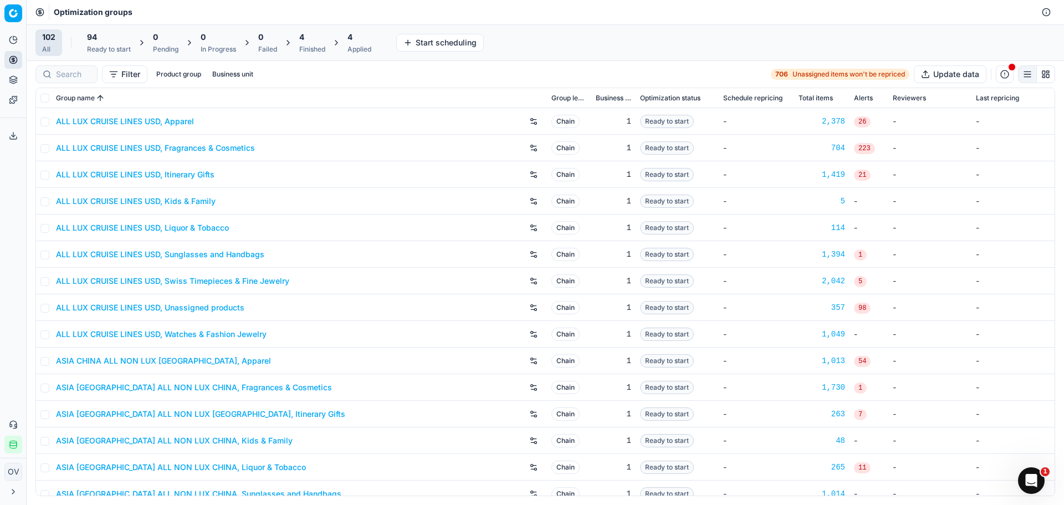
click at [301, 39] on span "4" at bounding box center [301, 37] width 5 height 11
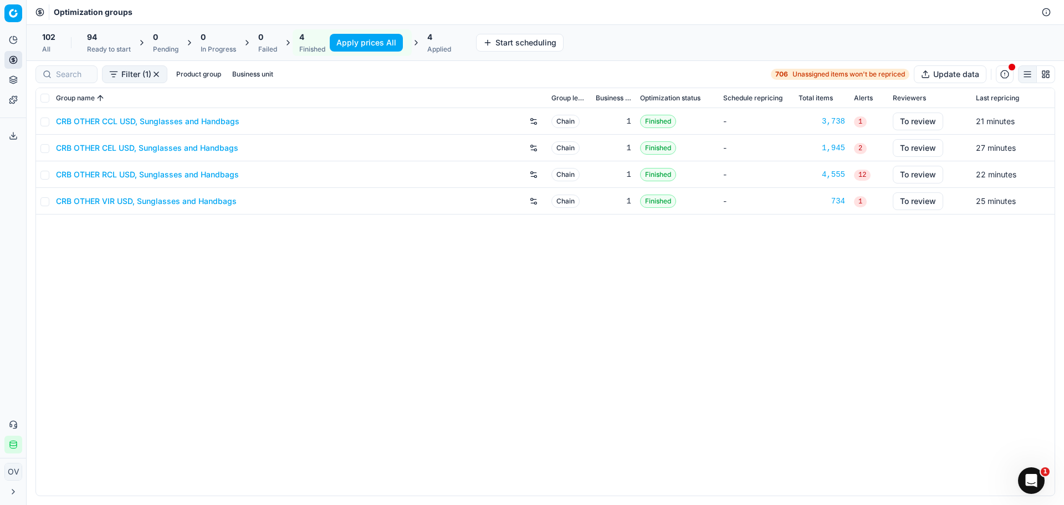
click at [152, 176] on link "CRB OTHER RCL USD, Sunglasses and Handbags" at bounding box center [147, 174] width 183 height 11
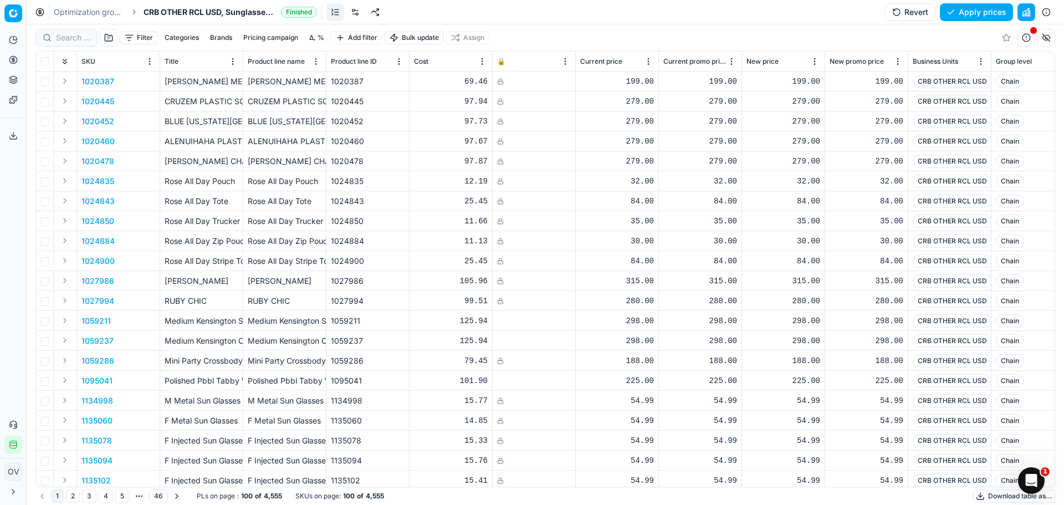
click at [315, 38] on button "Δ, %" at bounding box center [317, 37] width 24 height 13
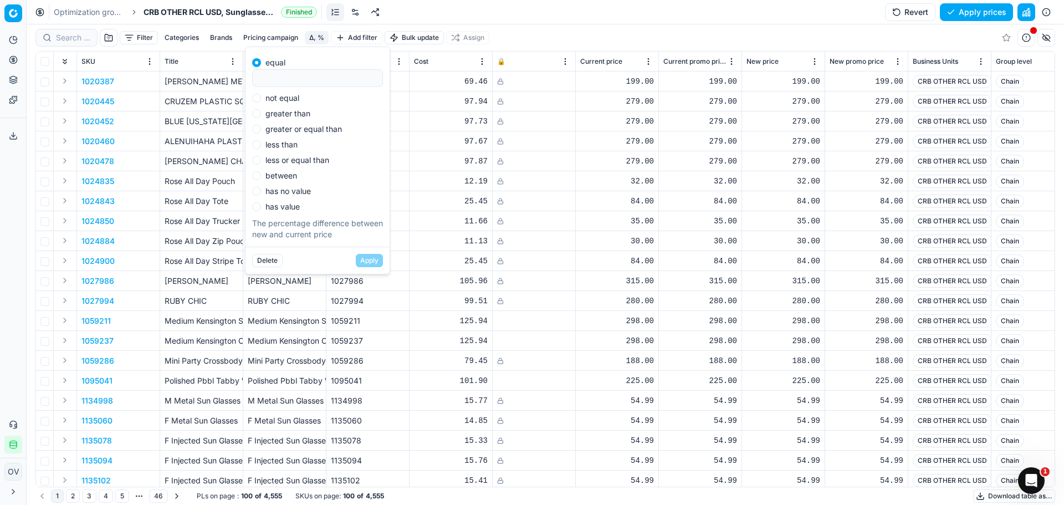
click at [282, 95] on label "not equal" at bounding box center [282, 98] width 34 height 8
click at [261, 95] on input "not equal" at bounding box center [256, 98] width 9 height 9
radio input "true"
type input "0"
click at [378, 264] on button "Apply" at bounding box center [369, 260] width 27 height 13
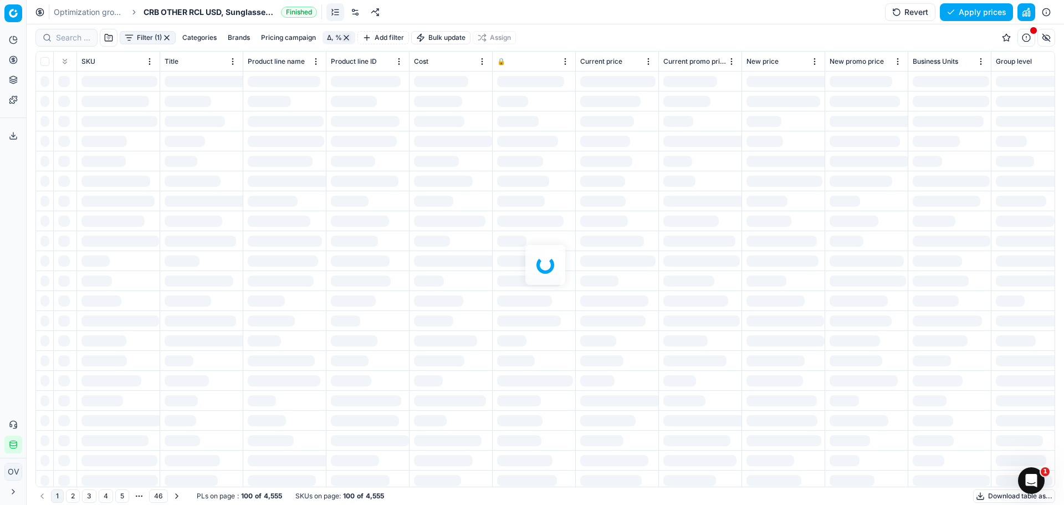
click at [131, 35] on div at bounding box center [546, 264] width 1038 height 481
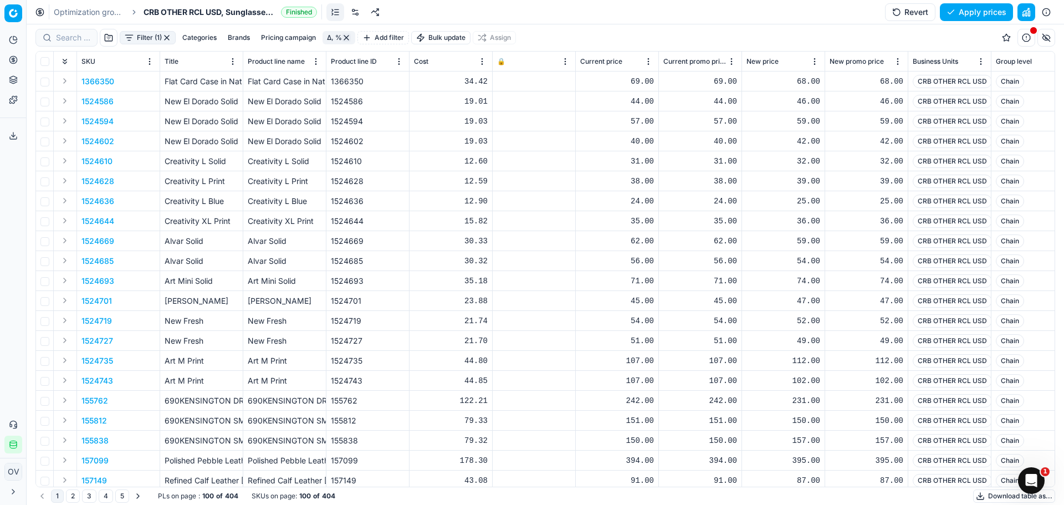
click at [131, 37] on button "Filter (1)" at bounding box center [148, 37] width 56 height 13
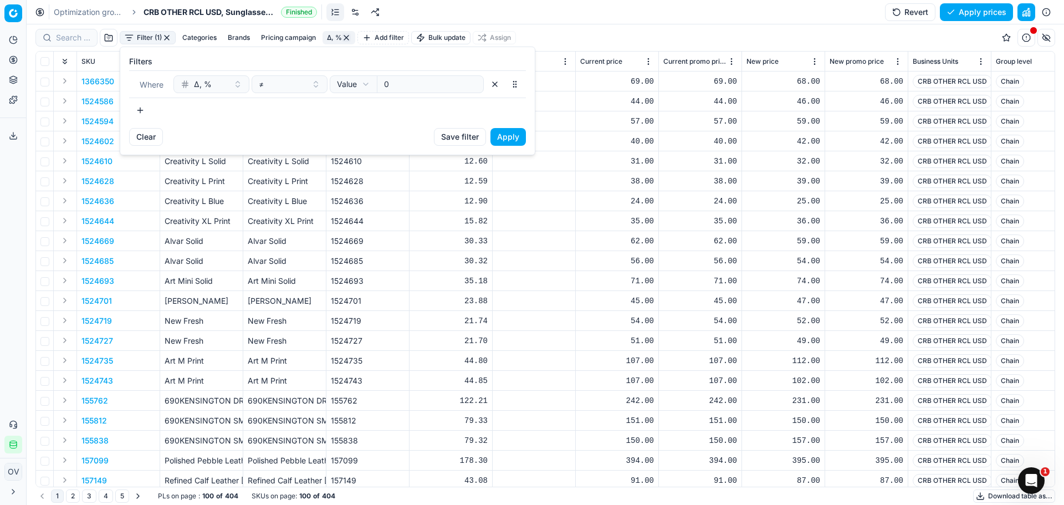
click at [145, 109] on button "button" at bounding box center [140, 110] width 22 height 18
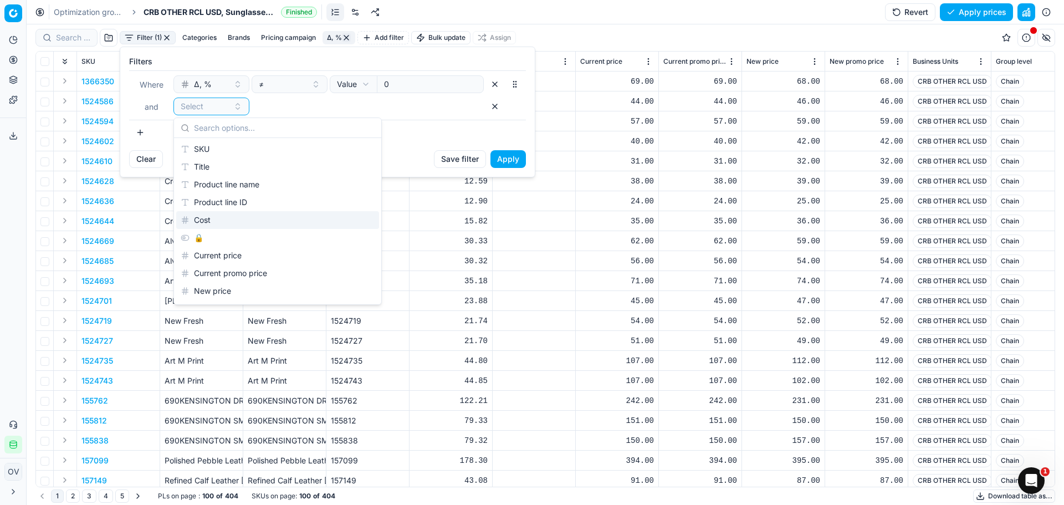
click at [205, 231] on div "🔒" at bounding box center [277, 238] width 203 height 18
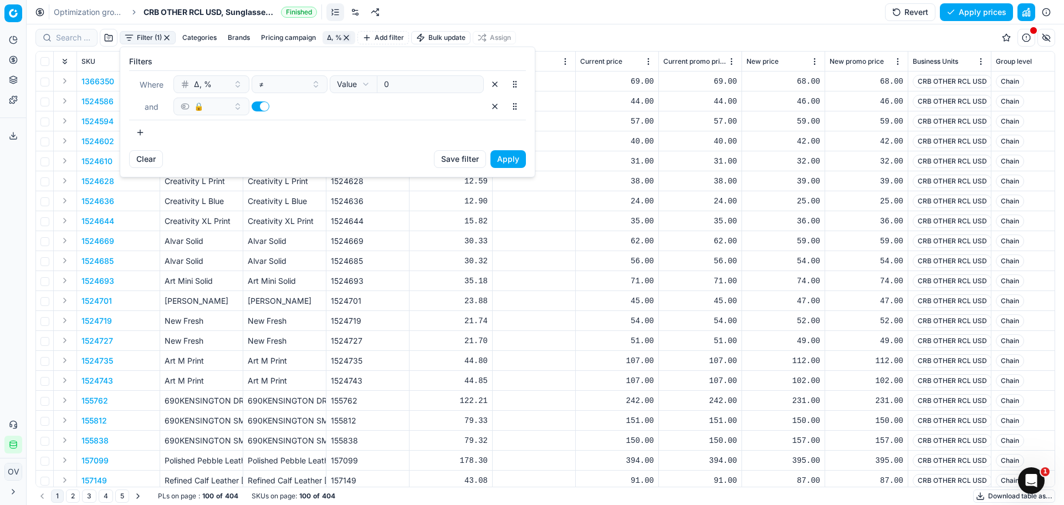
drag, startPoint x: 259, startPoint y: 103, endPoint x: 396, endPoint y: 134, distance: 140.3
click at [260, 103] on button "button" at bounding box center [261, 106] width 18 height 10
checkbox input "false"
click at [499, 158] on button "Apply" at bounding box center [508, 159] width 35 height 18
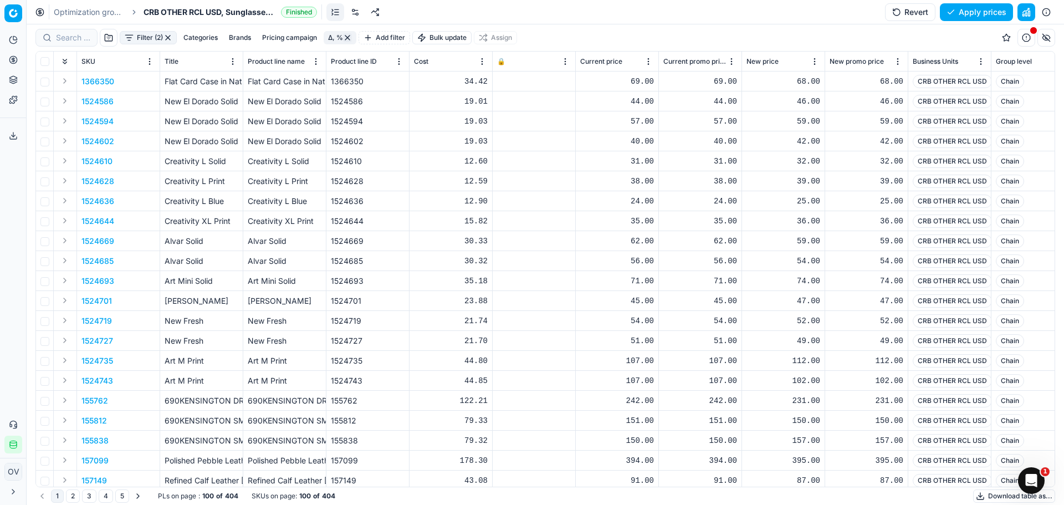
drag, startPoint x: 94, startPoint y: 12, endPoint x: 236, endPoint y: 25, distance: 142.6
click at [94, 12] on link "Optimization groups" at bounding box center [89, 12] width 71 height 11
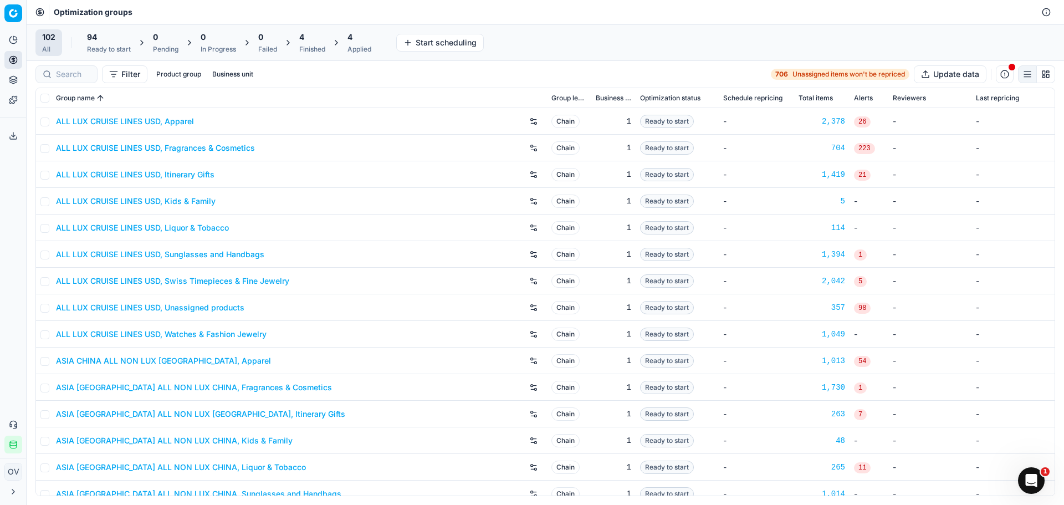
click at [314, 43] on div "4 Finished" at bounding box center [312, 43] width 26 height 22
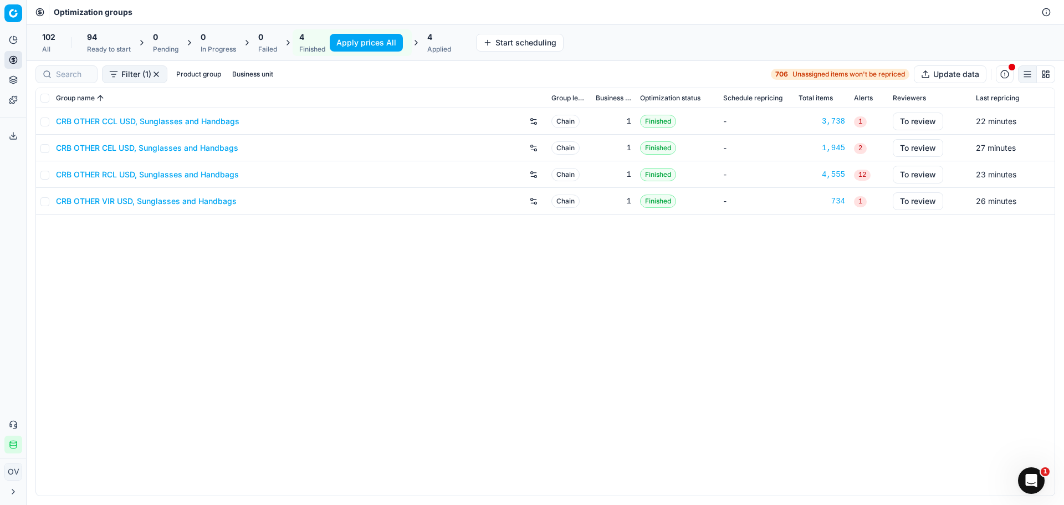
click at [201, 203] on link "CRB OTHER VIR USD, Sunglasses and Handbags" at bounding box center [146, 201] width 181 height 11
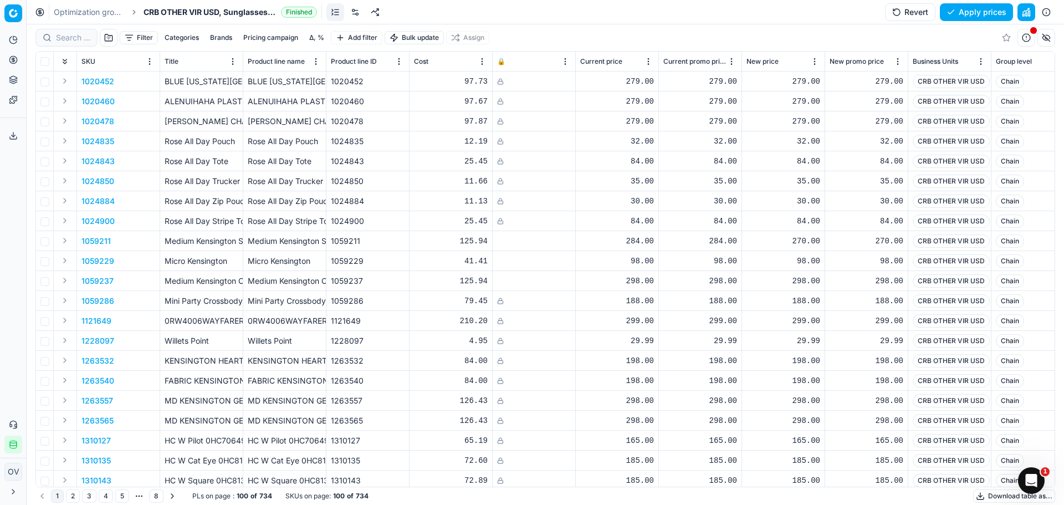
click at [313, 42] on button "Δ, %" at bounding box center [317, 37] width 24 height 13
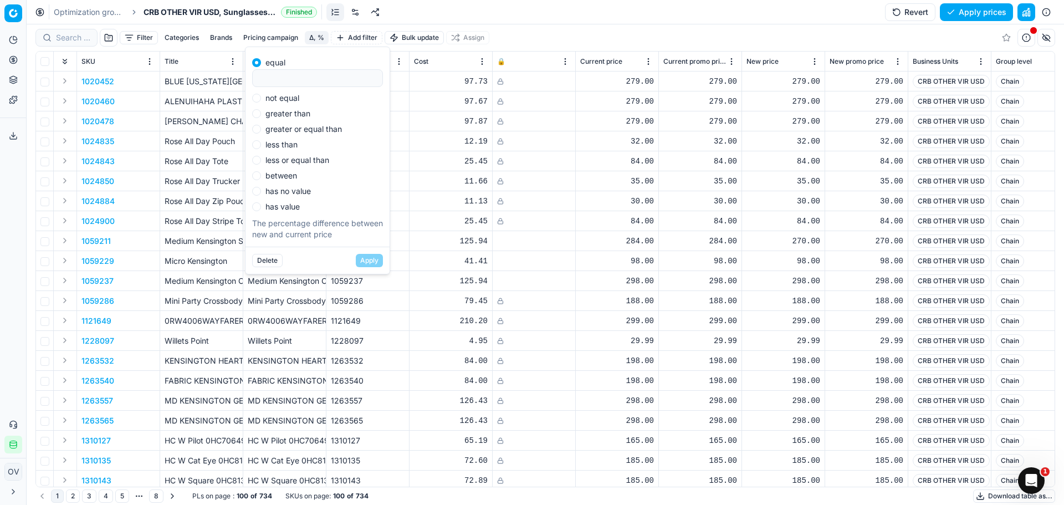
drag, startPoint x: 283, startPoint y: 99, endPoint x: 294, endPoint y: 109, distance: 14.9
click at [283, 100] on label "not equal" at bounding box center [282, 98] width 34 height 8
click at [261, 100] on input "not equal" at bounding box center [256, 98] width 9 height 9
radio input "true"
type input "0"
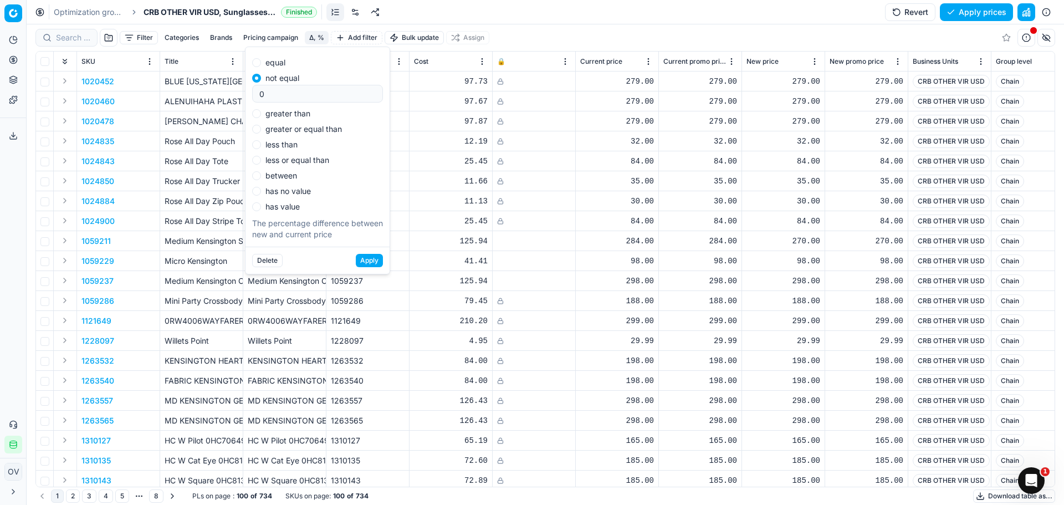
click at [367, 249] on div "Delete Apply" at bounding box center [318, 260] width 144 height 27
click at [371, 256] on button "Apply" at bounding box center [369, 260] width 27 height 13
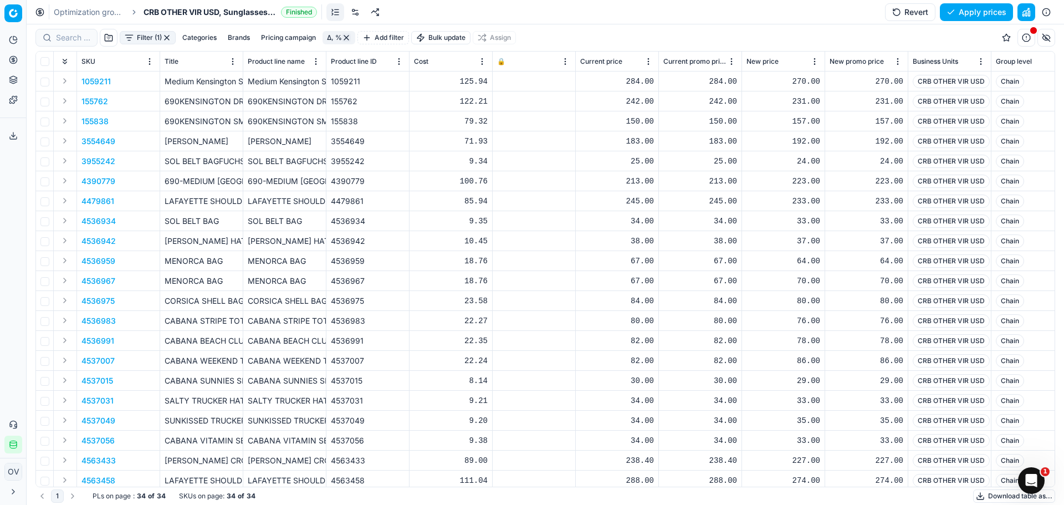
drag, startPoint x: 125, startPoint y: 33, endPoint x: 128, endPoint y: 42, distance: 8.8
click at [126, 33] on button "Filter (1)" at bounding box center [148, 37] width 56 height 13
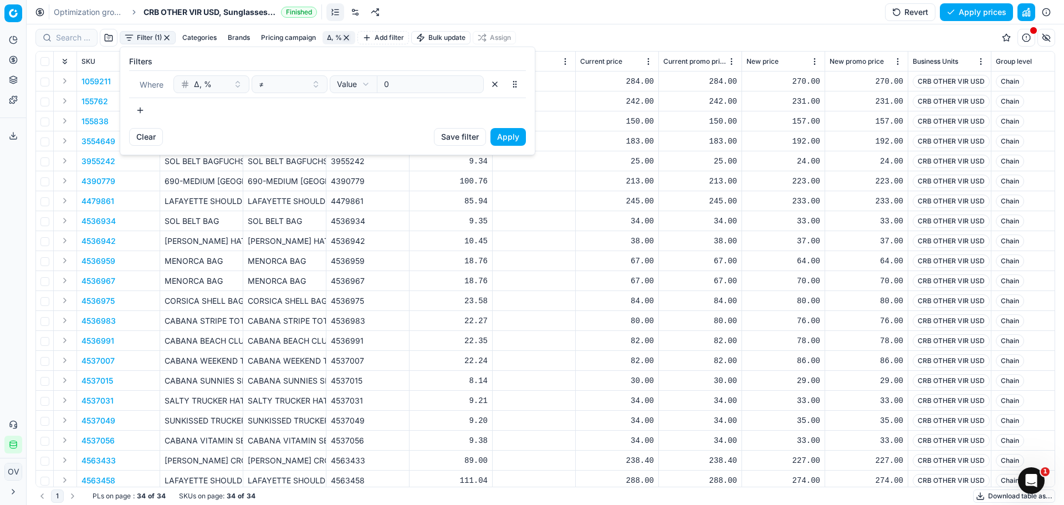
click at [143, 113] on button "button" at bounding box center [140, 110] width 22 height 18
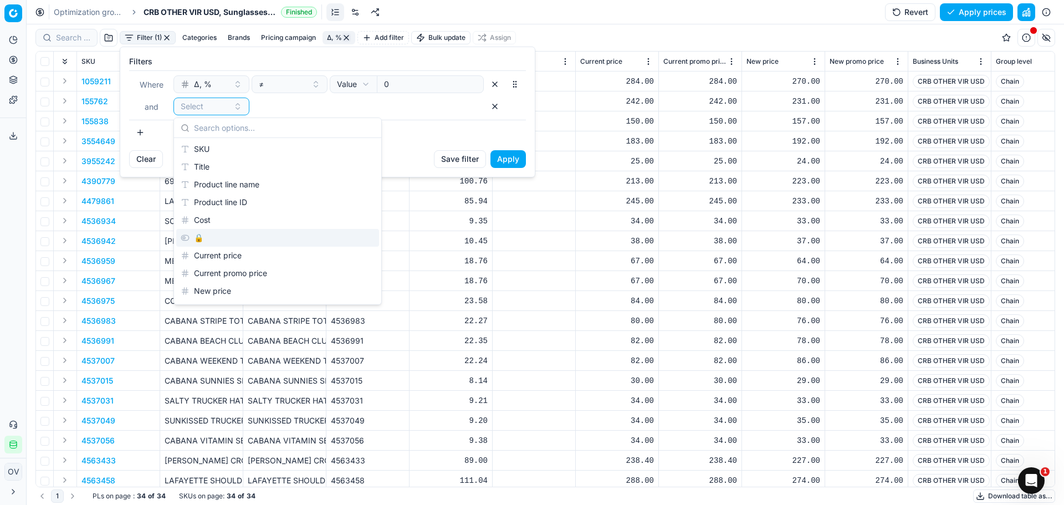
click at [196, 239] on div "🔒" at bounding box center [277, 238] width 203 height 18
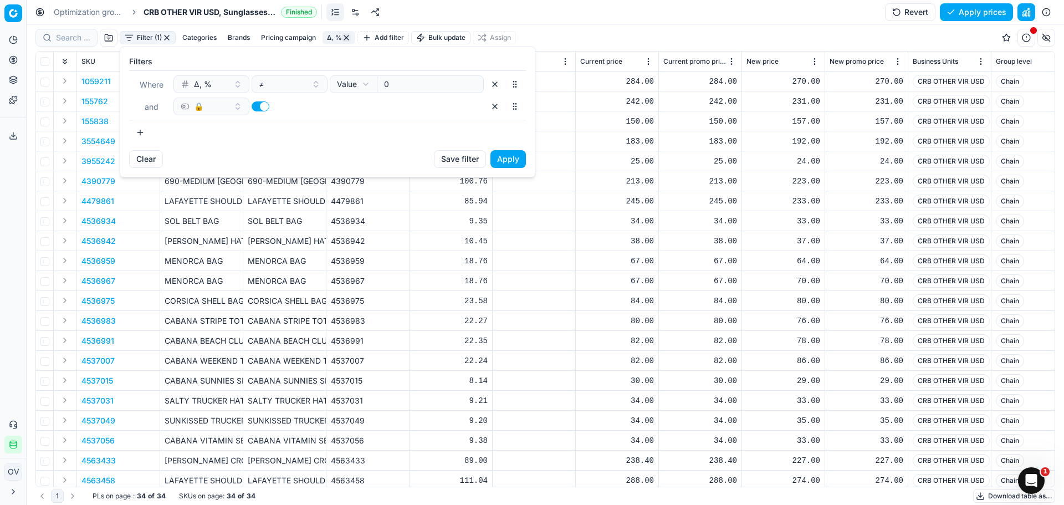
click at [257, 107] on button "button" at bounding box center [261, 106] width 18 height 10
checkbox input "false"
click at [520, 162] on button "Apply" at bounding box center [508, 159] width 35 height 18
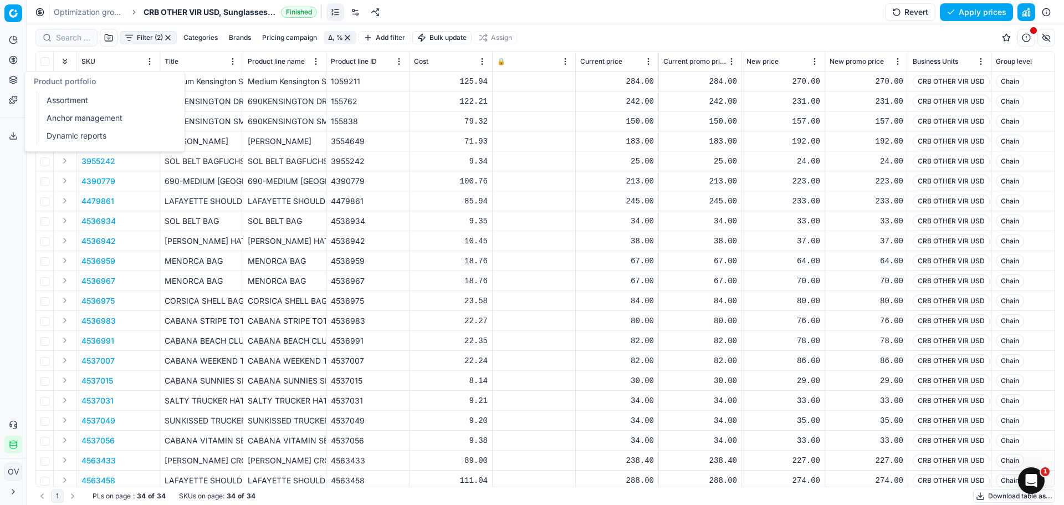
drag, startPoint x: 57, startPoint y: 97, endPoint x: 108, endPoint y: 101, distance: 51.2
click at [57, 97] on link "Assortment" at bounding box center [106, 101] width 129 height 16
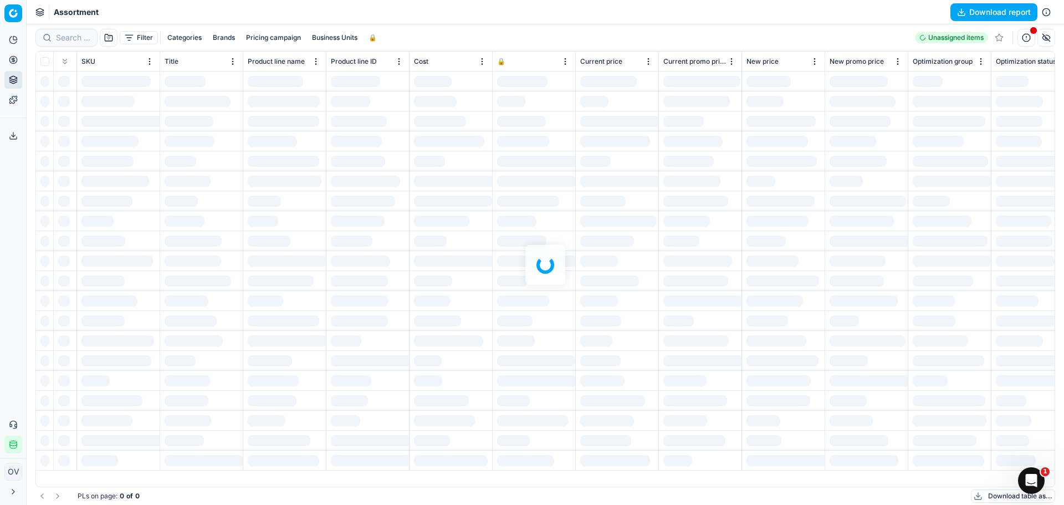
click at [187, 36] on div at bounding box center [546, 264] width 1038 height 481
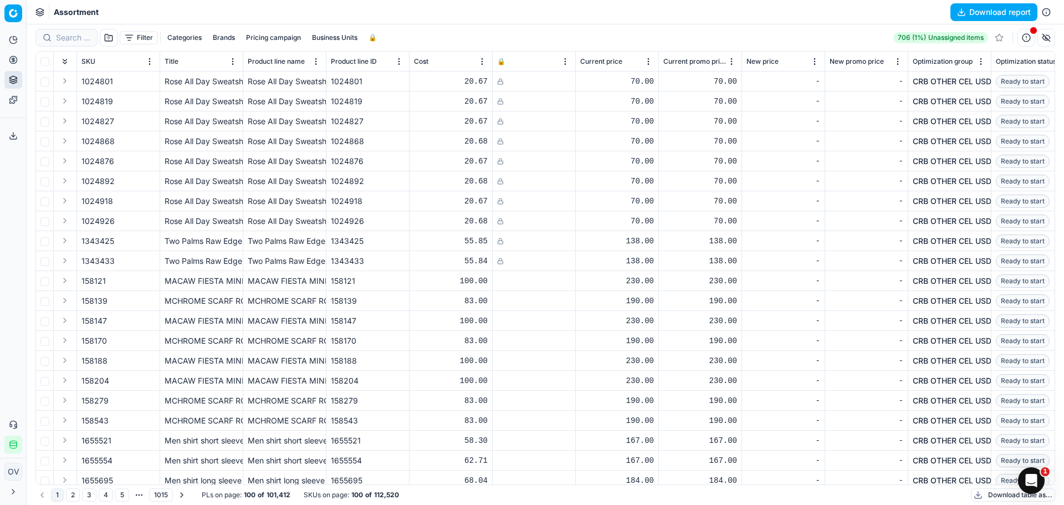
click at [189, 38] on button "Categories" at bounding box center [184, 37] width 43 height 13
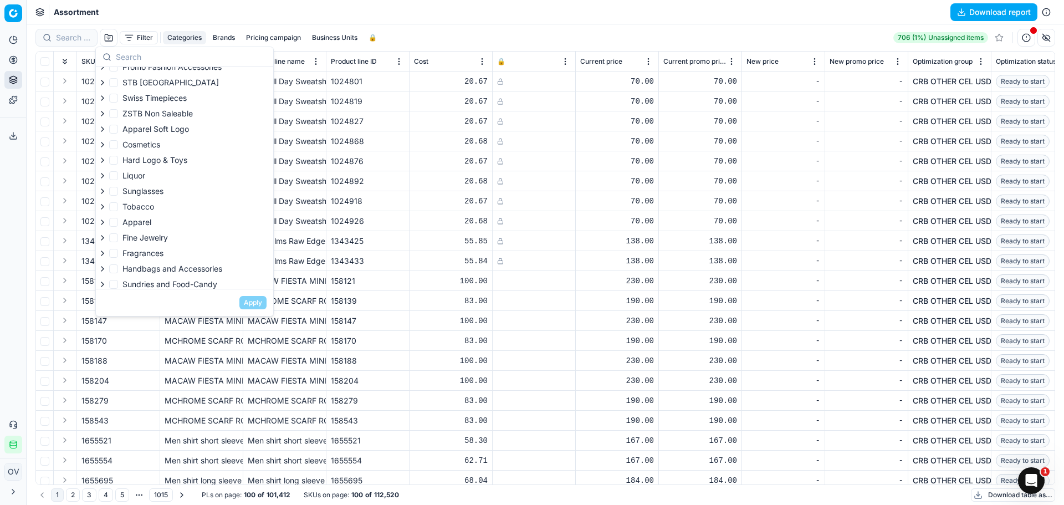
scroll to position [106, 0]
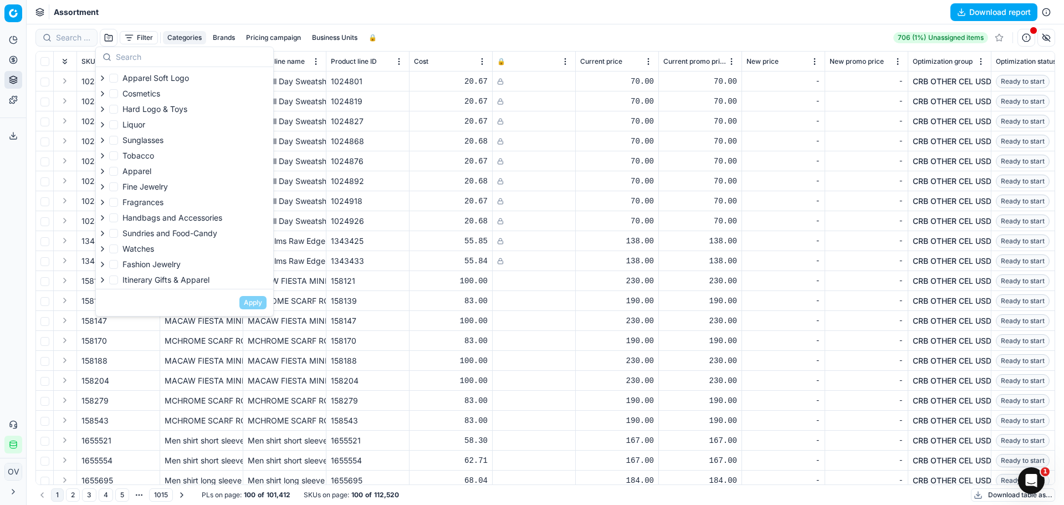
click at [124, 246] on span "Watches" at bounding box center [138, 248] width 32 height 9
click at [118, 246] on input "Watches" at bounding box center [113, 248] width 9 height 9
click at [130, 249] on span "Watches" at bounding box center [138, 248] width 32 height 9
click at [118, 249] on input "Watches" at bounding box center [113, 248] width 9 height 9
checkbox input "false"
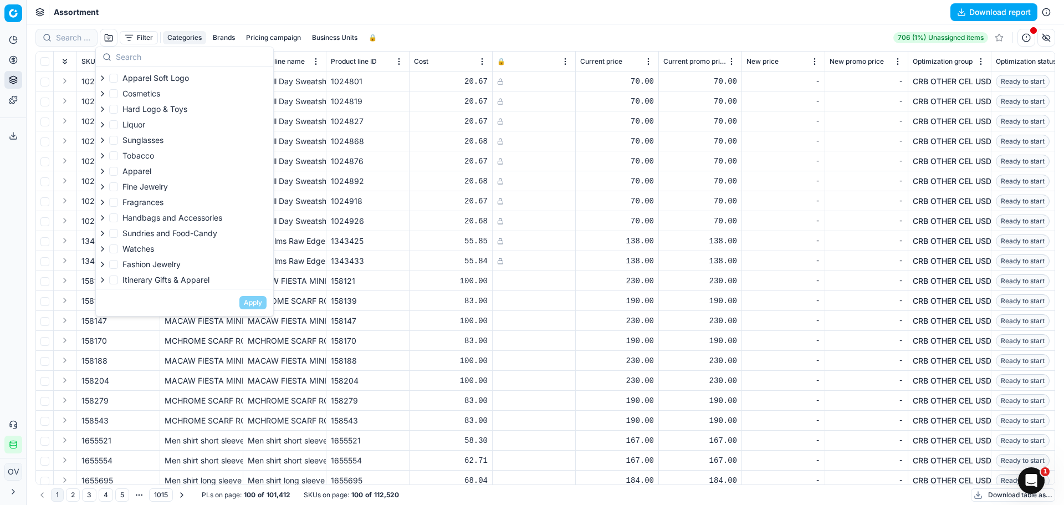
click at [137, 219] on span "Handbags and Accessories" at bounding box center [172, 217] width 100 height 9
click at [118, 219] on input "Handbags and Accessories" at bounding box center [113, 217] width 9 height 9
checkbox input "true"
click at [250, 299] on button "Apply" at bounding box center [252, 302] width 27 height 13
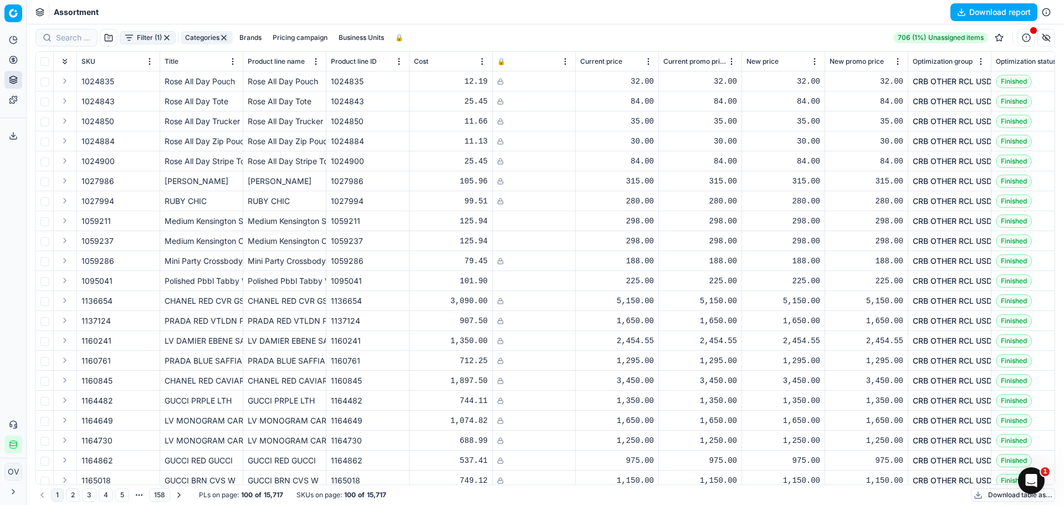
click at [351, 39] on button "Business Units" at bounding box center [361, 37] width 54 height 13
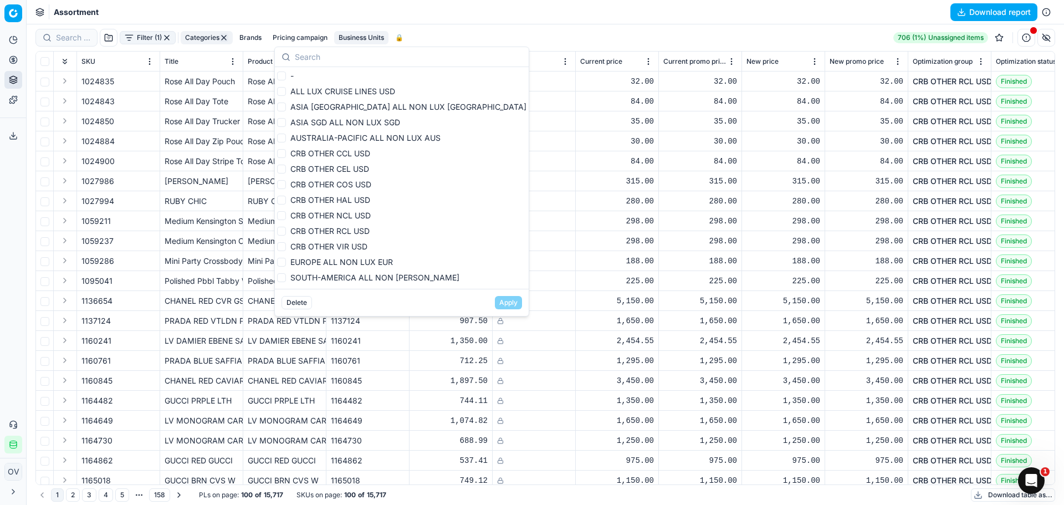
click at [348, 38] on button "Business Units" at bounding box center [361, 37] width 54 height 13
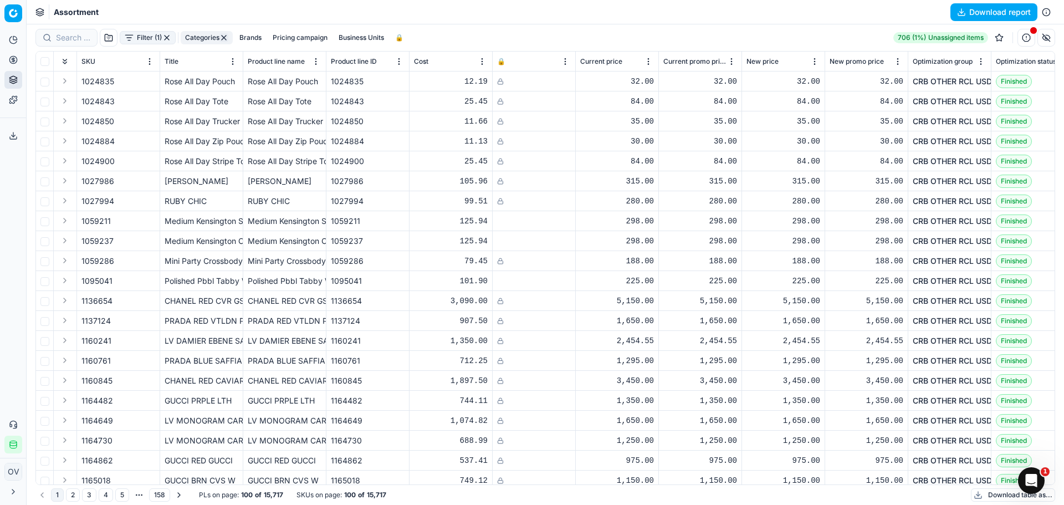
click at [366, 40] on button "Business Units" at bounding box center [361, 37] width 54 height 13
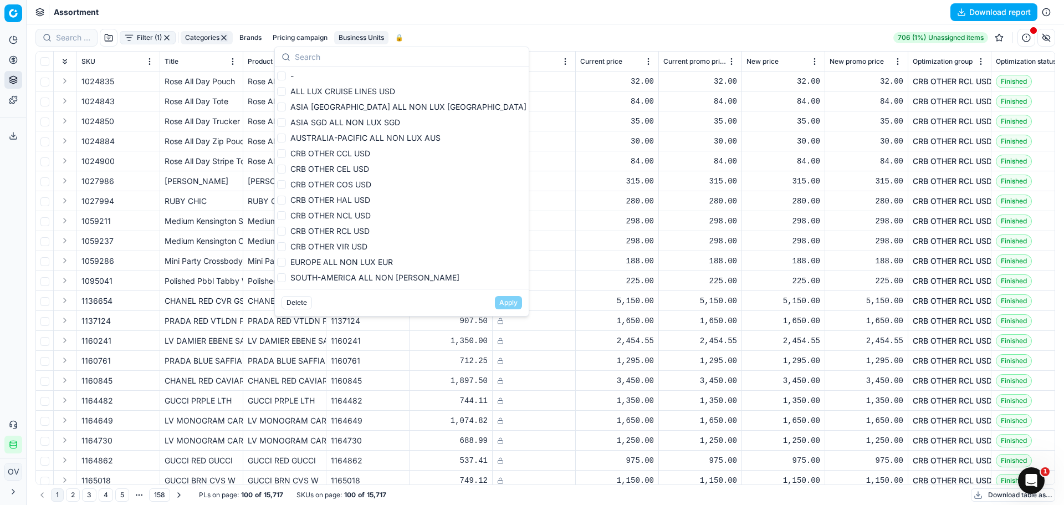
click at [334, 153] on span "CRB OTHER CCL USD" at bounding box center [330, 153] width 80 height 9
click at [286, 153] on input "CRB OTHER CCL USD" at bounding box center [281, 153] width 9 height 9
checkbox input "true"
click at [346, 166] on span "CRB OTHER CEL USD" at bounding box center [329, 168] width 79 height 9
click at [286, 166] on input "CRB OTHER CEL USD" at bounding box center [281, 169] width 9 height 9
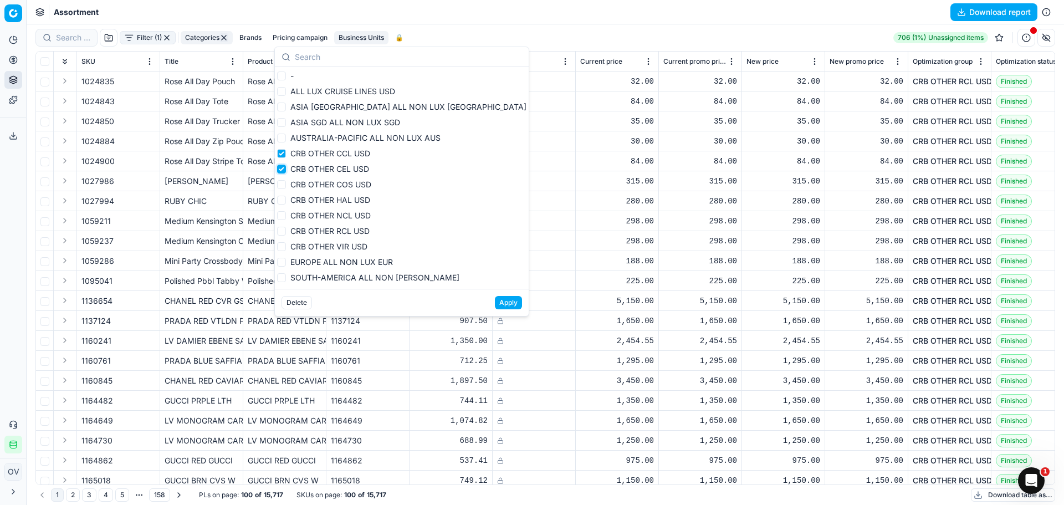
checkbox input "true"
click at [347, 218] on span "CRB OTHER NCL USD" at bounding box center [330, 215] width 80 height 9
click at [286, 218] on input "CRB OTHER NCL USD" at bounding box center [281, 215] width 9 height 9
drag, startPoint x: 349, startPoint y: 215, endPoint x: 349, endPoint y: 222, distance: 6.7
click at [349, 216] on span "CRB OTHER NCL USD" at bounding box center [330, 215] width 80 height 9
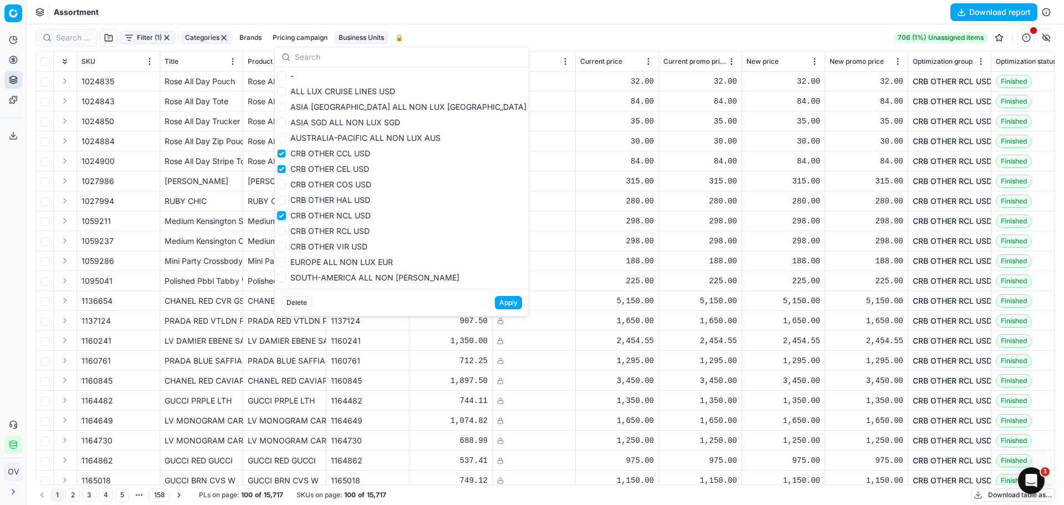
click at [286, 216] on input "CRB OTHER NCL USD" at bounding box center [281, 215] width 9 height 9
checkbox input "false"
click at [349, 233] on span "CRB OTHER RCL USD" at bounding box center [329, 230] width 79 height 9
click at [286, 233] on input "CRB OTHER RCL USD" at bounding box center [281, 231] width 9 height 9
checkbox input "true"
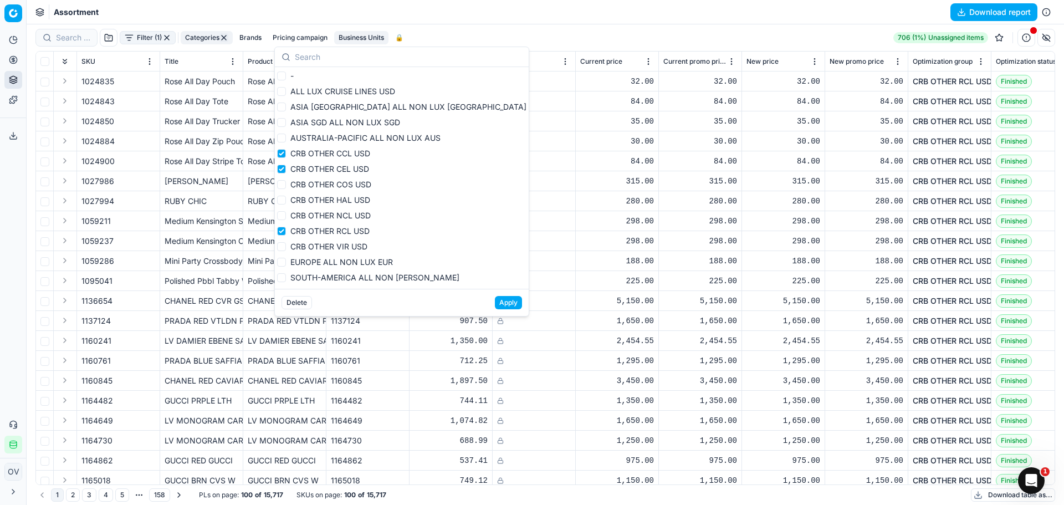
click at [348, 246] on span "CRB OTHER VIR USD" at bounding box center [328, 246] width 77 height 9
click at [286, 246] on input "CRB OTHER VIR USD" at bounding box center [281, 246] width 9 height 9
checkbox input "true"
drag, startPoint x: 427, startPoint y: 304, endPoint x: 390, endPoint y: 228, distance: 84.5
click at [495, 304] on button "Apply" at bounding box center [508, 302] width 27 height 13
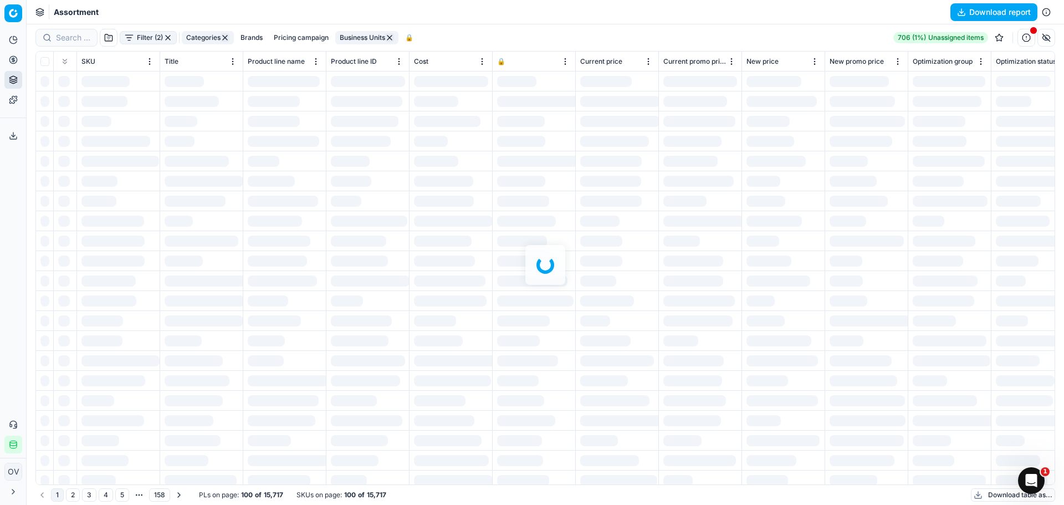
click at [306, 37] on div at bounding box center [546, 264] width 1038 height 481
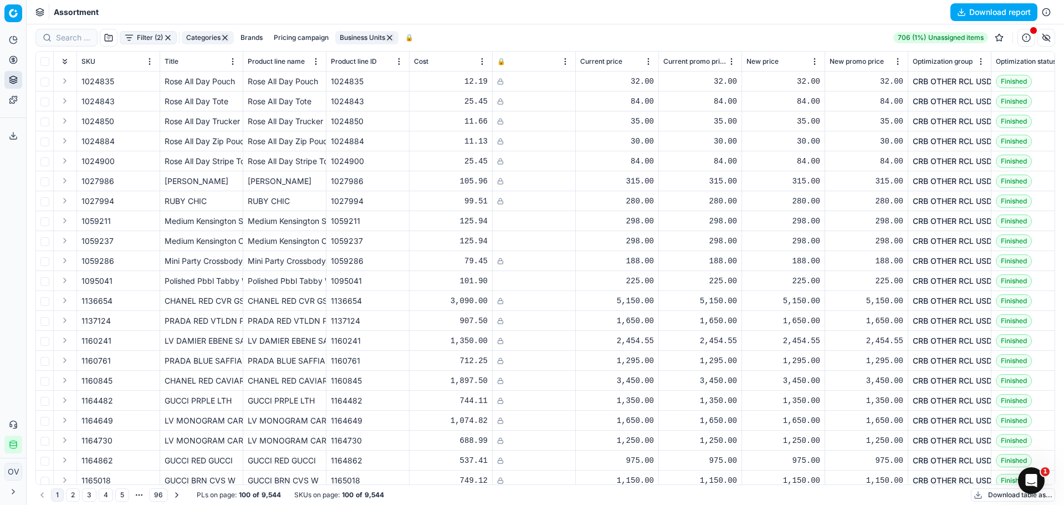
click at [289, 35] on button "Pricing campaign" at bounding box center [301, 37] width 64 height 13
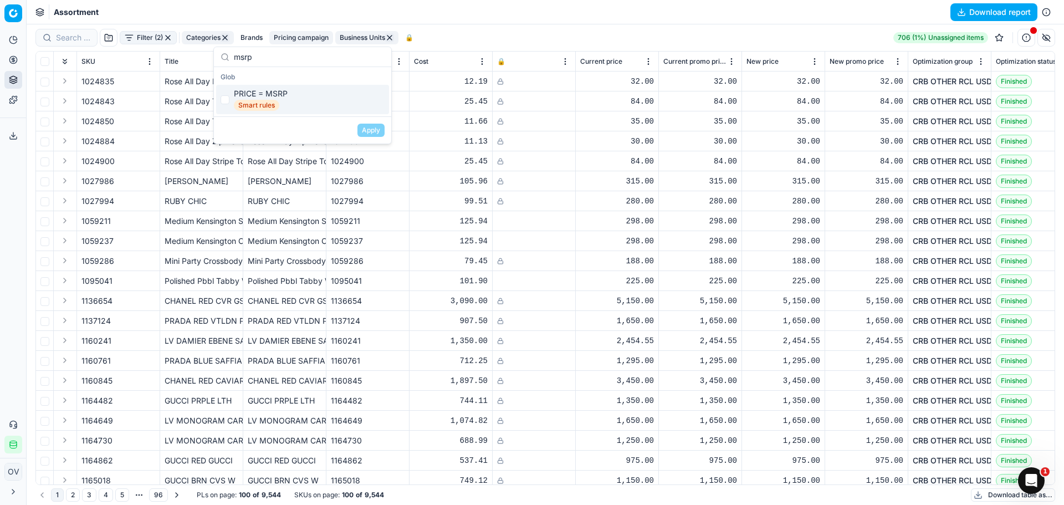
type input "msrp"
click at [237, 93] on div "PRICE = MSRP" at bounding box center [261, 93] width 54 height 11
checkbox input "true"
click at [371, 123] on div "Apply" at bounding box center [302, 129] width 177 height 27
click at [374, 127] on button "Apply" at bounding box center [371, 130] width 27 height 13
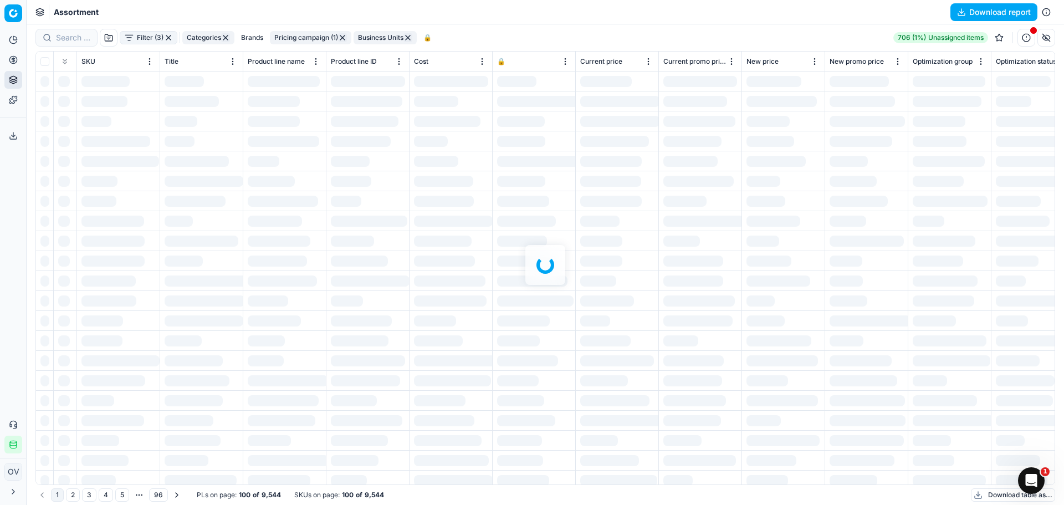
click at [632, 43] on div at bounding box center [546, 264] width 1038 height 481
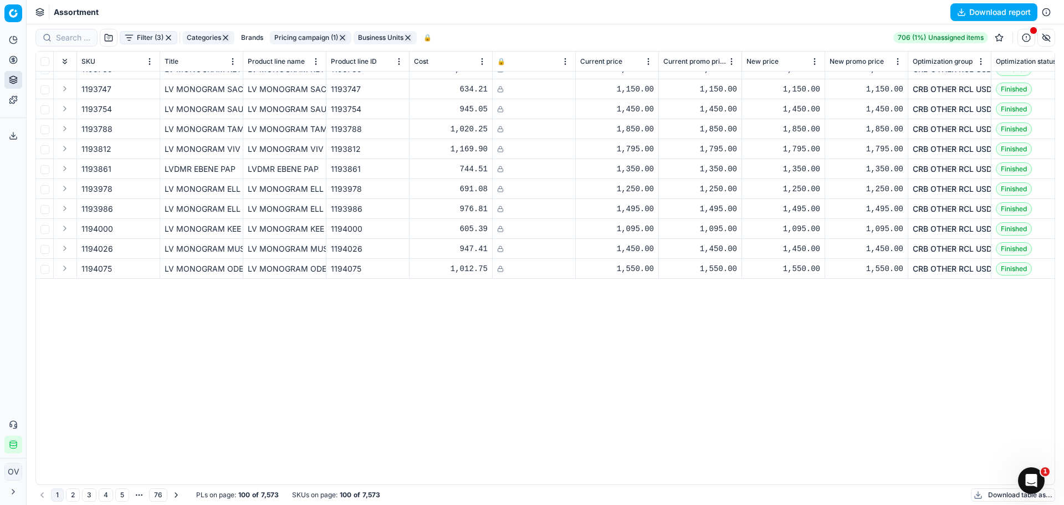
scroll to position [593, 0]
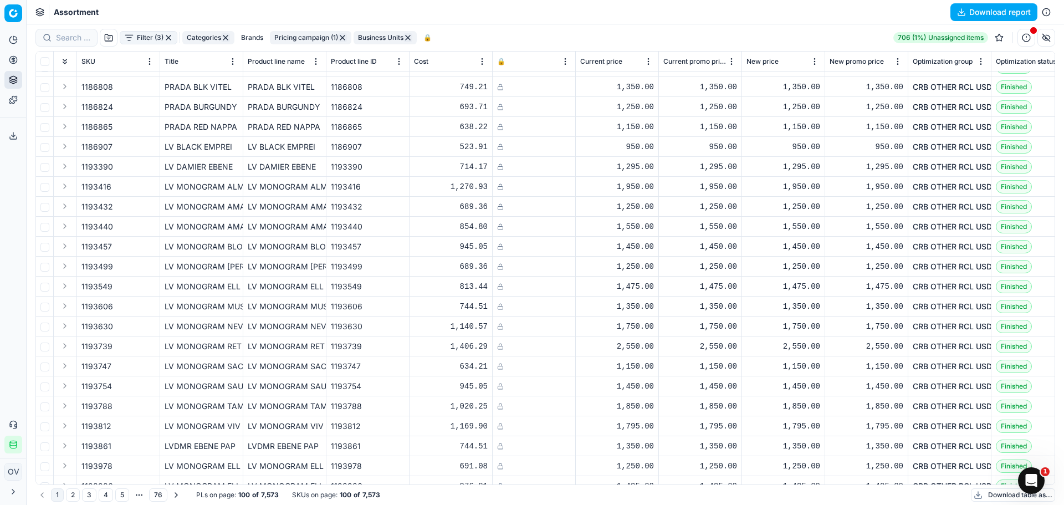
click at [140, 36] on button "Filter (3)" at bounding box center [149, 37] width 58 height 13
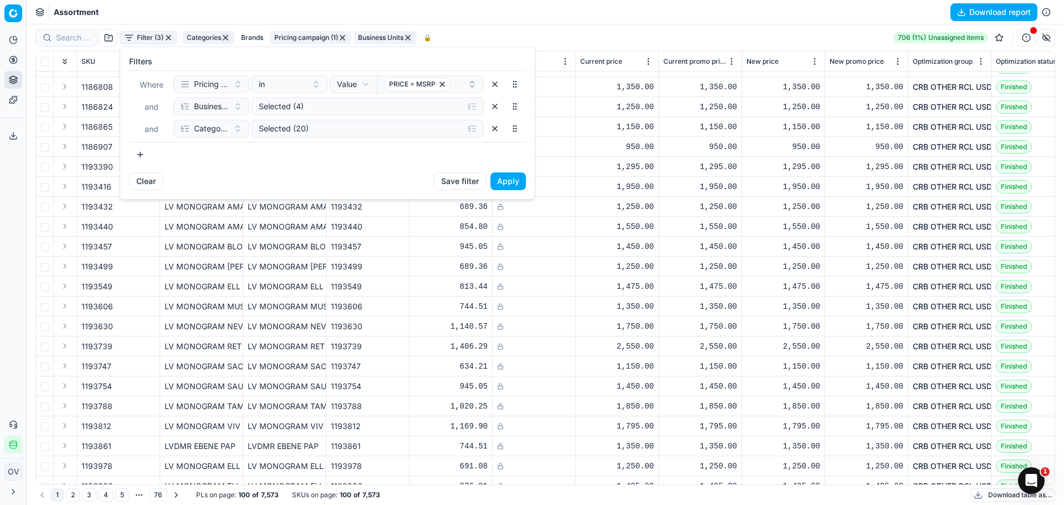
click at [142, 159] on button "button" at bounding box center [140, 155] width 22 height 18
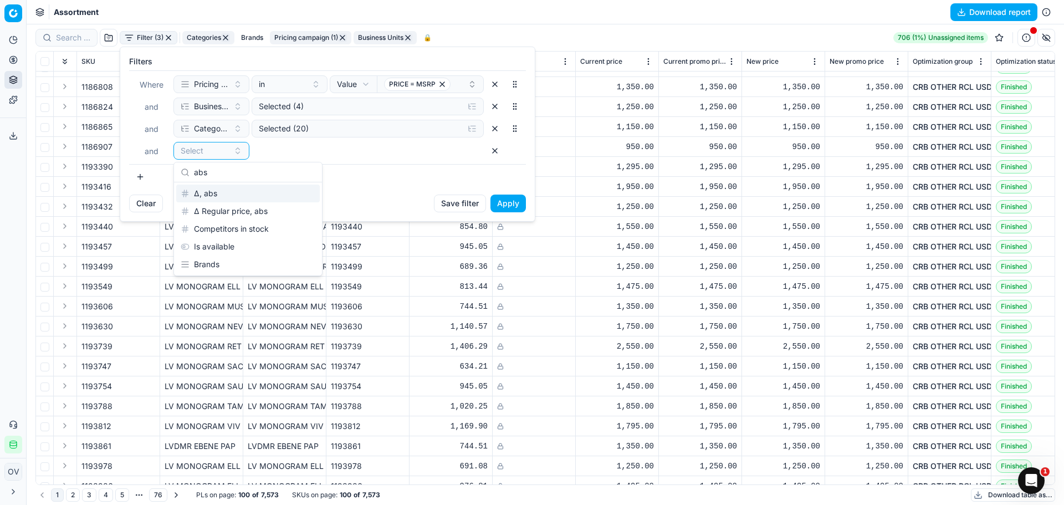
type input "abs"
click at [235, 195] on div "Δ, abs" at bounding box center [248, 194] width 144 height 18
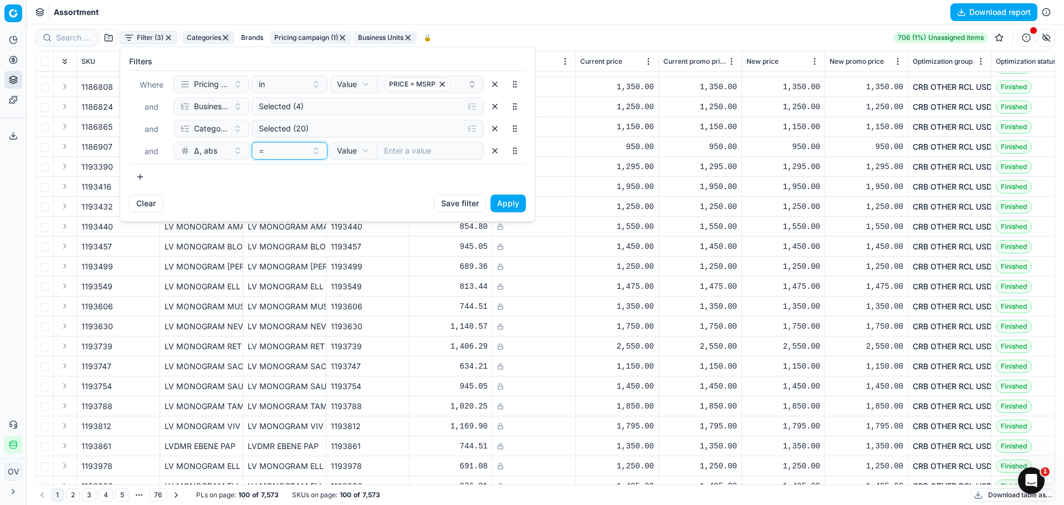
click at [305, 152] on div "=" at bounding box center [283, 150] width 48 height 11
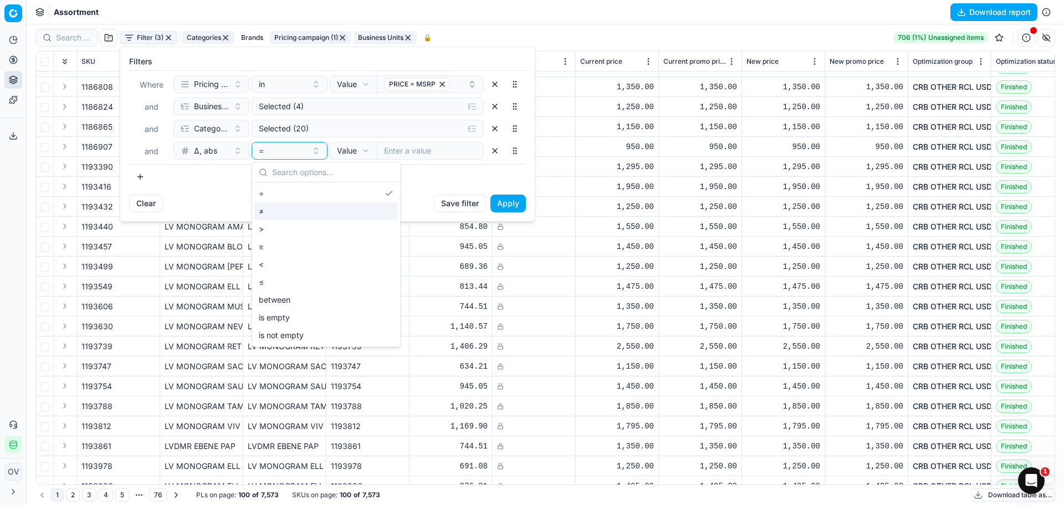
click at [294, 208] on div "≠" at bounding box center [326, 211] width 144 height 18
click at [418, 155] on input "number" at bounding box center [430, 151] width 107 height 18
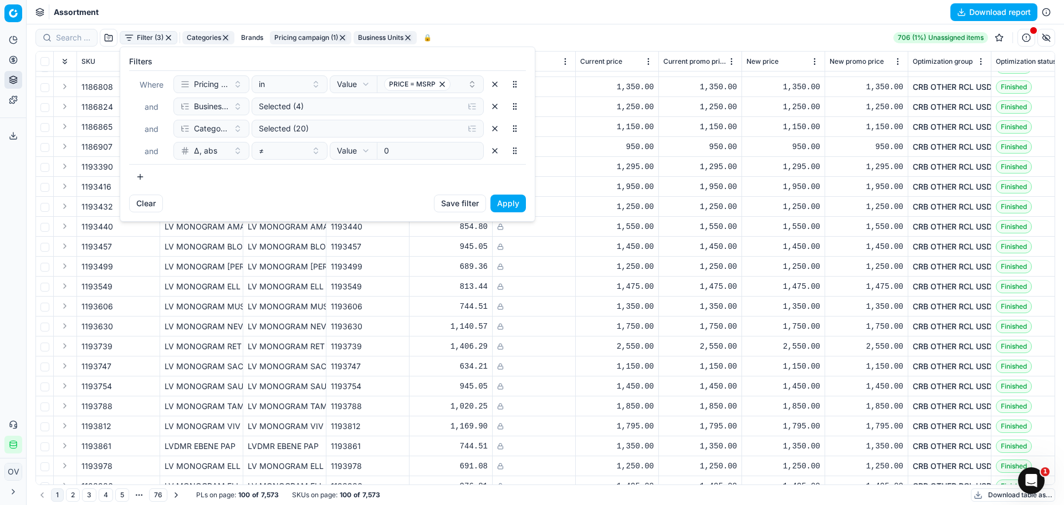
type input "0"
click at [520, 211] on button "Apply" at bounding box center [508, 204] width 35 height 18
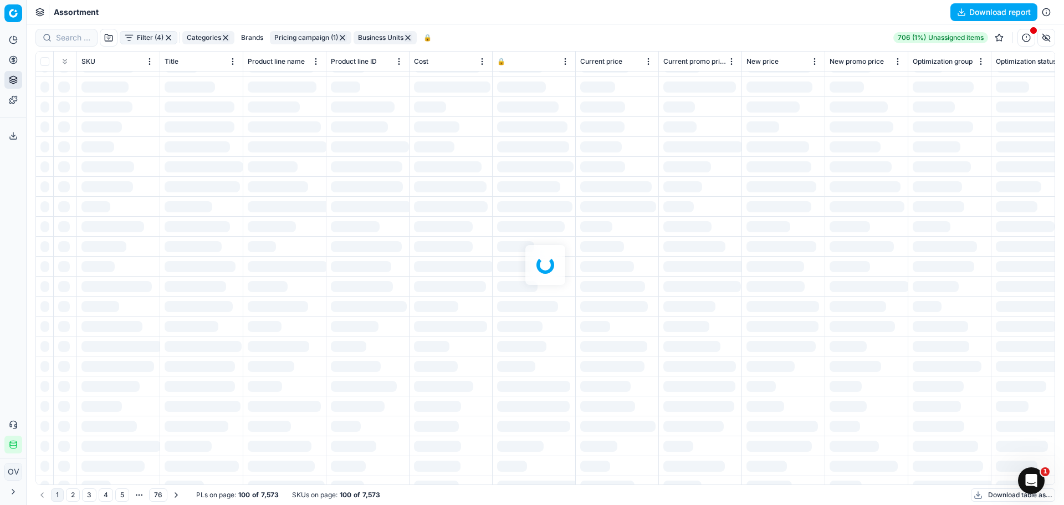
click at [675, 16] on div "Assortment Download report" at bounding box center [546, 12] width 1038 height 24
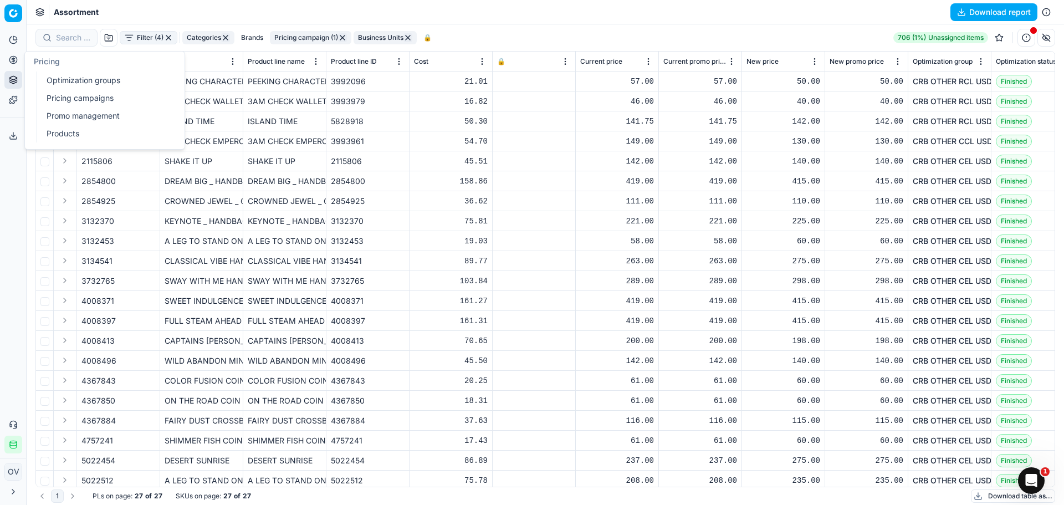
drag, startPoint x: 70, startPoint y: 85, endPoint x: 75, endPoint y: 80, distance: 6.3
click at [70, 85] on link "Optimization groups" at bounding box center [106, 81] width 129 height 16
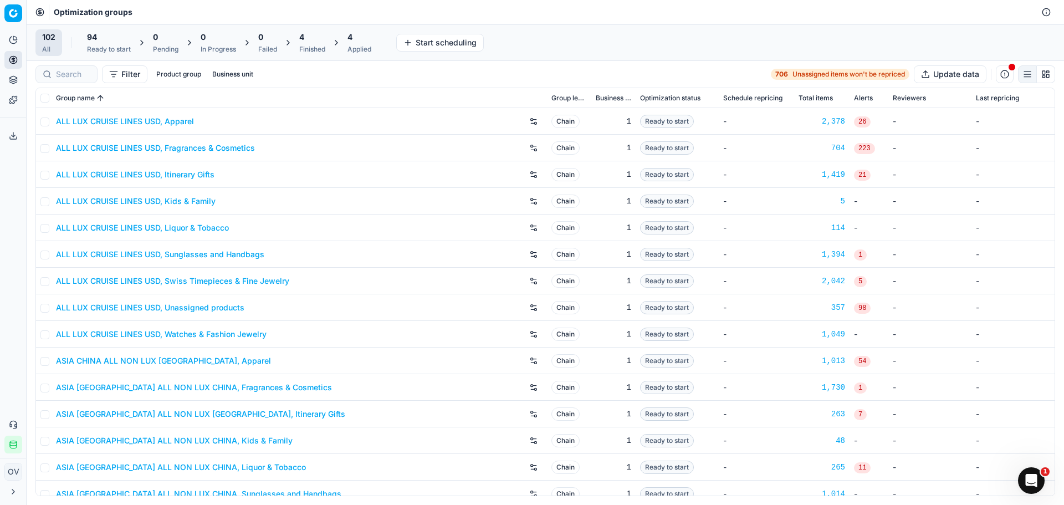
click at [319, 39] on div "4" at bounding box center [312, 37] width 26 height 11
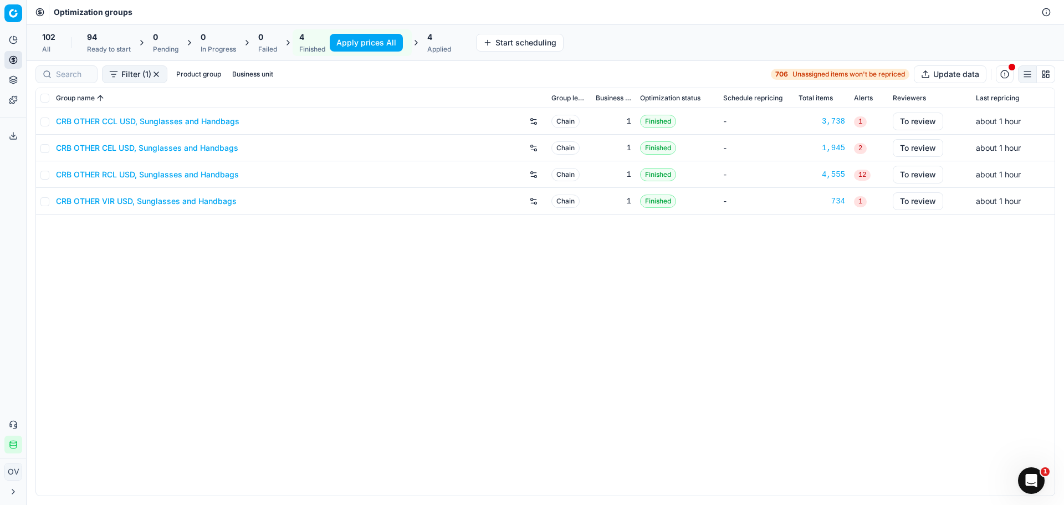
click at [360, 44] on button "Apply prices All" at bounding box center [366, 43] width 73 height 18
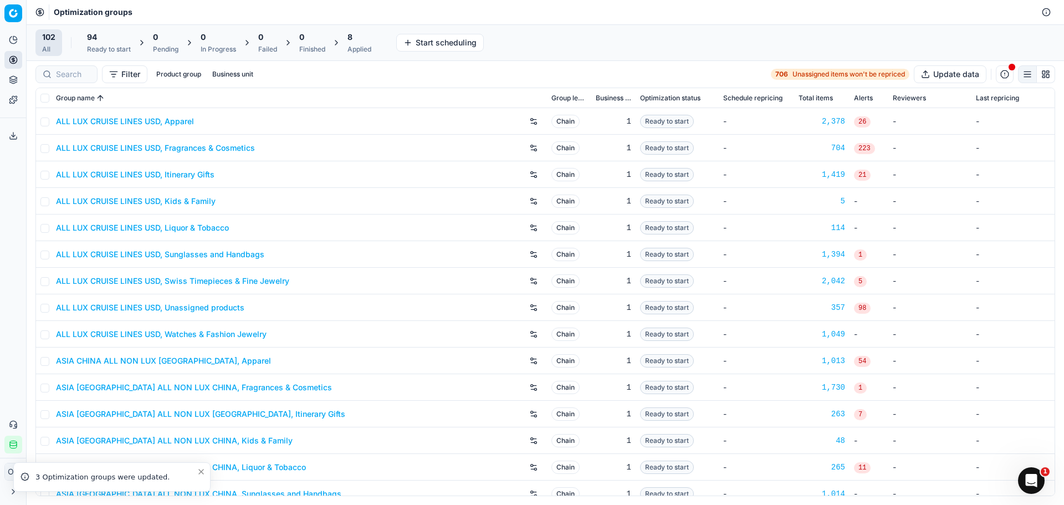
click at [547, 49] on div "102 All 94 Ready to start 0 Pending 0 In Progress 0 Failed 0 Finished 8 Applied…" at bounding box center [545, 42] width 1020 height 27
click at [363, 47] on div "Applied" at bounding box center [360, 49] width 24 height 9
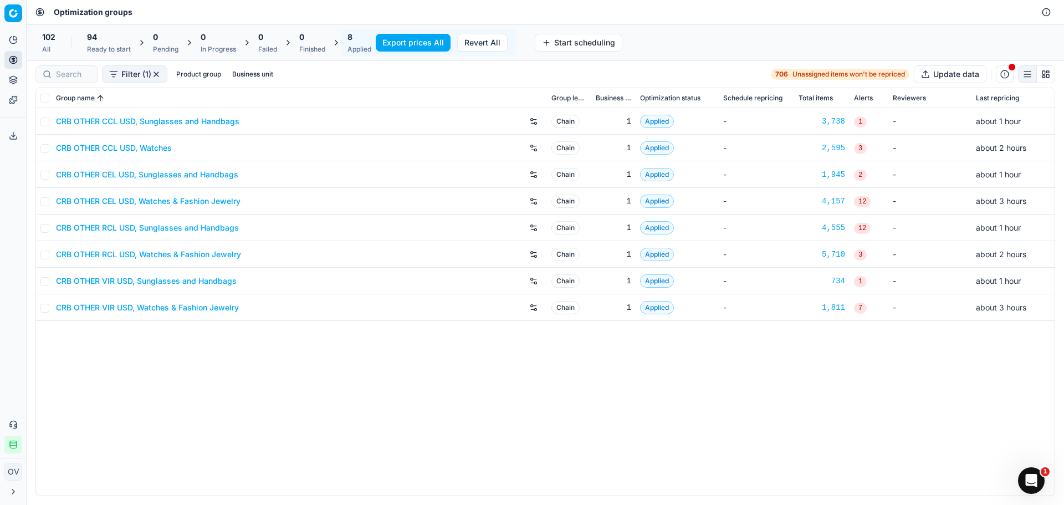
click at [425, 43] on button "Export prices All" at bounding box center [413, 43] width 75 height 18
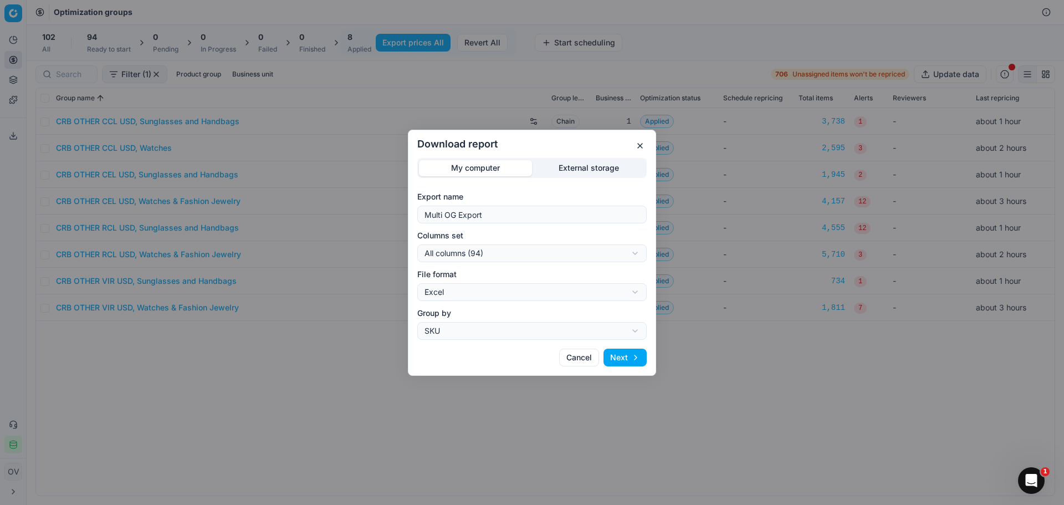
click at [593, 173] on div "Download report My computer External storage Export name Multi OG Export Column…" at bounding box center [532, 252] width 1064 height 505
click at [460, 222] on div "My computer External storage Export name Multi OG Export Columns set All column…" at bounding box center [531, 249] width 229 height 182
click at [640, 146] on button "button" at bounding box center [640, 145] width 13 height 13
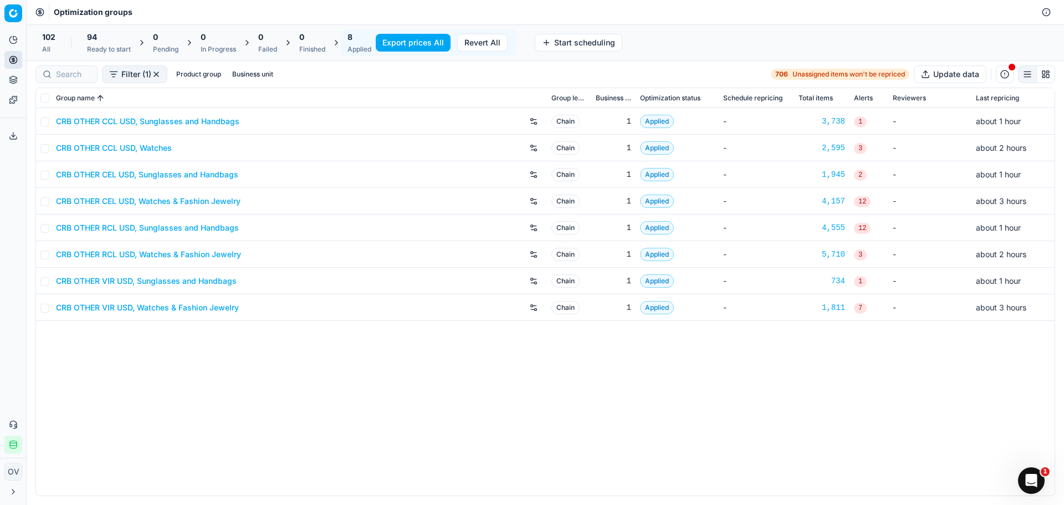
click at [412, 45] on button "Export prices All" at bounding box center [413, 43] width 75 height 18
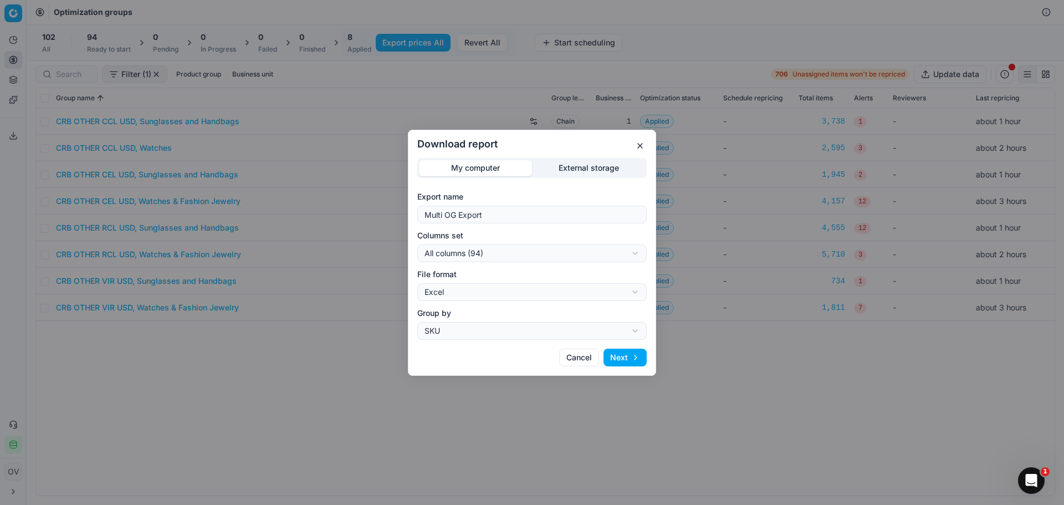
click at [588, 170] on div "Download report My computer External storage Export name Multi OG Export Column…" at bounding box center [532, 252] width 1064 height 505
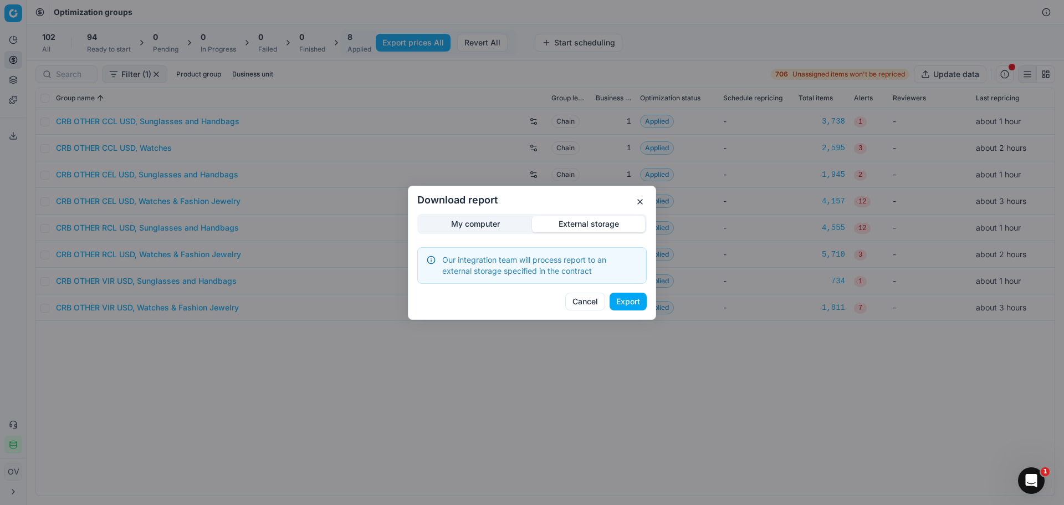
click at [621, 297] on button "Export" at bounding box center [628, 302] width 37 height 18
